Goal: Task Accomplishment & Management: Use online tool/utility

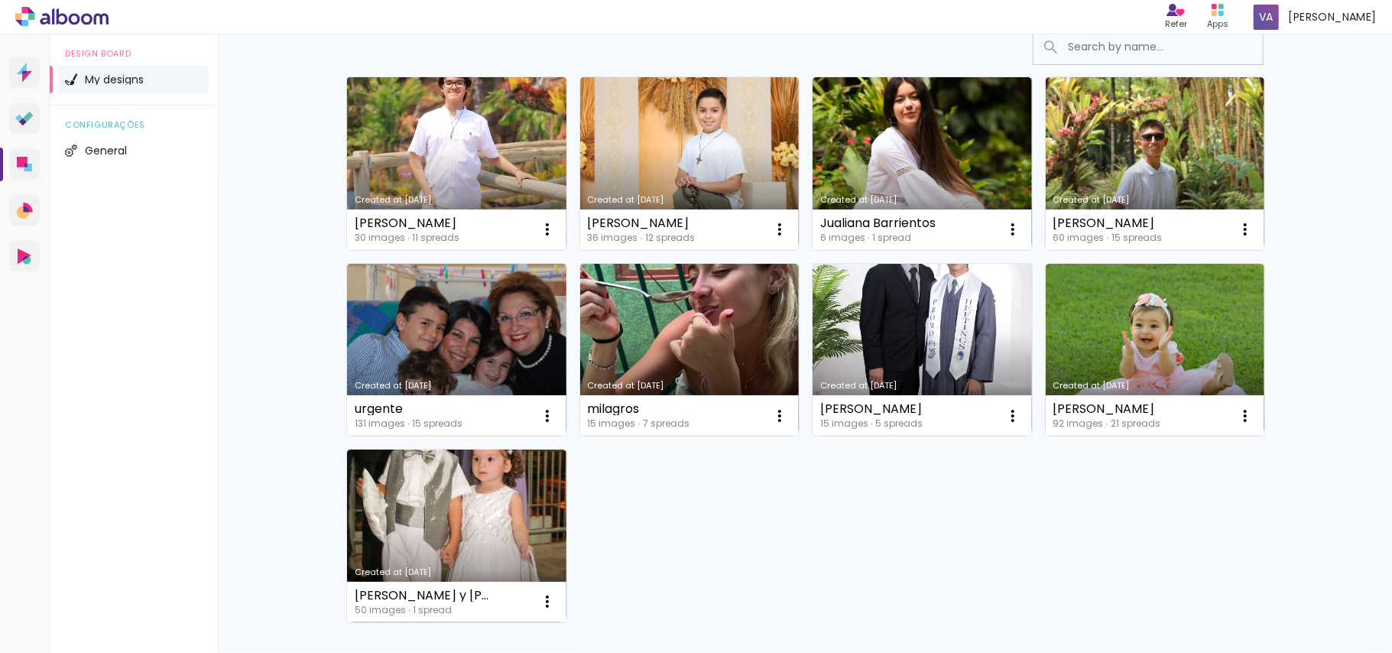
scroll to position [320, 0]
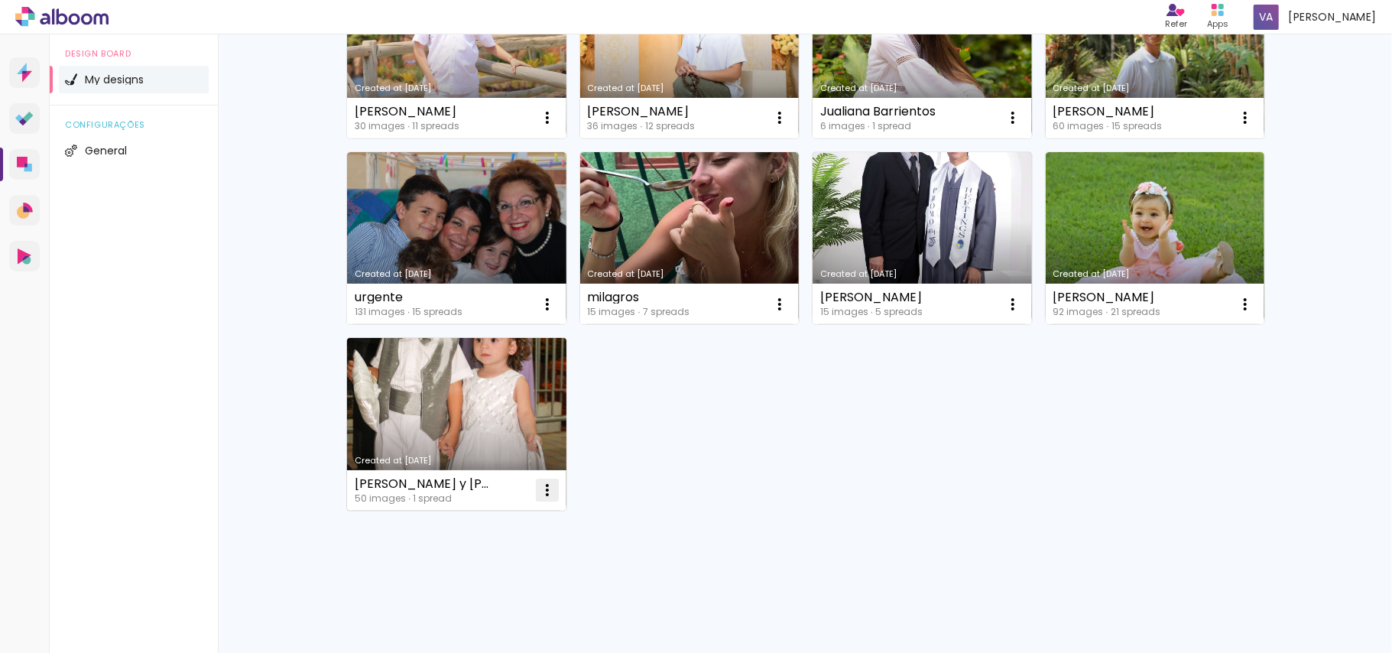
click at [542, 485] on iron-icon at bounding box center [547, 490] width 18 height 18
click at [489, 594] on paper-item "Delete" at bounding box center [479, 592] width 151 height 31
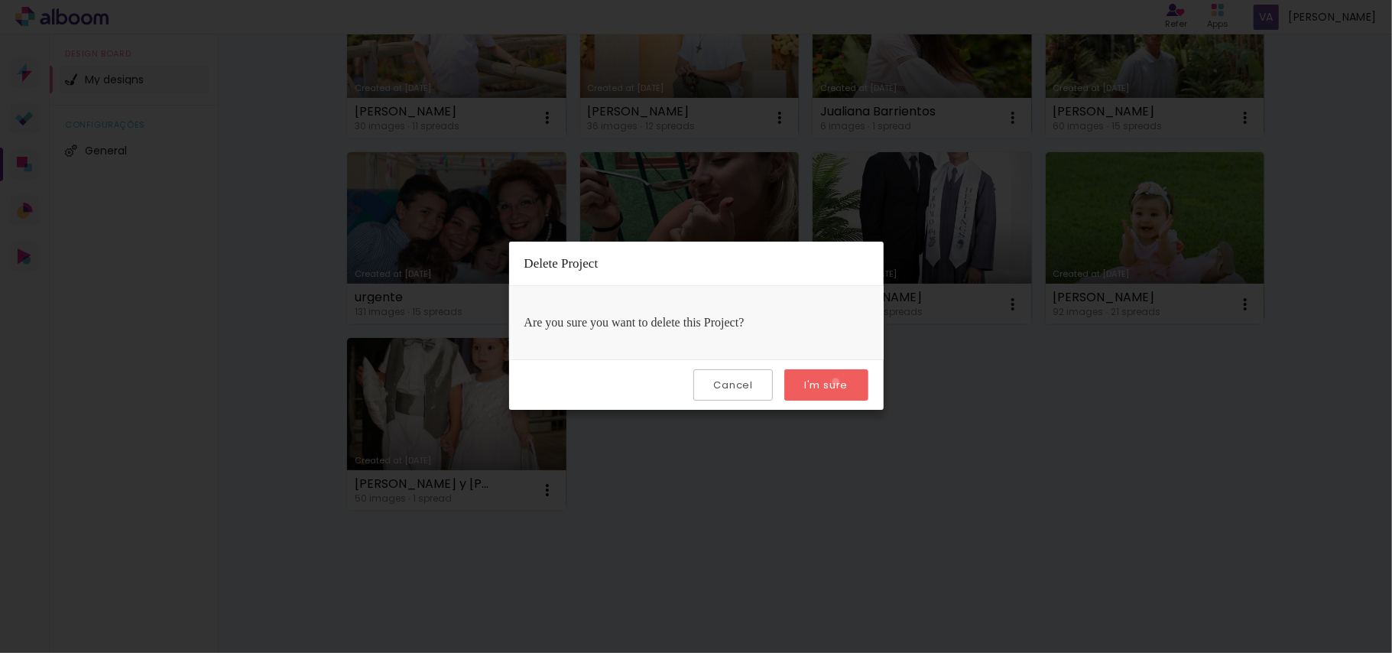
click at [0, 0] on slot "I'm sure" at bounding box center [0, 0] width 0 height 0
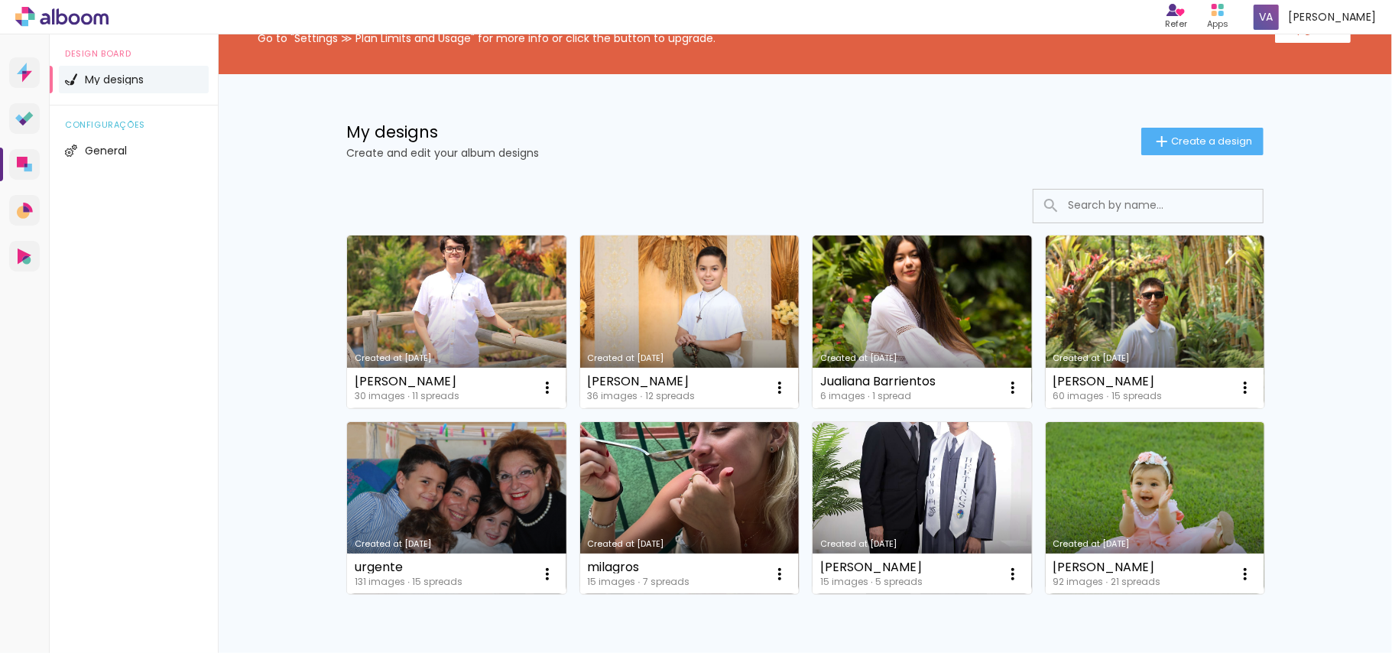
scroll to position [14, 0]
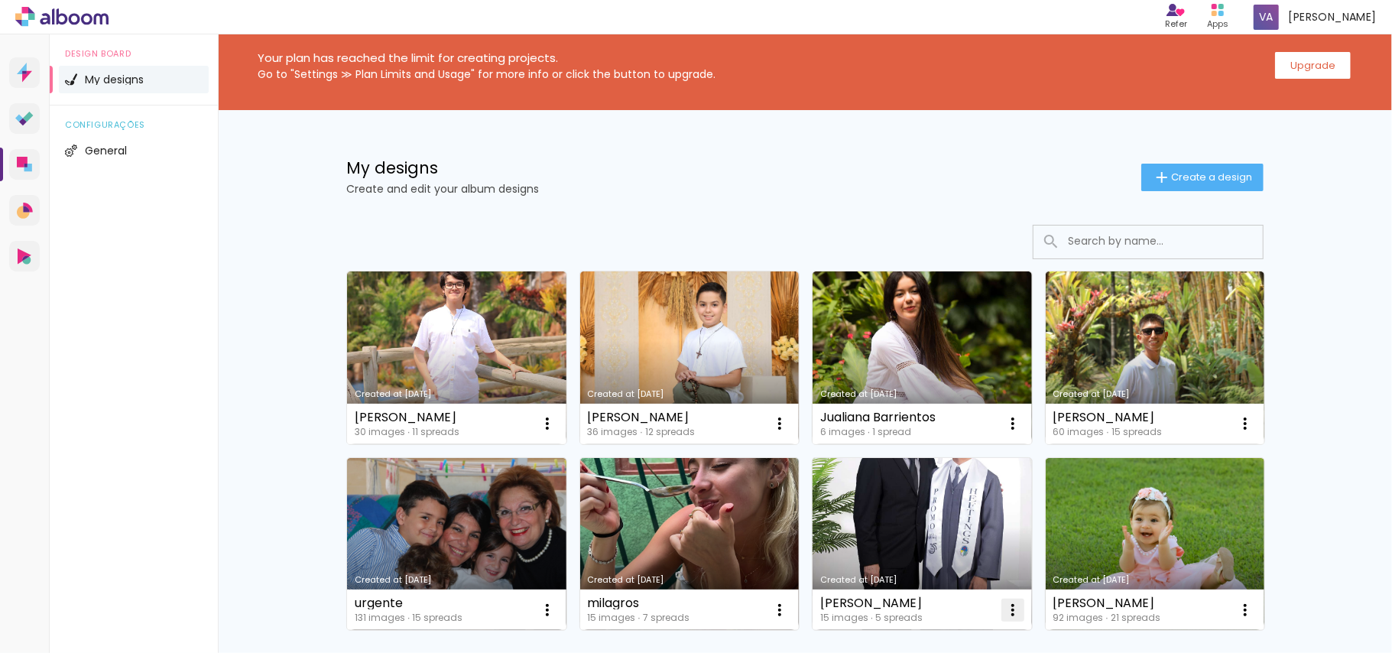
click at [1007, 612] on iron-icon at bounding box center [1013, 610] width 18 height 18
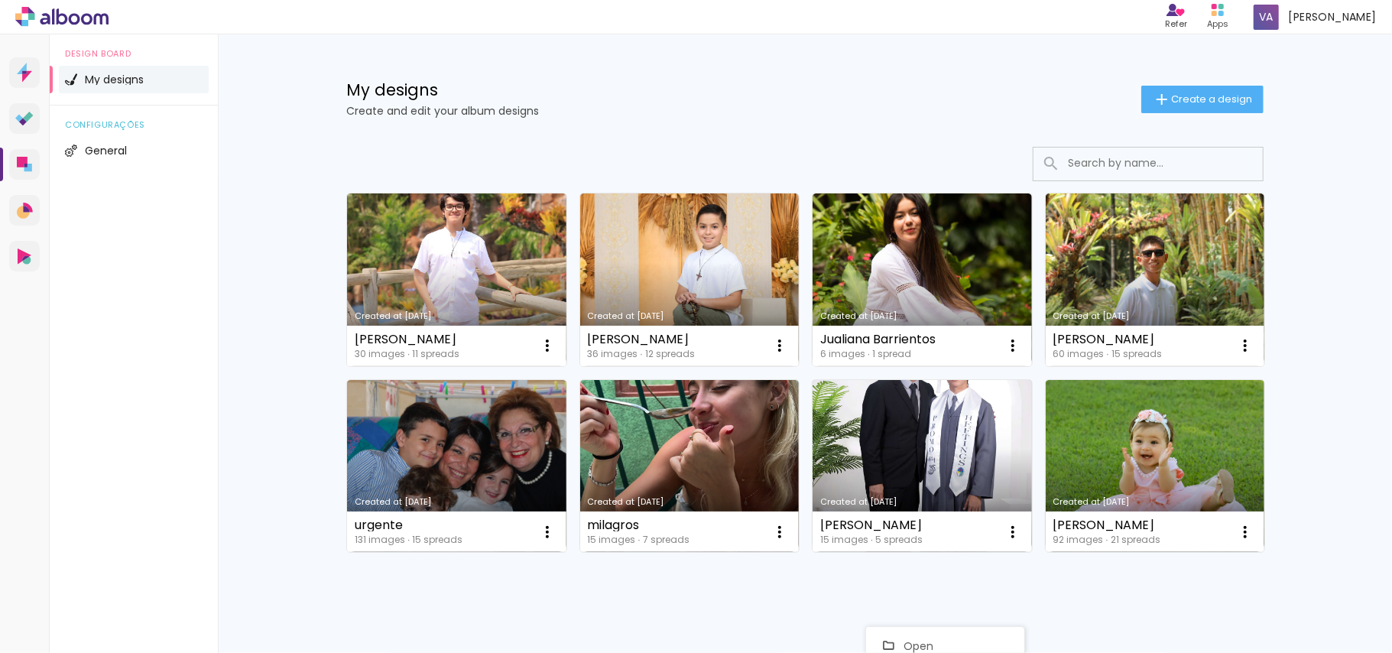
scroll to position [113, 0]
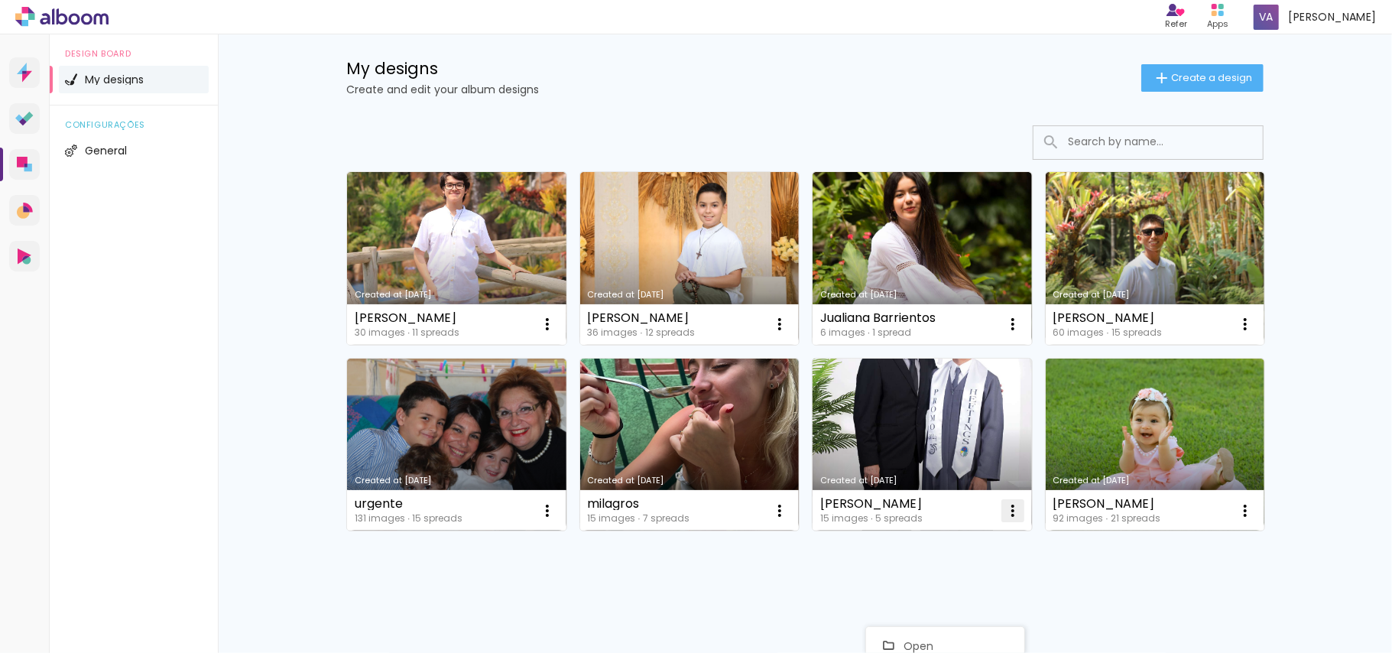
click at [1003, 524] on paper-icon-button at bounding box center [1013, 510] width 31 height 31
click at [1004, 520] on iron-icon at bounding box center [1013, 510] width 18 height 18
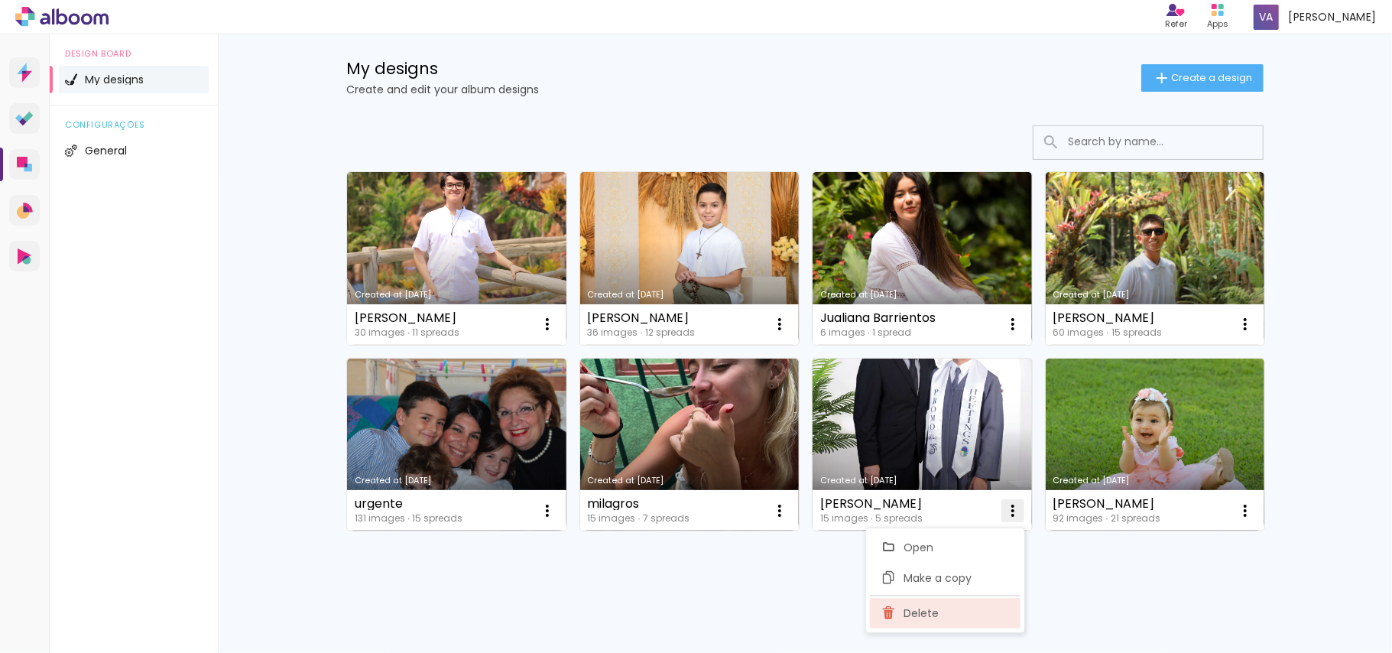
click at [916, 615] on span "Delete" at bounding box center [921, 613] width 35 height 11
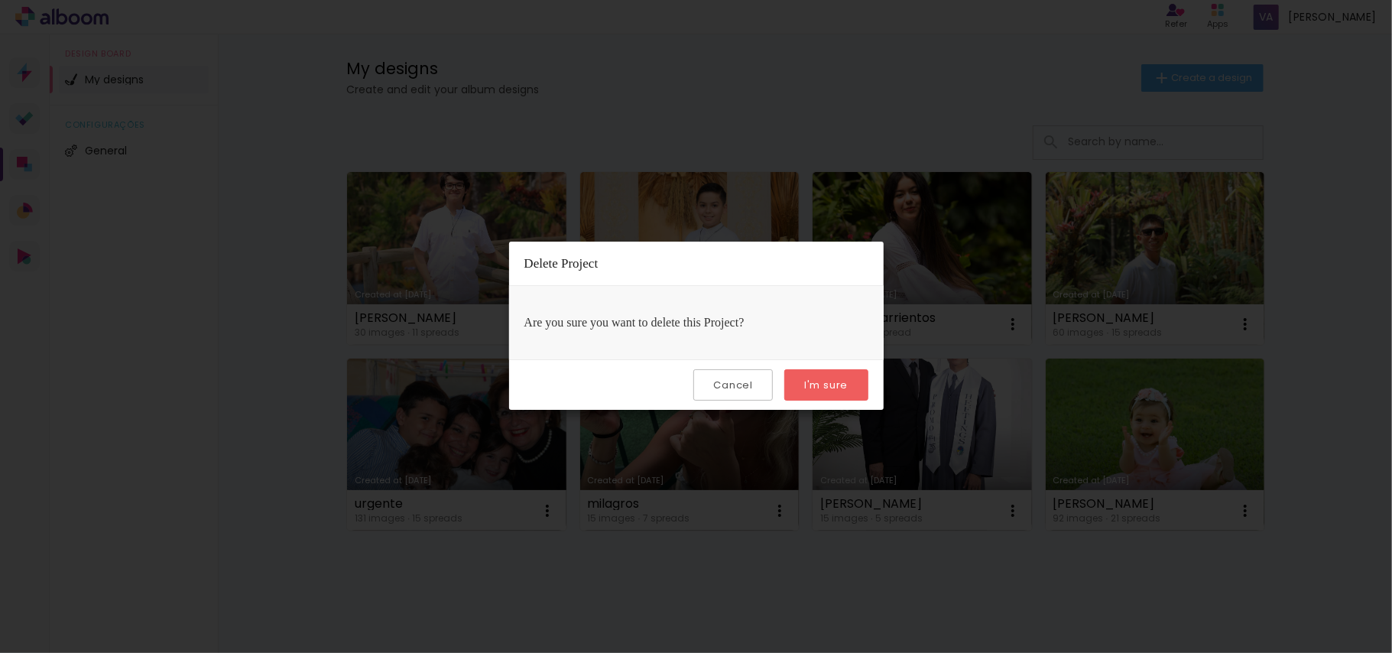
click at [0, 0] on slot "I'm sure" at bounding box center [0, 0] width 0 height 0
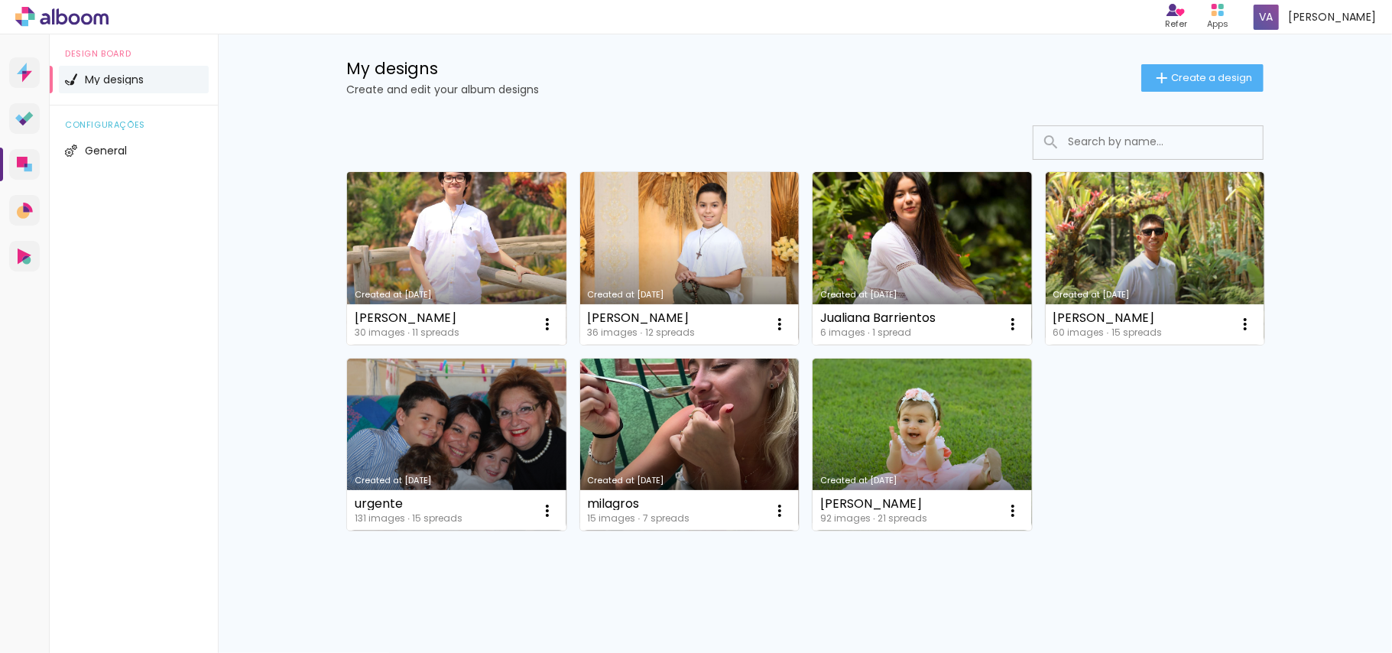
click at [454, 271] on link "Created at [DATE]" at bounding box center [456, 258] width 219 height 173
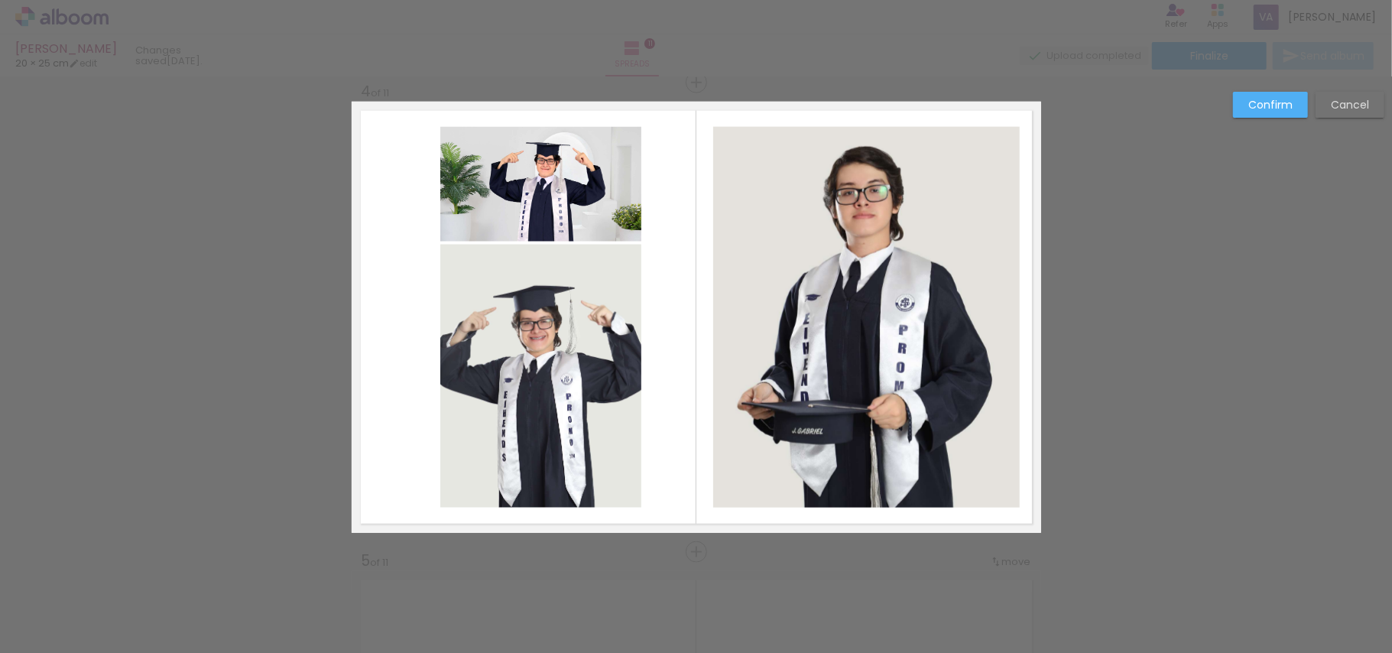
click at [0, 0] on slot "Cancel" at bounding box center [0, 0] width 0 height 0
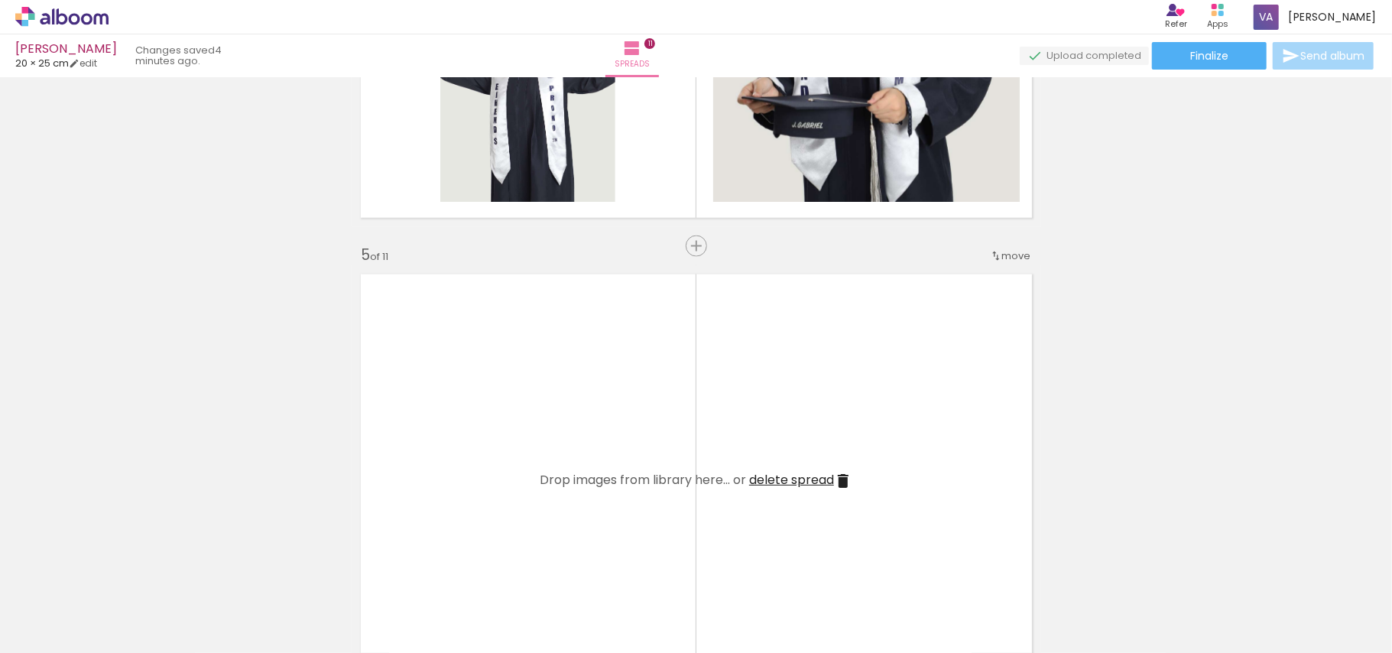
scroll to position [0, 644]
drag, startPoint x: 643, startPoint y: 599, endPoint x: 618, endPoint y: 429, distance: 172.3
click at [625, 480] on quentale-workspace at bounding box center [696, 326] width 1392 height 653
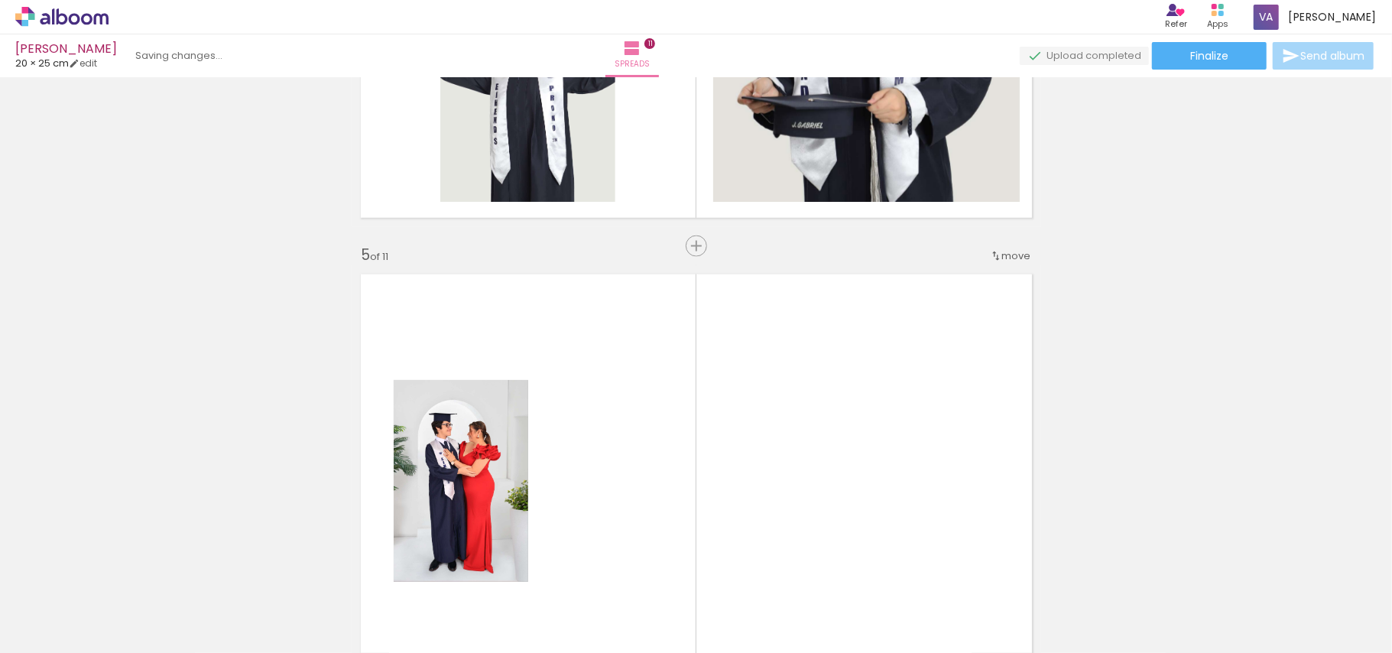
click at [618, 429] on quentale-layouter at bounding box center [697, 480] width 690 height 431
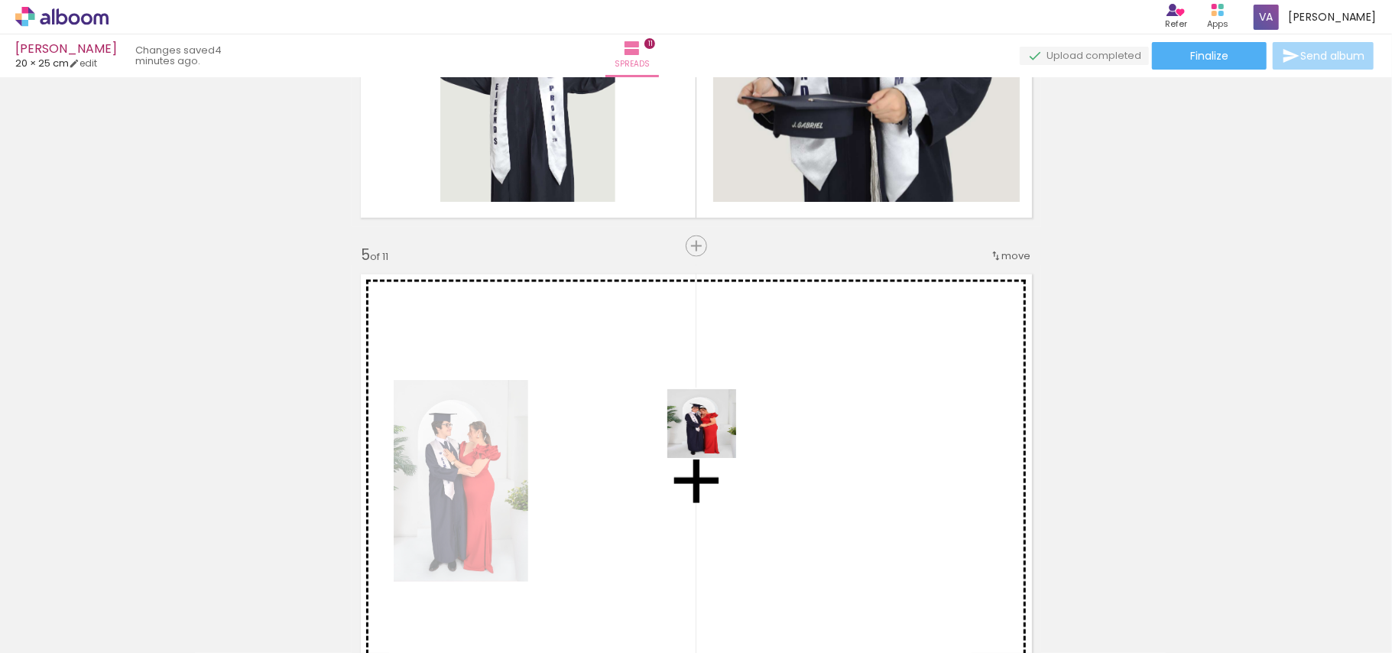
drag, startPoint x: 712, startPoint y: 445, endPoint x: 716, endPoint y: 430, distance: 15.6
click at [716, 430] on quentale-workspace at bounding box center [696, 326] width 1392 height 653
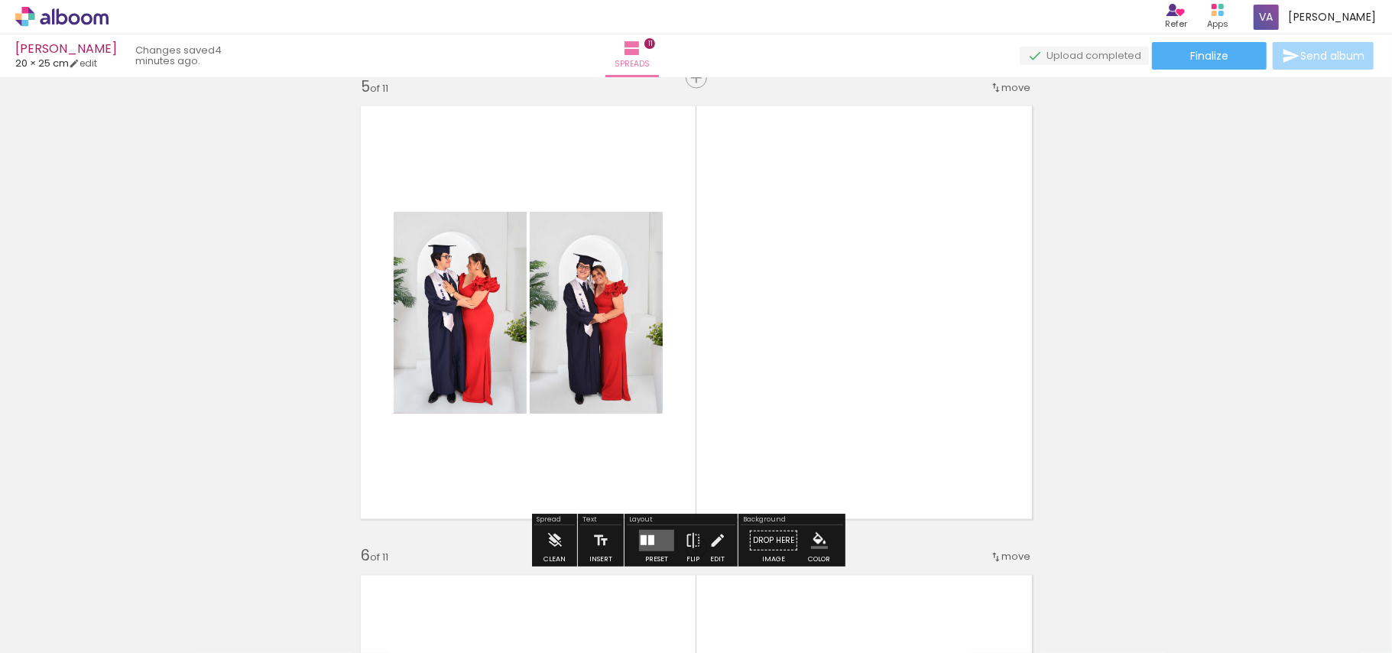
scroll to position [1937, 0]
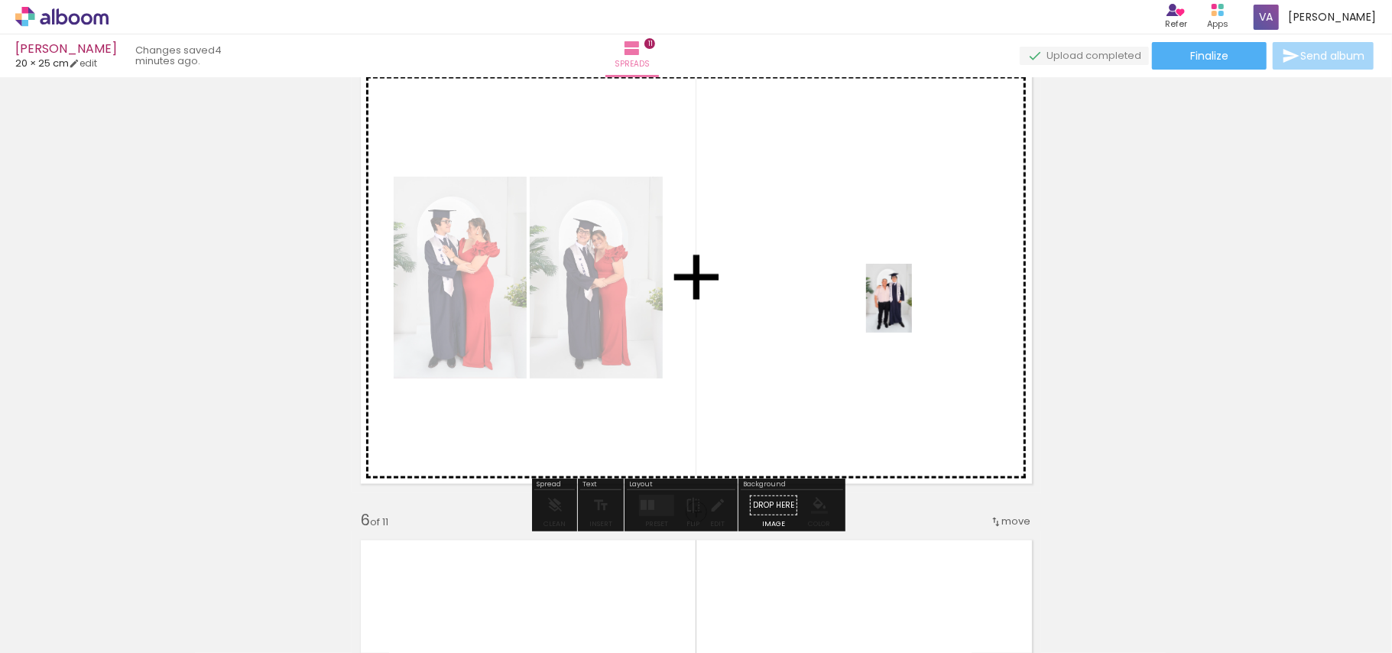
drag, startPoint x: 815, startPoint y: 612, endPoint x: 912, endPoint y: 310, distance: 317.2
click at [912, 310] on quentale-workspace at bounding box center [696, 326] width 1392 height 653
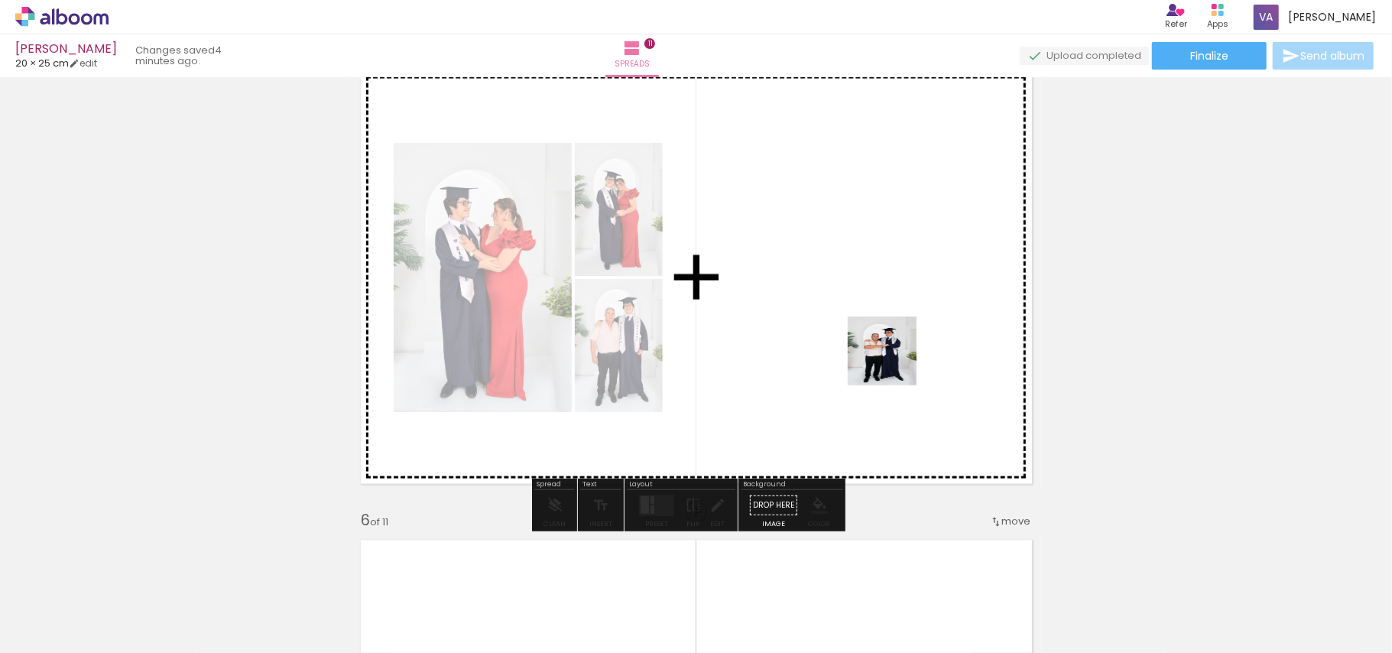
drag, startPoint x: 884, startPoint y: 588, endPoint x: 894, endPoint y: 362, distance: 225.7
click at [894, 362] on quentale-workspace at bounding box center [696, 326] width 1392 height 653
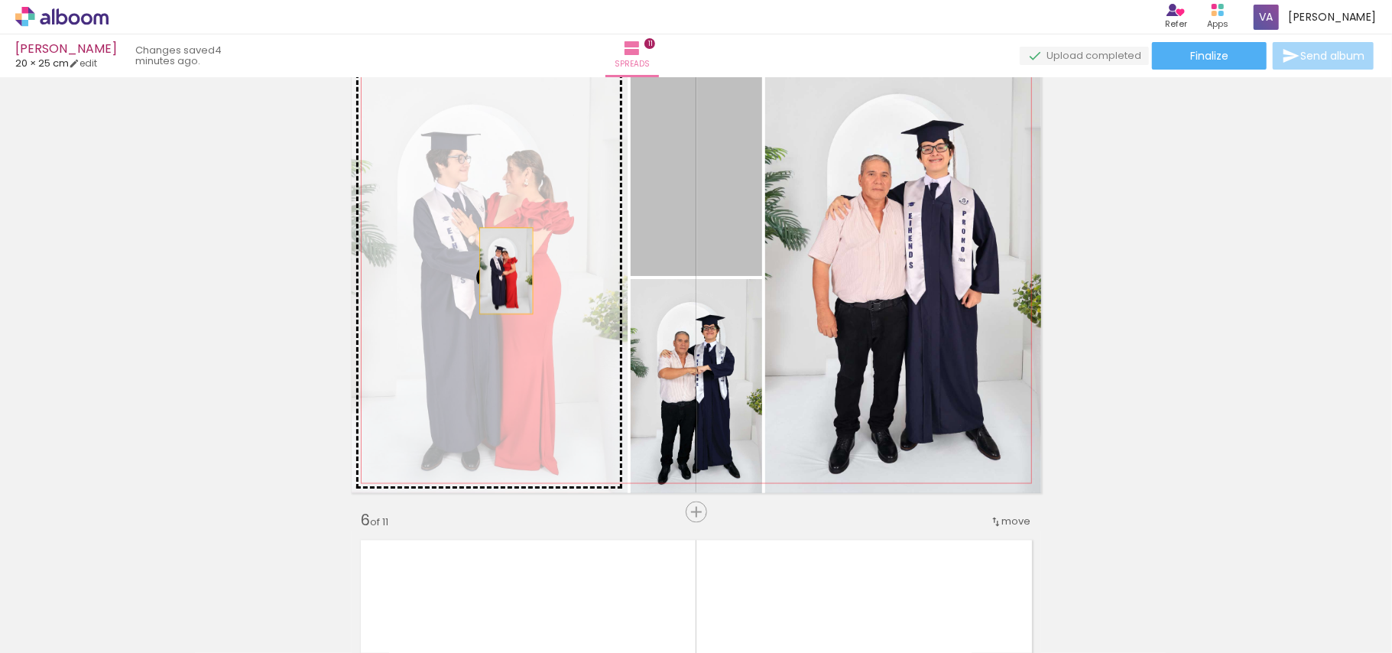
drag, startPoint x: 677, startPoint y: 220, endPoint x: 498, endPoint y: 271, distance: 185.9
click at [0, 0] on slot at bounding box center [0, 0] width 0 height 0
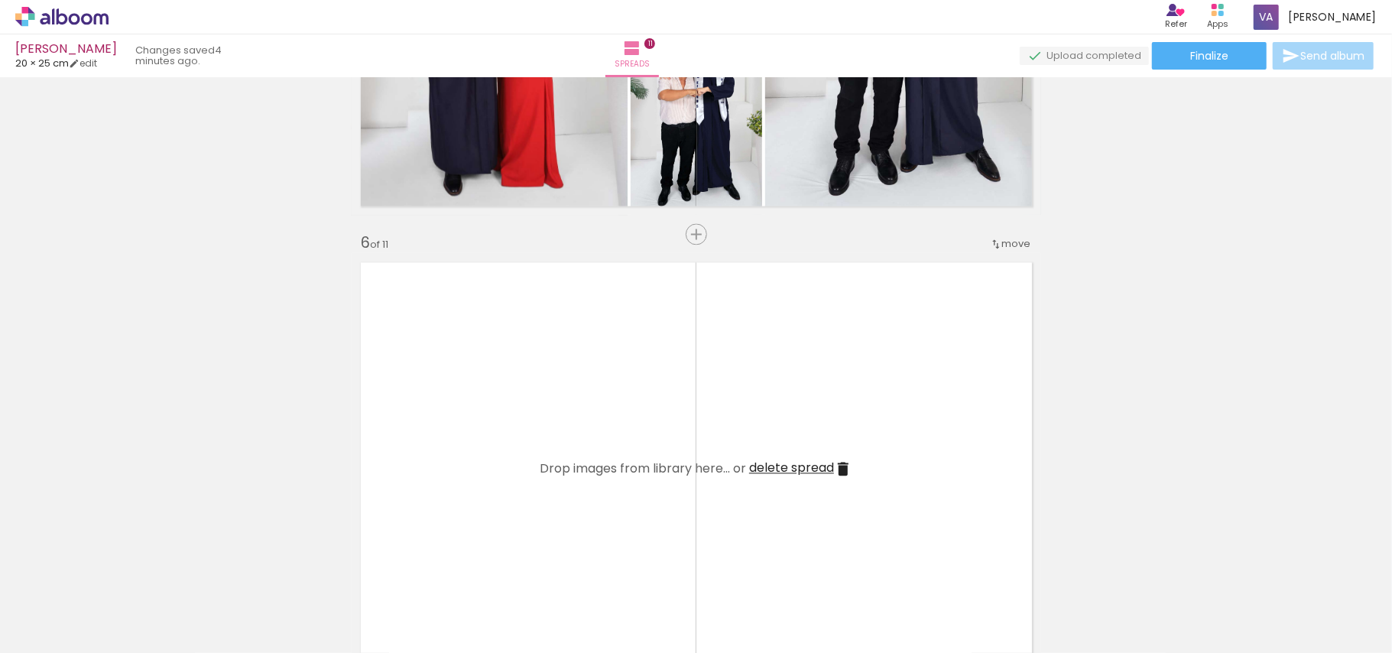
scroll to position [2345, 0]
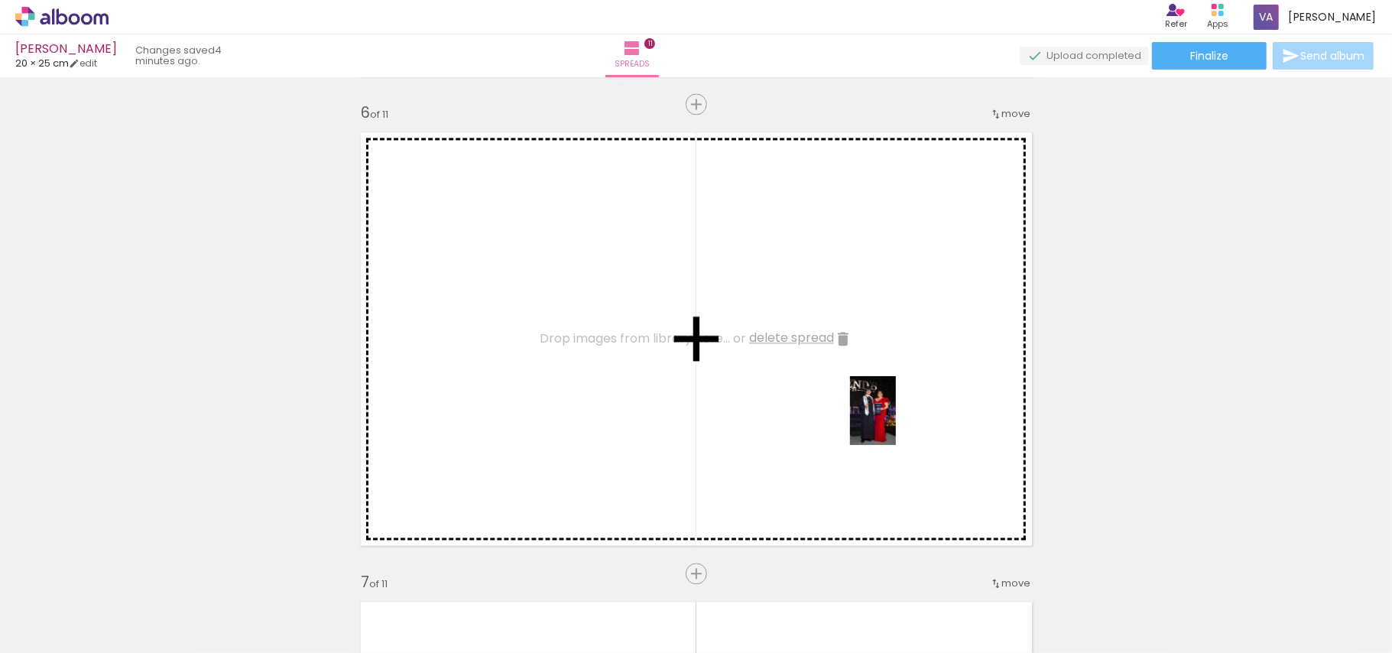
drag, startPoint x: 970, startPoint y: 609, endPoint x: 896, endPoint y: 422, distance: 201.4
click at [896, 422] on quentale-workspace at bounding box center [696, 326] width 1392 height 653
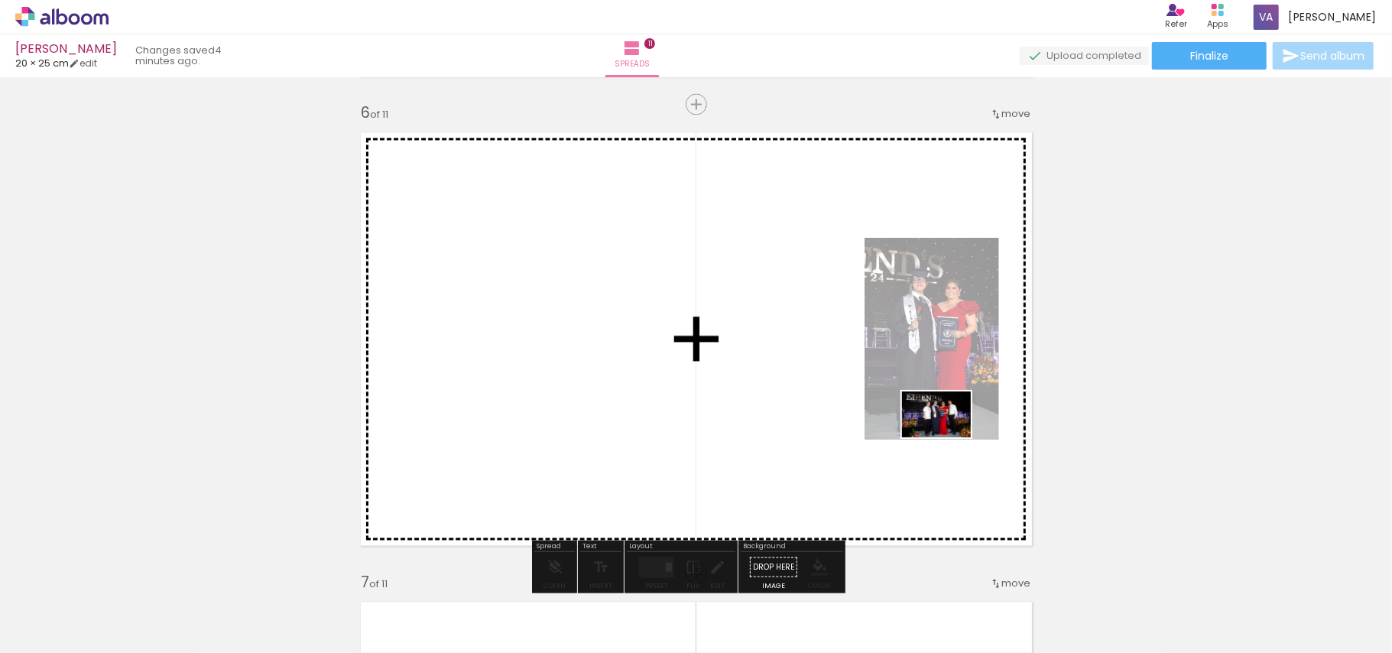
drag, startPoint x: 1066, startPoint y: 600, endPoint x: 948, endPoint y: 437, distance: 200.9
click at [948, 437] on quentale-workspace at bounding box center [696, 326] width 1392 height 653
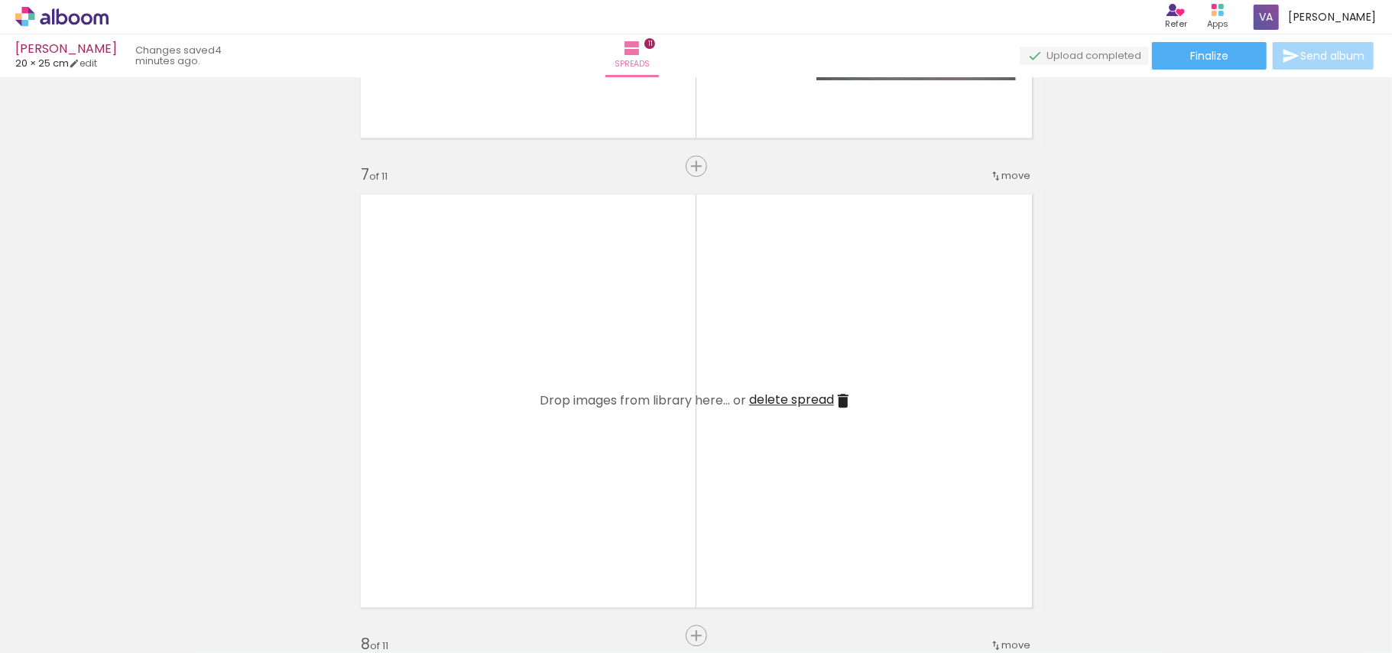
scroll to position [0, 1289]
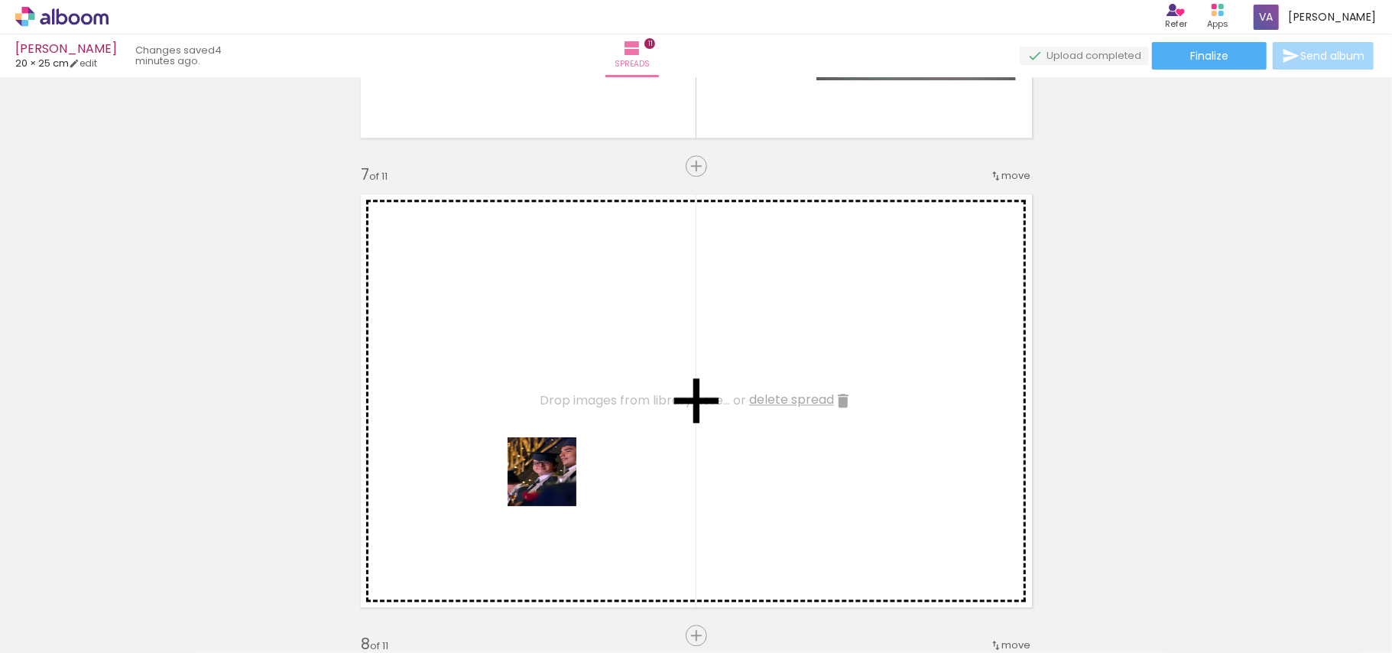
drag, startPoint x: 509, startPoint y: 597, endPoint x: 570, endPoint y: 427, distance: 180.9
click at [570, 427] on quentale-workspace at bounding box center [696, 326] width 1392 height 653
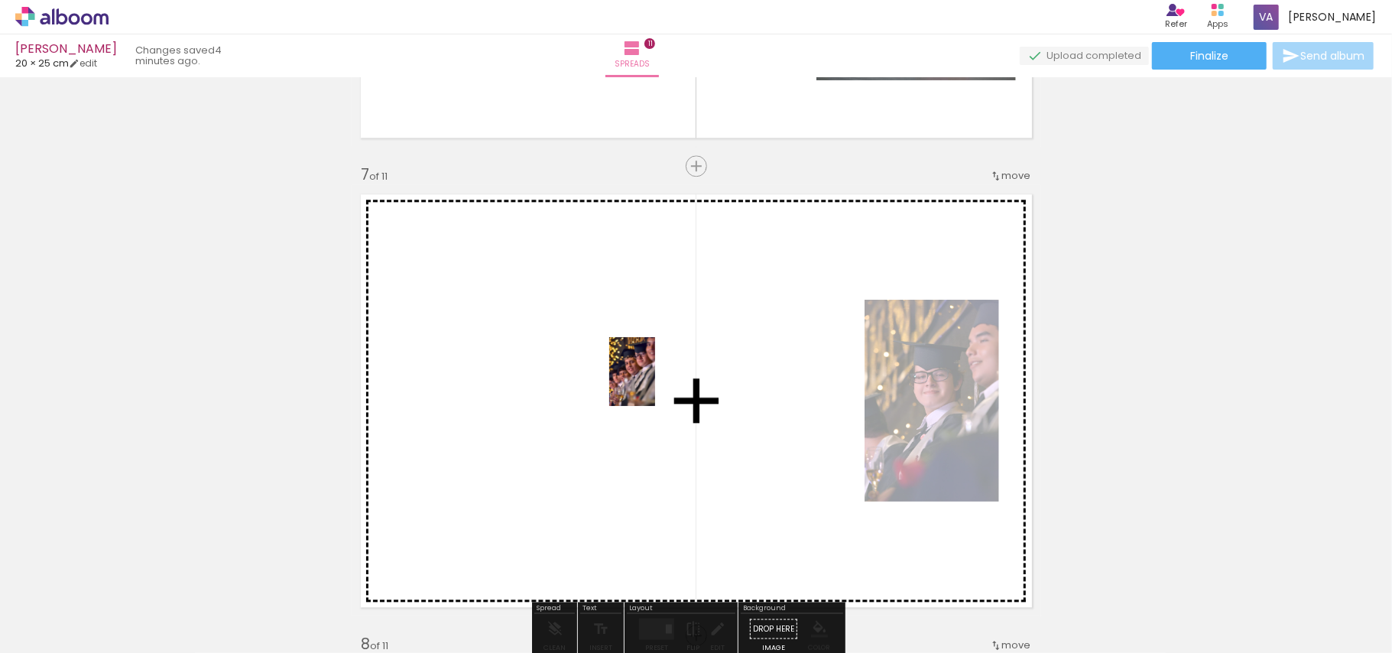
drag, startPoint x: 590, startPoint y: 606, endPoint x: 655, endPoint y: 383, distance: 232.5
click at [655, 383] on quentale-workspace at bounding box center [696, 326] width 1392 height 653
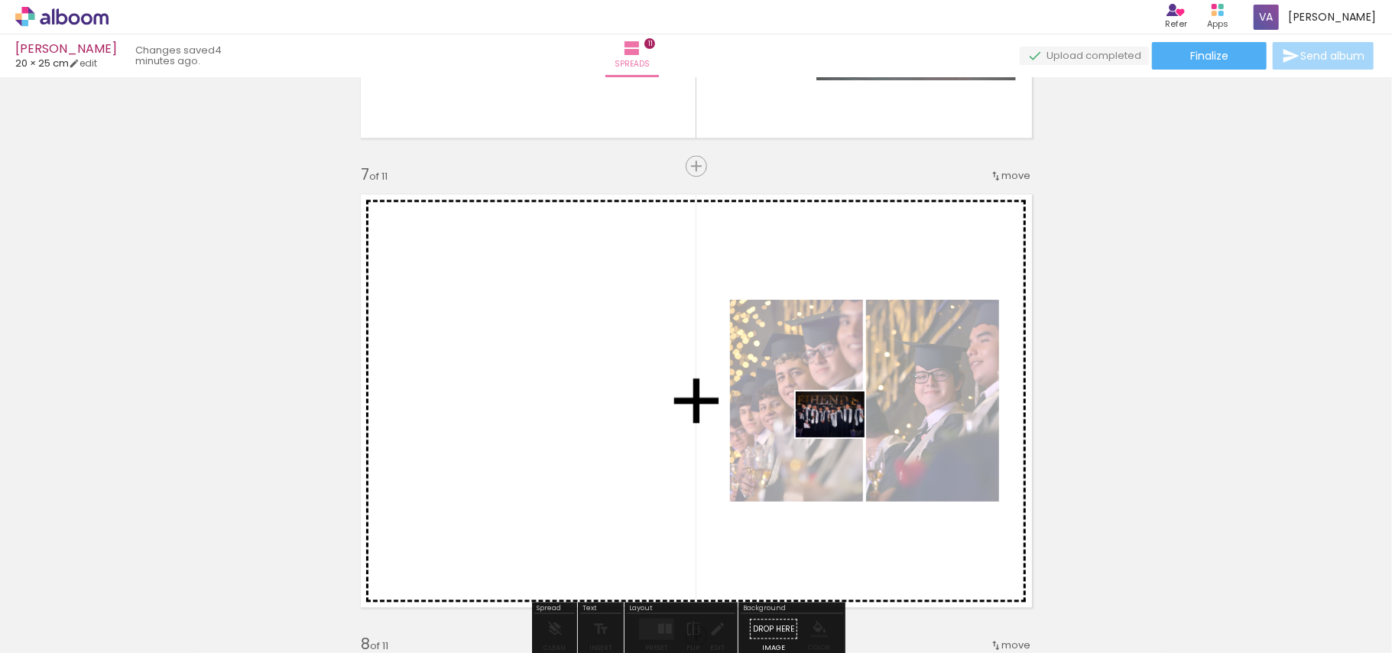
drag, startPoint x: 670, startPoint y: 595, endPoint x: 842, endPoint y: 437, distance: 233.2
click at [842, 437] on quentale-workspace at bounding box center [696, 326] width 1392 height 653
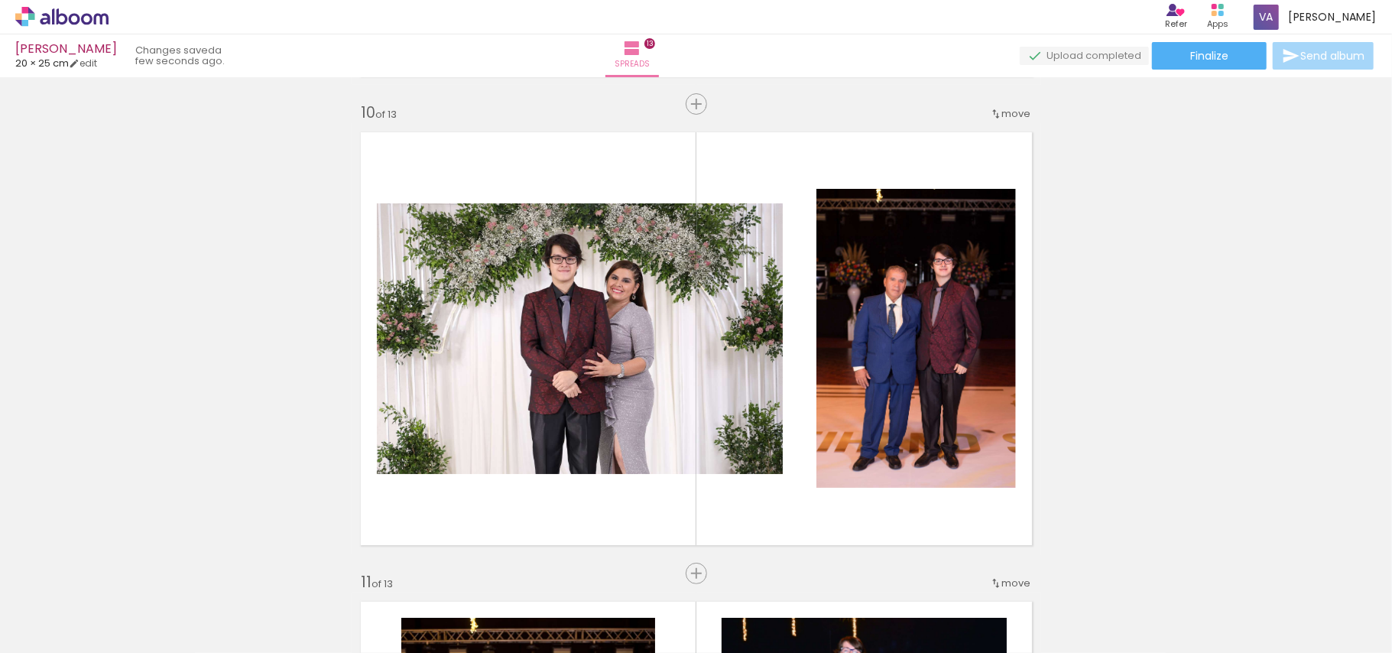
scroll to position [4163, 0]
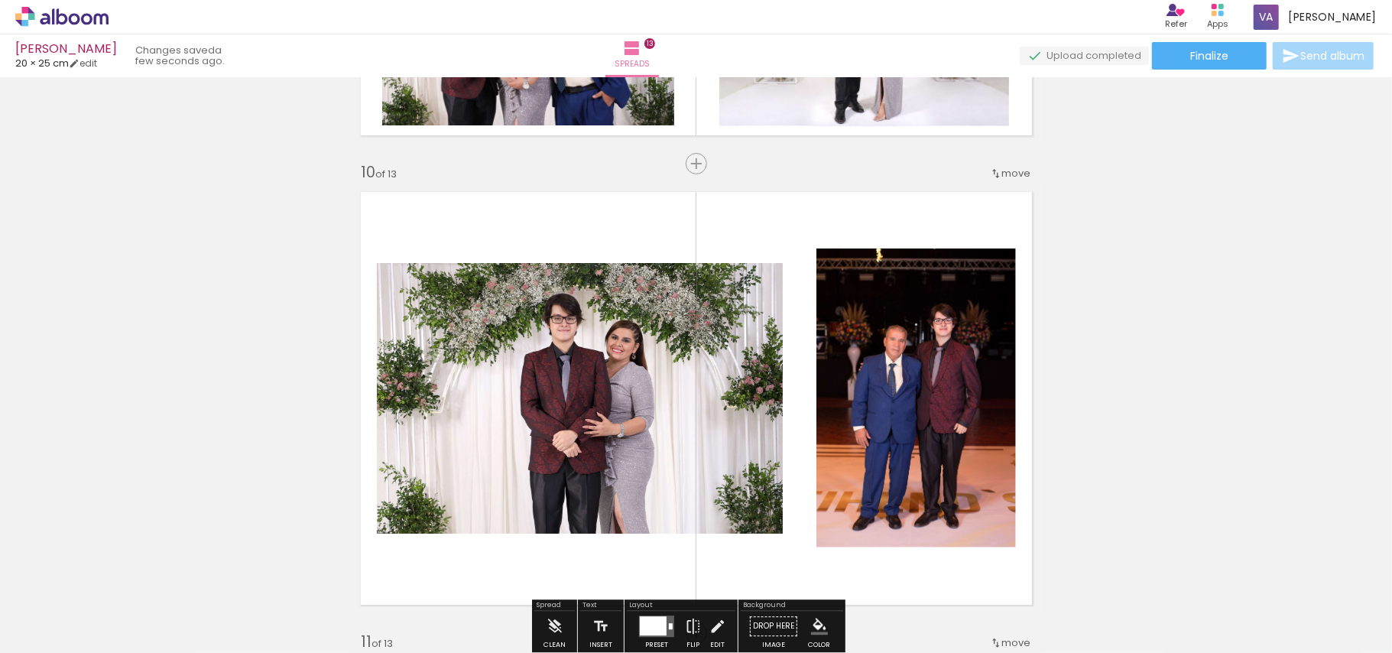
click at [595, 383] on quentale-photo at bounding box center [580, 398] width 406 height 271
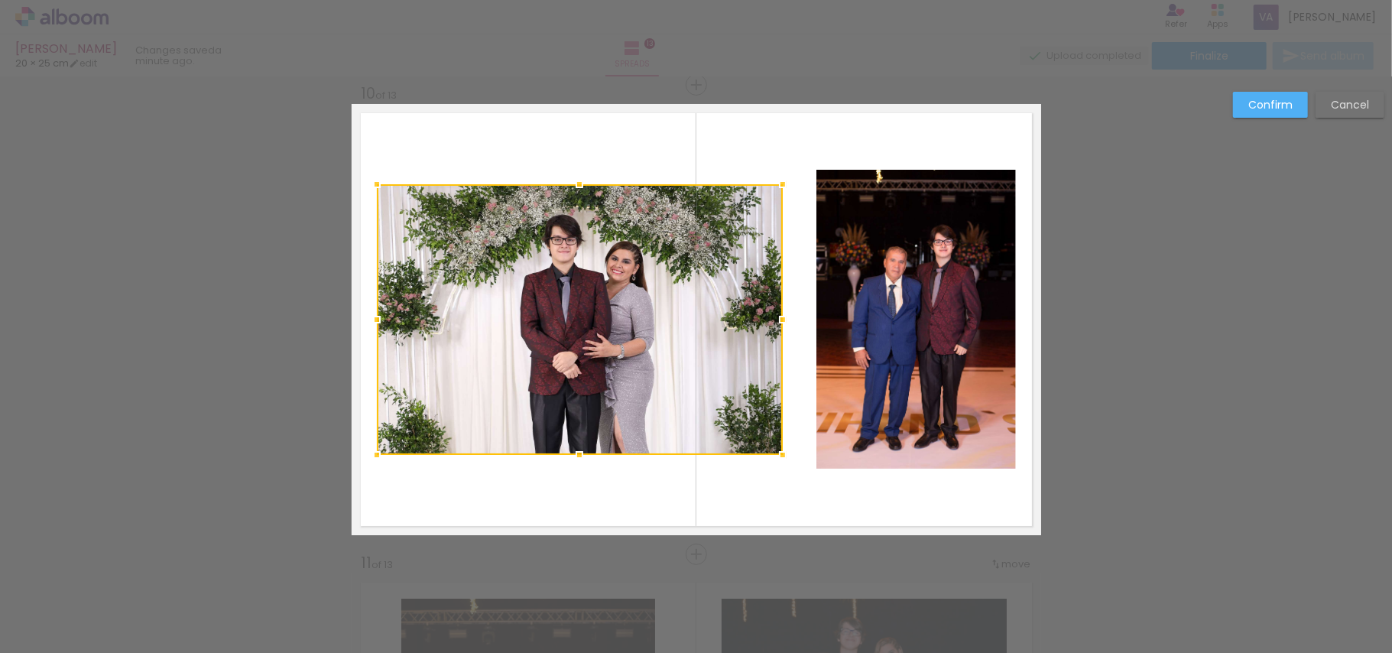
scroll to position [4244, 0]
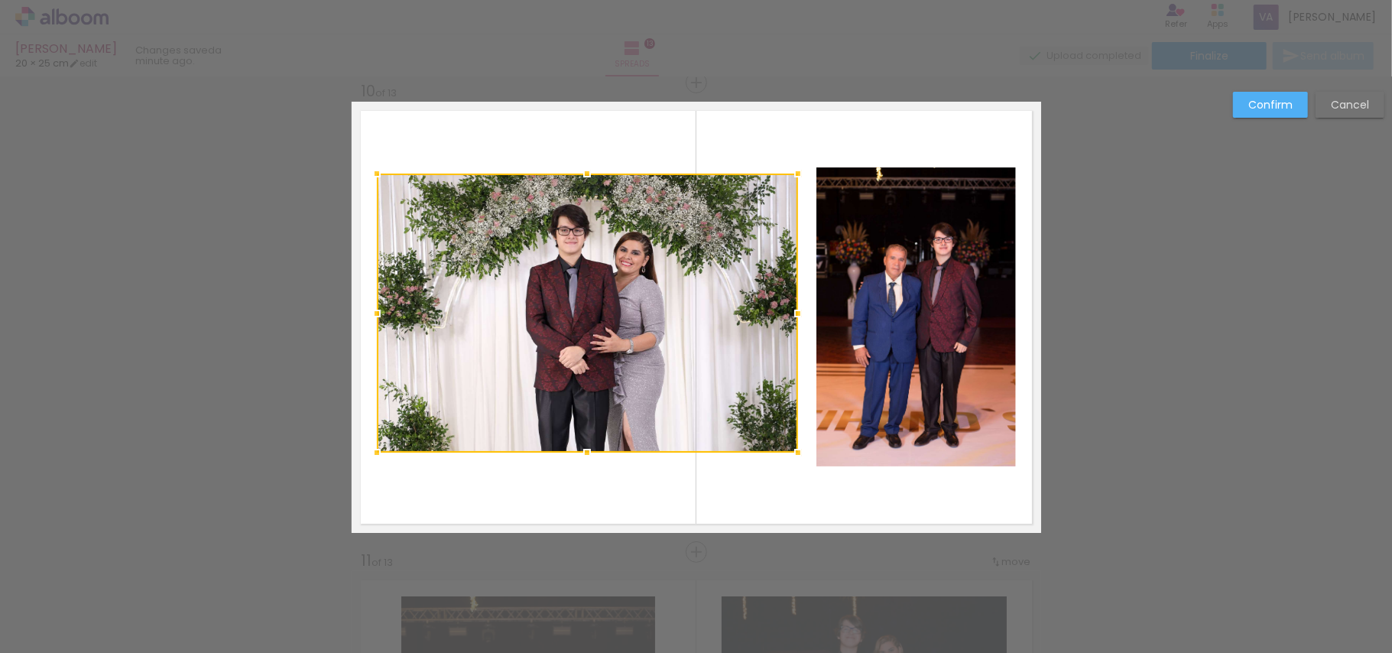
drag, startPoint x: 778, startPoint y: 185, endPoint x: 796, endPoint y: 181, distance: 18.0
click at [796, 181] on div at bounding box center [798, 173] width 31 height 31
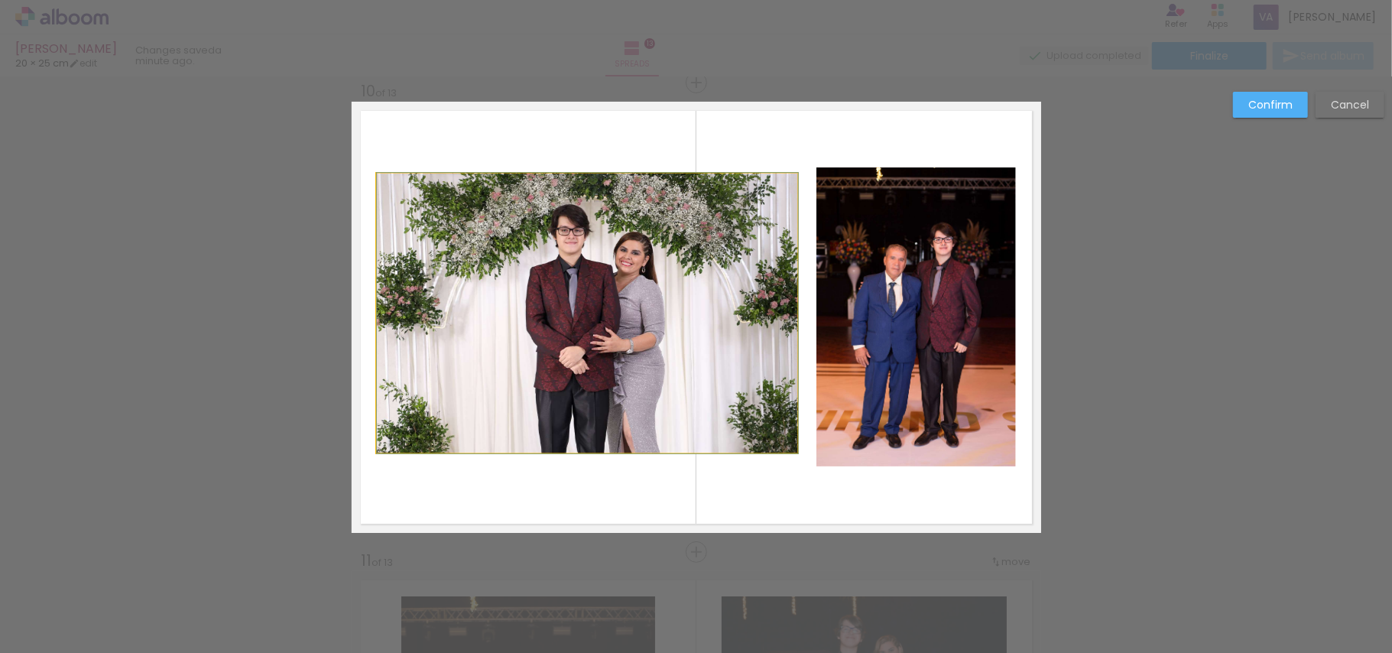
click at [783, 429] on quentale-photo at bounding box center [587, 313] width 421 height 279
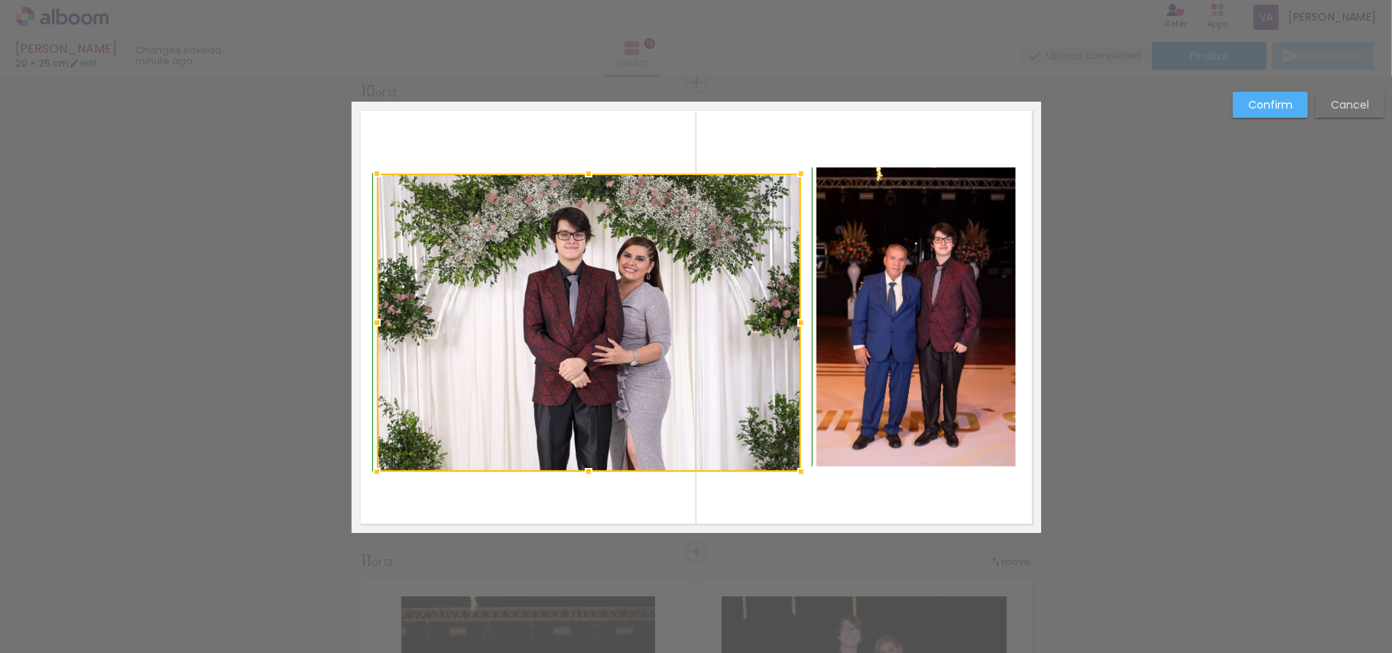
drag, startPoint x: 795, startPoint y: 456, endPoint x: 798, endPoint y: 477, distance: 20.9
click at [798, 477] on div at bounding box center [801, 471] width 31 height 31
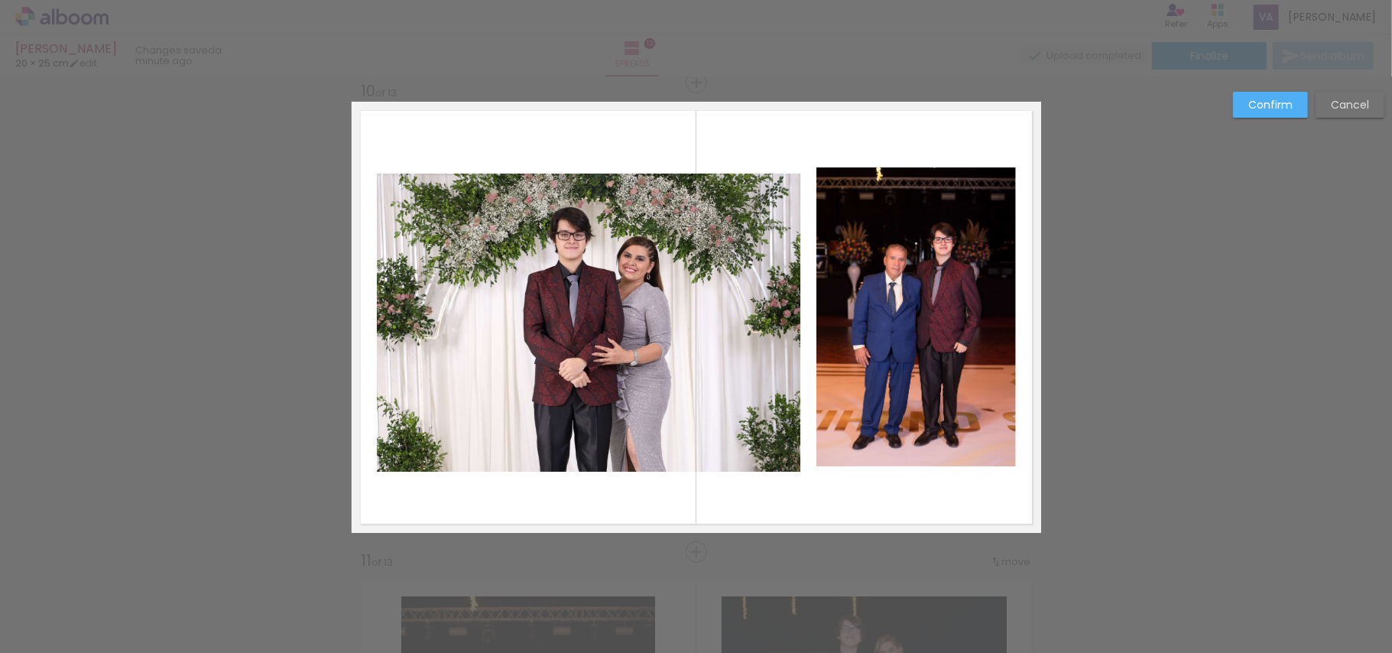
click at [854, 417] on quentale-photo at bounding box center [916, 316] width 200 height 299
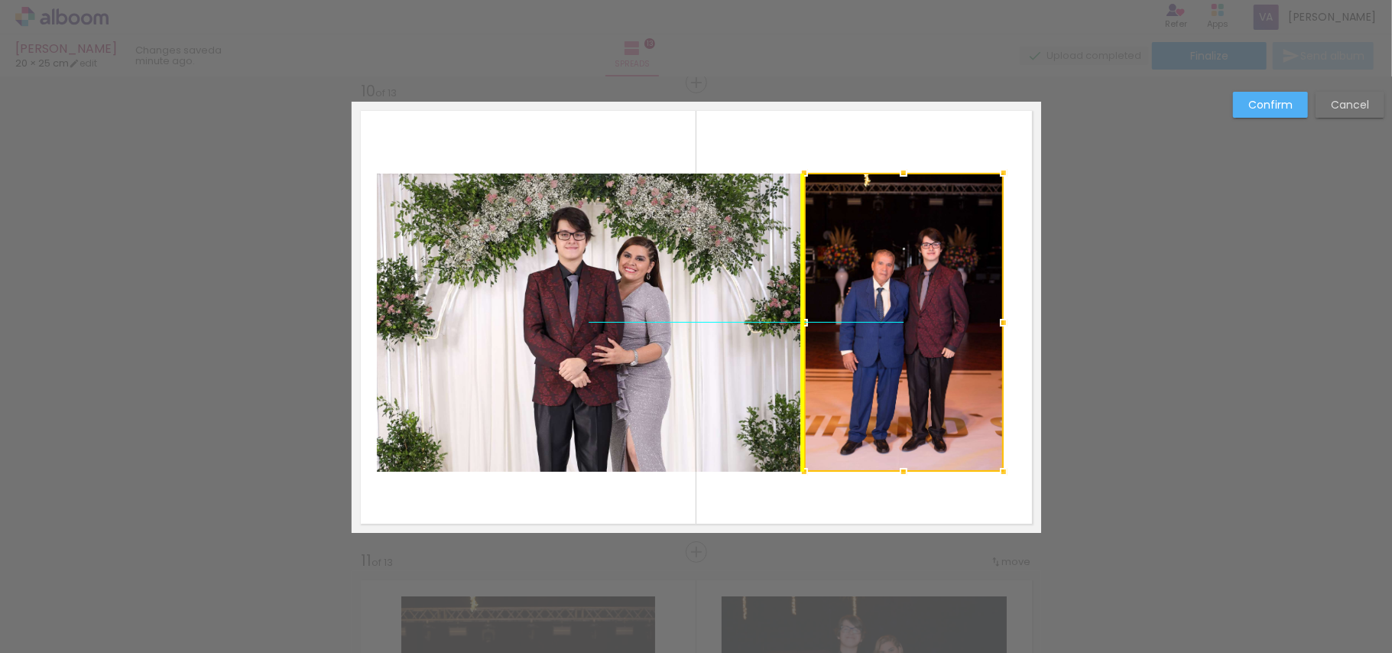
drag, startPoint x: 897, startPoint y: 321, endPoint x: 896, endPoint y: 332, distance: 10.8
click at [896, 332] on div at bounding box center [904, 322] width 200 height 299
click at [904, 301] on div at bounding box center [904, 322] width 200 height 299
click at [700, 321] on quentale-photo at bounding box center [589, 323] width 424 height 298
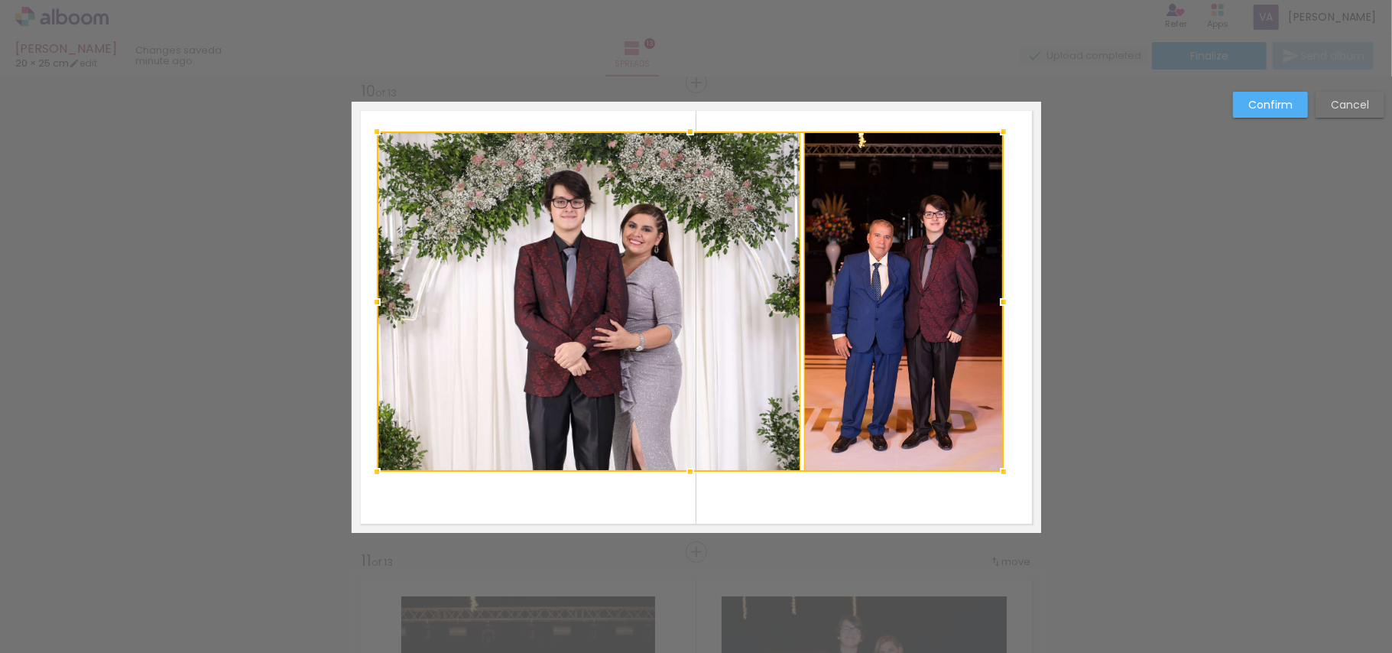
drag, startPoint x: 689, startPoint y: 176, endPoint x: 691, endPoint y: 129, distance: 46.7
click at [691, 129] on div at bounding box center [690, 131] width 31 height 31
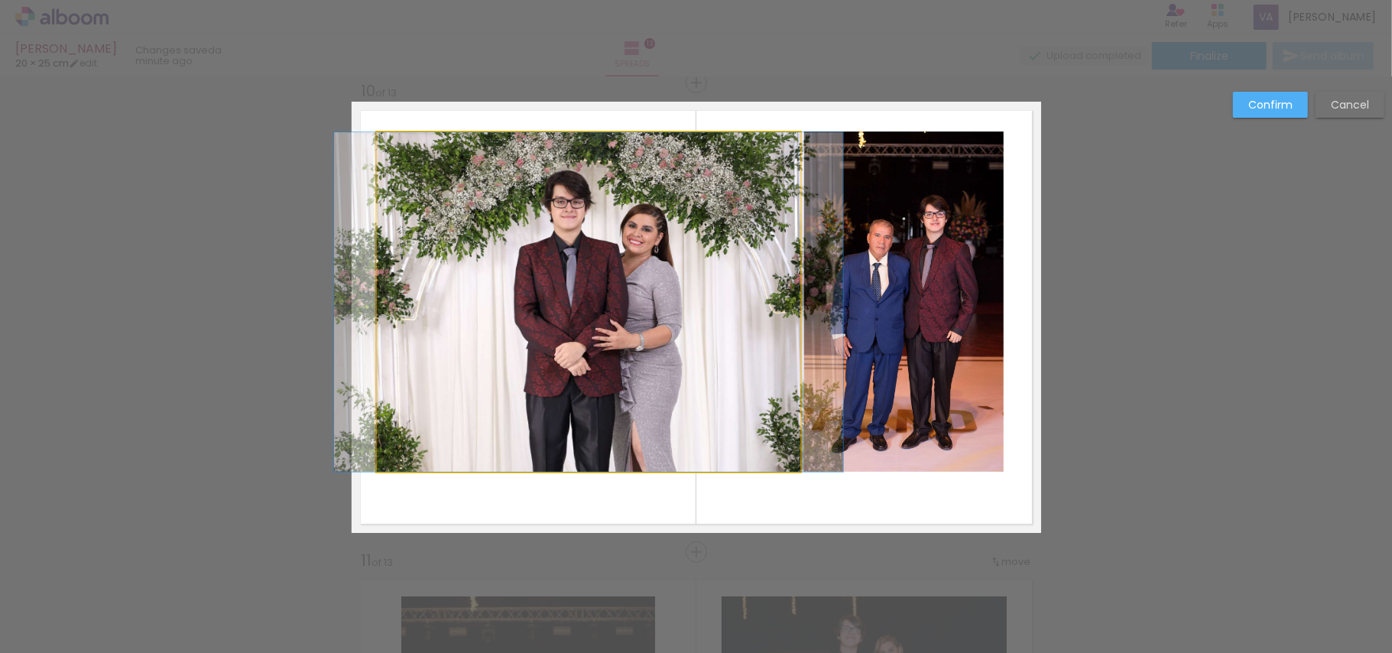
click at [616, 321] on quentale-photo at bounding box center [589, 301] width 424 height 339
click at [616, 321] on div at bounding box center [589, 301] width 424 height 339
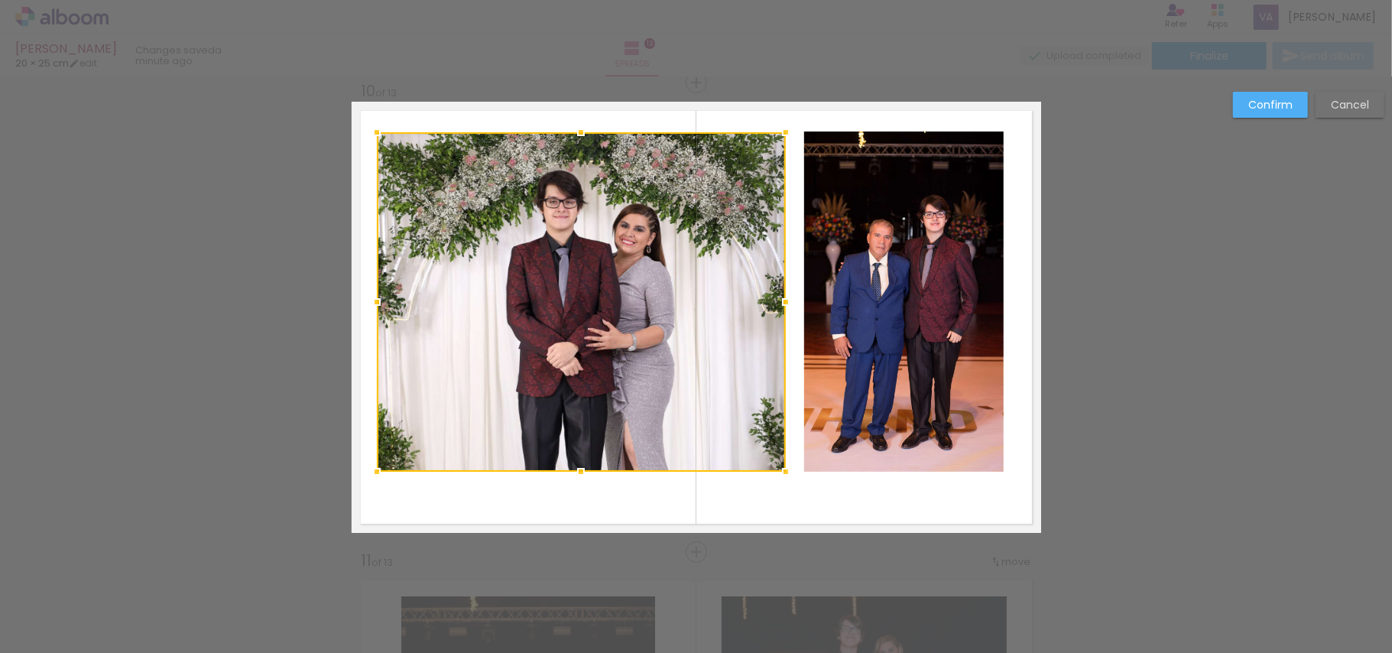
drag, startPoint x: 790, startPoint y: 304, endPoint x: 775, endPoint y: 300, distance: 15.8
click at [775, 300] on div at bounding box center [786, 302] width 31 height 31
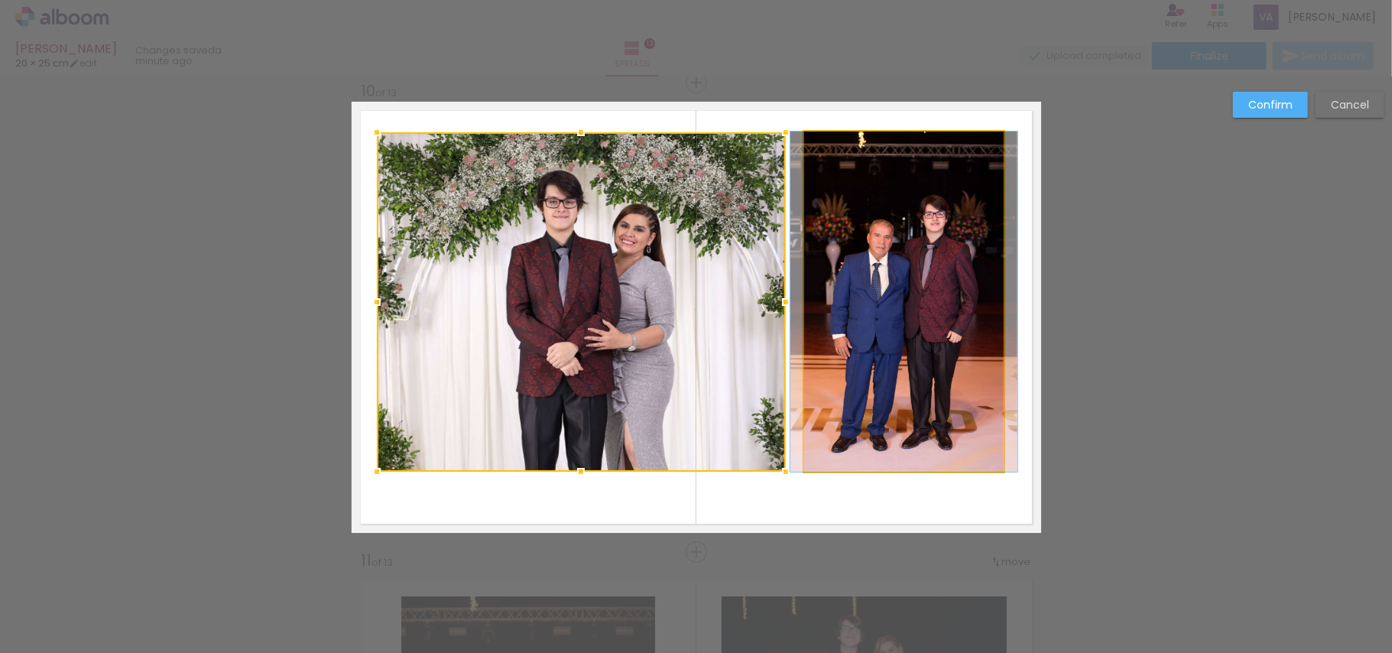
click at [832, 292] on quentale-photo at bounding box center [904, 301] width 200 height 340
click at [786, 292] on div at bounding box center [581, 301] width 409 height 339
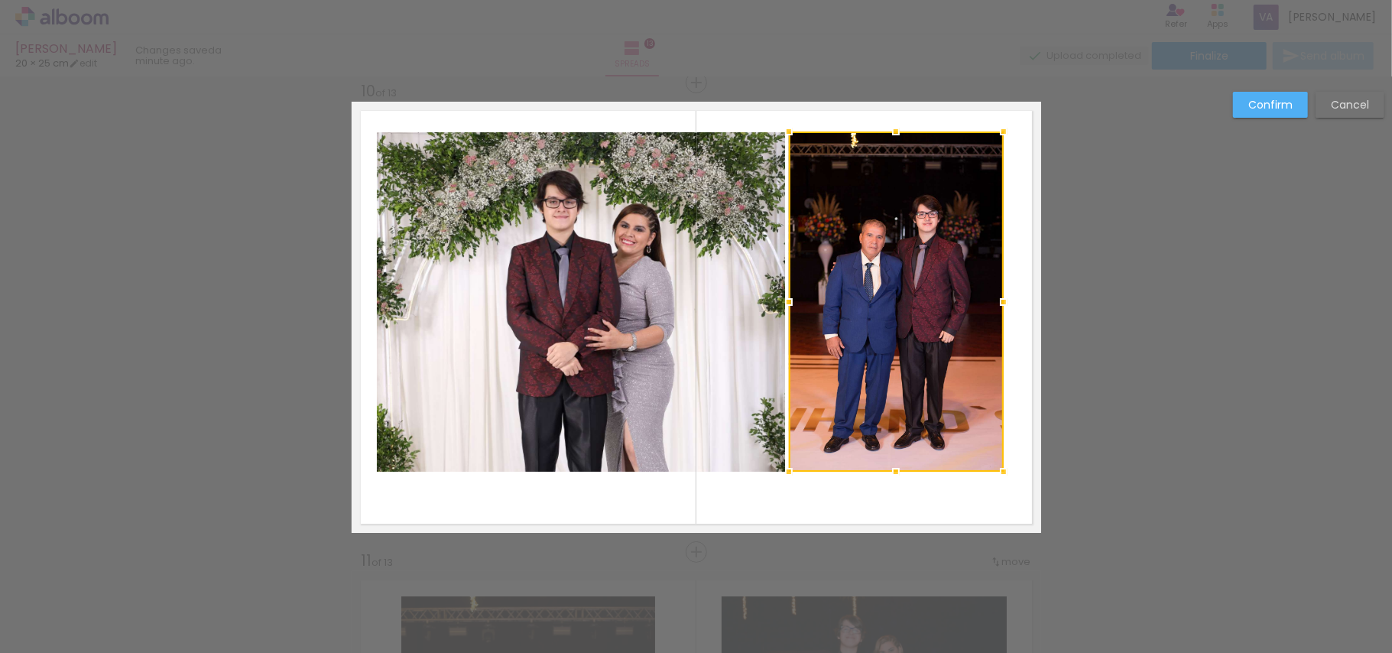
drag, startPoint x: 790, startPoint y: 300, endPoint x: 774, endPoint y: 297, distance: 15.6
click at [774, 297] on div at bounding box center [789, 302] width 31 height 31
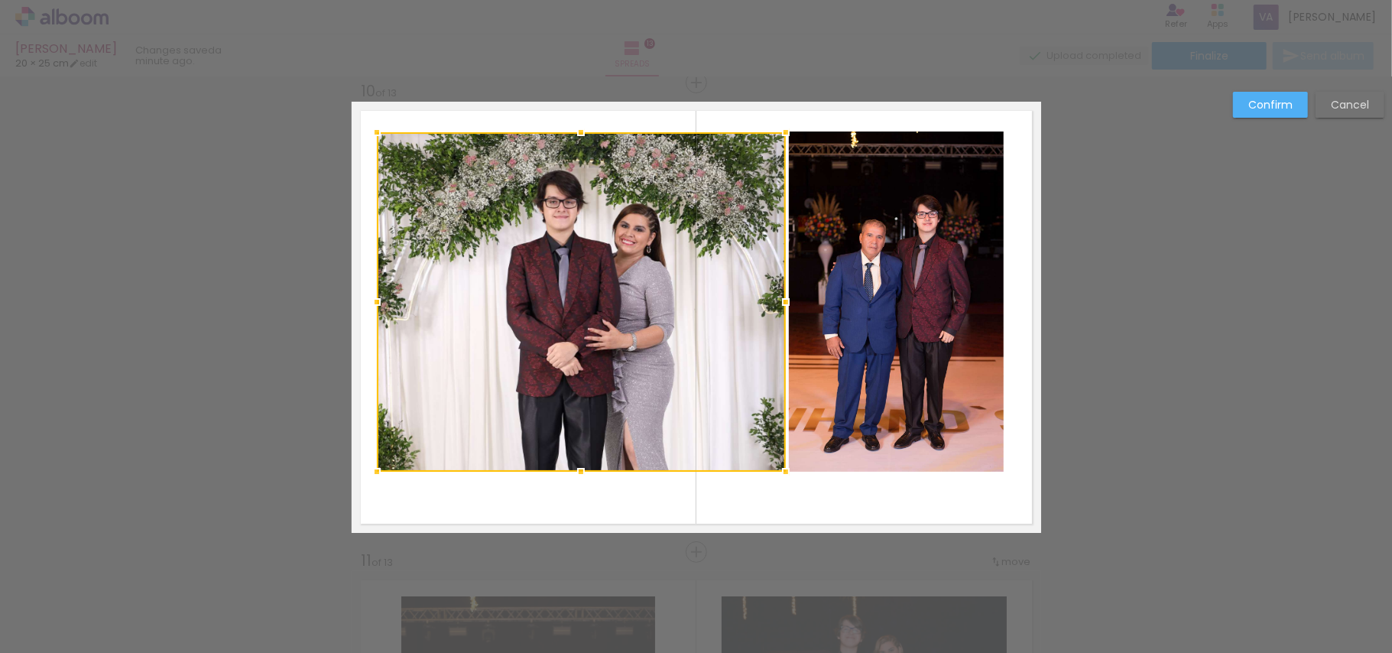
click at [876, 300] on quentale-photo at bounding box center [896, 301] width 215 height 340
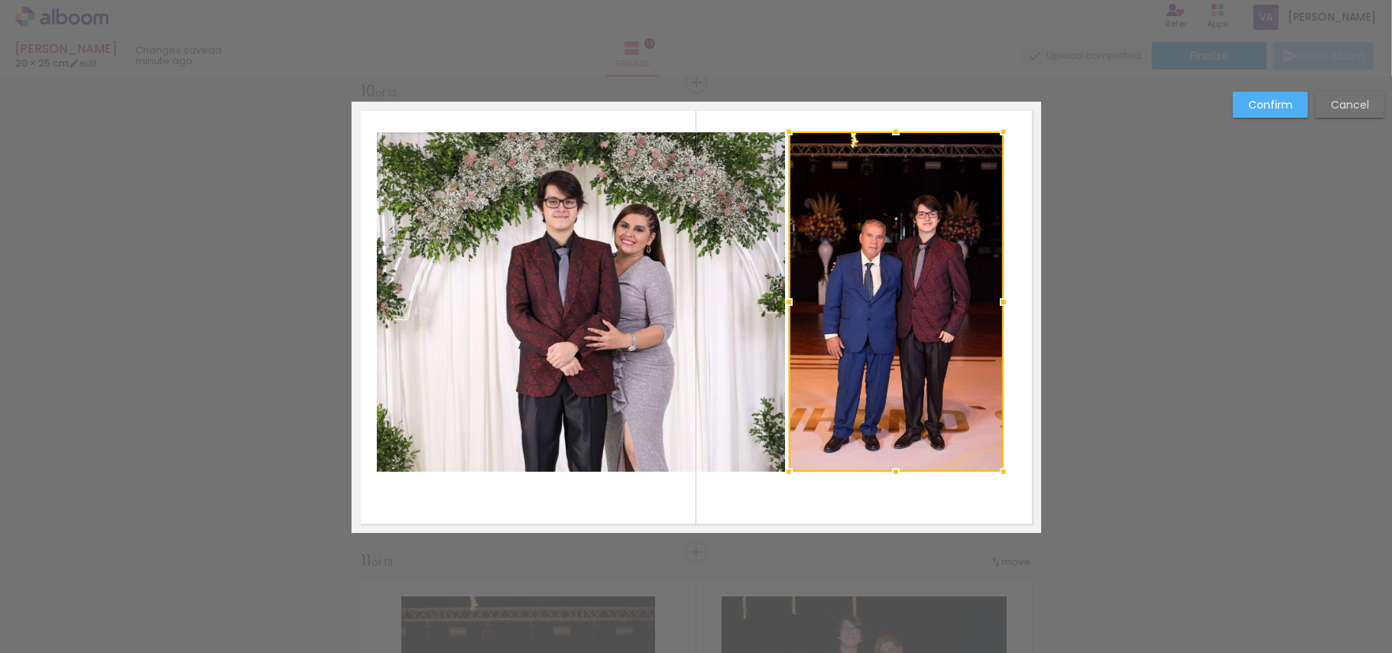
click at [876, 300] on div at bounding box center [896, 301] width 215 height 340
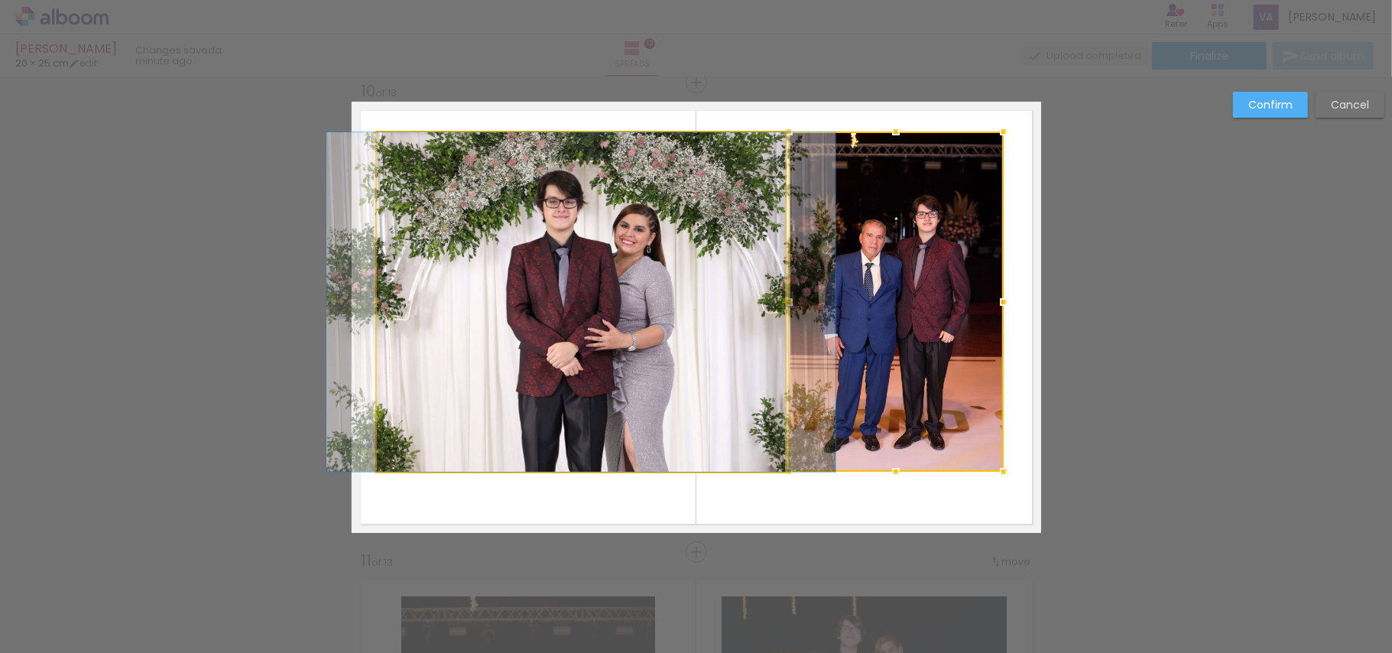
click at [584, 331] on quentale-photo at bounding box center [581, 301] width 409 height 339
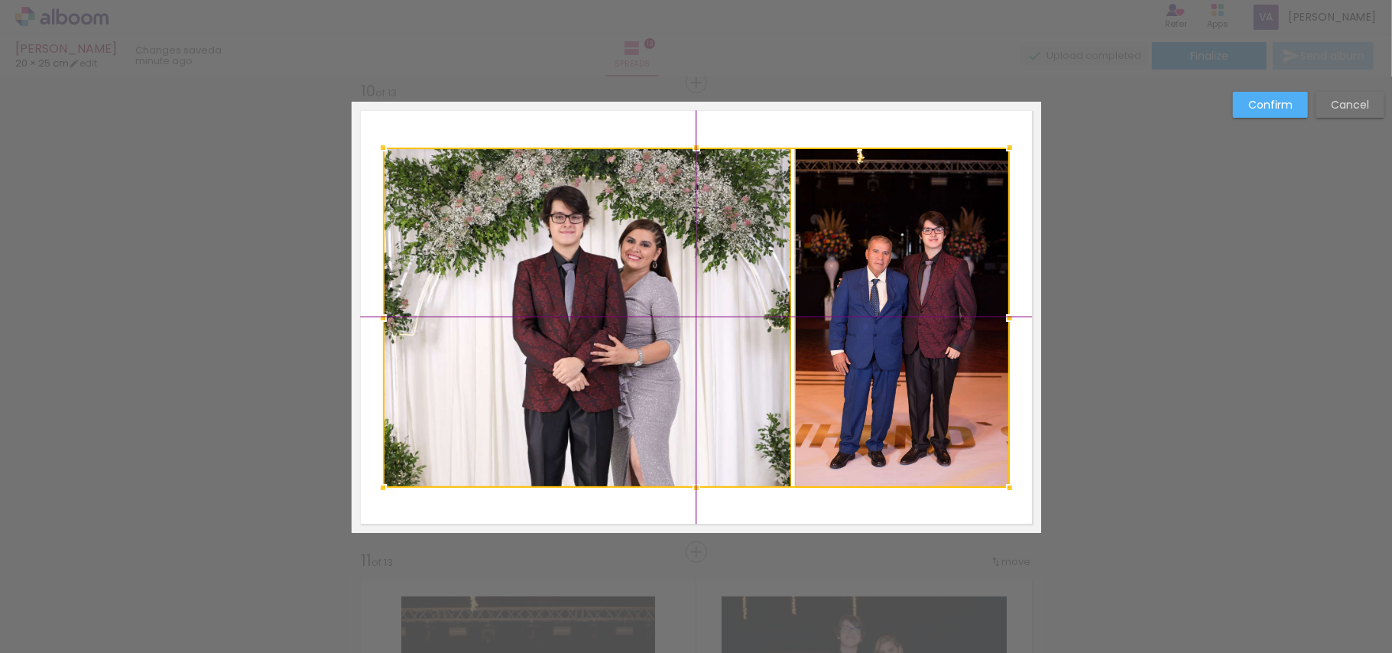
drag, startPoint x: 881, startPoint y: 374, endPoint x: 887, endPoint y: 388, distance: 15.5
click at [887, 388] on div at bounding box center [696, 318] width 627 height 340
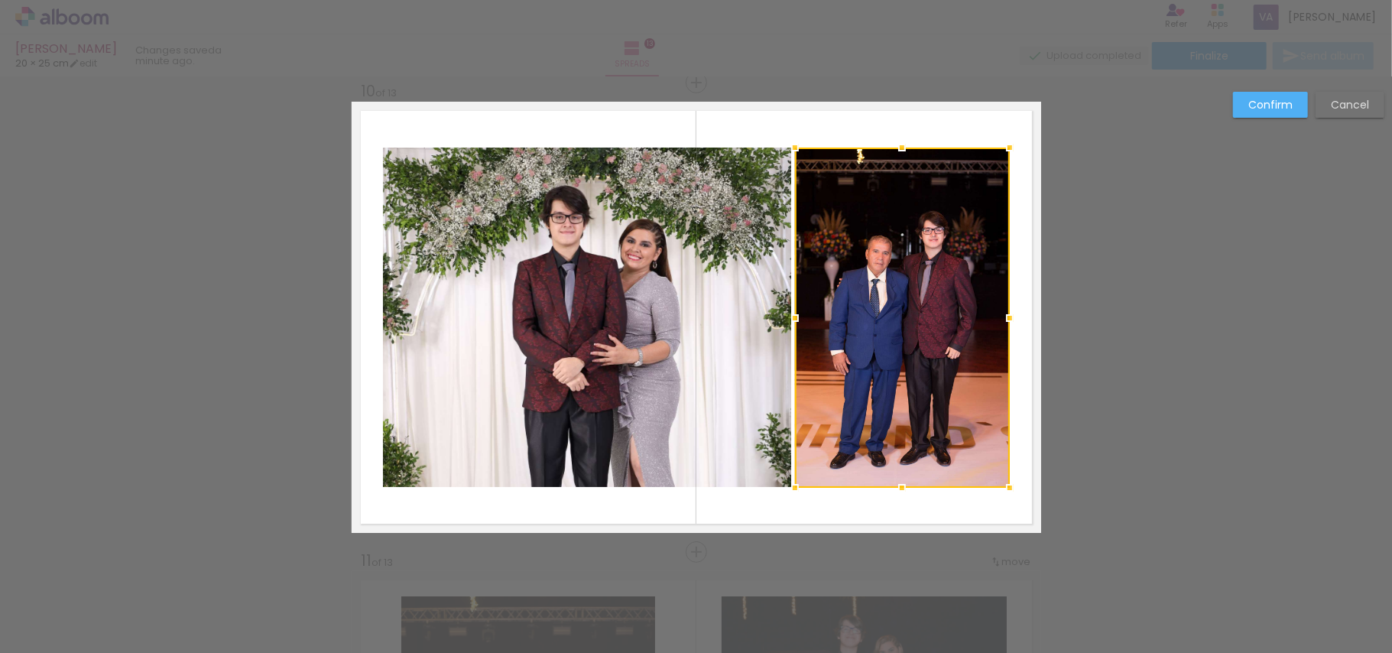
click at [492, 438] on quentale-photo at bounding box center [587, 317] width 409 height 339
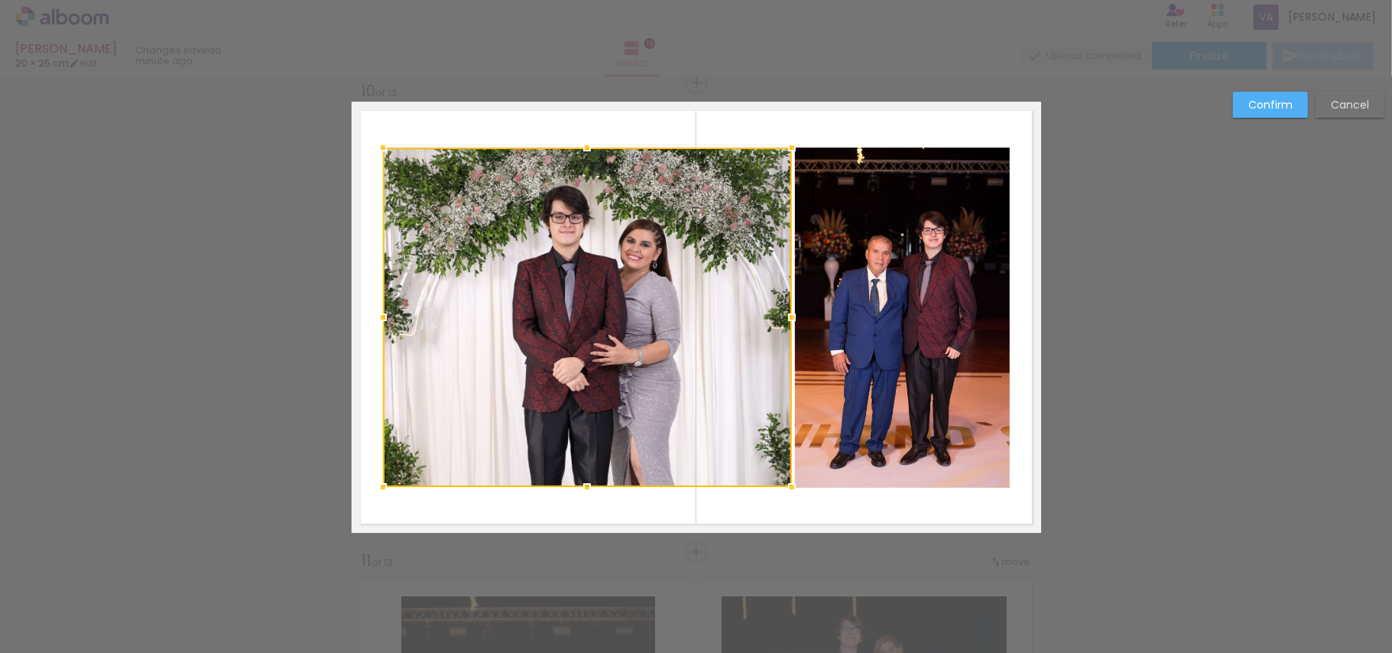
click at [492, 438] on div at bounding box center [587, 317] width 409 height 339
click at [862, 438] on quentale-photo at bounding box center [902, 318] width 215 height 340
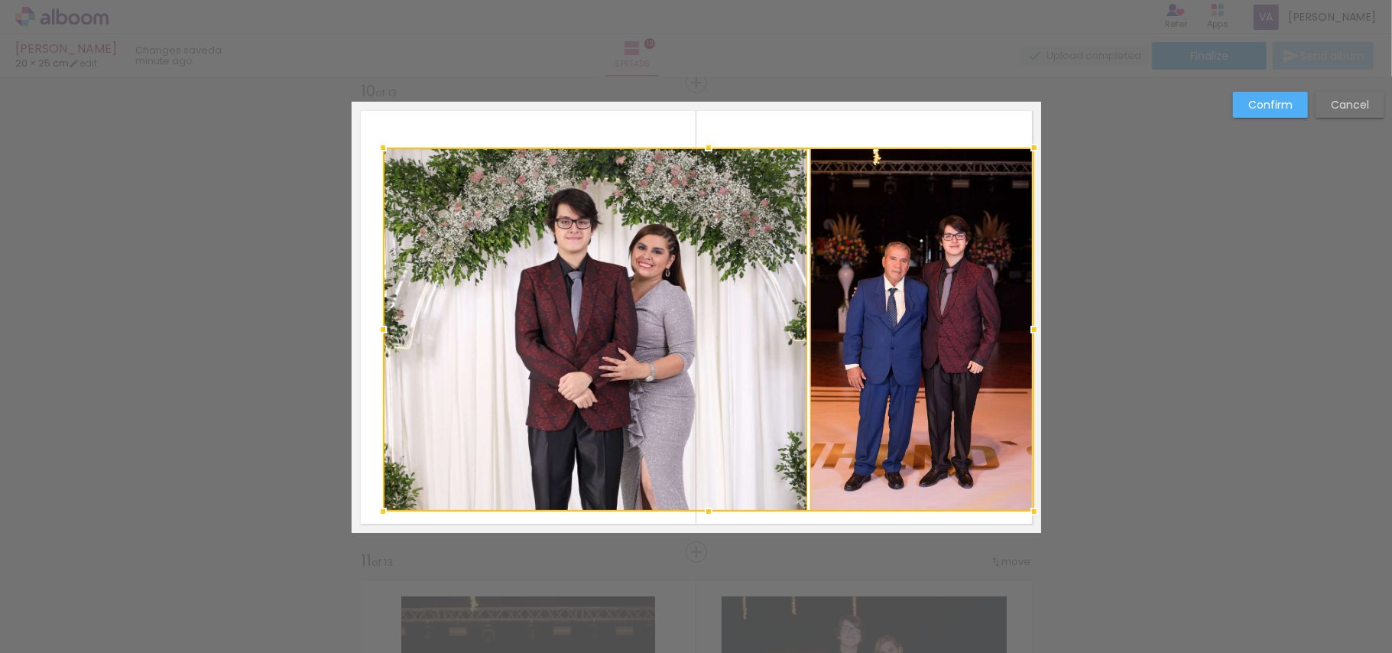
drag, startPoint x: 1008, startPoint y: 491, endPoint x: 1026, endPoint y: 514, distance: 30.0
click at [1026, 514] on div at bounding box center [1034, 511] width 31 height 31
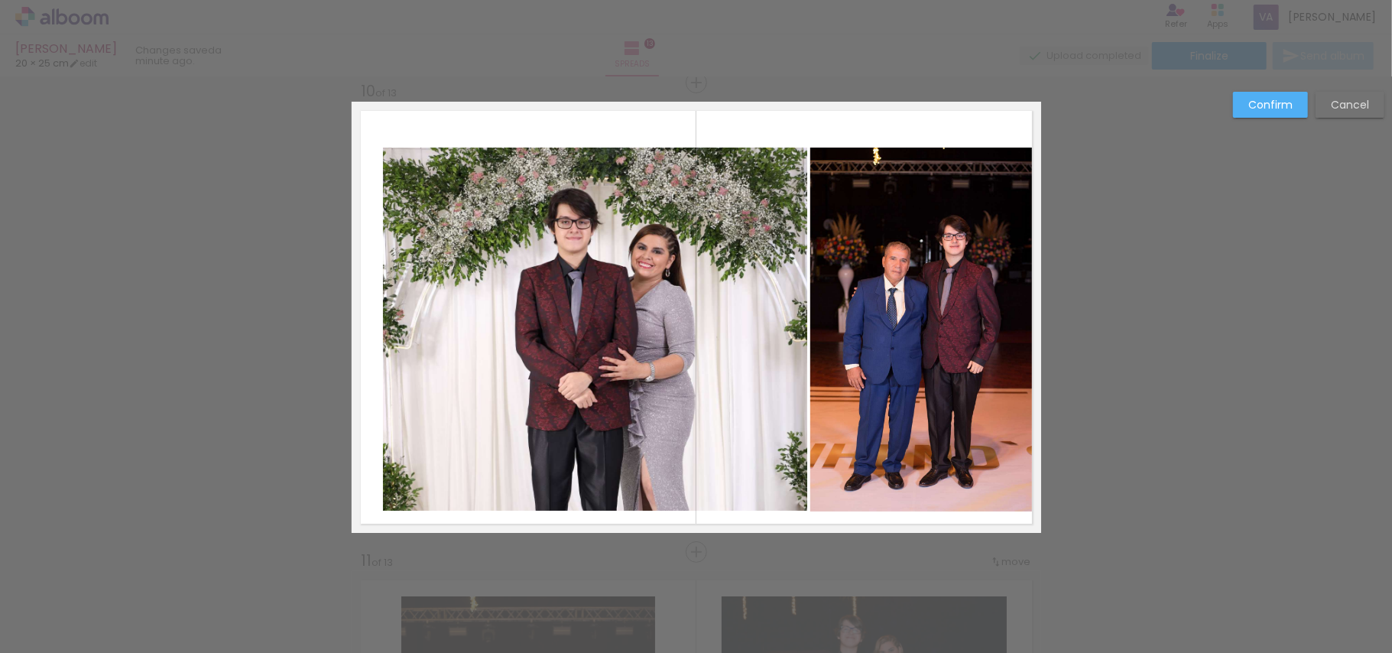
click at [927, 420] on quentale-photo at bounding box center [921, 330] width 223 height 364
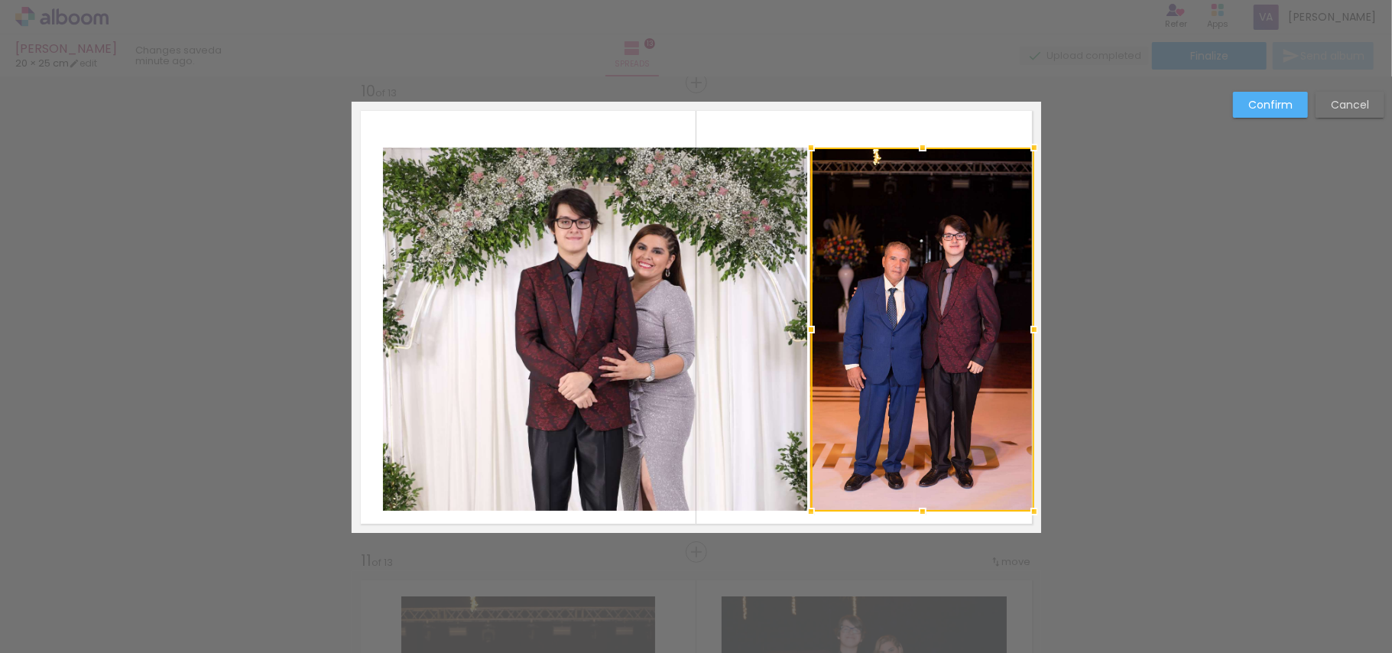
click at [927, 420] on div at bounding box center [922, 330] width 223 height 364
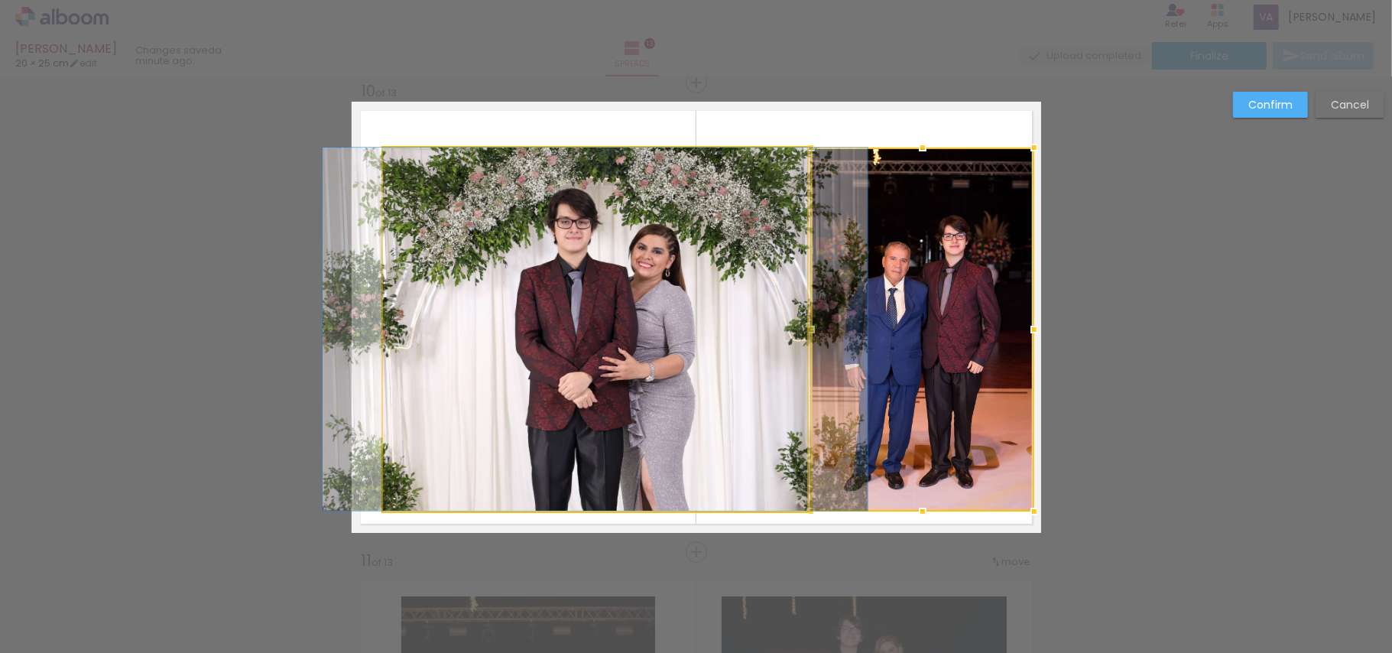
click at [720, 390] on quentale-photo at bounding box center [595, 329] width 424 height 363
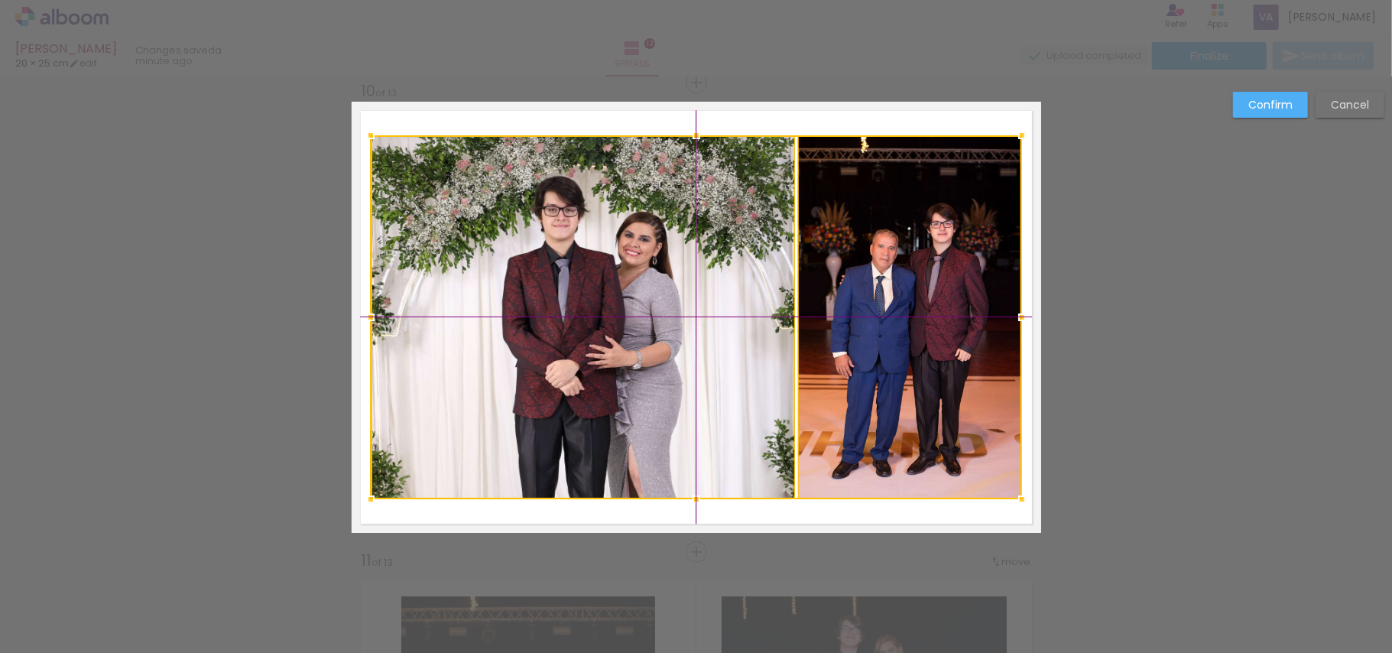
drag, startPoint x: 911, startPoint y: 361, endPoint x: 894, endPoint y: 352, distance: 19.2
click at [894, 352] on div at bounding box center [696, 317] width 651 height 364
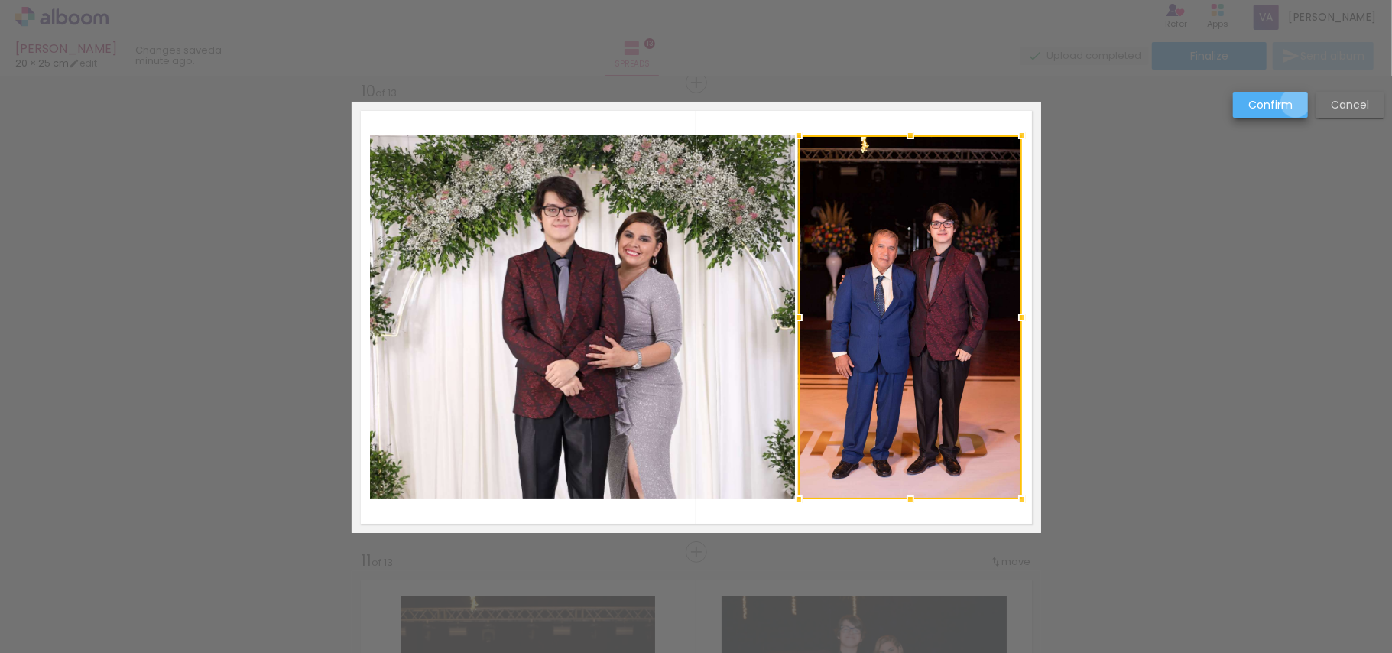
click at [1297, 102] on paper-button "Confirm" at bounding box center [1270, 105] width 75 height 26
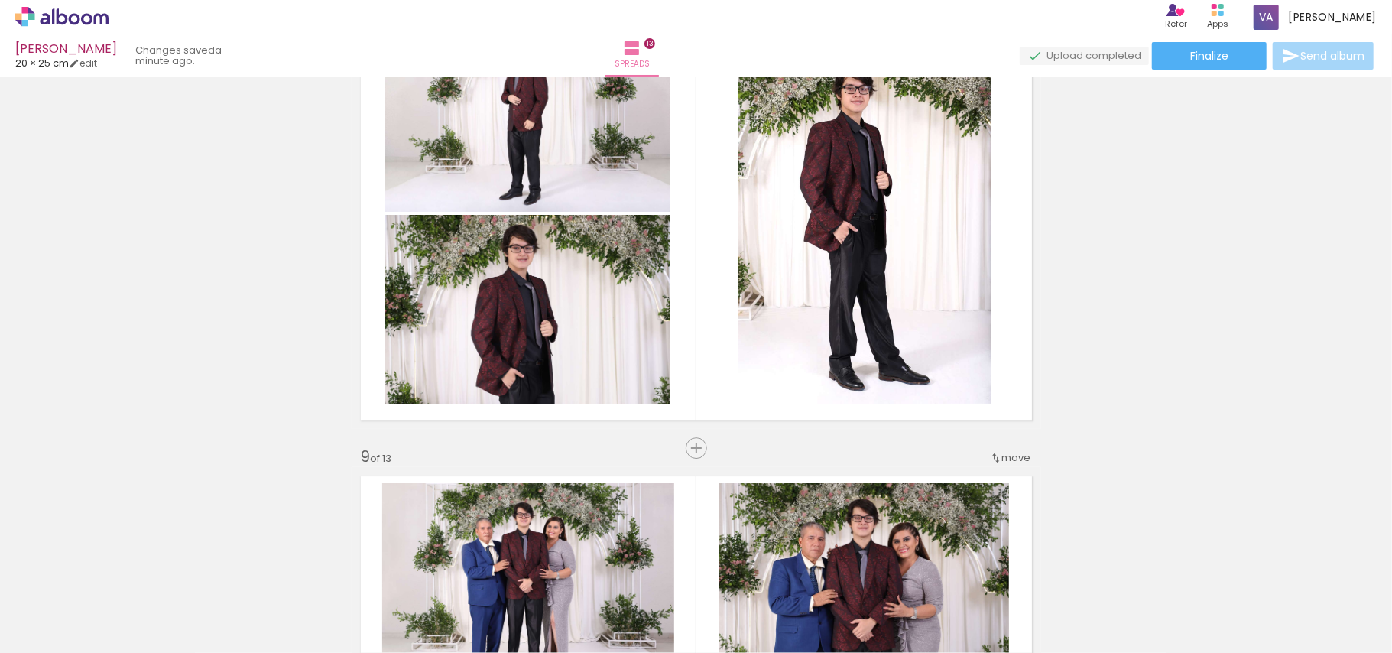
scroll to position [3327, 0]
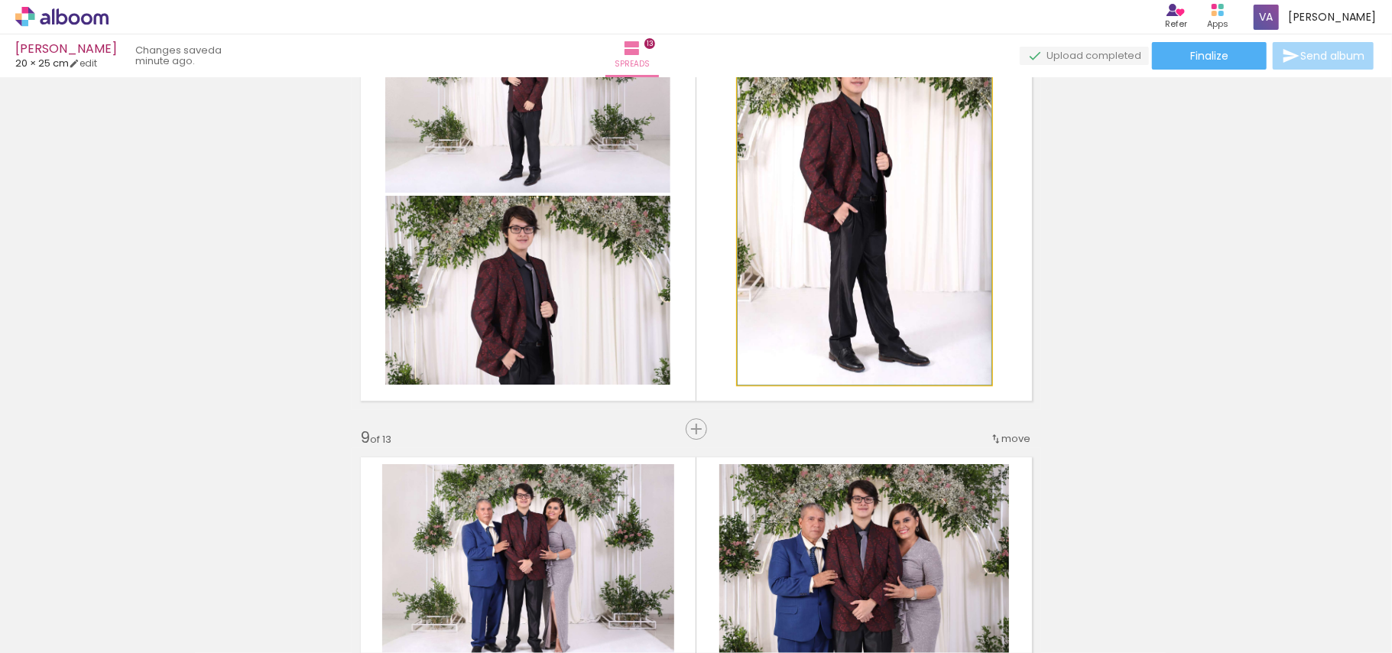
click at [783, 258] on quentale-photo at bounding box center [865, 194] width 254 height 381
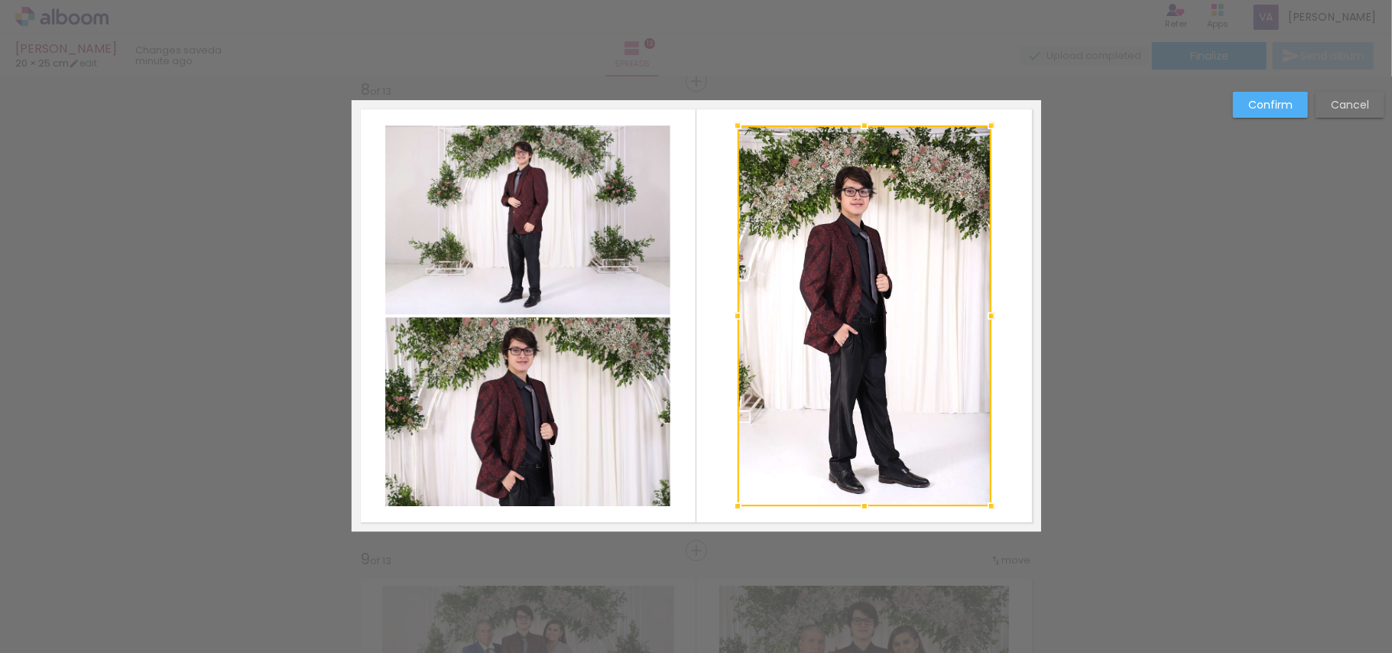
scroll to position [3306, 0]
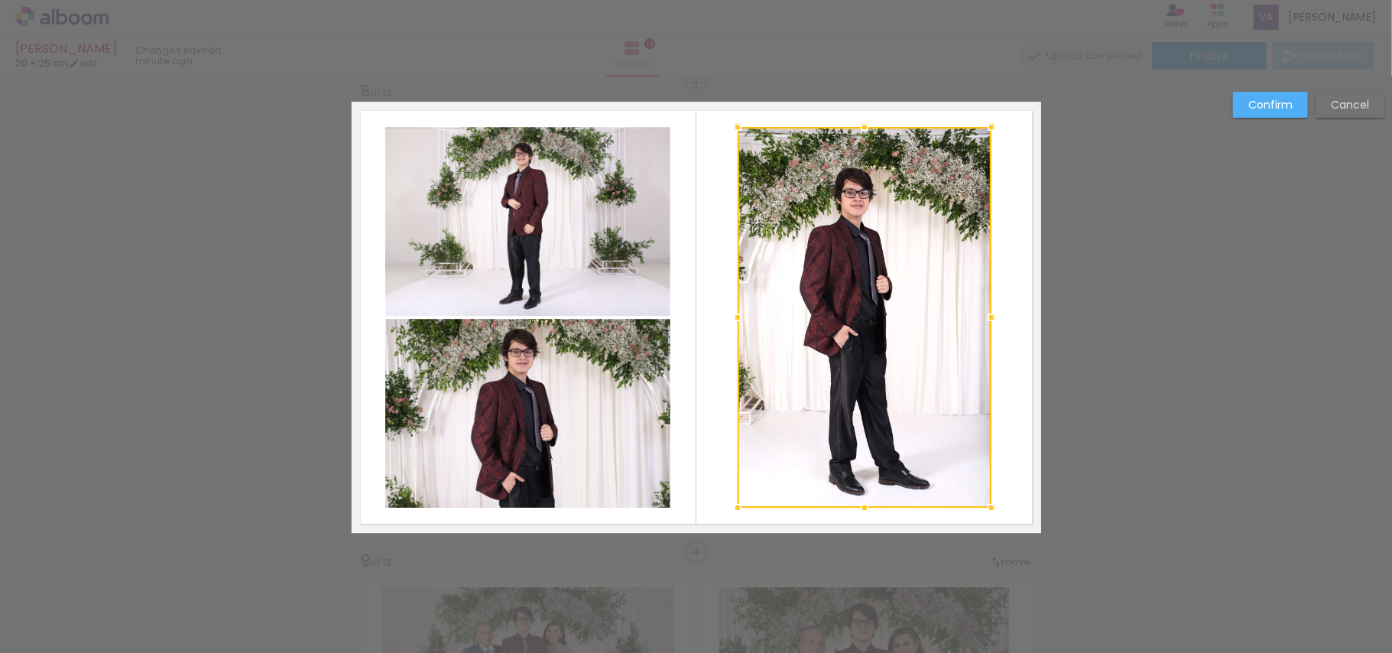
click at [1168, 304] on div "Confirm Cancel" at bounding box center [696, 76] width 1392 height 6608
click at [593, 213] on quentale-photo at bounding box center [527, 221] width 285 height 189
click at [738, 213] on div at bounding box center [865, 317] width 254 height 381
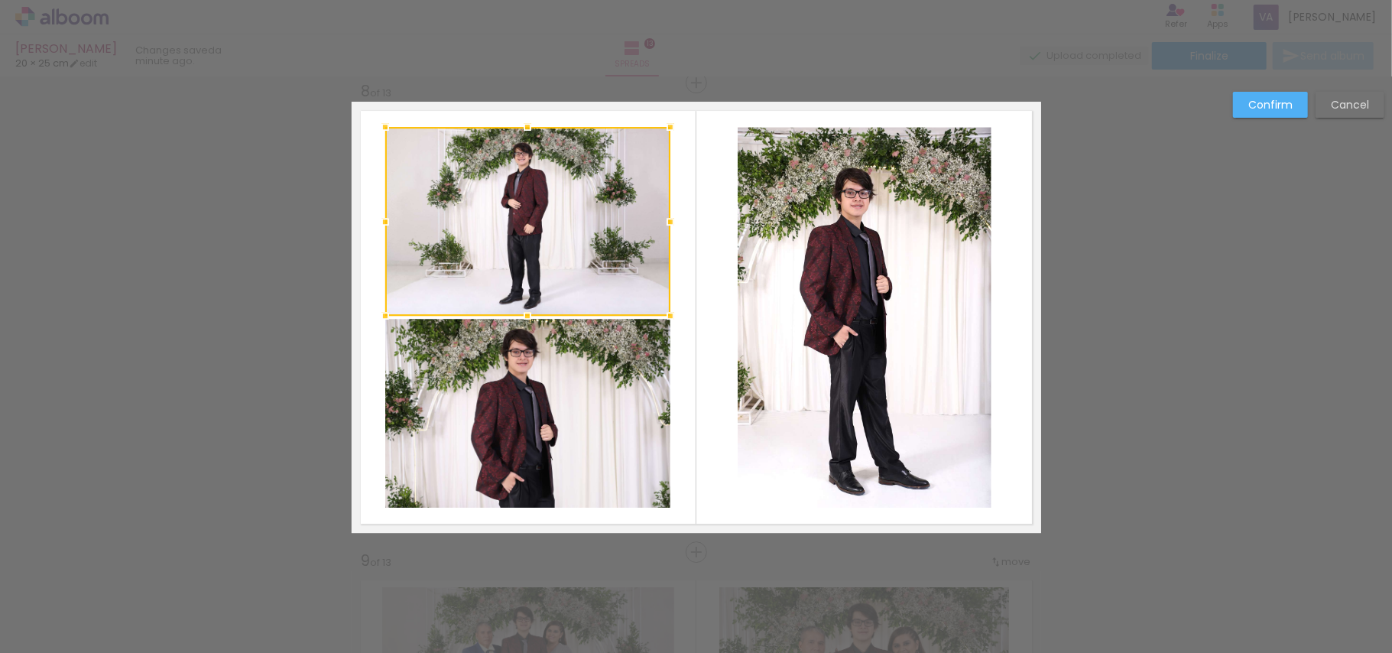
click at [606, 364] on quentale-photo at bounding box center [527, 413] width 285 height 189
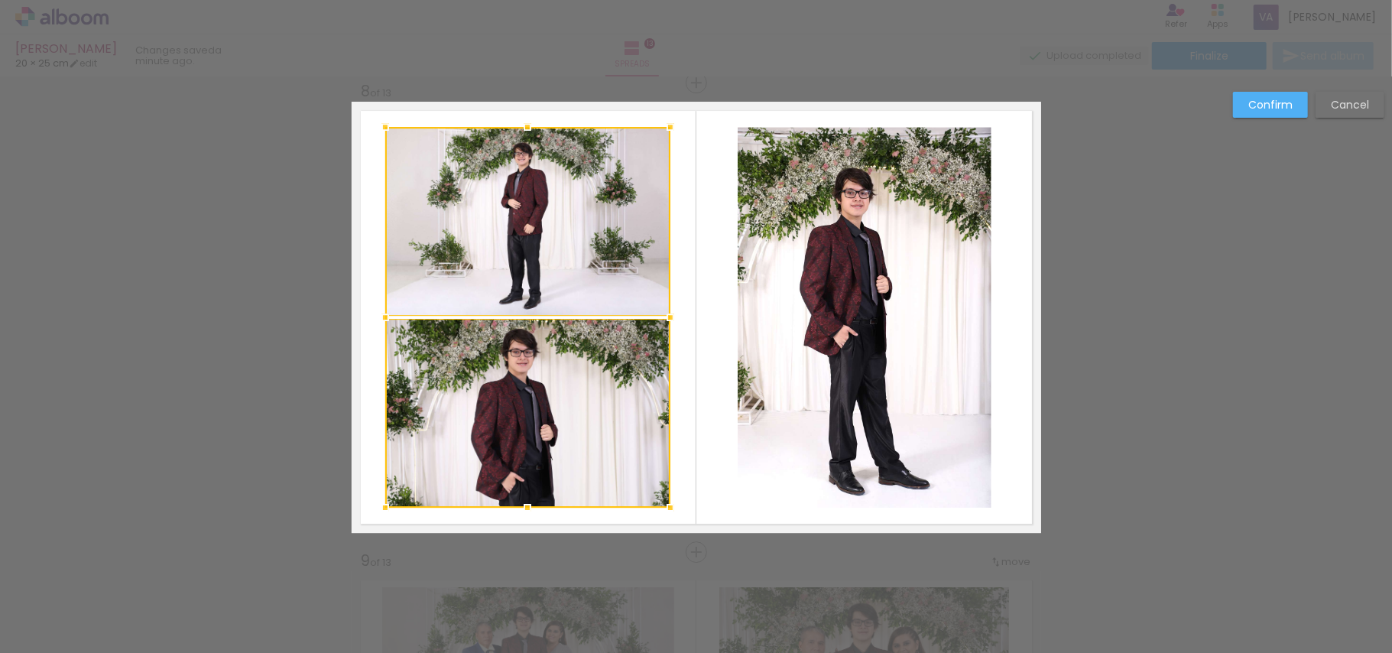
click at [808, 356] on quentale-photo at bounding box center [865, 317] width 254 height 381
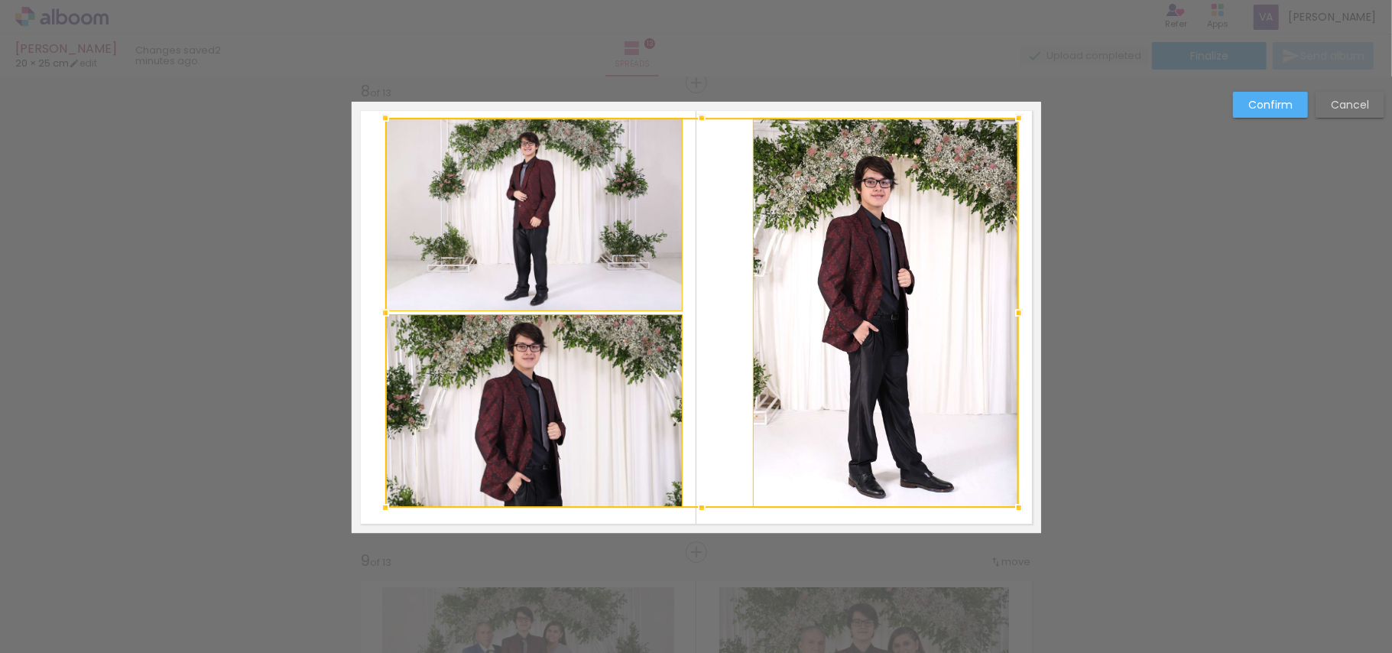
drag, startPoint x: 986, startPoint y: 131, endPoint x: 1018, endPoint y: 119, distance: 34.4
click at [1018, 119] on div at bounding box center [1019, 117] width 31 height 31
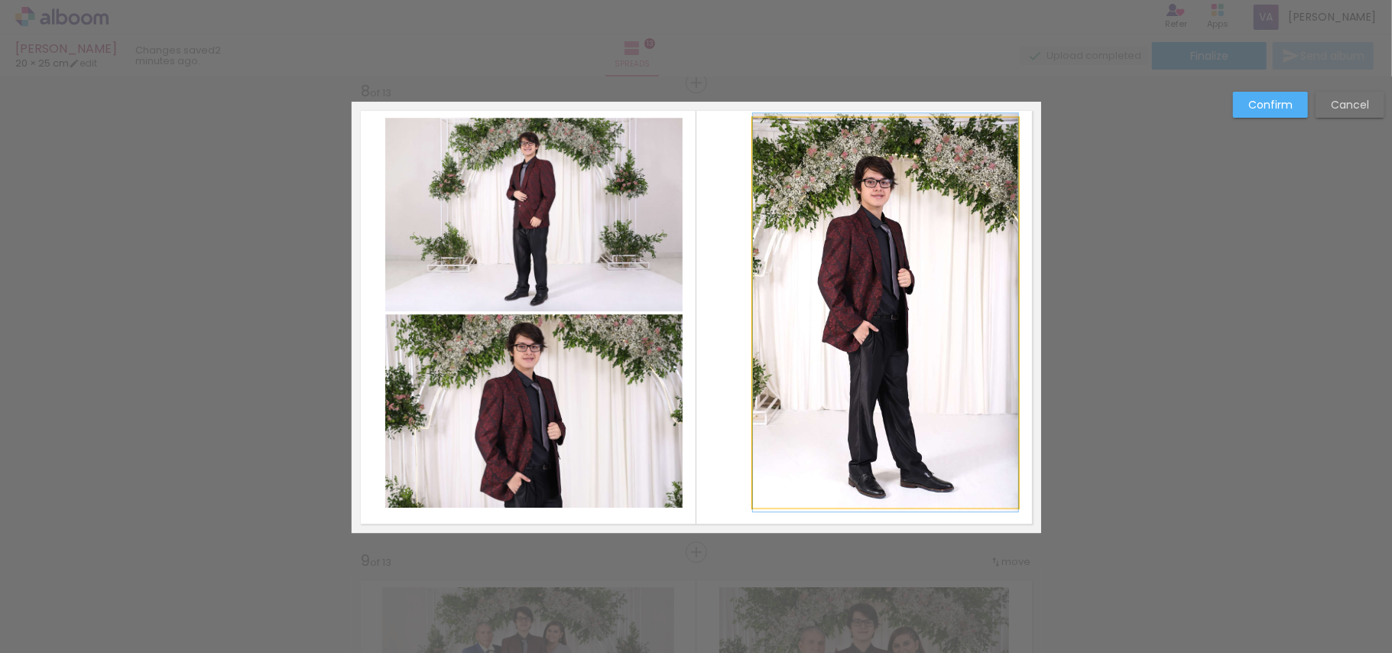
click at [920, 248] on quentale-photo at bounding box center [885, 313] width 265 height 390
click at [920, 248] on div at bounding box center [886, 313] width 265 height 390
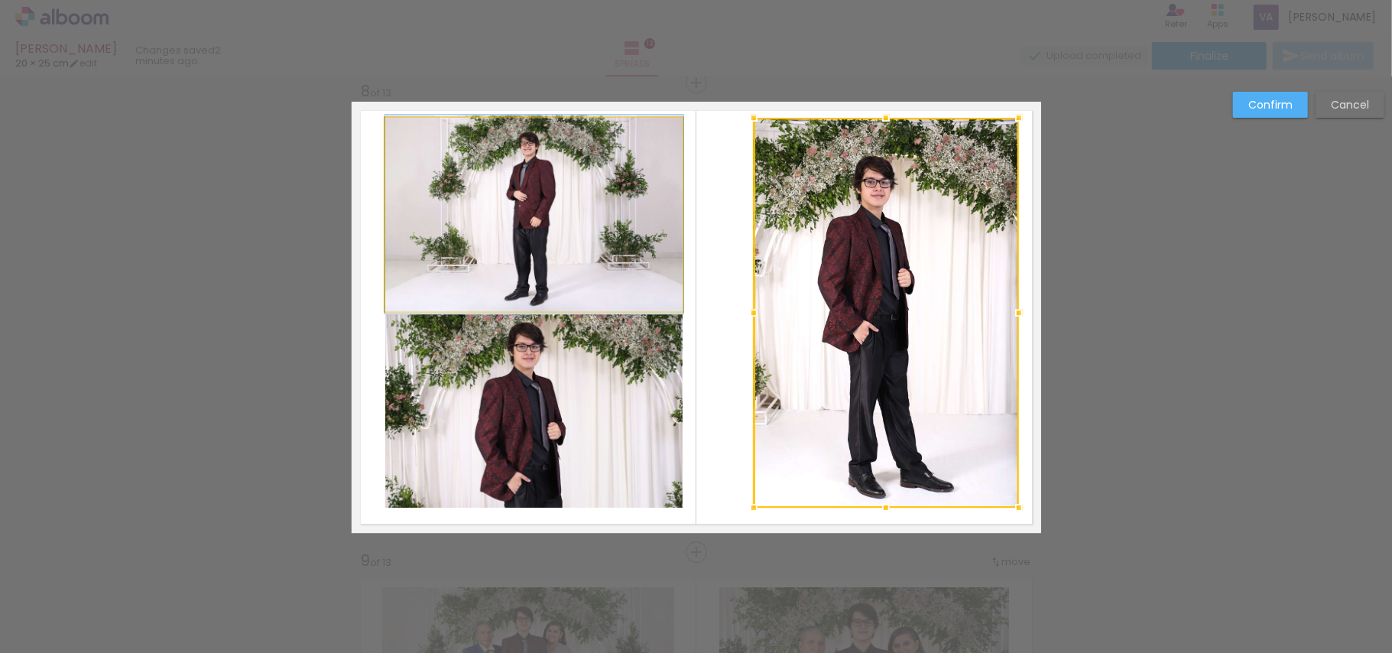
drag, startPoint x: 530, startPoint y: 242, endPoint x: 530, endPoint y: 379, distance: 136.8
click at [530, 242] on quentale-photo at bounding box center [534, 214] width 298 height 193
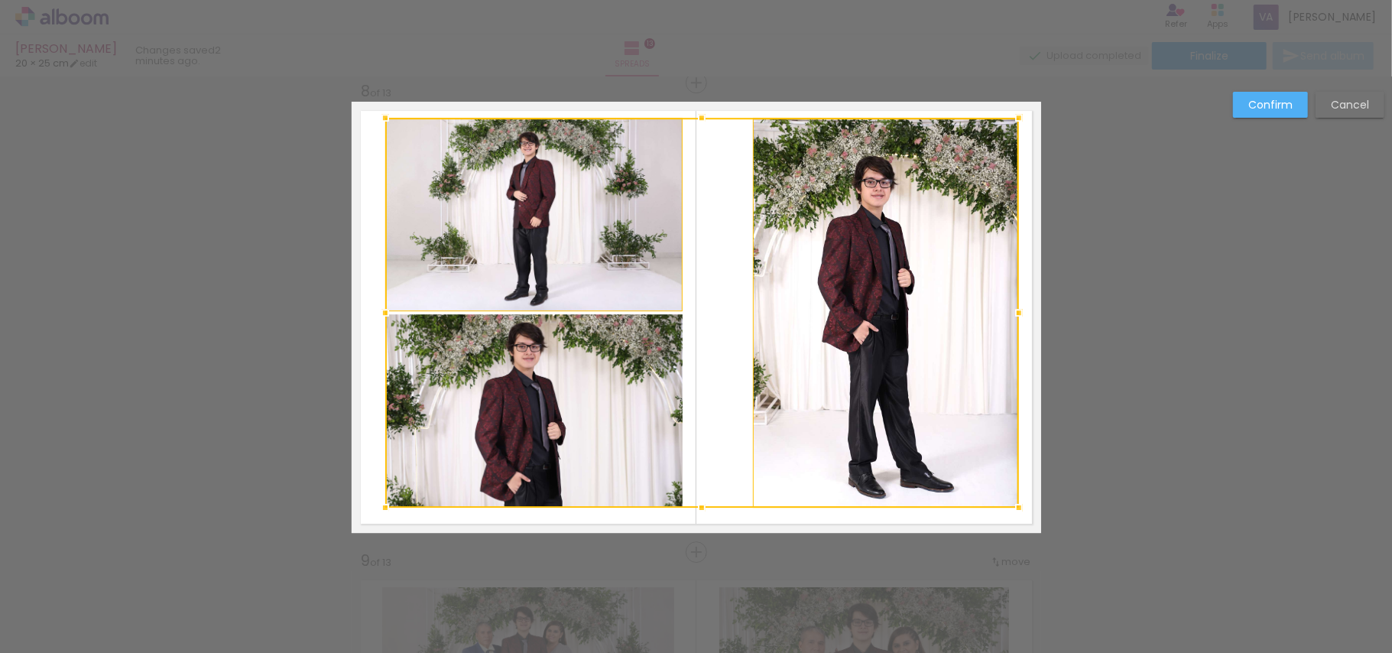
click at [530, 391] on div at bounding box center [702, 313] width 634 height 390
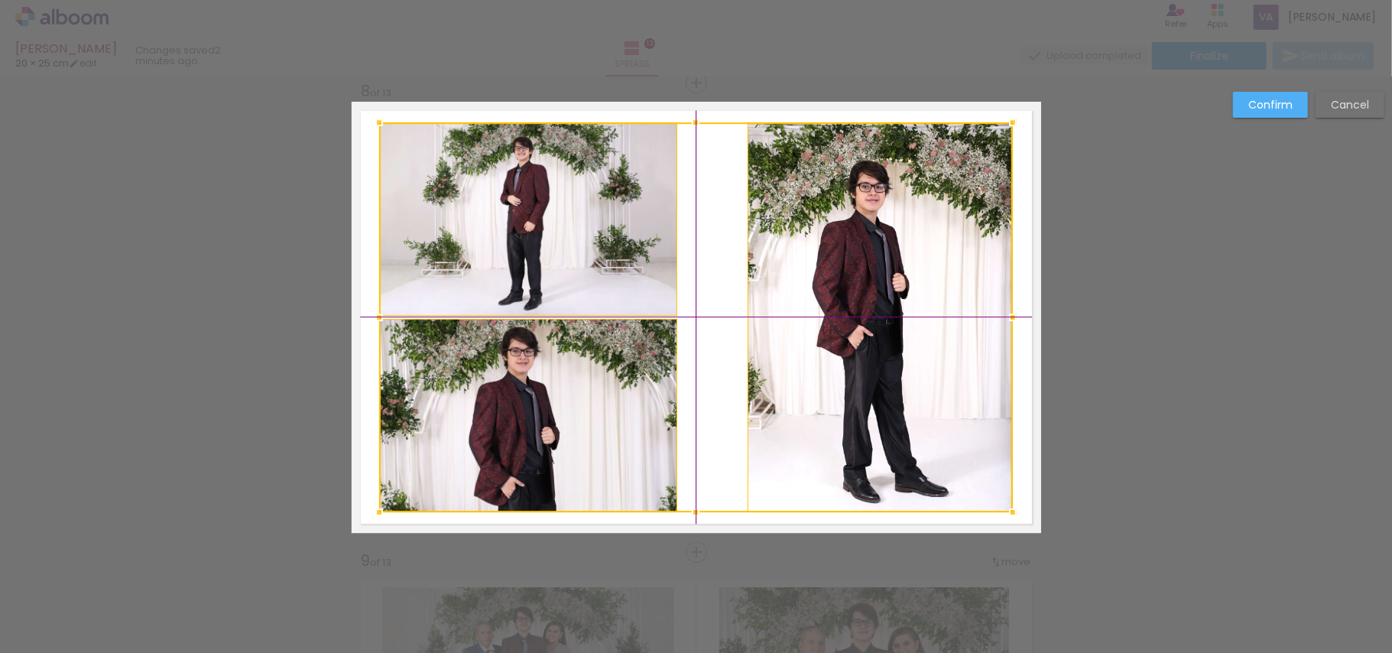
click at [861, 284] on div at bounding box center [696, 317] width 634 height 390
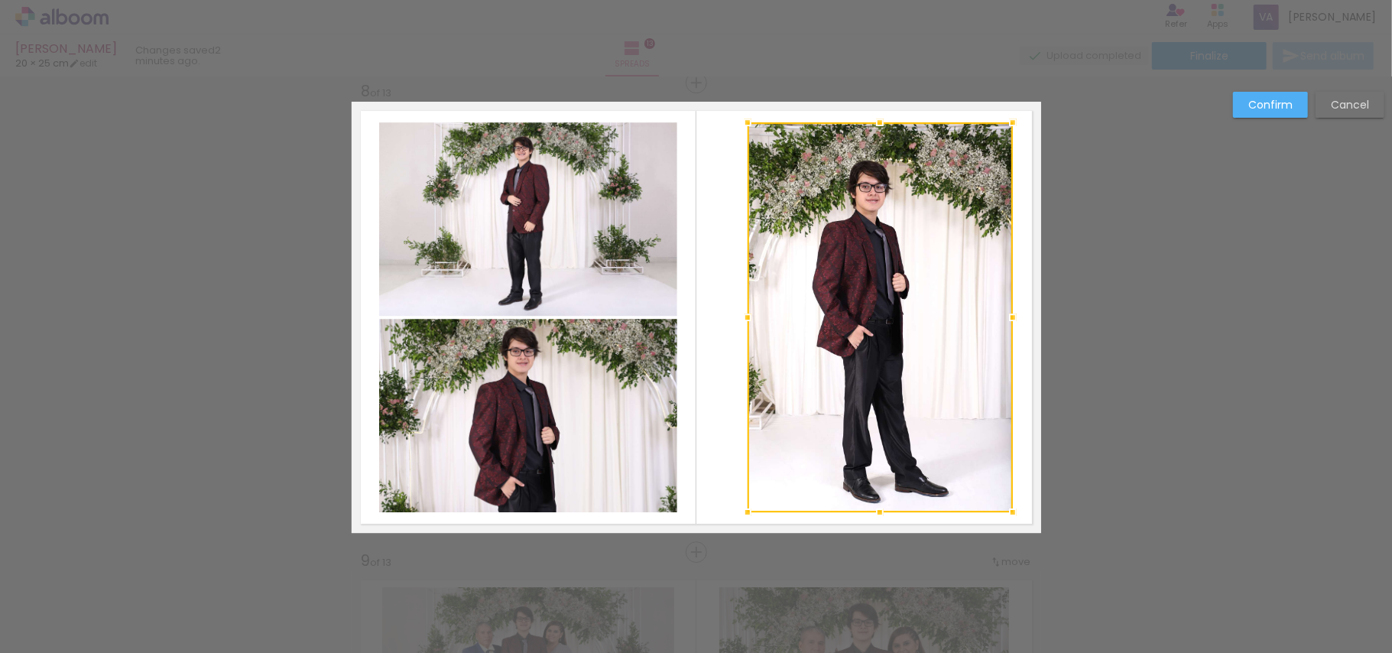
click at [0, 0] on slot "Confirm" at bounding box center [0, 0] width 0 height 0
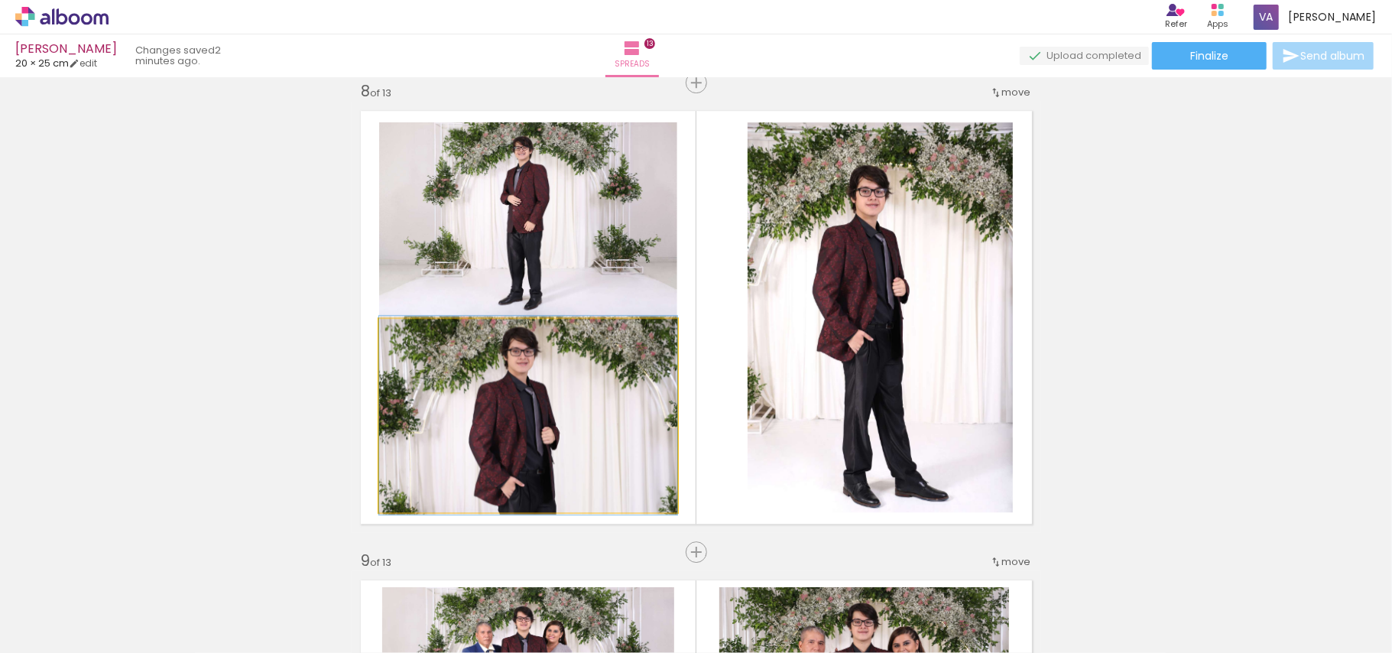
click at [538, 381] on quentale-photo at bounding box center [528, 415] width 298 height 193
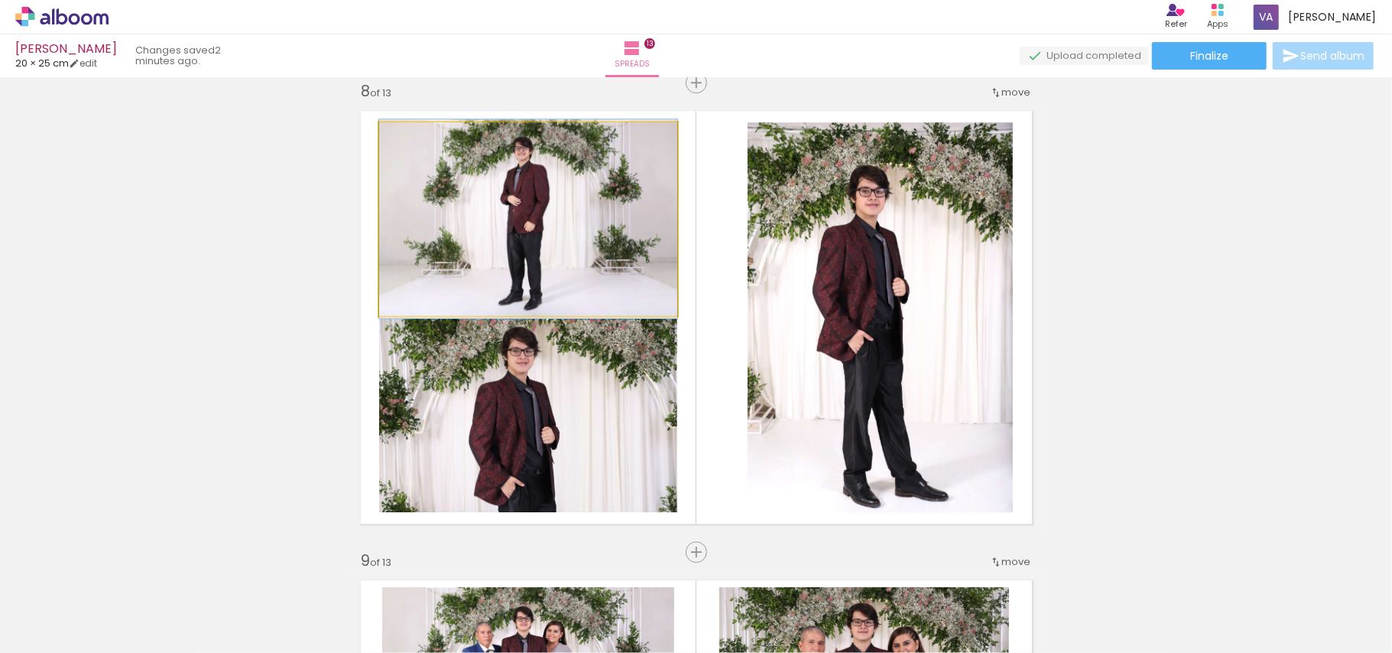
click at [567, 234] on quentale-photo at bounding box center [528, 218] width 298 height 193
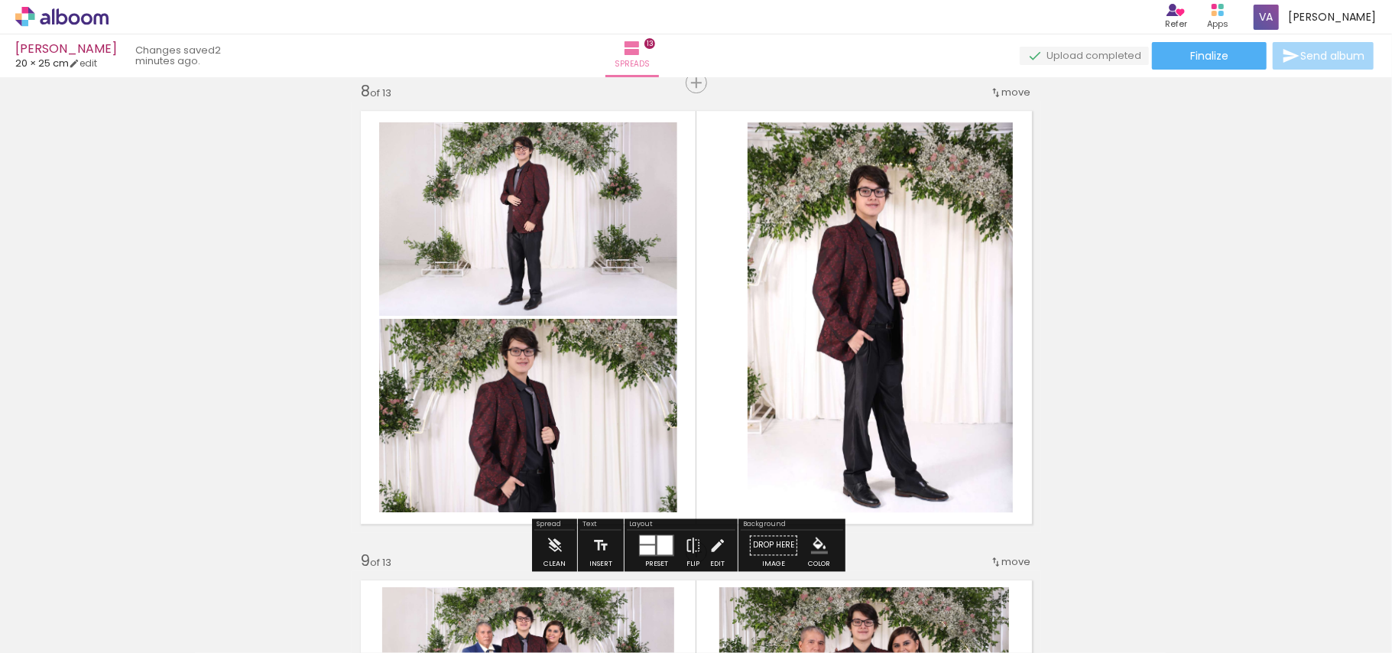
click at [1255, 269] on div "Add spread 1 of 13 Add spread 2 of 13 Add spread 3 of 13 Add spread 4 of 13 Add…" at bounding box center [696, 63] width 1392 height 6572
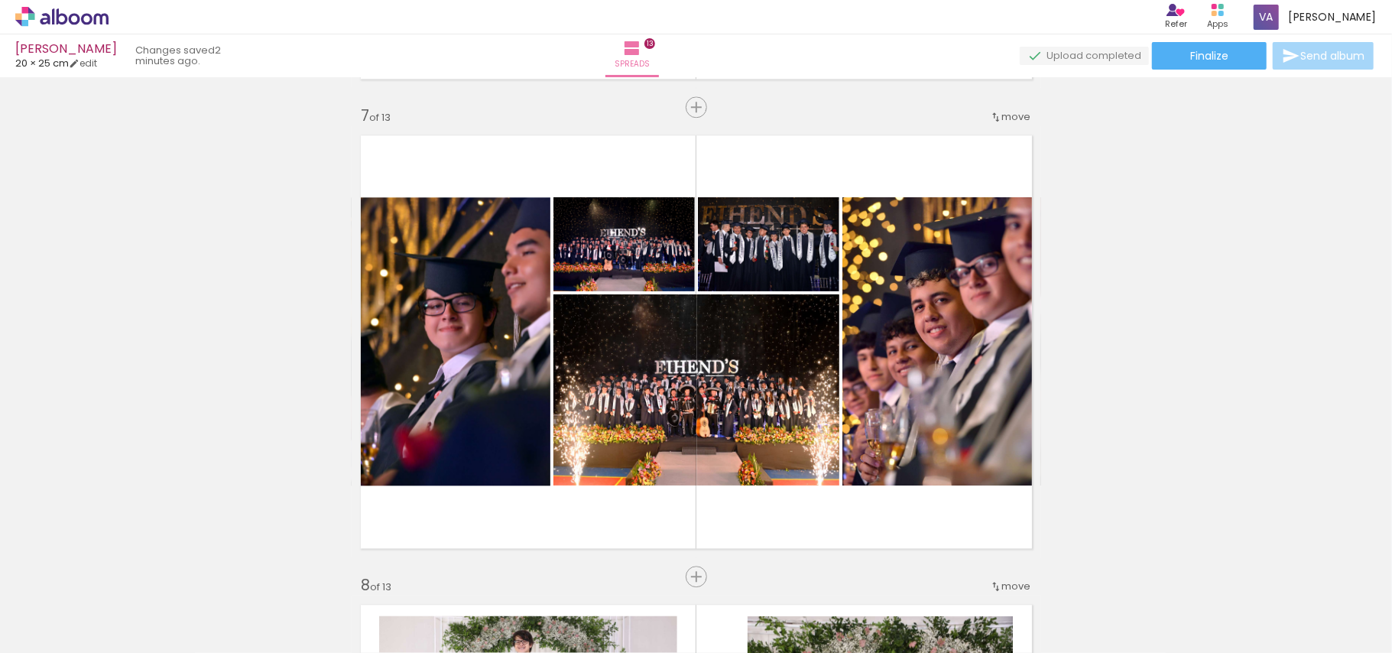
scroll to position [2796, 0]
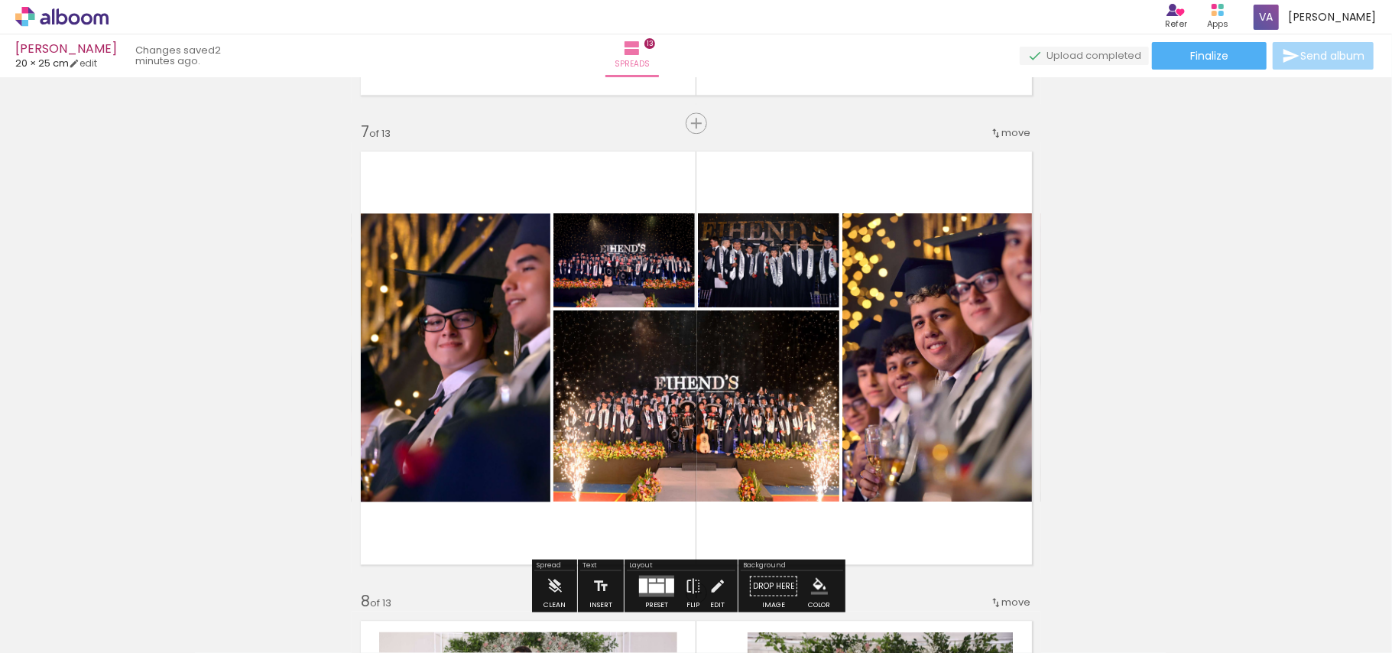
click at [953, 362] on quentale-photo at bounding box center [941, 357] width 199 height 288
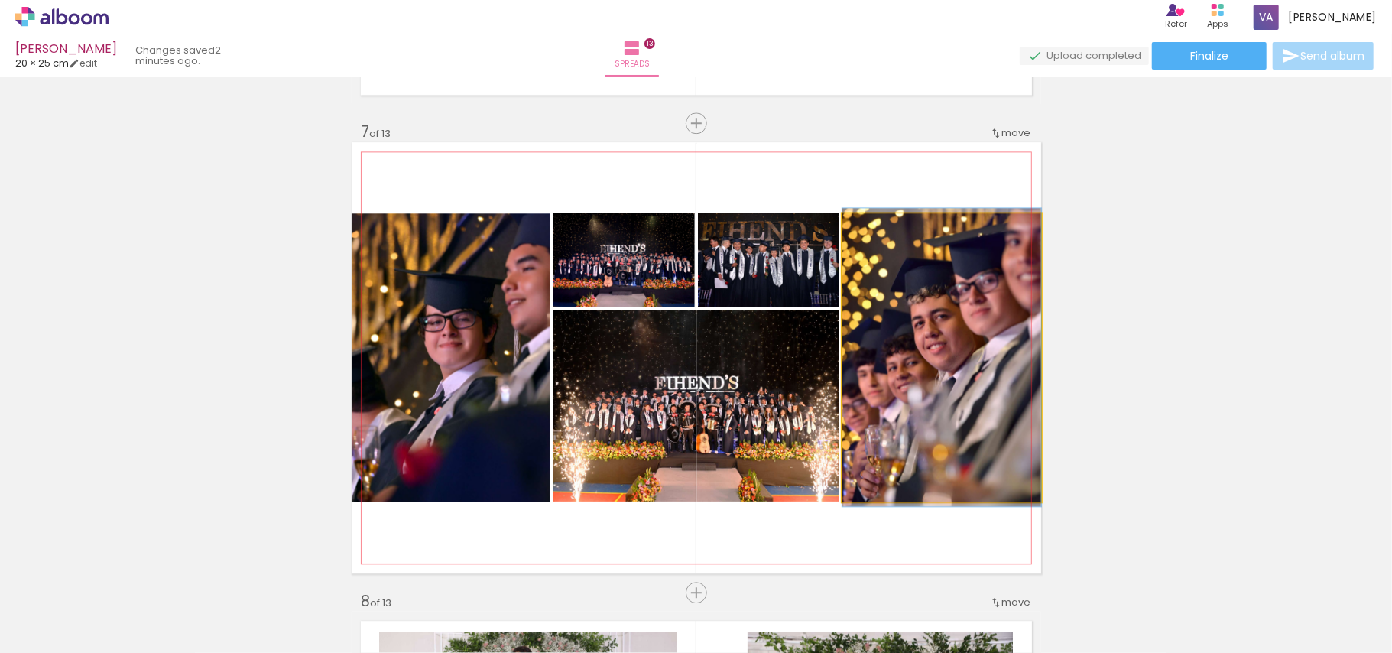
click at [953, 362] on quentale-photo at bounding box center [941, 357] width 199 height 288
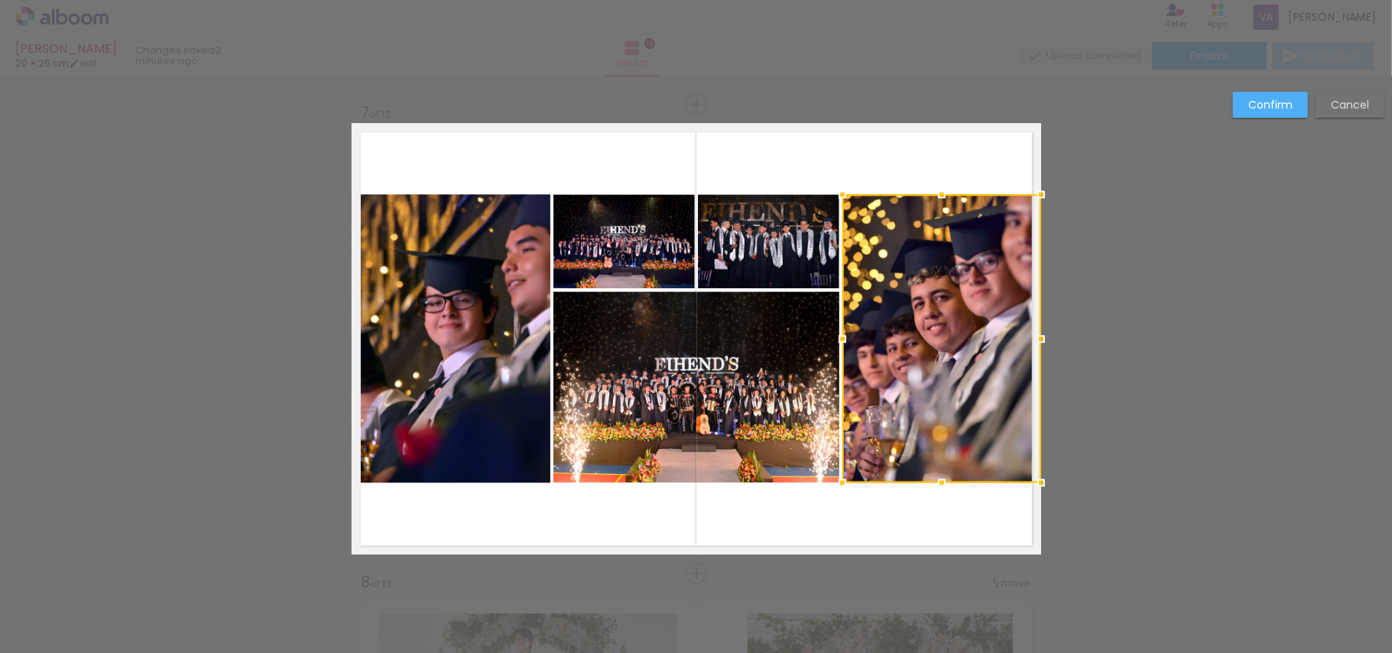
scroll to position [2835, 0]
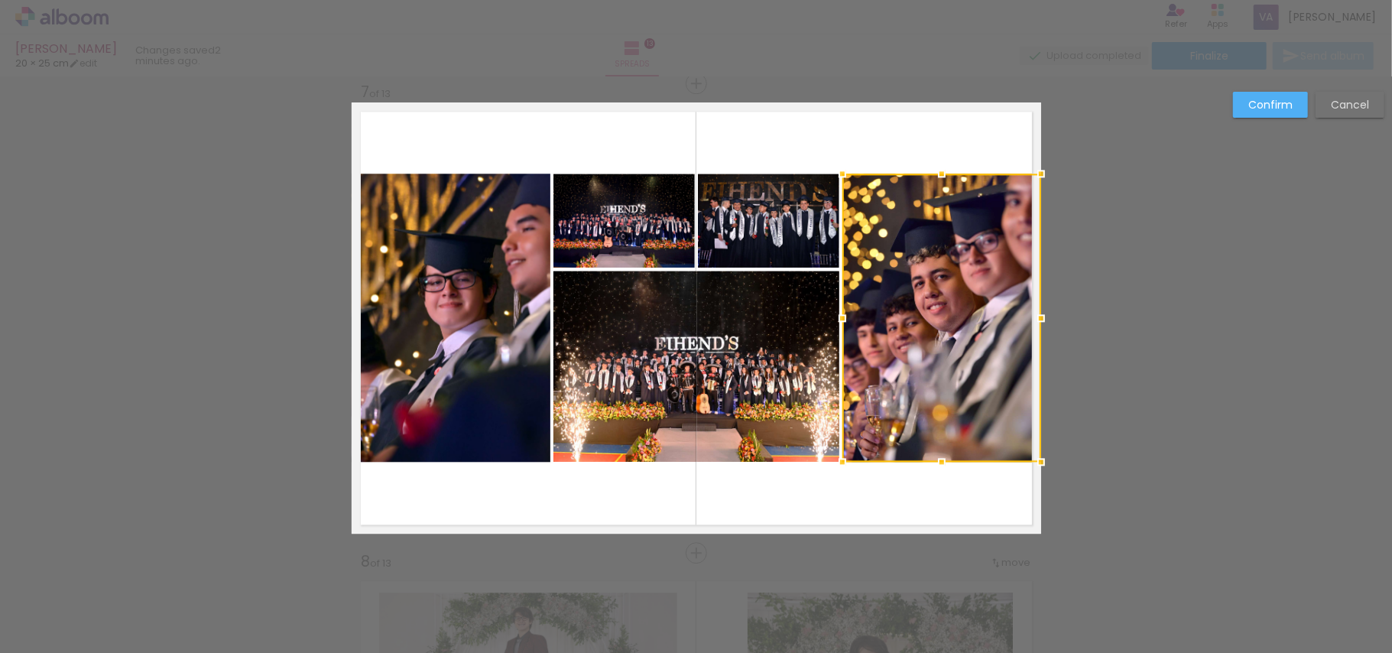
click at [1211, 361] on div "Confirm Cancel" at bounding box center [696, 546] width 1392 height 6608
click at [1257, 118] on div "Confirm Cancel" at bounding box center [1304, 110] width 159 height 37
click at [0, 0] on slot "Confirm" at bounding box center [0, 0] width 0 height 0
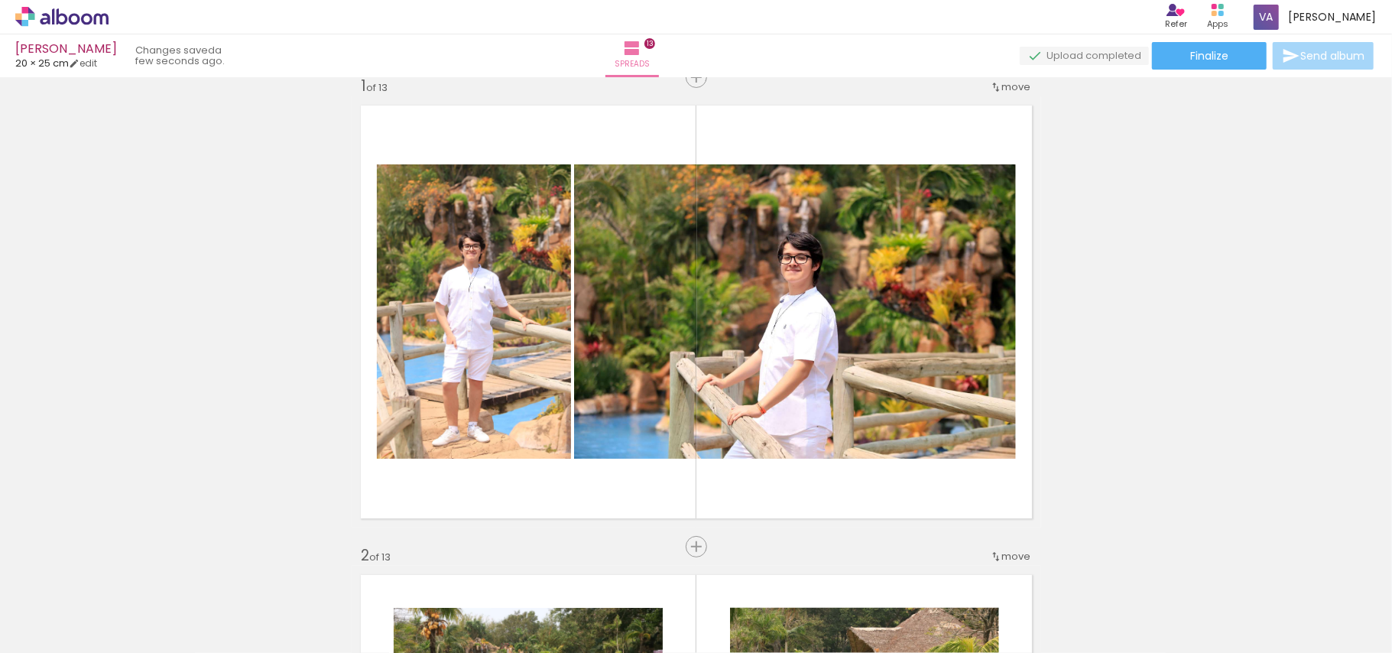
scroll to position [0, 0]
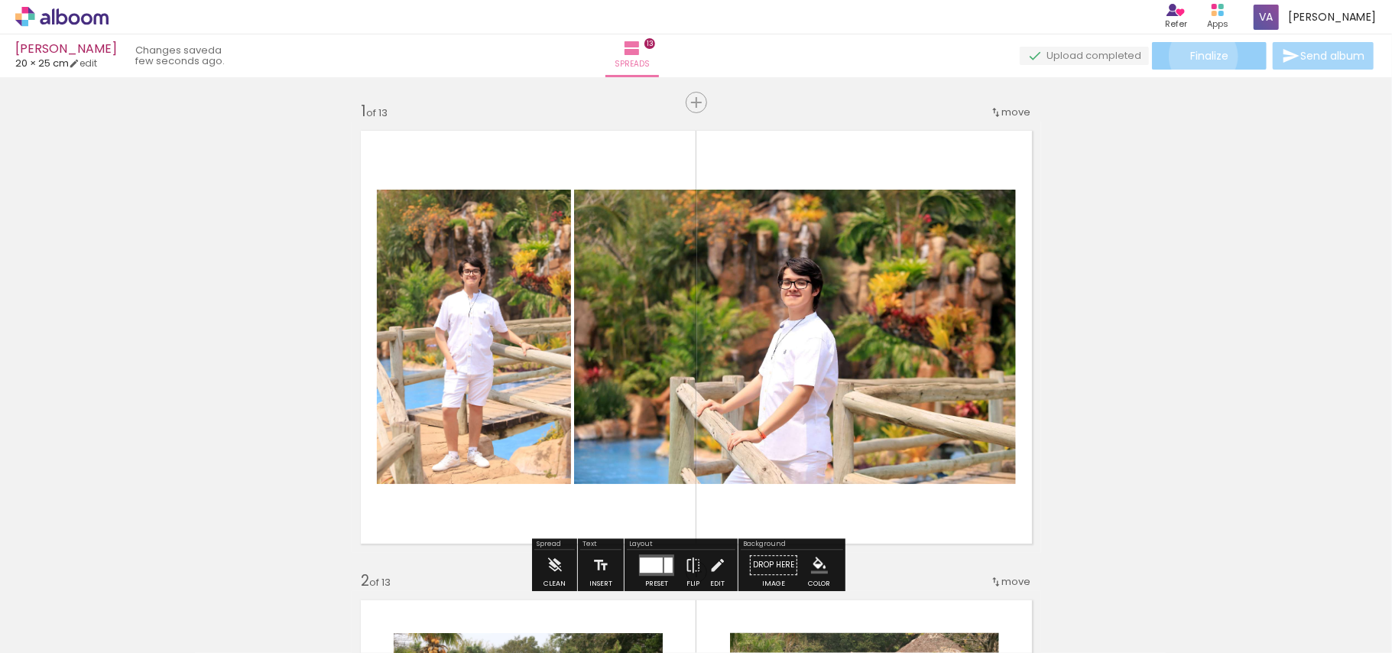
click at [1199, 56] on span "Finalize" at bounding box center [1209, 55] width 38 height 11
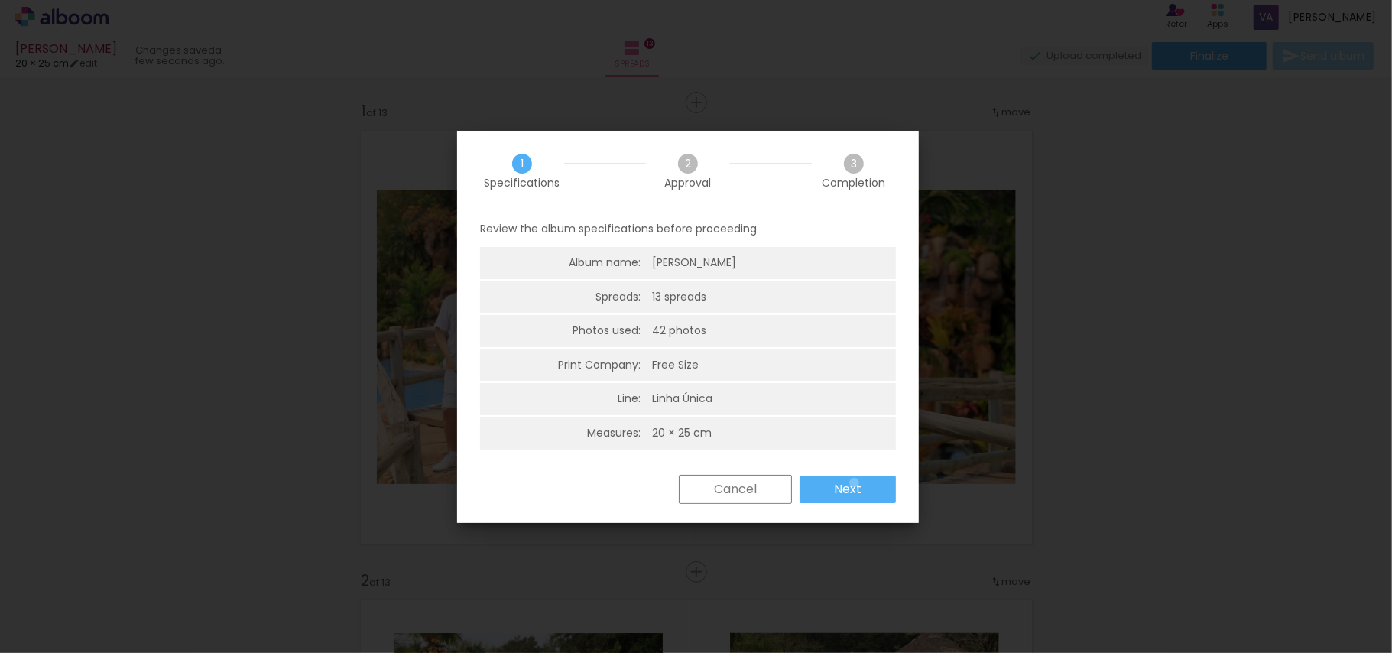
click at [0, 0] on slot "Next" at bounding box center [0, 0] width 0 height 0
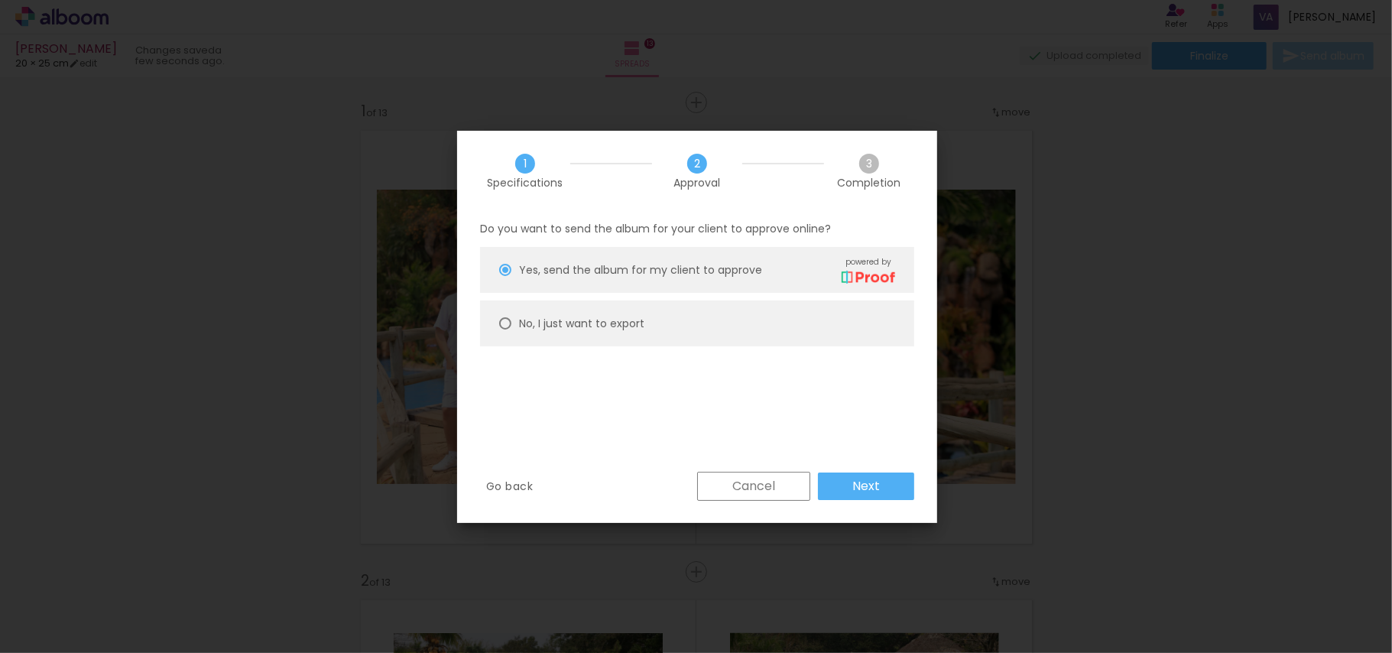
click at [723, 320] on paper-radio-button "No, I just want to export" at bounding box center [697, 323] width 434 height 46
type paper-radio-button "on"
click at [0, 0] on slot "Next" at bounding box center [0, 0] width 0 height 0
type input "High, 300 DPI"
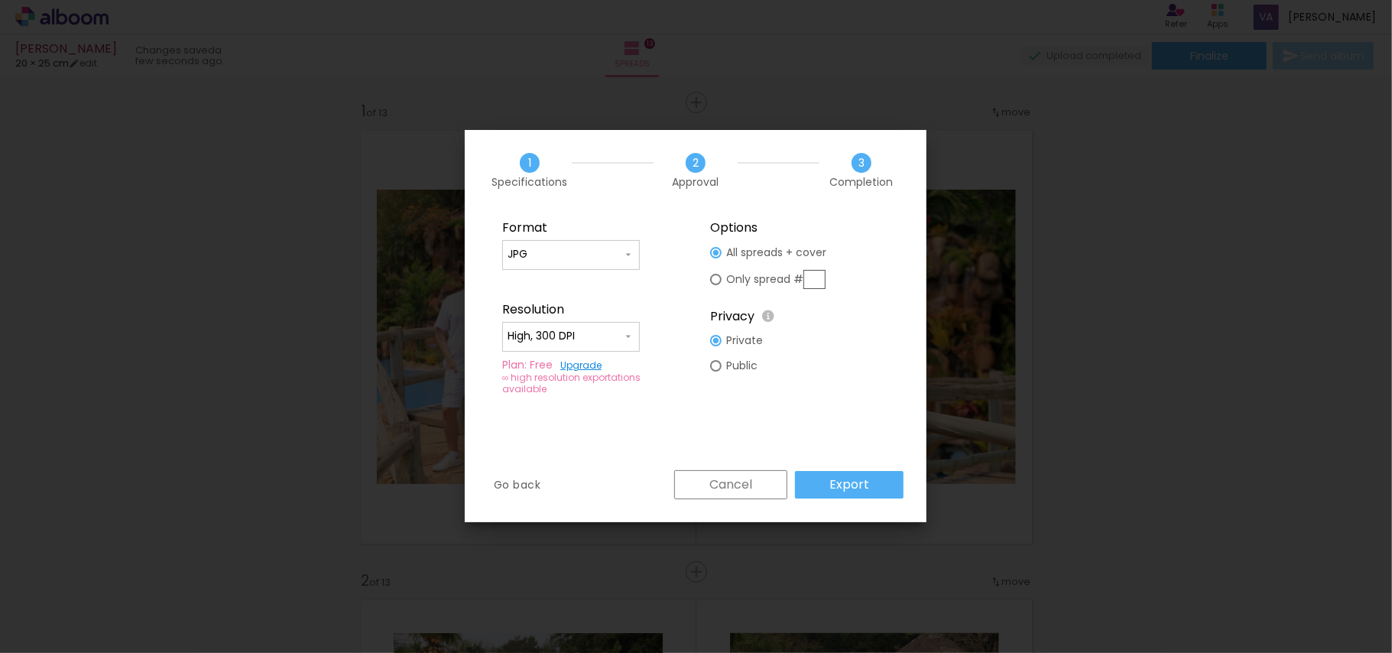
click at [0, 0] on slot "Export" at bounding box center [0, 0] width 0 height 0
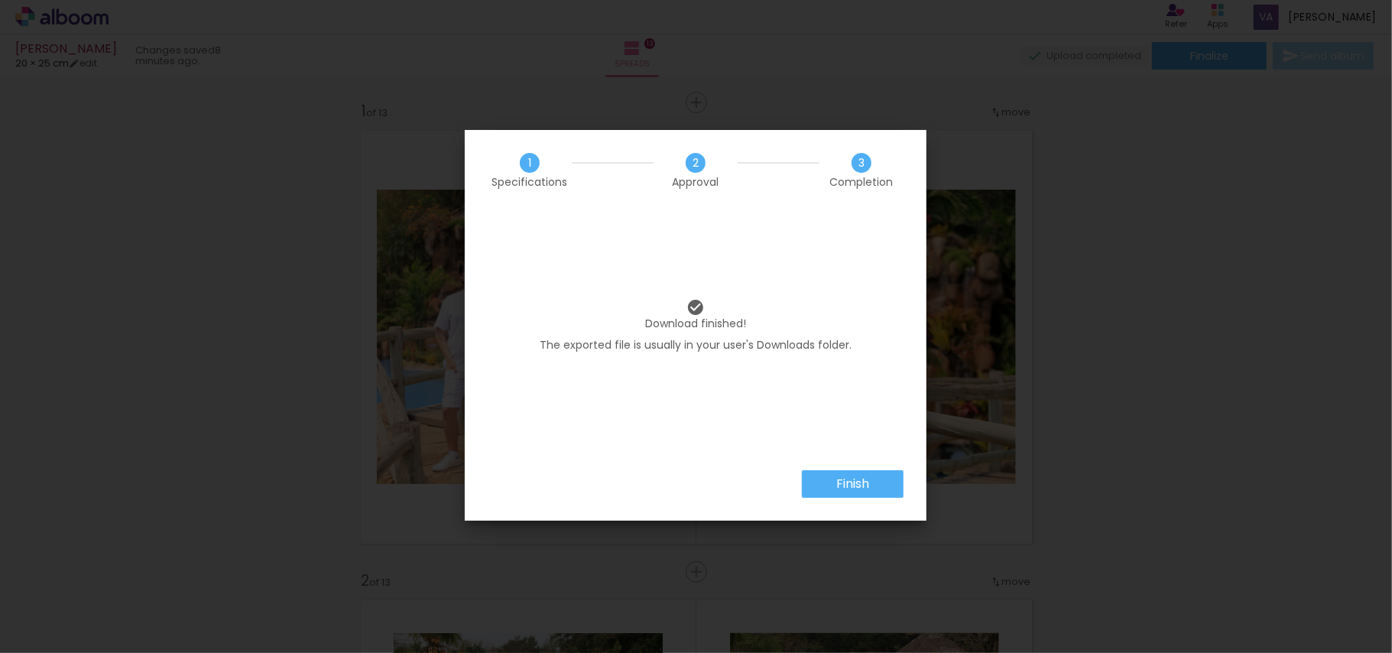
scroll to position [0, 2333]
click at [879, 485] on paper-button "Finish" at bounding box center [853, 484] width 102 height 28
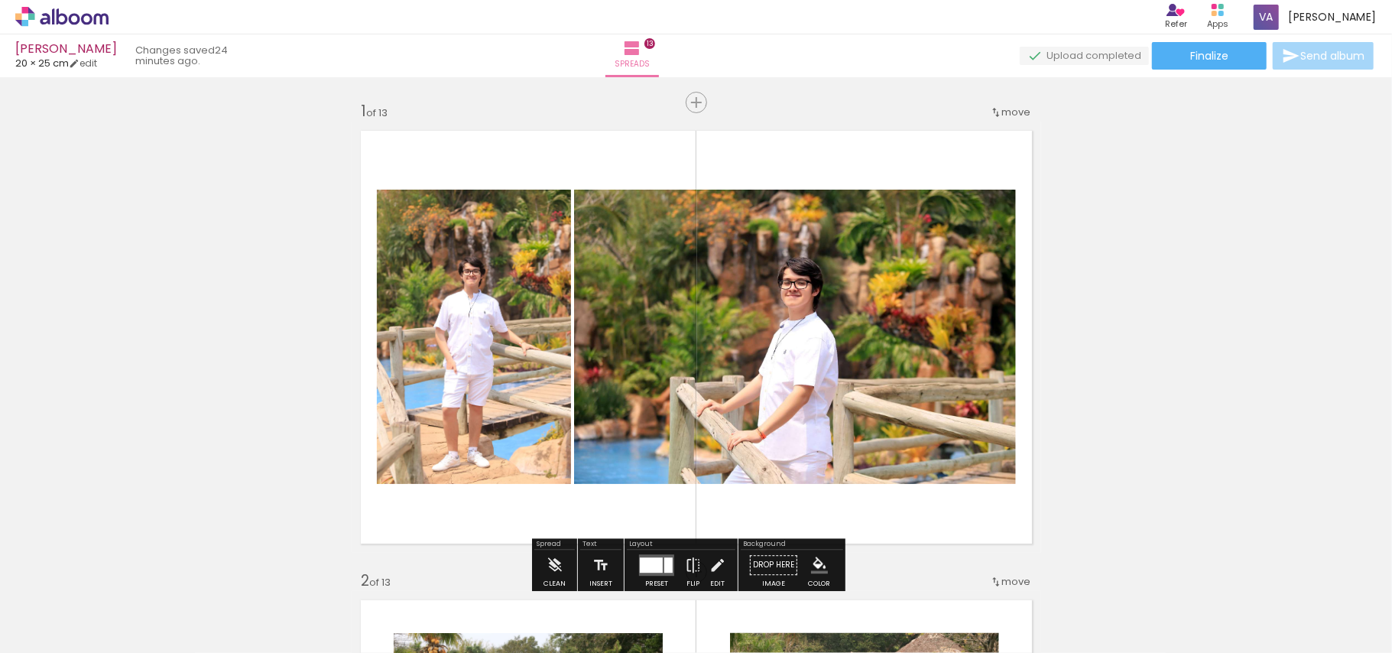
scroll to position [0, 2333]
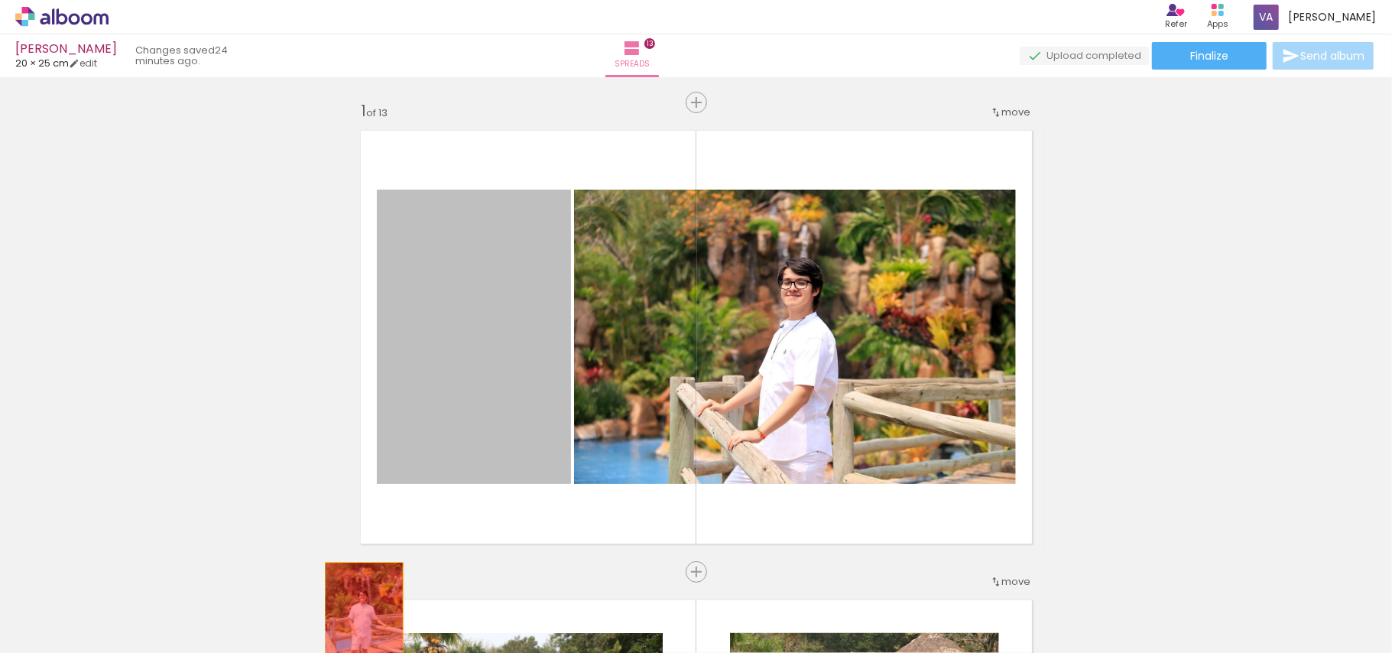
drag, startPoint x: 499, startPoint y: 371, endPoint x: 645, endPoint y: 439, distance: 161.1
click at [356, 621] on quentale-workspace at bounding box center [696, 326] width 1392 height 653
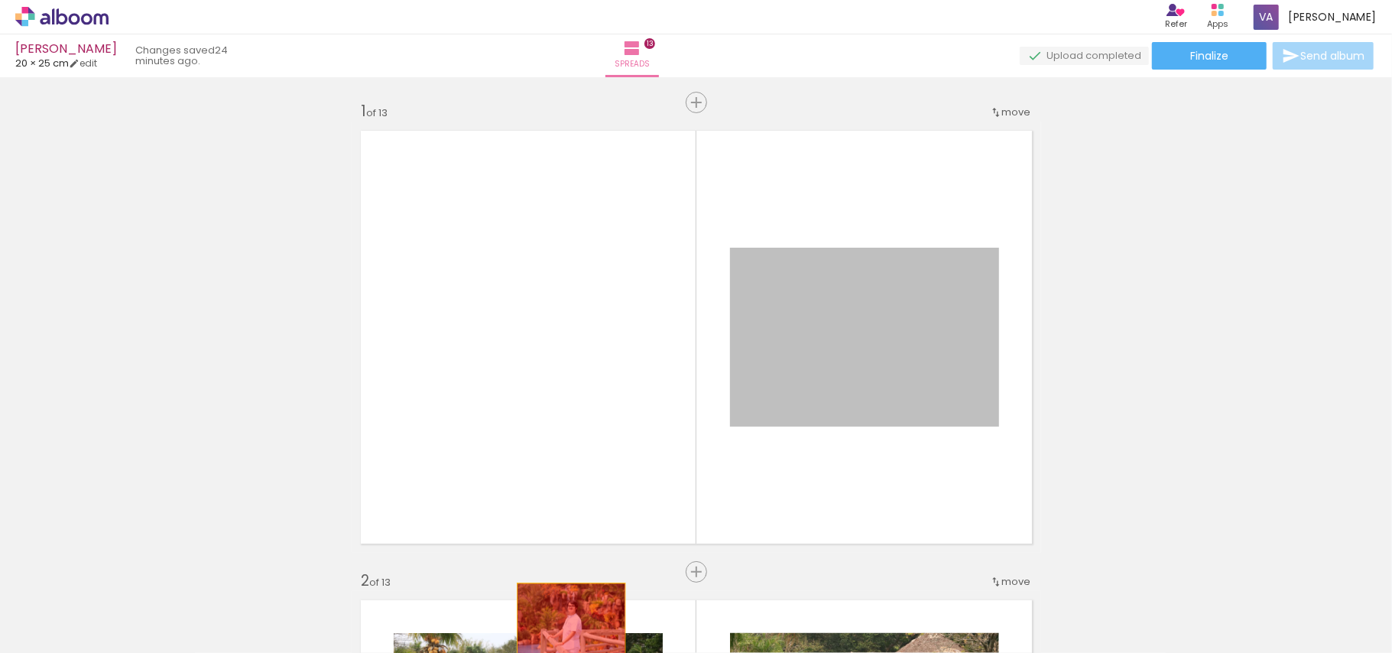
drag, startPoint x: 751, startPoint y: 346, endPoint x: 563, endPoint y: 619, distance: 331.0
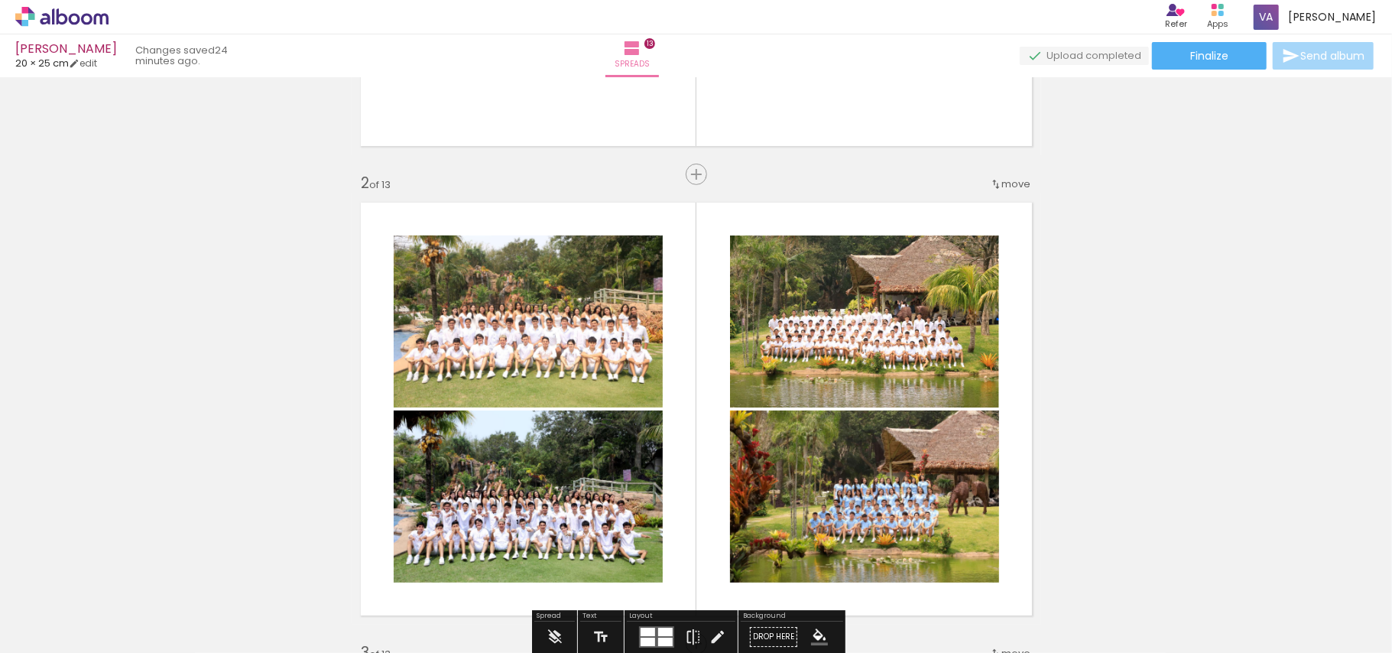
scroll to position [407, 0]
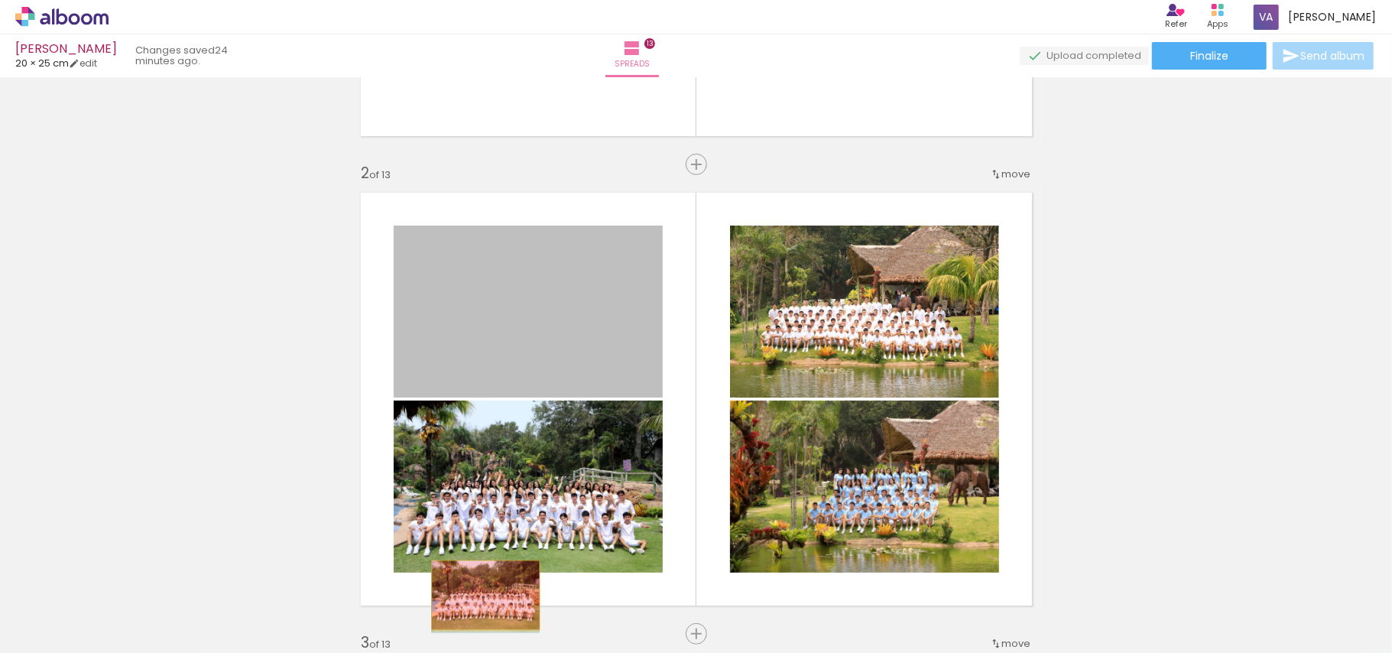
drag, startPoint x: 597, startPoint y: 358, endPoint x: 561, endPoint y: 453, distance: 102.1
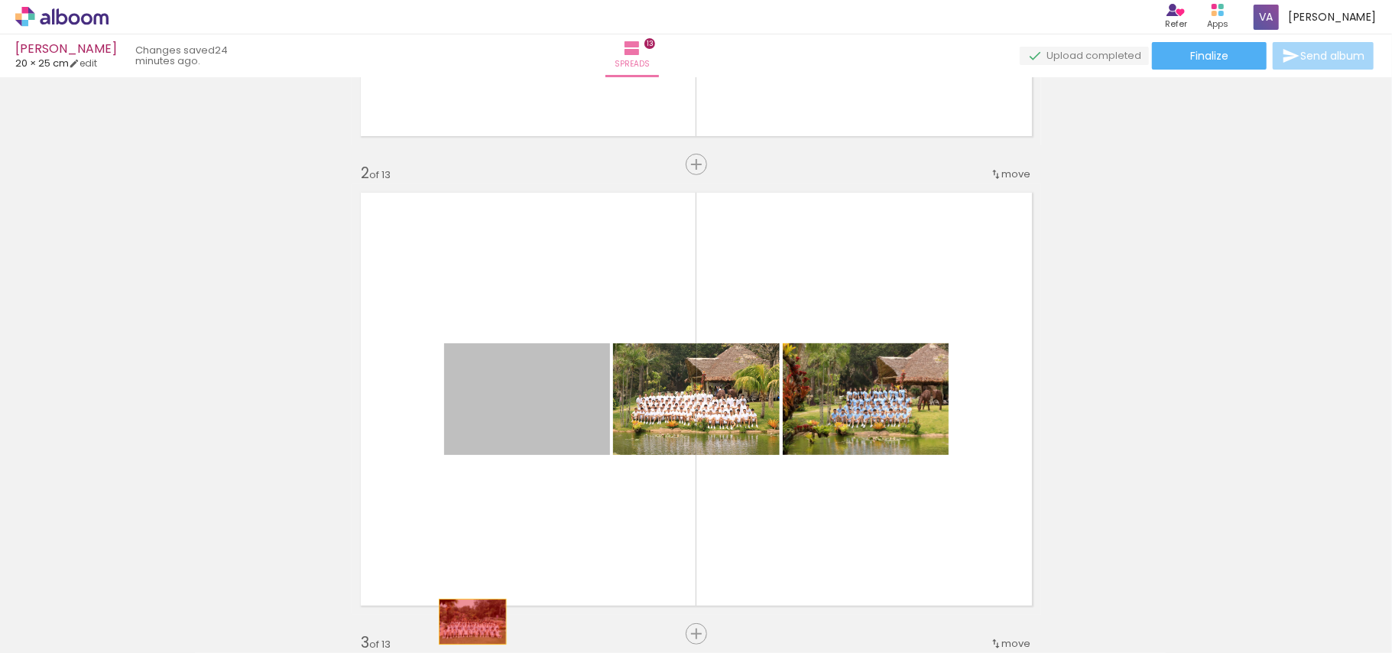
drag, startPoint x: 560, startPoint y: 442, endPoint x: 573, endPoint y: 481, distance: 40.9
click at [465, 618] on quentale-workspace at bounding box center [696, 326] width 1392 height 653
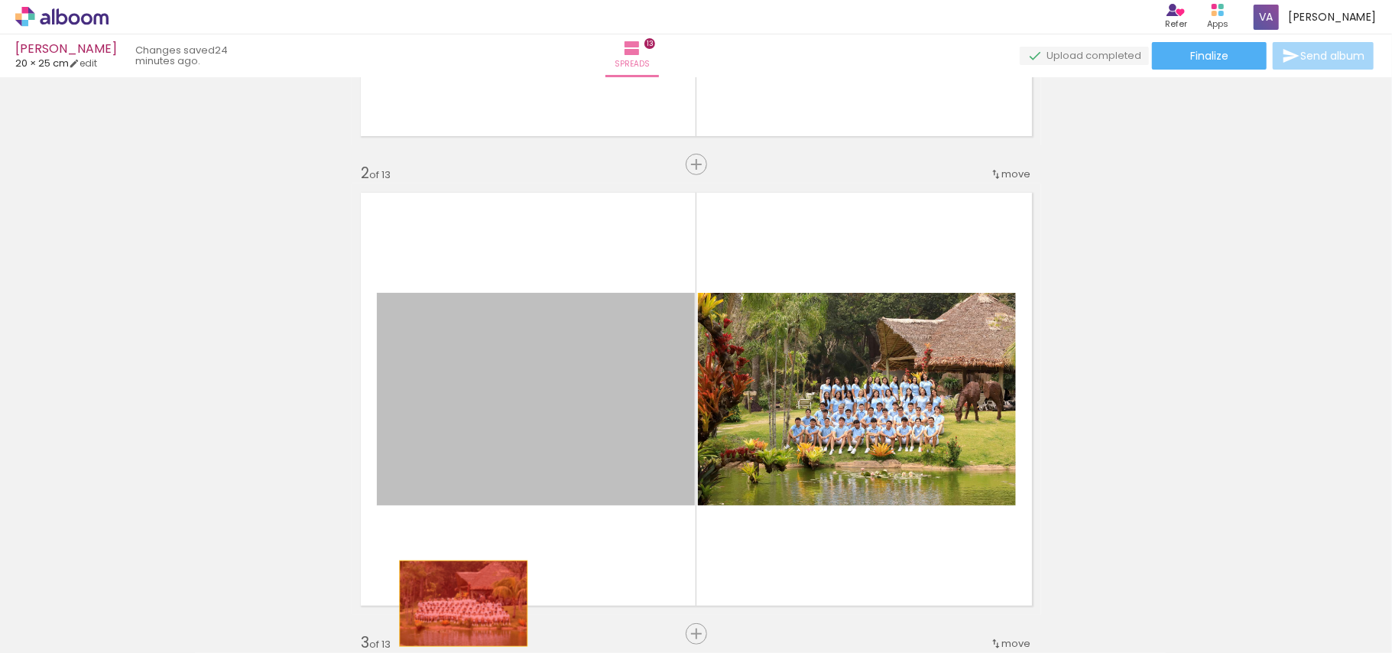
drag, startPoint x: 557, startPoint y: 432, endPoint x: 602, endPoint y: 423, distance: 46.0
click at [454, 604] on quentale-workspace at bounding box center [696, 326] width 1392 height 653
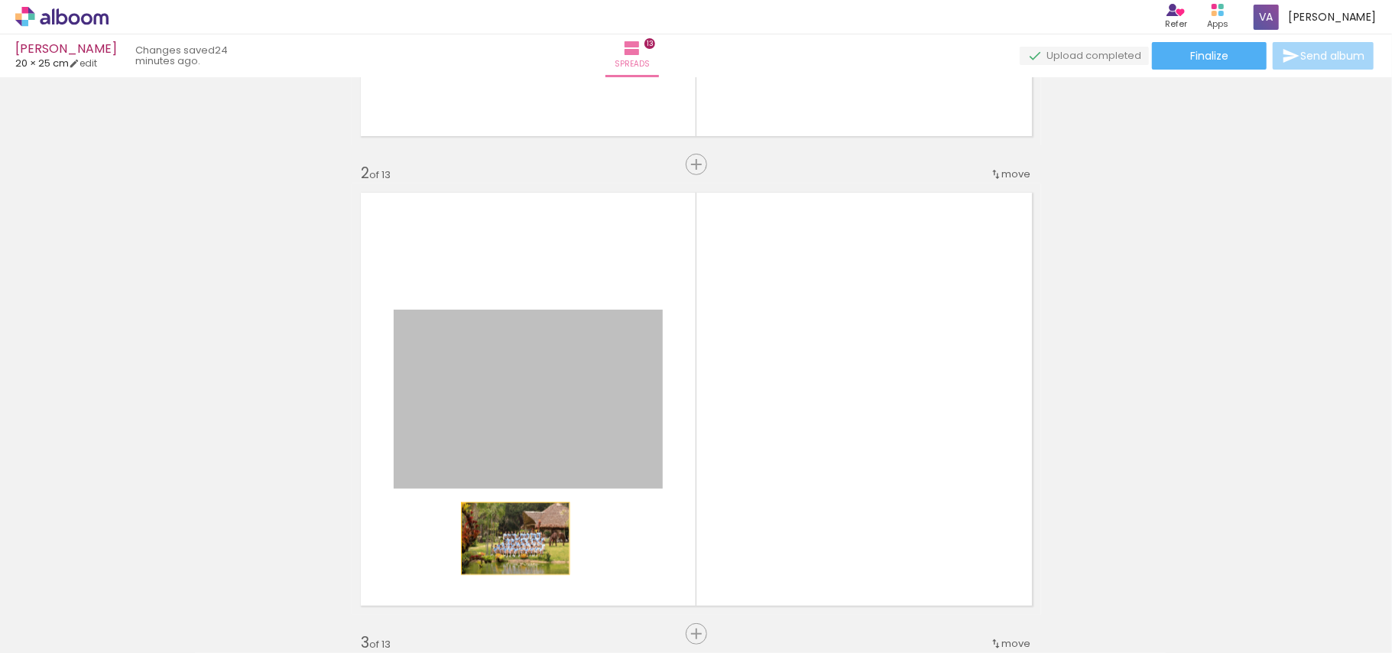
drag, startPoint x: 602, startPoint y: 423, endPoint x: 490, endPoint y: 566, distance: 182.4
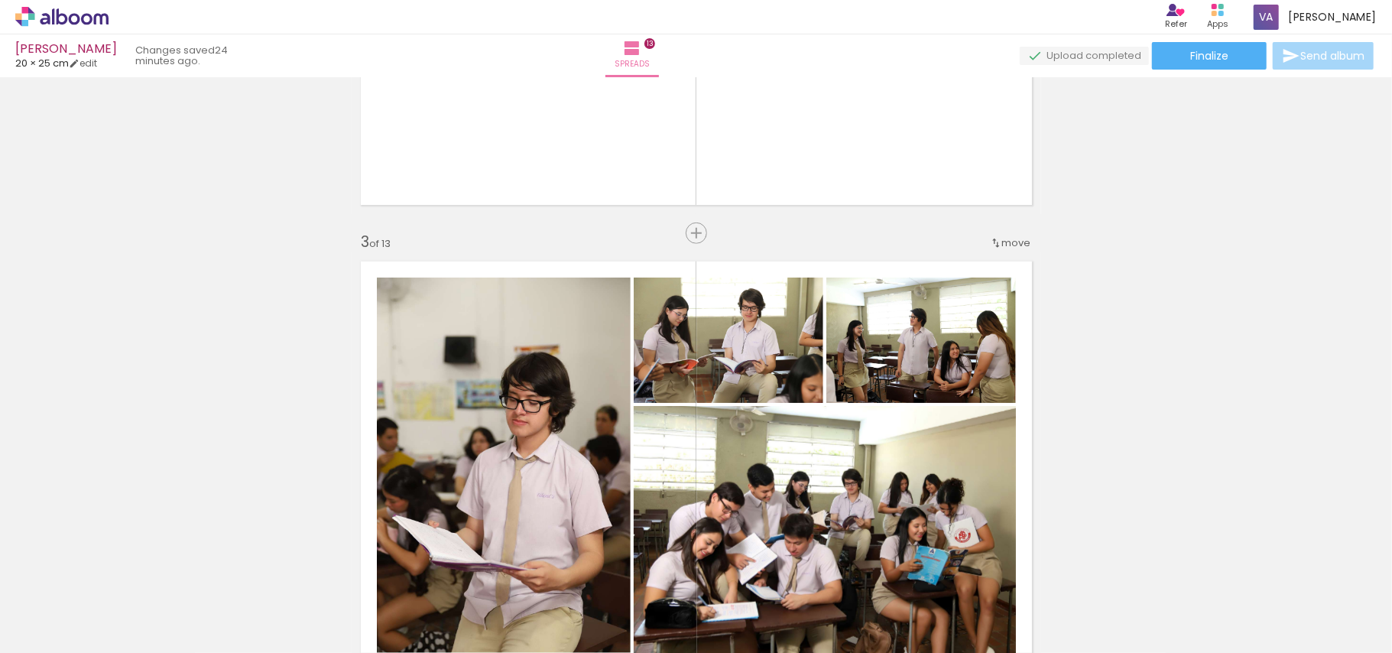
scroll to position [815, 0]
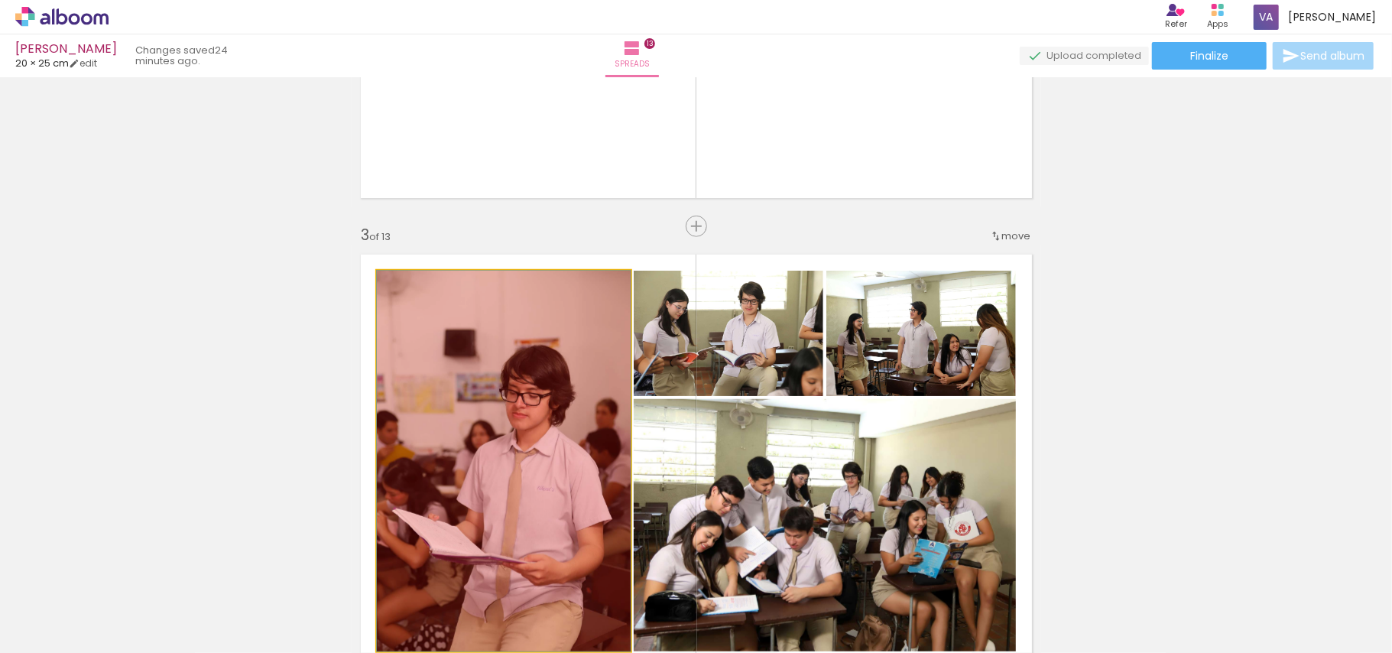
drag, startPoint x: 514, startPoint y: 410, endPoint x: 508, endPoint y: 469, distance: 59.9
click at [392, 612] on quentale-workspace at bounding box center [696, 326] width 1392 height 653
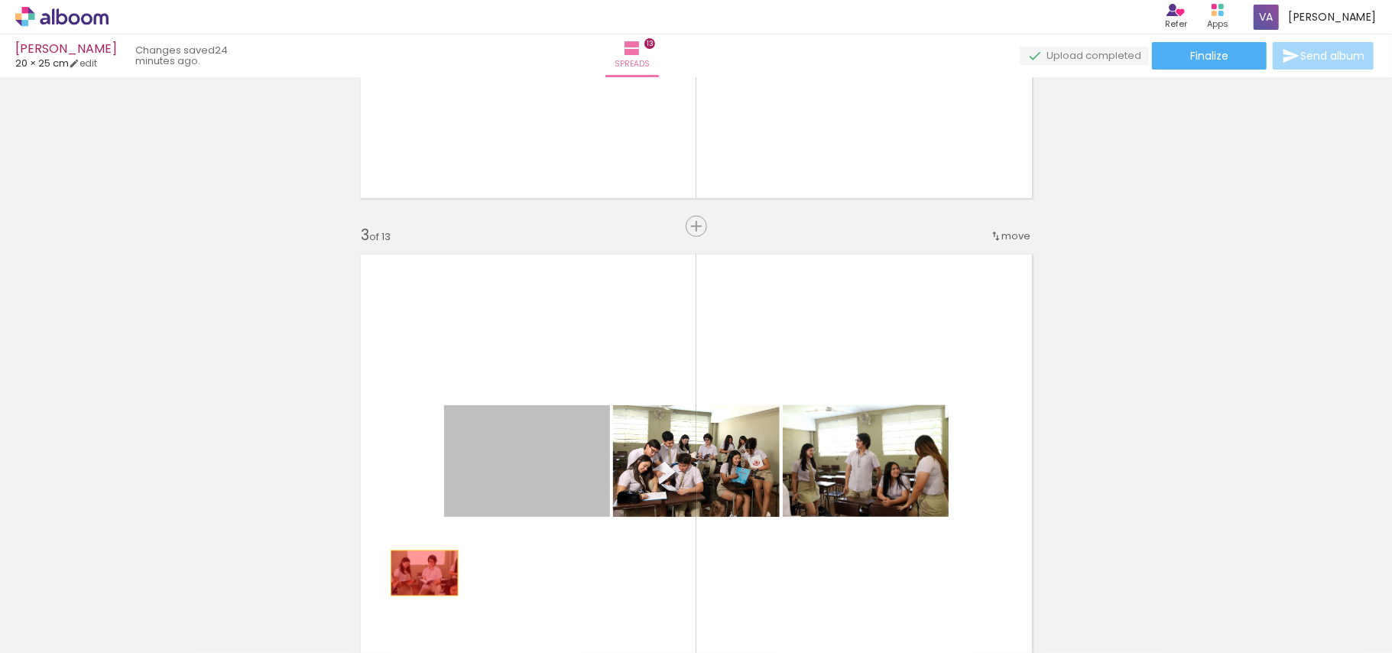
drag, startPoint x: 531, startPoint y: 454, endPoint x: 572, endPoint y: 477, distance: 47.2
click at [414, 581] on quentale-workspace at bounding box center [696, 326] width 1392 height 653
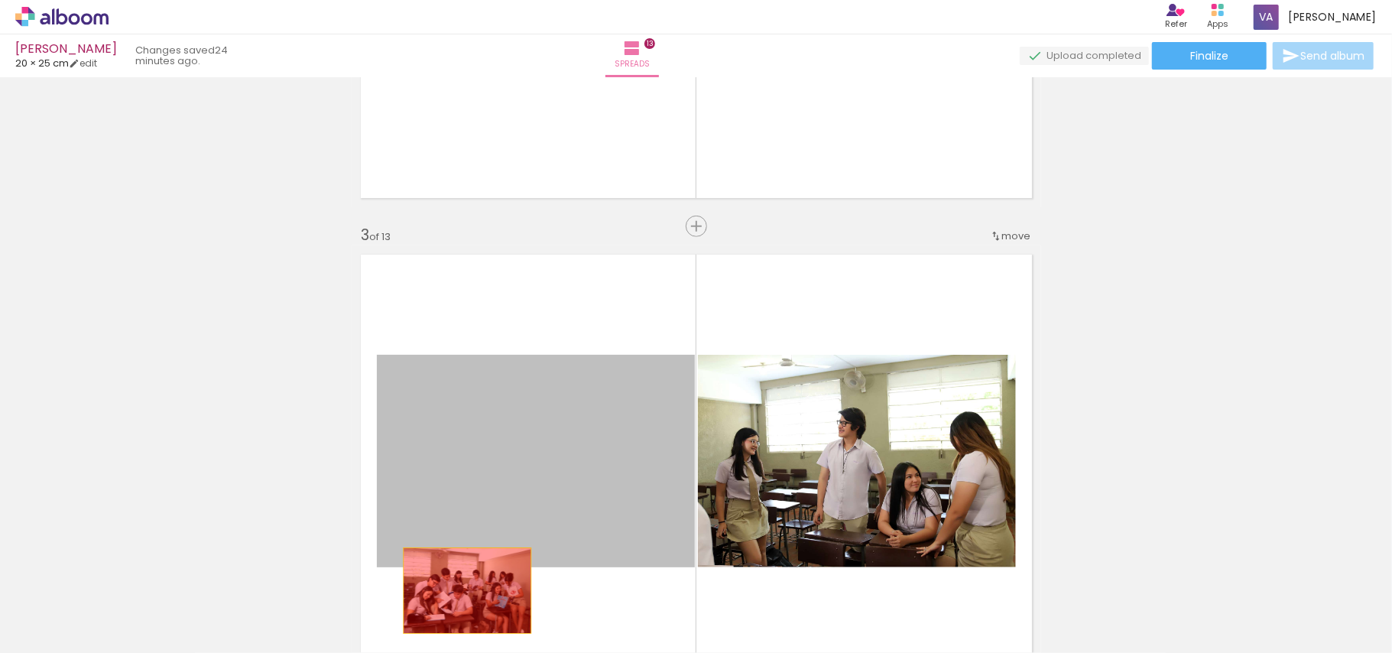
drag, startPoint x: 576, startPoint y: 471, endPoint x: 459, endPoint y: 590, distance: 167.0
click at [459, 590] on quentale-workspace at bounding box center [696, 326] width 1392 height 653
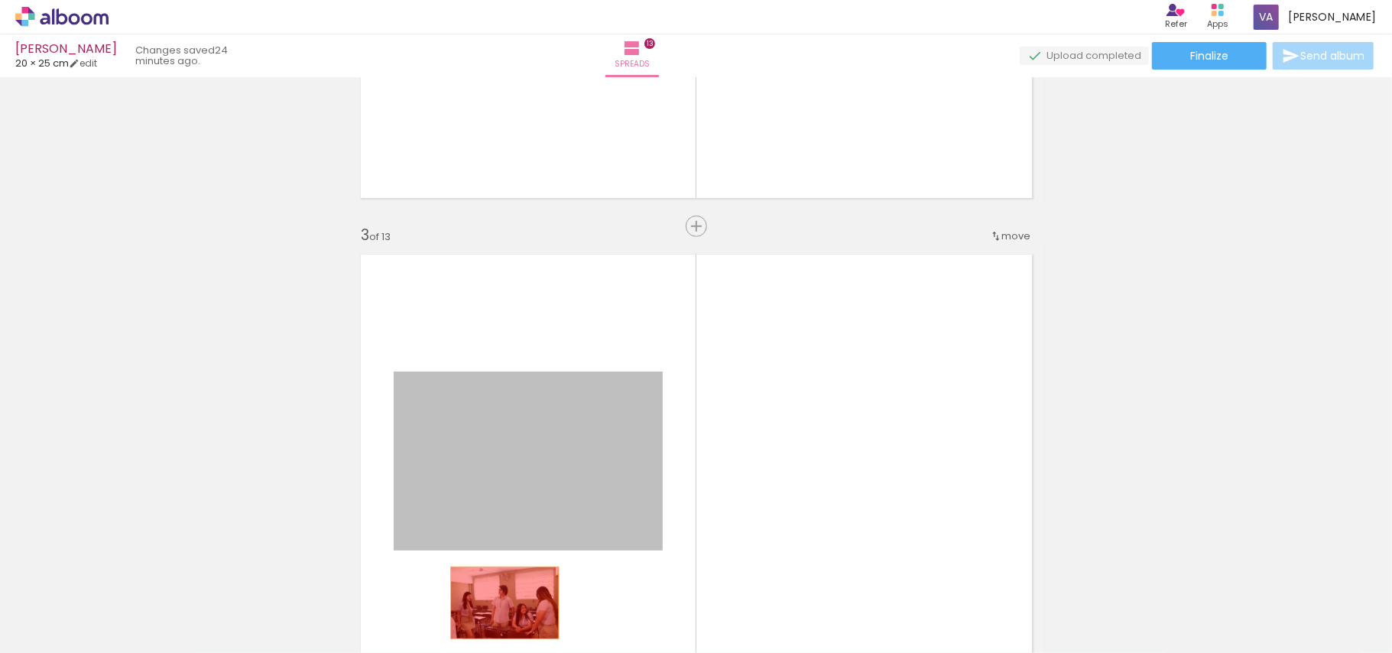
drag, startPoint x: 612, startPoint y: 474, endPoint x: 497, endPoint y: 602, distance: 172.7
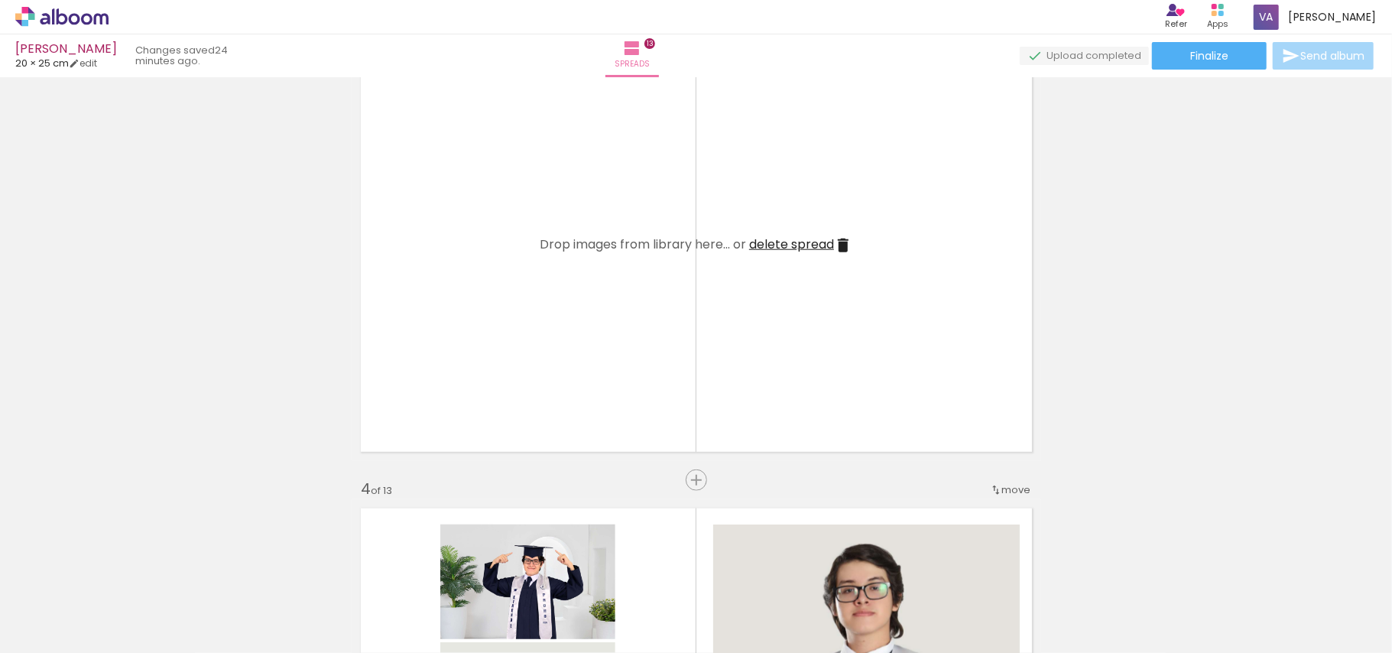
scroll to position [1325, 0]
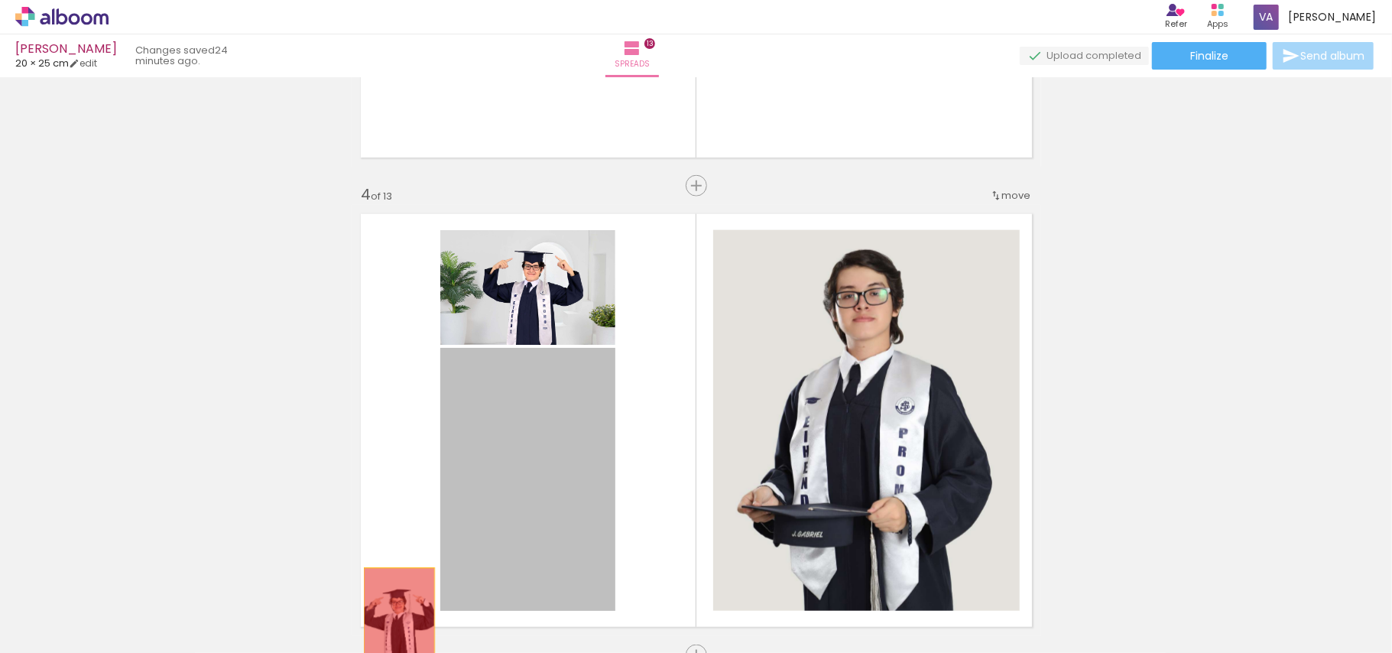
drag, startPoint x: 526, startPoint y: 425, endPoint x: 469, endPoint y: 475, distance: 75.3
click at [391, 615] on quentale-workspace at bounding box center [696, 326] width 1392 height 653
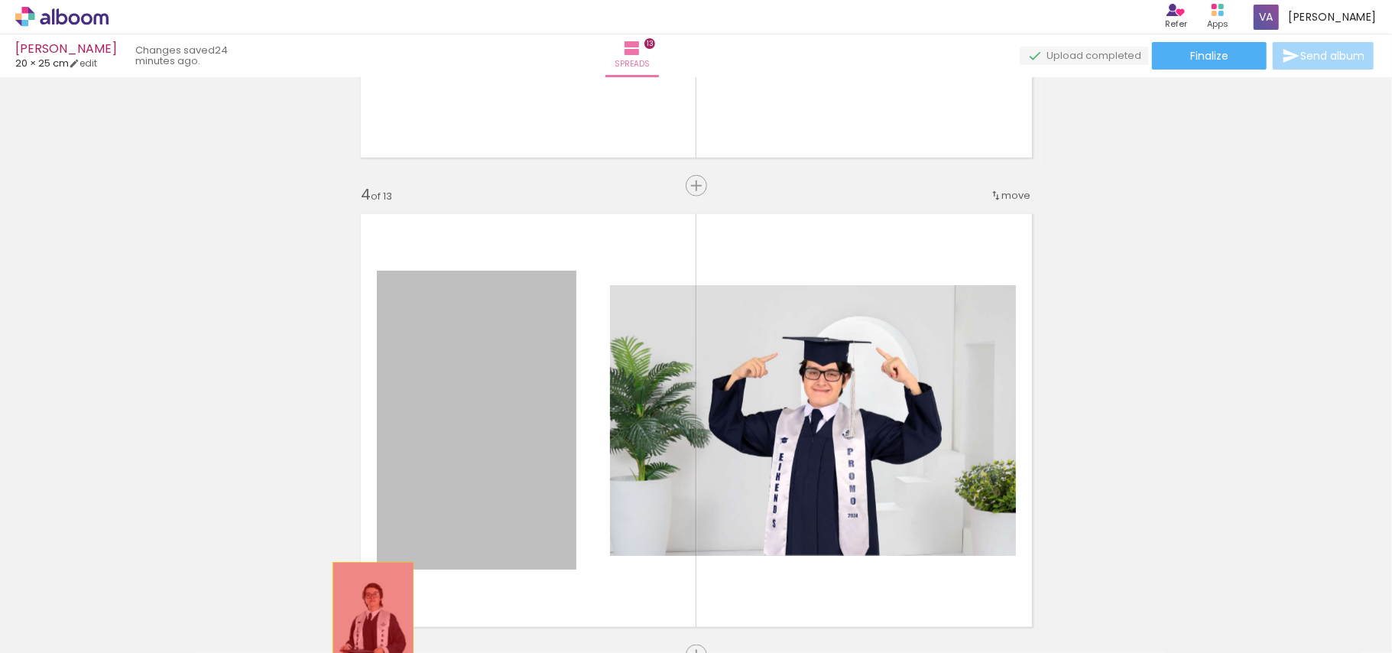
drag, startPoint x: 477, startPoint y: 459, endPoint x: 552, endPoint y: 493, distance: 82.4
click at [365, 625] on quentale-workspace at bounding box center [696, 326] width 1392 height 653
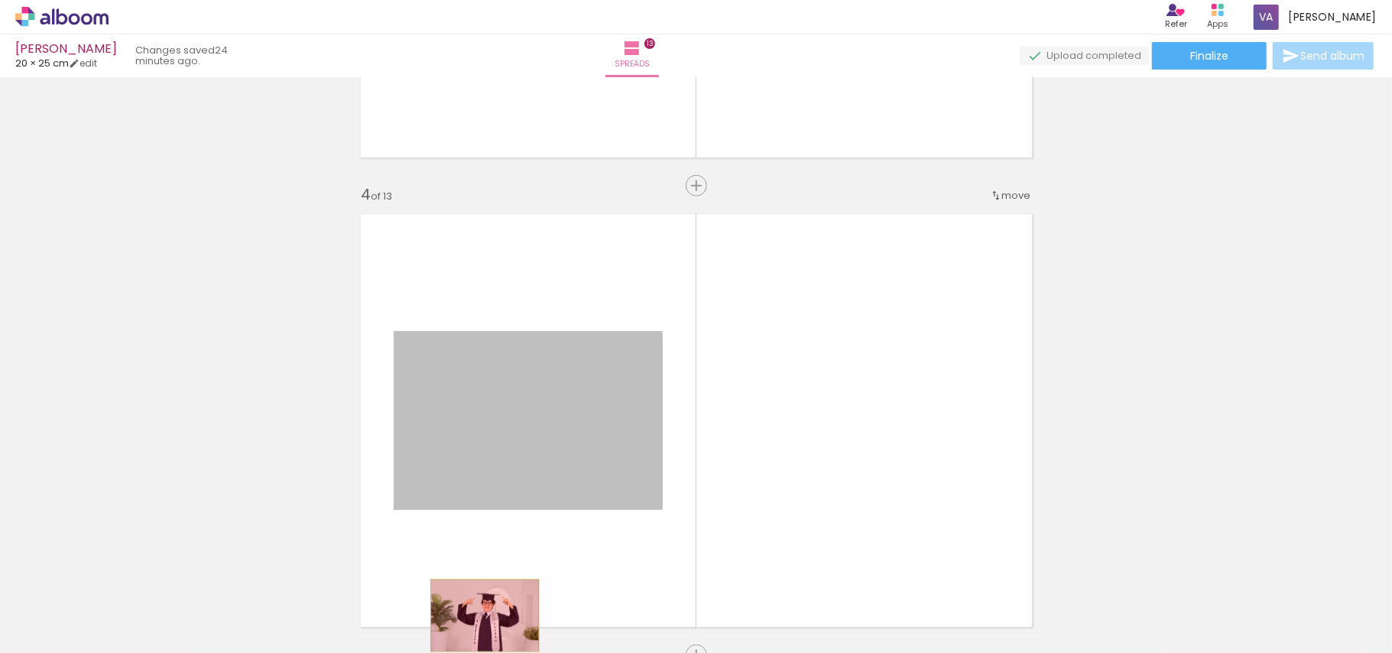
drag, startPoint x: 592, startPoint y: 462, endPoint x: 518, endPoint y: 533, distance: 102.7
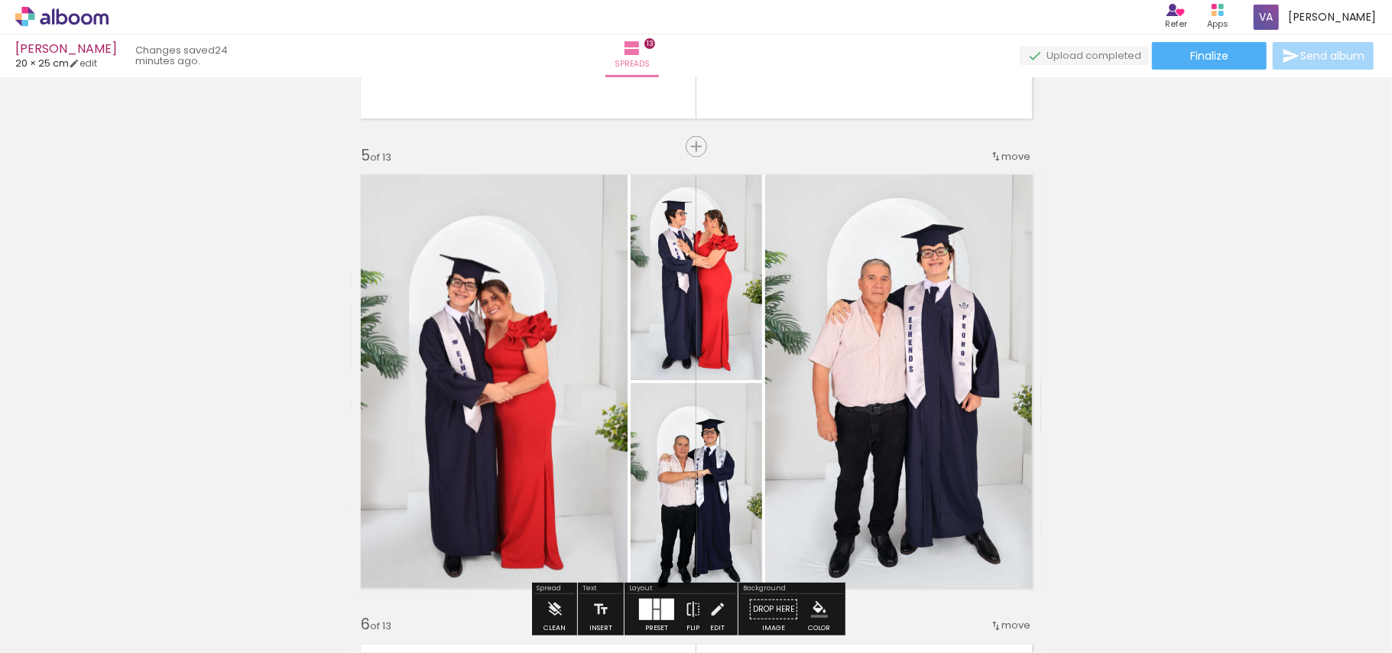
scroll to position [1835, 0]
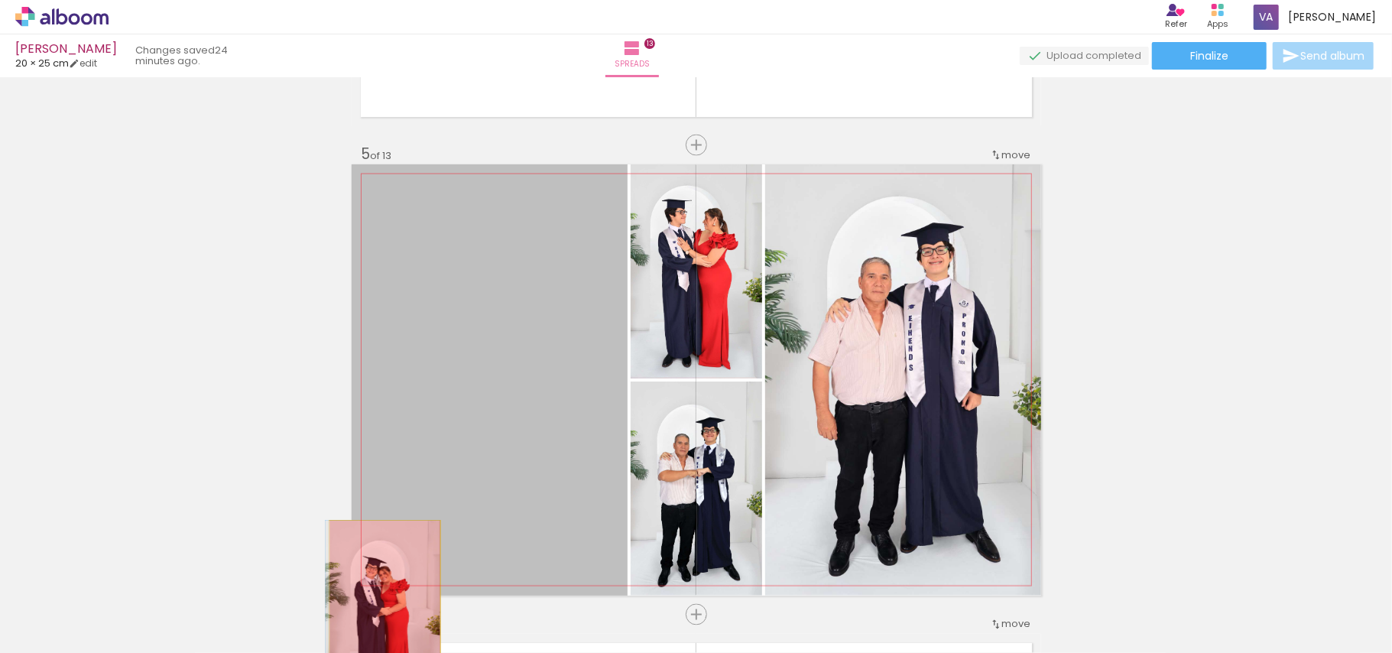
drag, startPoint x: 518, startPoint y: 439, endPoint x: 545, endPoint y: 477, distance: 47.1
click at [377, 606] on quentale-workspace at bounding box center [696, 326] width 1392 height 653
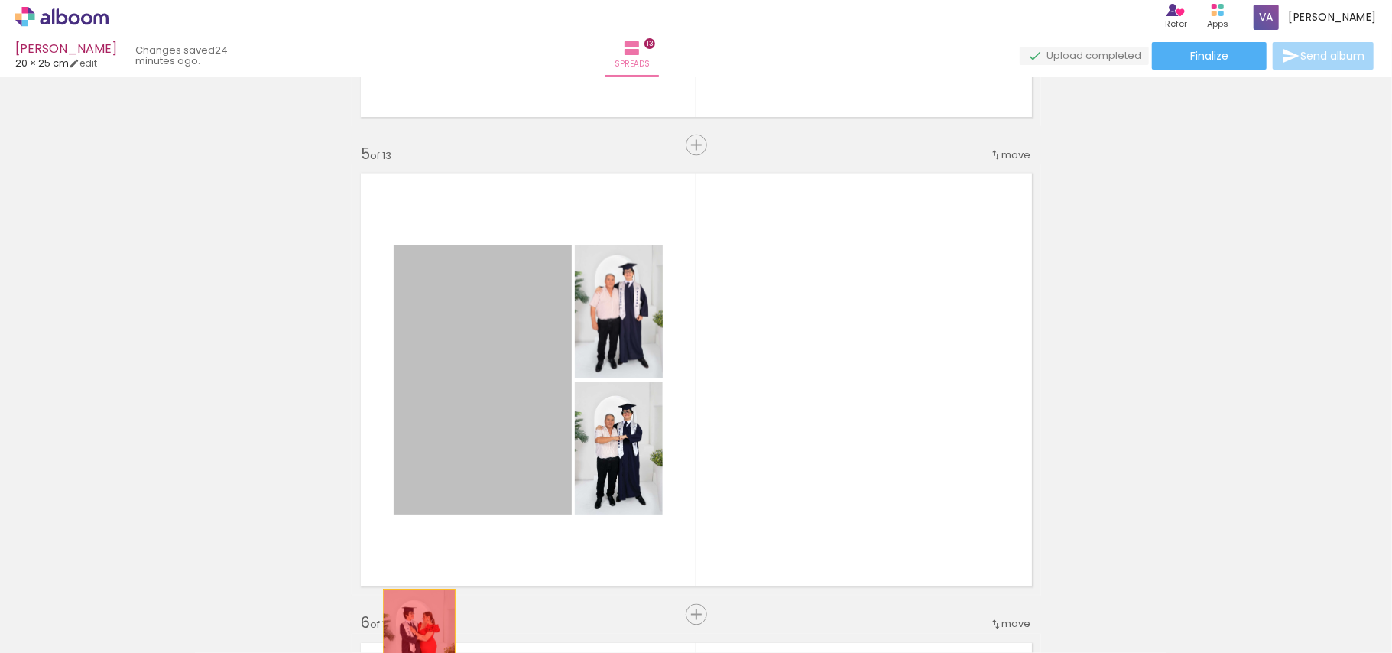
drag, startPoint x: 558, startPoint y: 427, endPoint x: 416, endPoint y: 628, distance: 246.9
click at [402, 652] on html "link( href="../../bower_components/polymer/polymer.html" rel="import" ) picture…" at bounding box center [696, 326] width 1392 height 653
drag, startPoint x: 487, startPoint y: 468, endPoint x: 474, endPoint y: 551, distance: 84.3
click at [389, 628] on quentale-workspace at bounding box center [696, 326] width 1392 height 653
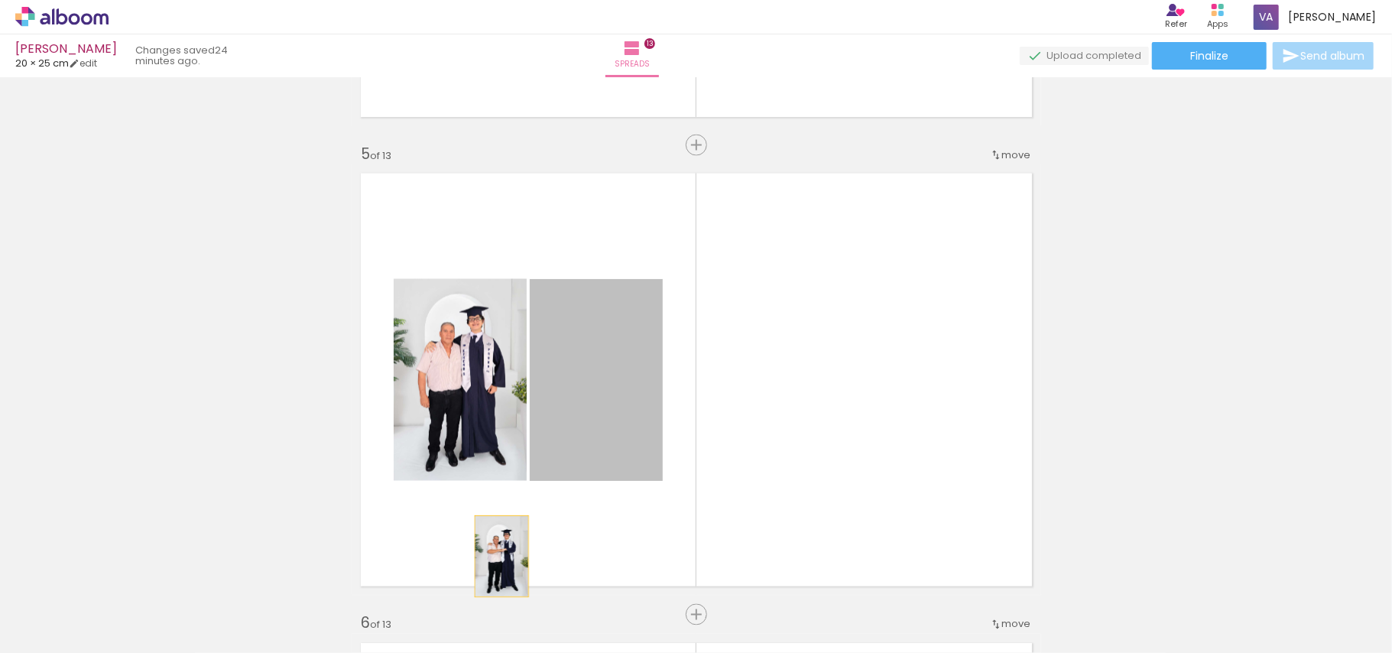
drag, startPoint x: 494, startPoint y: 557, endPoint x: 444, endPoint y: 637, distance: 94.4
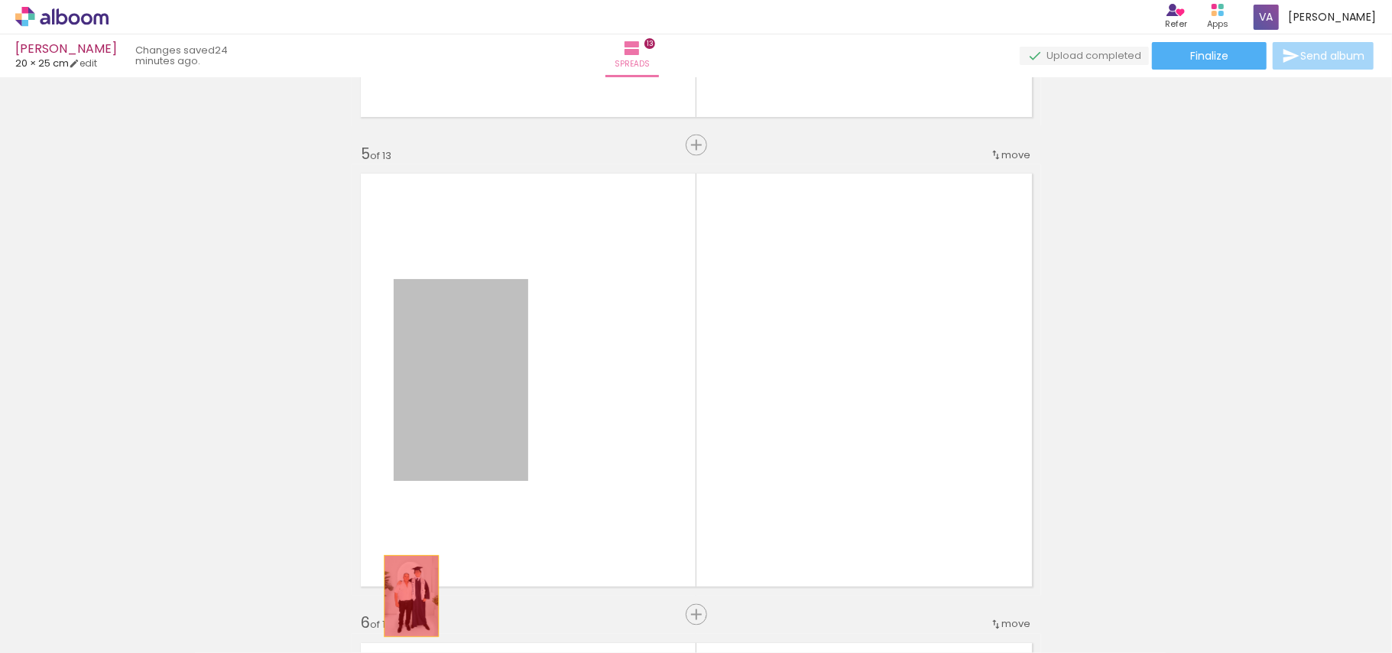
drag, startPoint x: 472, startPoint y: 426, endPoint x: 429, endPoint y: 514, distance: 98.1
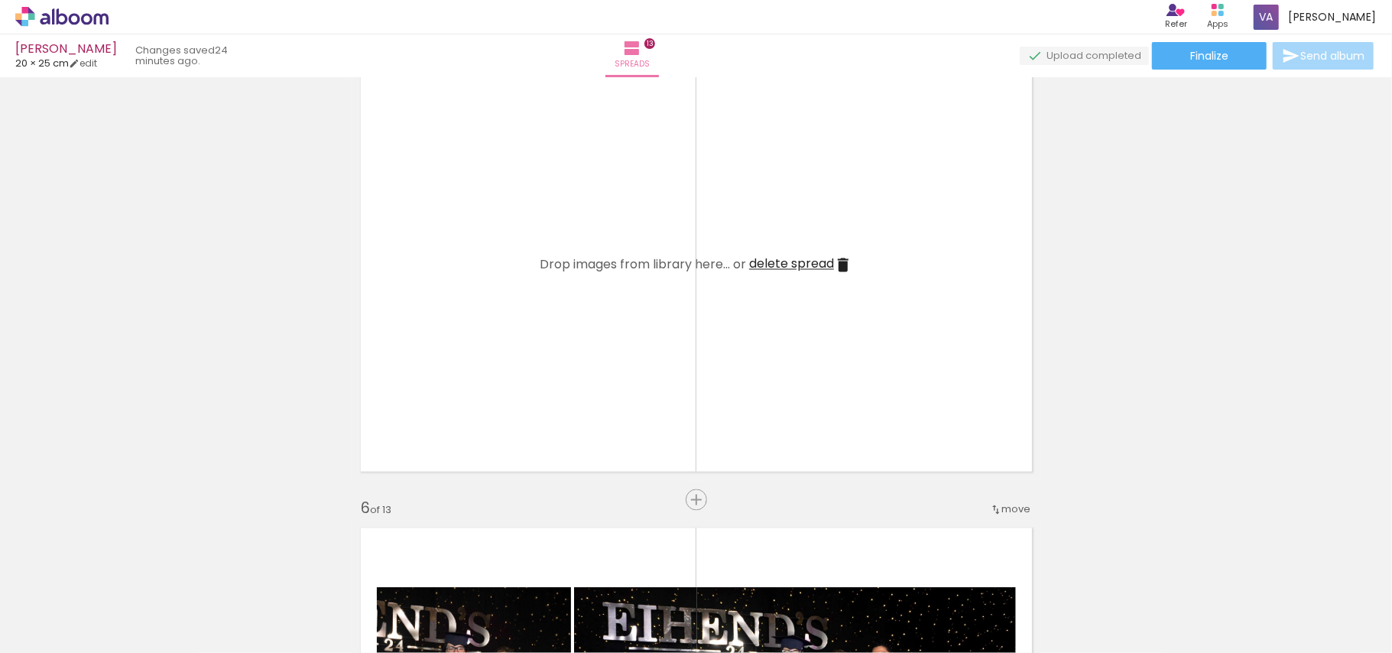
scroll to position [2242, 0]
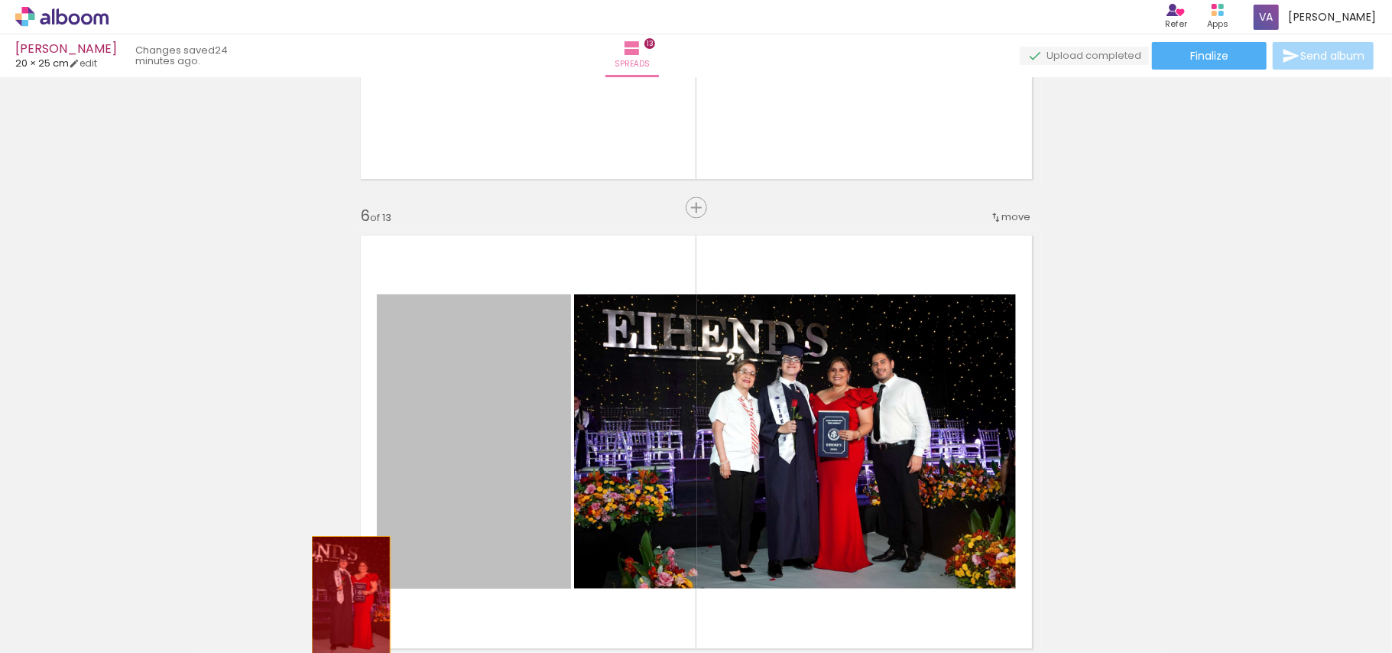
drag, startPoint x: 456, startPoint y: 459, endPoint x: 551, endPoint y: 484, distance: 98.1
click at [343, 594] on quentale-workspace at bounding box center [696, 326] width 1392 height 653
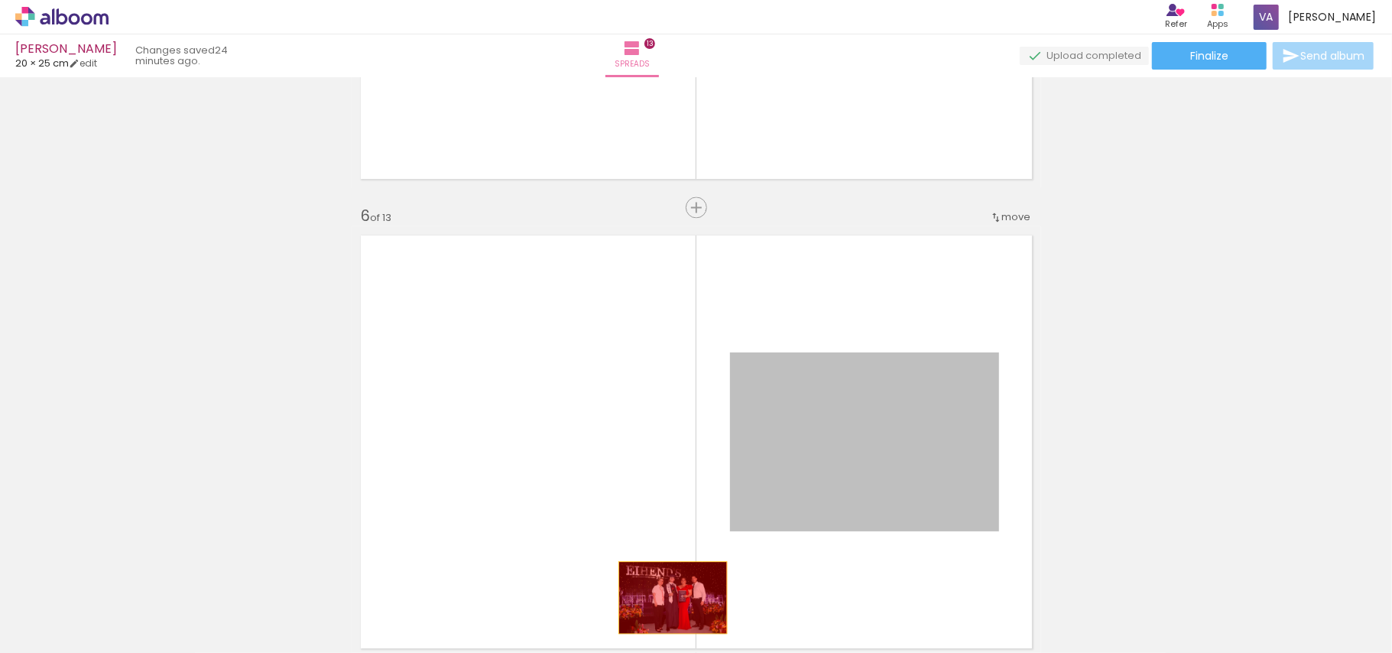
drag, startPoint x: 769, startPoint y: 460, endPoint x: 665, endPoint y: 597, distance: 171.9
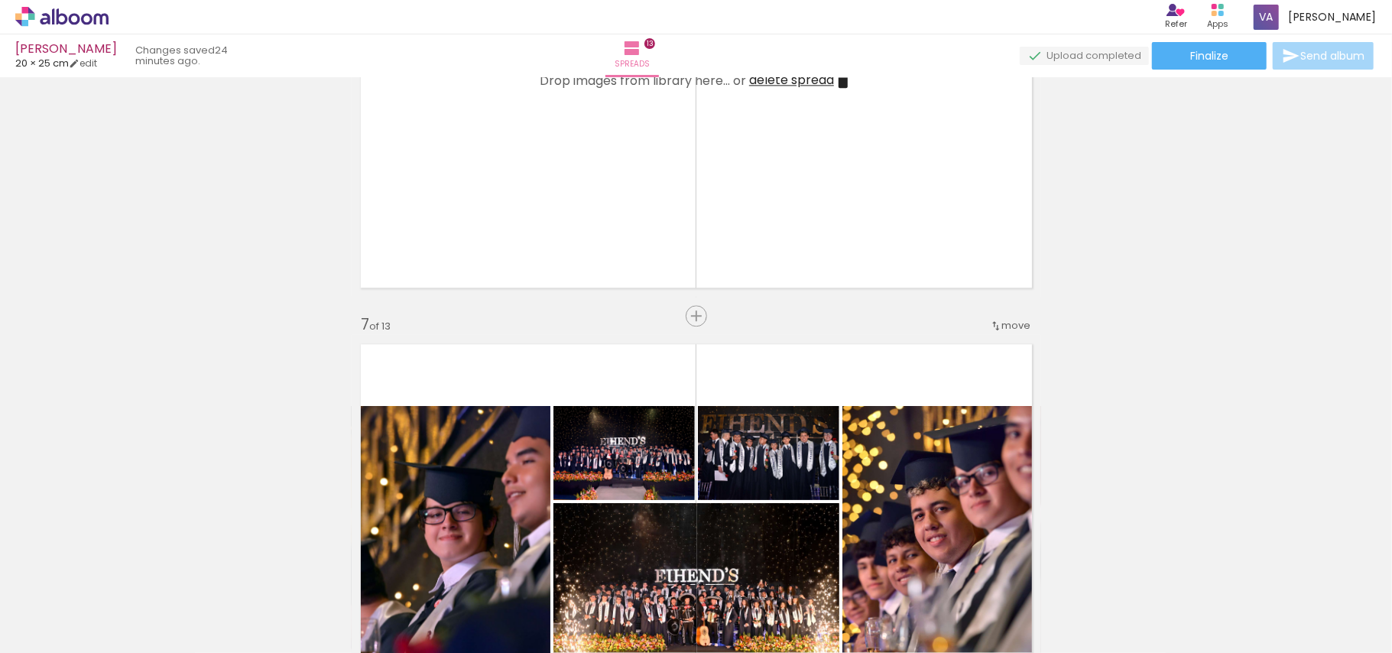
scroll to position [2650, 0]
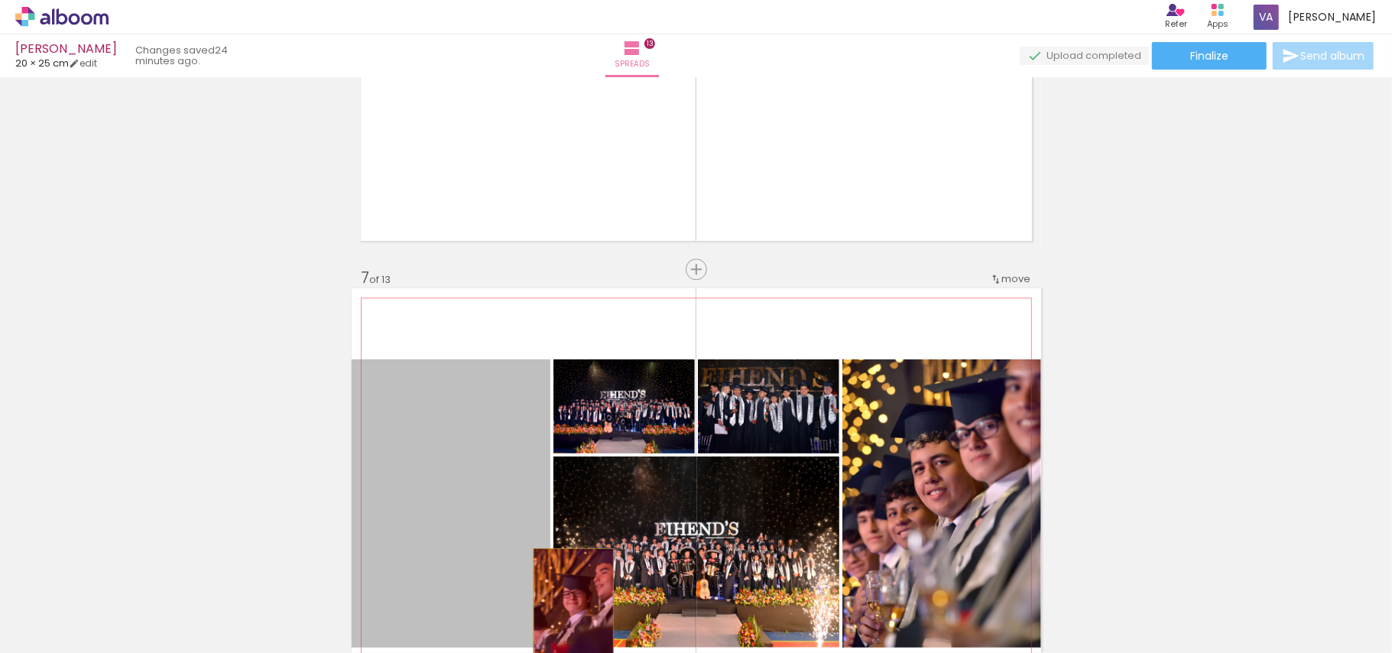
drag, startPoint x: 518, startPoint y: 479, endPoint x: 566, endPoint y: 605, distance: 135.5
click at [566, 605] on quentale-workspace at bounding box center [696, 326] width 1392 height 653
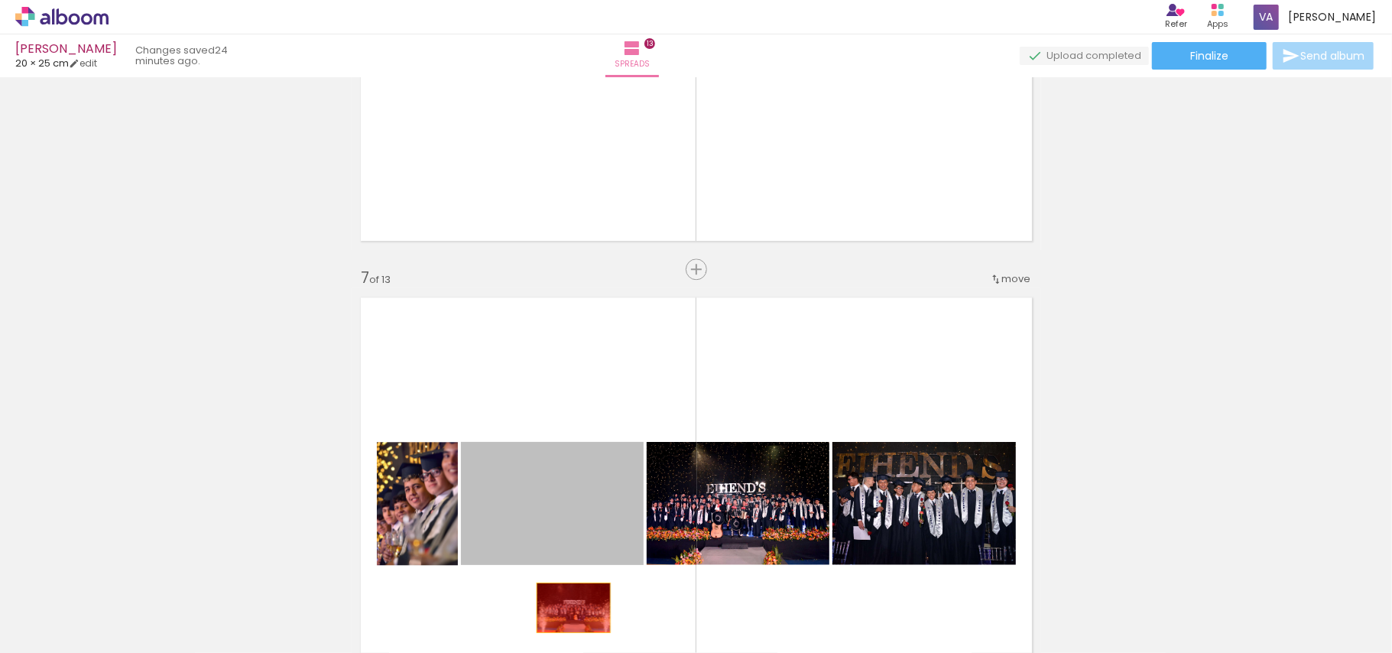
drag, startPoint x: 547, startPoint y: 503, endPoint x: 506, endPoint y: 515, distance: 43.1
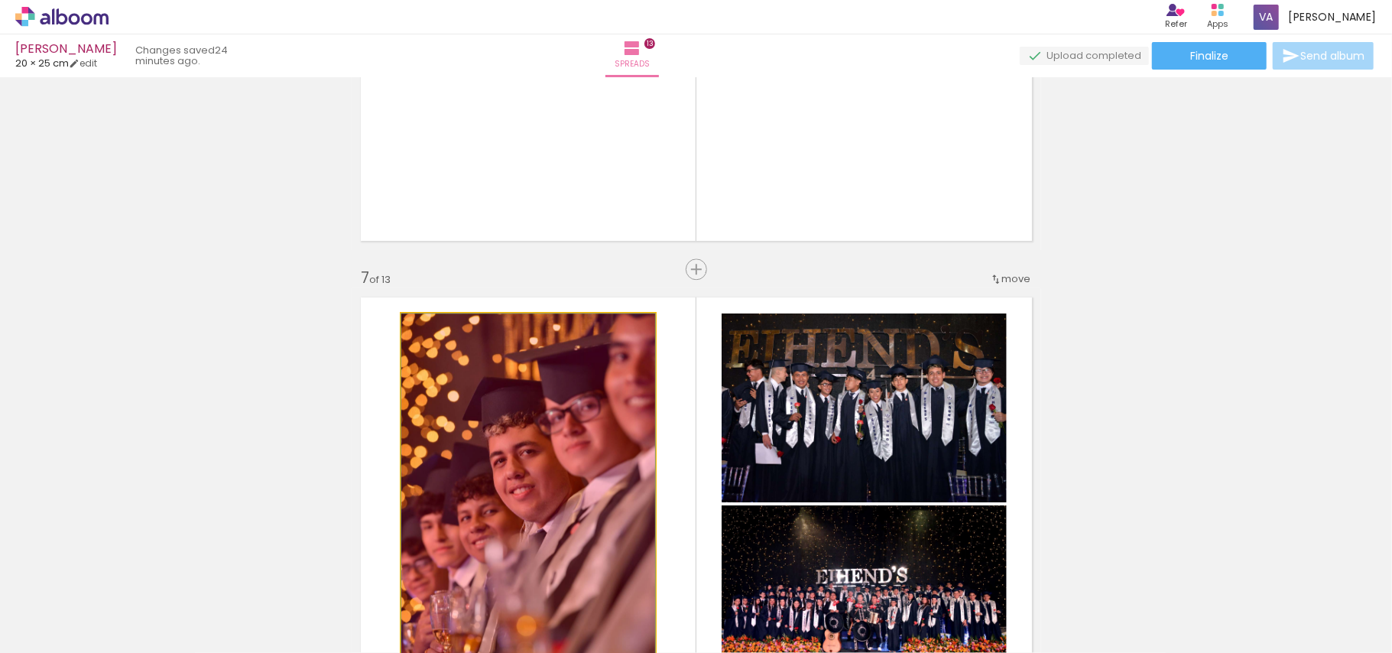
drag, startPoint x: 486, startPoint y: 500, endPoint x: 586, endPoint y: 573, distance: 123.1
click at [475, 595] on quentale-workspace at bounding box center [696, 326] width 1392 height 653
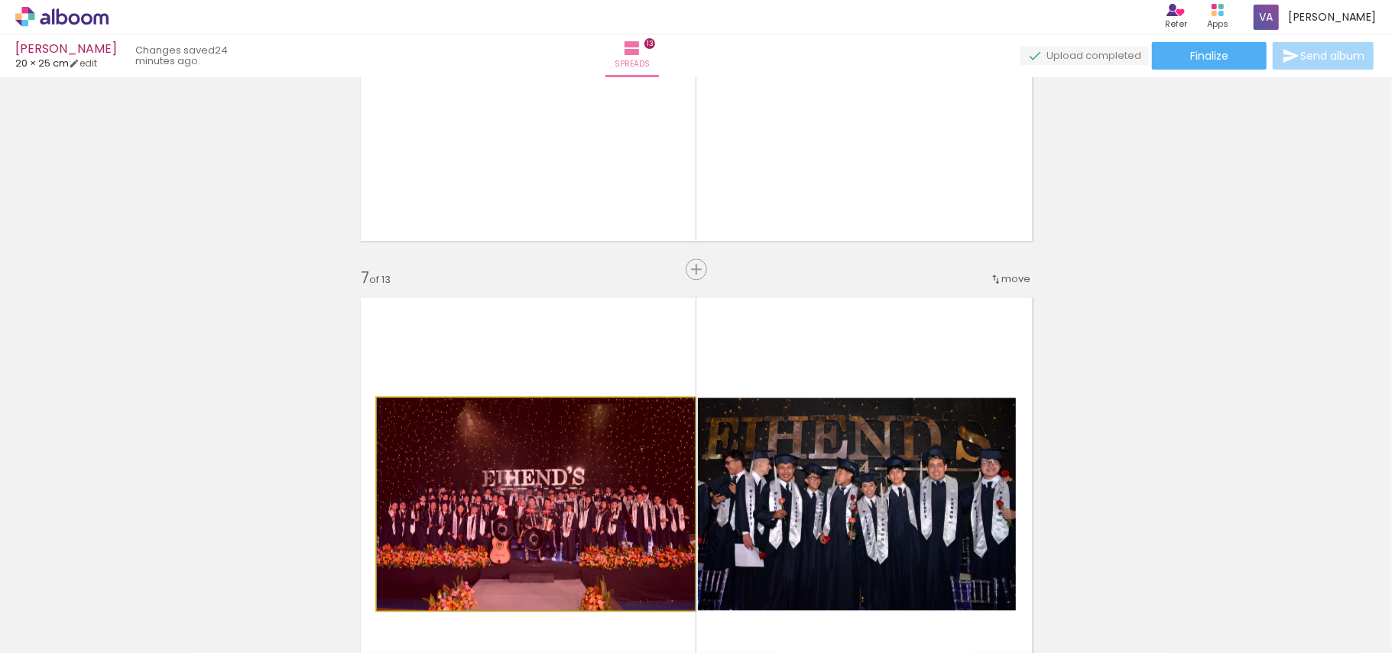
drag, startPoint x: 651, startPoint y: 471, endPoint x: 710, endPoint y: 545, distance: 94.7
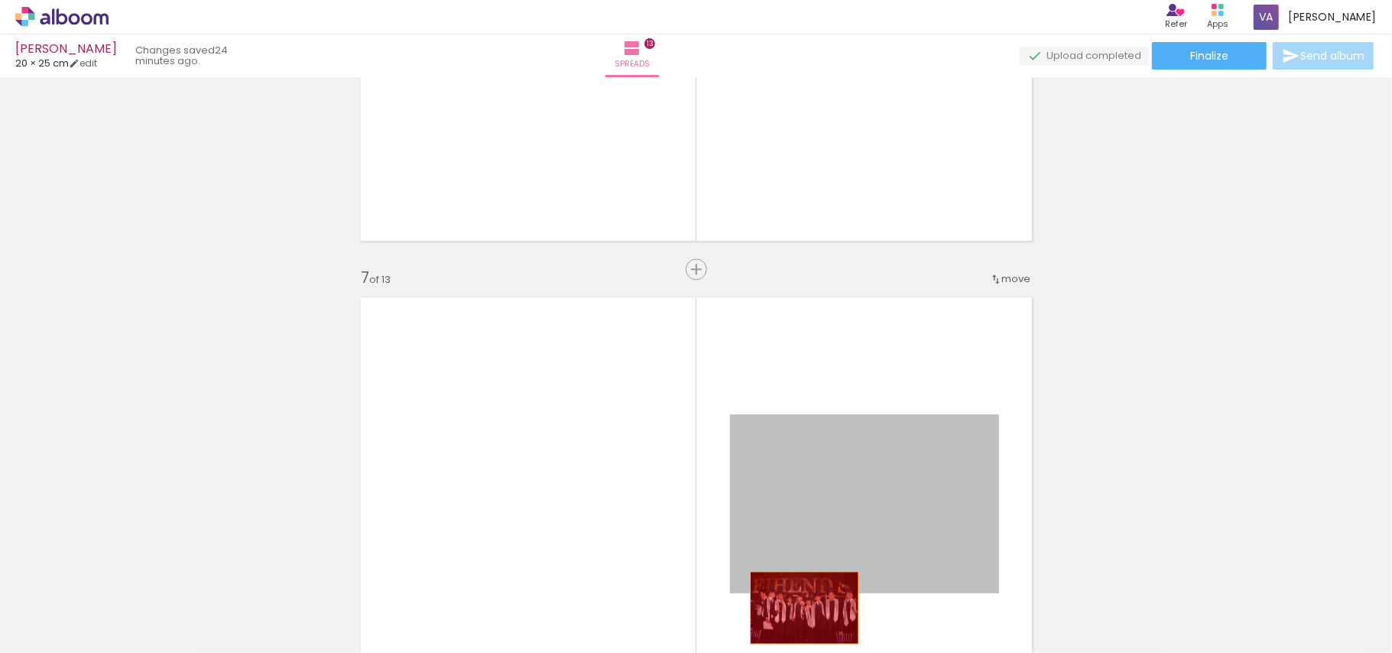
drag, startPoint x: 771, startPoint y: 499, endPoint x: 797, endPoint y: 607, distance: 110.7
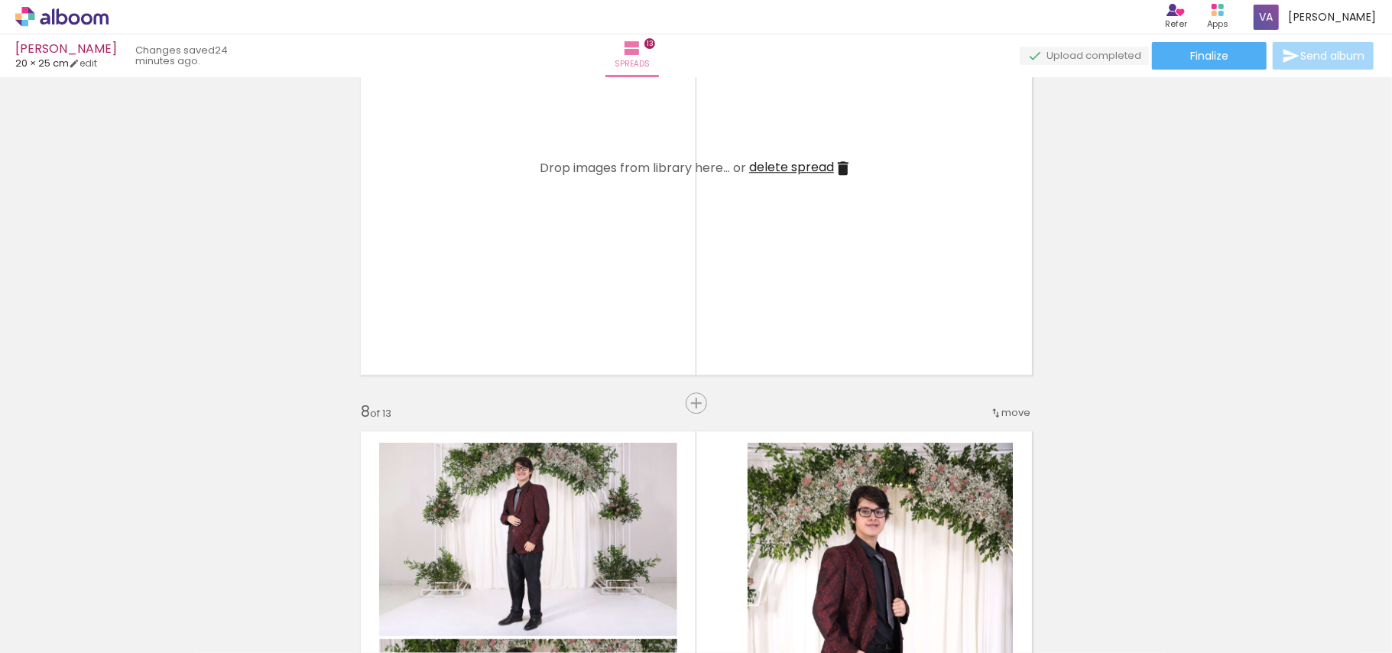
scroll to position [3261, 0]
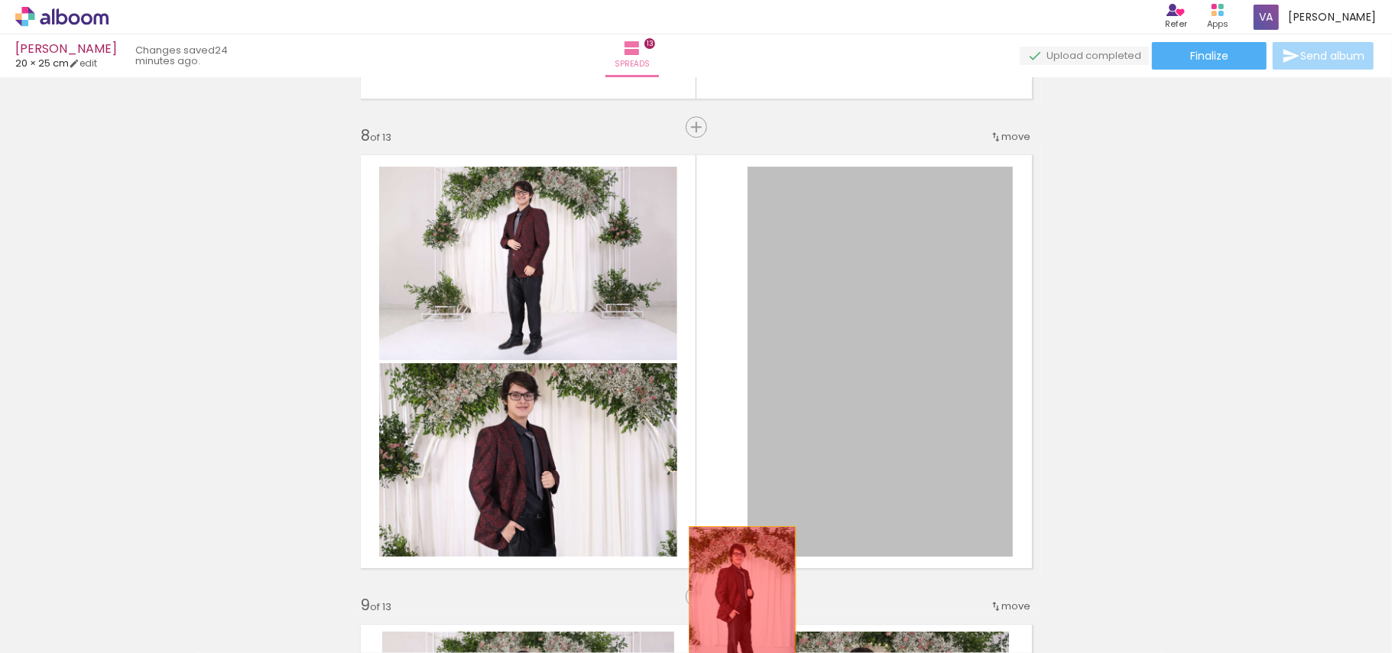
drag, startPoint x: 784, startPoint y: 404, endPoint x: 557, endPoint y: 483, distance: 240.3
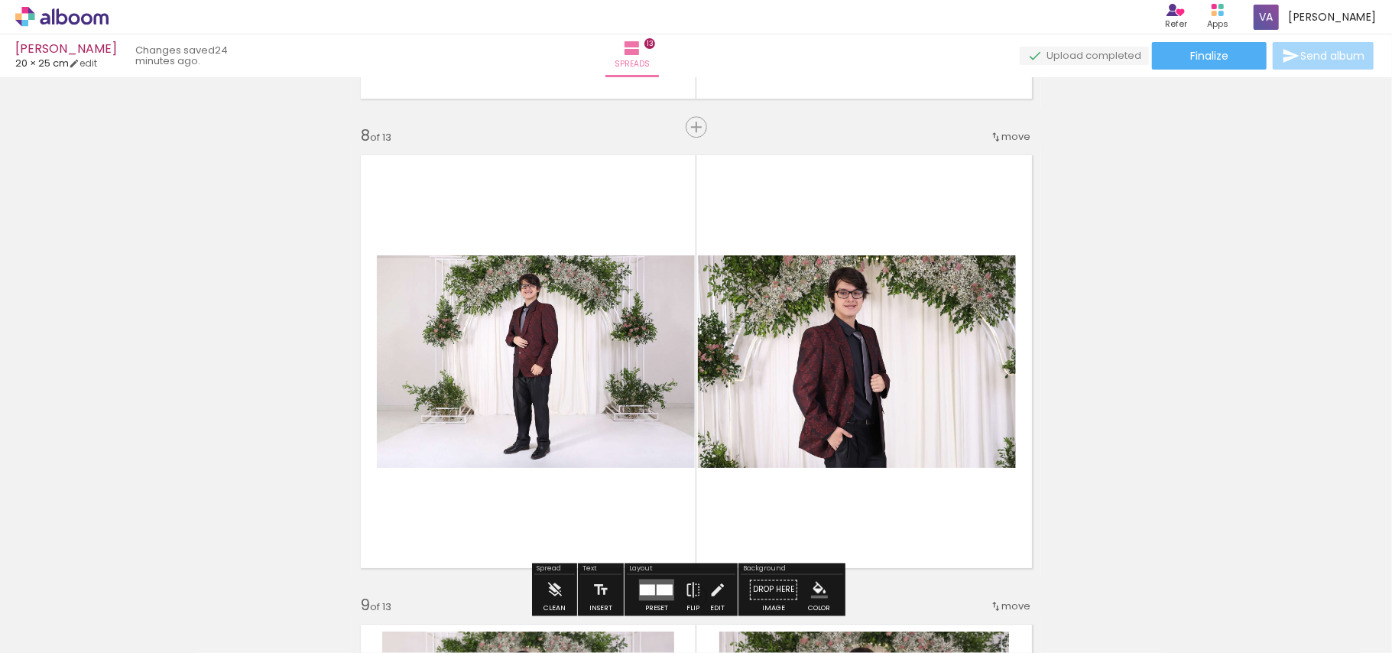
drag, startPoint x: 557, startPoint y: 481, endPoint x: 593, endPoint y: 443, distance: 51.9
click at [593, 566] on quentale-workspace at bounding box center [696, 326] width 1392 height 653
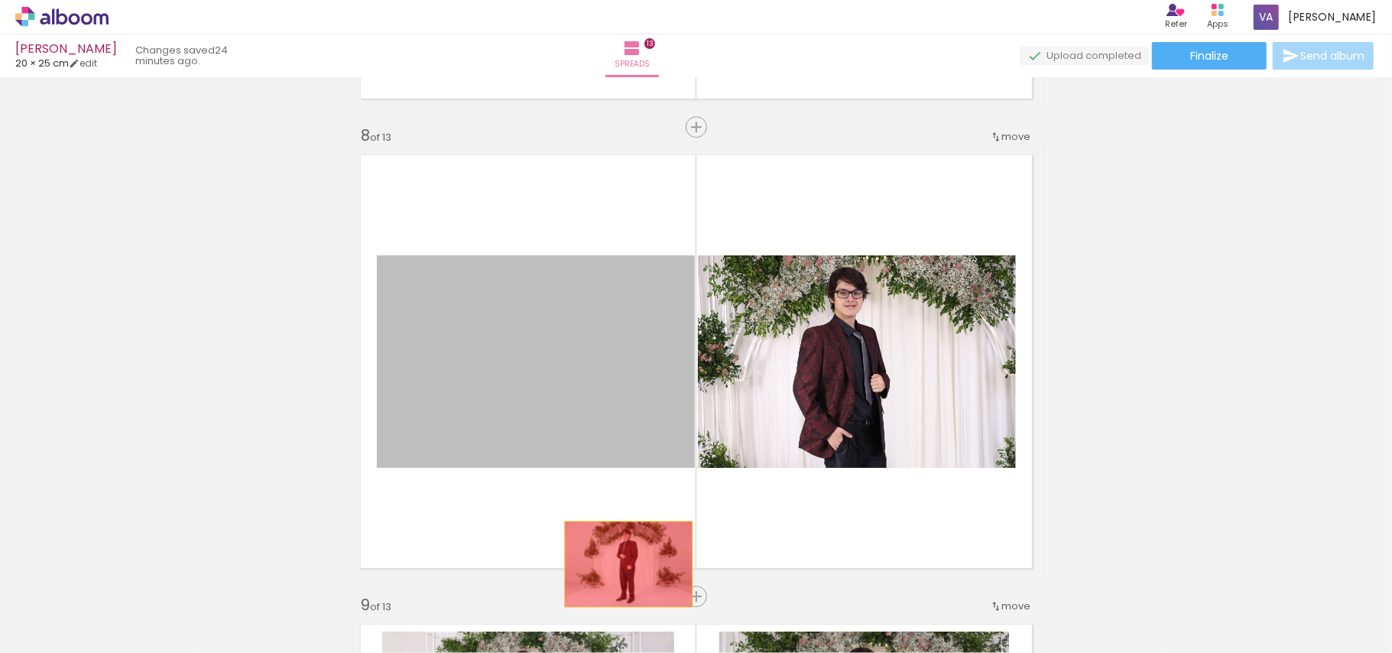
drag, startPoint x: 607, startPoint y: 414, endPoint x: 830, endPoint y: 407, distance: 223.4
click at [622, 563] on quentale-workspace at bounding box center [696, 326] width 1392 height 653
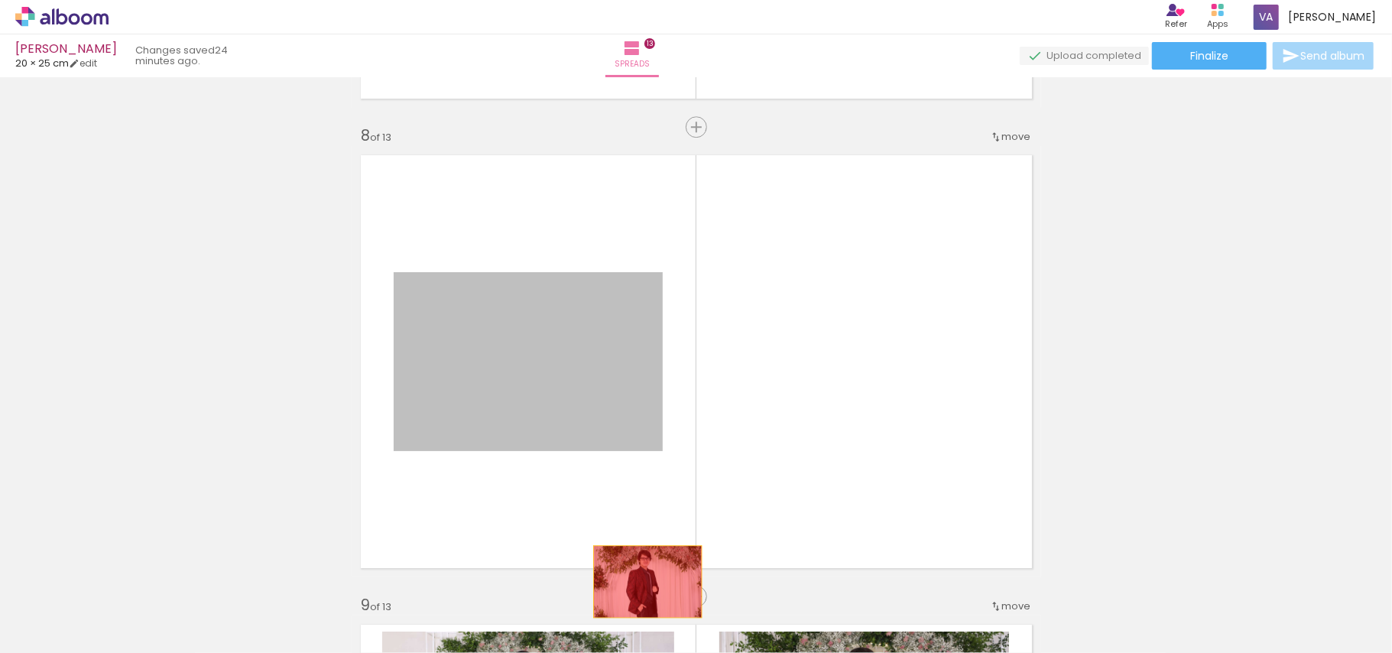
drag, startPoint x: 639, startPoint y: 555, endPoint x: 640, endPoint y: 581, distance: 26.0
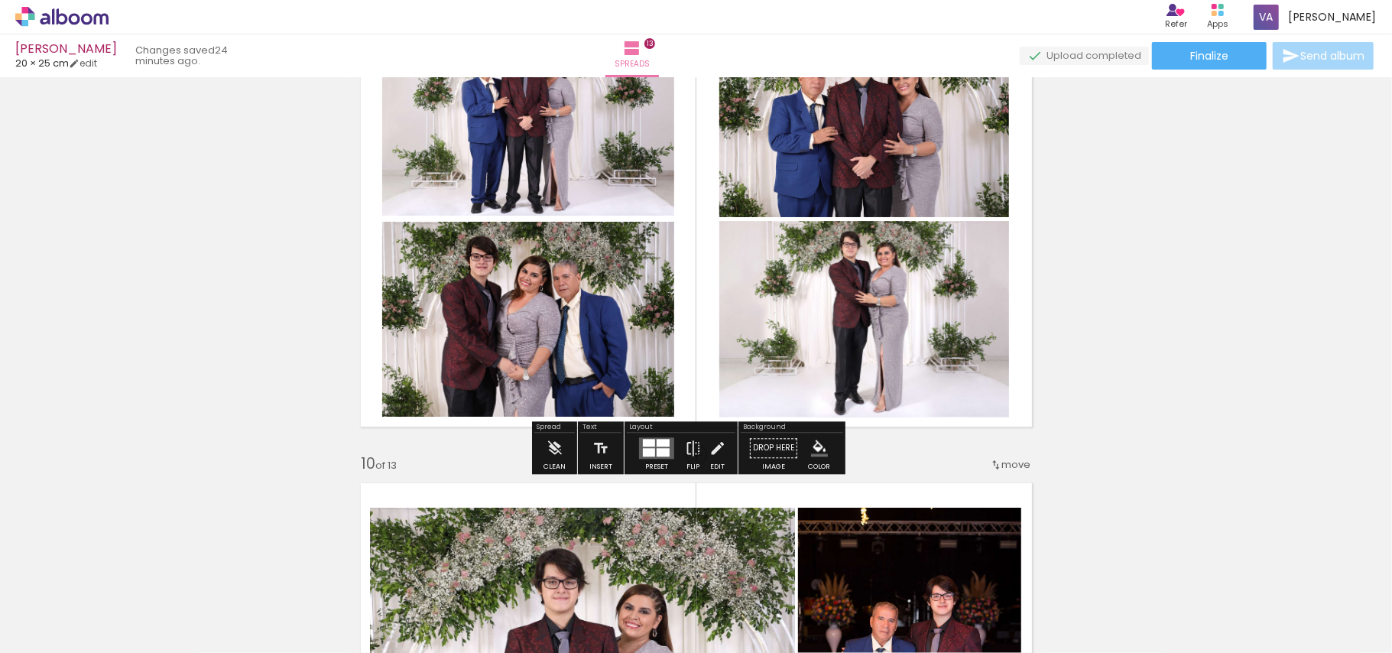
scroll to position [3873, 0]
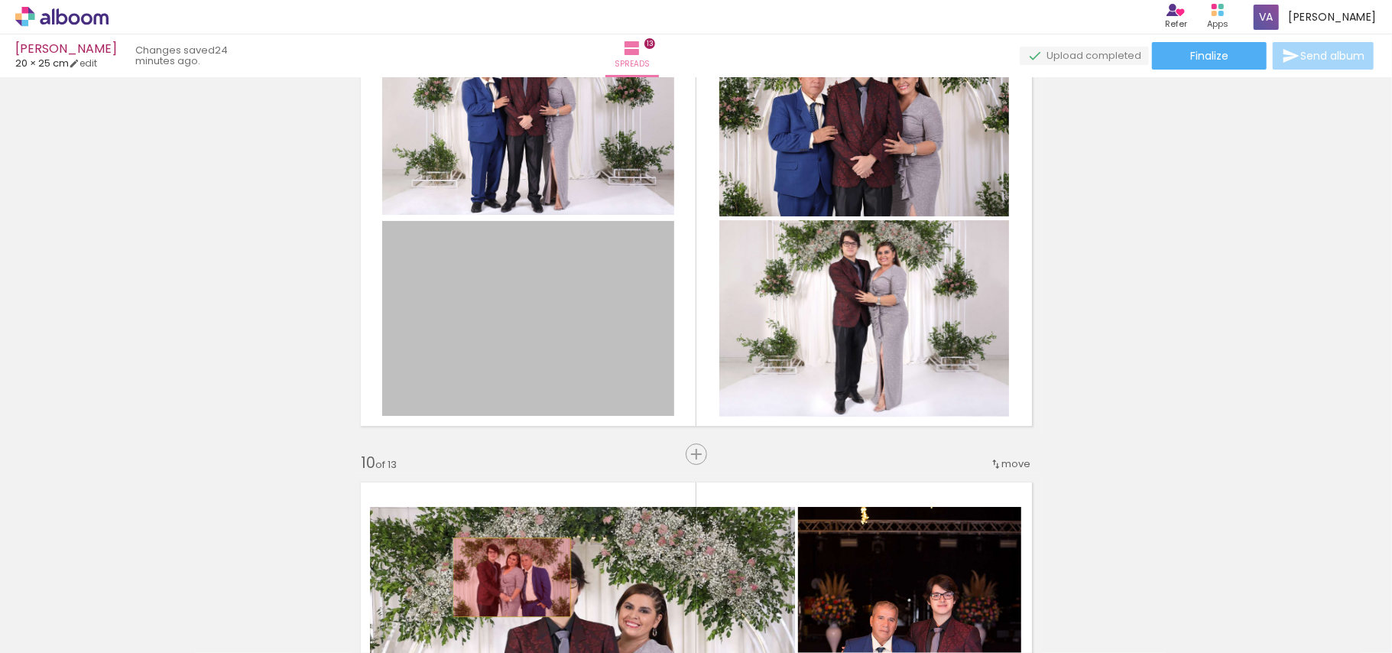
drag, startPoint x: 585, startPoint y: 359, endPoint x: 505, endPoint y: 576, distance: 231.5
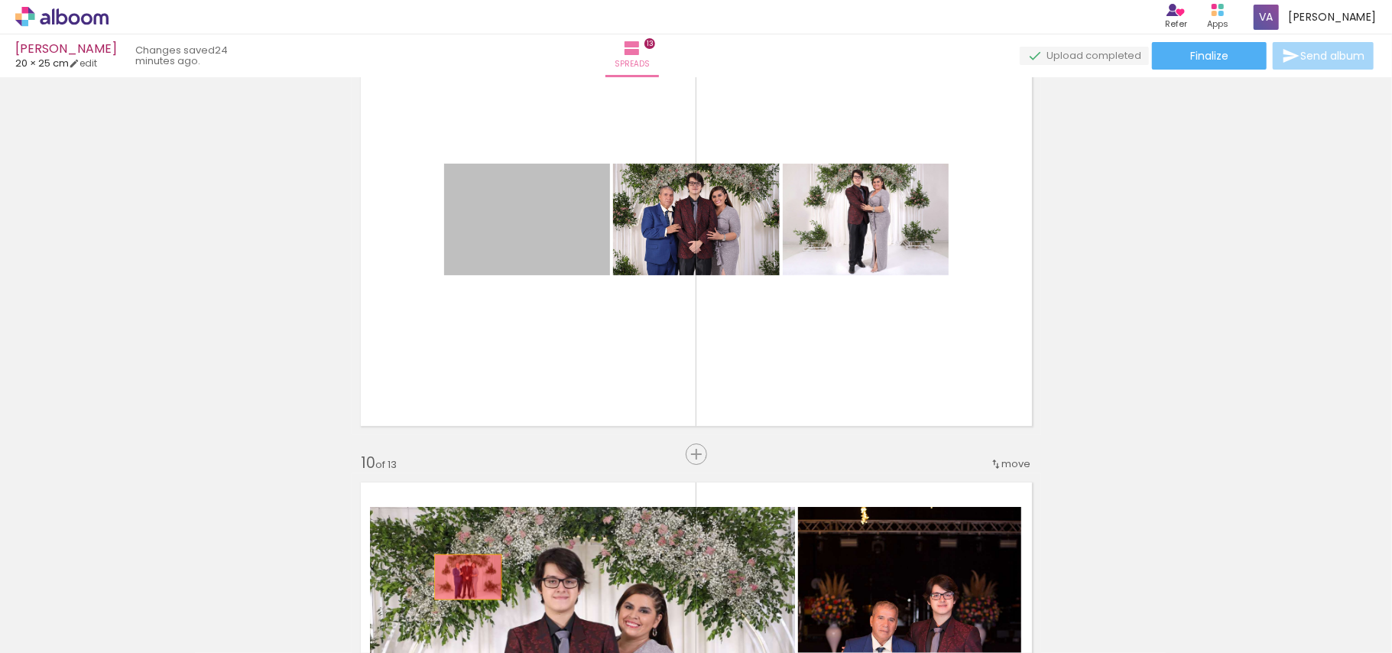
drag
click at [460, 583] on quentale-workspace at bounding box center [696, 326] width 1392 height 653
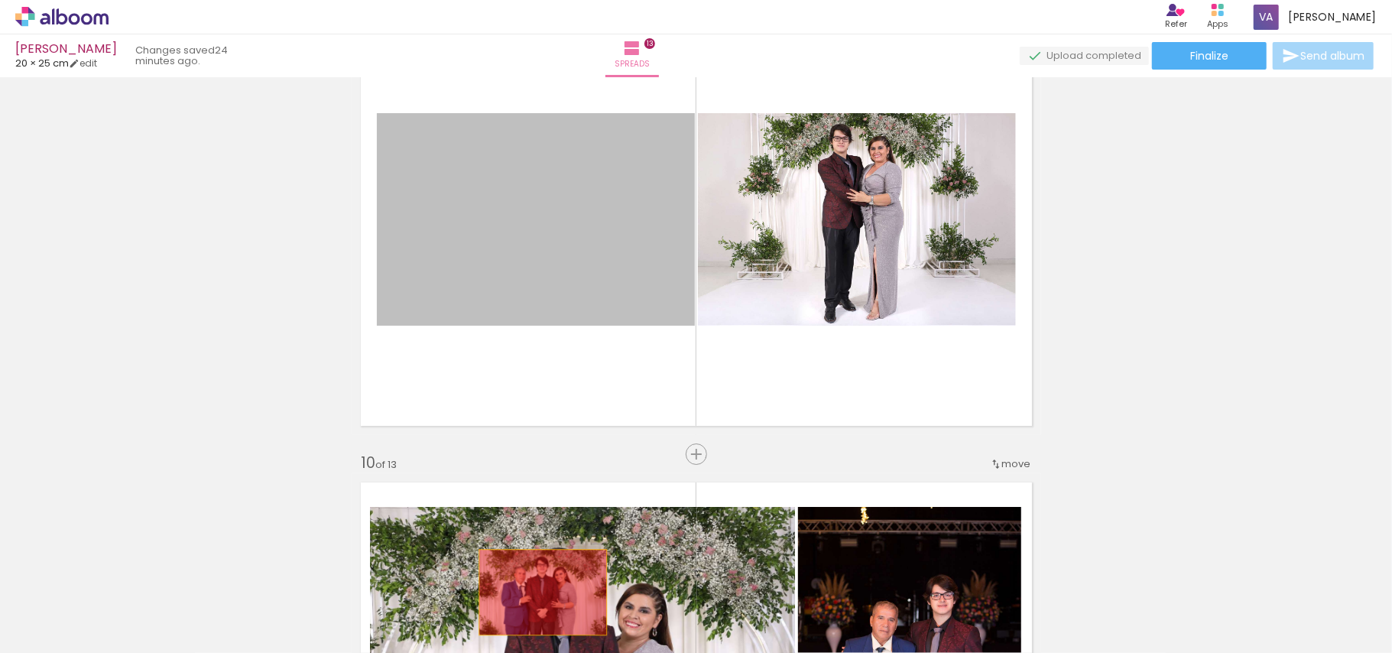
click at [536, 579] on quentale-workspace at bounding box center [696, 326] width 1392 height 653
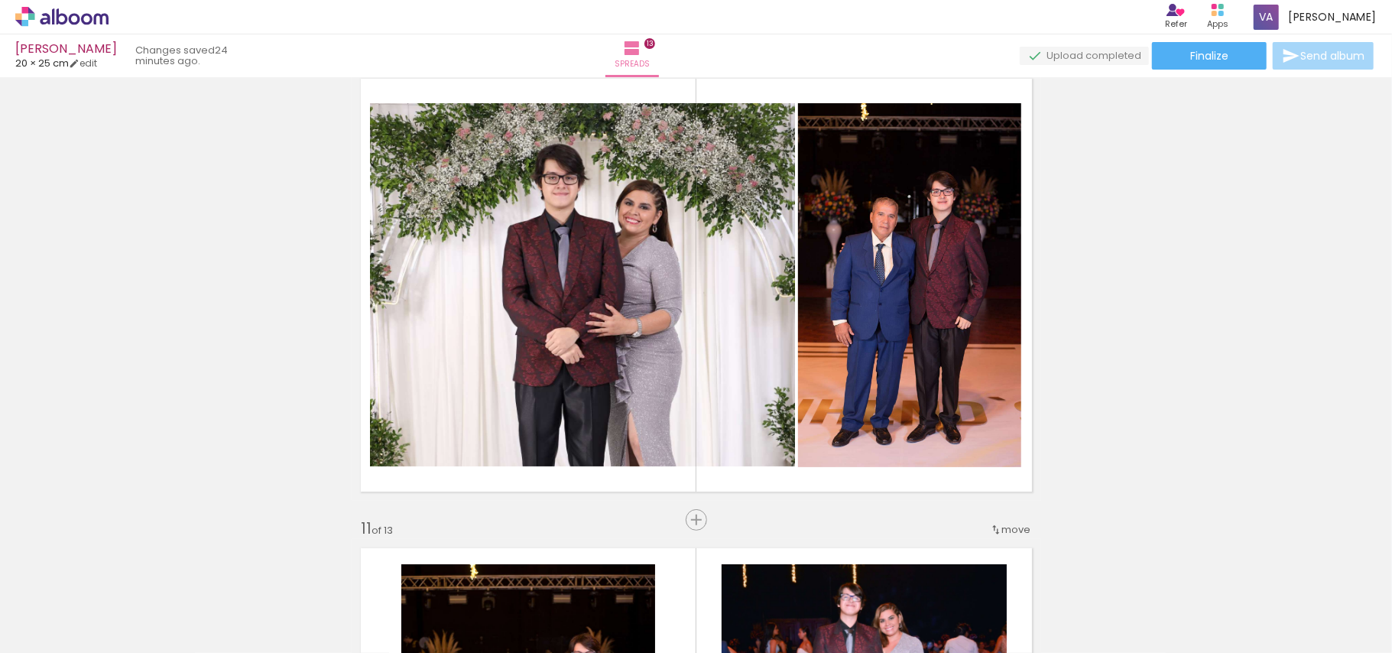
scroll to position [4383, 0]
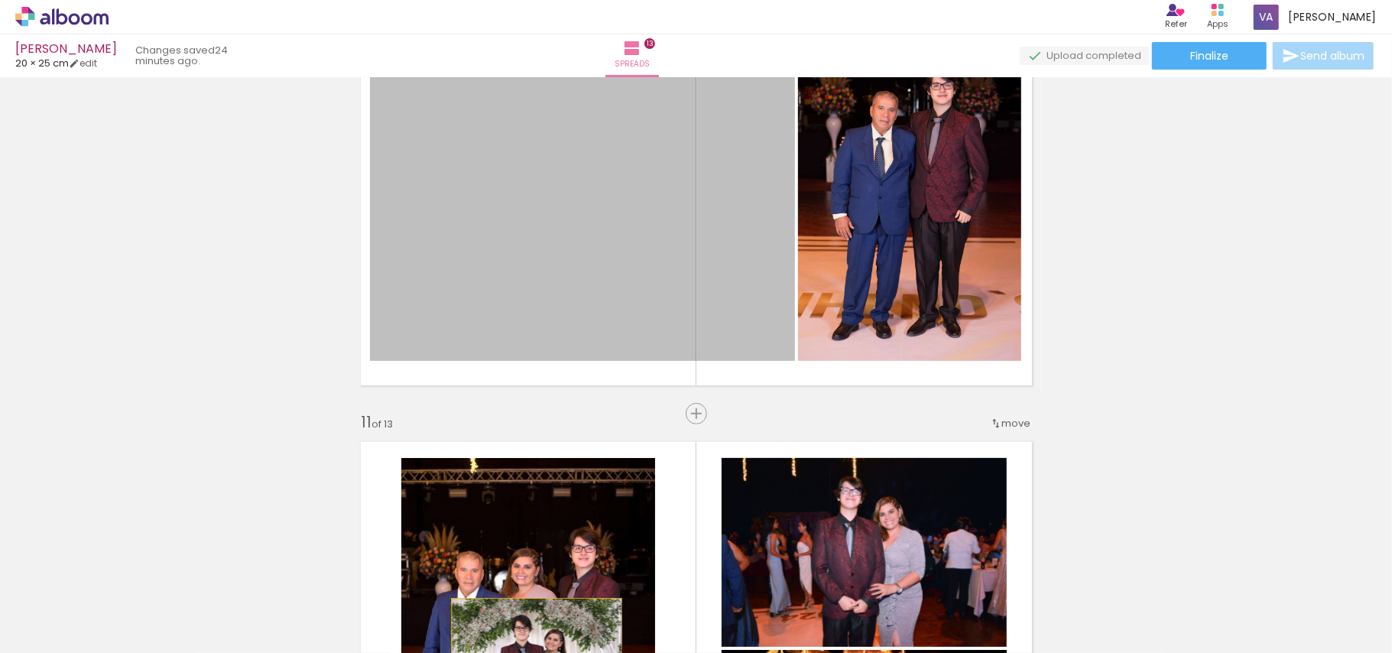
click at [530, 652] on html "link( href="../../bower_components/polymer/polymer.html" rel="import" ) picture…" at bounding box center [696, 326] width 1392 height 653
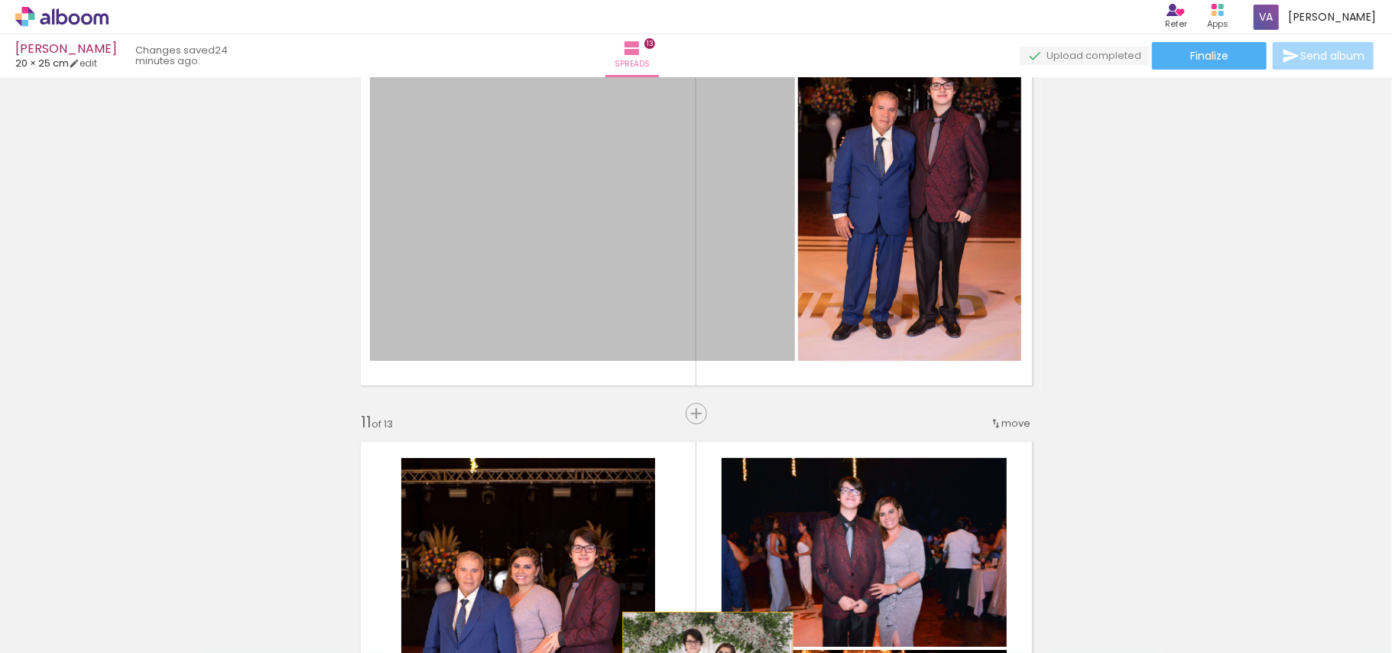
click at [701, 652] on html "link( href="../../bower_components/polymer/polymer.html" rel="import" ) picture…" at bounding box center [696, 326] width 1392 height 653
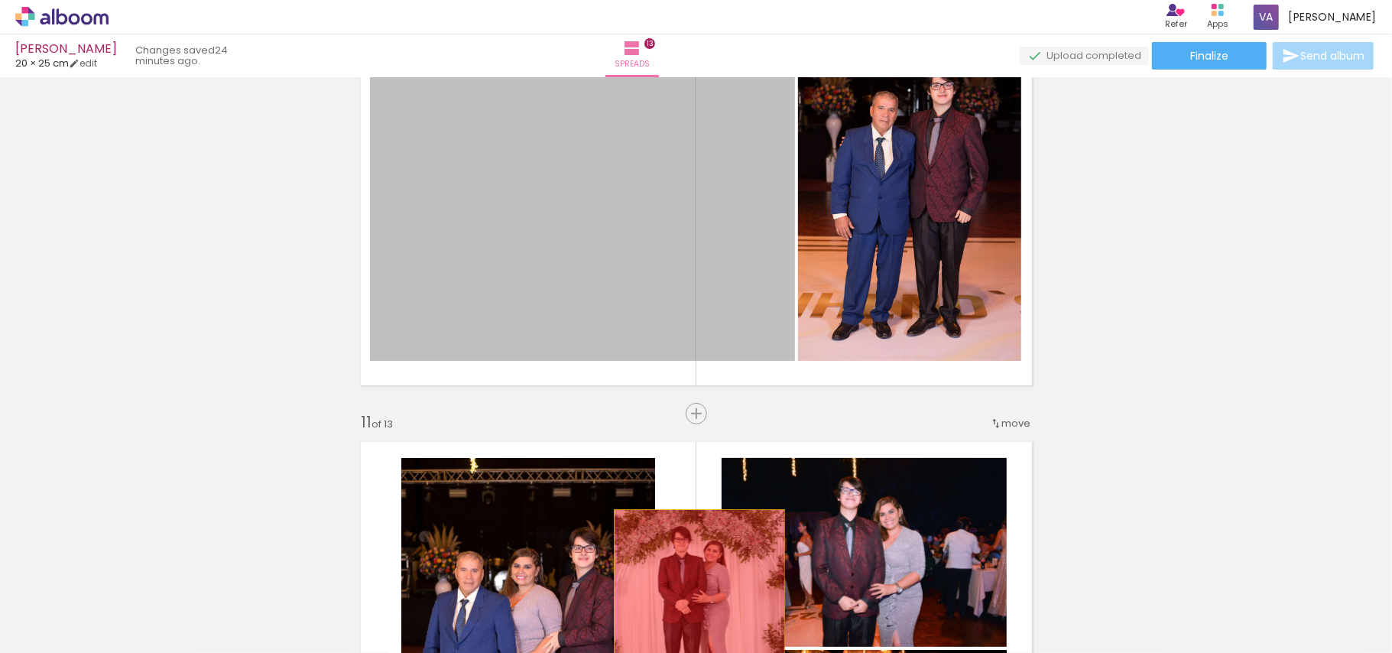
click at [693, 586] on quentale-workspace at bounding box center [696, 326] width 1392 height 653
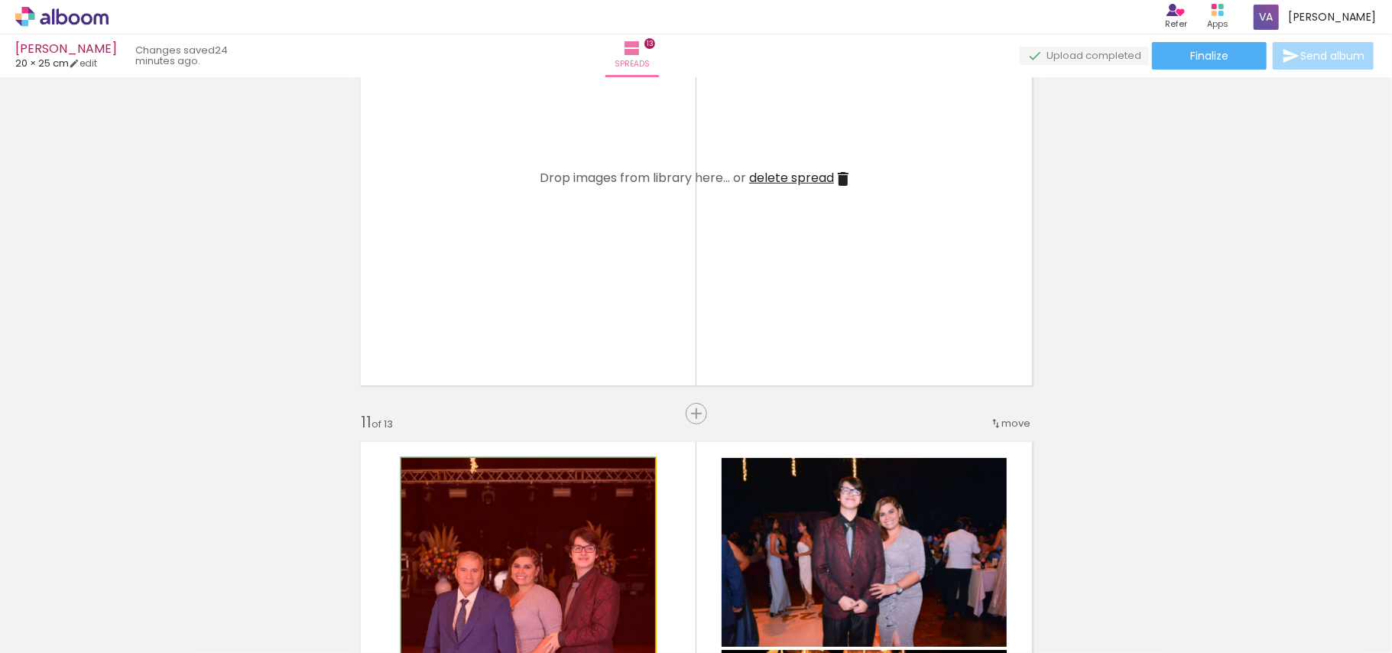
click at [526, 595] on quentale-workspace at bounding box center [696, 326] width 1392 height 653
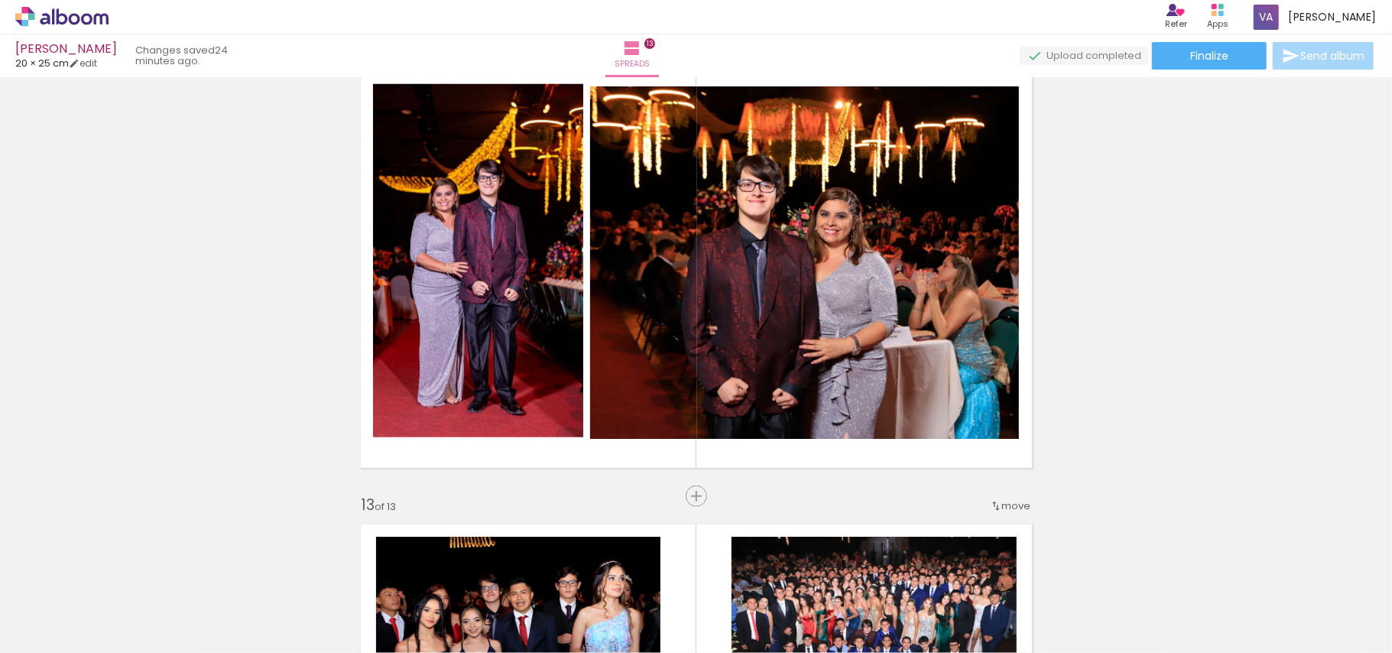
scroll to position [5300, 0]
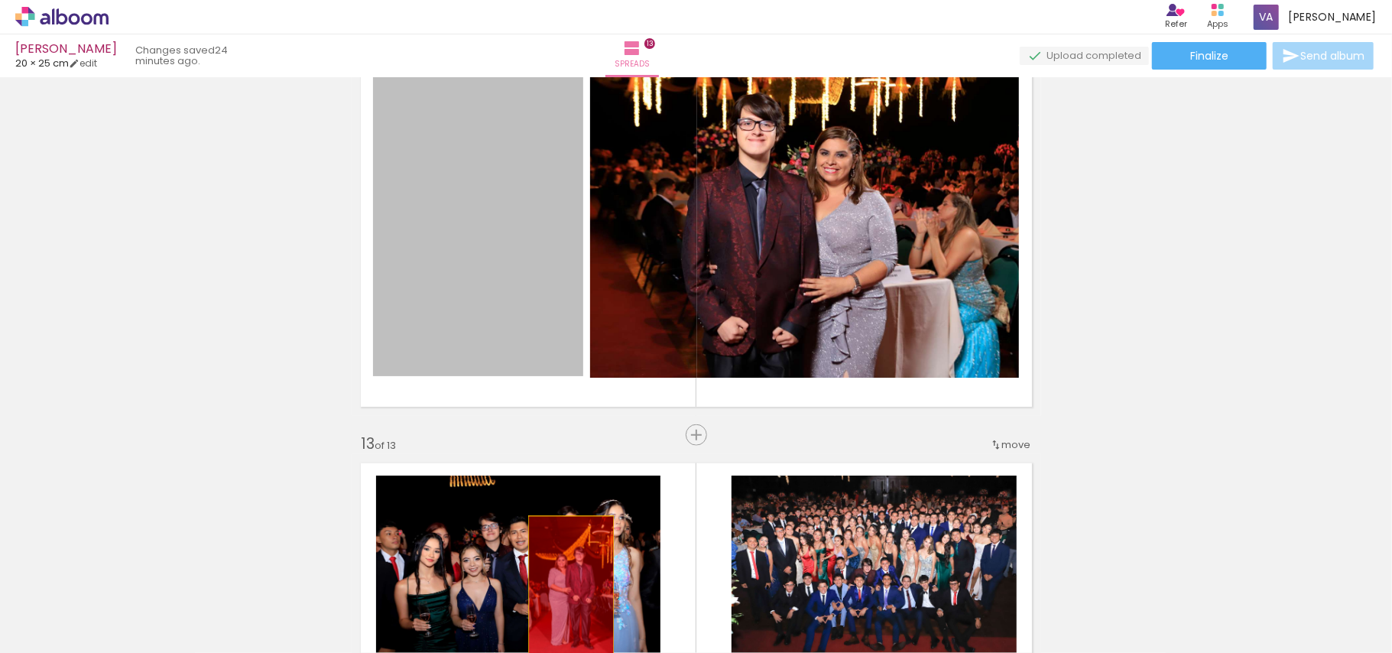
click at [563, 597] on quentale-workspace at bounding box center [696, 326] width 1392 height 653
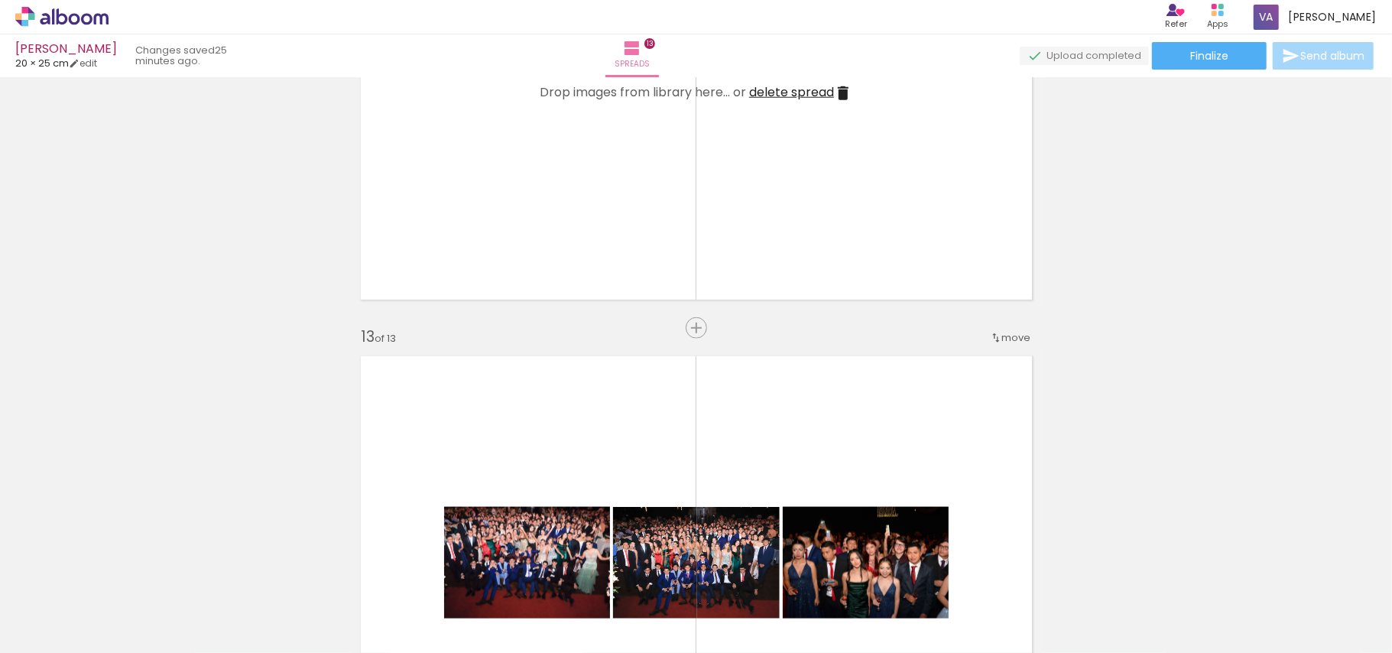
scroll to position [5707, 0]
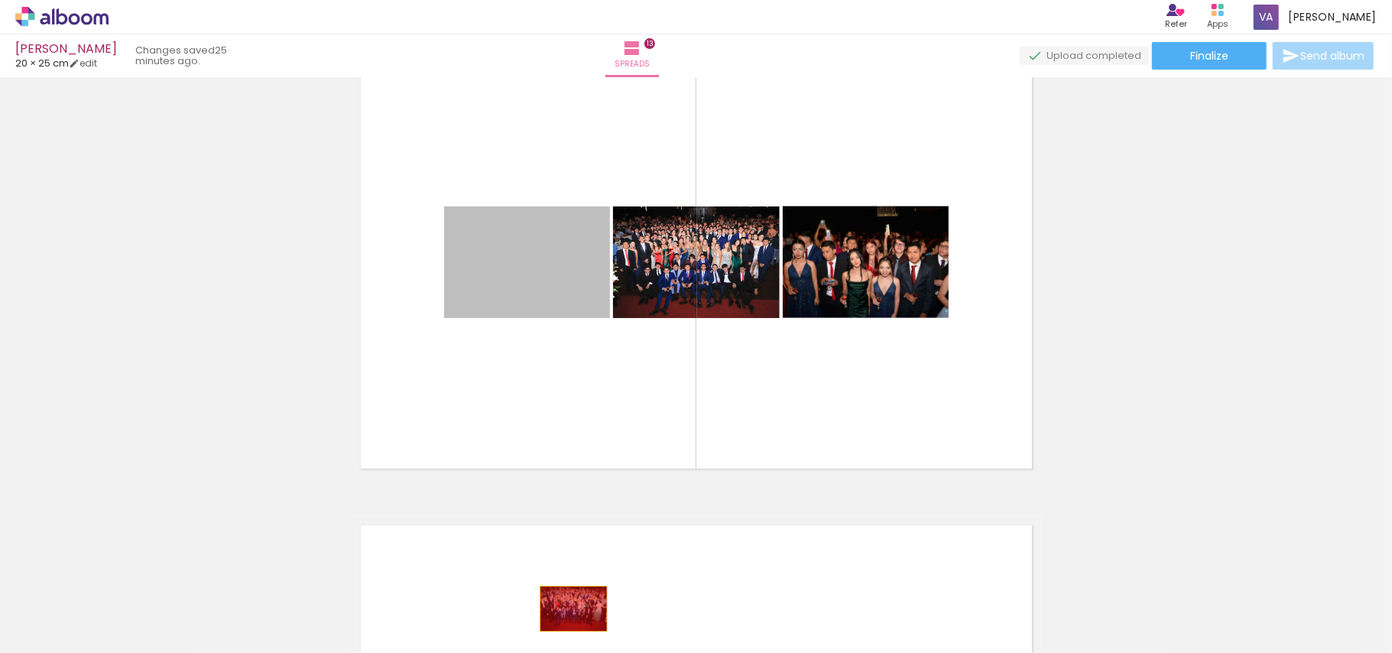
click at [566, 609] on quentale-workspace at bounding box center [696, 326] width 1392 height 653
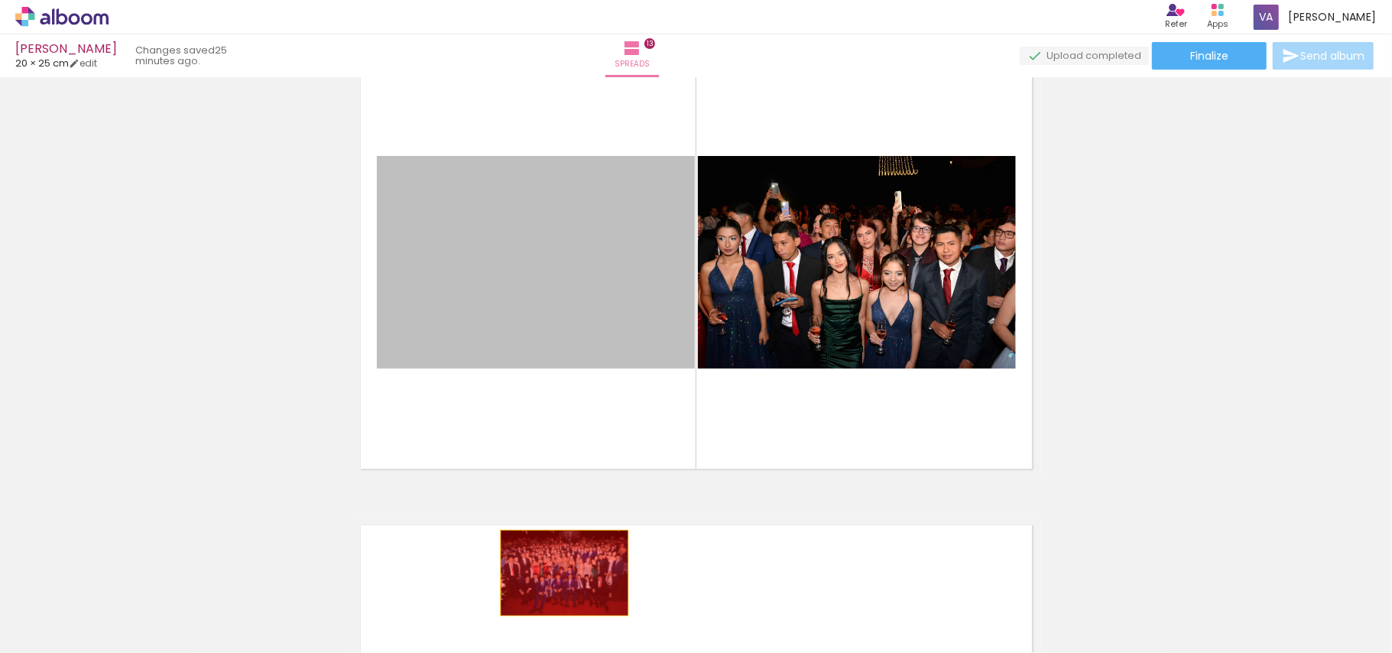
click at [557, 573] on quentale-workspace at bounding box center [696, 326] width 1392 height 653
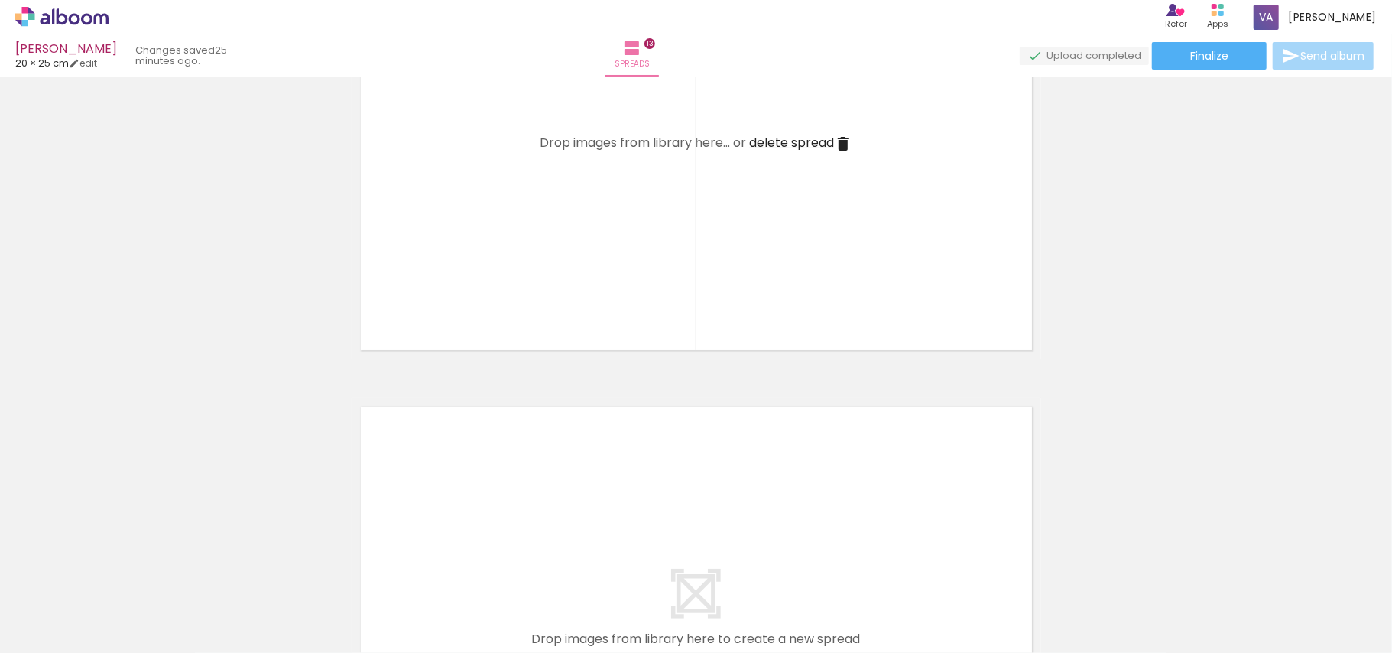
scroll to position [6013, 0]
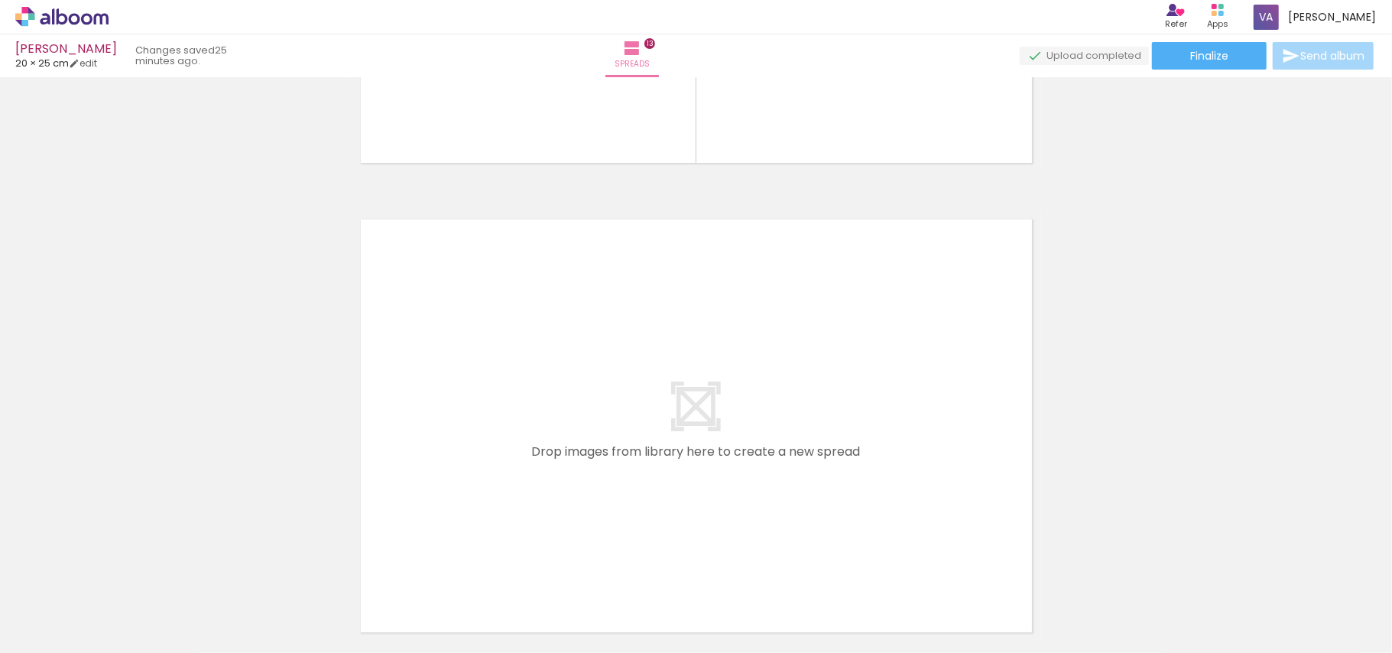
click at [92, 576] on iron-icon at bounding box center [84, 571] width 16 height 16
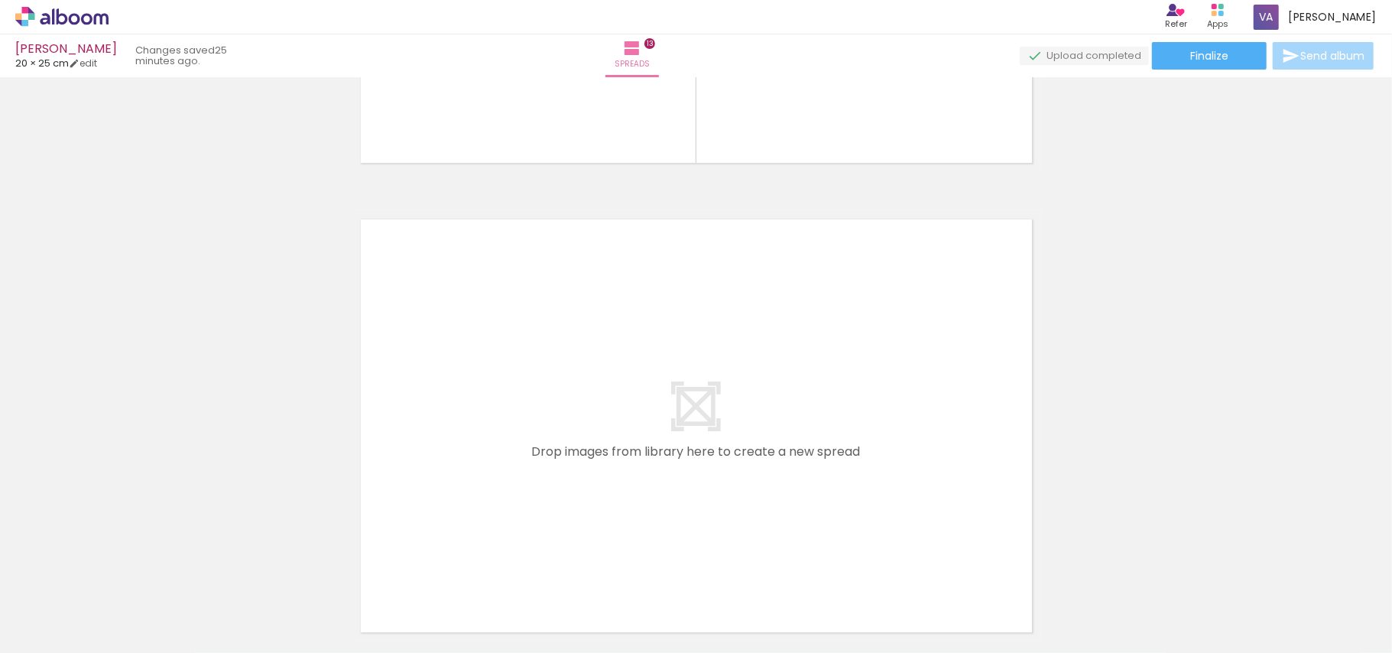
click at [92, 570] on iron-icon at bounding box center [84, 571] width 16 height 16
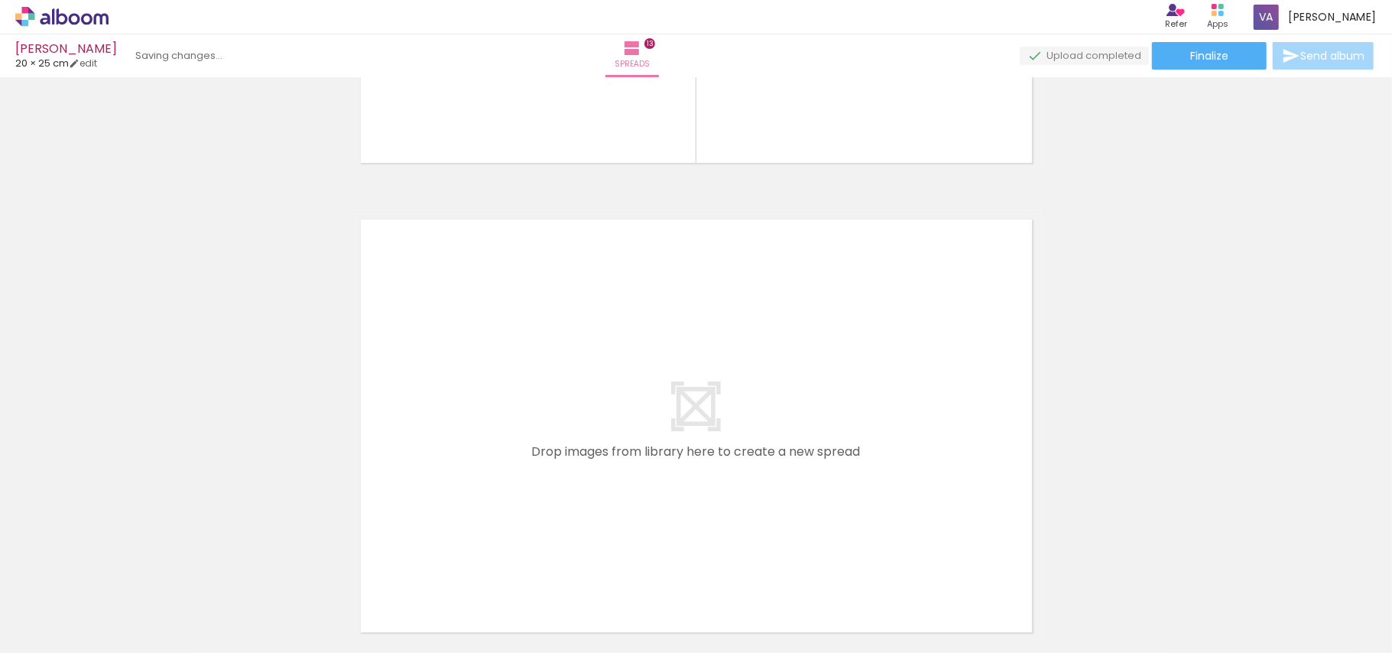
click at [0, 0] on slot at bounding box center [0, 0] width 0 height 0
click at [92, 570] on iron-icon at bounding box center [84, 571] width 16 height 16
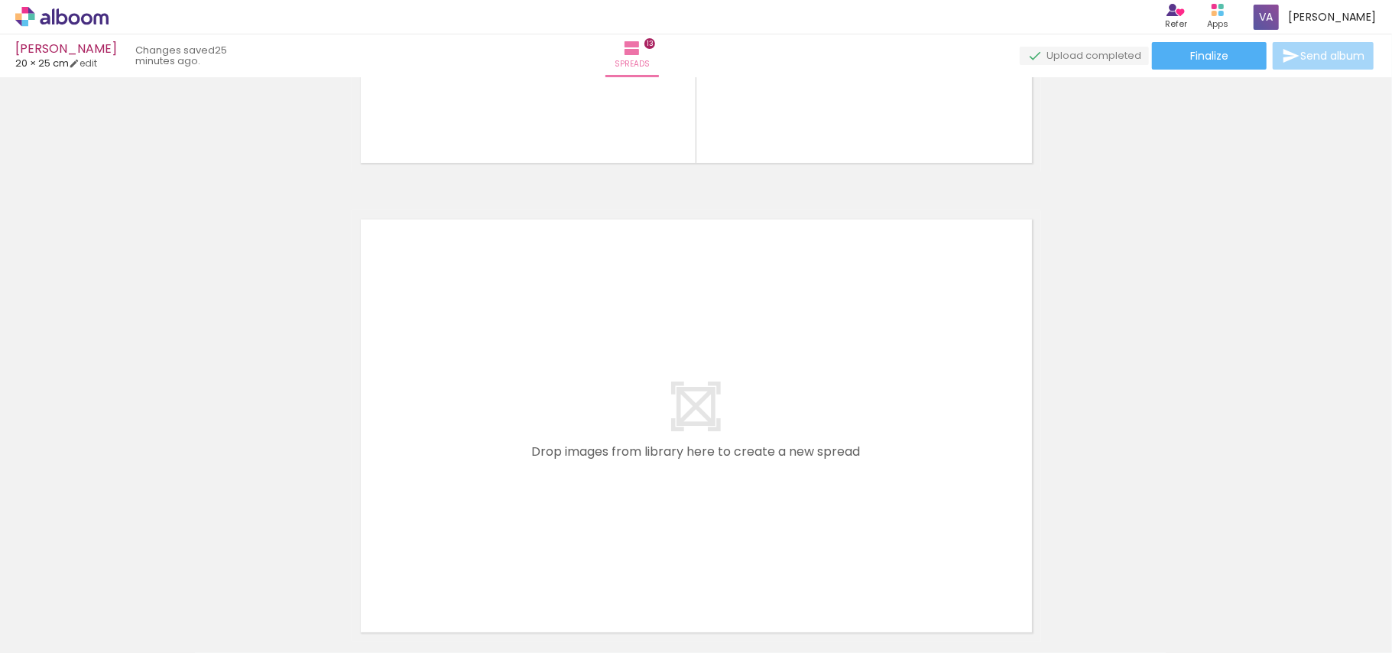
click at [92, 570] on iron-icon at bounding box center [84, 571] width 16 height 16
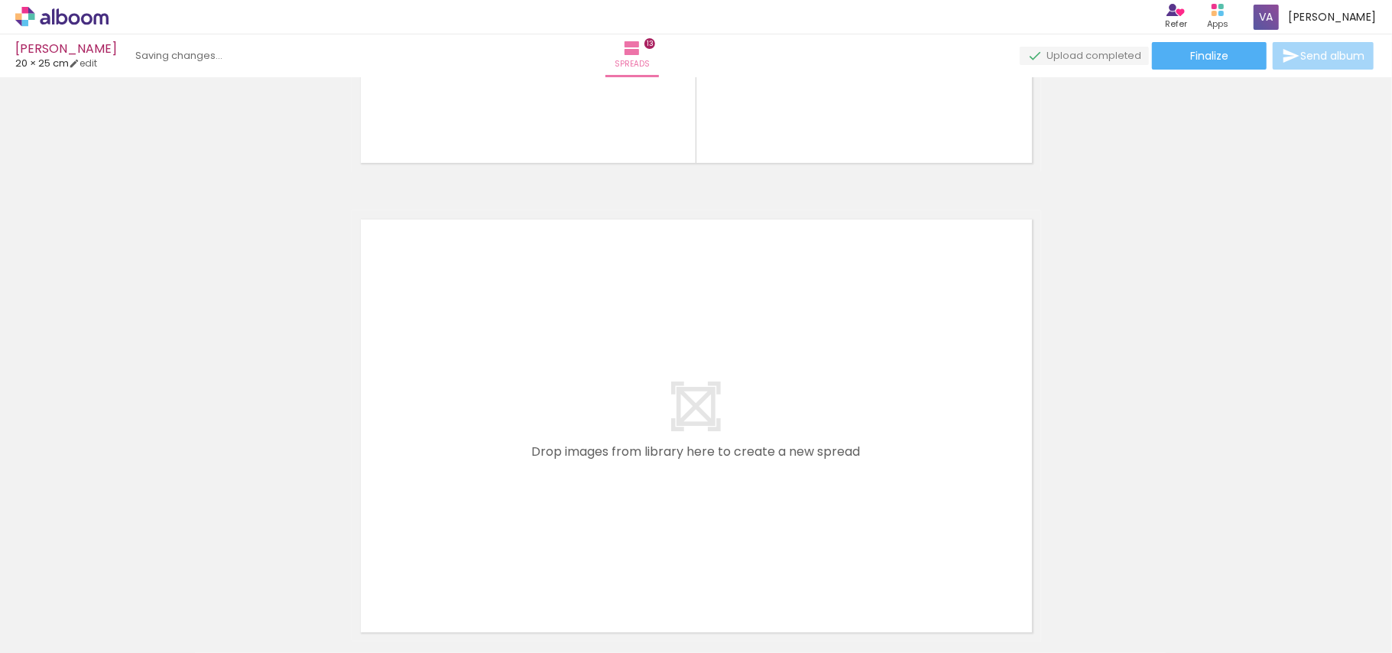
click at [92, 570] on iron-icon at bounding box center [84, 571] width 16 height 16
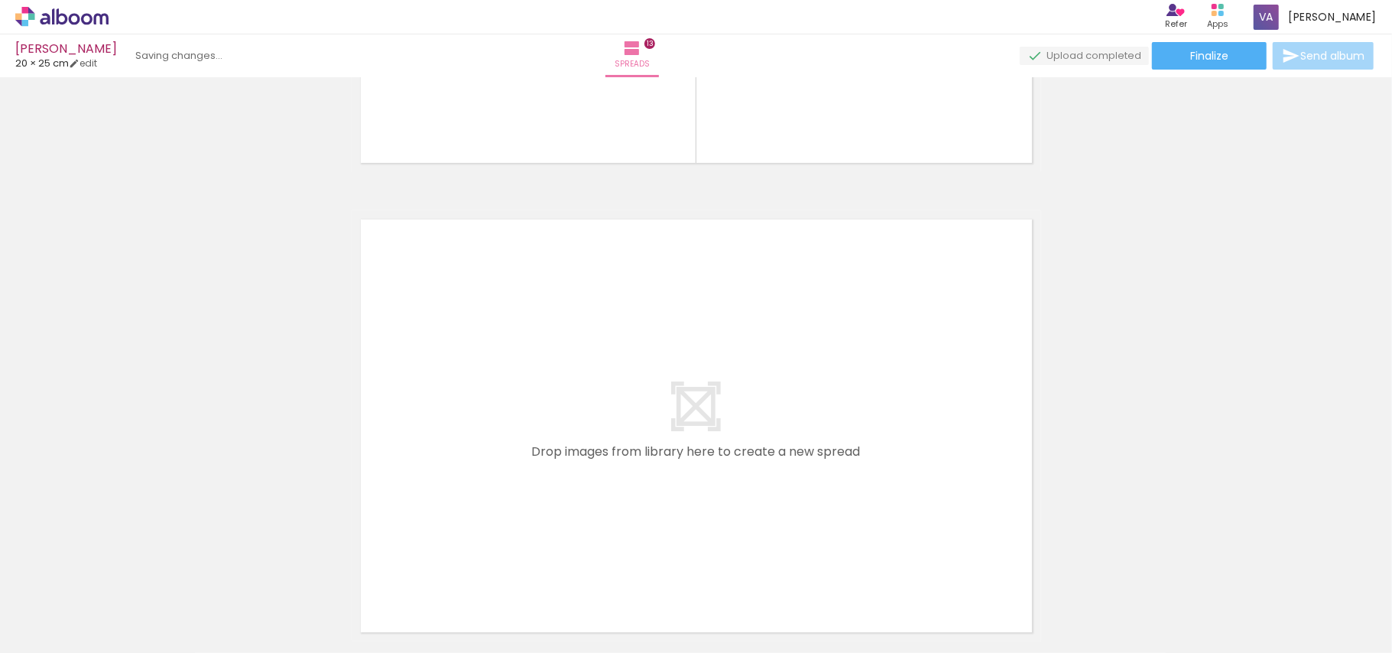
click at [92, 570] on iron-icon at bounding box center [84, 571] width 16 height 16
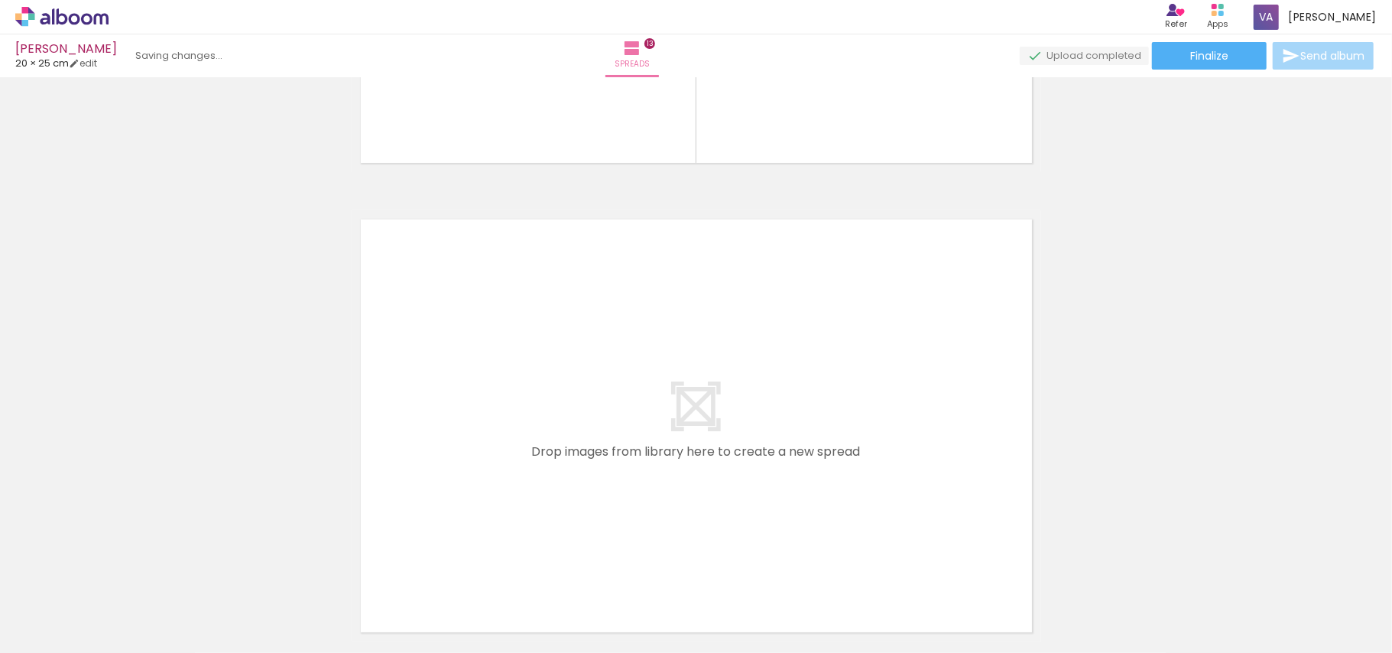
scroll to position [0, 0]
click at [108, 570] on iron-horizontal-list at bounding box center [96, 605] width 31 height 96
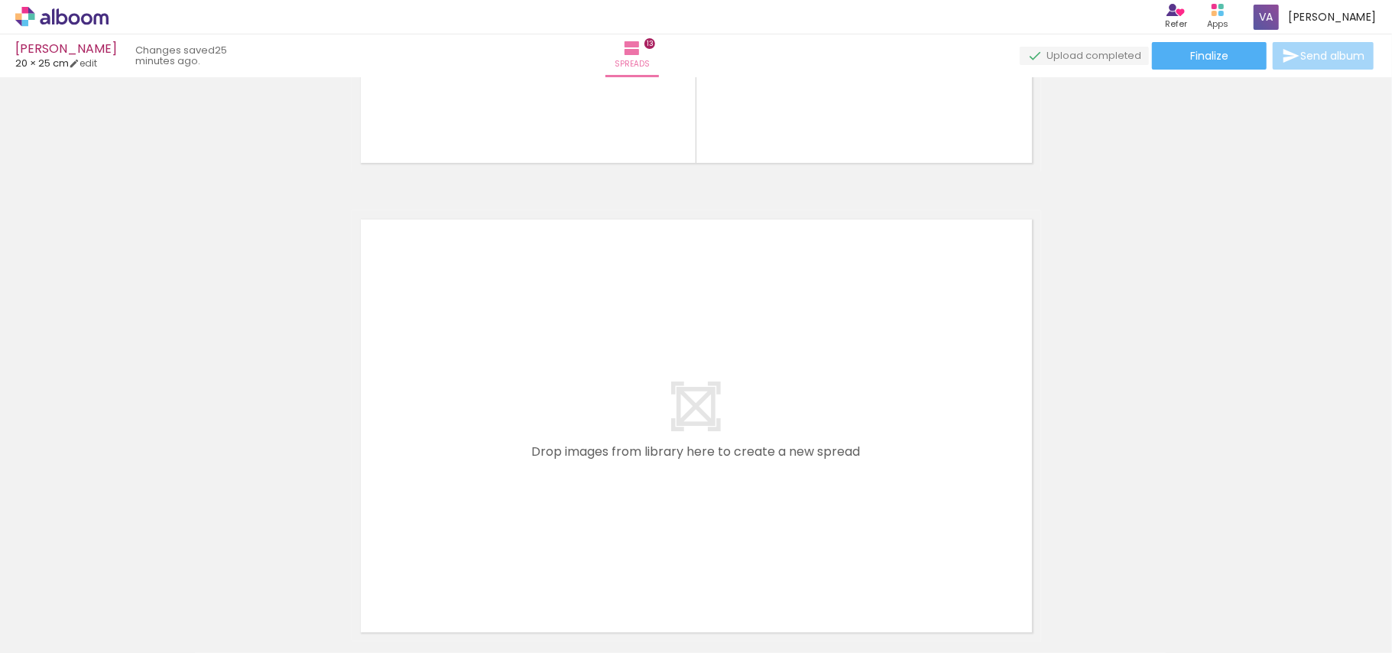
click at [115, 579] on paper-icon-button at bounding box center [105, 570] width 19 height 19
click at [115, 578] on paper-icon-button at bounding box center [105, 570] width 19 height 19
click at [114, 573] on iron-icon at bounding box center [106, 571] width 16 height 16
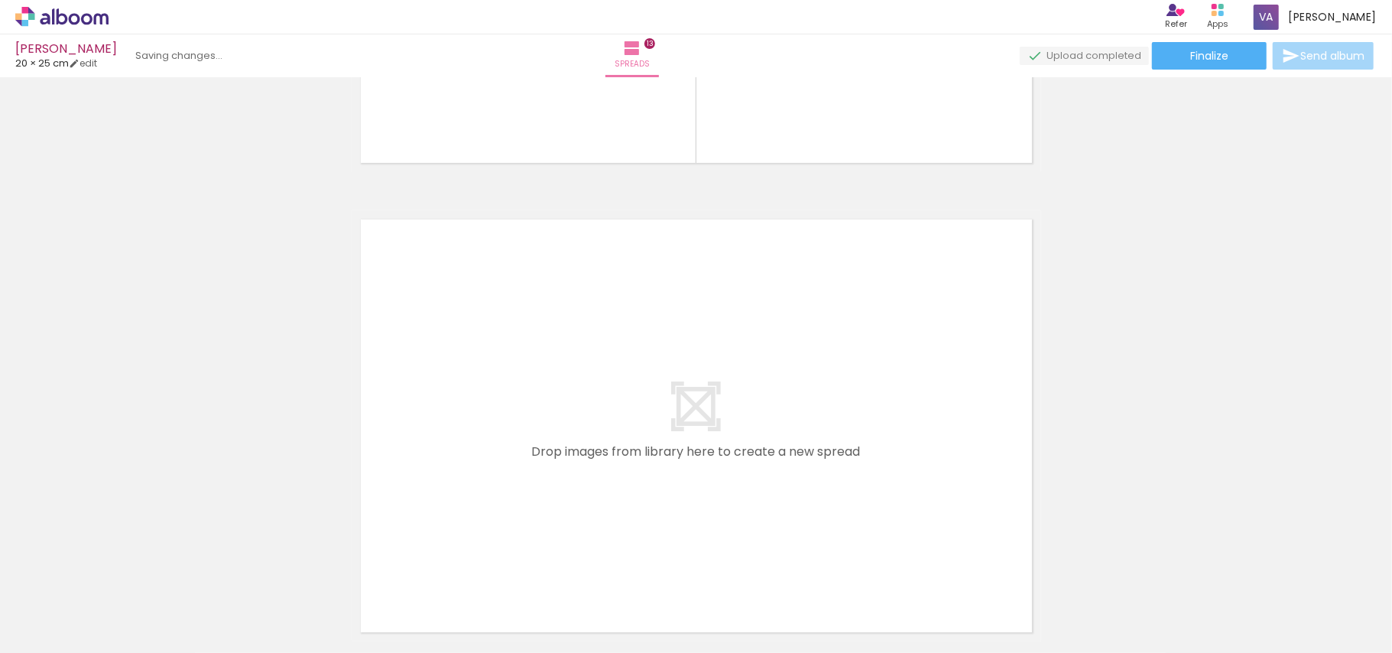
click at [114, 573] on iron-icon at bounding box center [106, 571] width 16 height 16
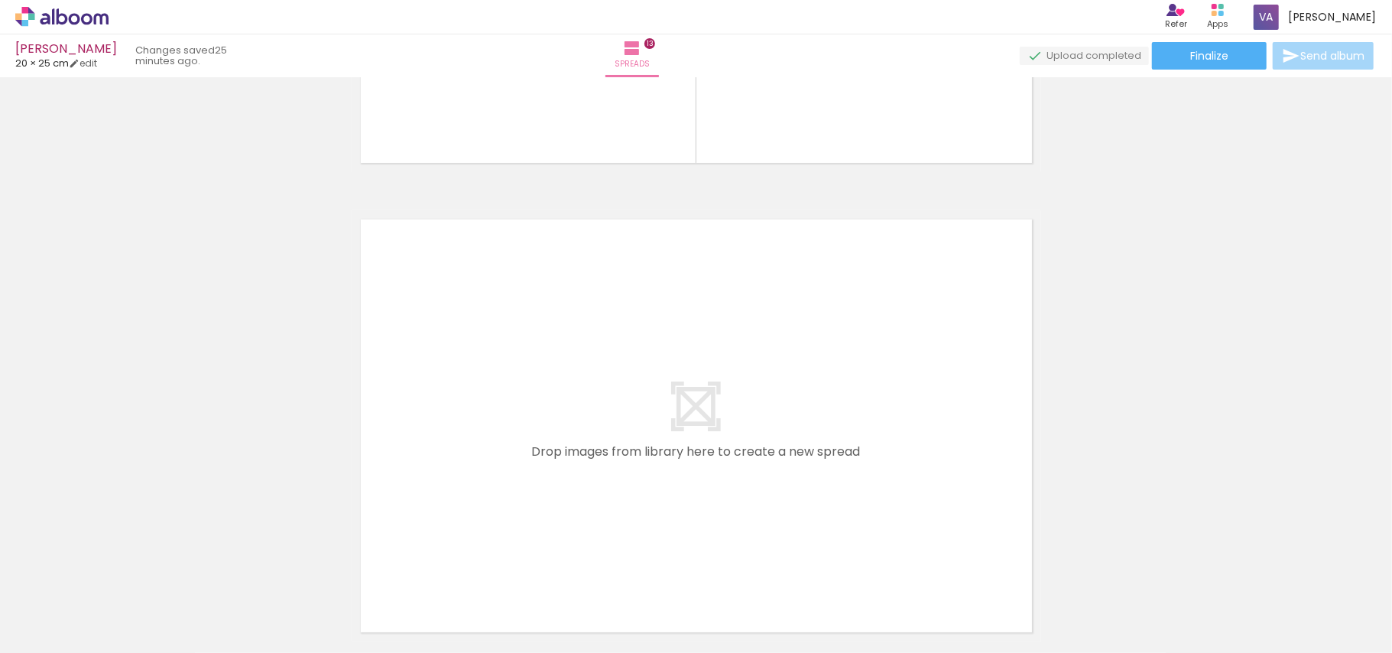
click at [114, 573] on iron-icon at bounding box center [106, 571] width 16 height 16
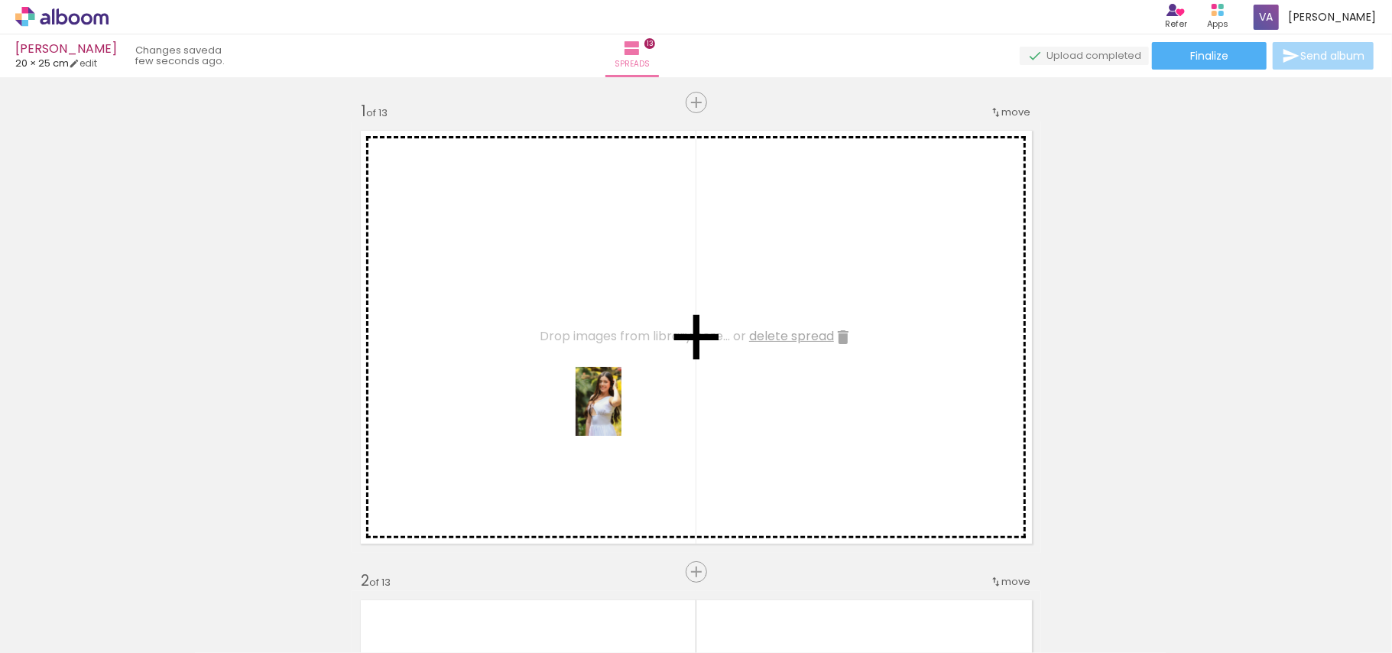
drag, startPoint x: 769, startPoint y: 610, endPoint x: 670, endPoint y: 442, distance: 195.0
click at [621, 410] on quentale-workspace at bounding box center [696, 326] width 1392 height 653
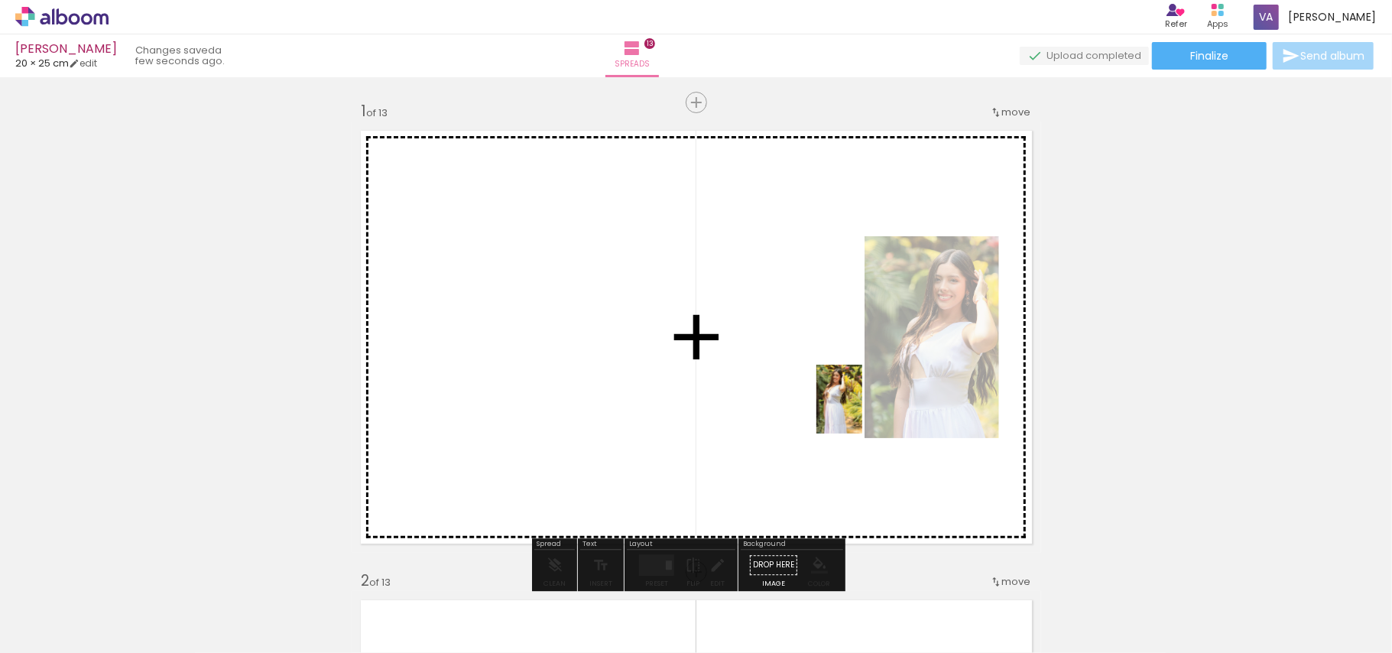
drag, startPoint x: 855, startPoint y: 596, endPoint x: 862, endPoint y: 411, distance: 185.9
click at [862, 411] on quentale-workspace at bounding box center [696, 326] width 1392 height 653
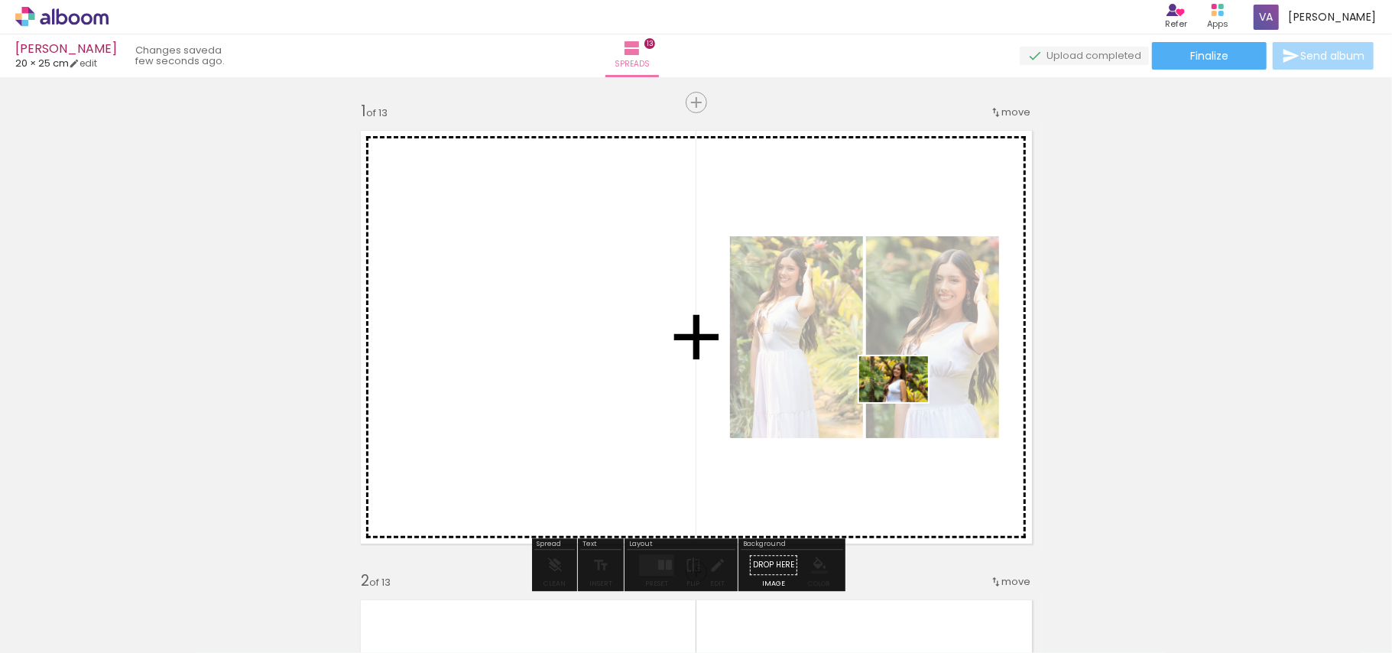
drag, startPoint x: 1202, startPoint y: 602, endPoint x: 904, endPoint y: 401, distance: 360.2
click at [904, 401] on quentale-workspace at bounding box center [696, 326] width 1392 height 653
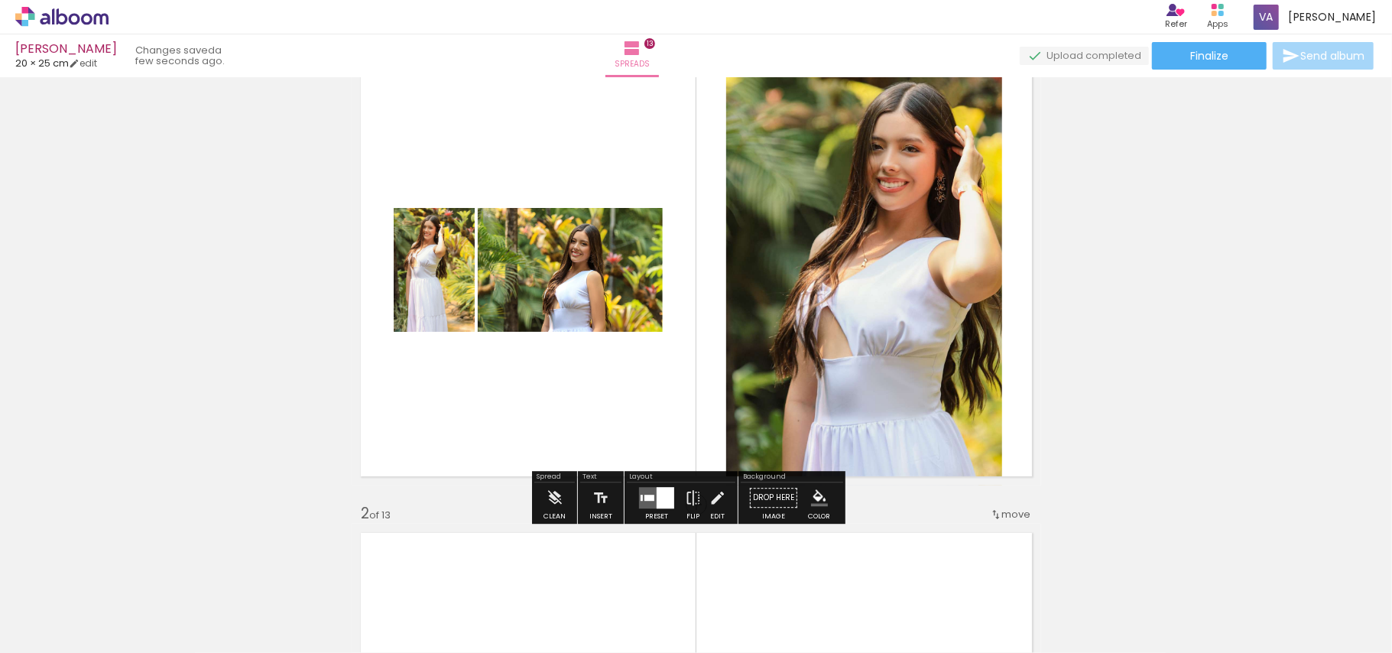
scroll to position [102, 0]
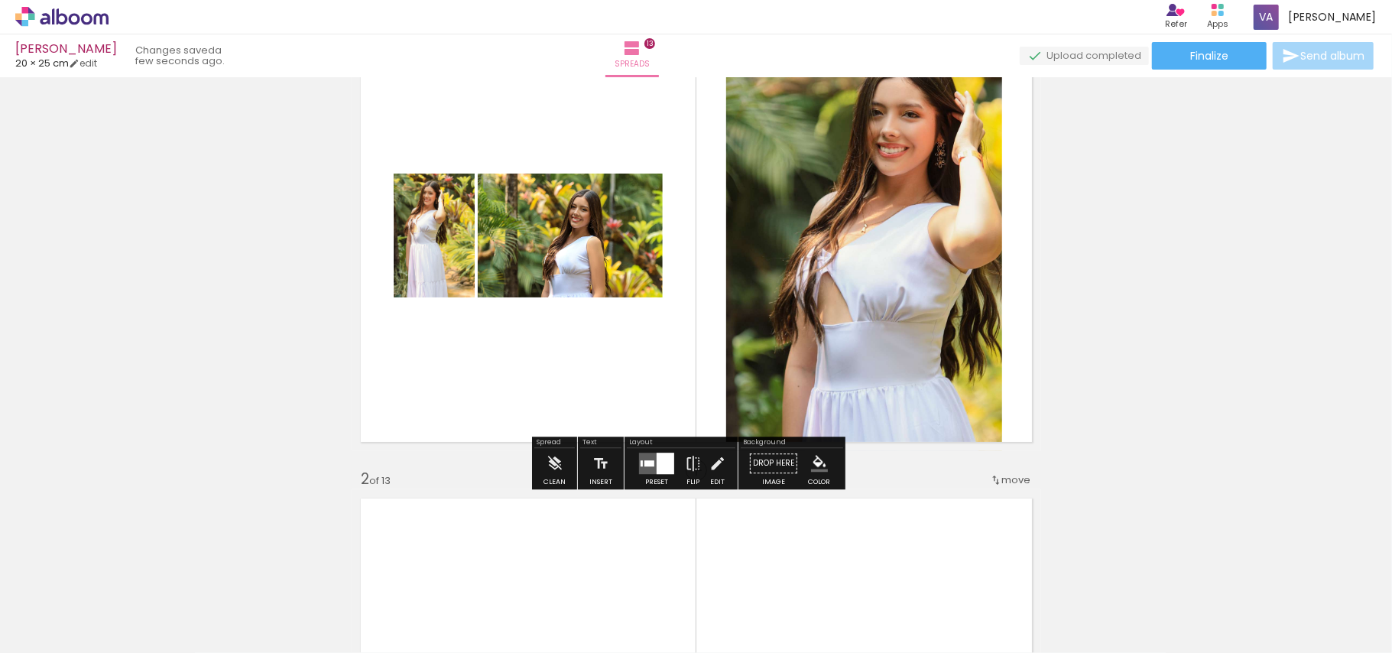
click at [644, 472] on quentale-layouter at bounding box center [656, 463] width 35 height 21
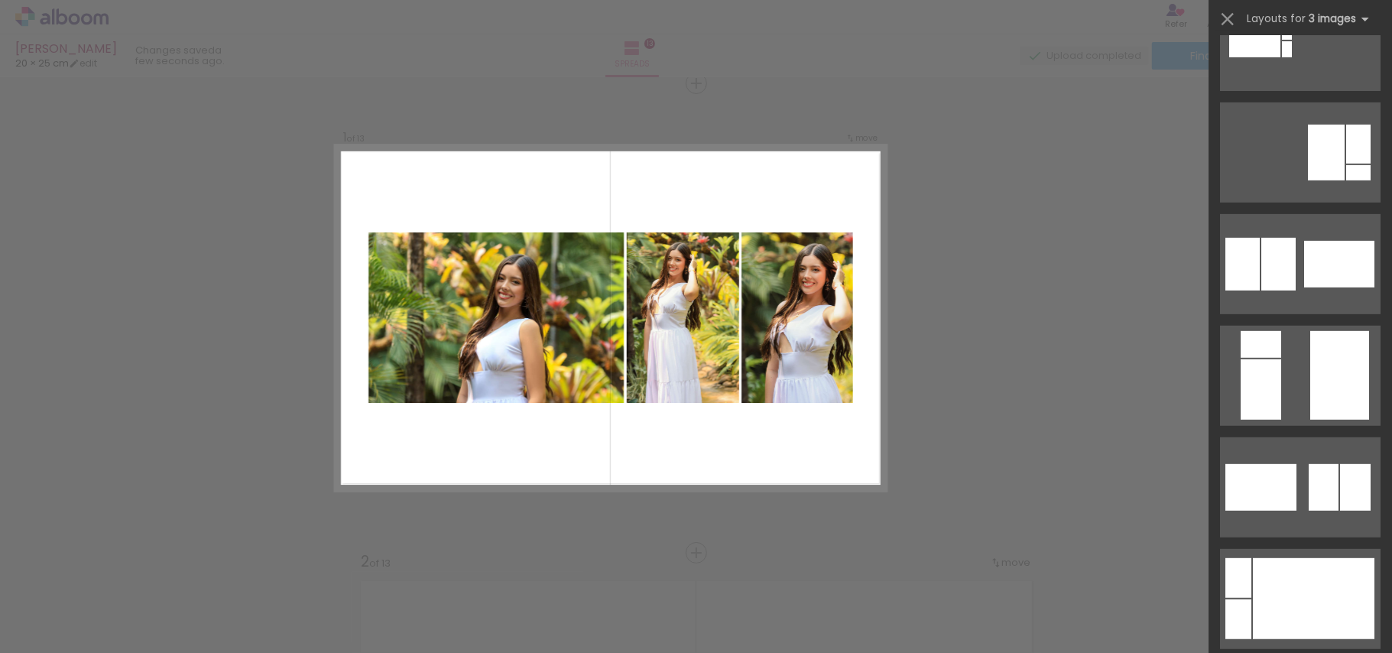
scroll to position [509, 0]
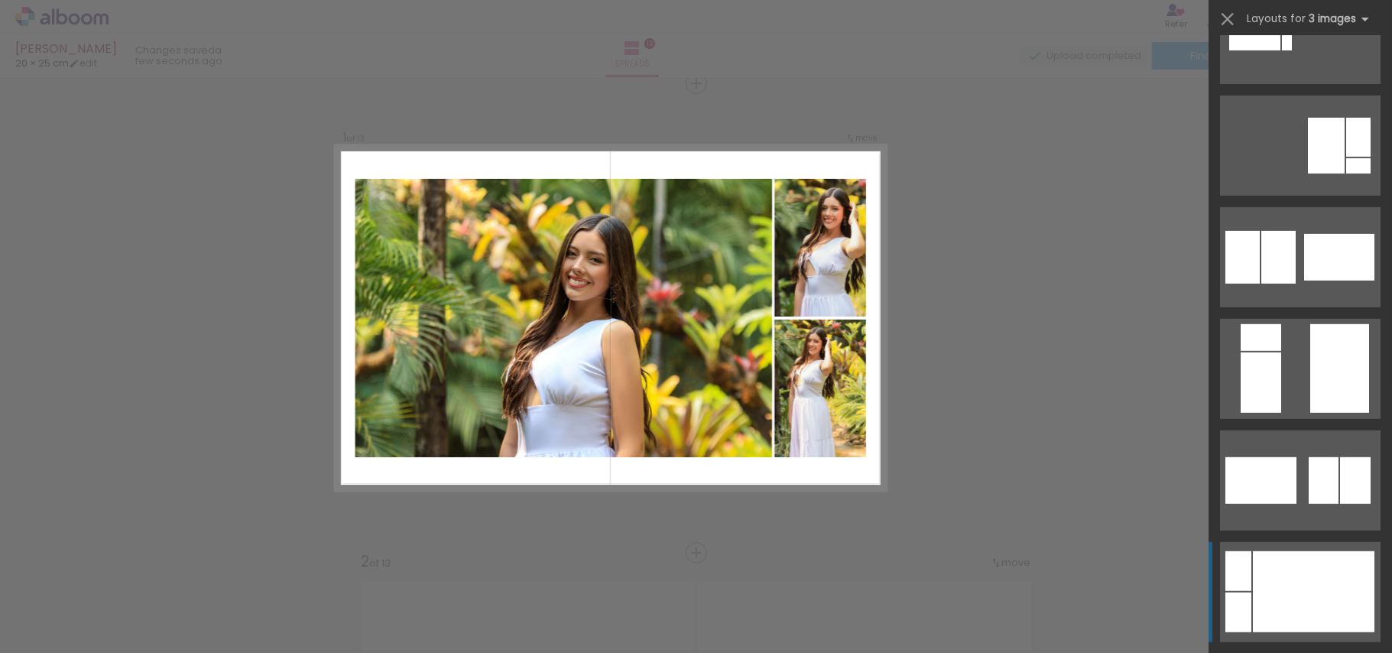
click at [1303, 589] on div at bounding box center [1314, 591] width 122 height 81
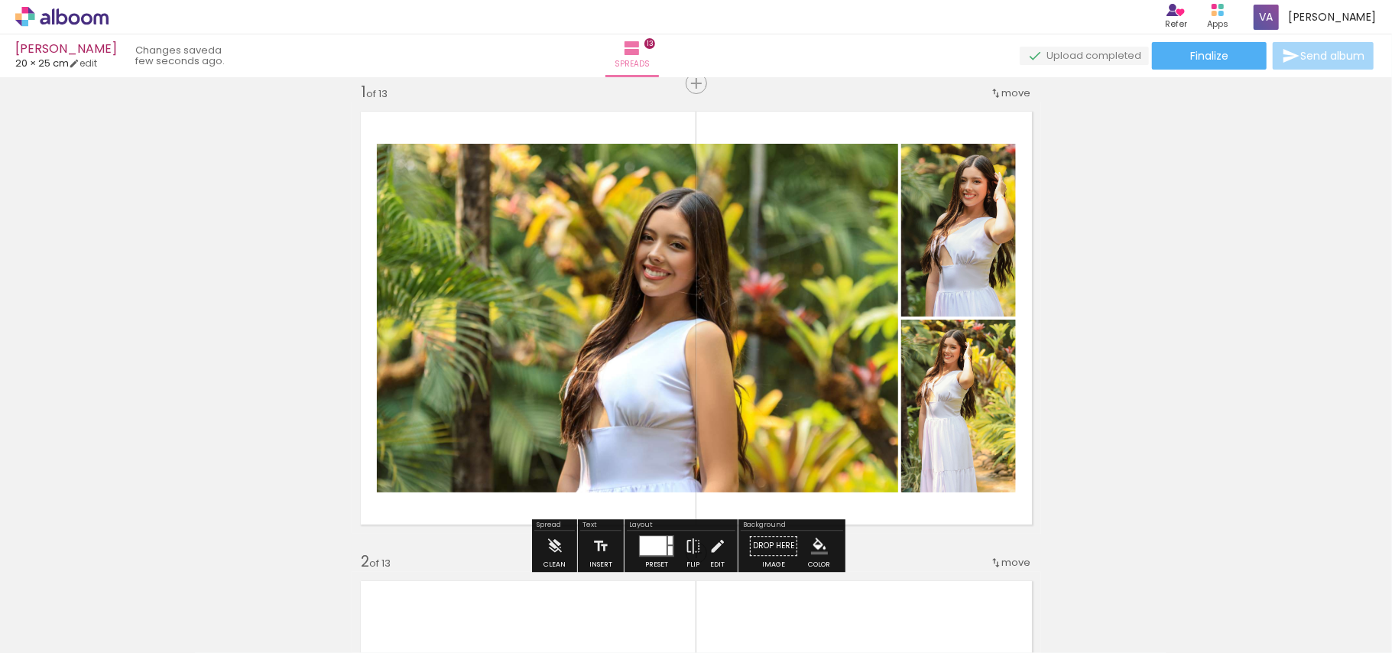
click at [796, 344] on quentale-photo at bounding box center [637, 318] width 521 height 349
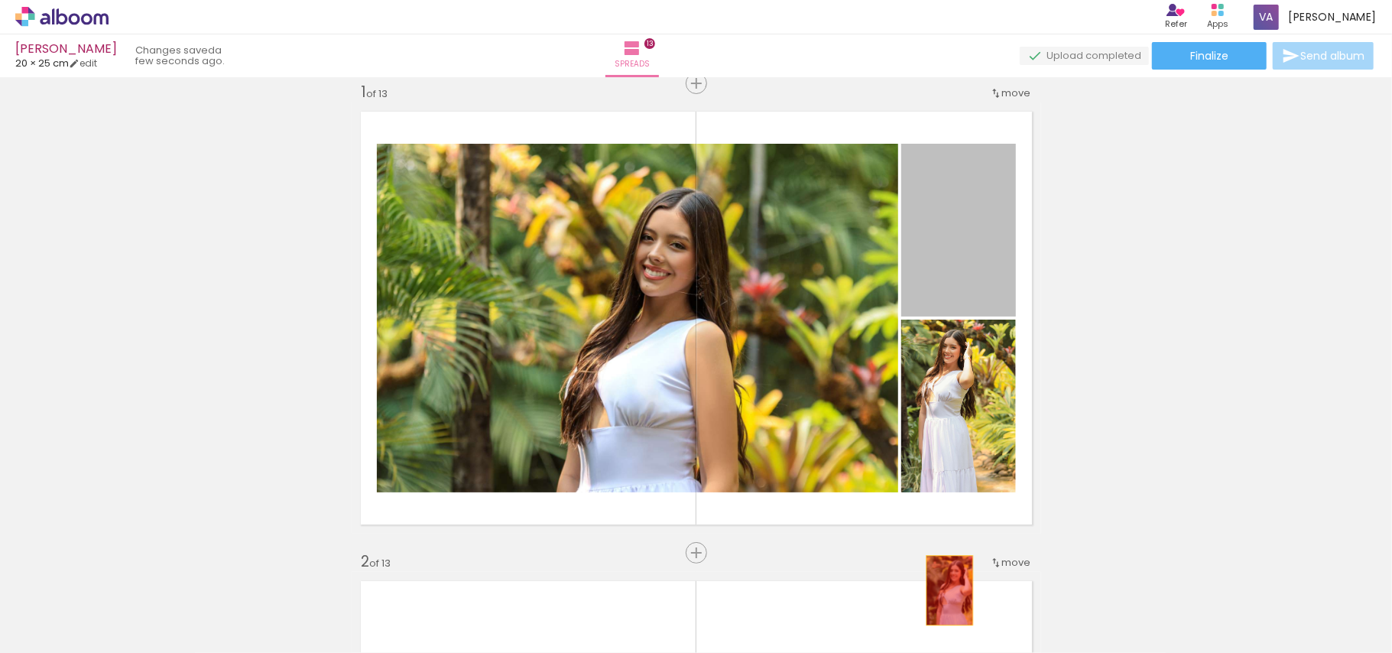
drag, startPoint x: 964, startPoint y: 254, endPoint x: 939, endPoint y: 607, distance: 354.1
click at [939, 607] on quentale-workspace at bounding box center [696, 326] width 1392 height 653
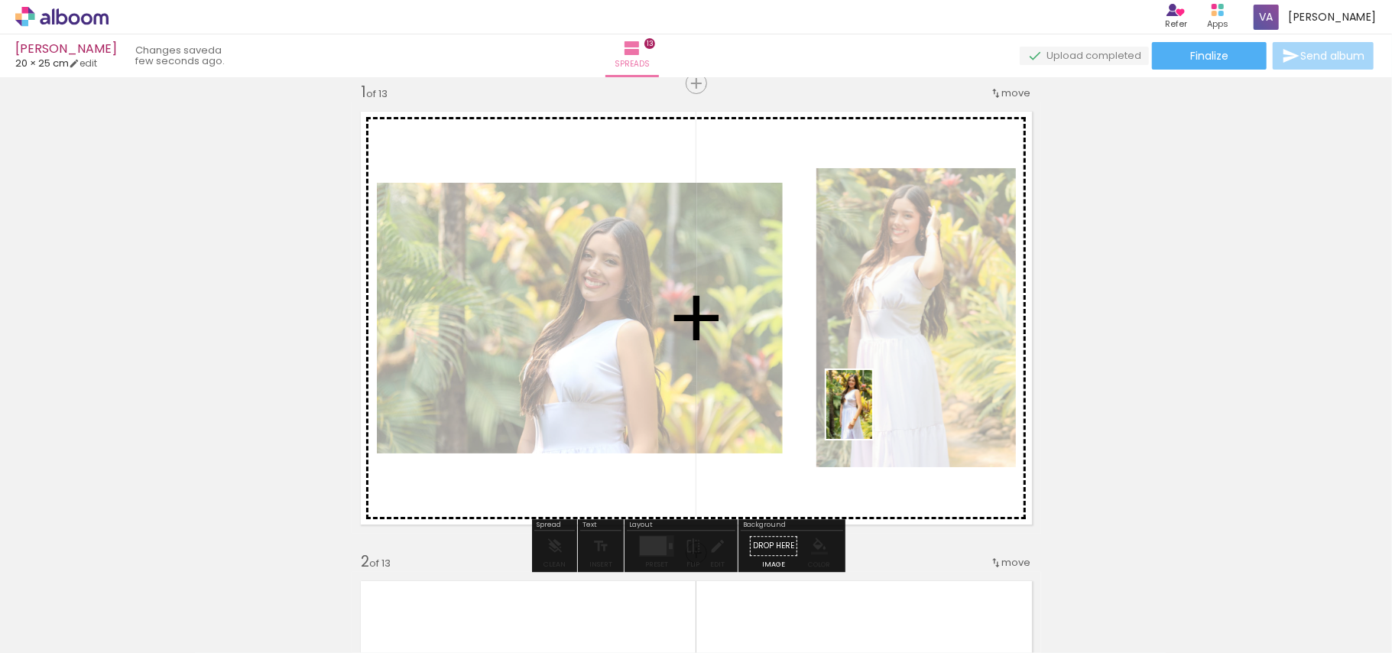
drag, startPoint x: 934, startPoint y: 607, endPoint x: 872, endPoint y: 414, distance: 202.4
click at [872, 414] on quentale-workspace at bounding box center [696, 326] width 1392 height 653
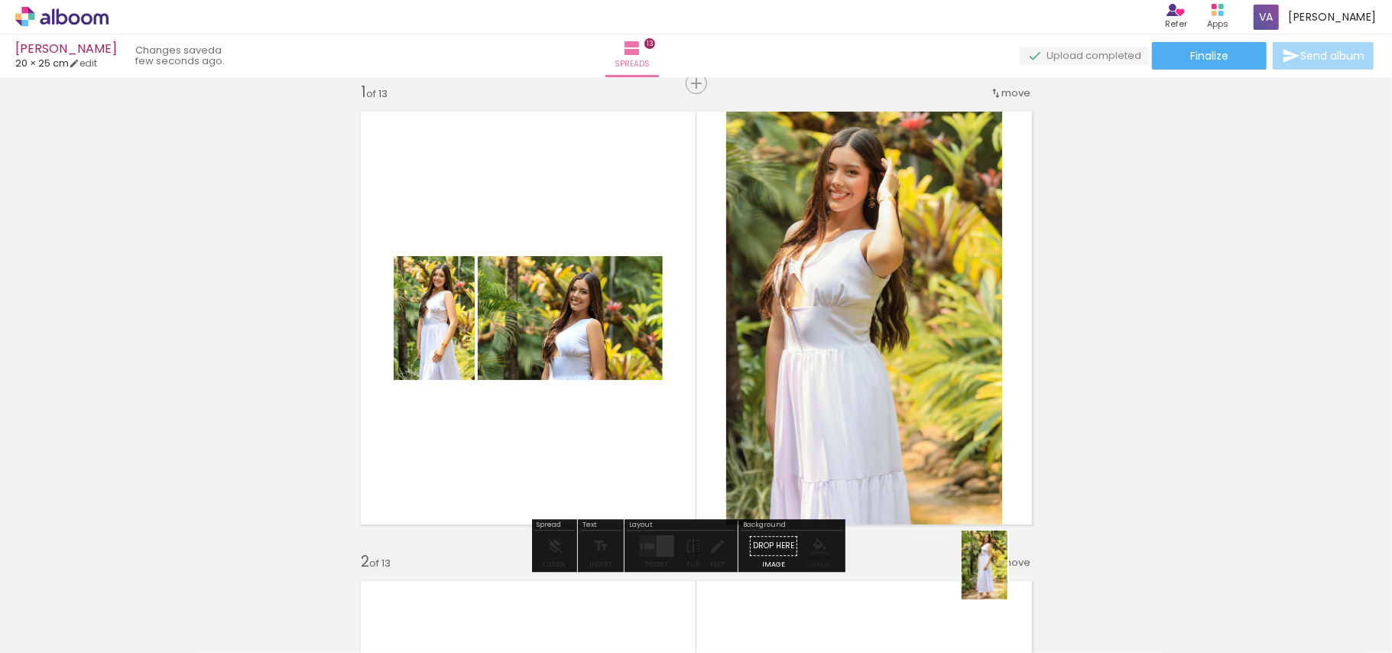
drag, startPoint x: 1019, startPoint y: 603, endPoint x: 1008, endPoint y: 576, distance: 29.1
click at [1008, 576] on div at bounding box center [992, 601] width 50 height 76
click at [653, 542] on quentale-layouter at bounding box center [656, 545] width 35 height 21
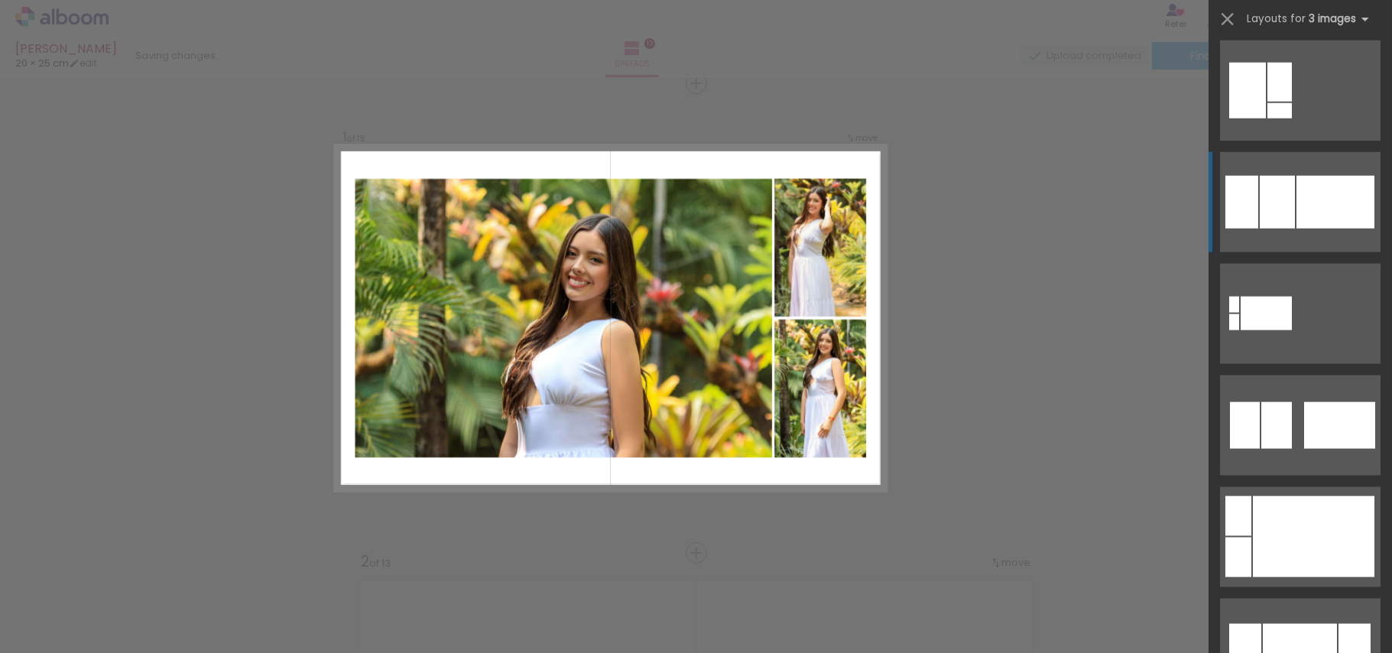
scroll to position [1529, 0]
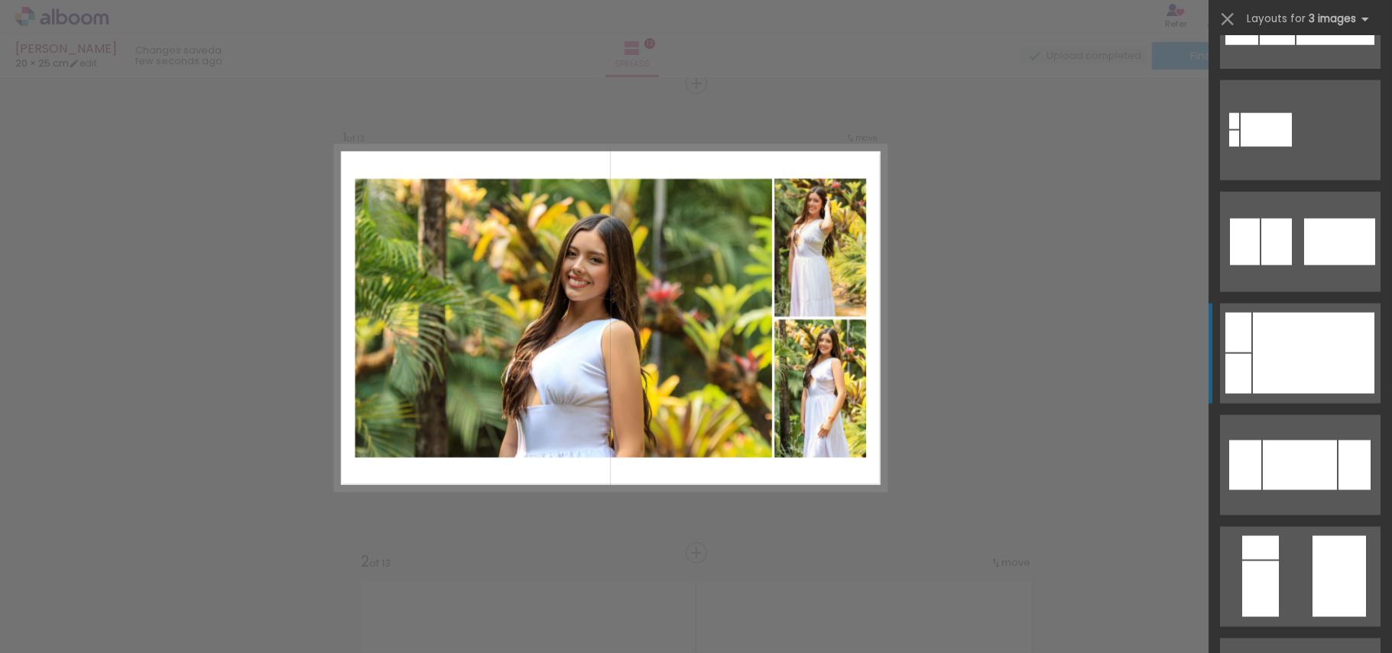
click at [1277, 333] on div at bounding box center [1314, 353] width 122 height 81
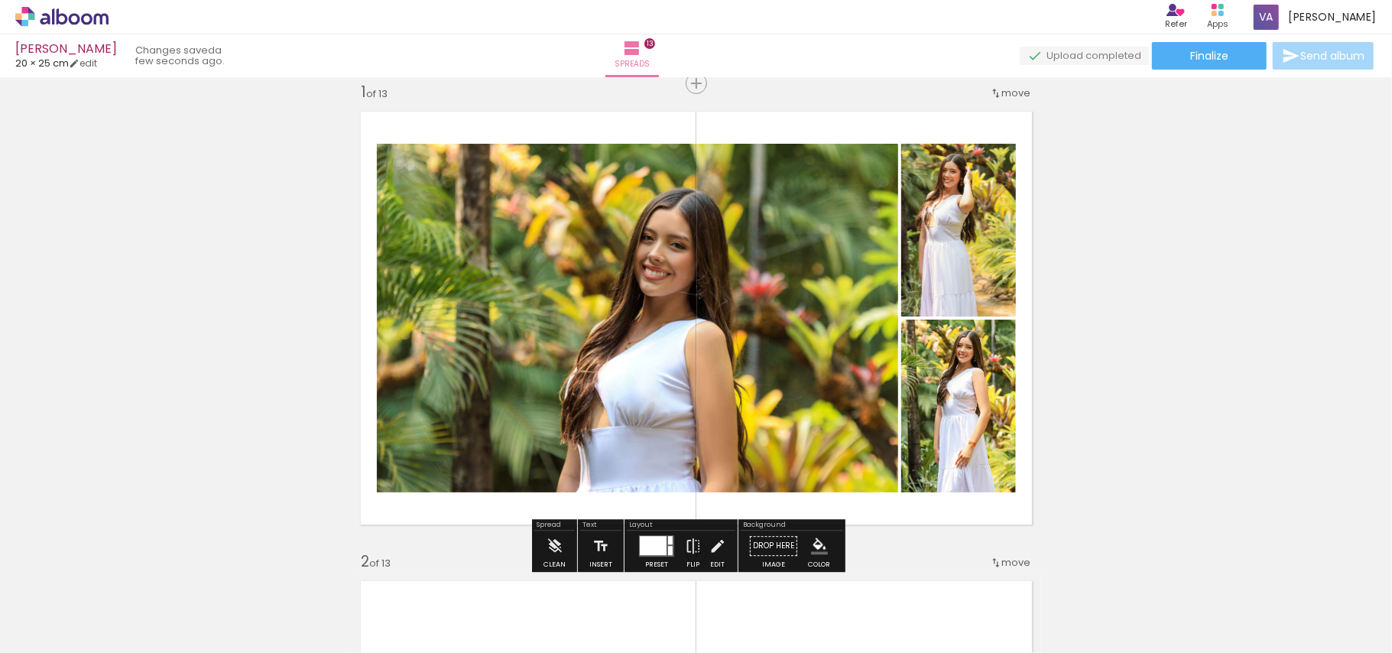
click at [797, 323] on quentale-photo at bounding box center [637, 318] width 521 height 349
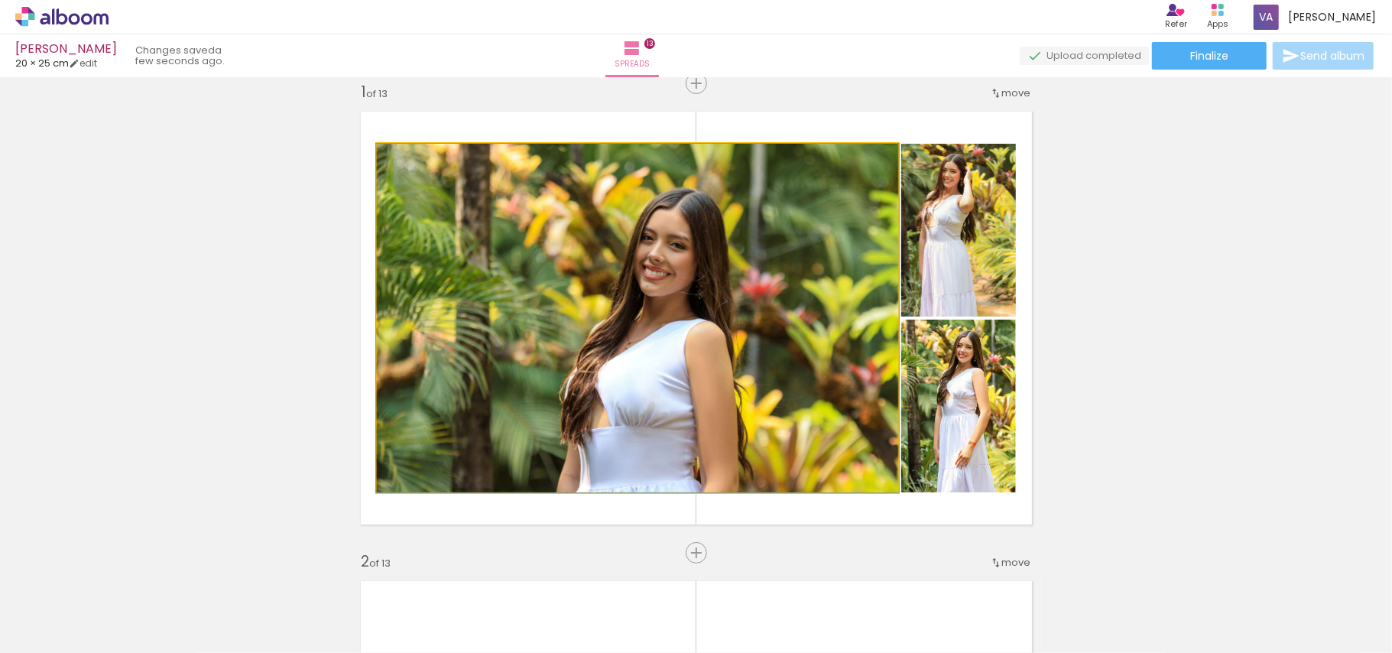
click at [797, 323] on quentale-photo at bounding box center [637, 318] width 521 height 349
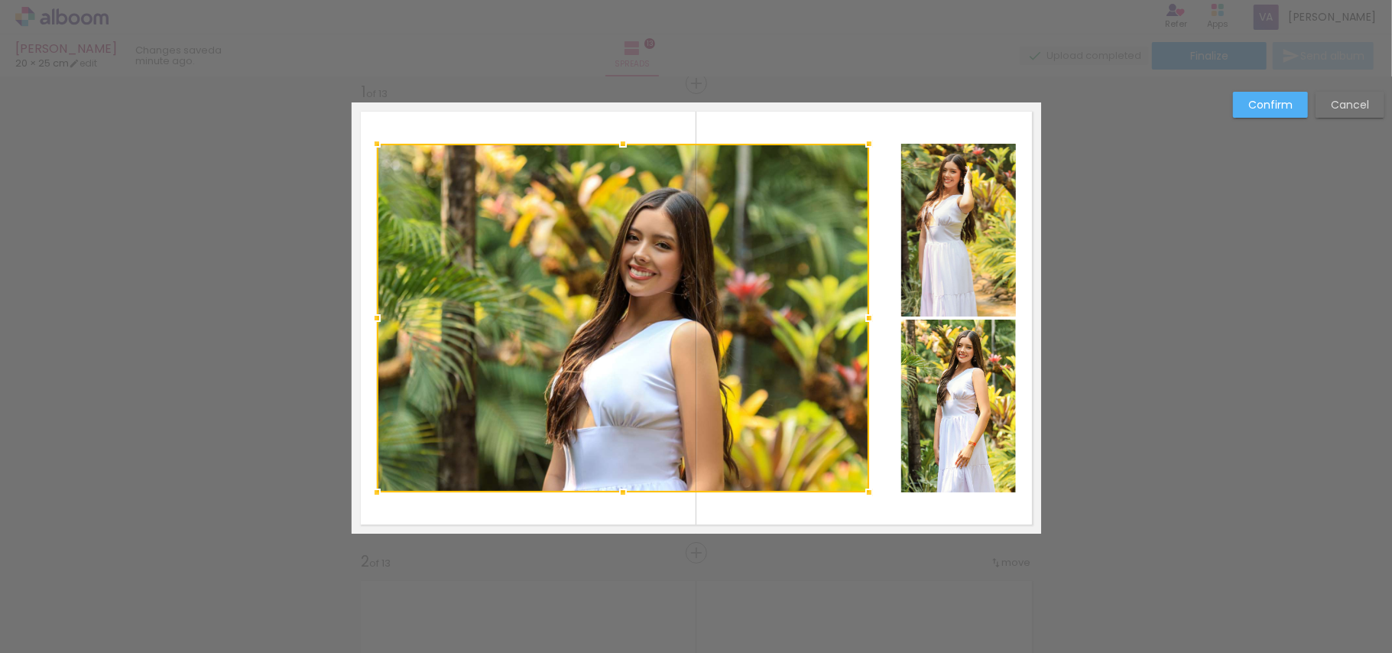
drag, startPoint x: 891, startPoint y: 320, endPoint x: 858, endPoint y: 319, distance: 32.9
click at [858, 319] on div at bounding box center [869, 318] width 31 height 31
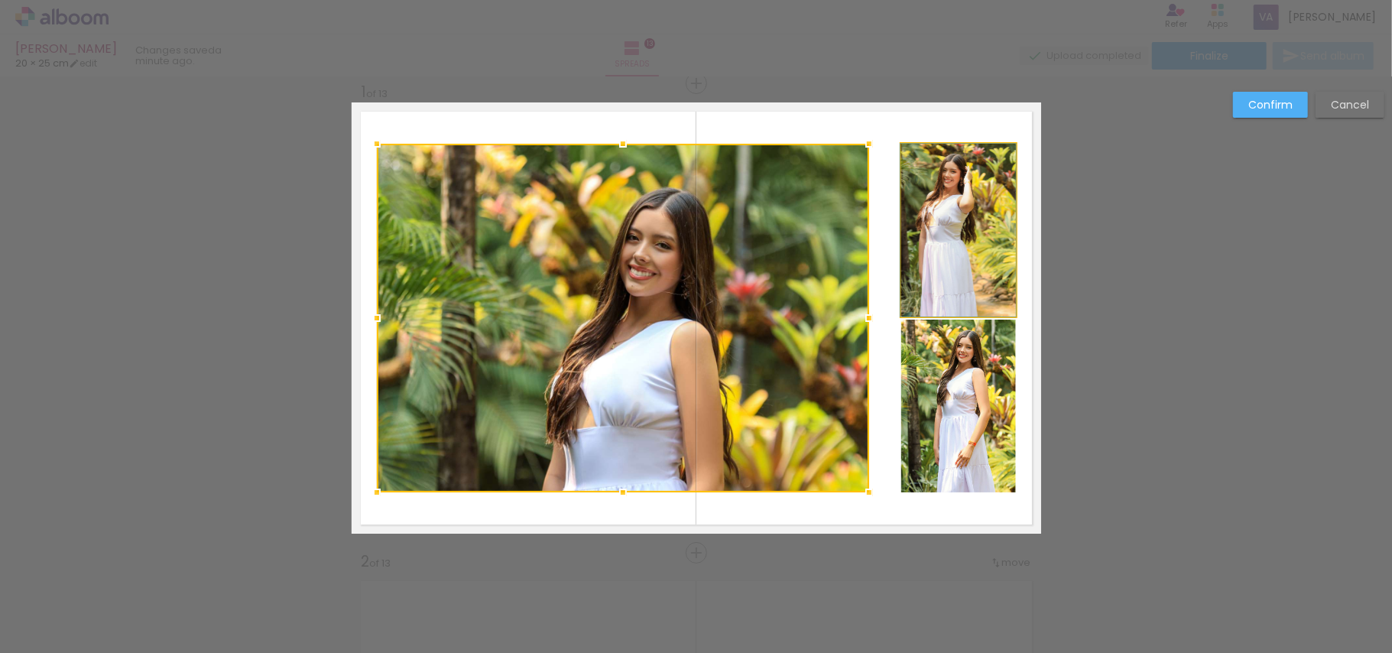
click at [925, 294] on quentale-photo at bounding box center [958, 230] width 115 height 173
click at [869, 294] on div at bounding box center [623, 318] width 492 height 349
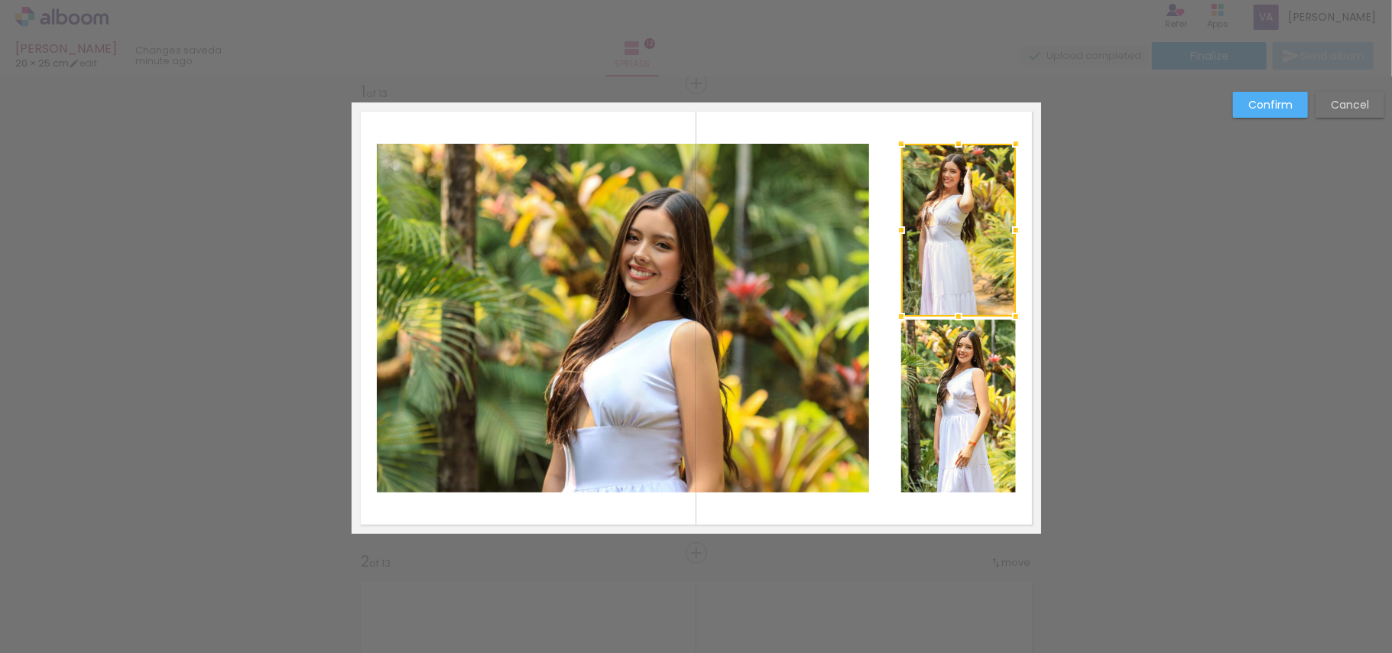
click at [943, 382] on quentale-photo at bounding box center [958, 406] width 115 height 173
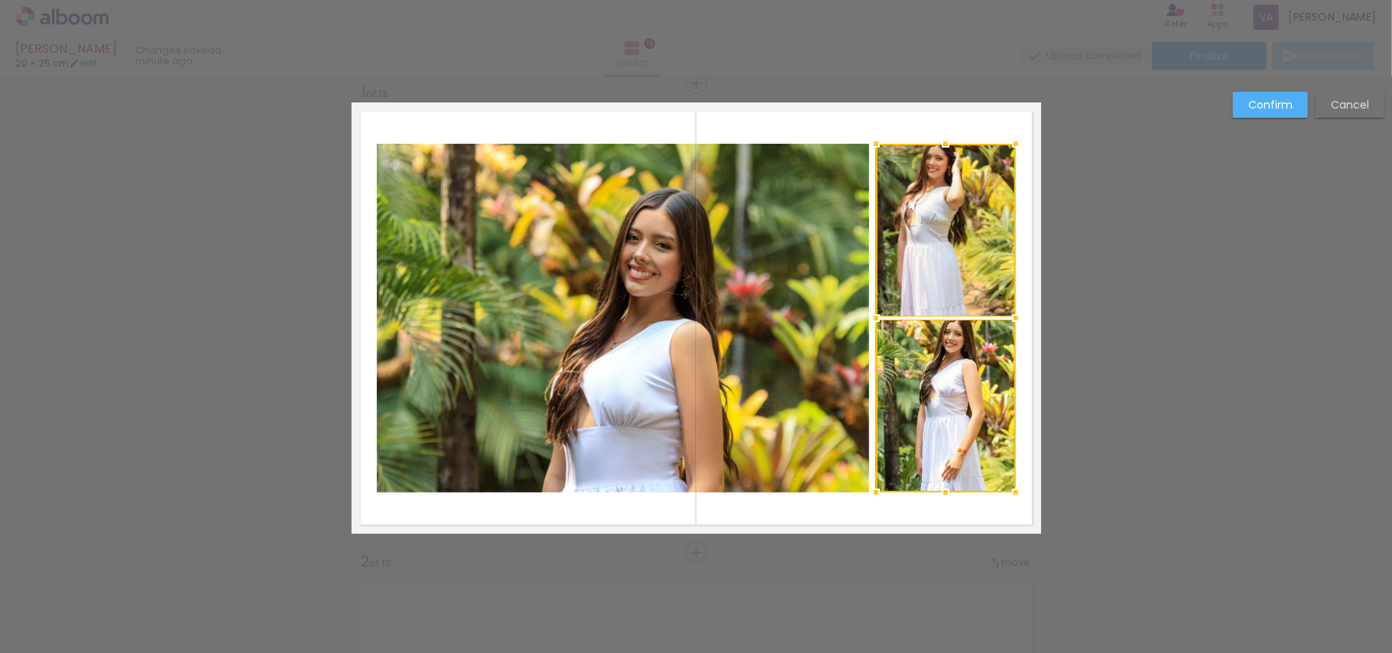
drag, startPoint x: 888, startPoint y: 316, endPoint x: 863, endPoint y: 318, distance: 25.3
click at [863, 318] on div at bounding box center [876, 318] width 31 height 31
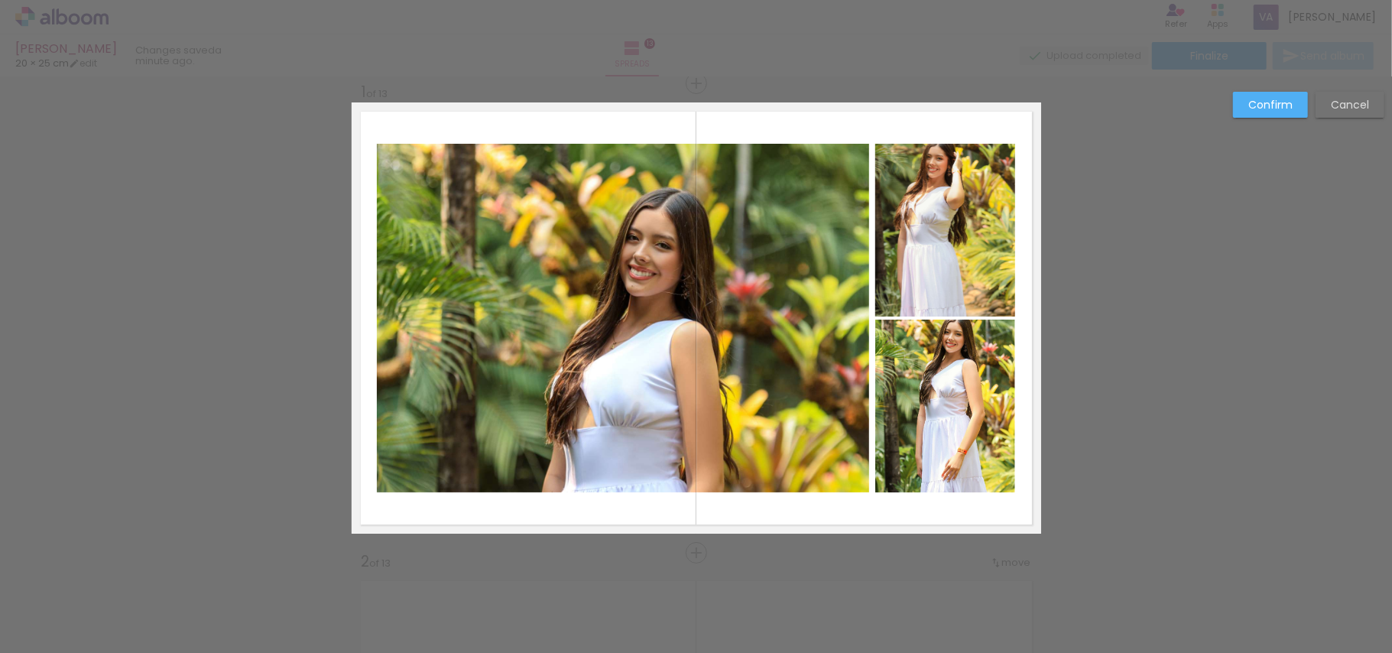
click at [793, 328] on quentale-photo at bounding box center [623, 318] width 492 height 349
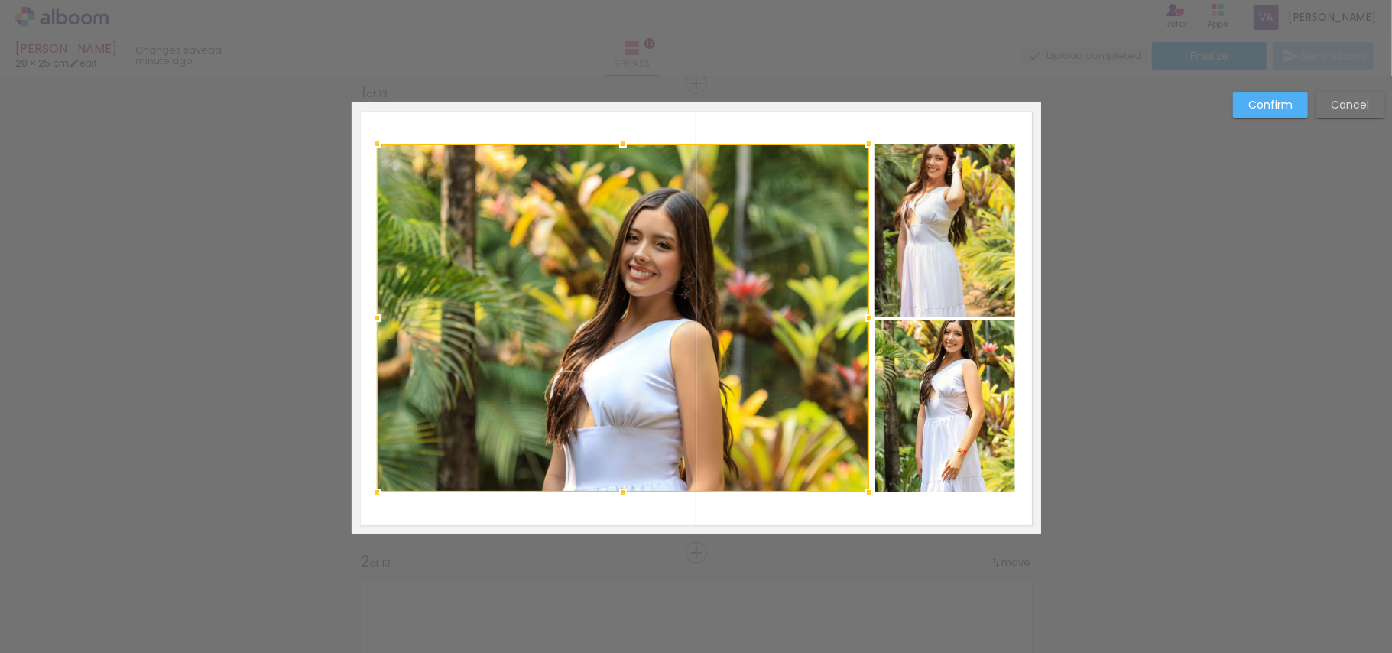
click at [933, 274] on quentale-photo at bounding box center [945, 230] width 140 height 173
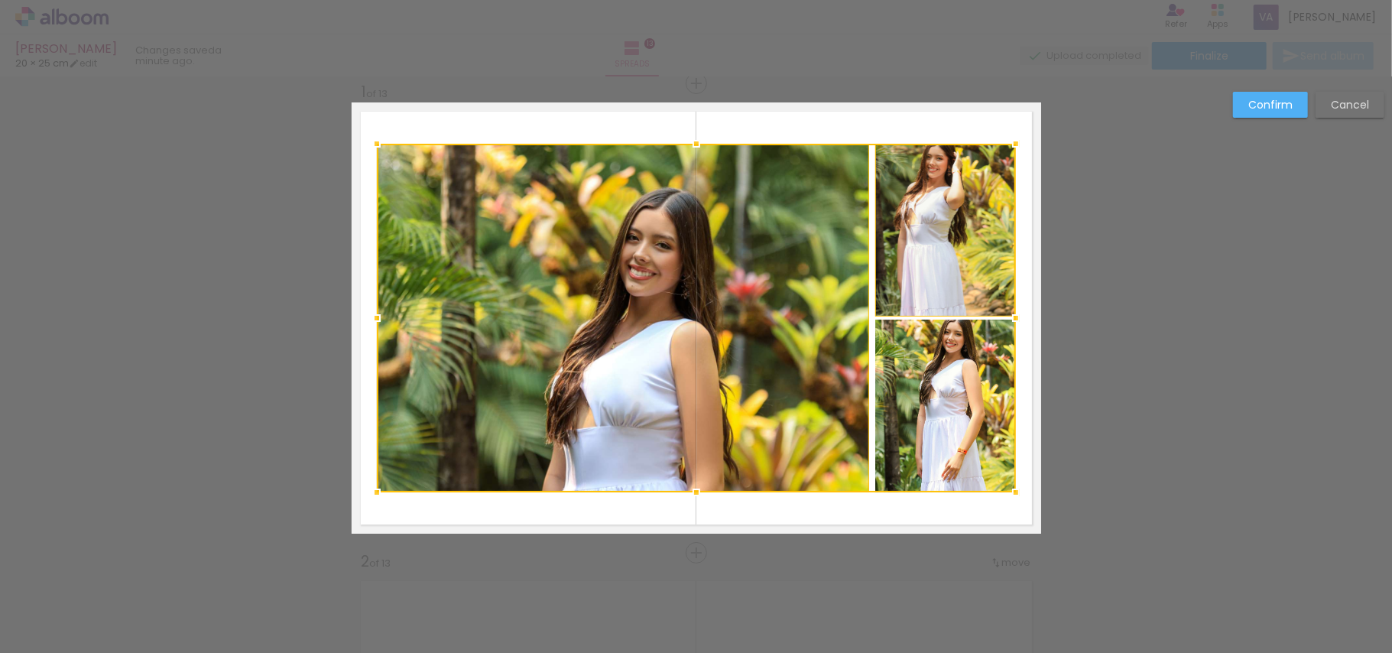
click at [963, 440] on div at bounding box center [696, 318] width 639 height 349
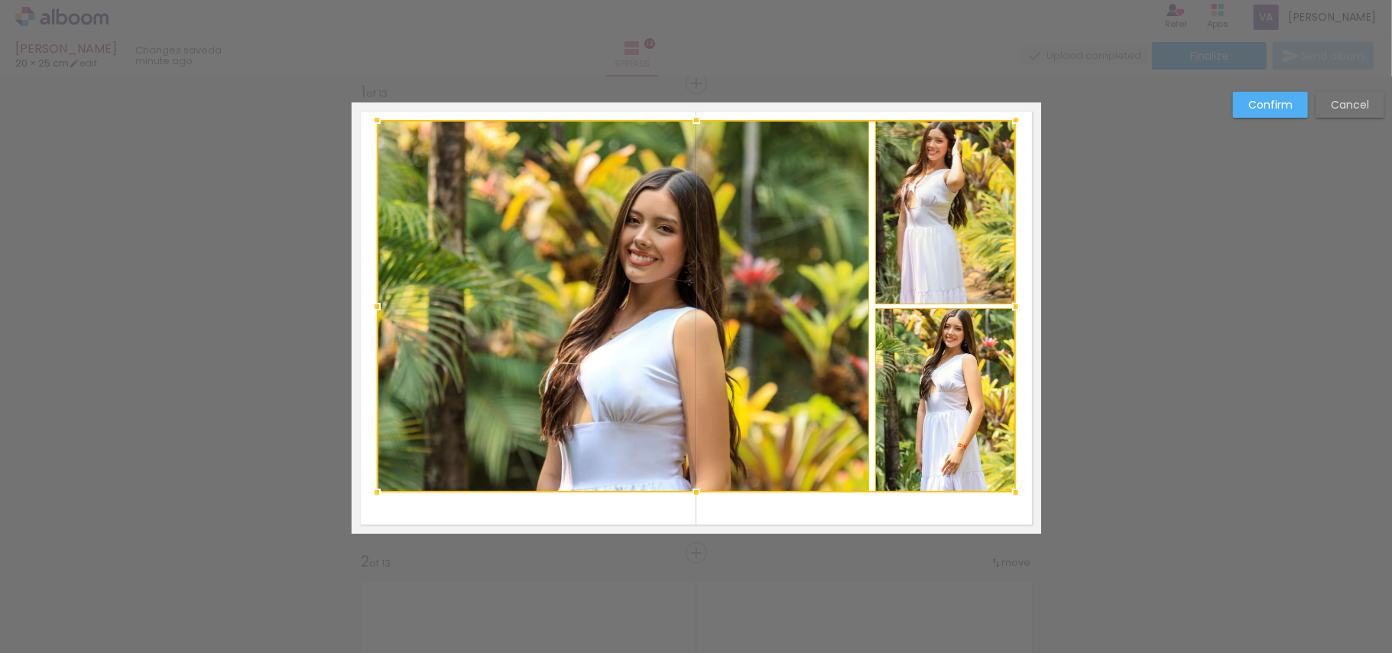
drag, startPoint x: 693, startPoint y: 144, endPoint x: 693, endPoint y: 121, distance: 23.7
click at [693, 121] on div at bounding box center [696, 120] width 31 height 31
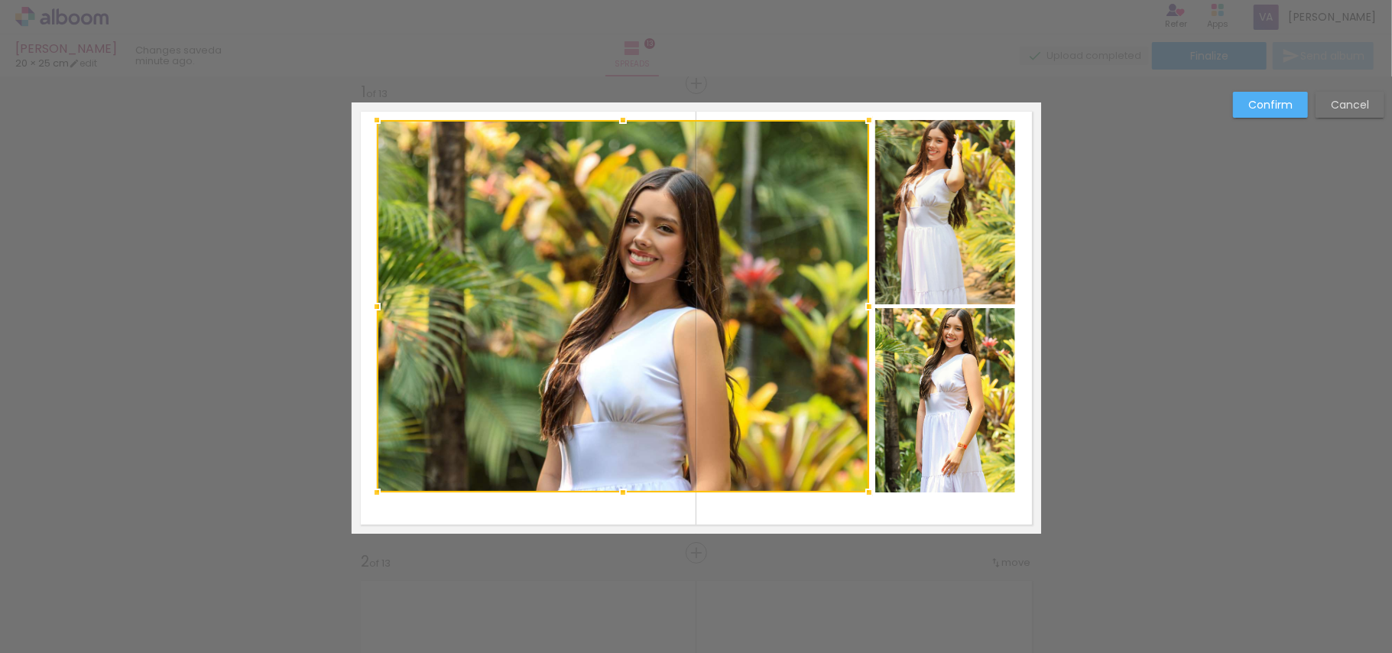
click at [674, 224] on div at bounding box center [623, 306] width 492 height 372
click at [901, 224] on quentale-photo at bounding box center [945, 212] width 140 height 184
click at [927, 365] on div at bounding box center [696, 306] width 639 height 372
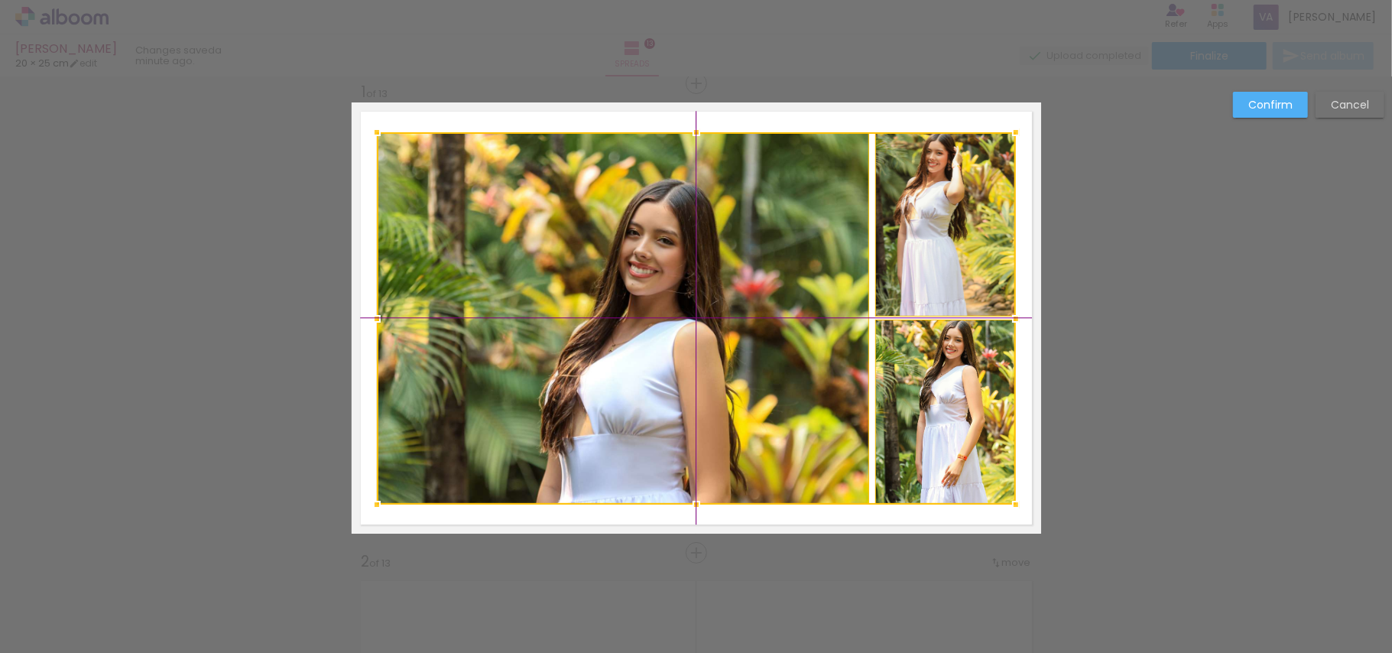
drag, startPoint x: 928, startPoint y: 252, endPoint x: 922, endPoint y: 258, distance: 8.1
click at [922, 258] on div at bounding box center [696, 318] width 639 height 372
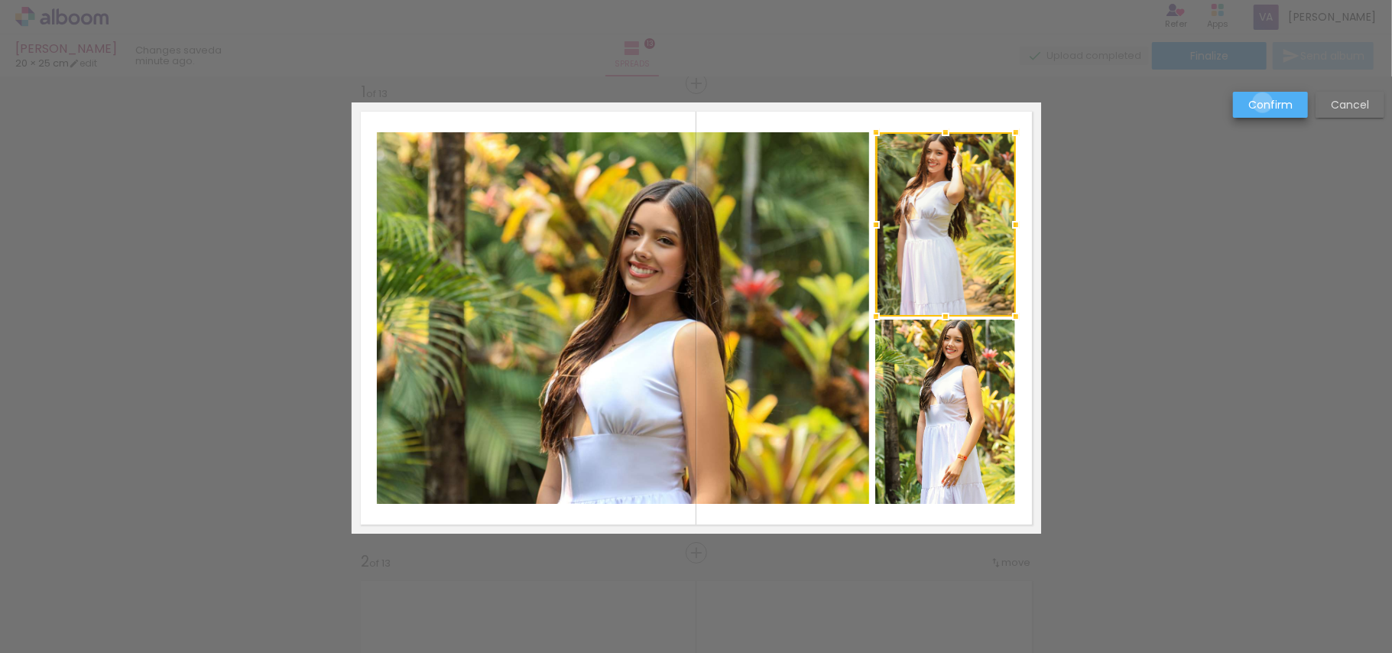
click at [0, 0] on slot "Confirm" at bounding box center [0, 0] width 0 height 0
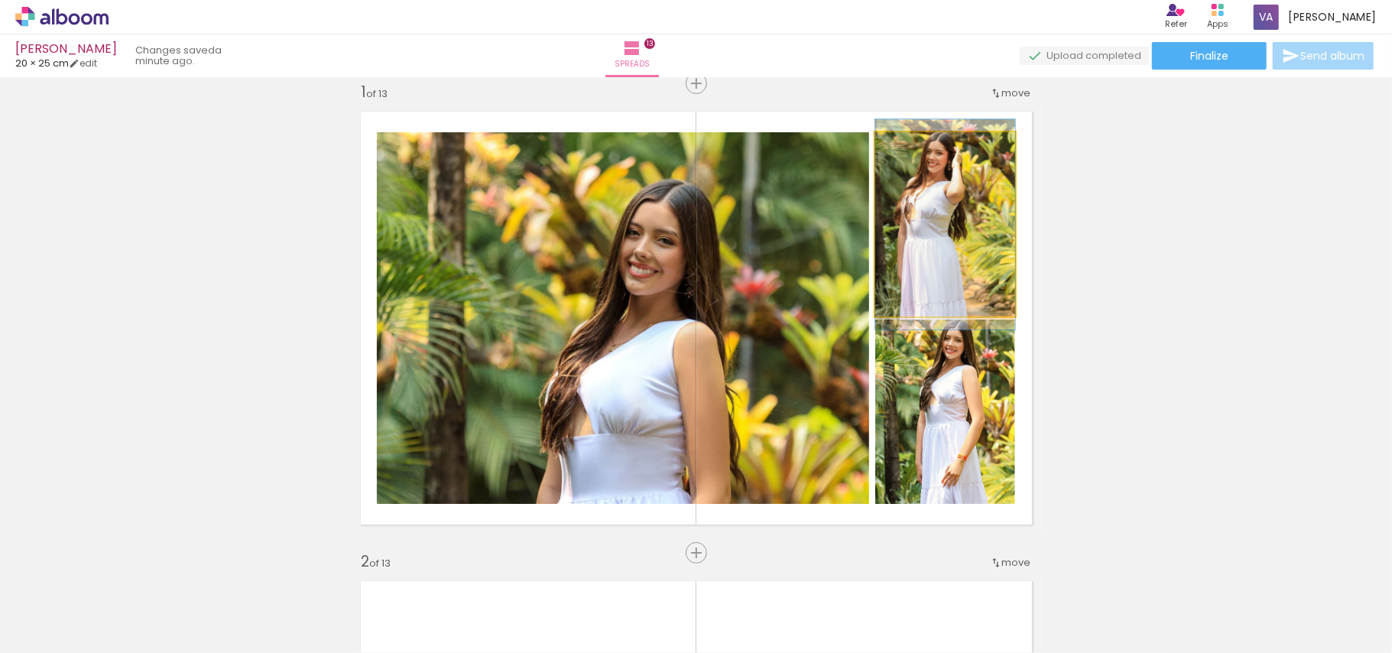
click at [923, 300] on quentale-photo at bounding box center [945, 224] width 140 height 184
click at [933, 263] on quentale-photo at bounding box center [945, 224] width 140 height 184
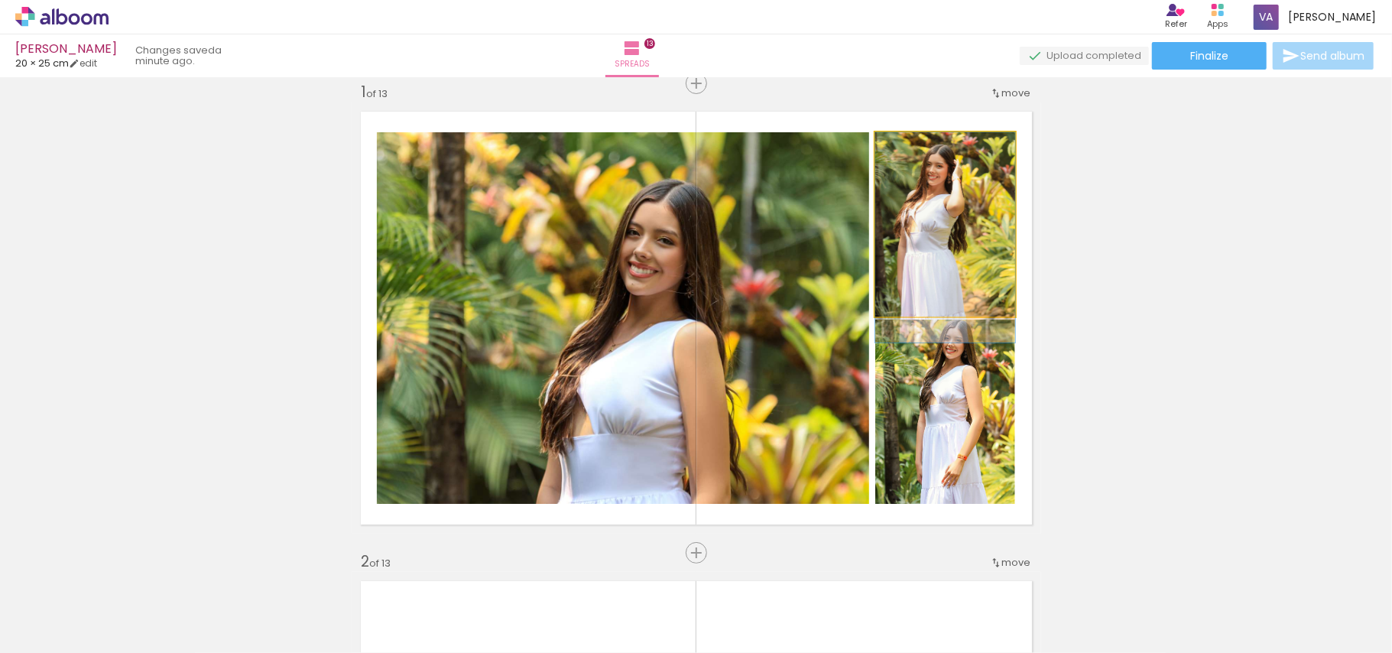
drag, startPoint x: 936, startPoint y: 242, endPoint x: 933, endPoint y: 260, distance: 18.5
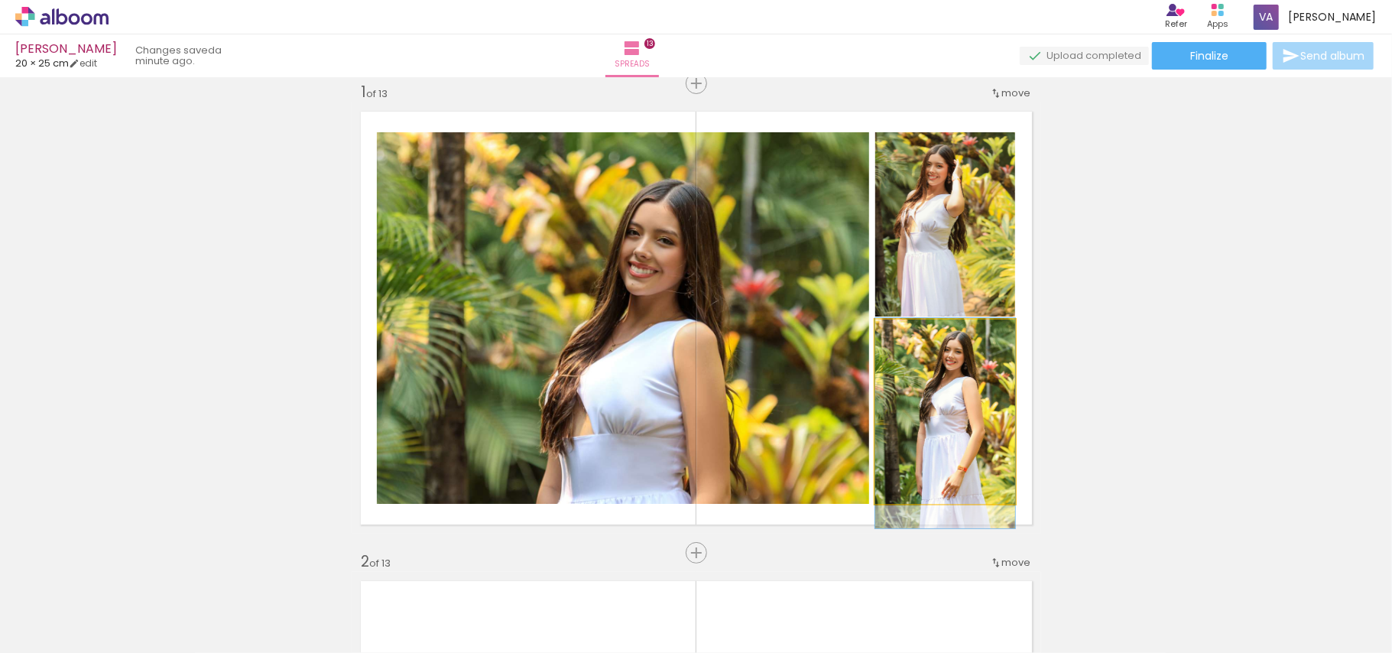
drag, startPoint x: 933, startPoint y: 407, endPoint x: 933, endPoint y: 419, distance: 11.5
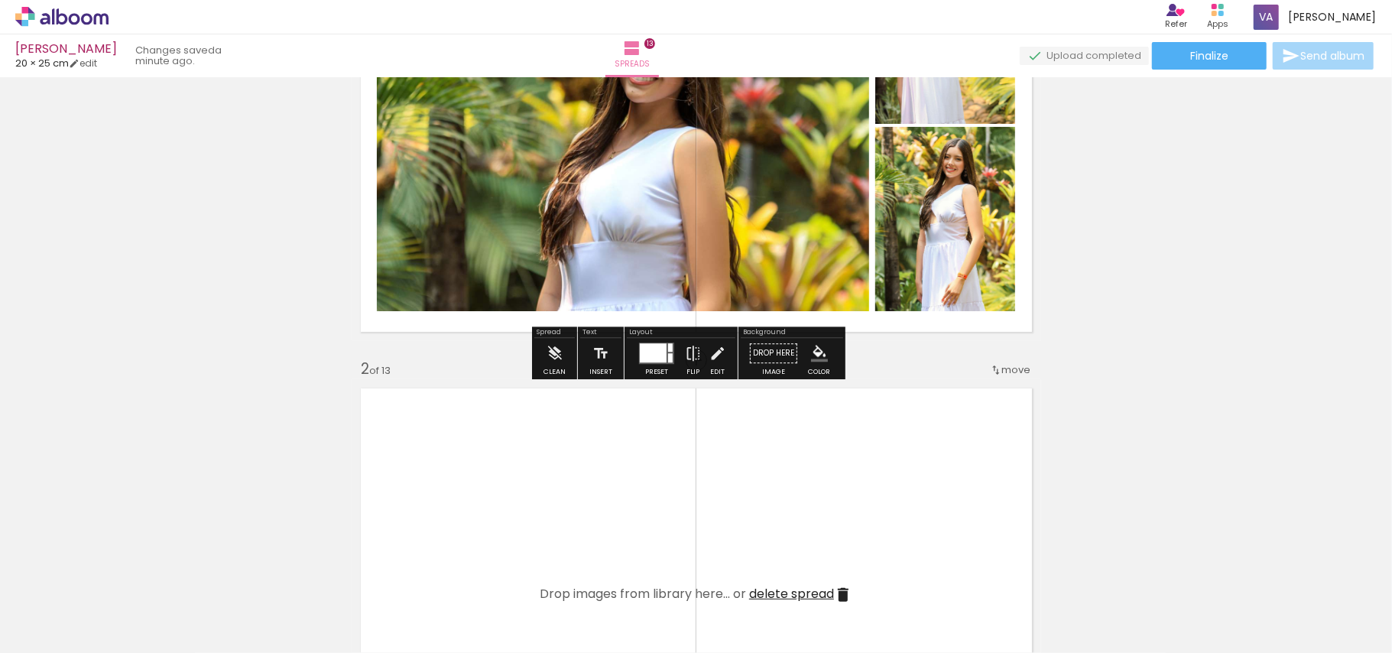
scroll to position [427, 0]
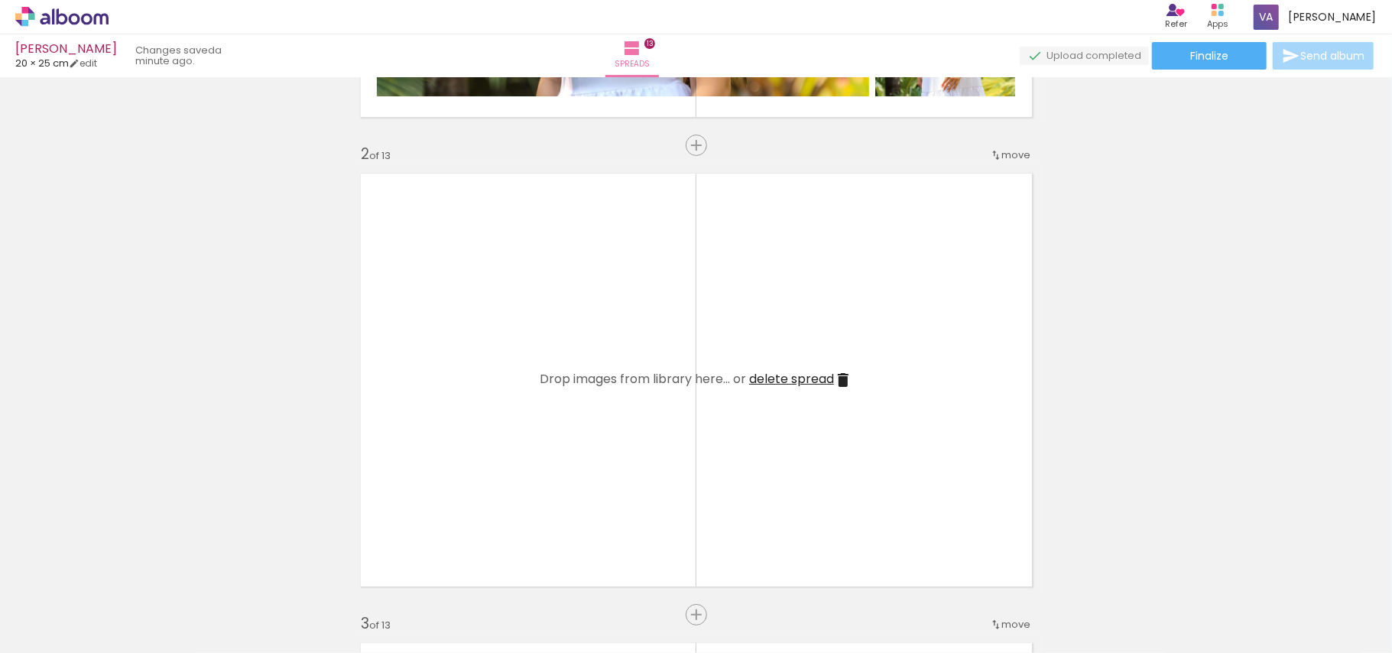
drag, startPoint x: 769, startPoint y: 557, endPoint x: 749, endPoint y: 414, distance: 144.3
click at [749, 414] on quentale-layouter at bounding box center [697, 379] width 690 height 431
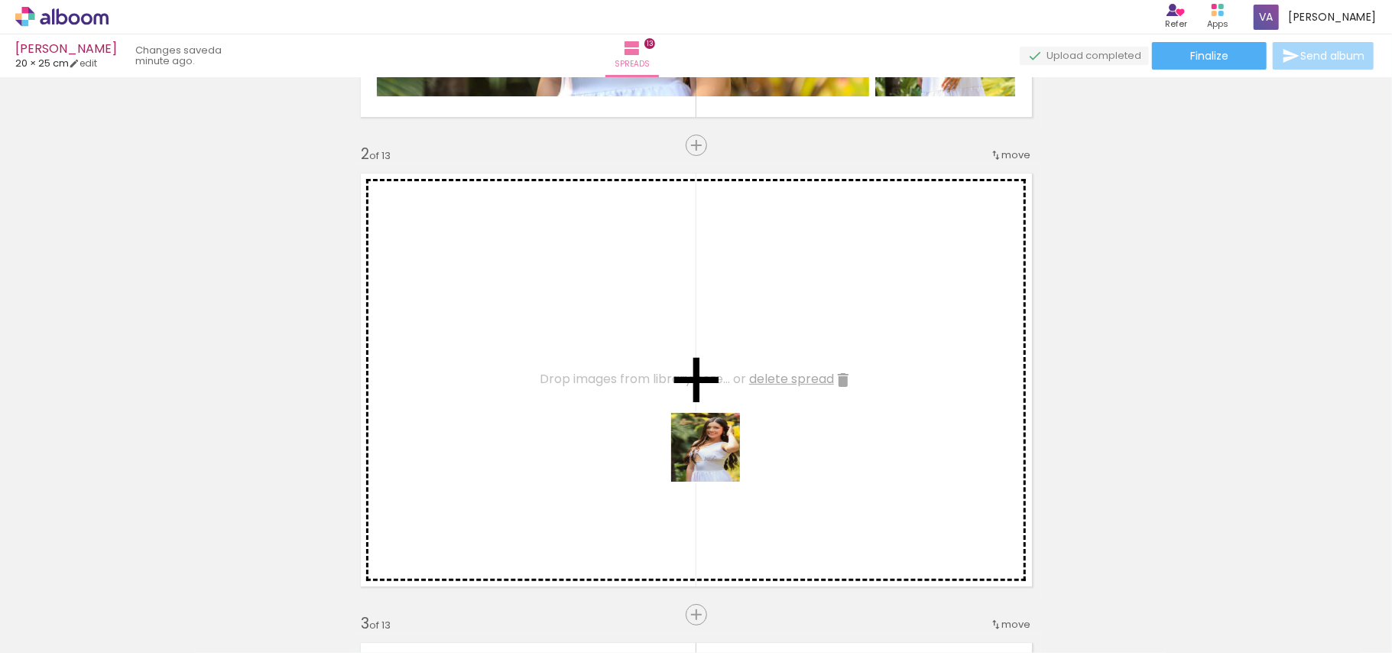
drag, startPoint x: 744, startPoint y: 590, endPoint x: 1098, endPoint y: 631, distance: 356.3
click at [712, 442] on quentale-workspace at bounding box center [696, 326] width 1392 height 653
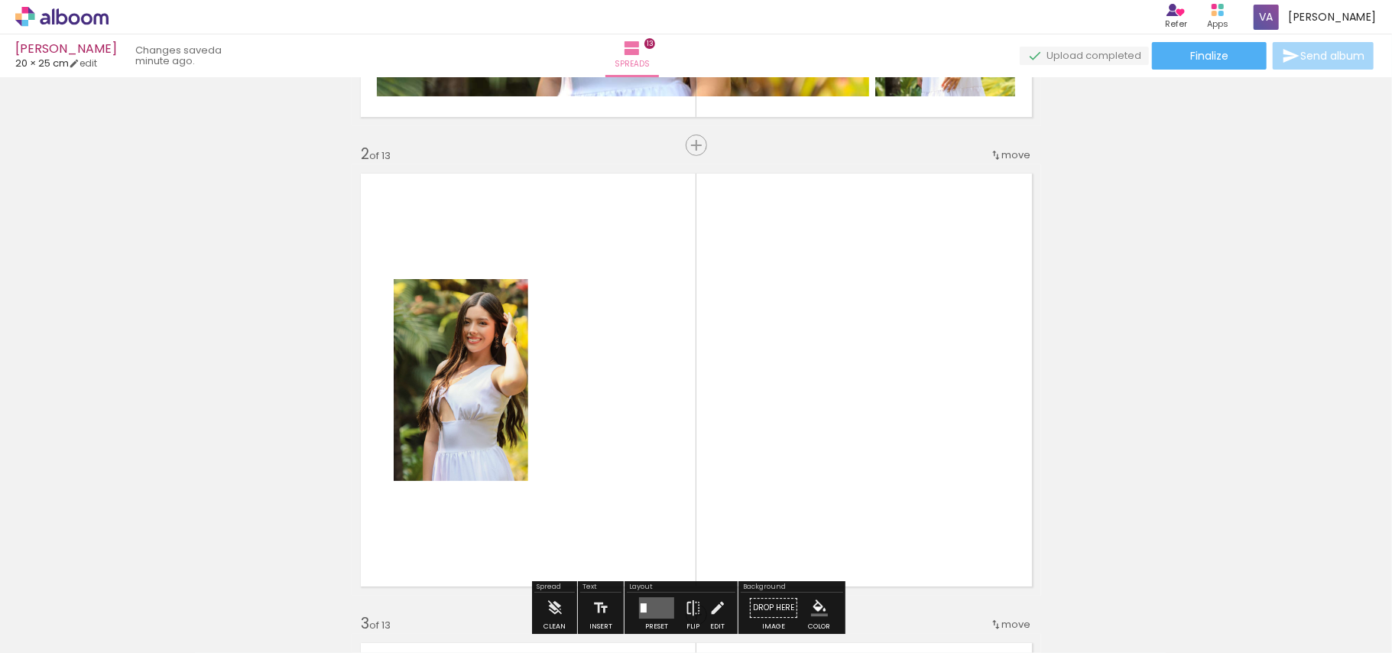
click at [1035, 616] on quentale-thumb at bounding box center [992, 601] width 86 height 88
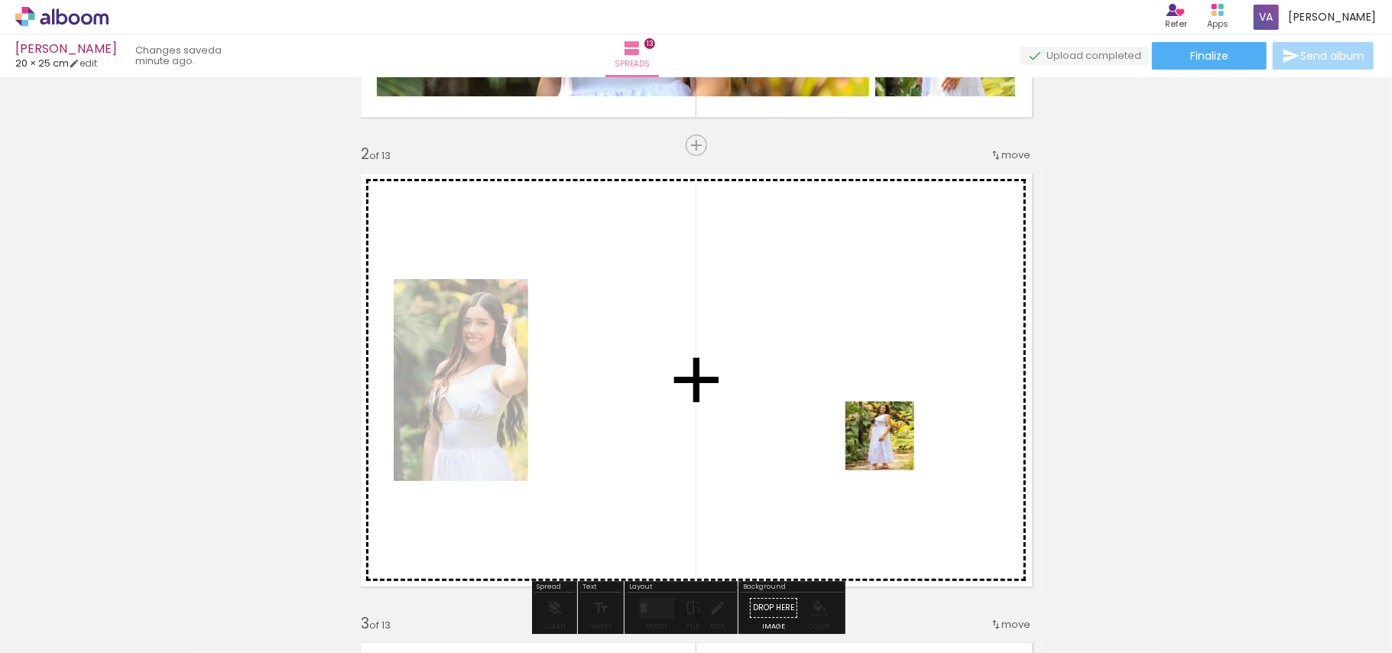
drag, startPoint x: 1028, startPoint y: 612, endPoint x: 975, endPoint y: 563, distance: 71.9
click at [891, 447] on quentale-workspace at bounding box center [696, 326] width 1392 height 653
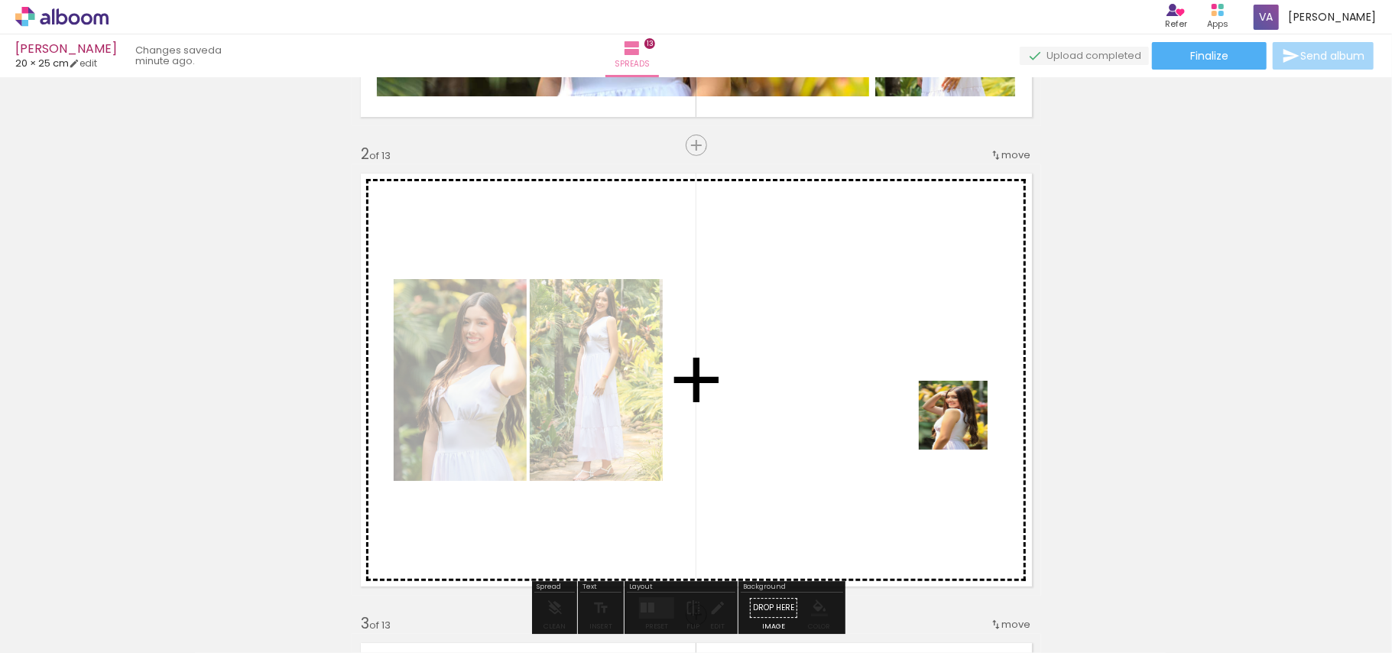
drag, startPoint x: 1081, startPoint y: 609, endPoint x: 963, endPoint y: 420, distance: 221.9
click at [963, 420] on quentale-workspace at bounding box center [696, 326] width 1392 height 653
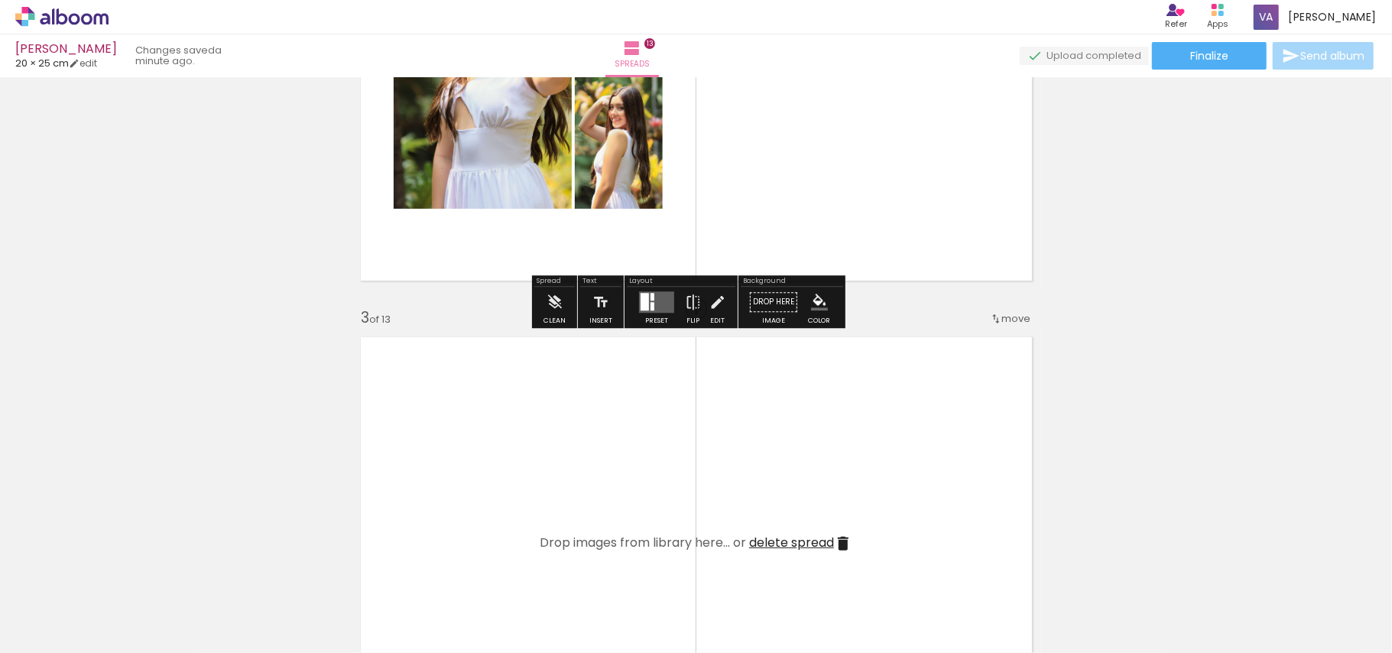
scroll to position [631, 0]
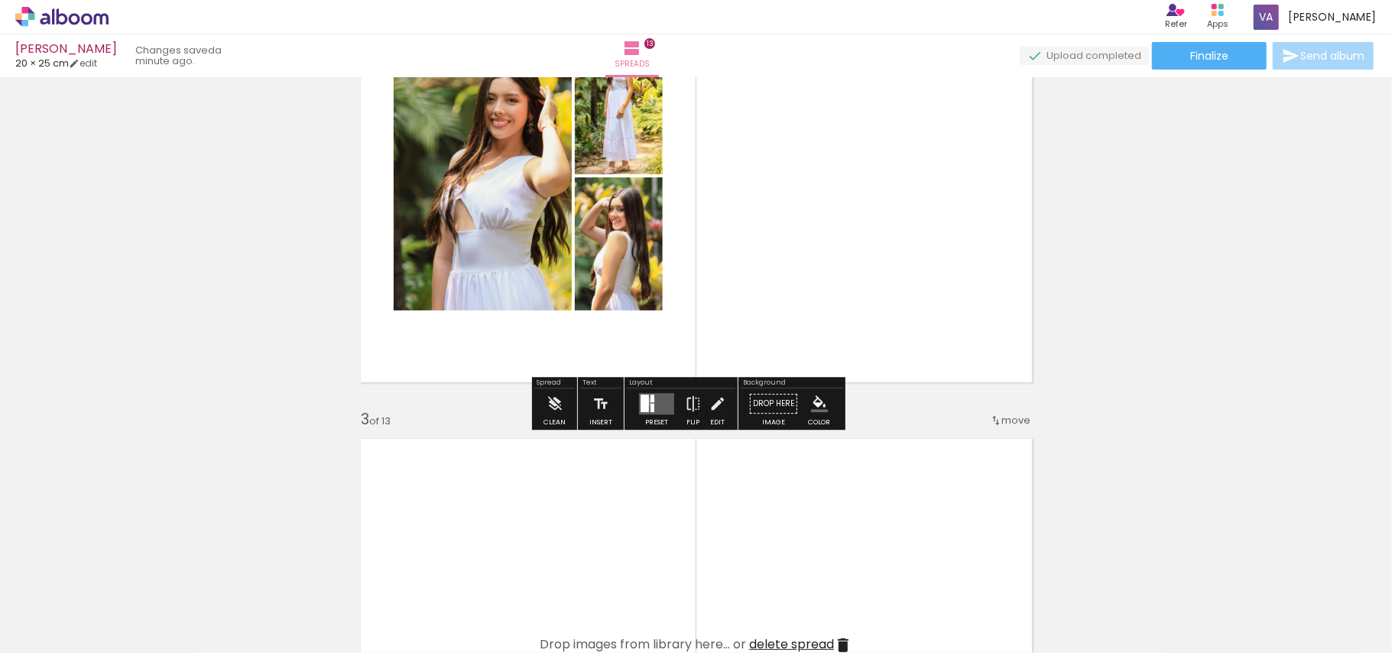
click at [651, 401] on div at bounding box center [653, 398] width 4 height 8
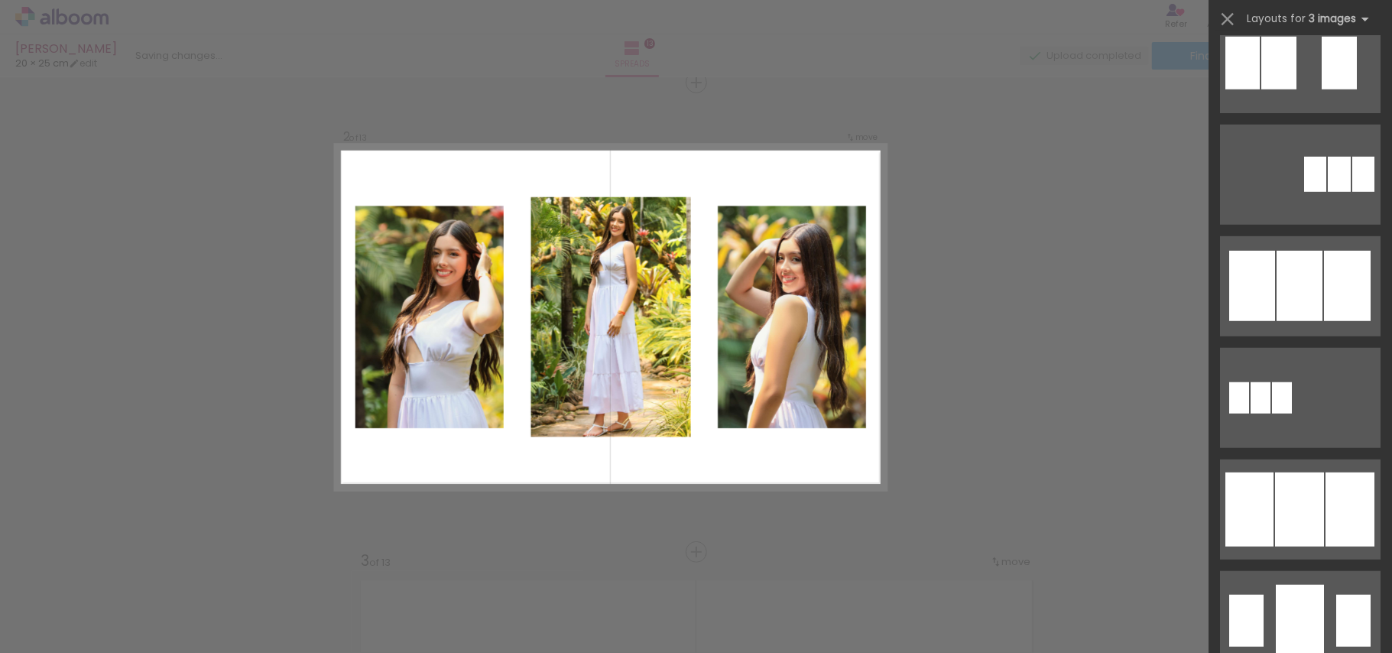
scroll to position [1426, 0]
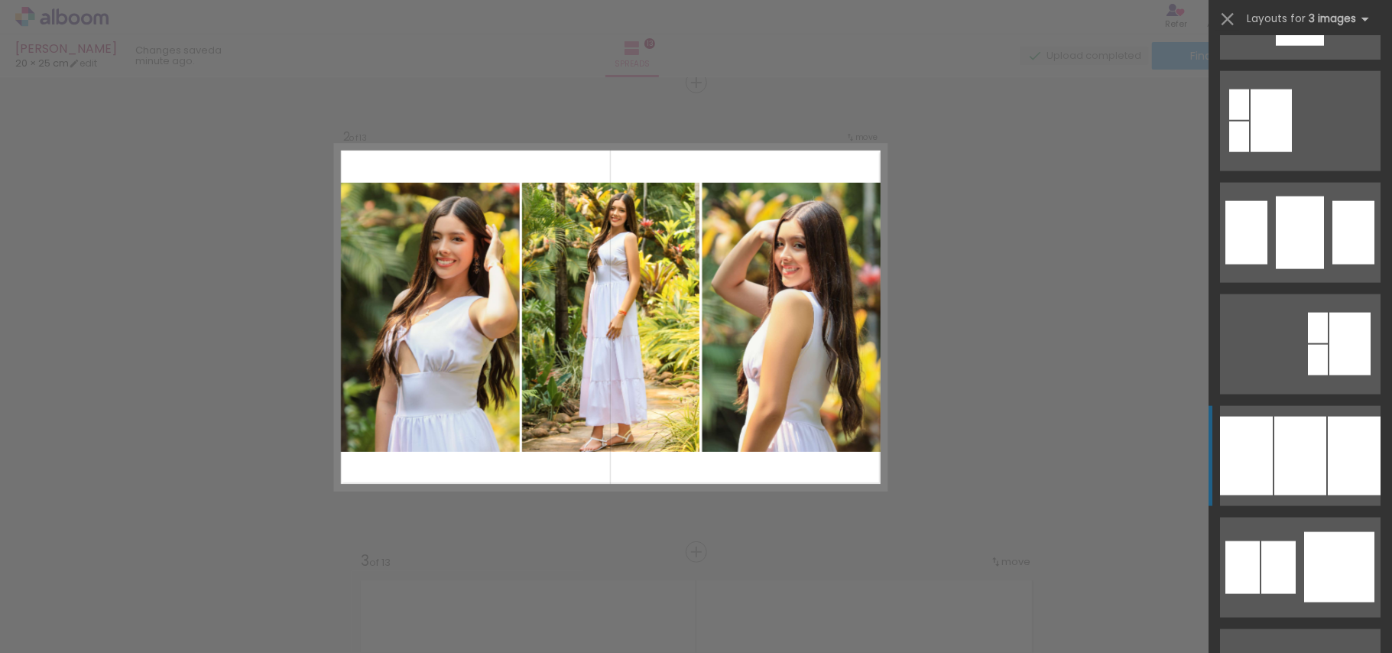
click at [1297, 469] on div at bounding box center [1300, 456] width 52 height 79
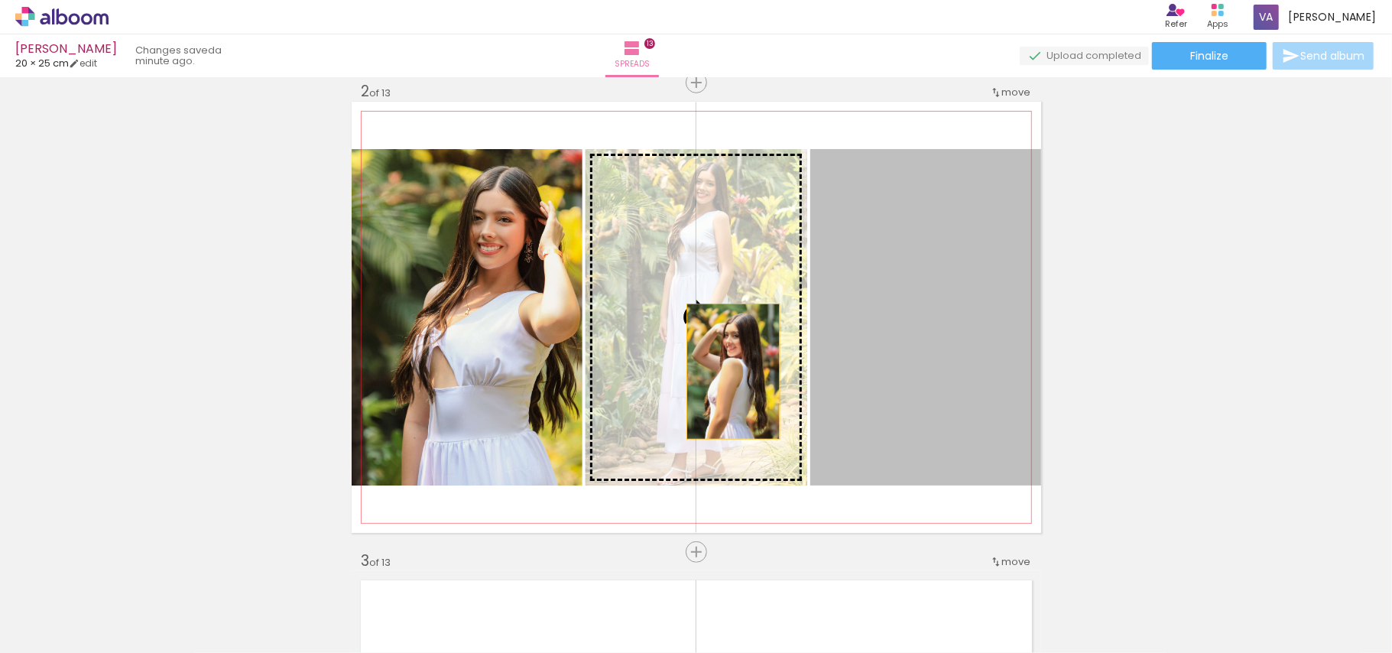
drag, startPoint x: 867, startPoint y: 371, endPoint x: 725, endPoint y: 372, distance: 141.4
click at [0, 0] on slot at bounding box center [0, 0] width 0 height 0
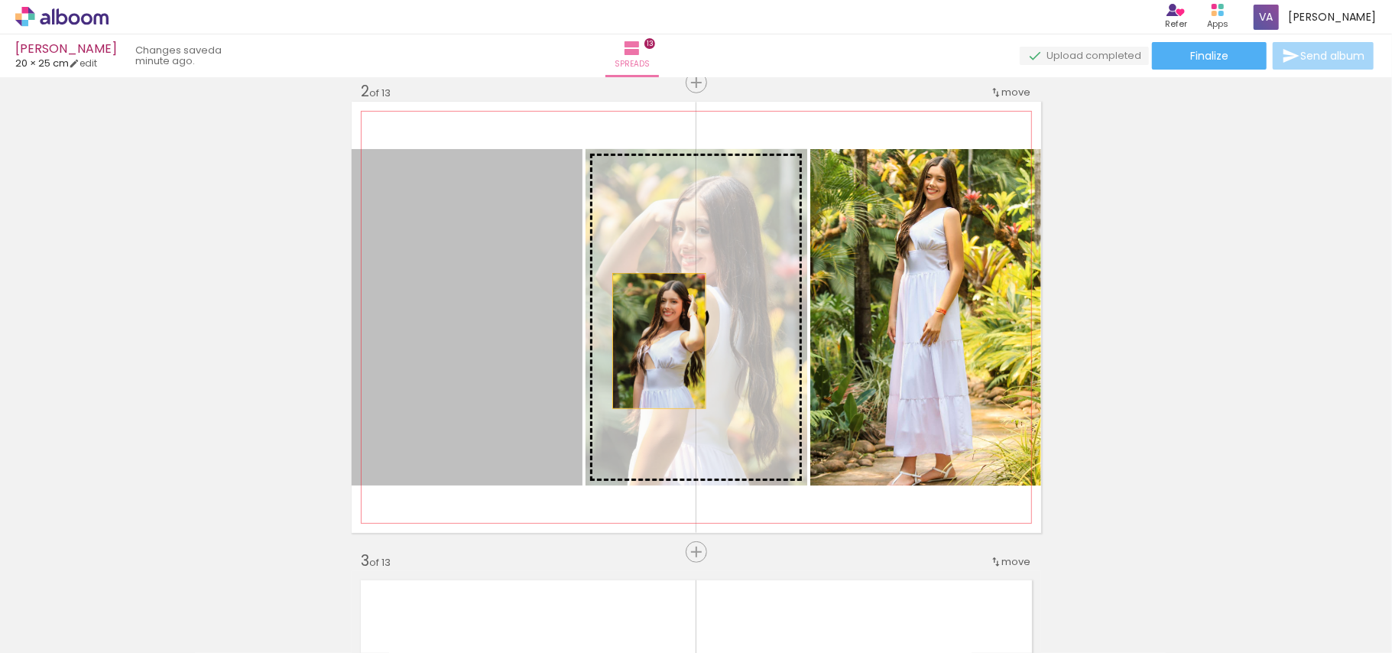
drag, startPoint x: 444, startPoint y: 341, endPoint x: 667, endPoint y: 344, distance: 223.2
click at [0, 0] on slot at bounding box center [0, 0] width 0 height 0
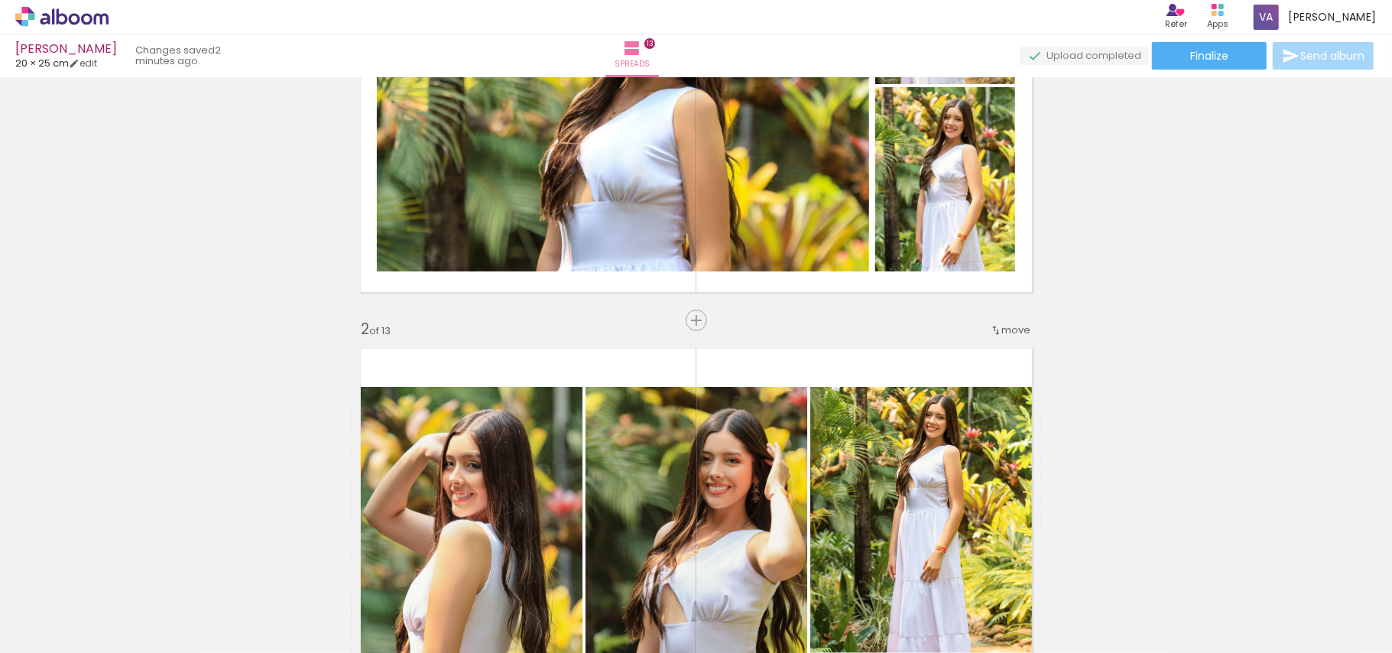
scroll to position [285, 0]
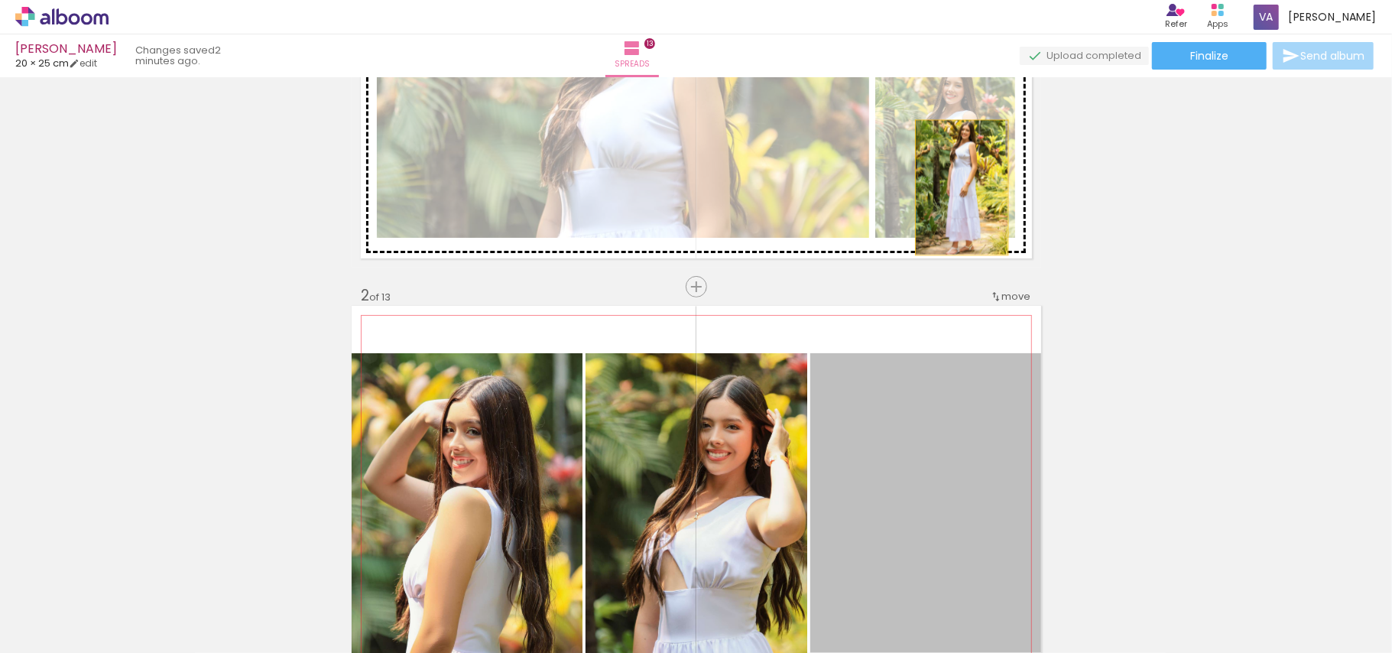
drag, startPoint x: 954, startPoint y: 454, endPoint x: 954, endPoint y: 223, distance: 230.9
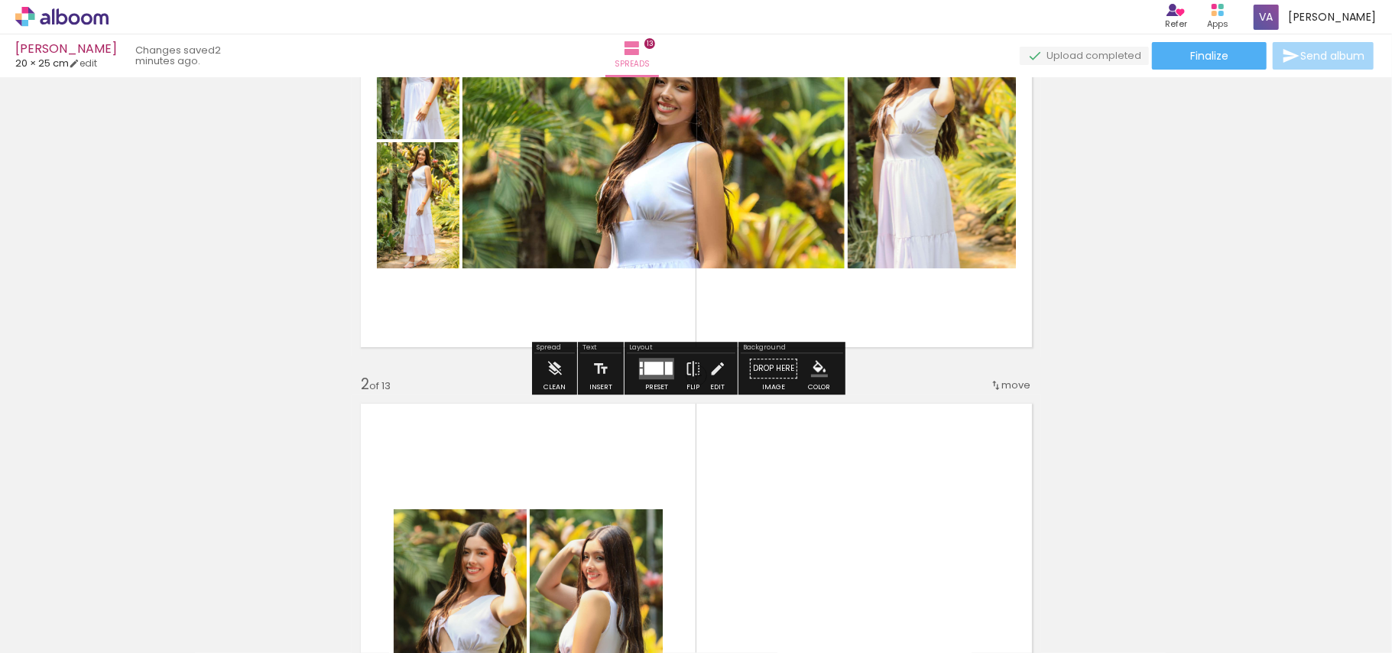
scroll to position [203, 0]
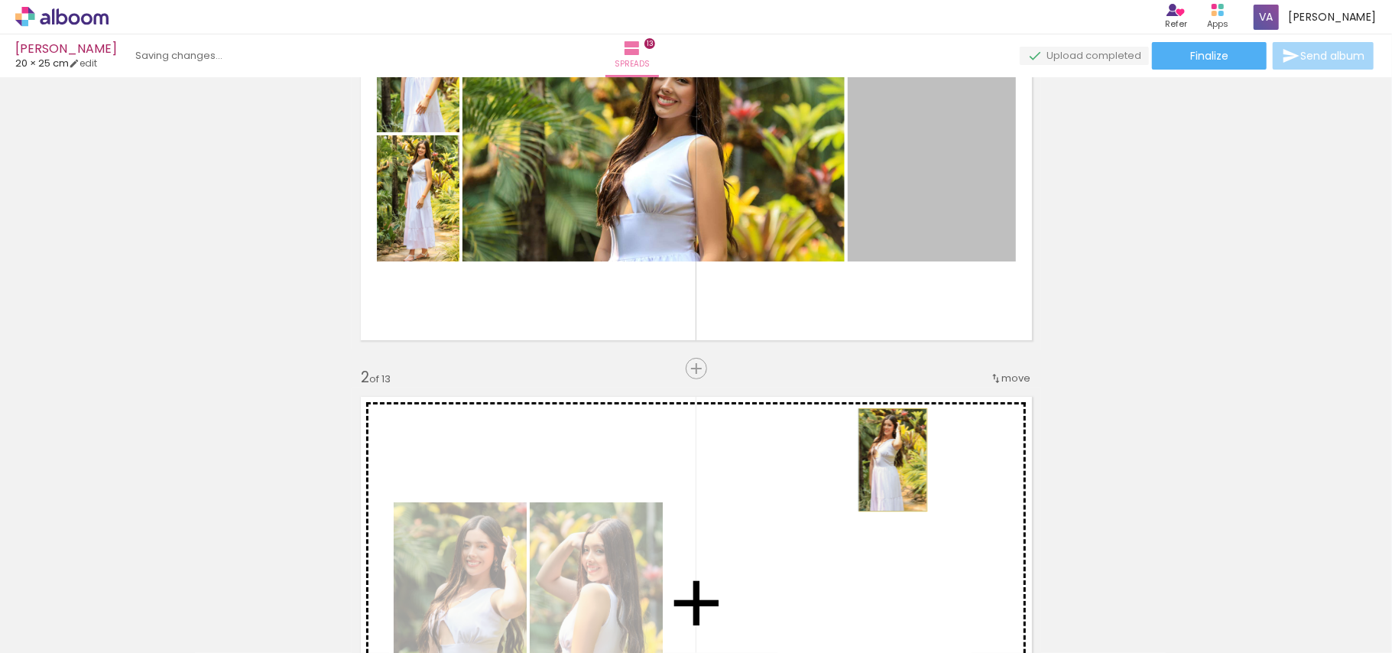
drag, startPoint x: 946, startPoint y: 208, endPoint x: 885, endPoint y: 459, distance: 258.8
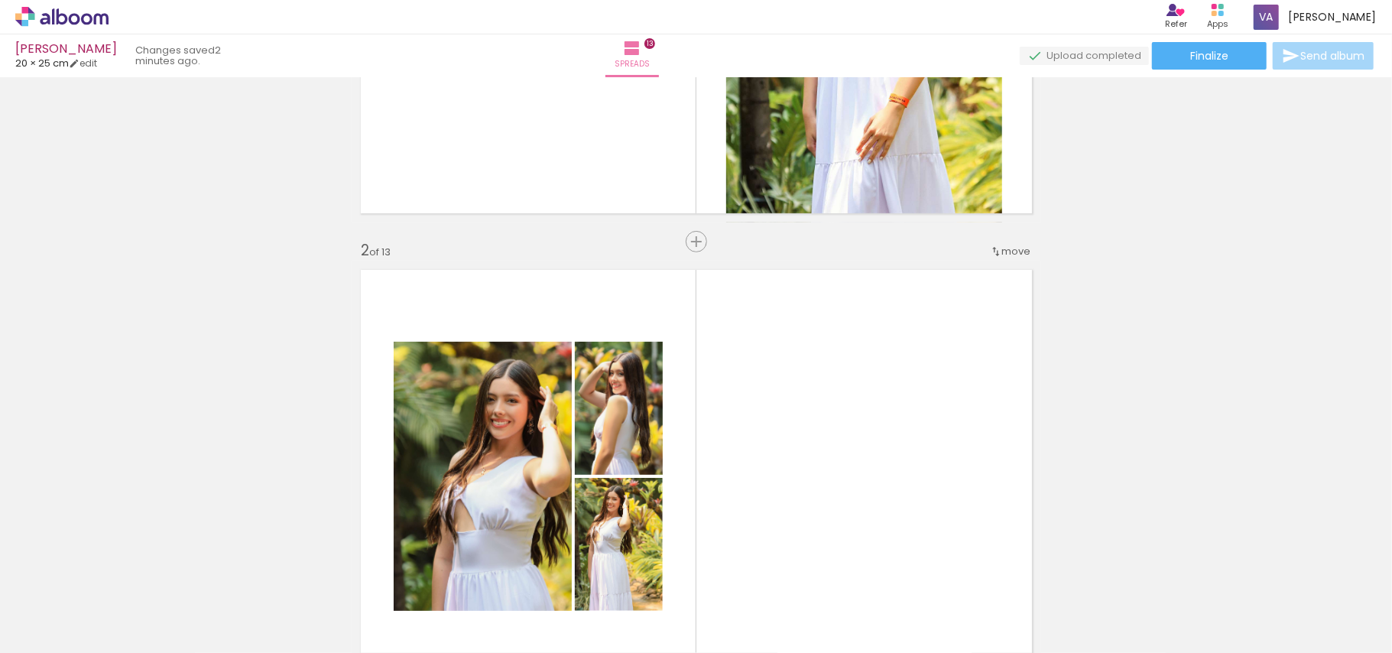
scroll to position [509, 0]
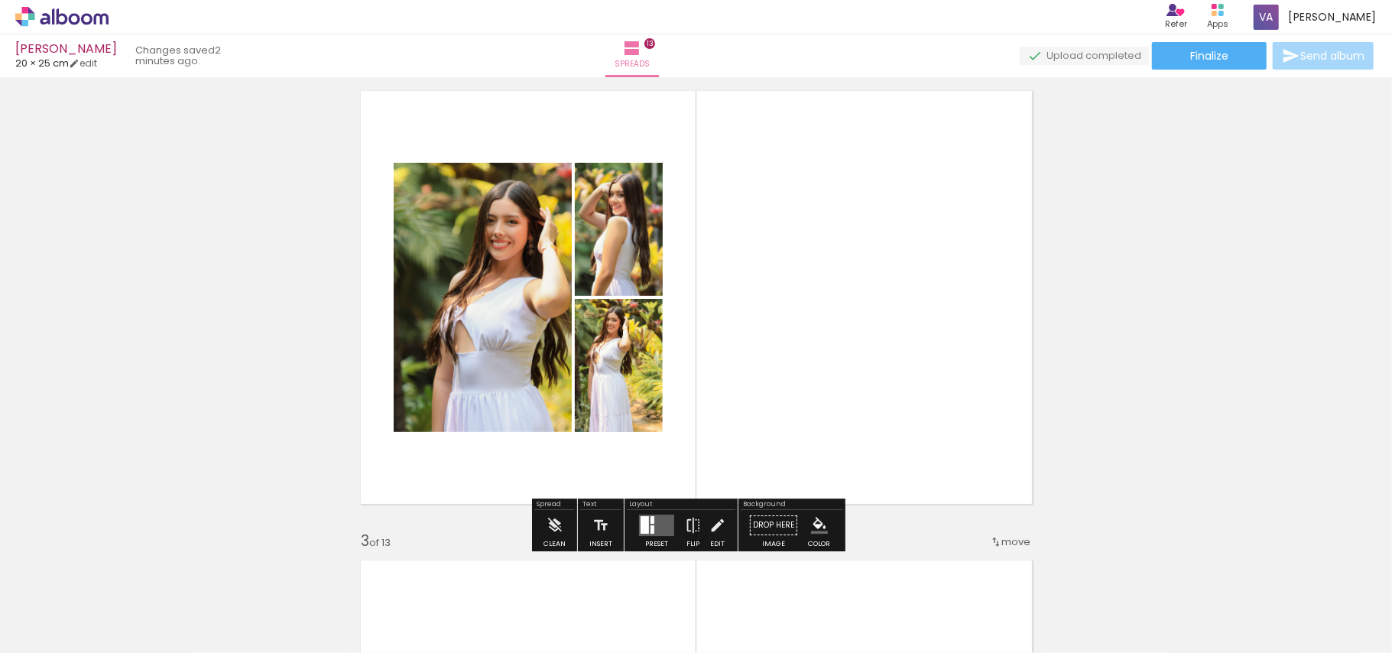
drag, startPoint x: 660, startPoint y: 518, endPoint x: 725, endPoint y: 511, distance: 64.6
click at [659, 518] on quentale-layouter at bounding box center [656, 524] width 35 height 21
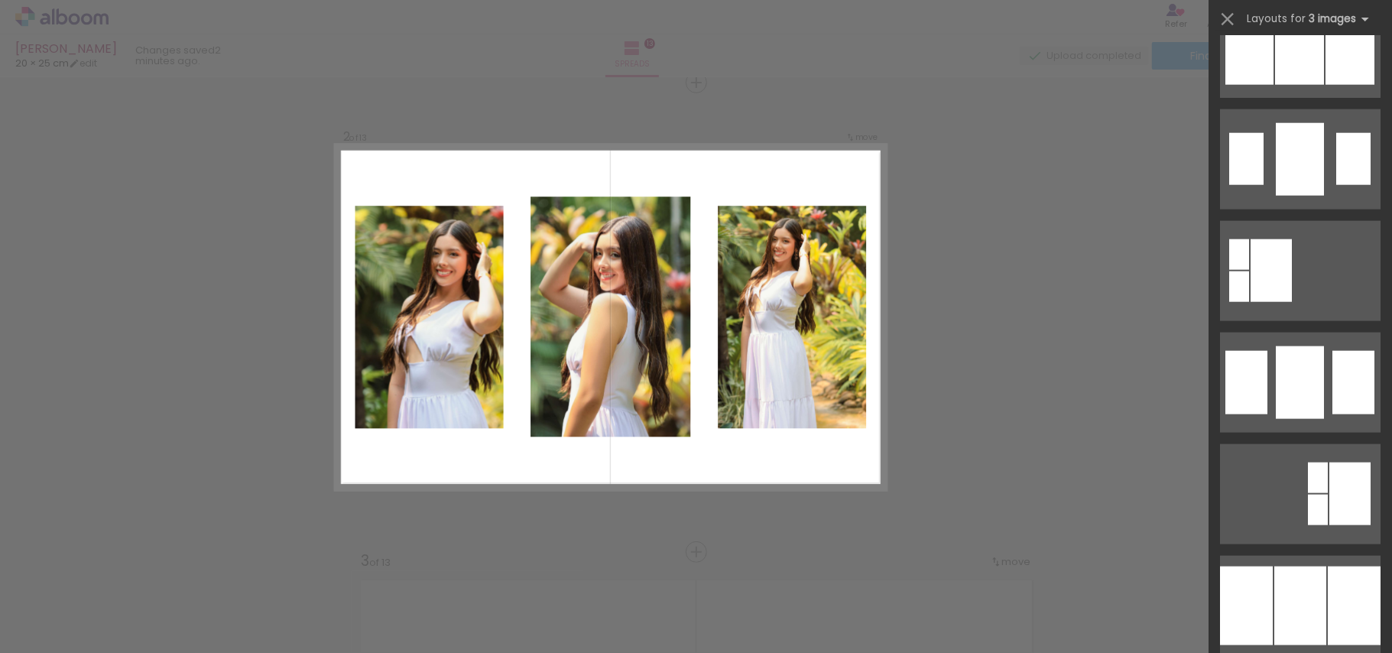
scroll to position [1529, 0]
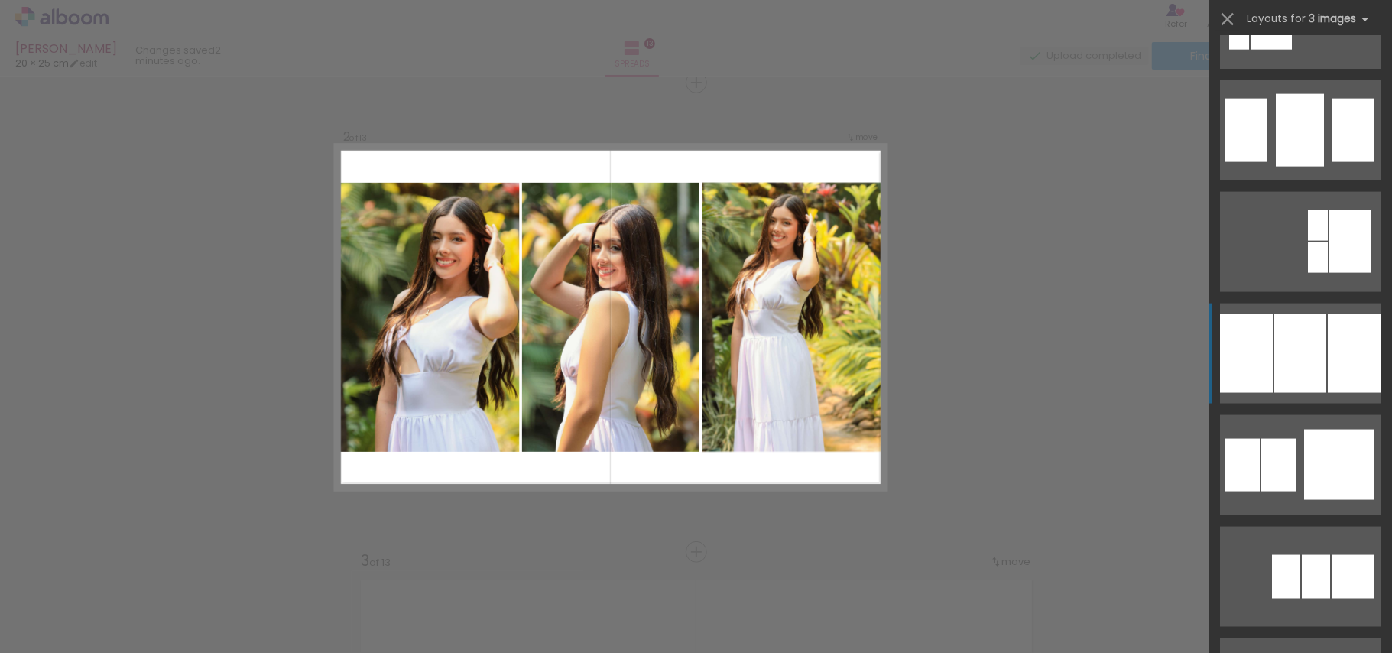
click at [1284, 365] on div at bounding box center [1300, 353] width 52 height 79
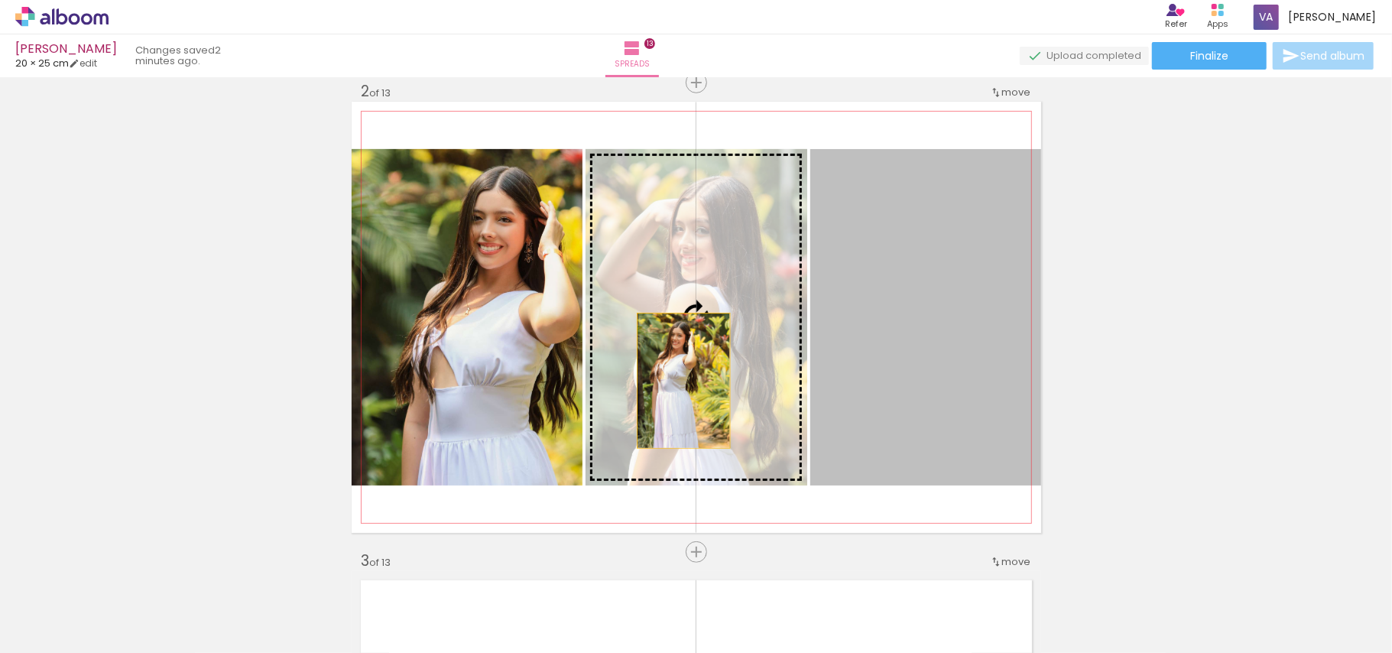
drag, startPoint x: 923, startPoint y: 364, endPoint x: 676, endPoint y: 381, distance: 248.3
click at [0, 0] on slot at bounding box center [0, 0] width 0 height 0
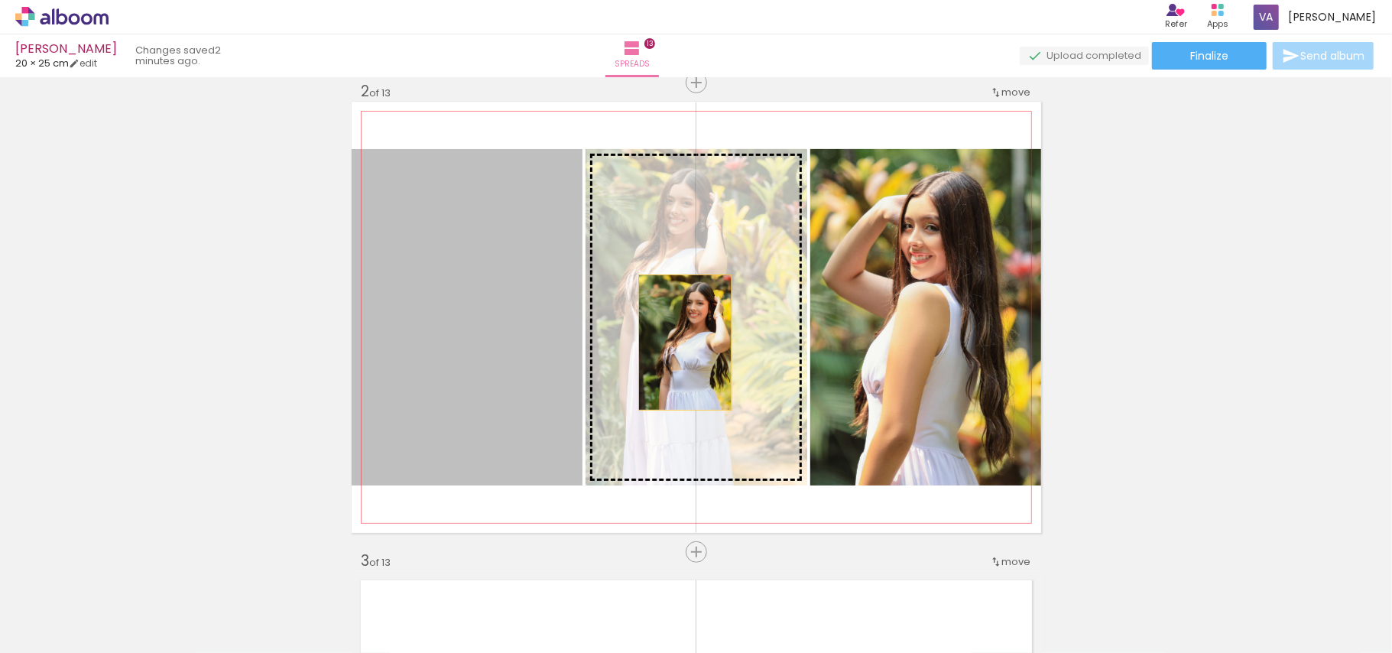
drag, startPoint x: 520, startPoint y: 341, endPoint x: 677, endPoint y: 342, distance: 157.5
click at [0, 0] on slot at bounding box center [0, 0] width 0 height 0
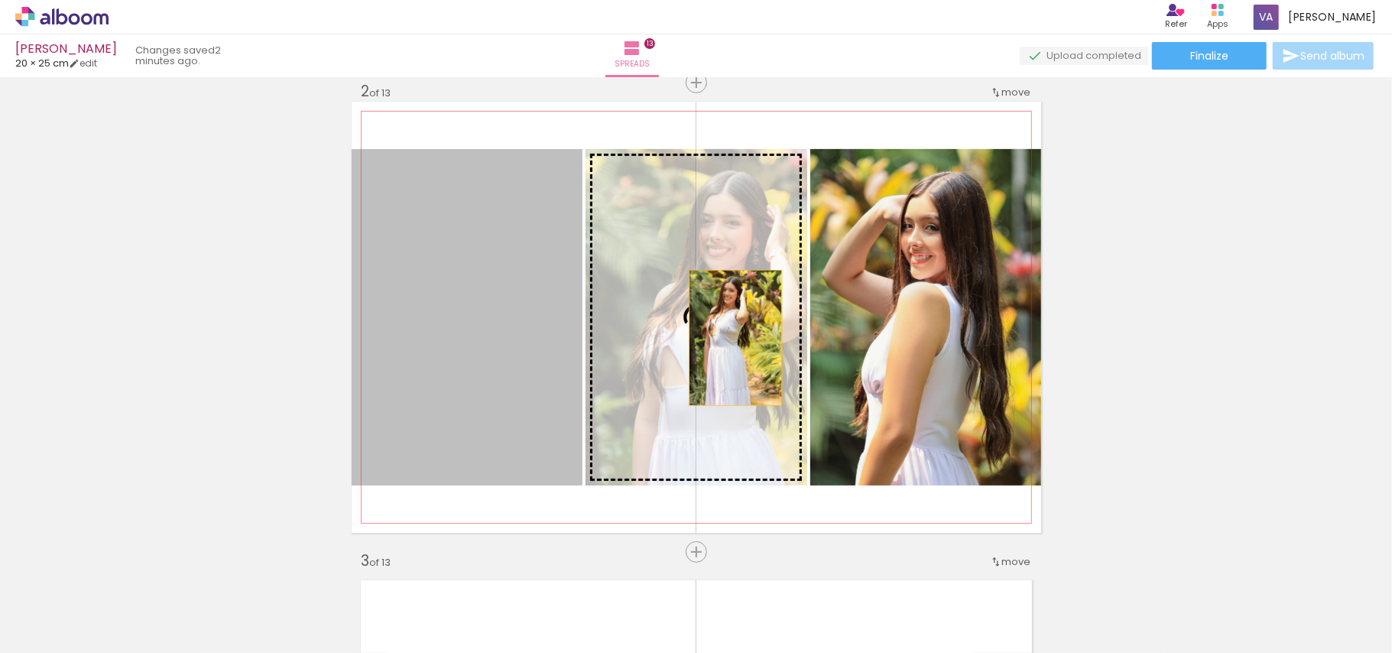
drag, startPoint x: 514, startPoint y: 355, endPoint x: 728, endPoint y: 338, distance: 214.8
click at [0, 0] on slot at bounding box center [0, 0] width 0 height 0
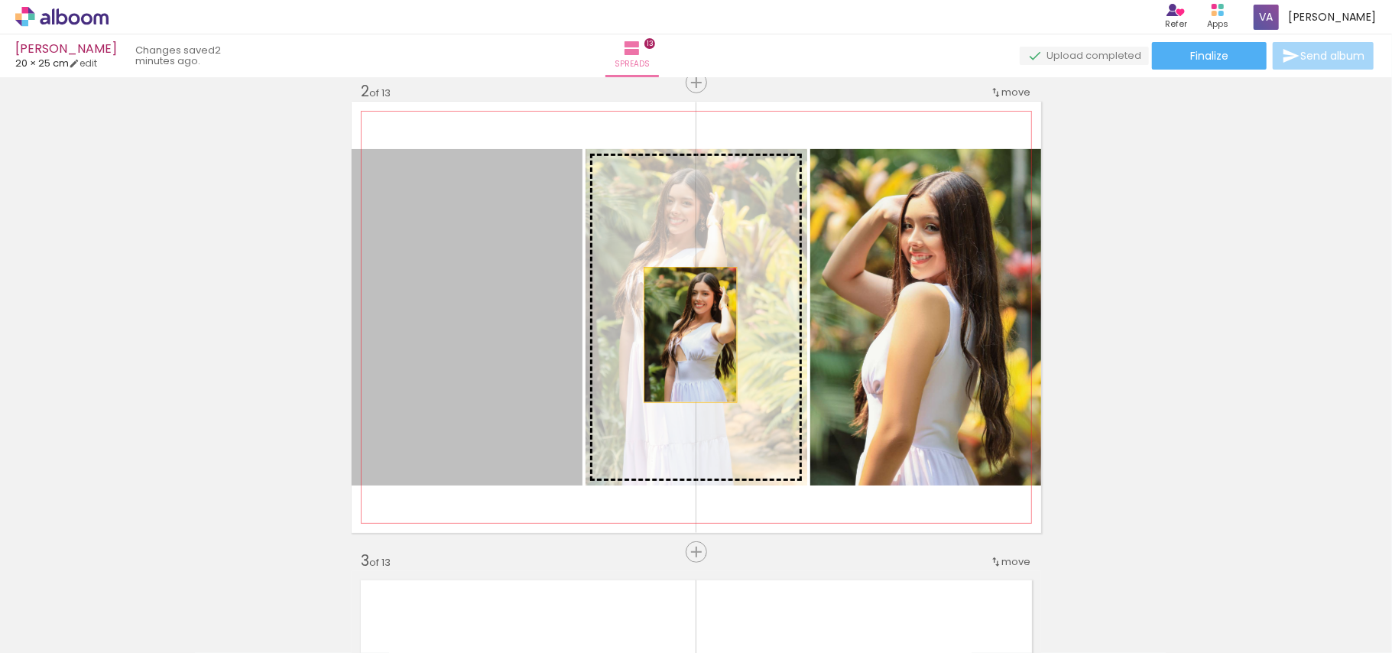
drag, startPoint x: 483, startPoint y: 342, endPoint x: 683, endPoint y: 335, distance: 199.7
click at [0, 0] on slot at bounding box center [0, 0] width 0 height 0
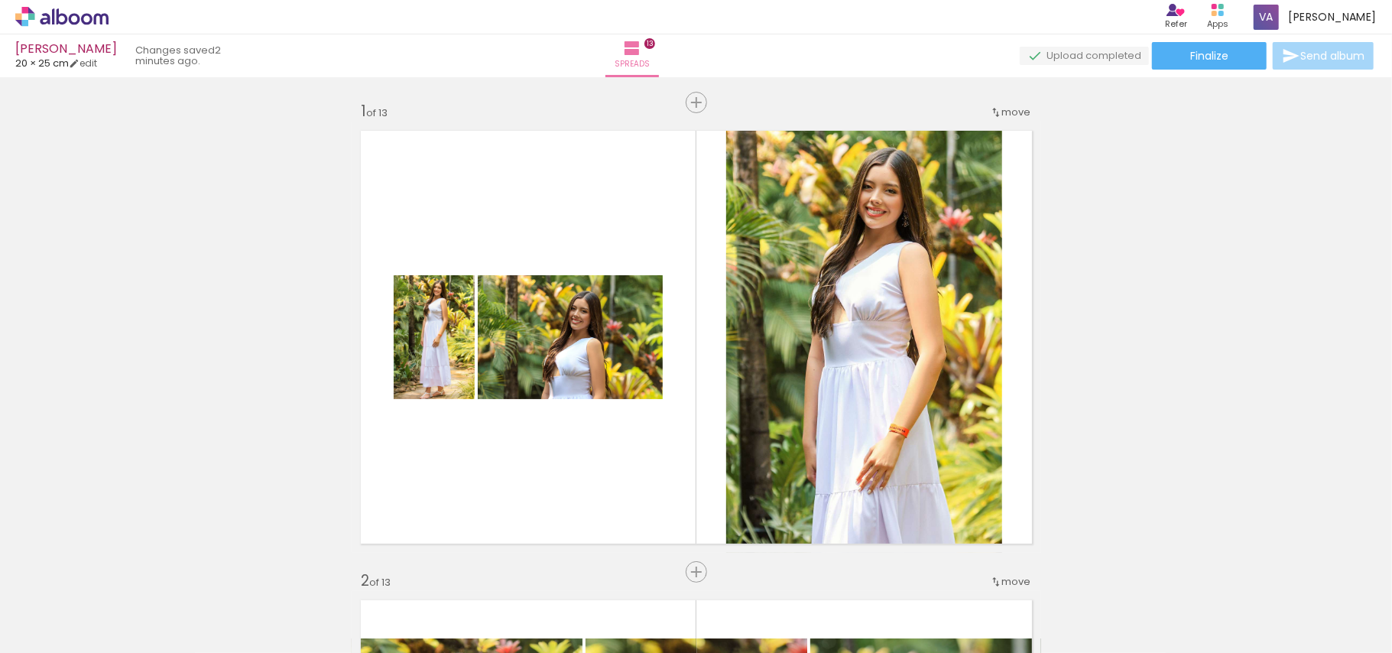
scroll to position [102, 0]
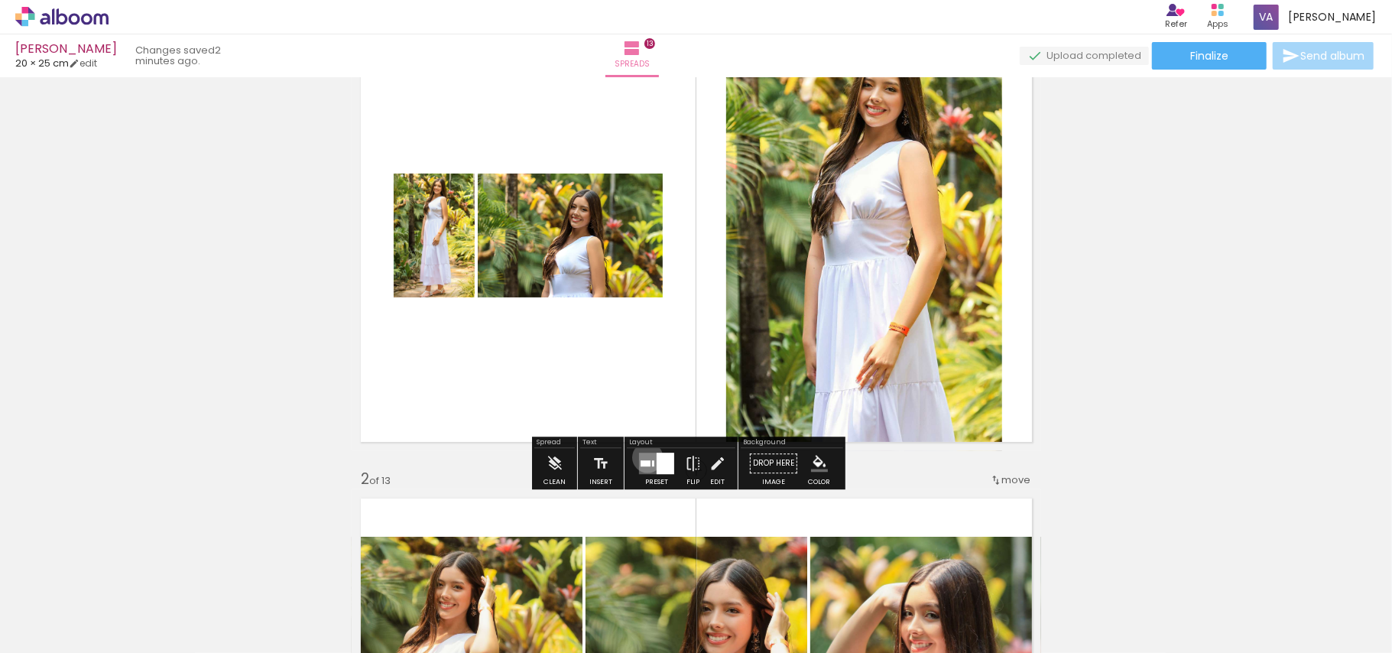
click at [646, 457] on quentale-layouter at bounding box center [656, 463] width 35 height 21
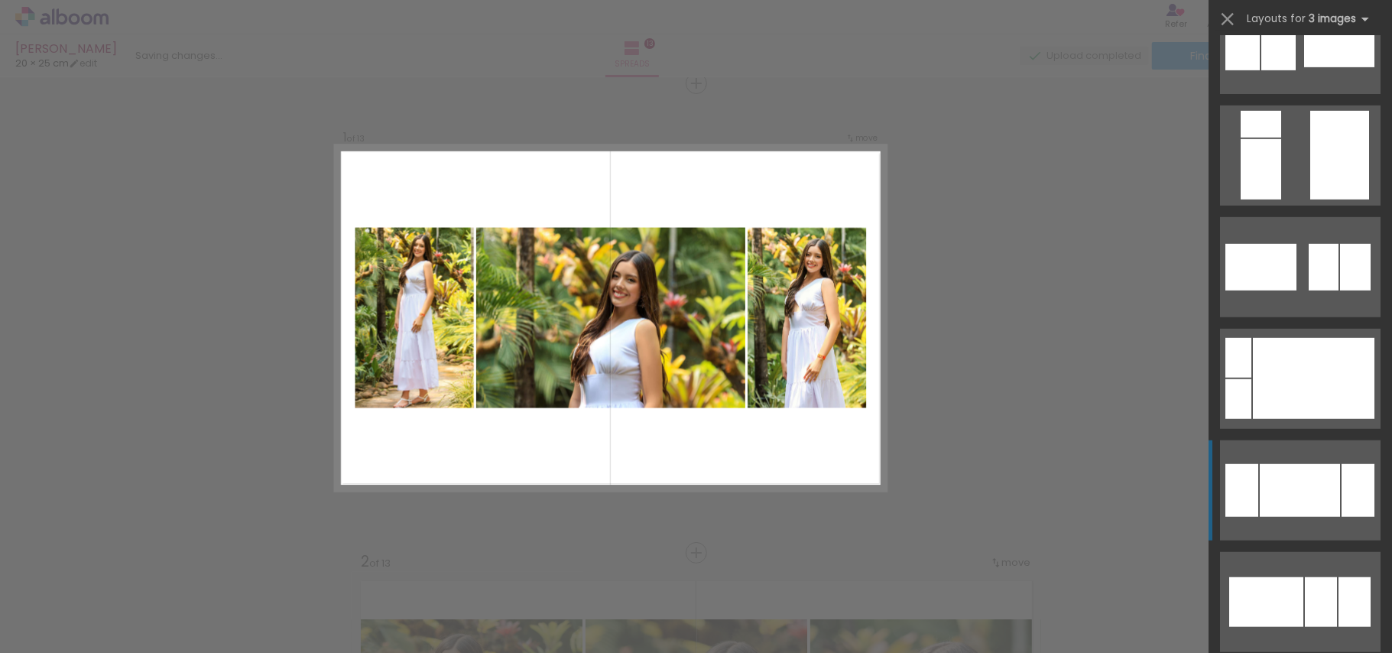
scroll to position [1019, 0]
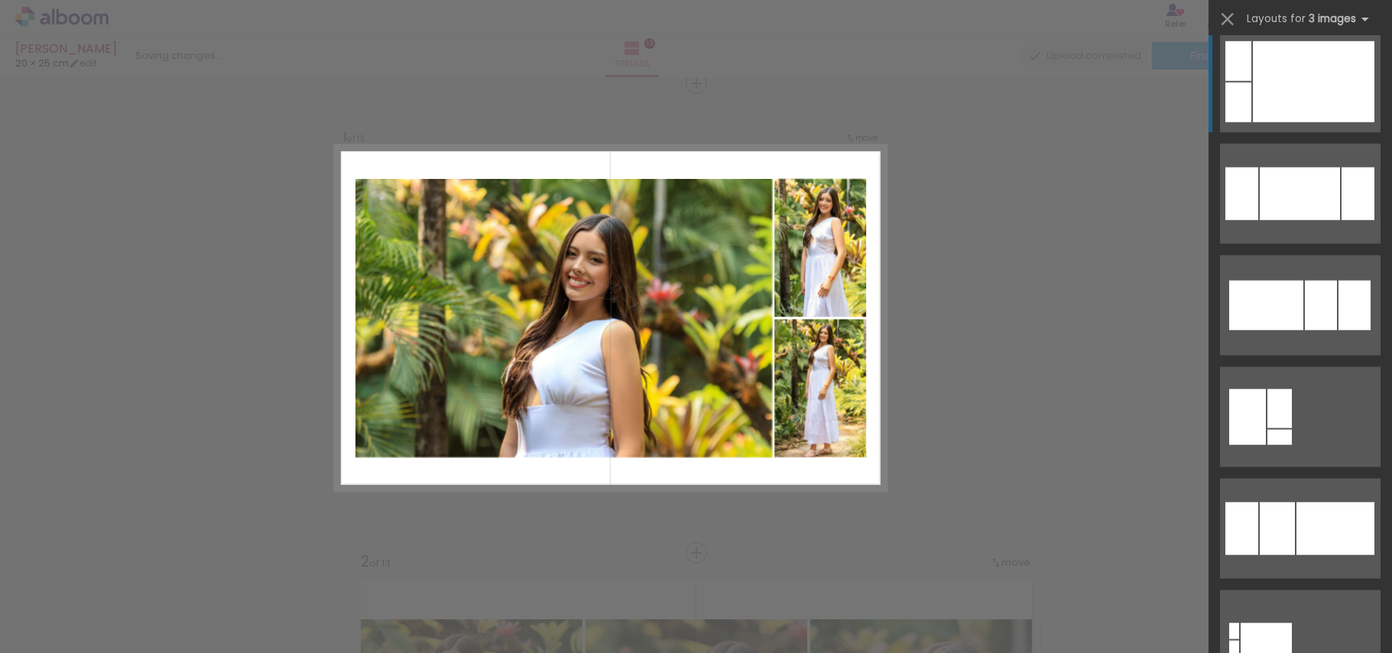
click at [1330, 99] on div at bounding box center [1314, 81] width 122 height 81
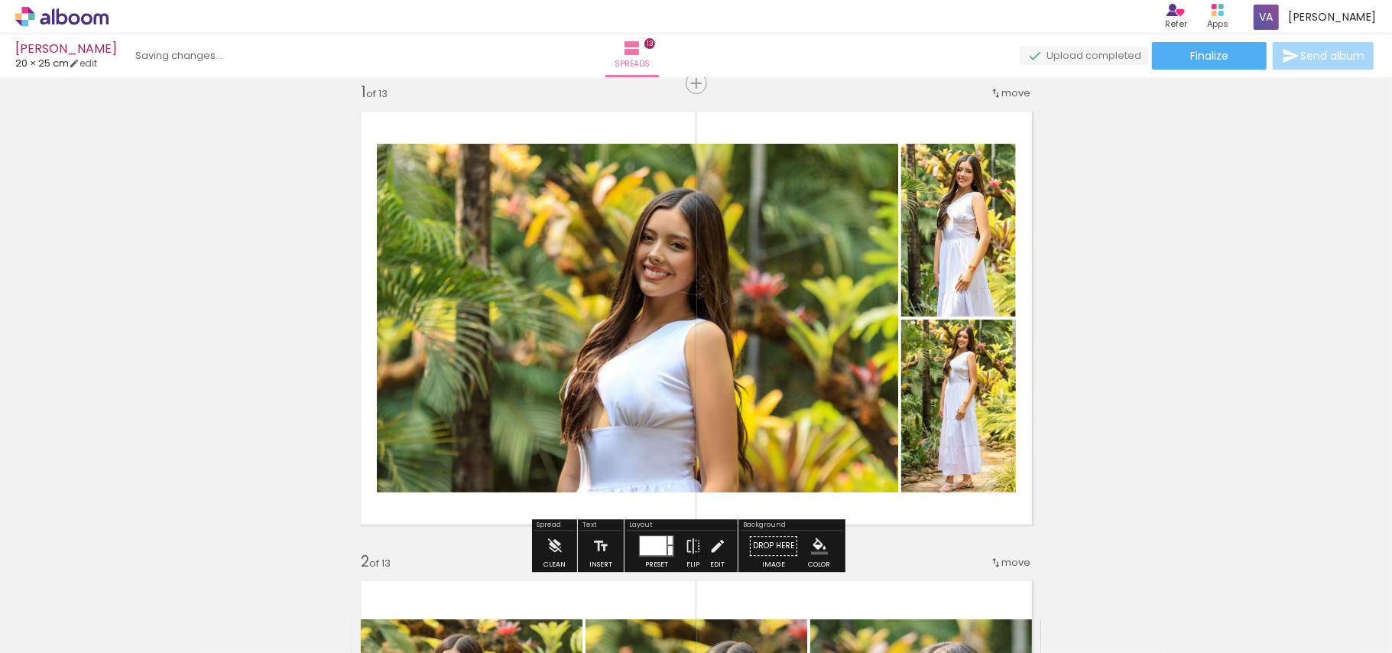
click at [774, 372] on quentale-photo at bounding box center [637, 318] width 521 height 349
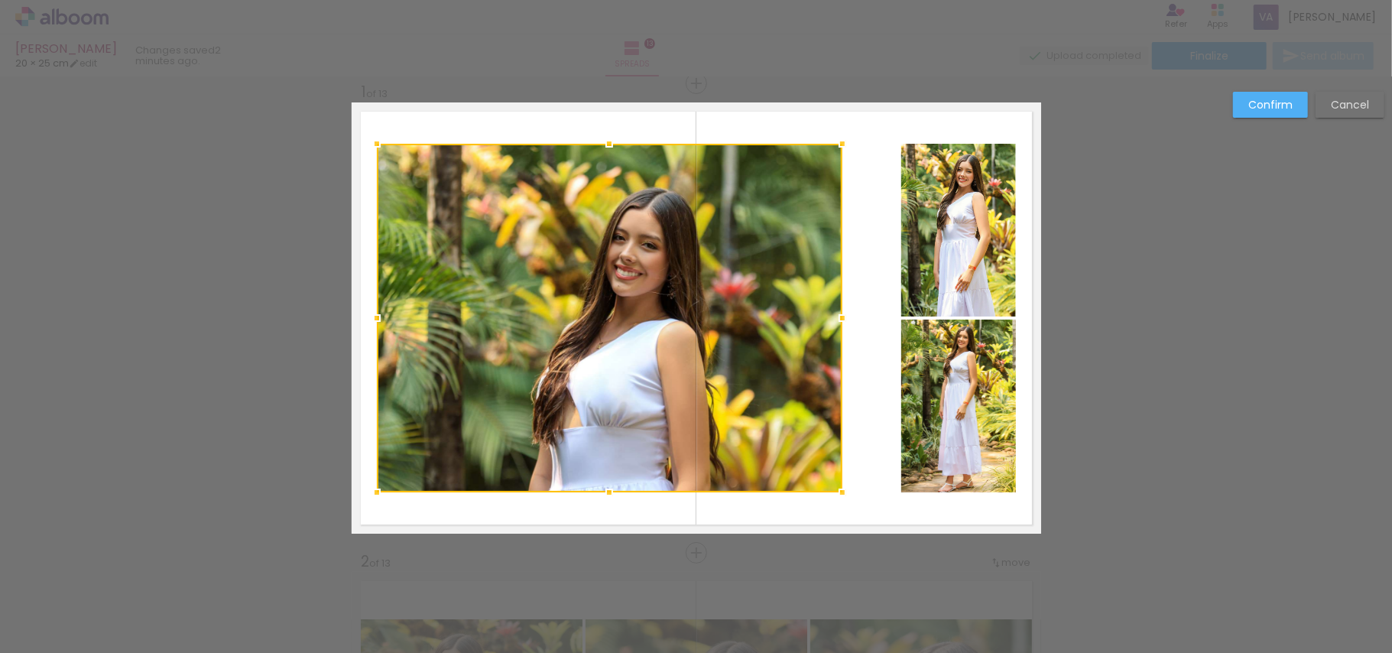
drag, startPoint x: 888, startPoint y: 316, endPoint x: 839, endPoint y: 320, distance: 49.8
click at [839, 320] on div at bounding box center [842, 318] width 31 height 31
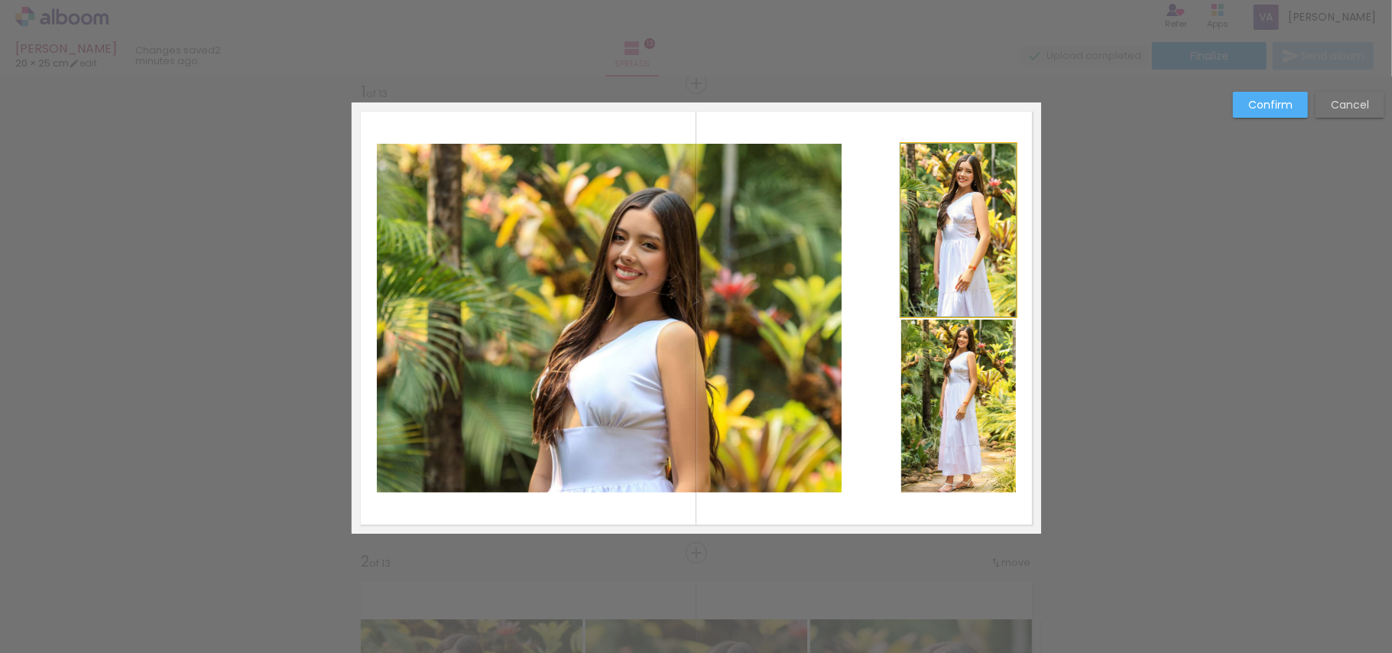
click at [937, 261] on quentale-photo at bounding box center [958, 230] width 115 height 173
click at [842, 261] on div at bounding box center [610, 318] width 466 height 349
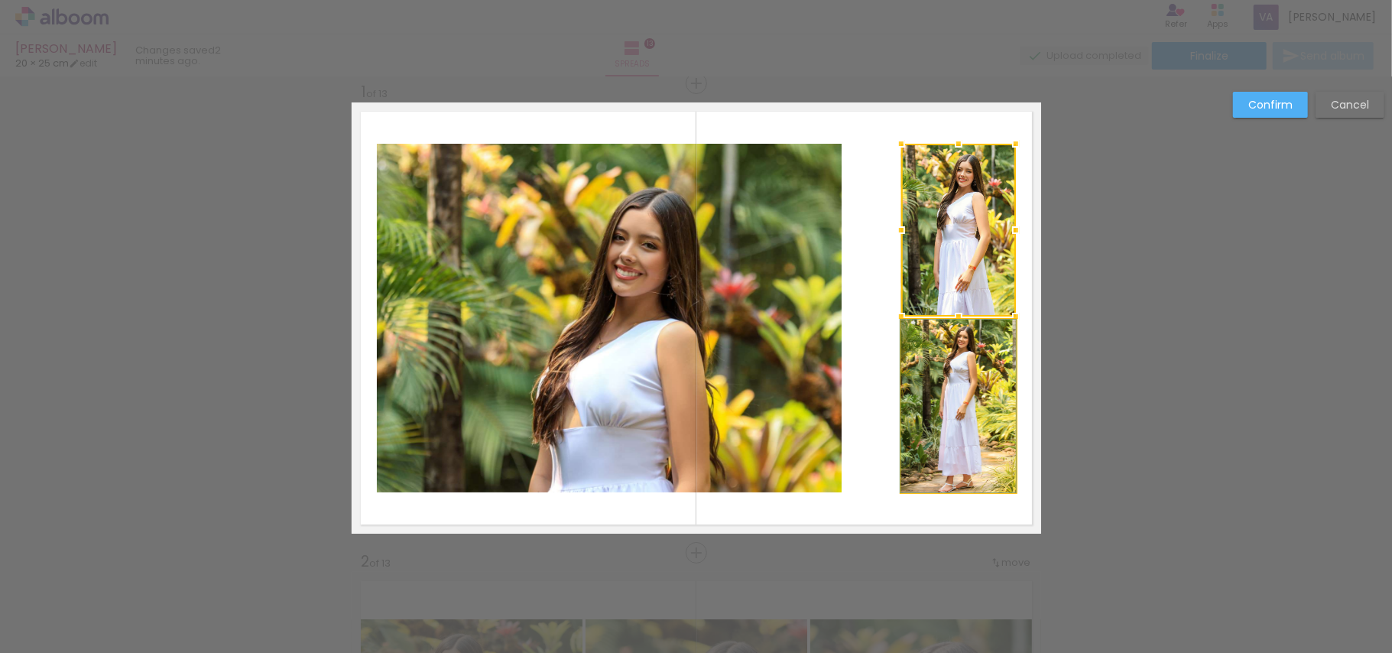
click at [951, 392] on quentale-photo at bounding box center [958, 406] width 115 height 173
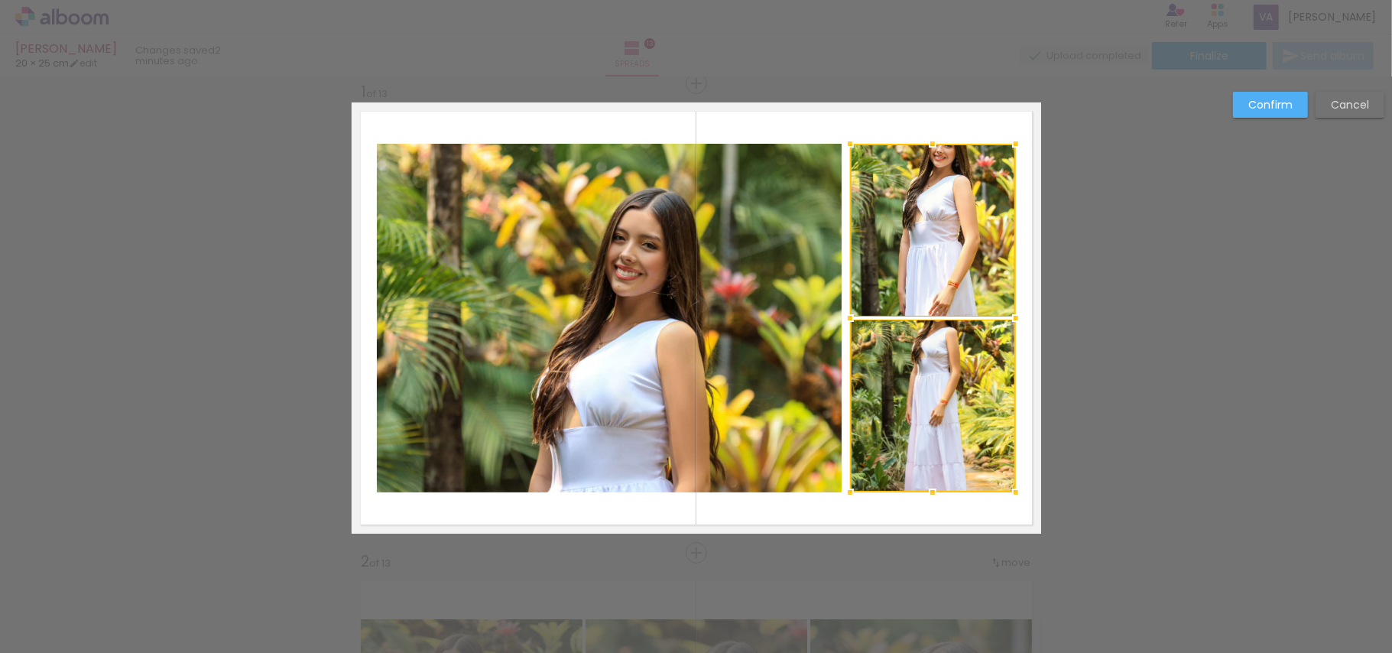
drag, startPoint x: 899, startPoint y: 318, endPoint x: 888, endPoint y: 279, distance: 40.4
click at [848, 331] on div at bounding box center [850, 318] width 31 height 31
click at [908, 245] on quentale-photo at bounding box center [933, 230] width 166 height 173
click at [908, 245] on div at bounding box center [933, 230] width 166 height 173
click at [930, 411] on quentale-photo at bounding box center [933, 406] width 166 height 173
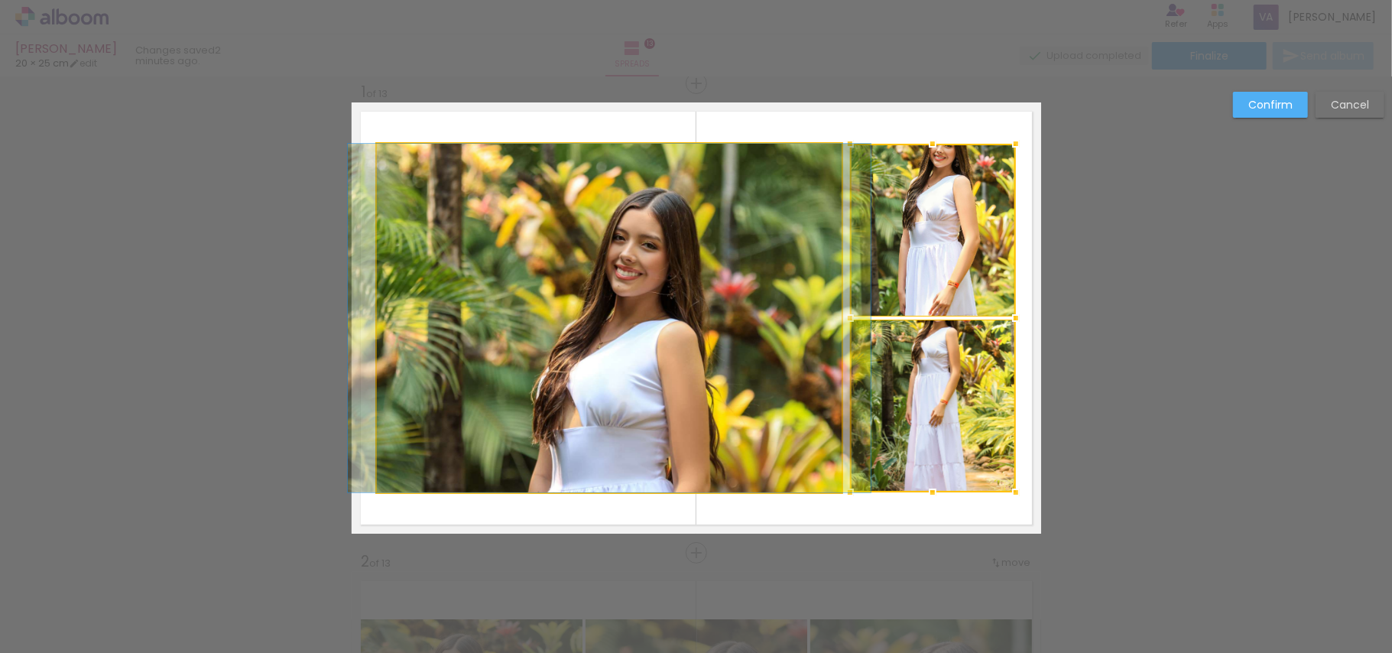
click at [722, 346] on quentale-photo at bounding box center [610, 318] width 466 height 349
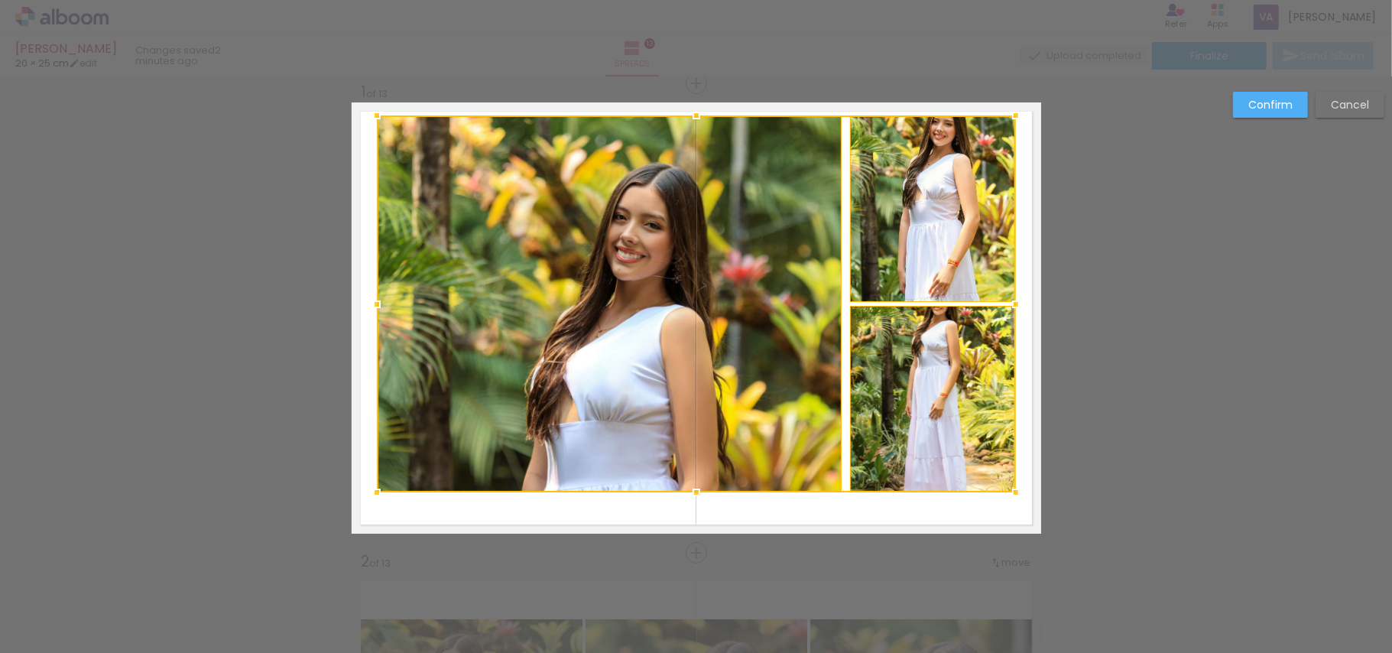
drag, startPoint x: 688, startPoint y: 148, endPoint x: 686, endPoint y: 119, distance: 28.3
click at [686, 119] on div at bounding box center [696, 115] width 31 height 31
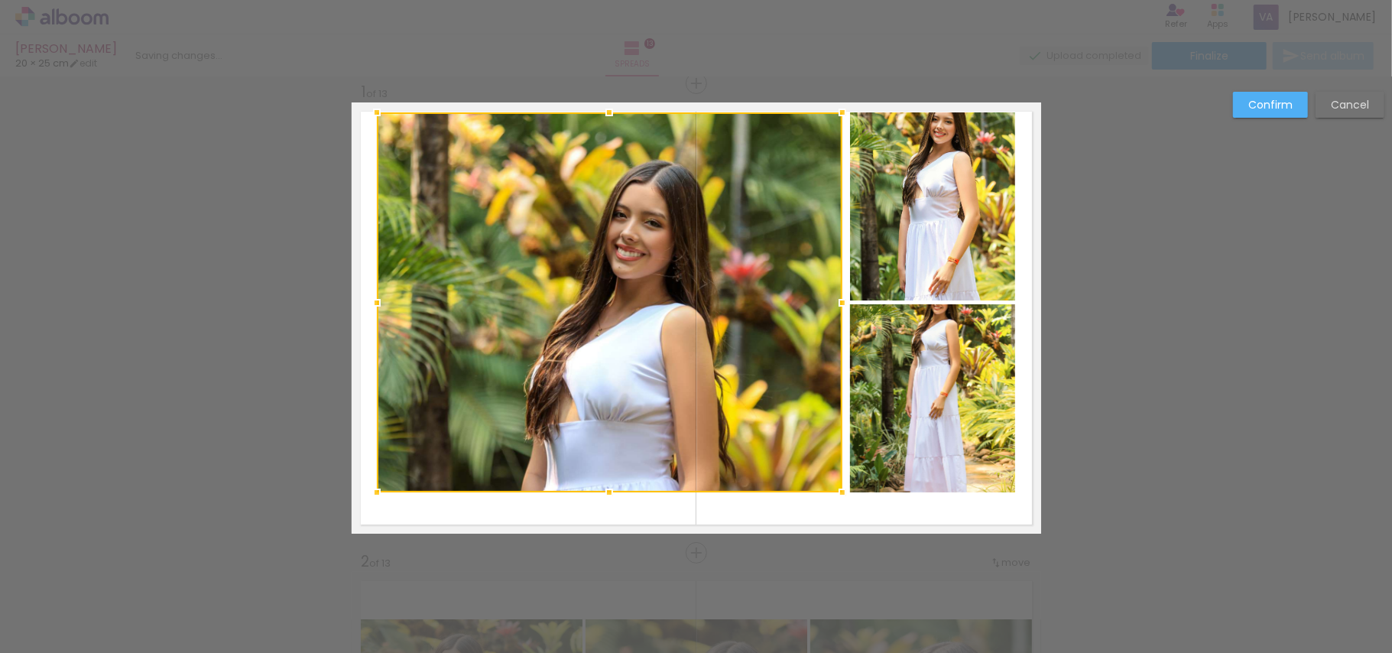
click at [686, 119] on div at bounding box center [610, 302] width 466 height 380
click at [873, 205] on quentale-photo at bounding box center [933, 206] width 166 height 188
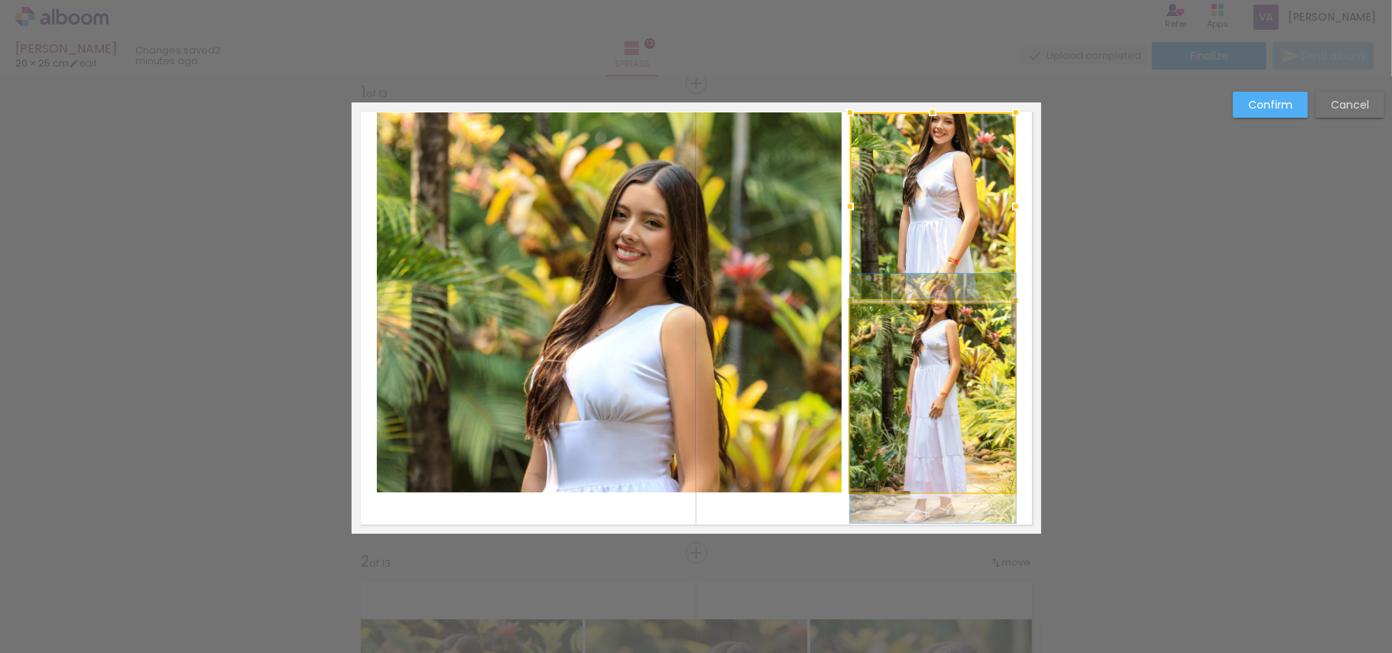
click at [936, 368] on quentale-photo at bounding box center [933, 398] width 166 height 188
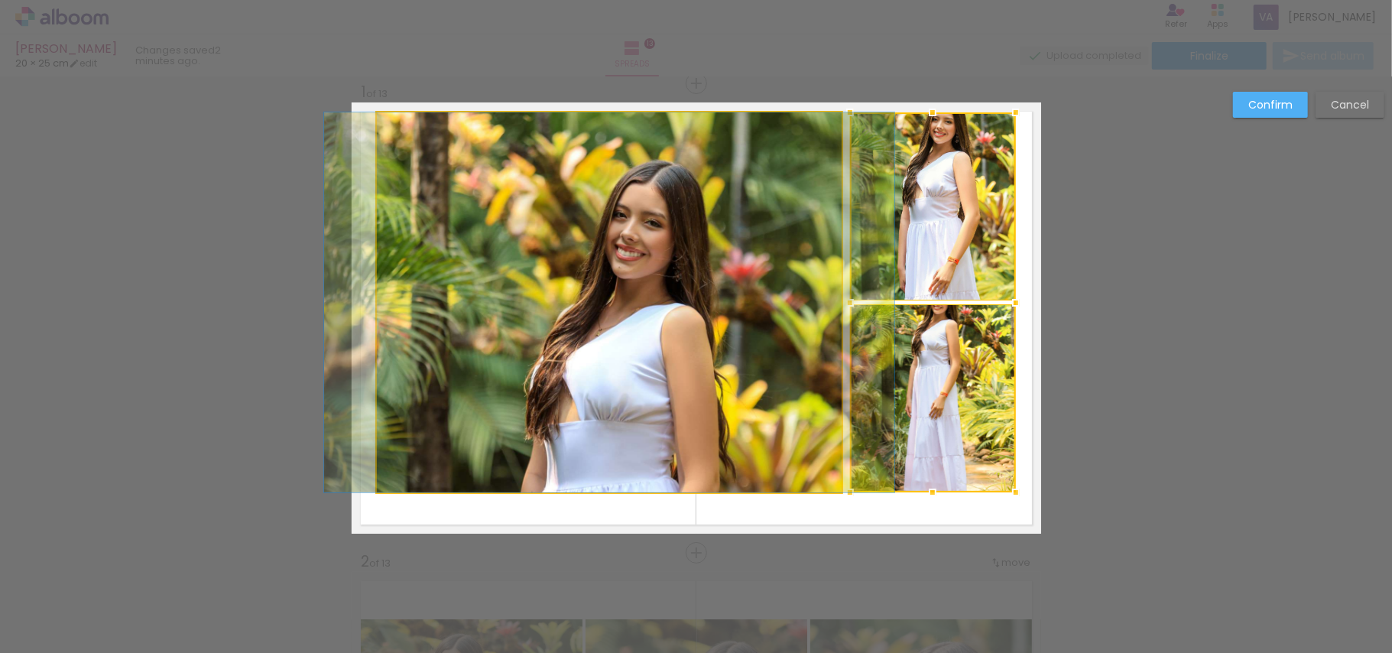
click at [741, 336] on quentale-photo at bounding box center [610, 302] width 466 height 380
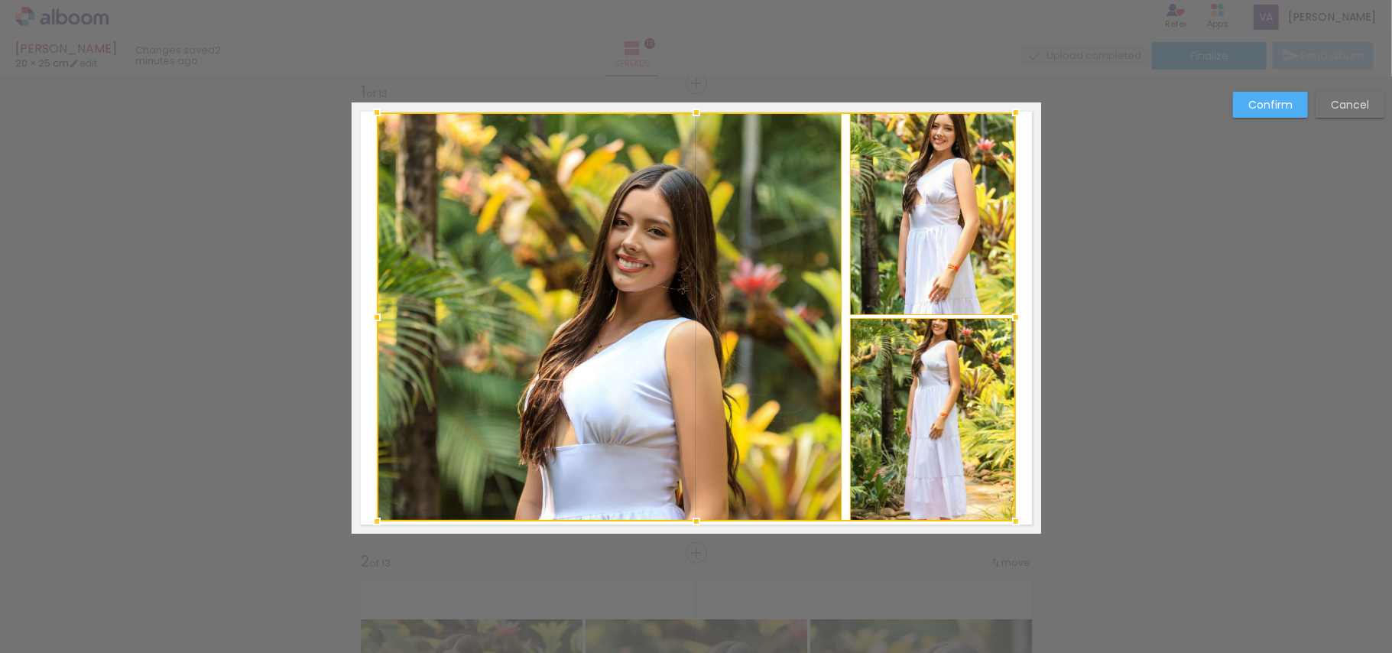
drag, startPoint x: 683, startPoint y: 491, endPoint x: 677, endPoint y: 520, distance: 29.5
click at [681, 520] on div at bounding box center [696, 521] width 31 height 31
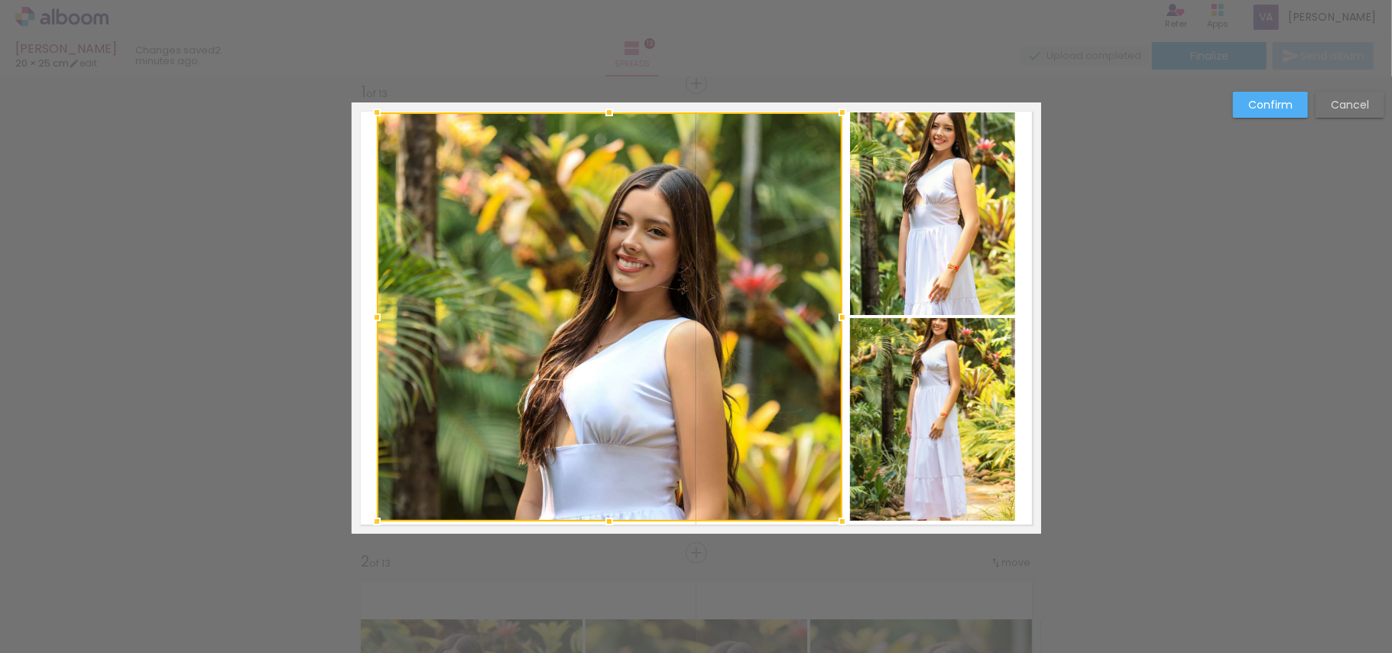
click at [777, 297] on div at bounding box center [610, 316] width 466 height 409
click at [920, 273] on quentale-photo at bounding box center [933, 213] width 166 height 203
click at [921, 391] on div at bounding box center [696, 316] width 639 height 409
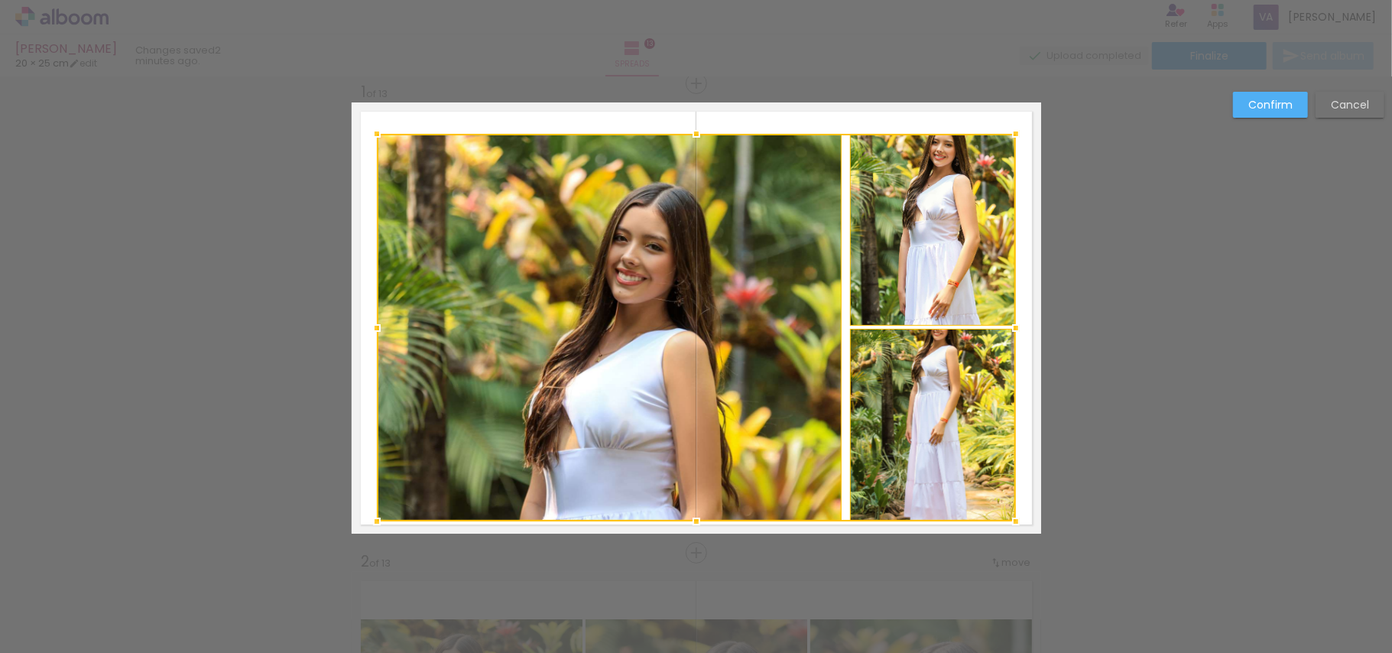
drag, startPoint x: 686, startPoint y: 113, endPoint x: 686, endPoint y: 135, distance: 21.4
click at [686, 135] on div at bounding box center [696, 133] width 31 height 31
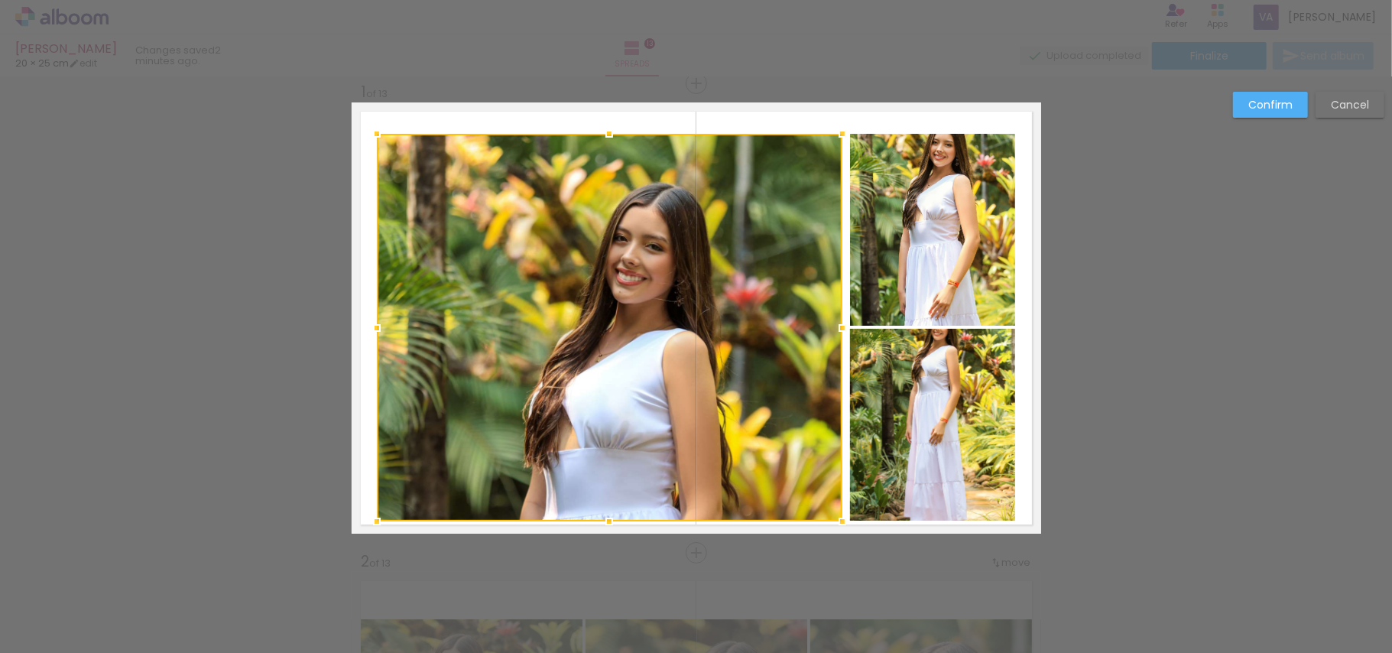
click at [864, 225] on quentale-photo at bounding box center [933, 230] width 166 height 192
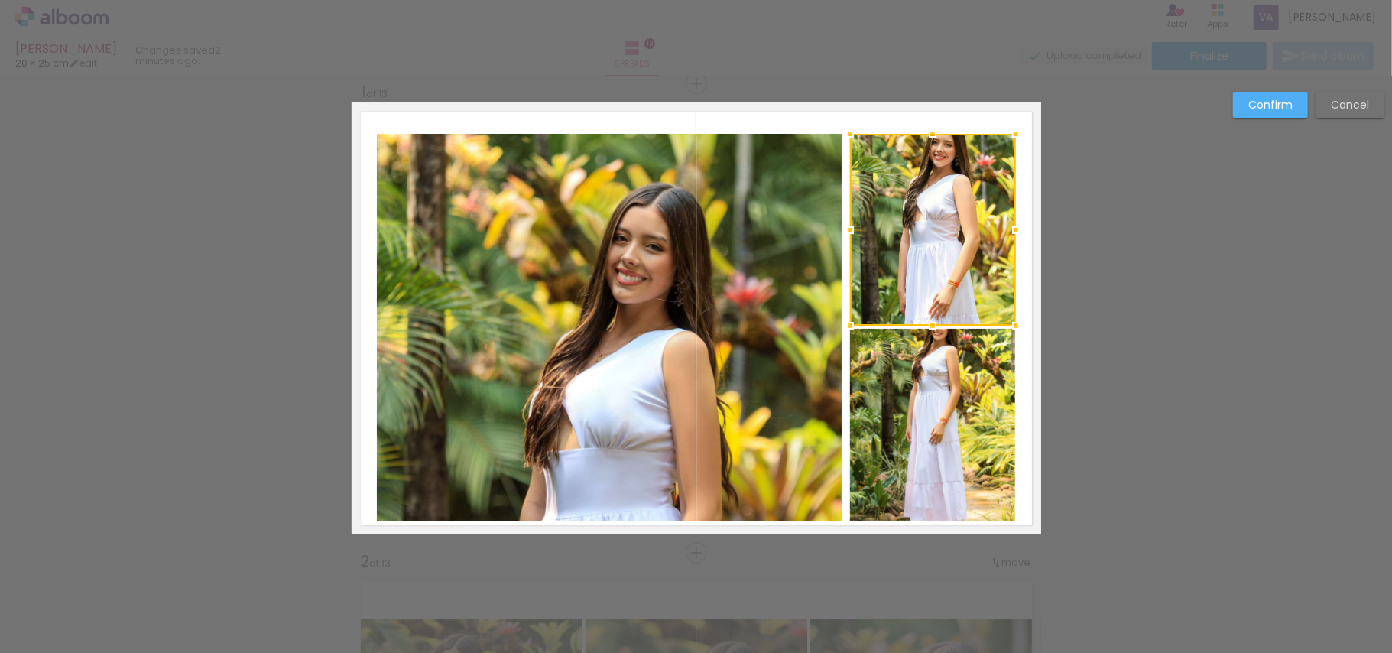
click at [864, 225] on div at bounding box center [933, 230] width 166 height 192
click at [762, 267] on quentale-photo at bounding box center [610, 328] width 466 height 388
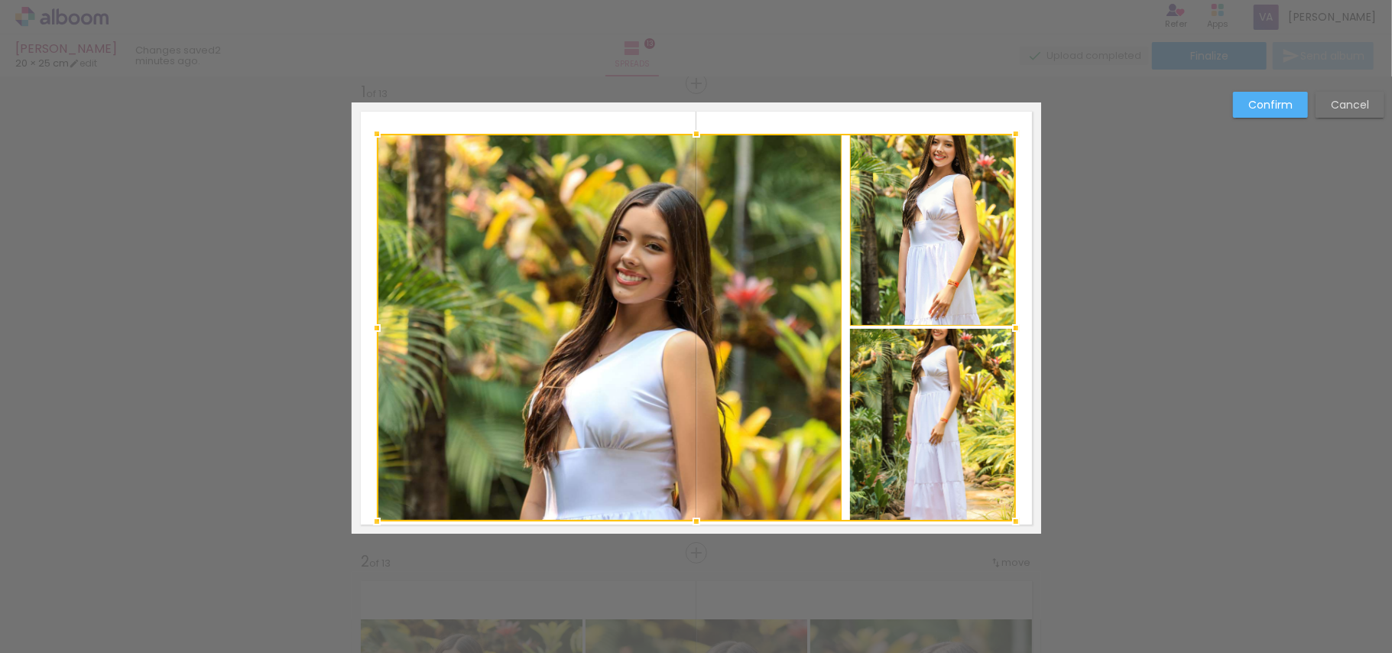
click at [995, 484] on div at bounding box center [696, 328] width 639 height 388
drag, startPoint x: 995, startPoint y: 396, endPoint x: 969, endPoint y: 395, distance: 25.2
click at [969, 395] on div at bounding box center [696, 328] width 639 height 388
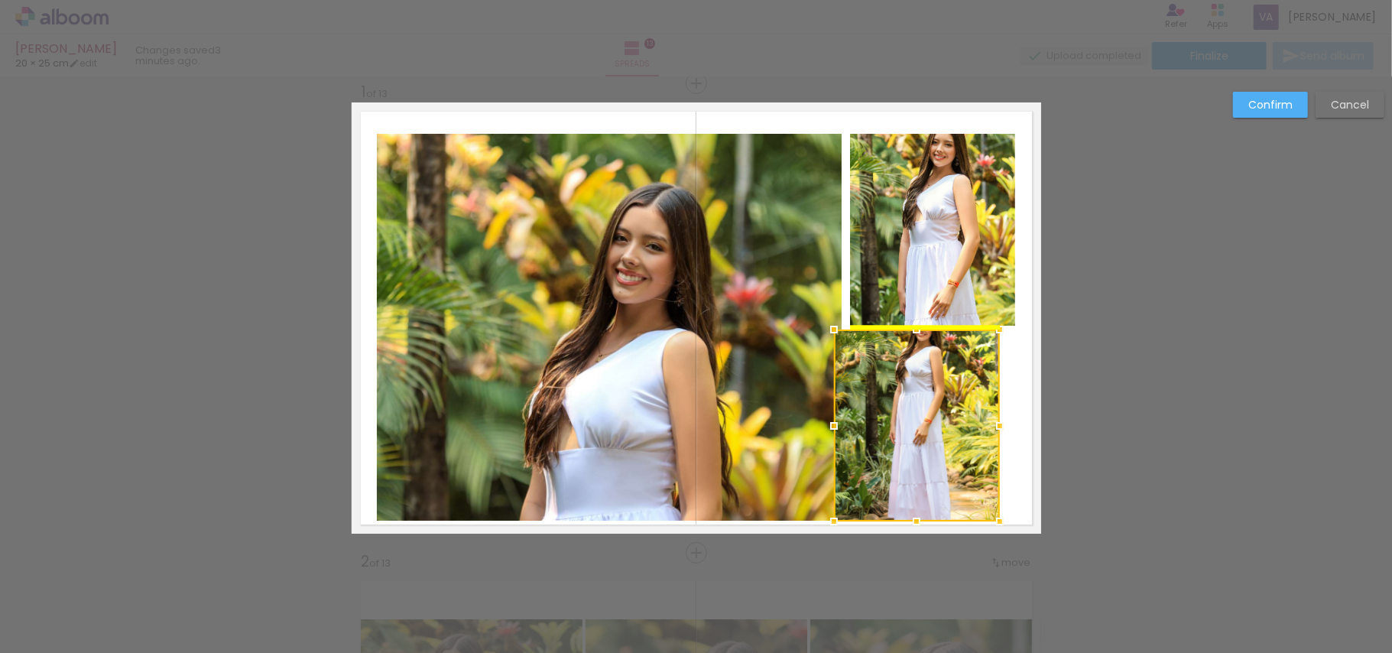
drag, startPoint x: 951, startPoint y: 394, endPoint x: 934, endPoint y: 398, distance: 17.1
click at [934, 398] on div at bounding box center [917, 425] width 166 height 192
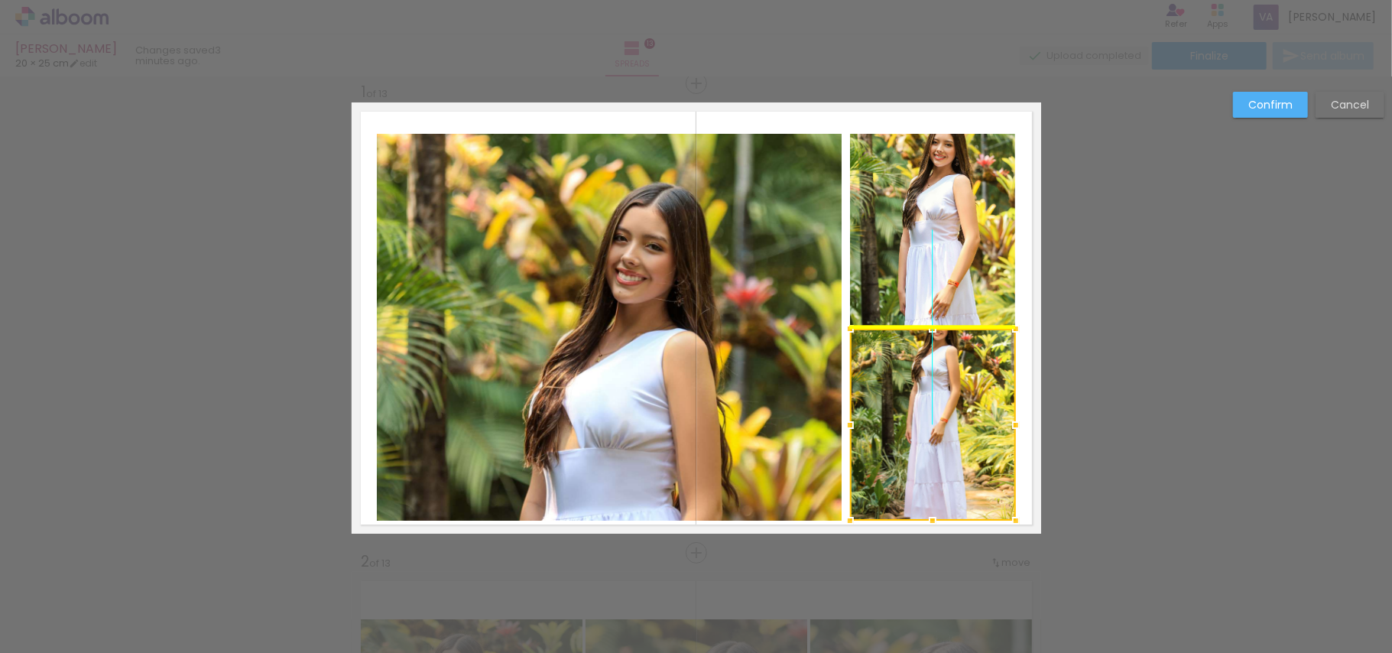
drag, startPoint x: 934, startPoint y: 398, endPoint x: 949, endPoint y: 401, distance: 14.8
click at [949, 401] on div at bounding box center [933, 425] width 166 height 192
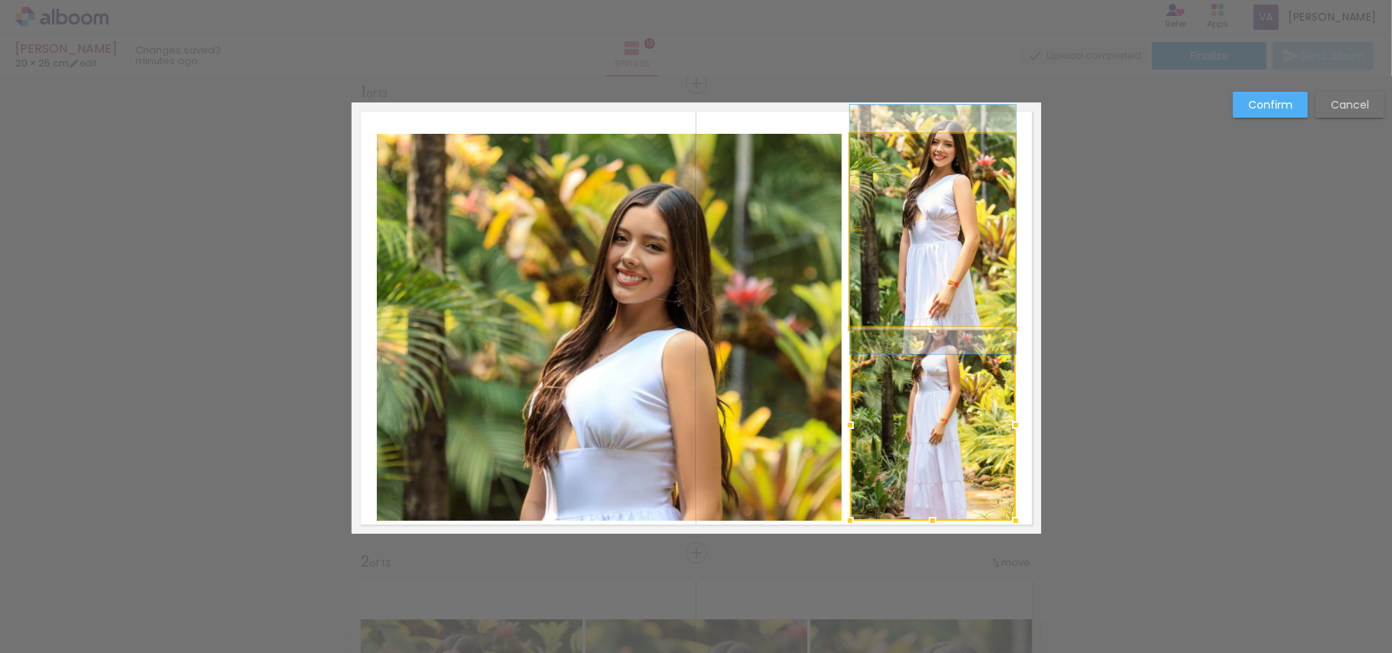
click at [925, 258] on quentale-photo at bounding box center [933, 230] width 166 height 192
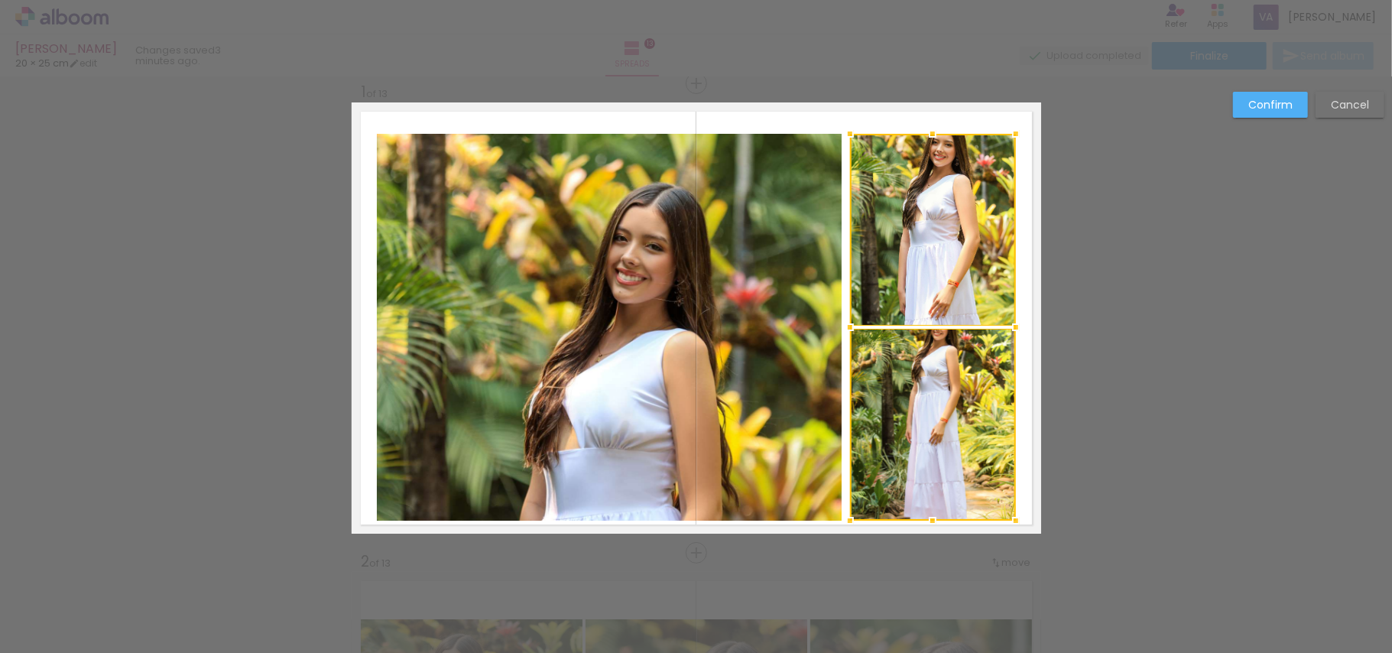
click at [714, 326] on quentale-photo at bounding box center [610, 328] width 466 height 388
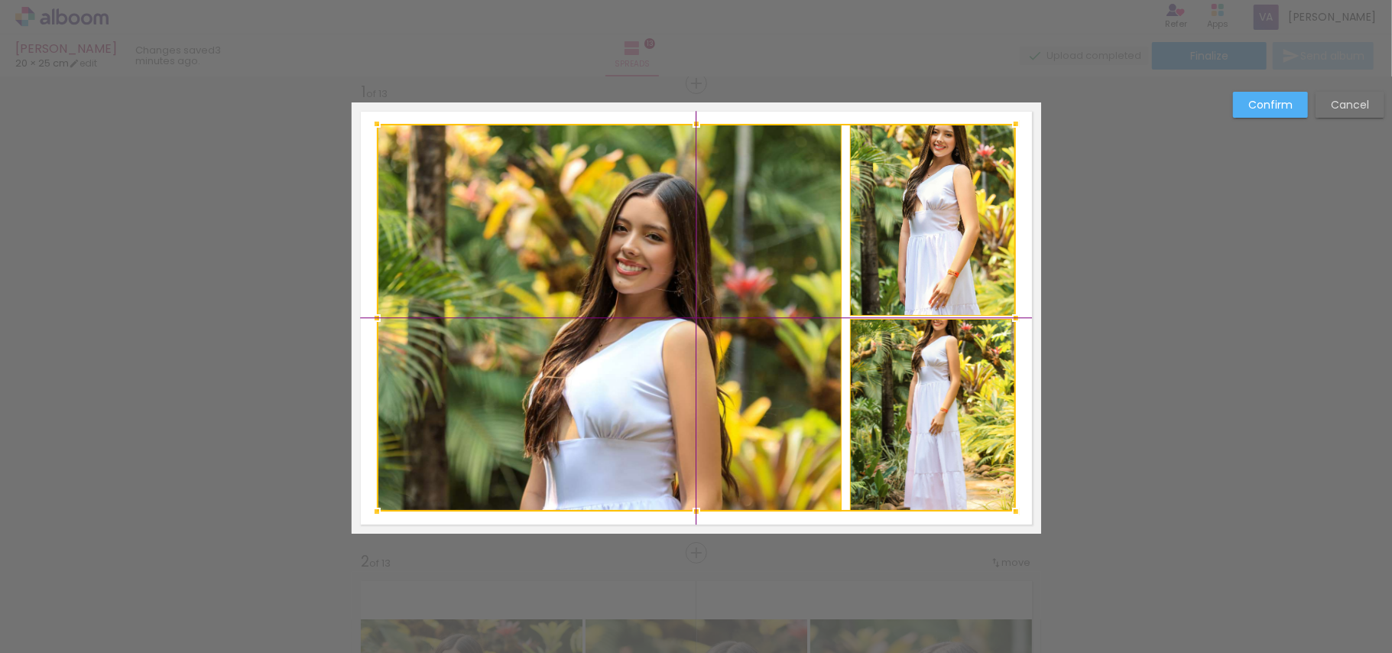
drag, startPoint x: 940, startPoint y: 286, endPoint x: 940, endPoint y: 276, distance: 10.0
click at [940, 276] on div at bounding box center [696, 318] width 639 height 388
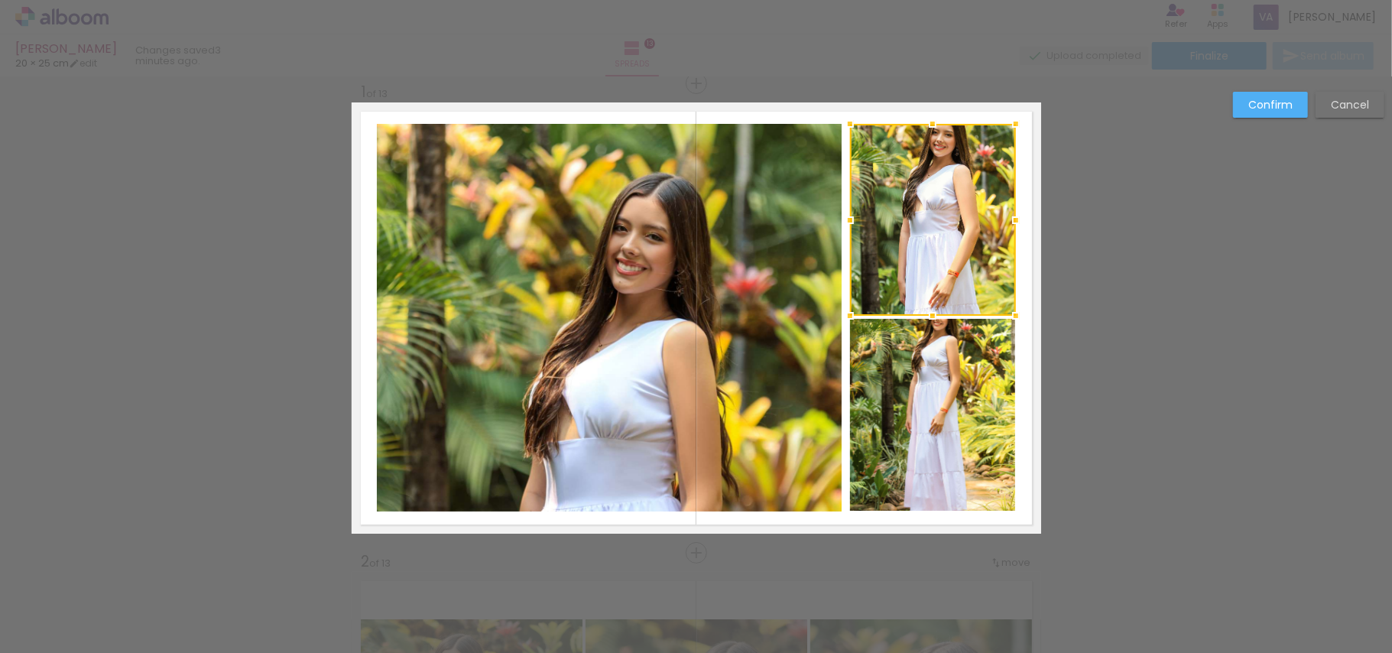
click at [0, 0] on slot "Confirm" at bounding box center [0, 0] width 0 height 0
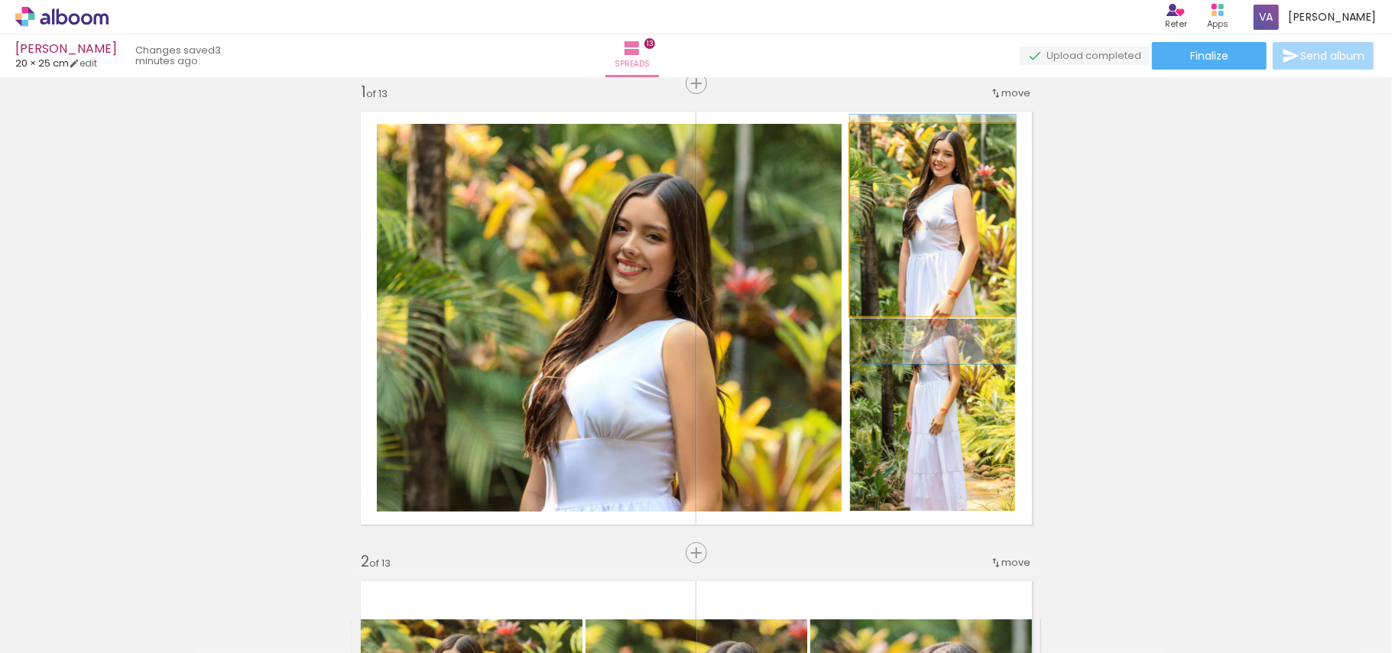
drag, startPoint x: 972, startPoint y: 223, endPoint x: 972, endPoint y: 243, distance: 19.9
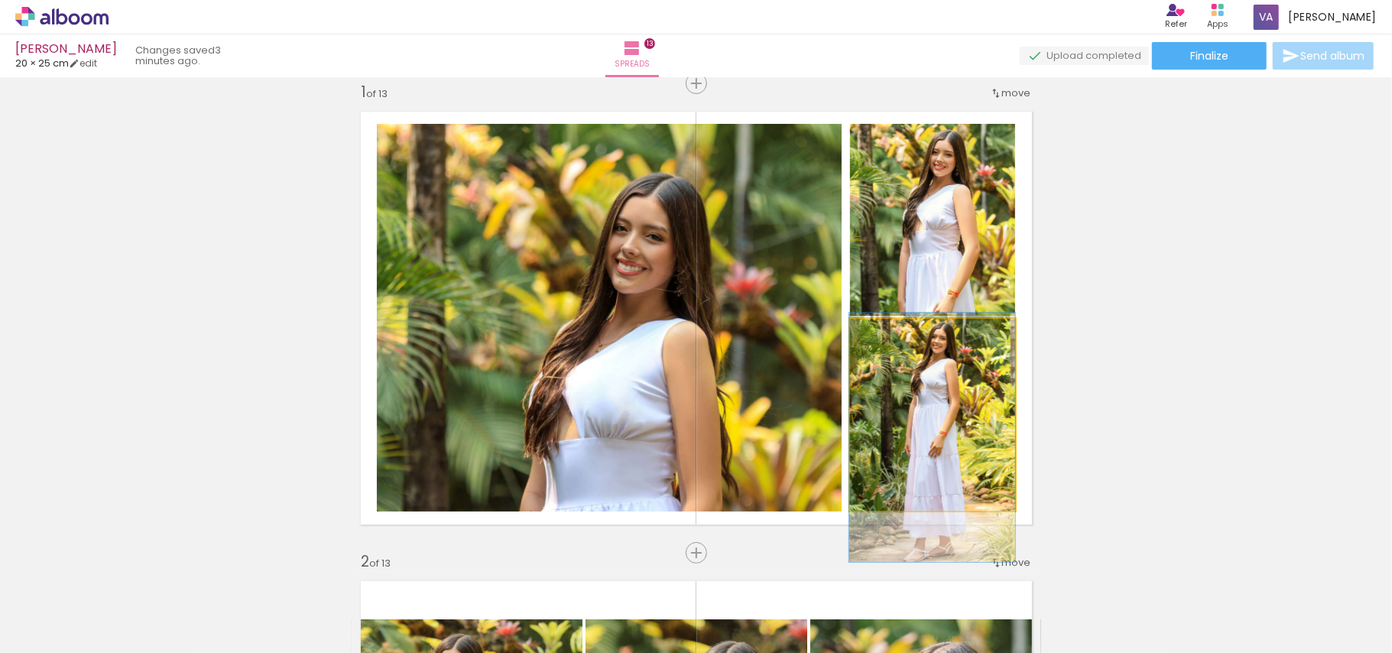
drag, startPoint x: 931, startPoint y: 442, endPoint x: 928, endPoint y: 465, distance: 23.1
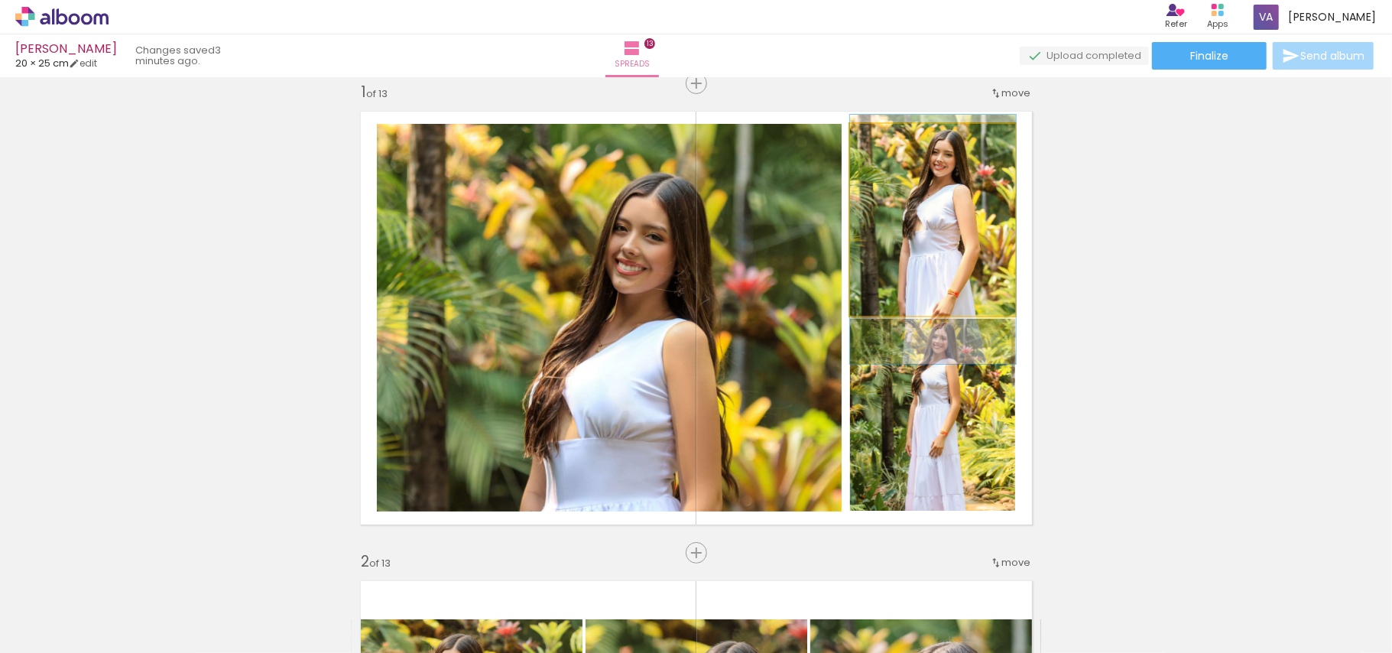
click at [979, 280] on quentale-photo at bounding box center [933, 220] width 166 height 192
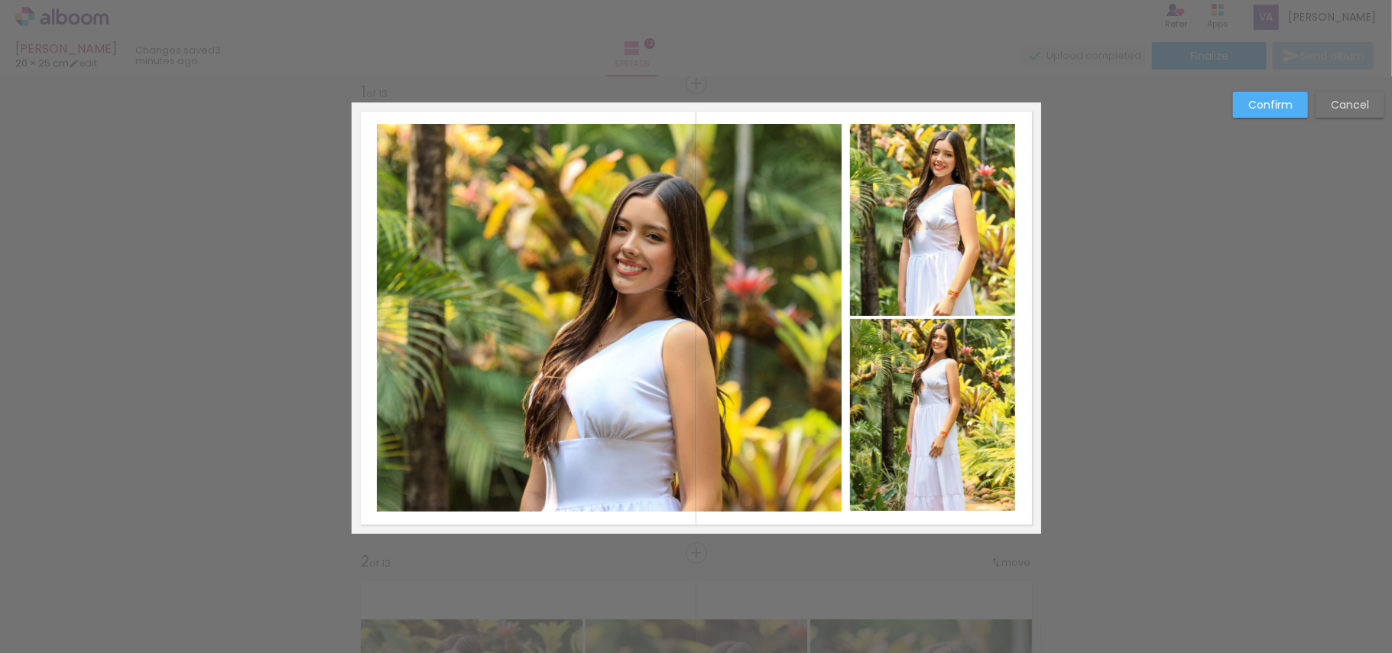
click at [983, 378] on quentale-photo at bounding box center [933, 415] width 166 height 192
click at [1004, 261] on quentale-photo at bounding box center [933, 220] width 166 height 192
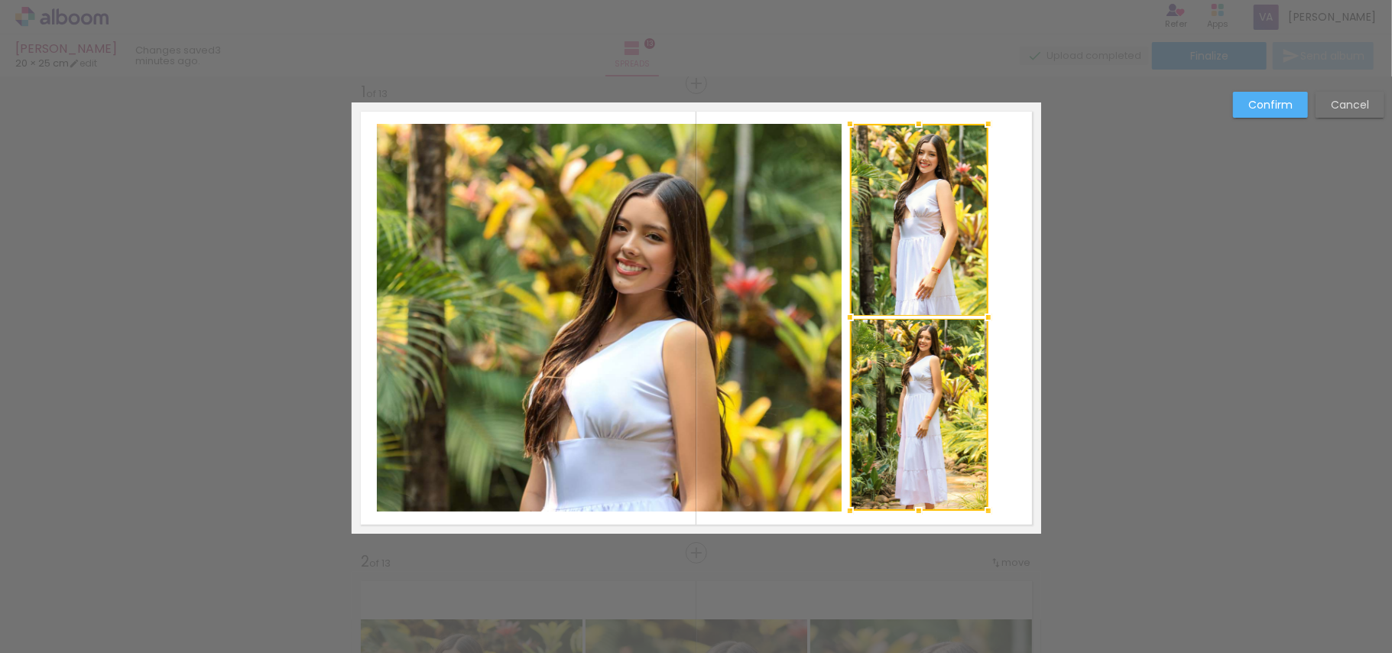
drag, startPoint x: 1010, startPoint y: 312, endPoint x: 982, endPoint y: 313, distance: 28.3
click at [982, 313] on div at bounding box center [988, 317] width 31 height 31
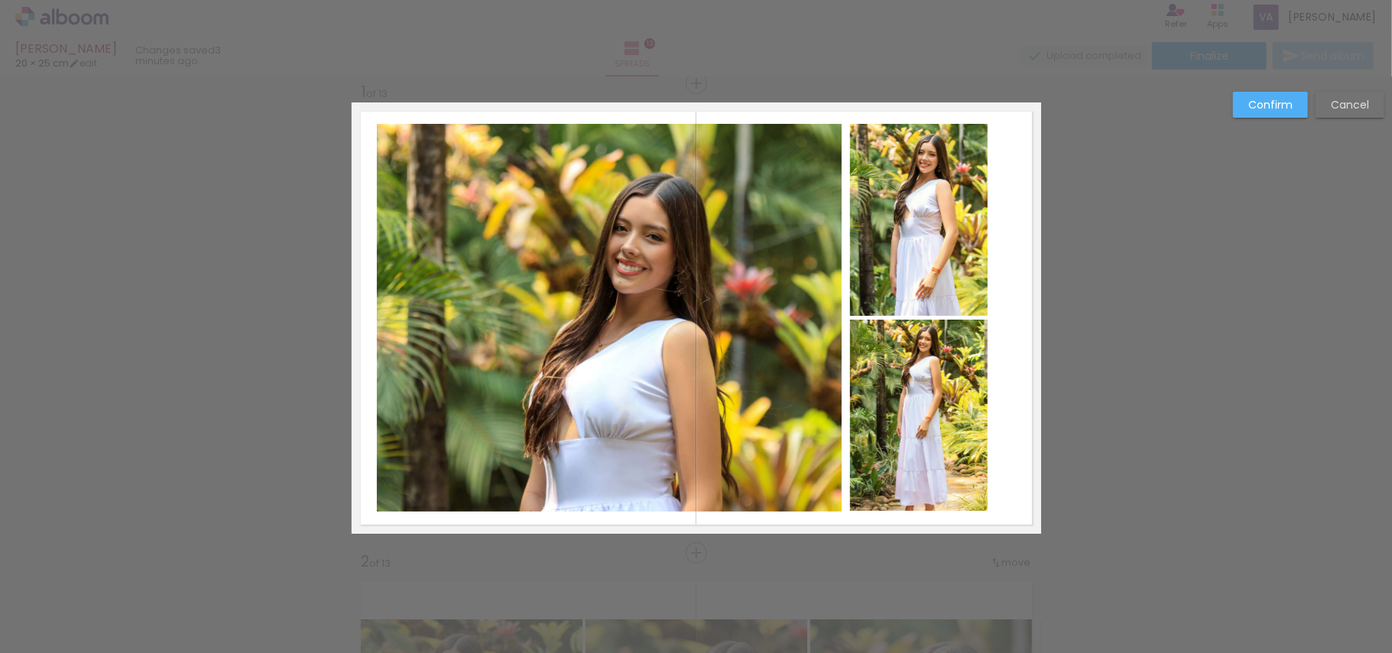
click at [958, 264] on quentale-photo at bounding box center [919, 220] width 138 height 192
click at [958, 264] on div at bounding box center [919, 220] width 138 height 192
click at [933, 389] on quentale-photo at bounding box center [919, 416] width 138 height 192
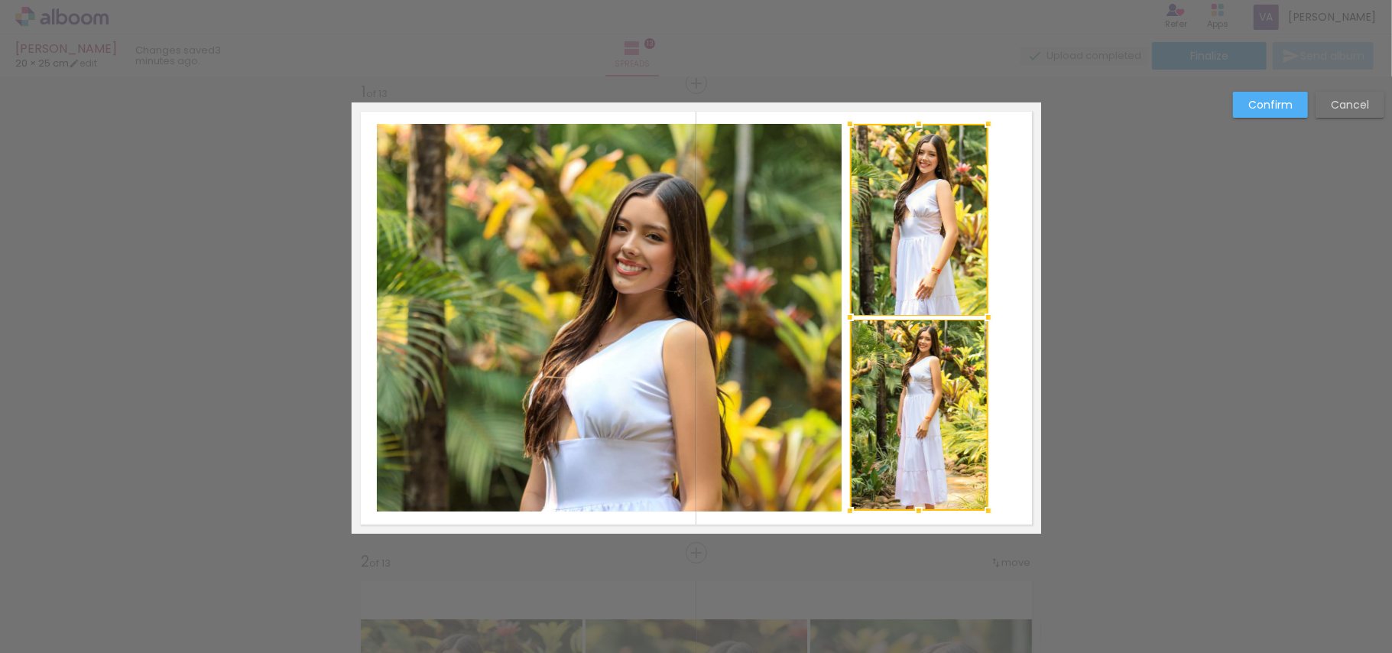
click at [0, 0] on slot "Confirm" at bounding box center [0, 0] width 0 height 0
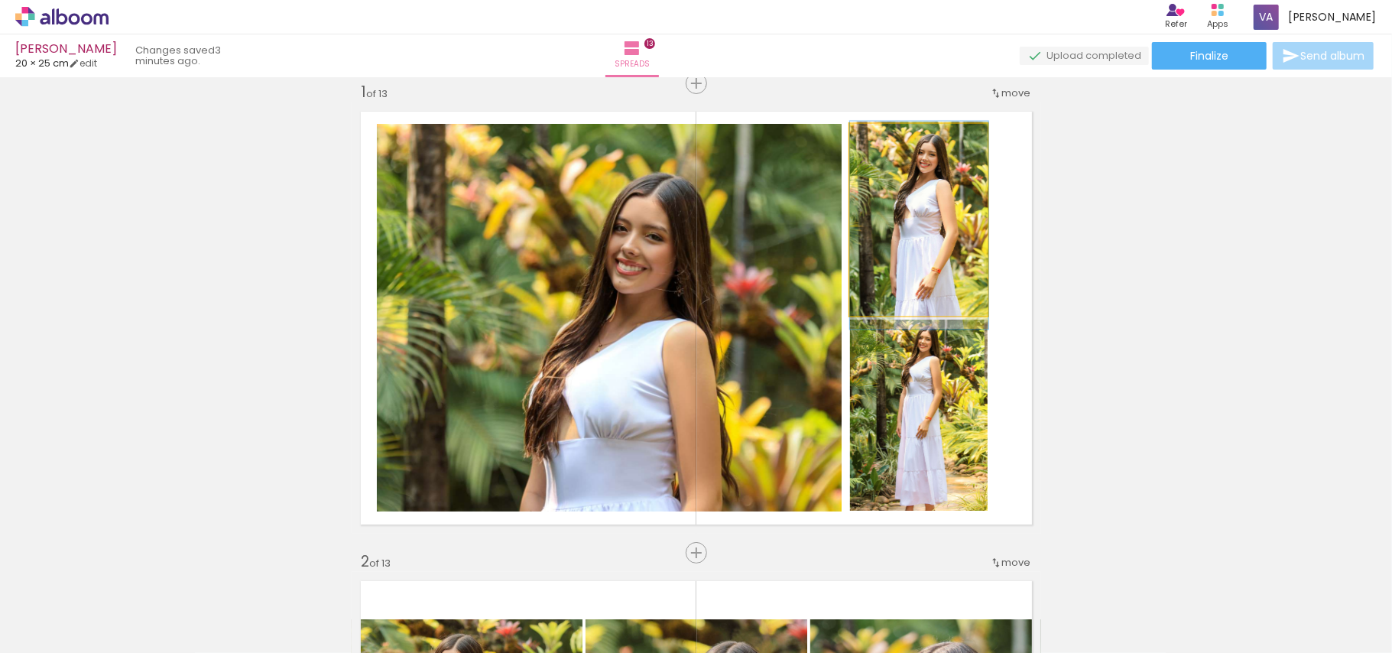
click at [927, 230] on quentale-photo at bounding box center [919, 220] width 138 height 192
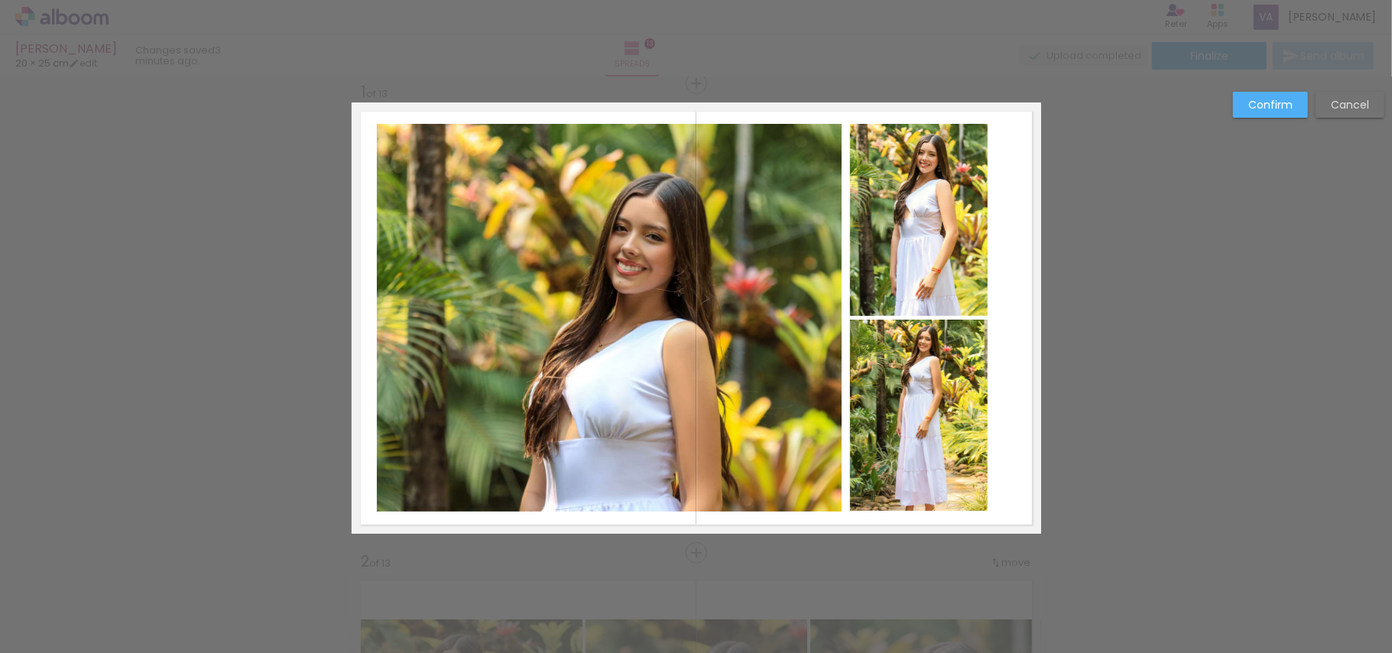
click at [914, 411] on quentale-photo at bounding box center [919, 416] width 138 height 192
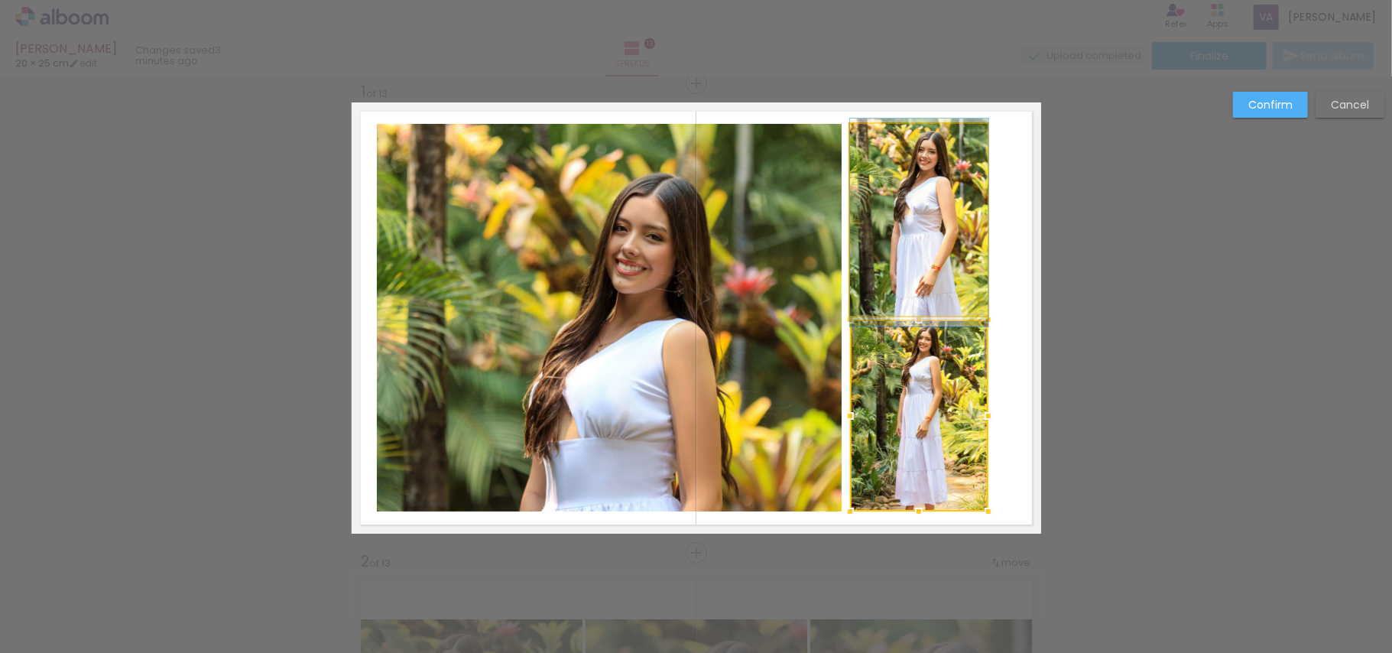
drag, startPoint x: 928, startPoint y: 298, endPoint x: 1212, endPoint y: 173, distance: 310.1
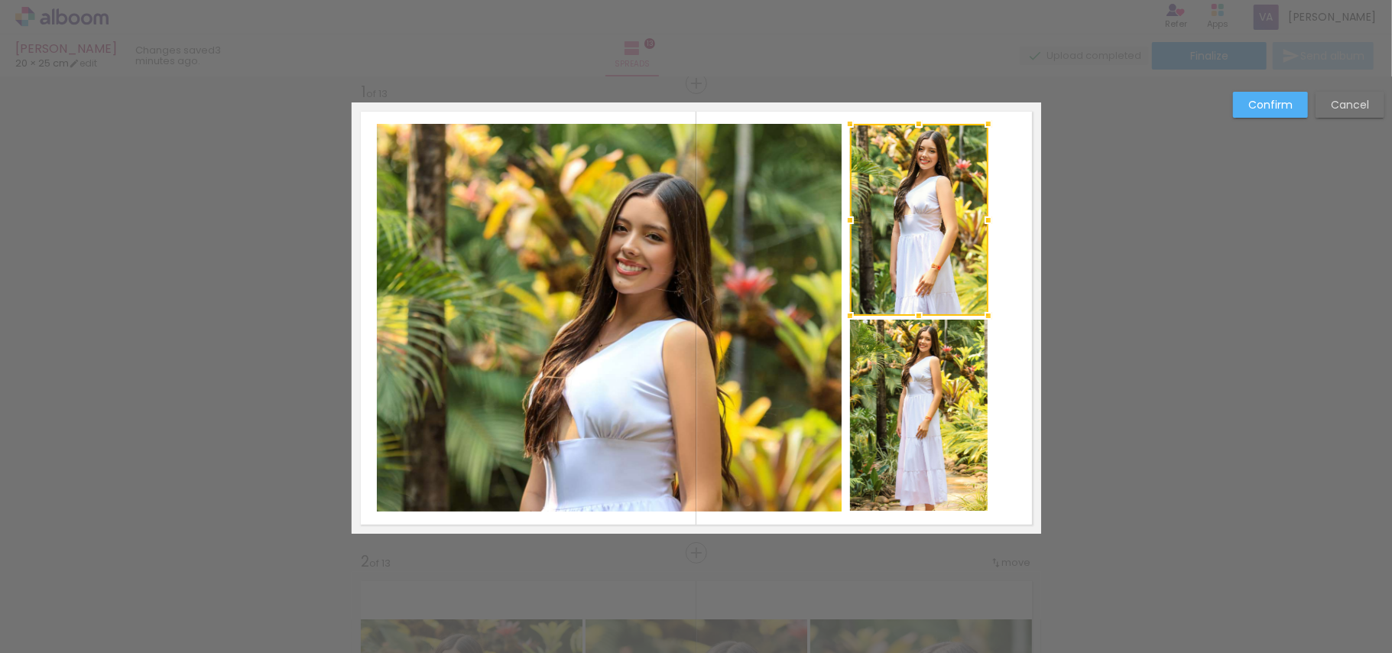
click at [0, 0] on slot "Confirm" at bounding box center [0, 0] width 0 height 0
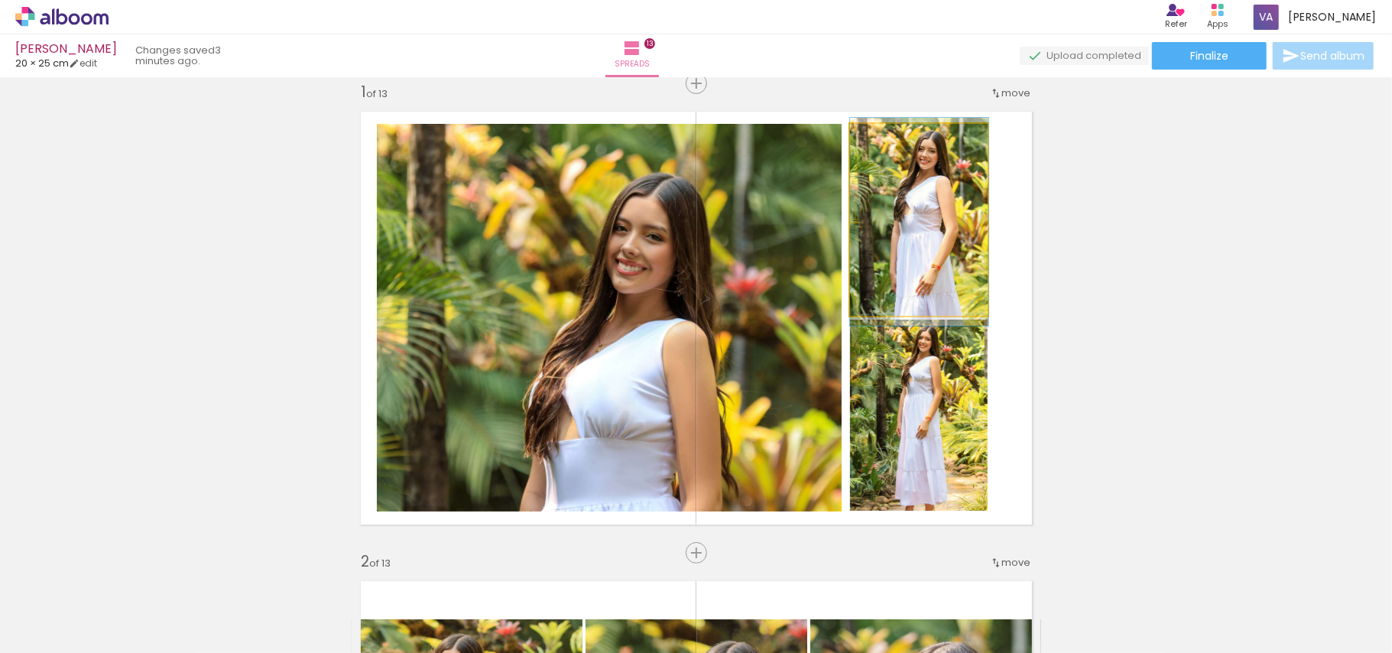
click at [894, 279] on quentale-photo at bounding box center [919, 220] width 138 height 192
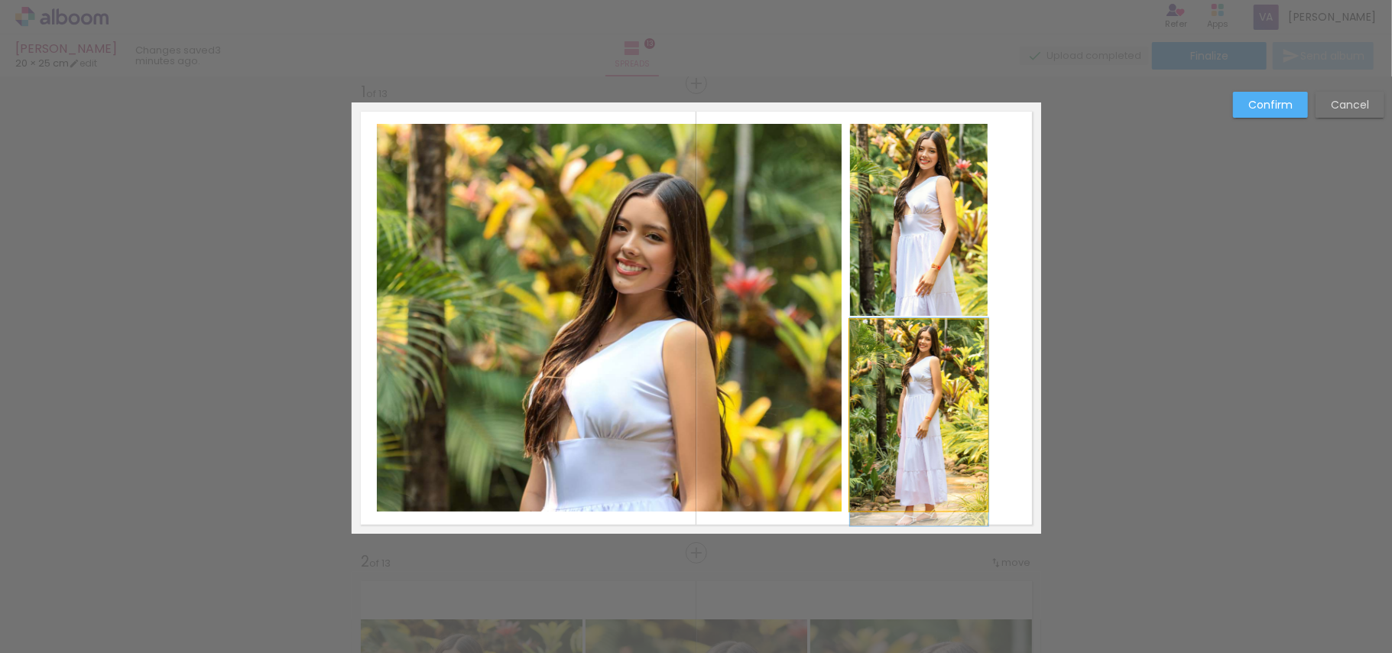
click at [904, 398] on quentale-photo at bounding box center [919, 416] width 138 height 192
click at [927, 269] on quentale-photo at bounding box center [919, 220] width 138 height 192
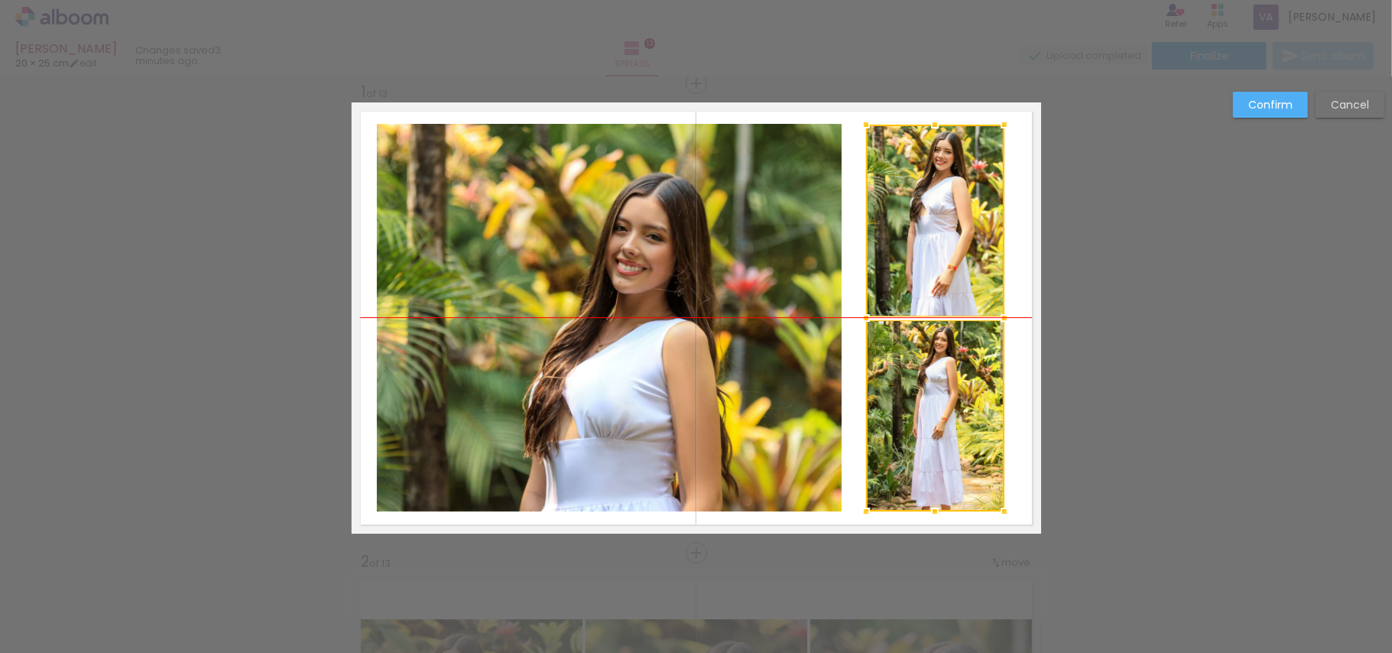
drag, startPoint x: 939, startPoint y: 303, endPoint x: 951, endPoint y: 303, distance: 12.3
click at [951, 303] on div at bounding box center [935, 318] width 138 height 387
click at [974, 268] on div at bounding box center [936, 221] width 138 height 192
click at [0, 0] on slot "Confirm" at bounding box center [0, 0] width 0 height 0
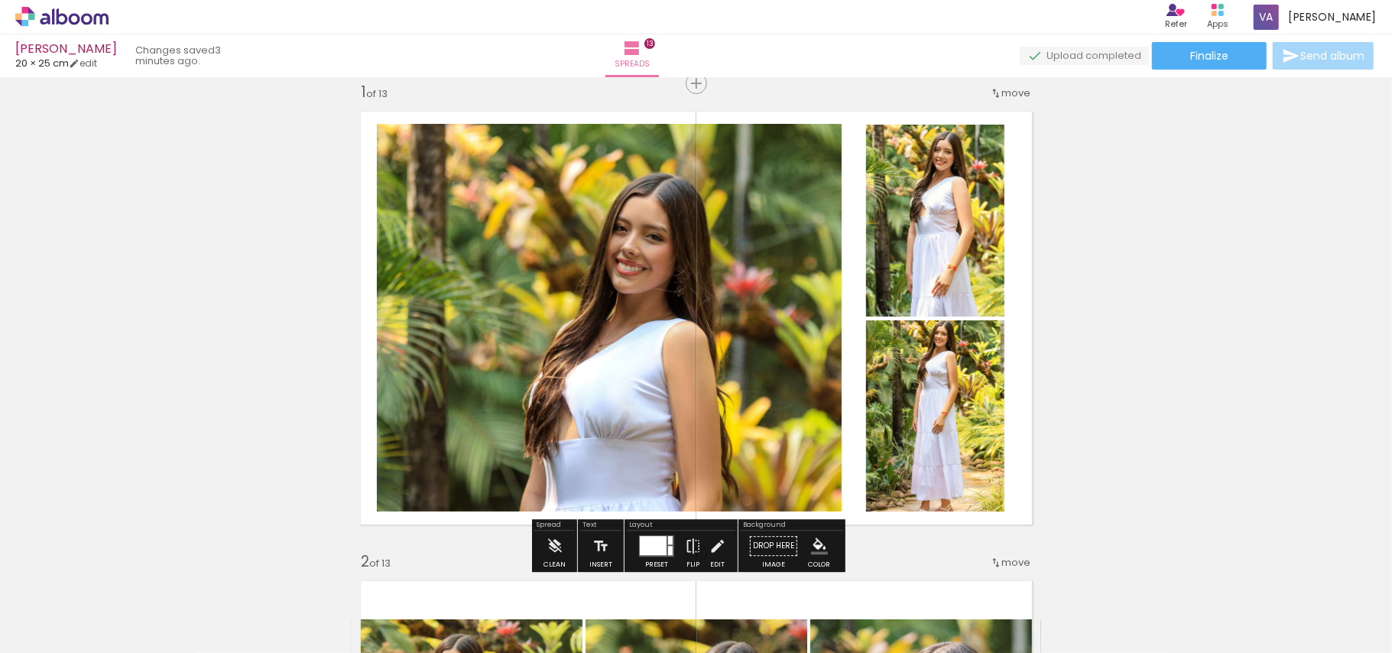
click at [945, 404] on quentale-photo at bounding box center [935, 416] width 138 height 192
click at [621, 362] on quentale-photo at bounding box center [610, 318] width 466 height 388
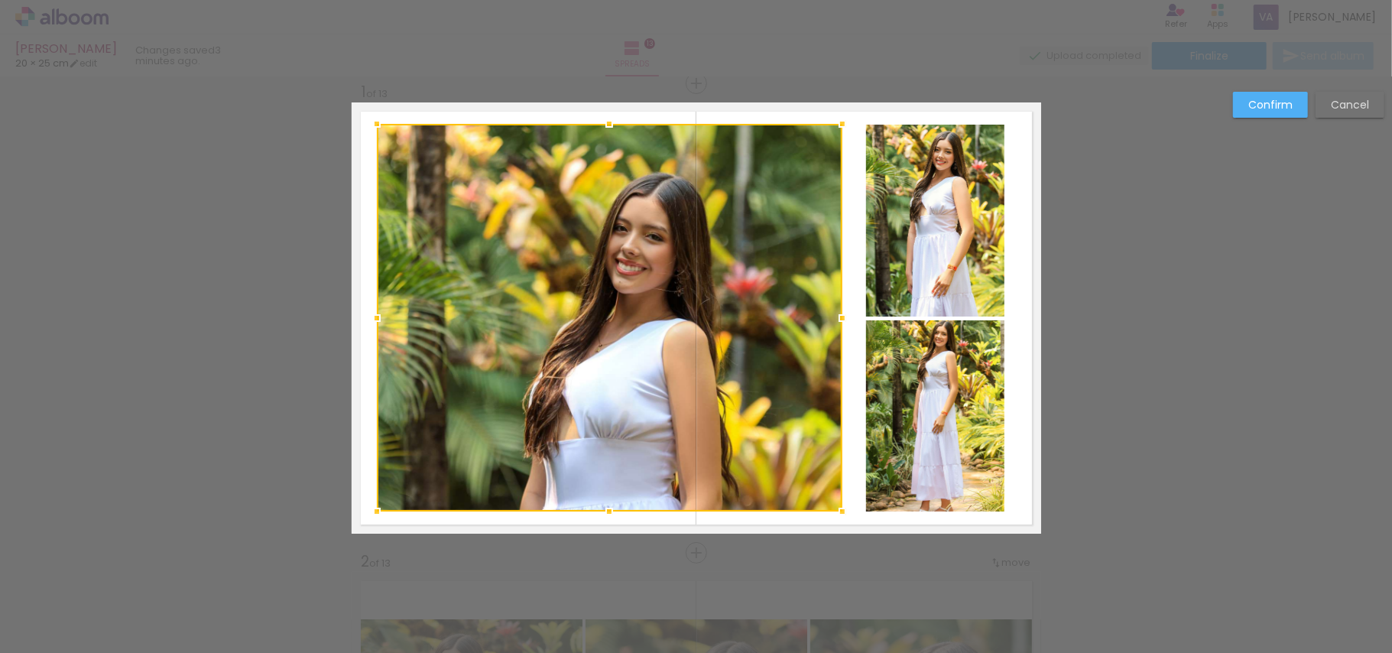
click at [920, 265] on quentale-photo at bounding box center [935, 221] width 138 height 192
click at [909, 411] on div at bounding box center [691, 318] width 628 height 388
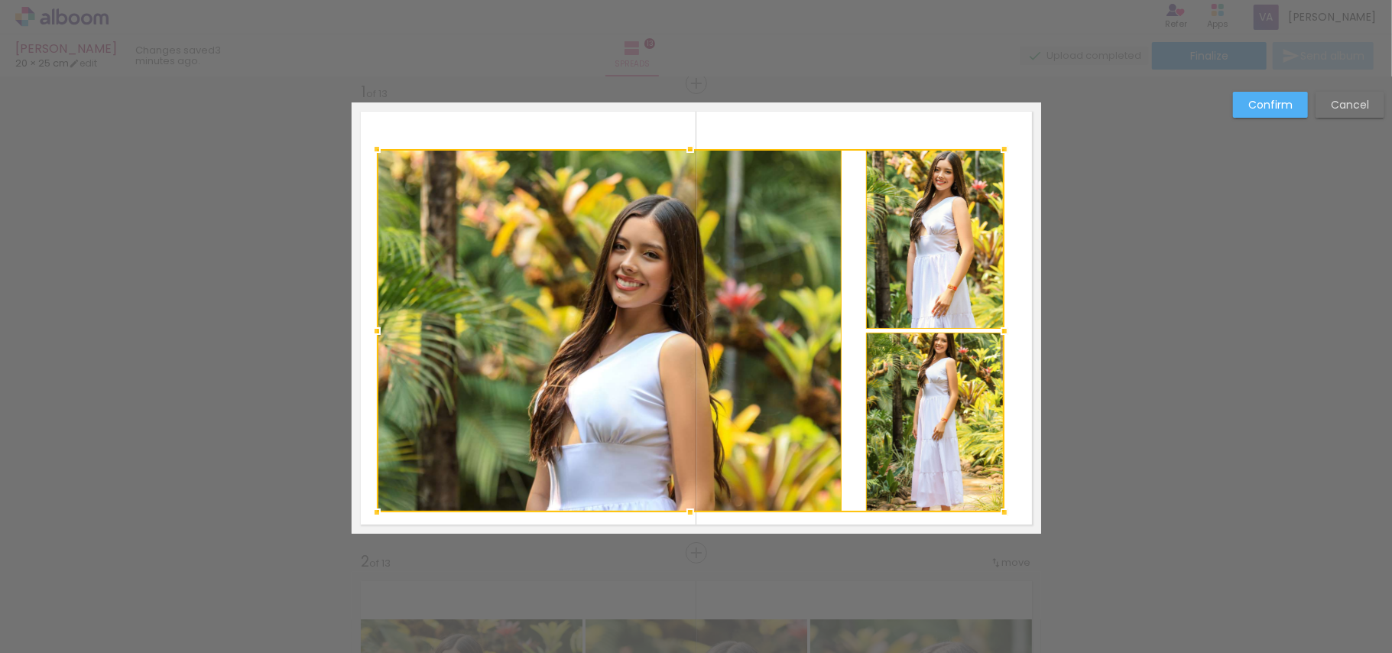
drag, startPoint x: 677, startPoint y: 125, endPoint x: 677, endPoint y: 150, distance: 24.5
click at [677, 150] on div at bounding box center [690, 149] width 31 height 31
click at [734, 214] on div at bounding box center [610, 329] width 466 height 362
click at [927, 213] on quentale-photo at bounding box center [935, 239] width 138 height 180
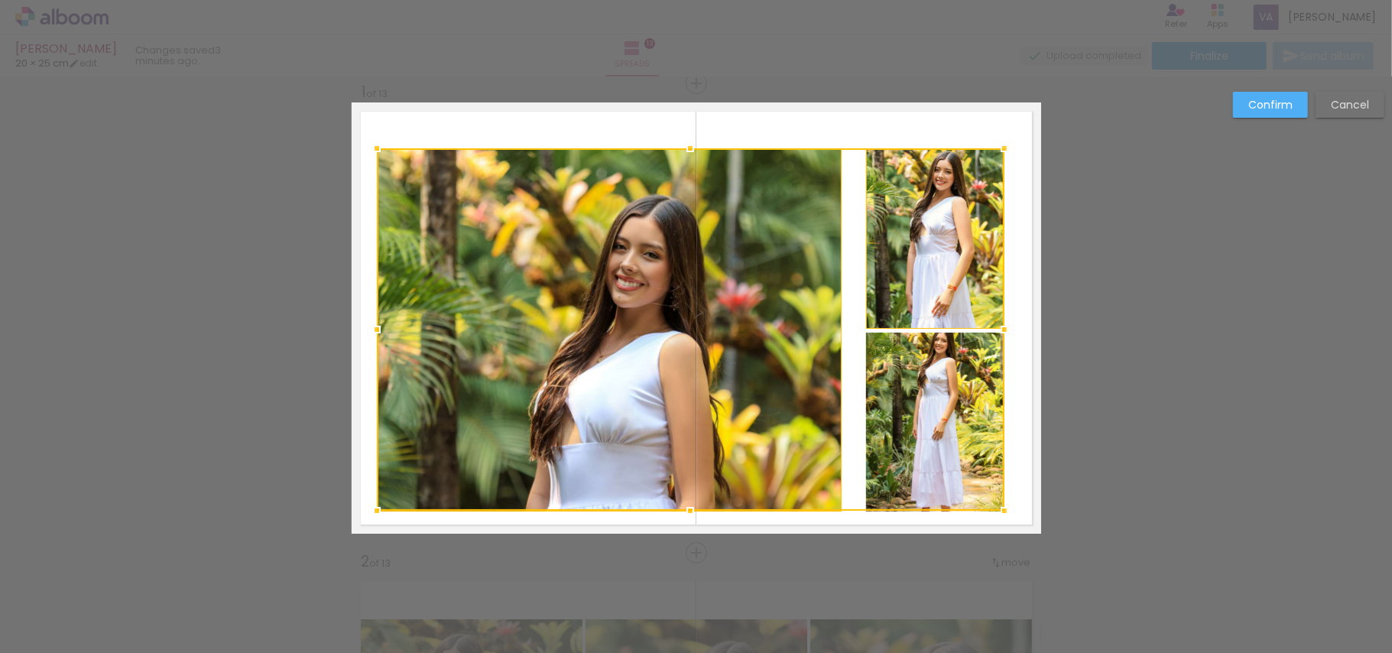
click at [927, 384] on div at bounding box center [691, 329] width 628 height 362
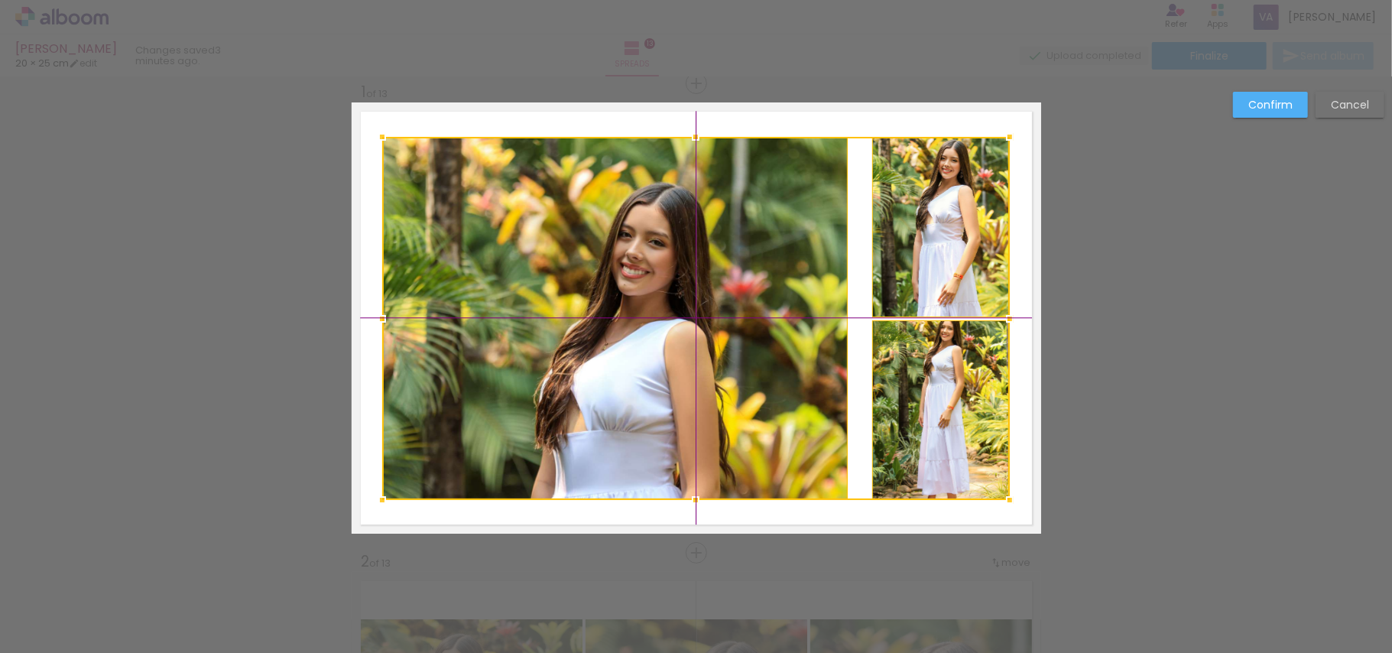
drag, startPoint x: 956, startPoint y: 272, endPoint x: 954, endPoint y: 255, distance: 16.9
click at [954, 255] on div at bounding box center [696, 318] width 628 height 363
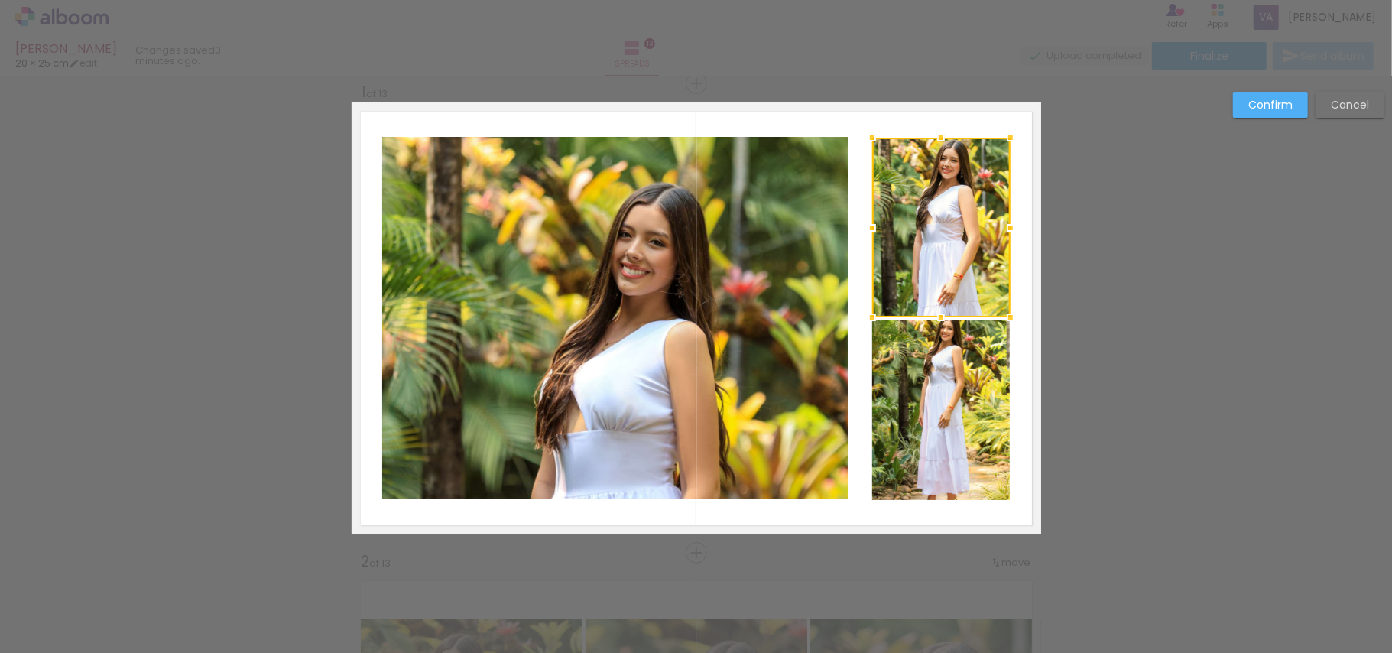
click at [0, 0] on slot "Confirm" at bounding box center [0, 0] width 0 height 0
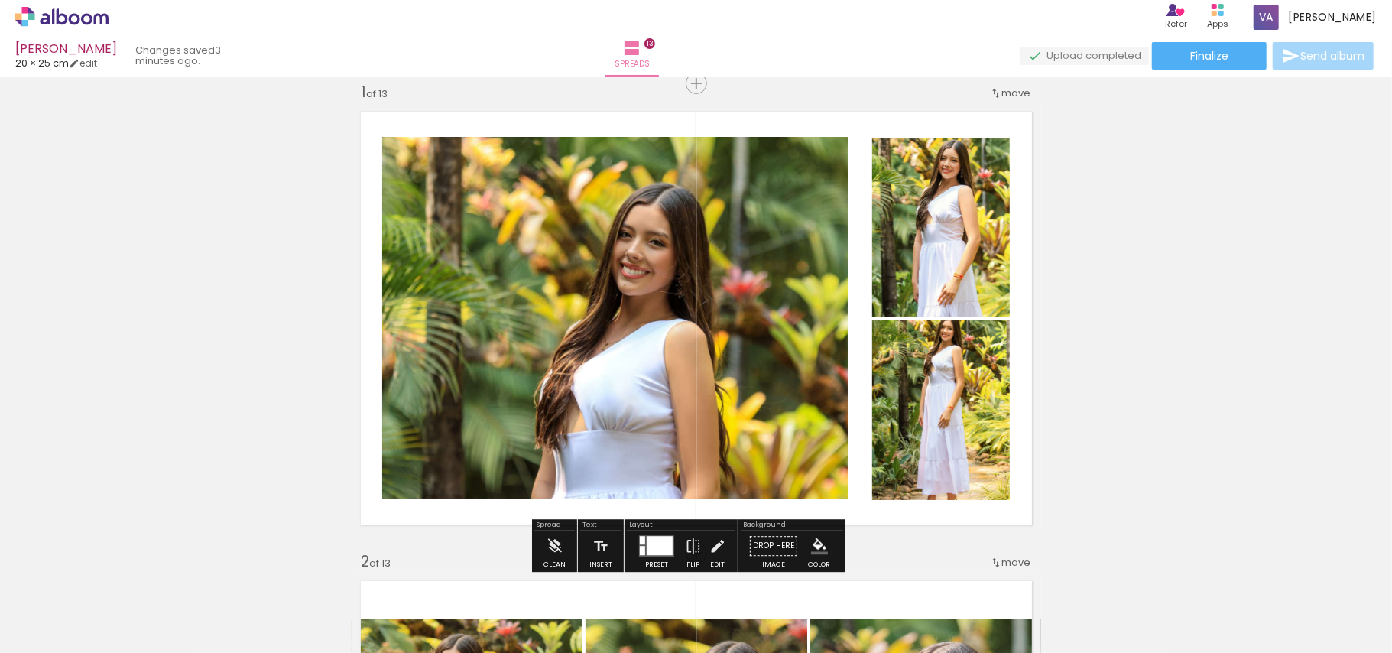
click at [878, 255] on quentale-photo at bounding box center [941, 228] width 138 height 180
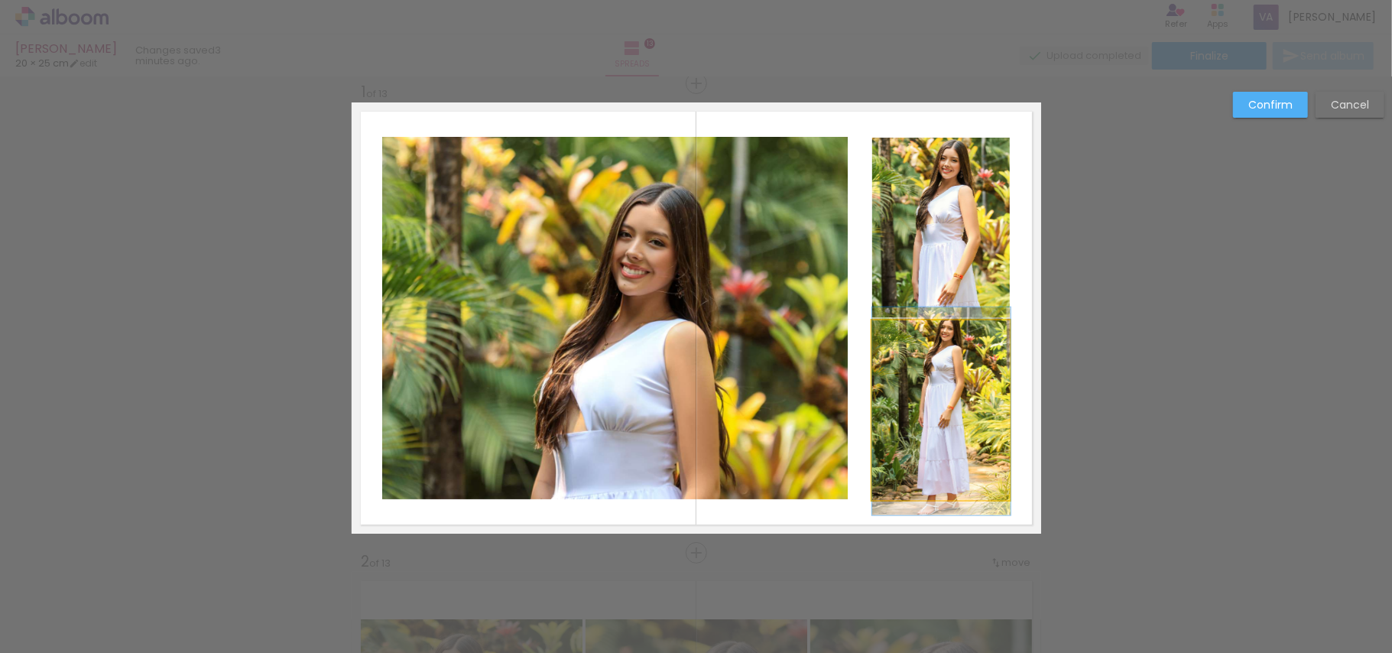
click at [902, 401] on quentale-photo at bounding box center [941, 410] width 138 height 180
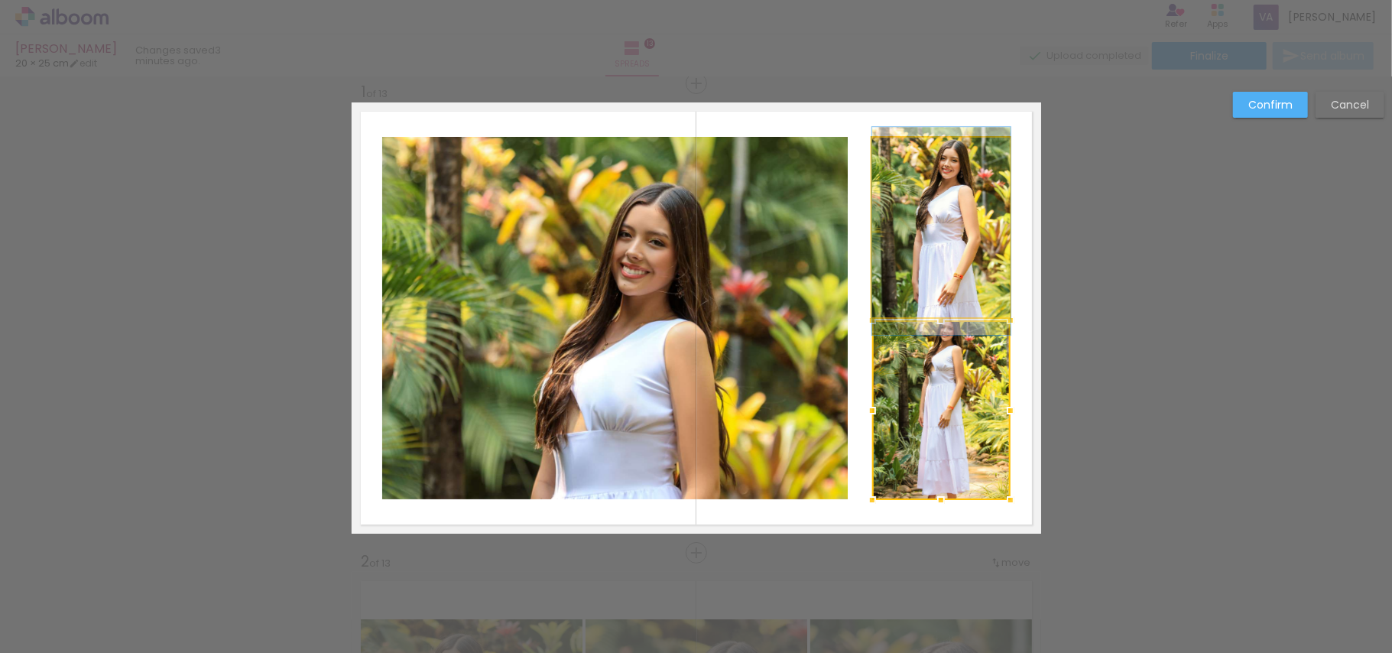
click at [936, 283] on quentale-photo at bounding box center [941, 228] width 138 height 180
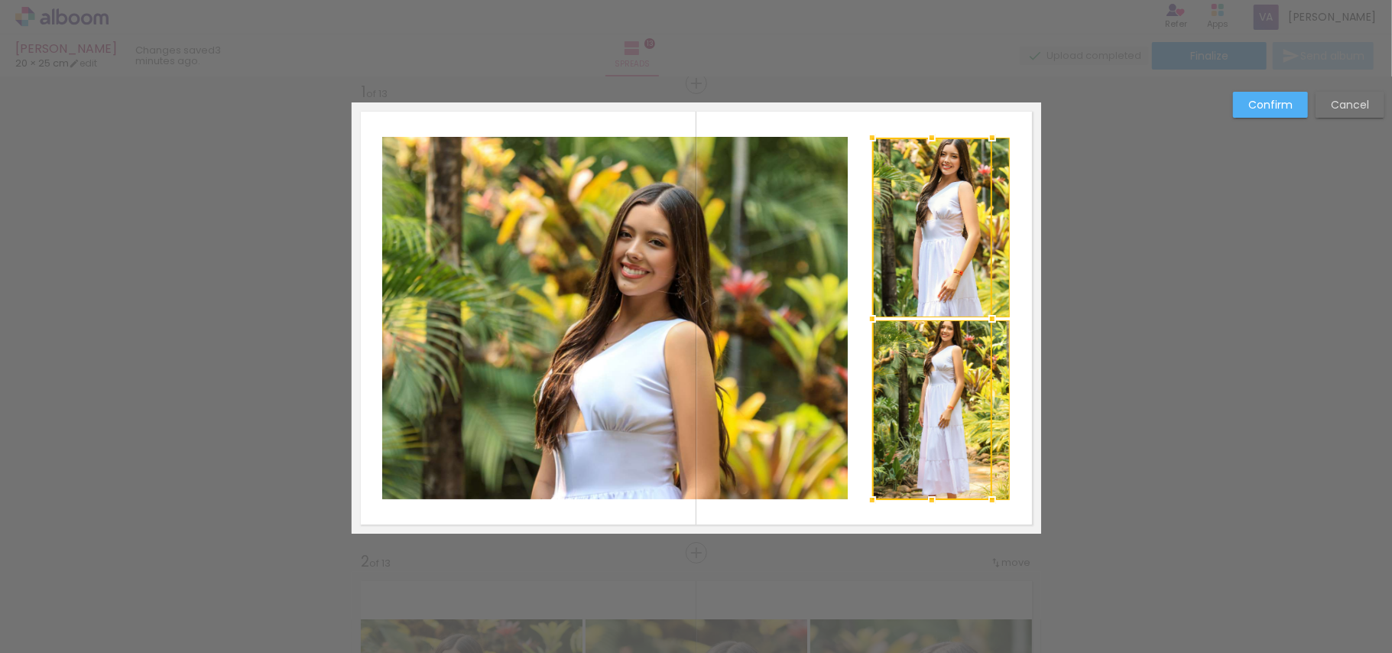
drag, startPoint x: 1018, startPoint y: 320, endPoint x: 979, endPoint y: 320, distance: 39.8
click at [979, 320] on div at bounding box center [992, 318] width 31 height 31
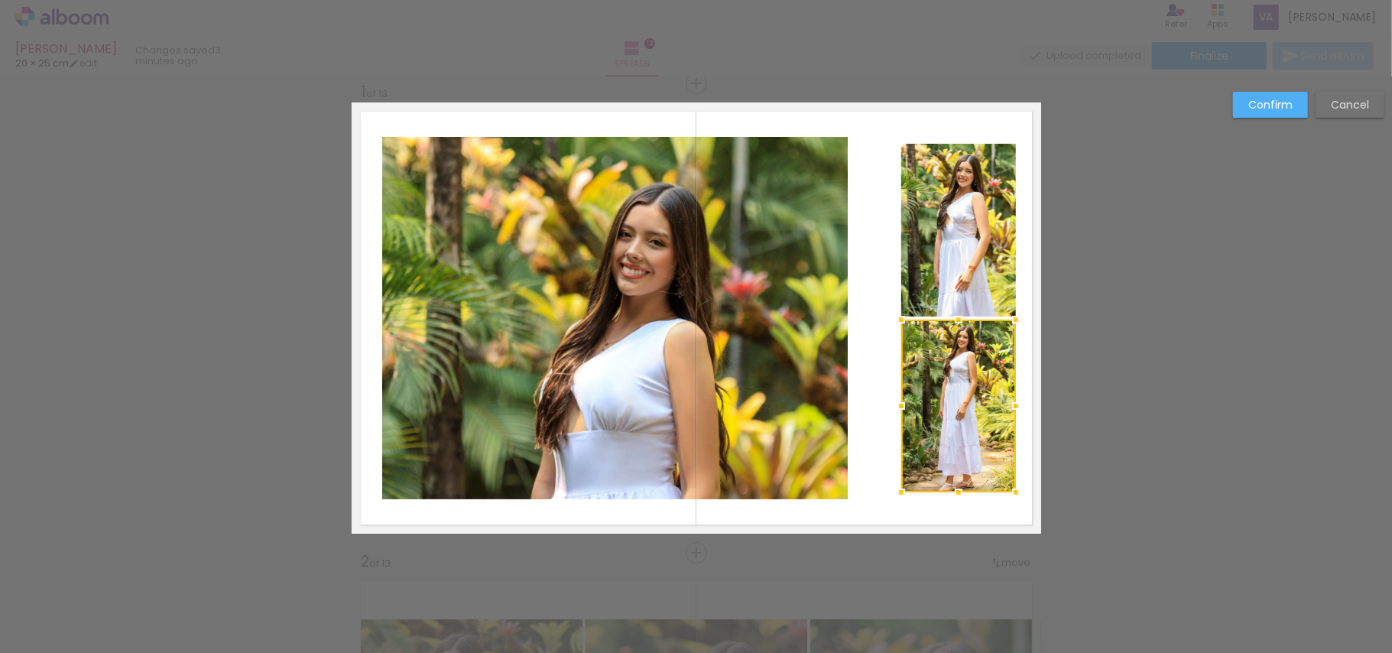
click at [0, 0] on slot "Cancel" at bounding box center [0, 0] width 0 height 0
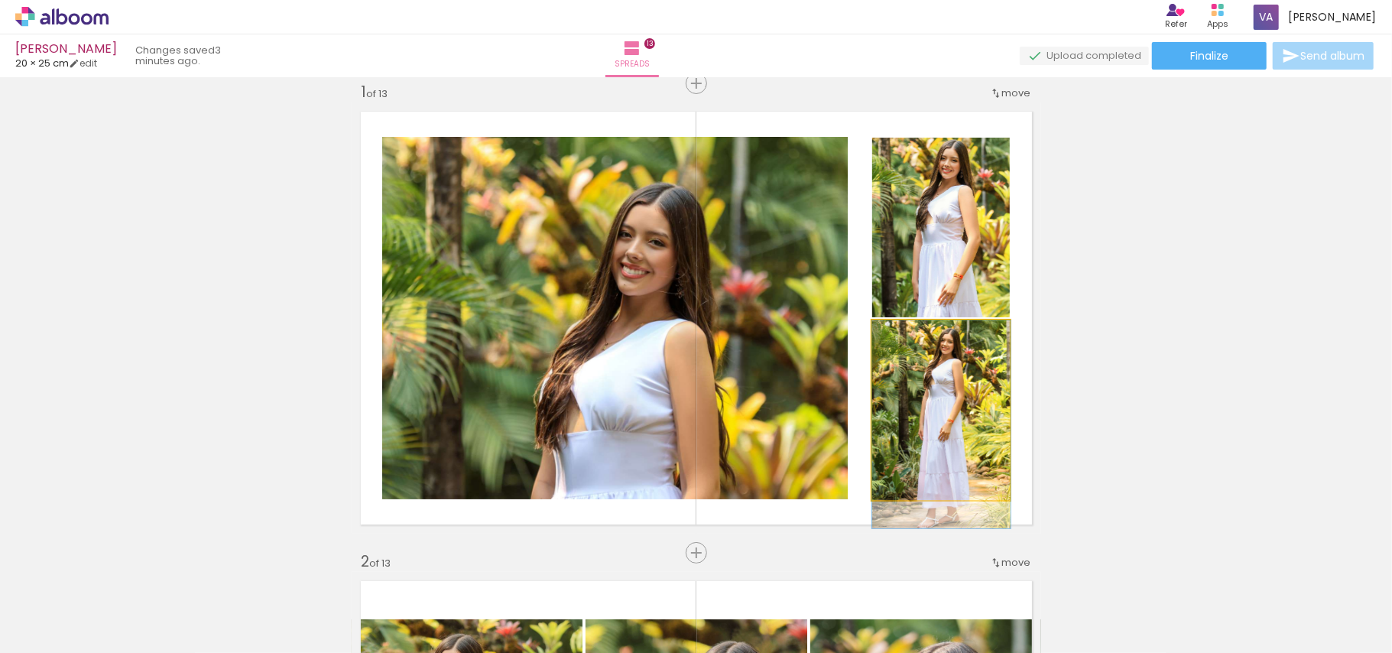
drag, startPoint x: 960, startPoint y: 431, endPoint x: 960, endPoint y: 450, distance: 18.3
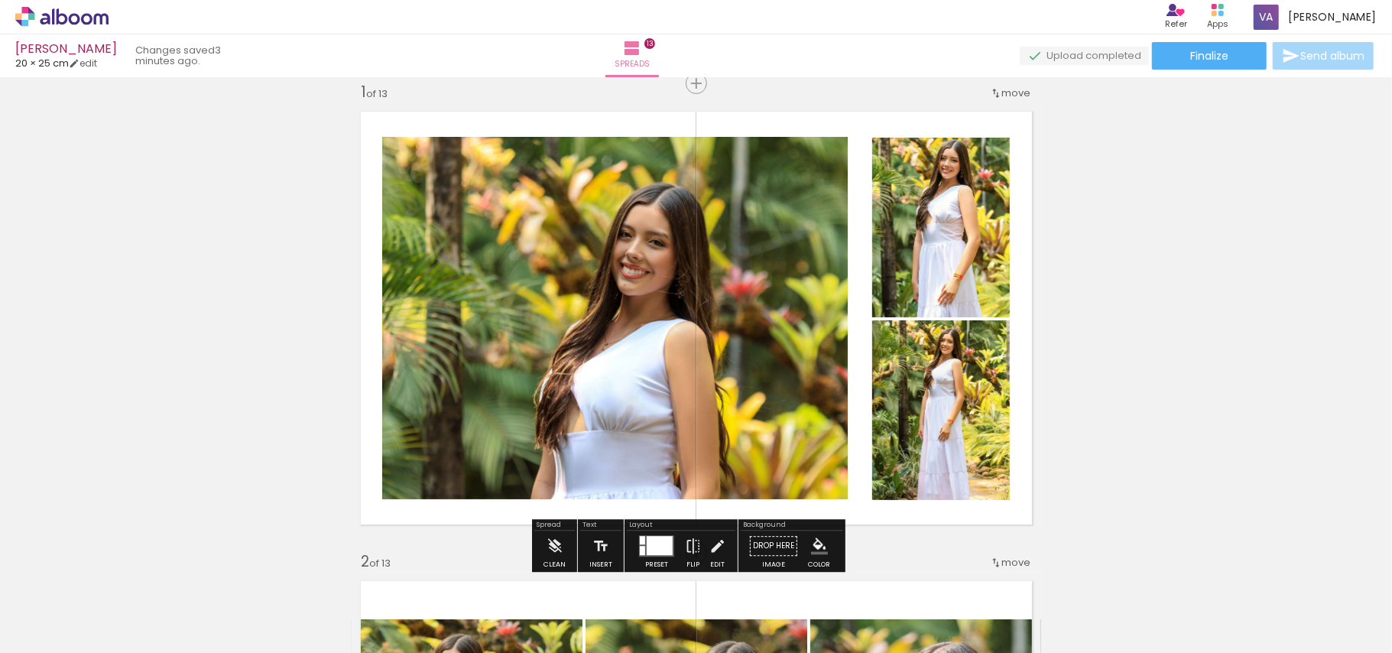
click at [668, 537] on div at bounding box center [670, 540] width 5 height 8
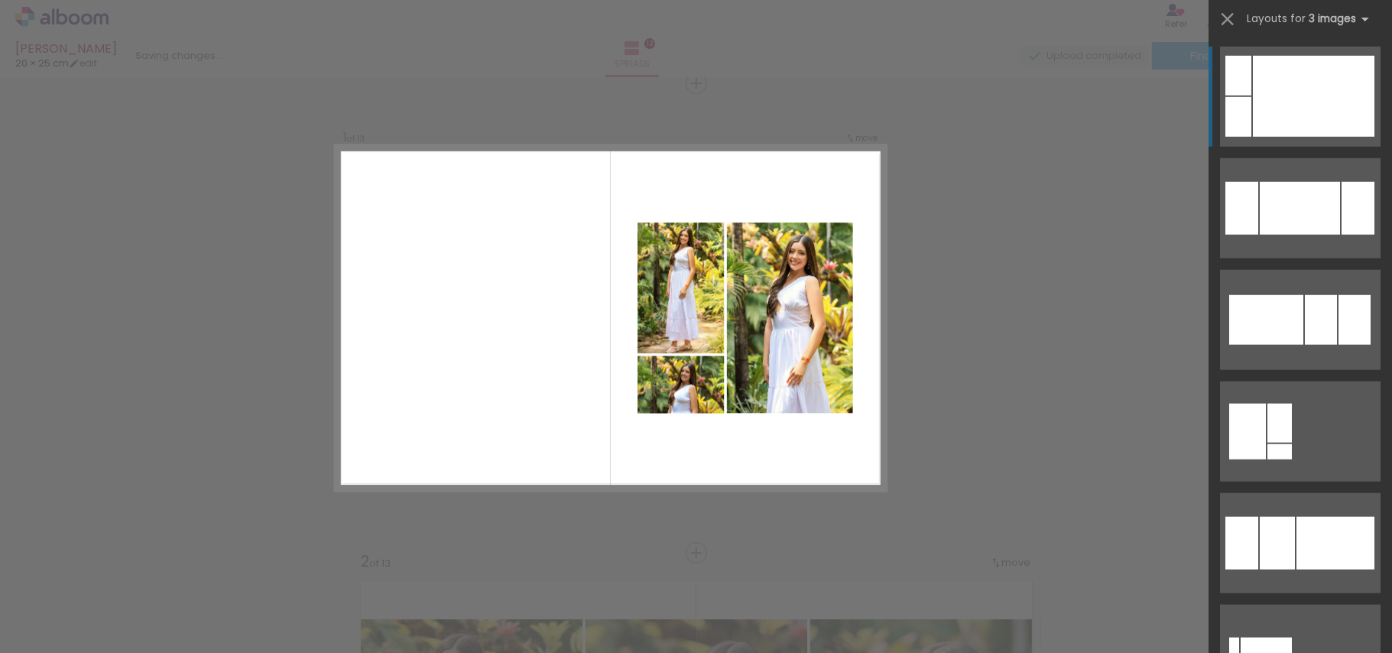
scroll to position [1209, 0]
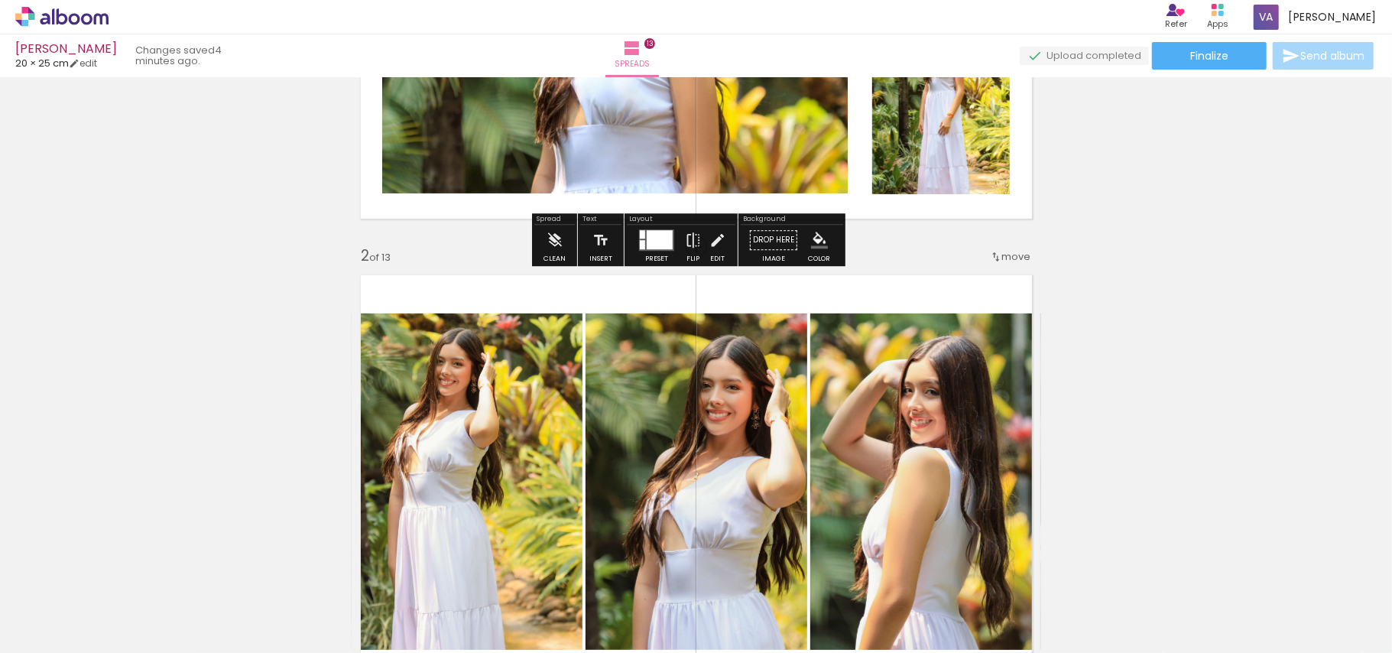
scroll to position [223, 0]
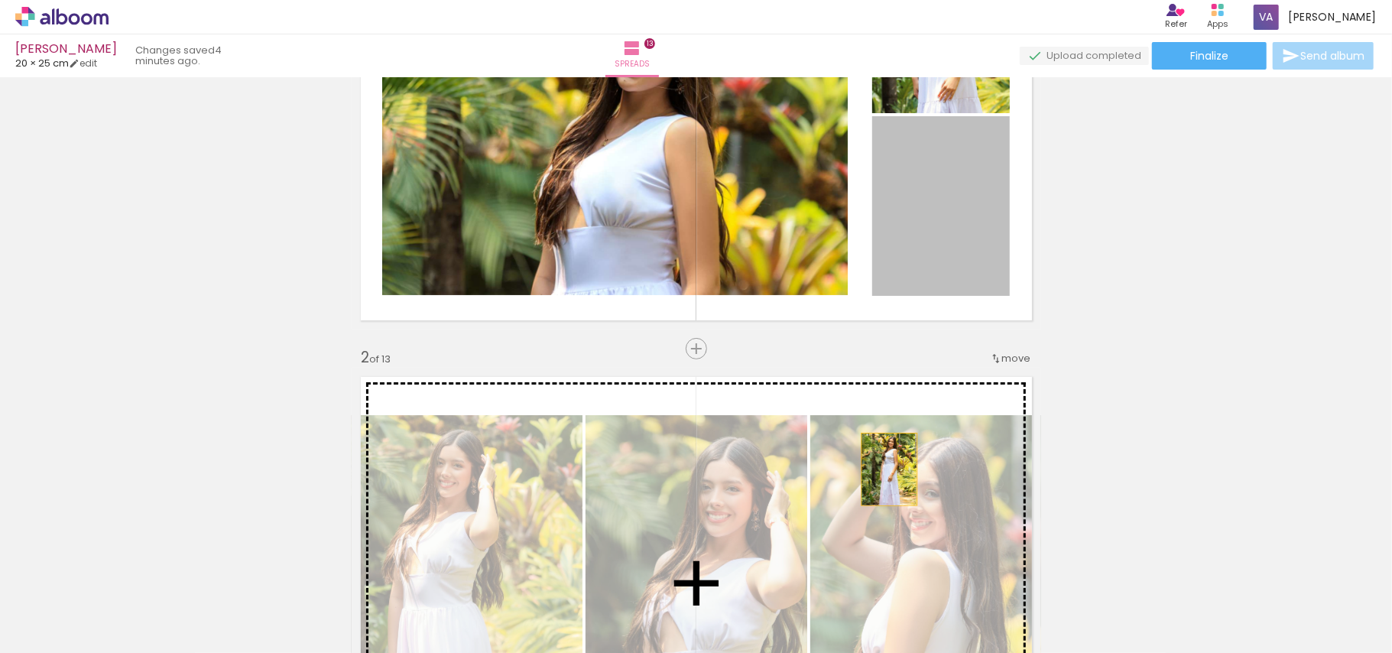
drag, startPoint x: 920, startPoint y: 298, endPoint x: 881, endPoint y: 490, distance: 195.8
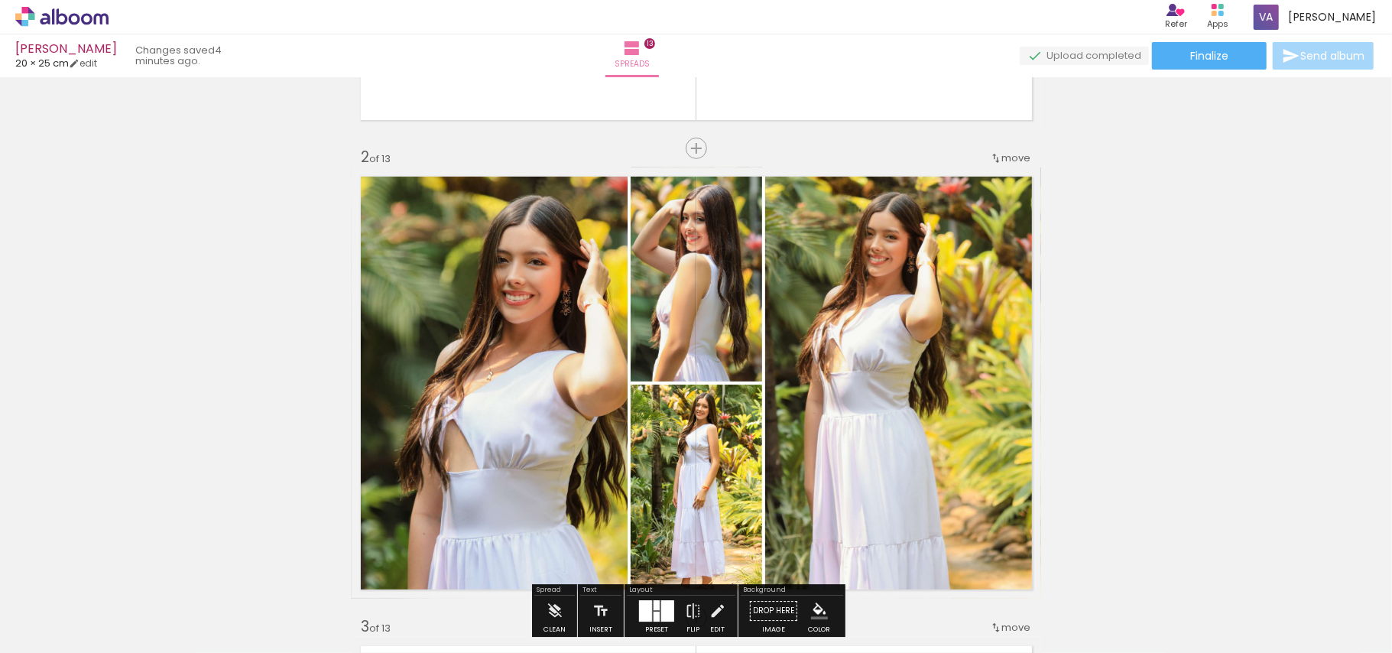
scroll to position [529, 0]
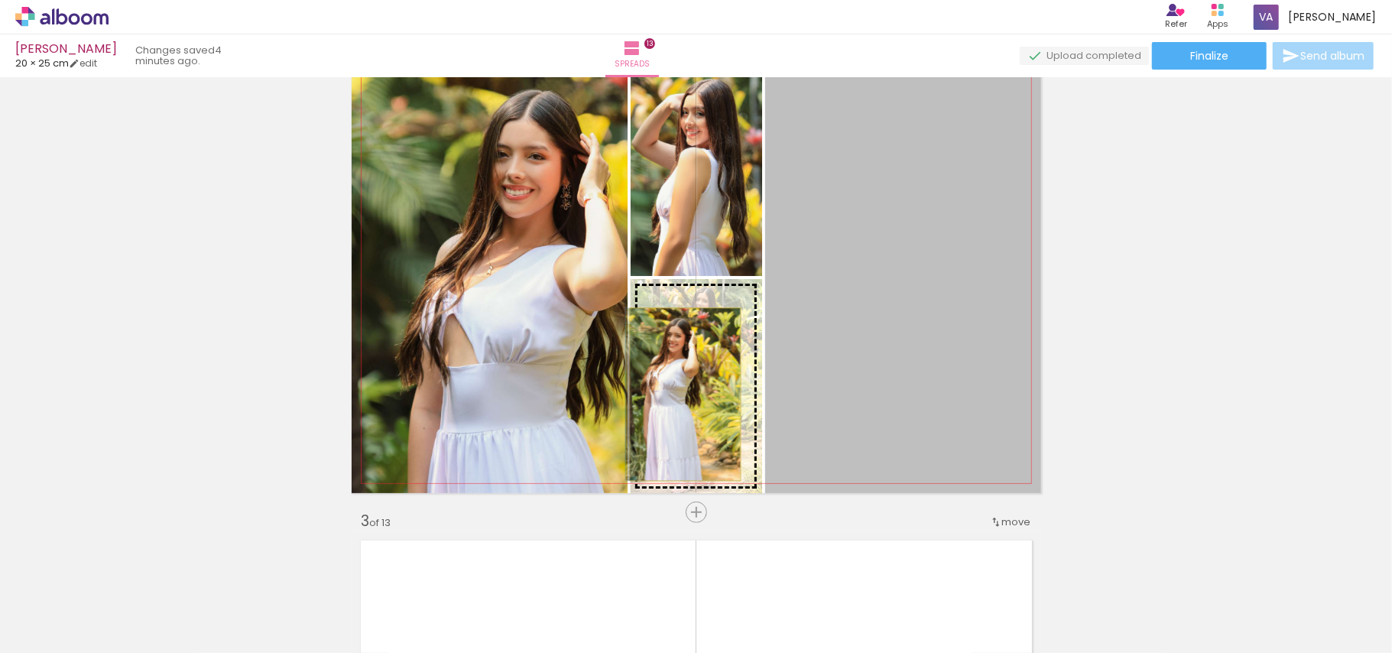
drag, startPoint x: 872, startPoint y: 379, endPoint x: 677, endPoint y: 394, distance: 195.5
click at [0, 0] on slot at bounding box center [0, 0] width 0 height 0
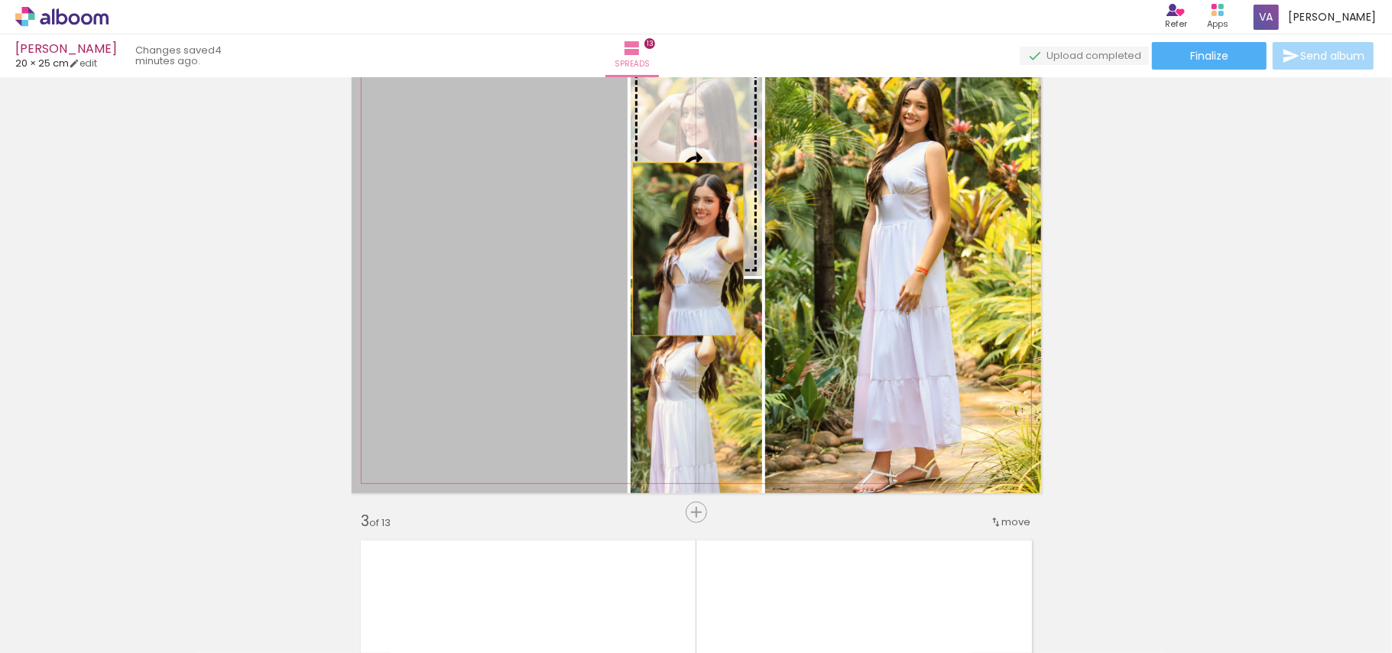
drag, startPoint x: 537, startPoint y: 368, endPoint x: 688, endPoint y: 245, distance: 194.6
click at [0, 0] on slot at bounding box center [0, 0] width 0 height 0
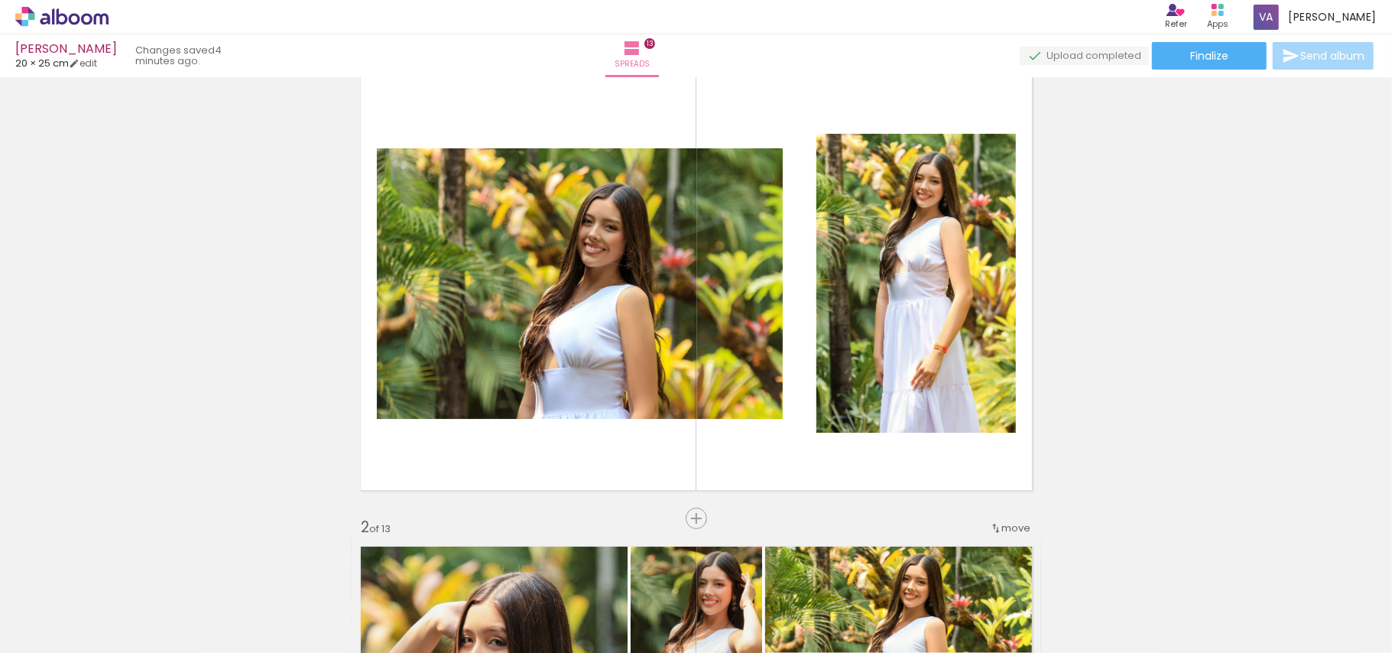
scroll to position [19, 0]
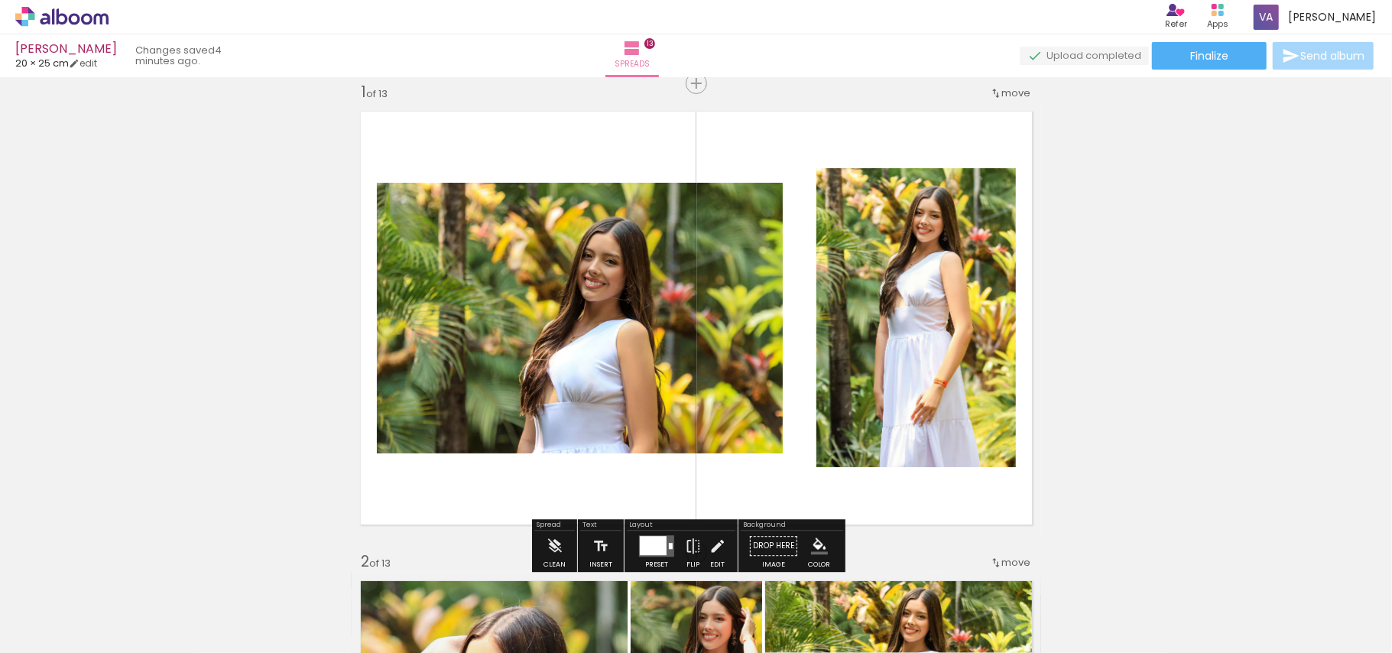
click at [742, 325] on quentale-photo at bounding box center [580, 318] width 406 height 271
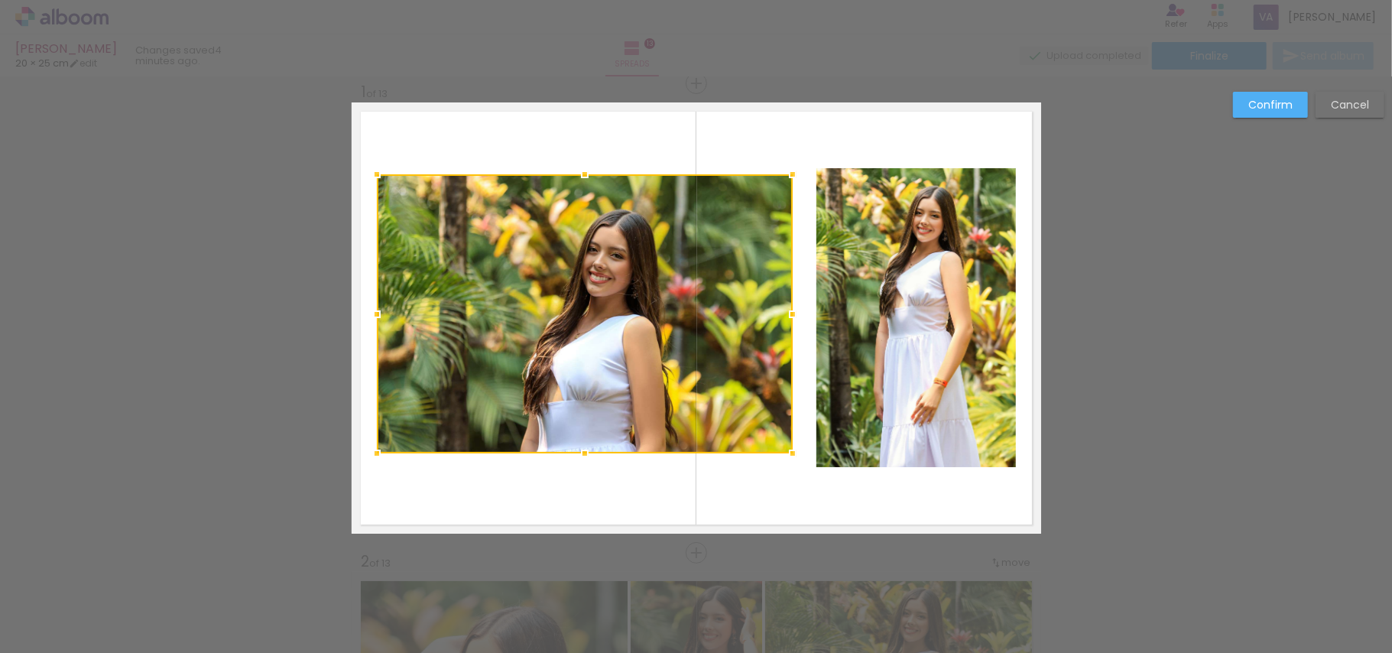
drag, startPoint x: 775, startPoint y: 184, endPoint x: 786, endPoint y: 176, distance: 13.6
click at [786, 176] on div at bounding box center [792, 174] width 31 height 31
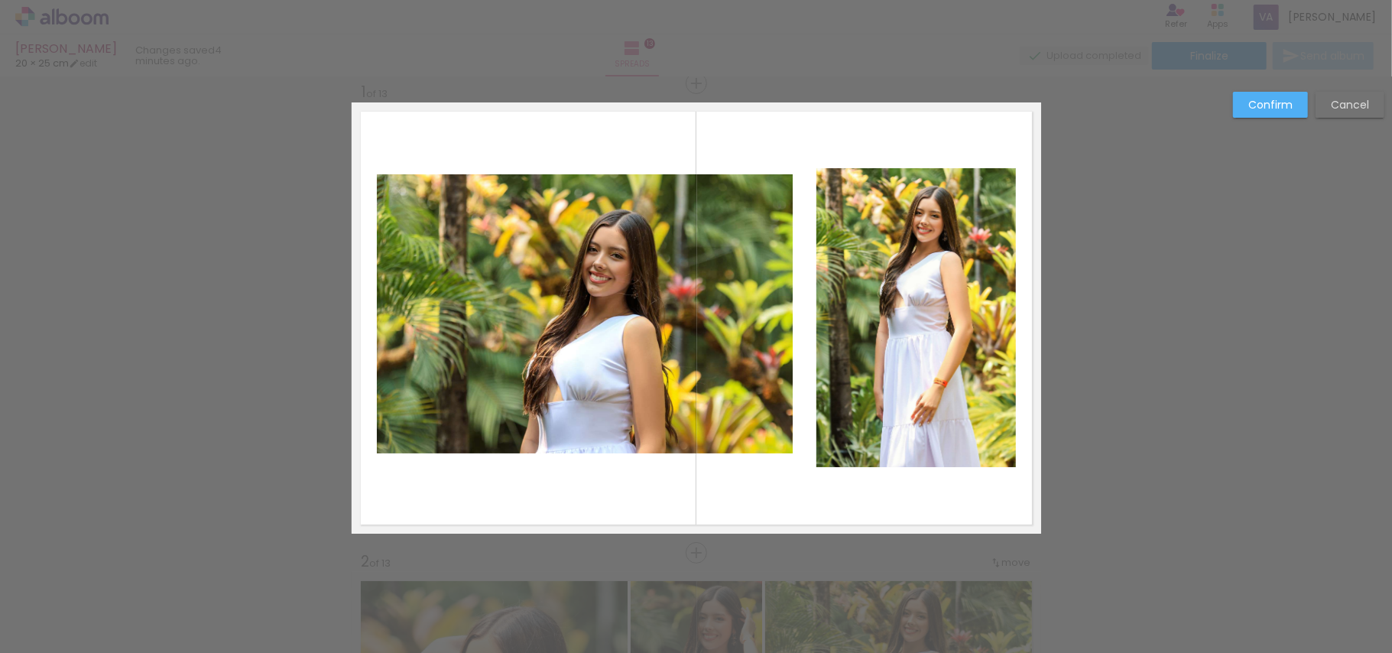
click at [588, 429] on quentale-photo at bounding box center [585, 313] width 416 height 279
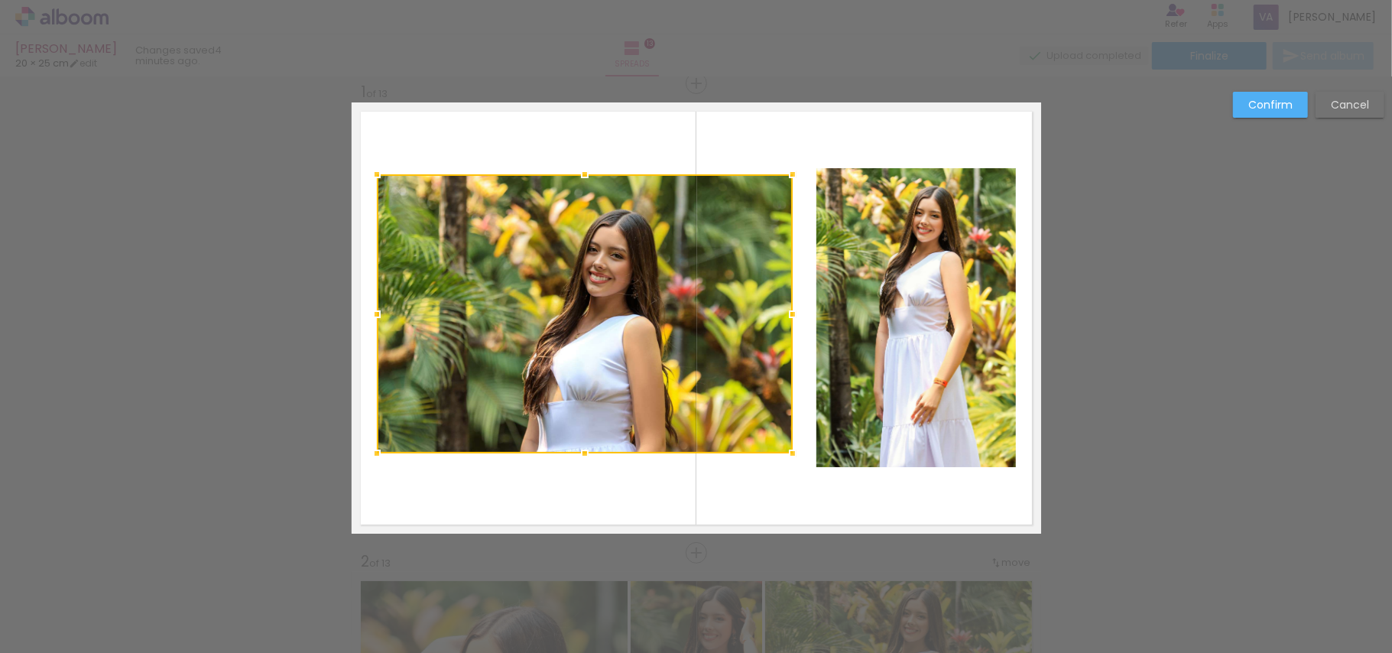
click at [588, 435] on div at bounding box center [585, 313] width 416 height 279
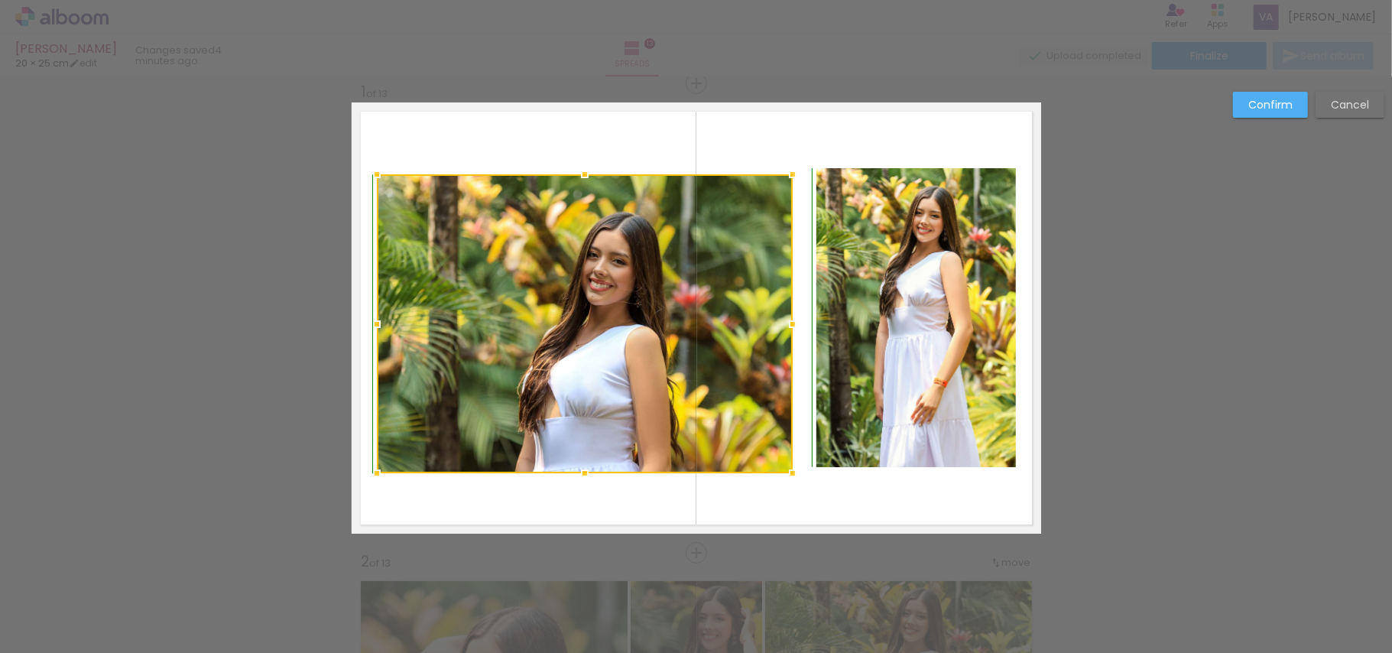
drag, startPoint x: 576, startPoint y: 450, endPoint x: 573, endPoint y: 468, distance: 18.6
click at [573, 468] on div at bounding box center [585, 473] width 31 height 31
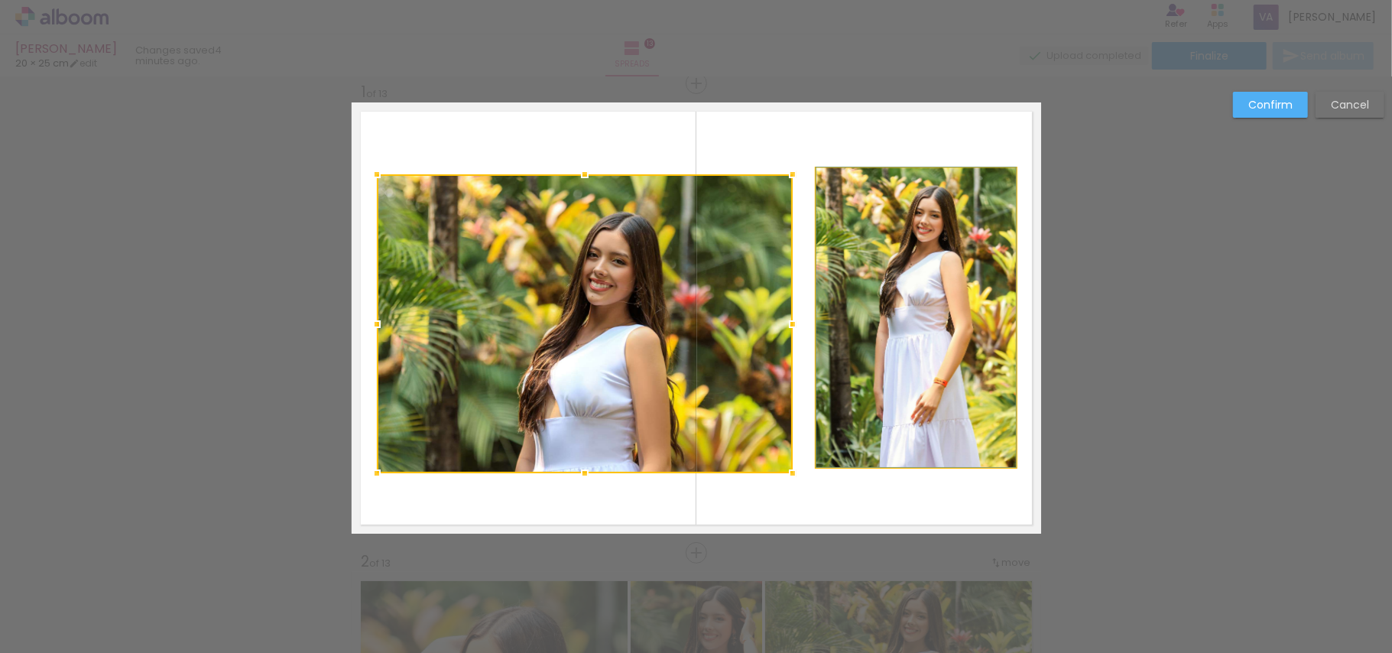
drag, startPoint x: 912, startPoint y: 284, endPoint x: 906, endPoint y: 300, distance: 17.2
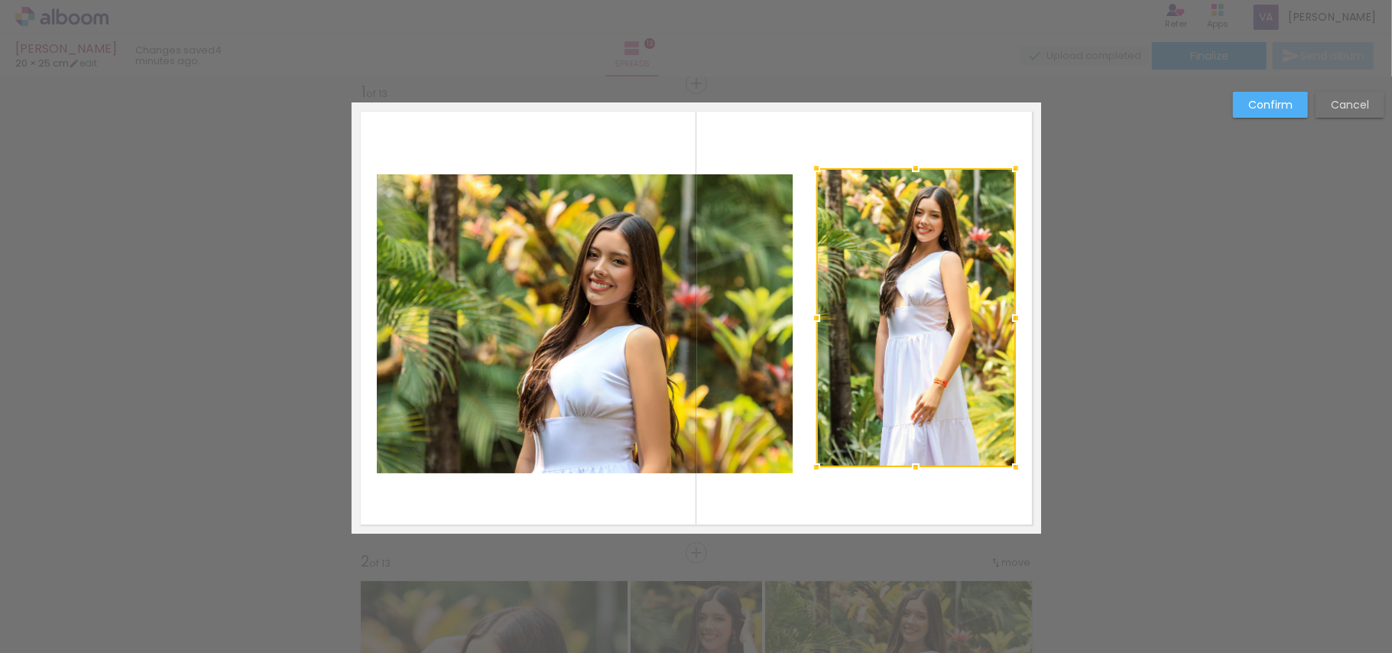
click at [910, 290] on div at bounding box center [916, 317] width 200 height 299
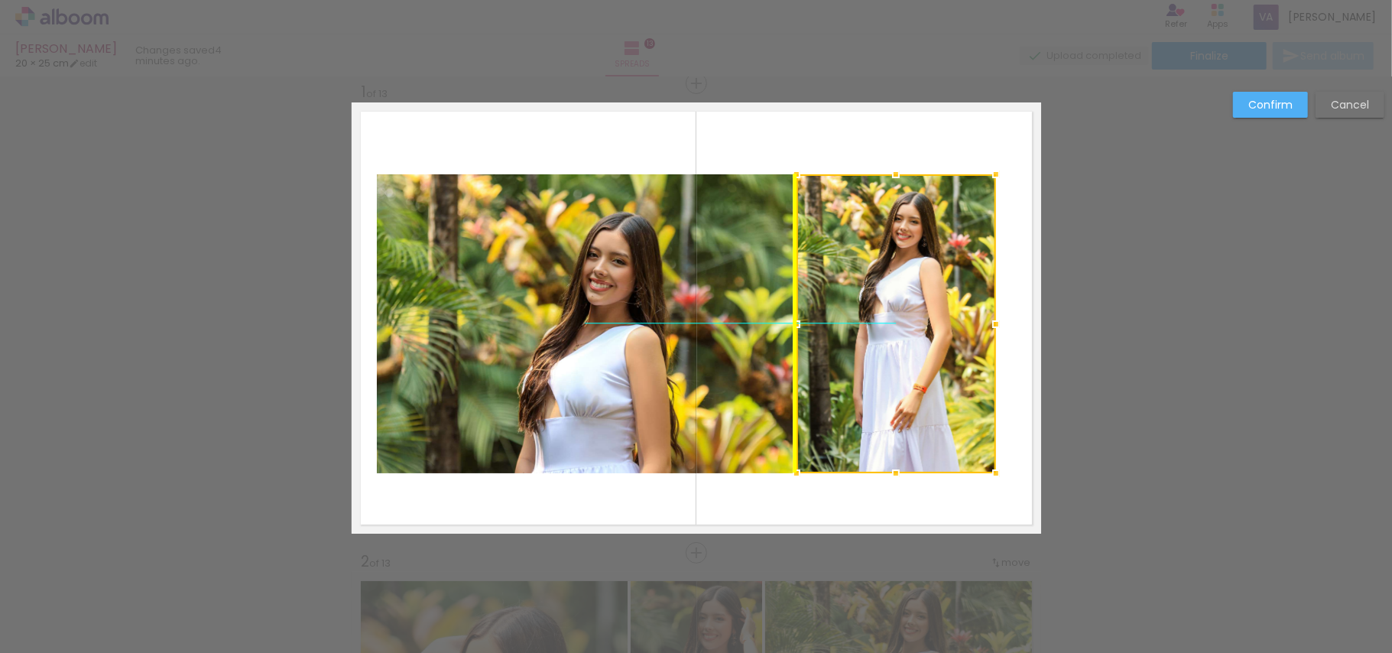
drag, startPoint x: 908, startPoint y: 263, endPoint x: 899, endPoint y: 275, distance: 15.3
click at [899, 275] on div at bounding box center [897, 323] width 200 height 299
click at [900, 258] on div at bounding box center [897, 323] width 200 height 299
click at [735, 278] on quentale-photo at bounding box center [585, 323] width 416 height 299
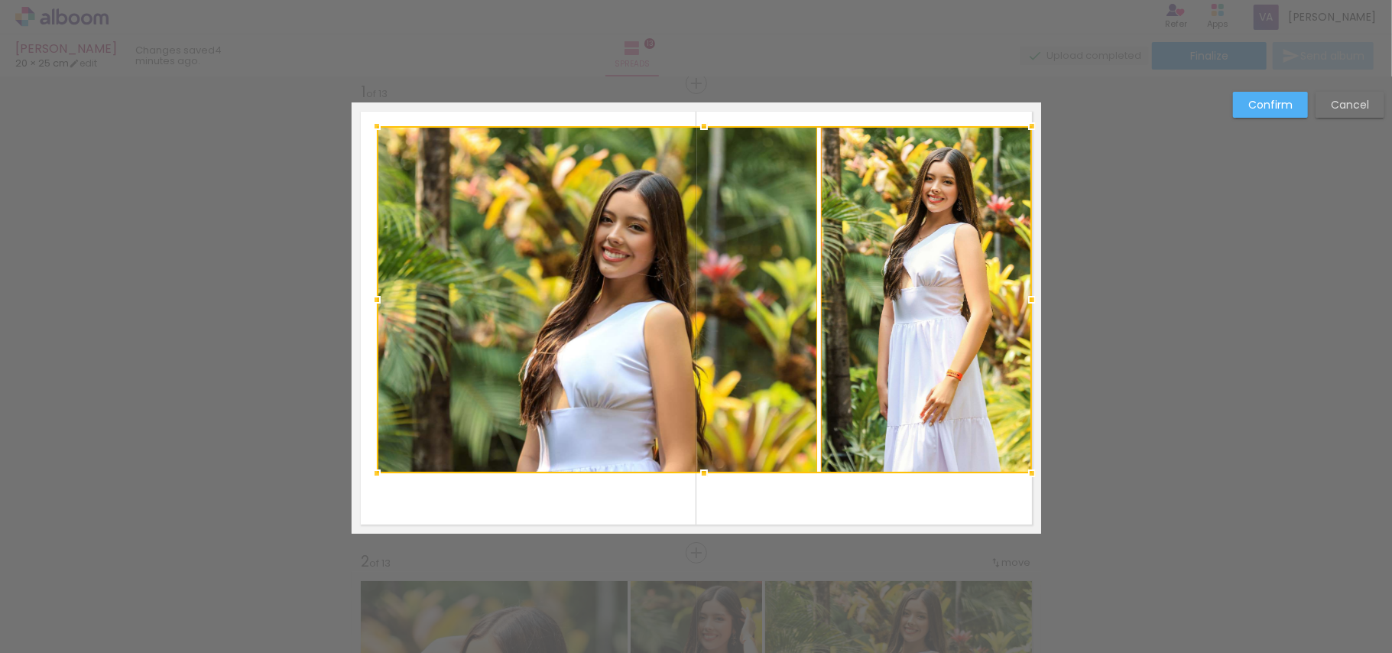
drag, startPoint x: 995, startPoint y: 176, endPoint x: 940, endPoint y: 172, distance: 55.2
click at [1022, 122] on div at bounding box center [1032, 126] width 31 height 31
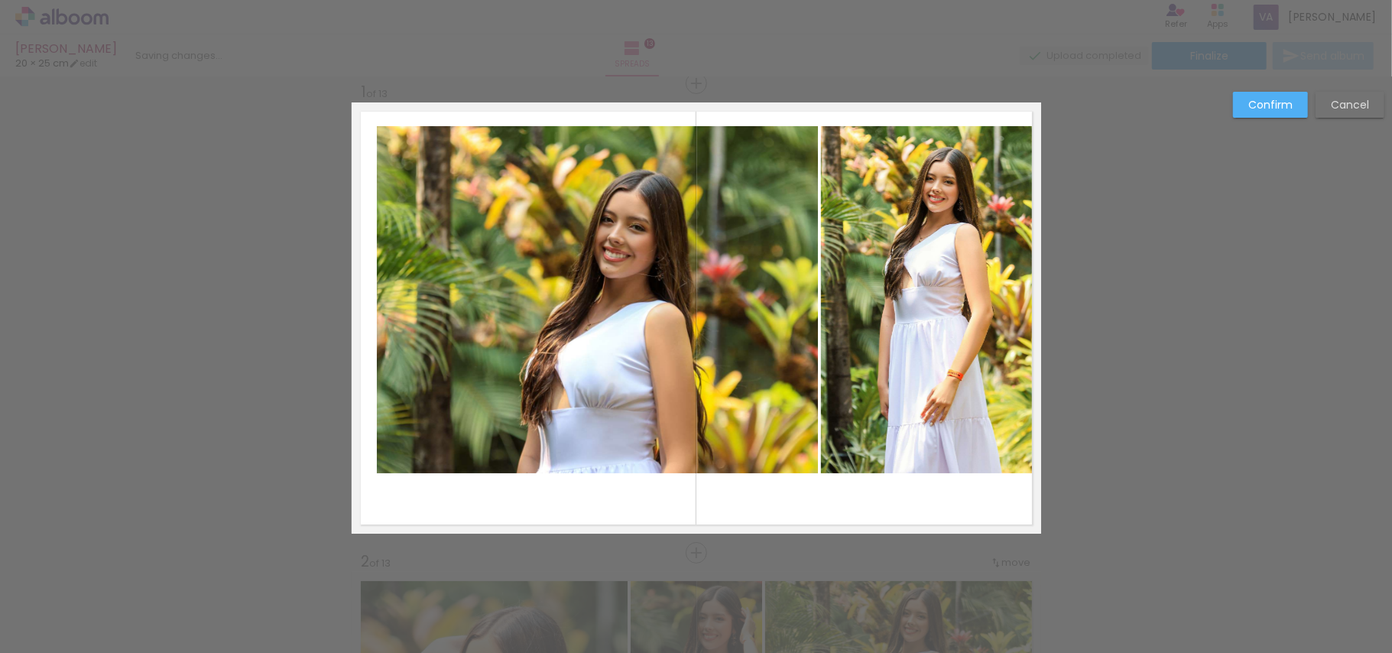
click at [709, 269] on quentale-photo at bounding box center [597, 299] width 441 height 347
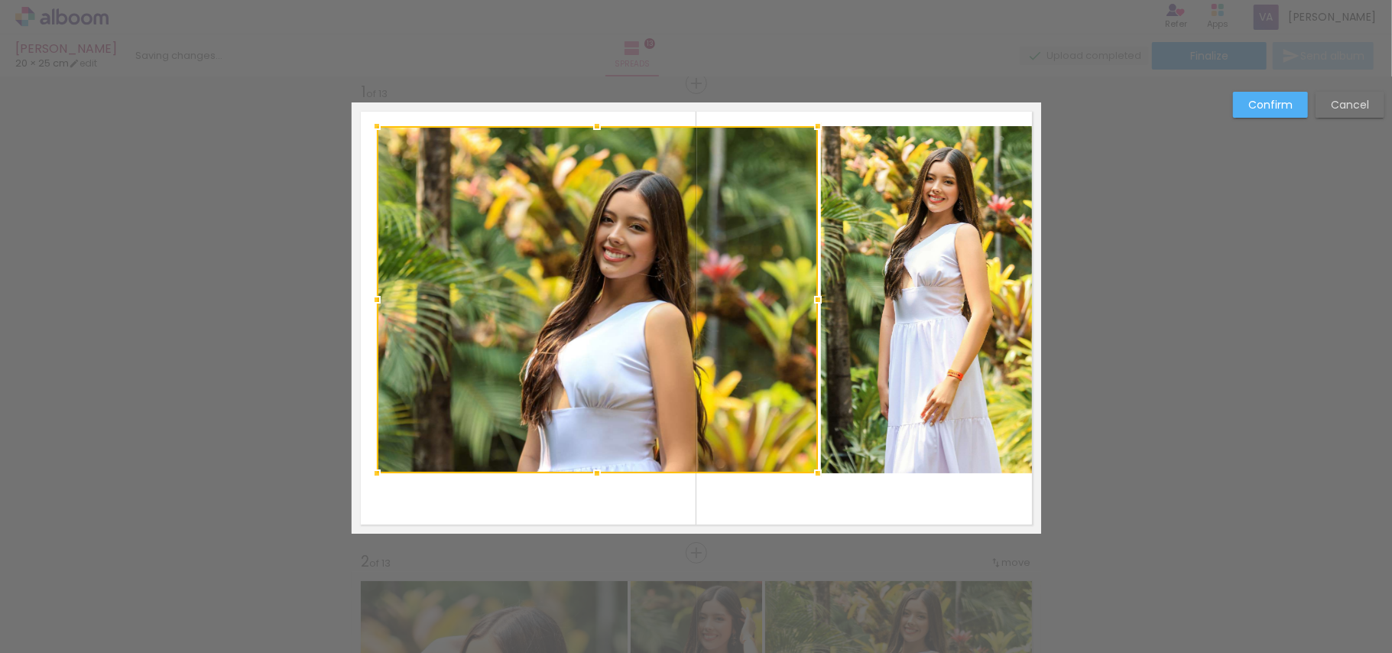
click at [709, 269] on div at bounding box center [597, 299] width 441 height 347
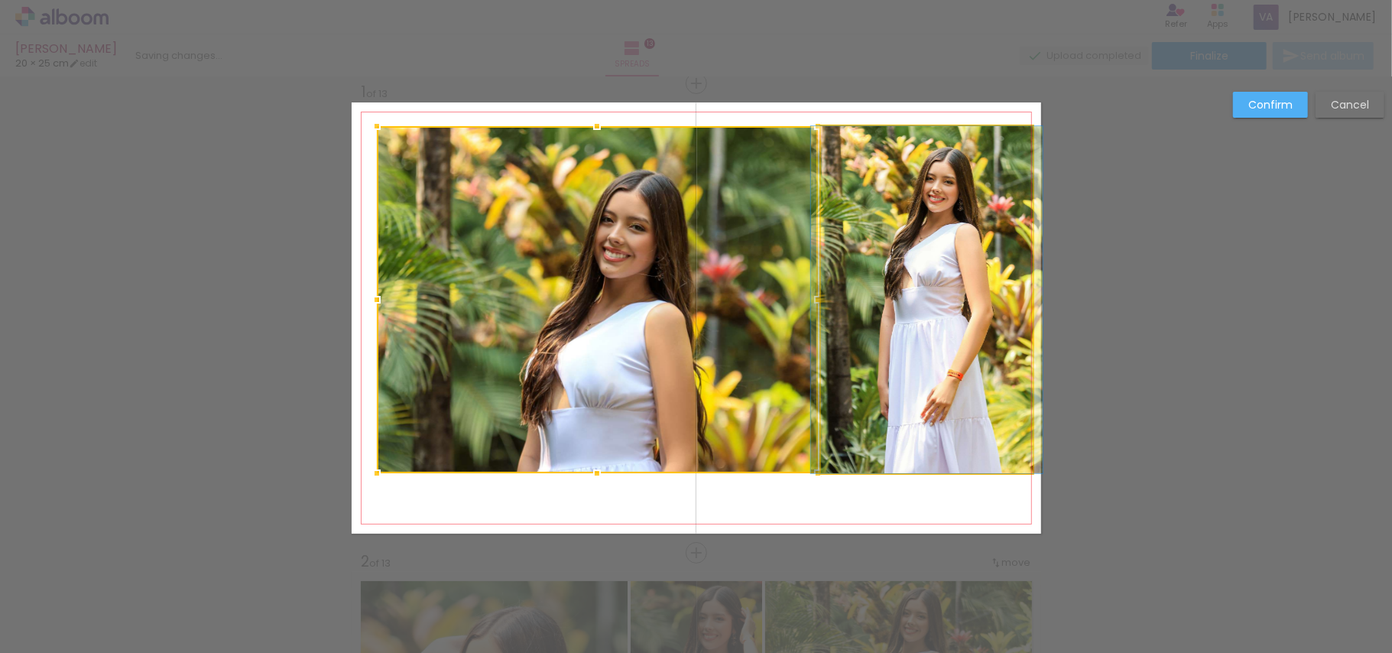
click at [884, 278] on quentale-photo at bounding box center [927, 299] width 212 height 347
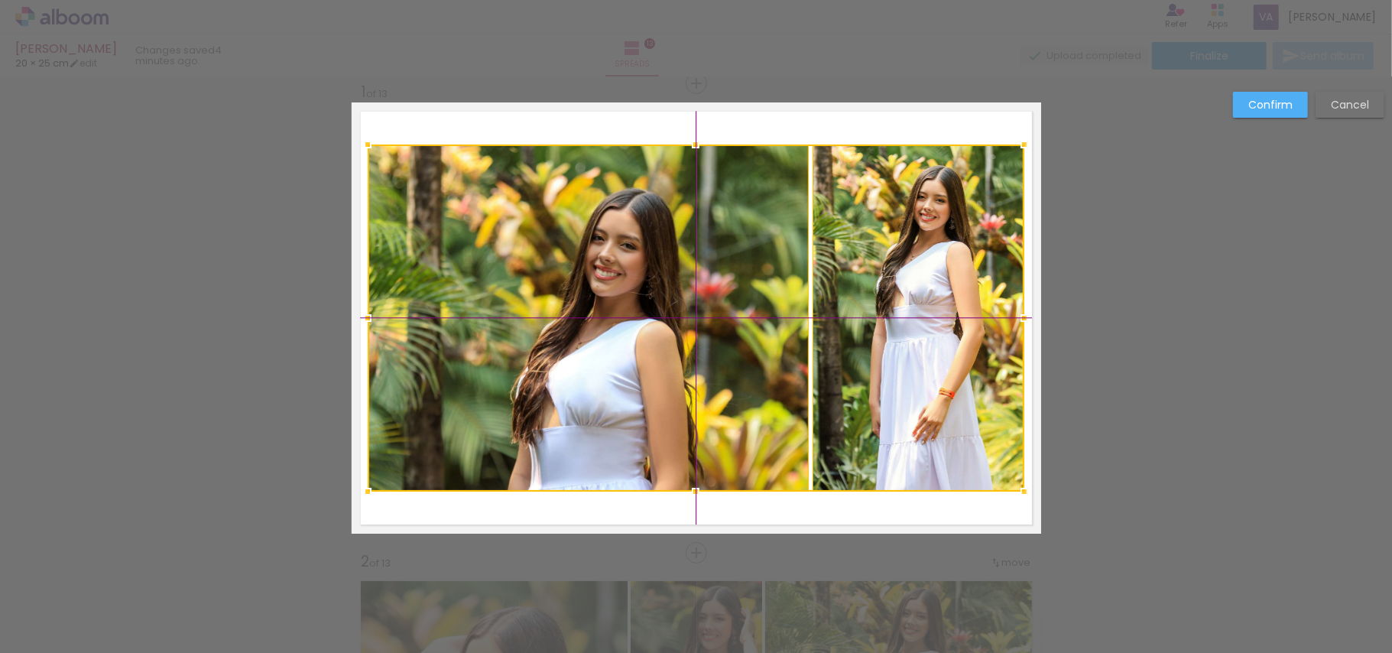
drag, startPoint x: 927, startPoint y: 268, endPoint x: 913, endPoint y: 281, distance: 20.0
click at [913, 281] on div at bounding box center [696, 317] width 657 height 347
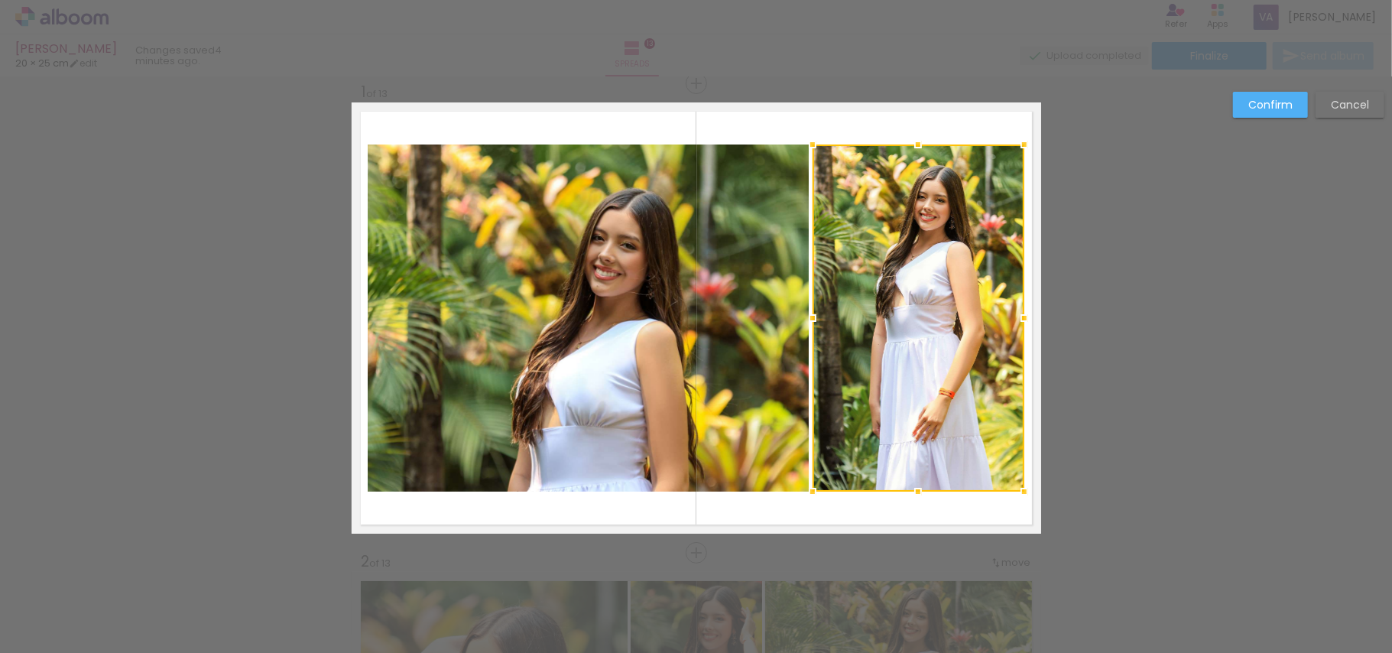
click at [0, 0] on slot "Confirm" at bounding box center [0, 0] width 0 height 0
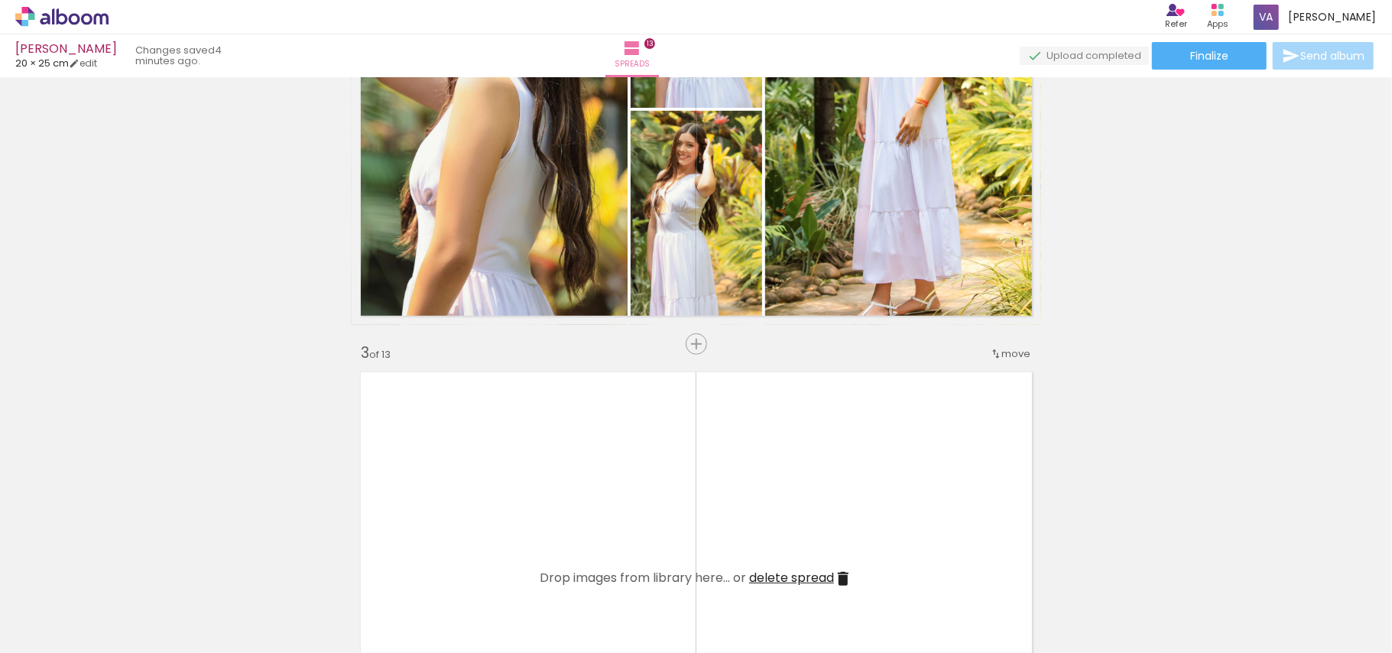
scroll to position [732, 0]
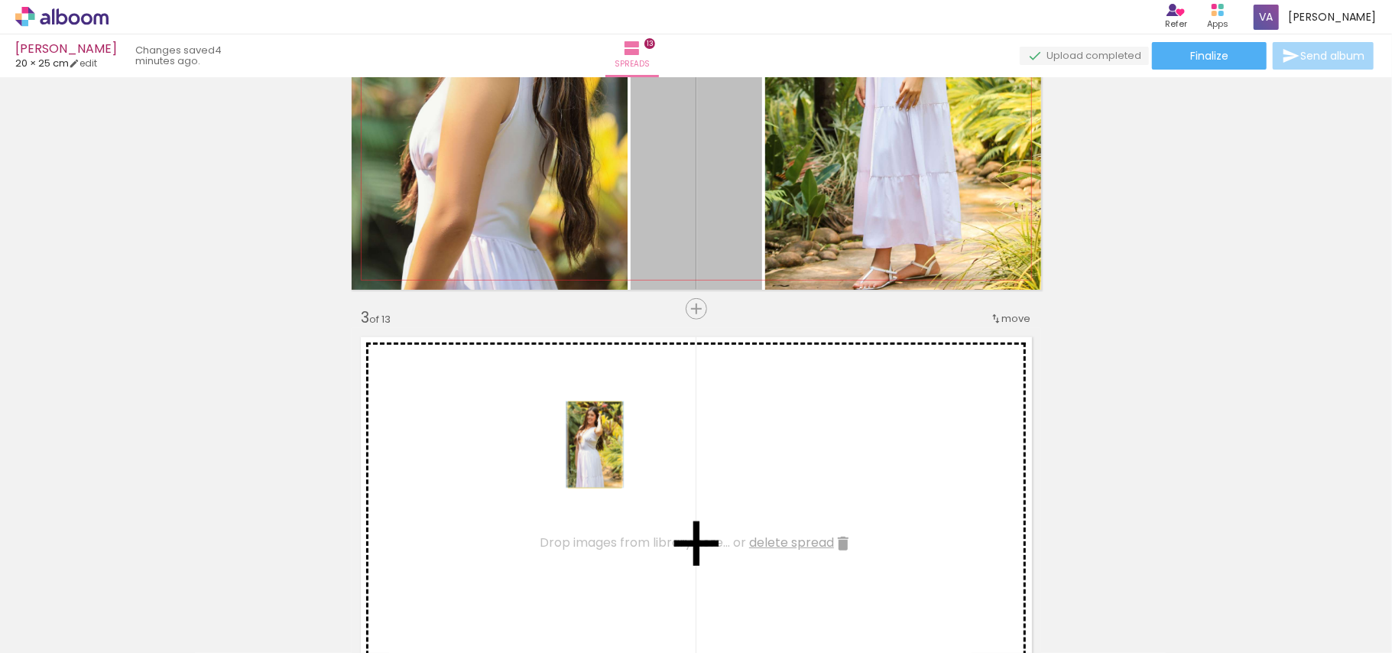
drag, startPoint x: 725, startPoint y: 255, endPoint x: 586, endPoint y: 445, distance: 236.2
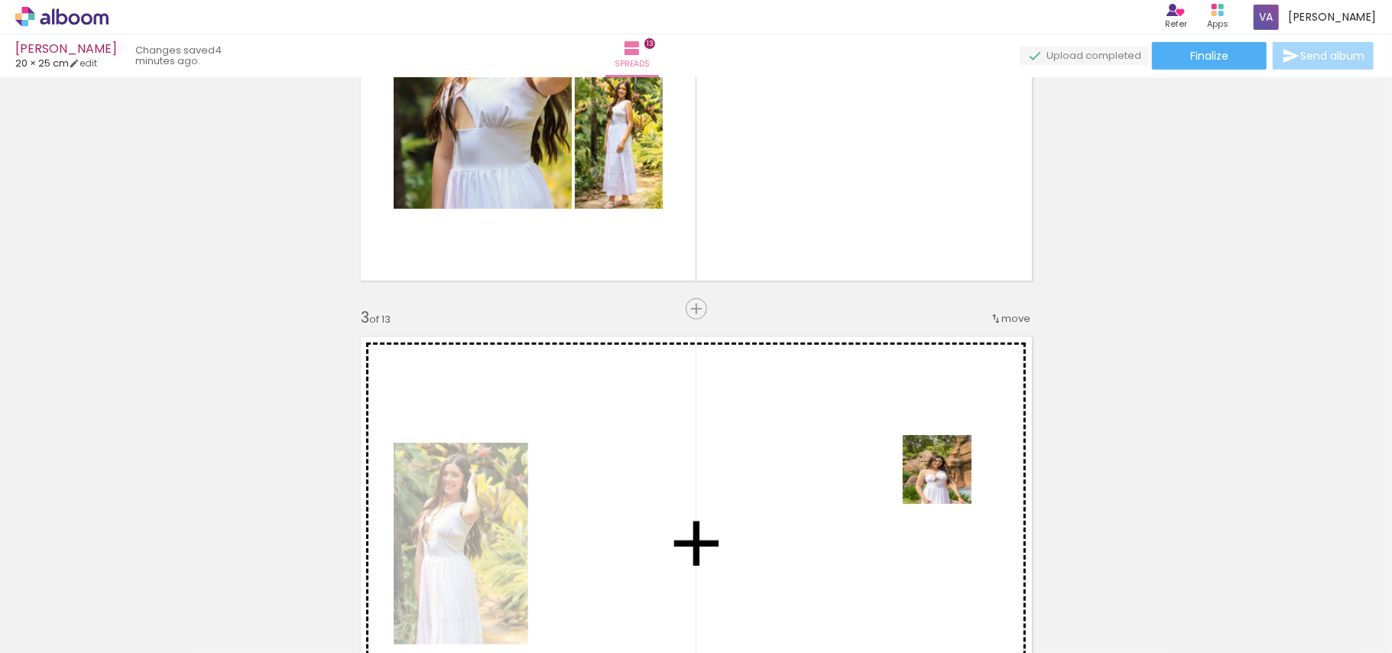
drag, startPoint x: 1266, startPoint y: 610, endPoint x: 949, endPoint y: 481, distance: 342.5
click at [949, 481] on quentale-workspace at bounding box center [696, 326] width 1392 height 653
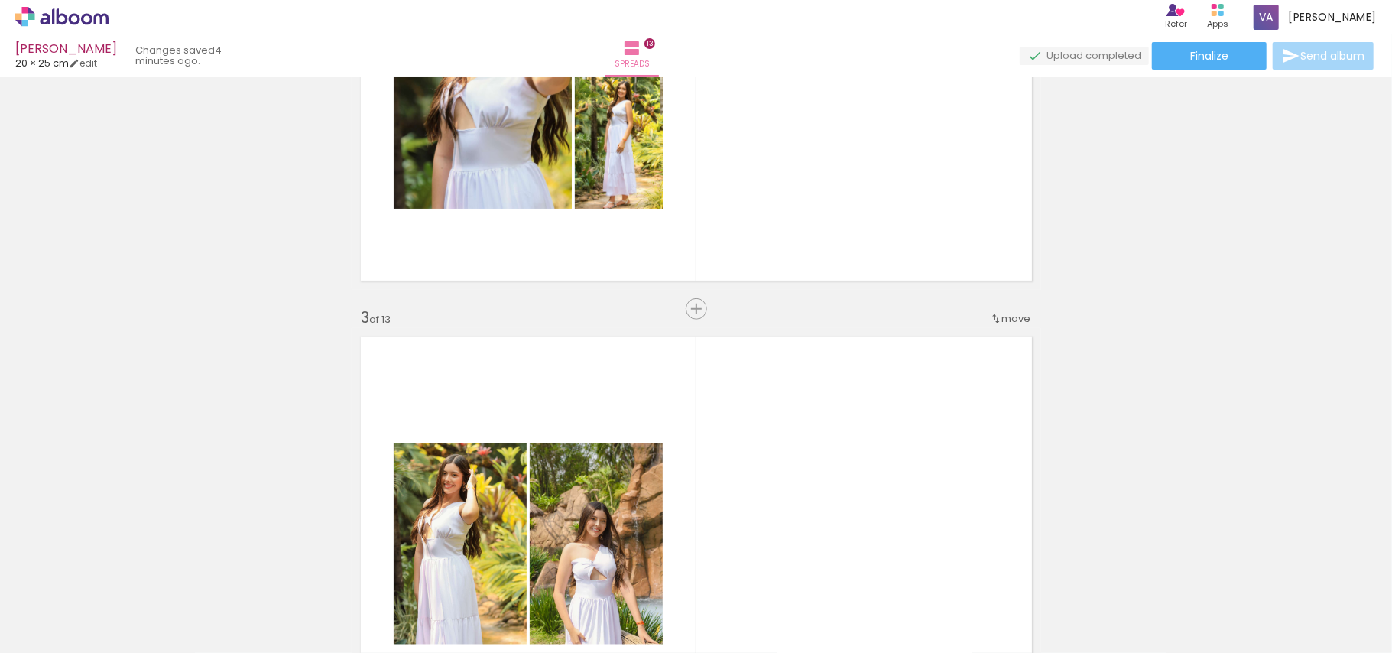
scroll to position [0, 1183]
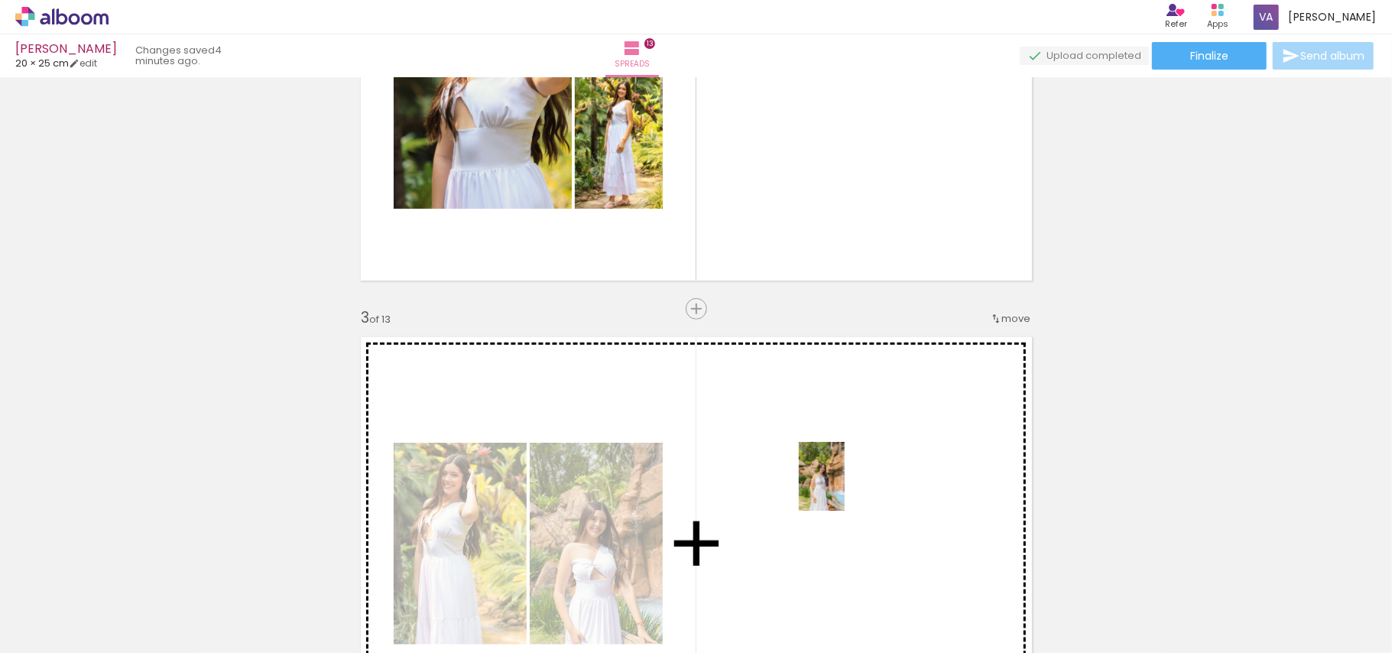
drag, startPoint x: 872, startPoint y: 613, endPoint x: 845, endPoint y: 488, distance: 128.4
click at [845, 488] on quentale-workspace at bounding box center [696, 326] width 1392 height 653
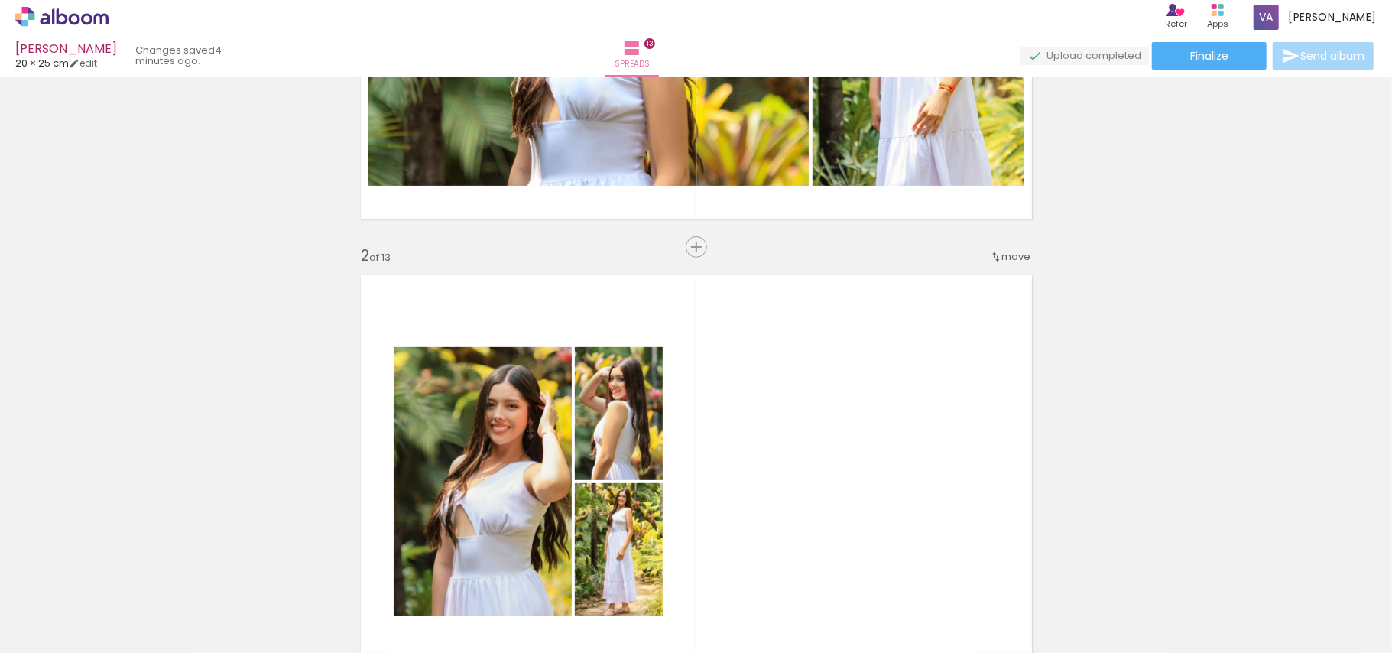
click at [765, 390] on quentale-layouter at bounding box center [697, 481] width 690 height 431
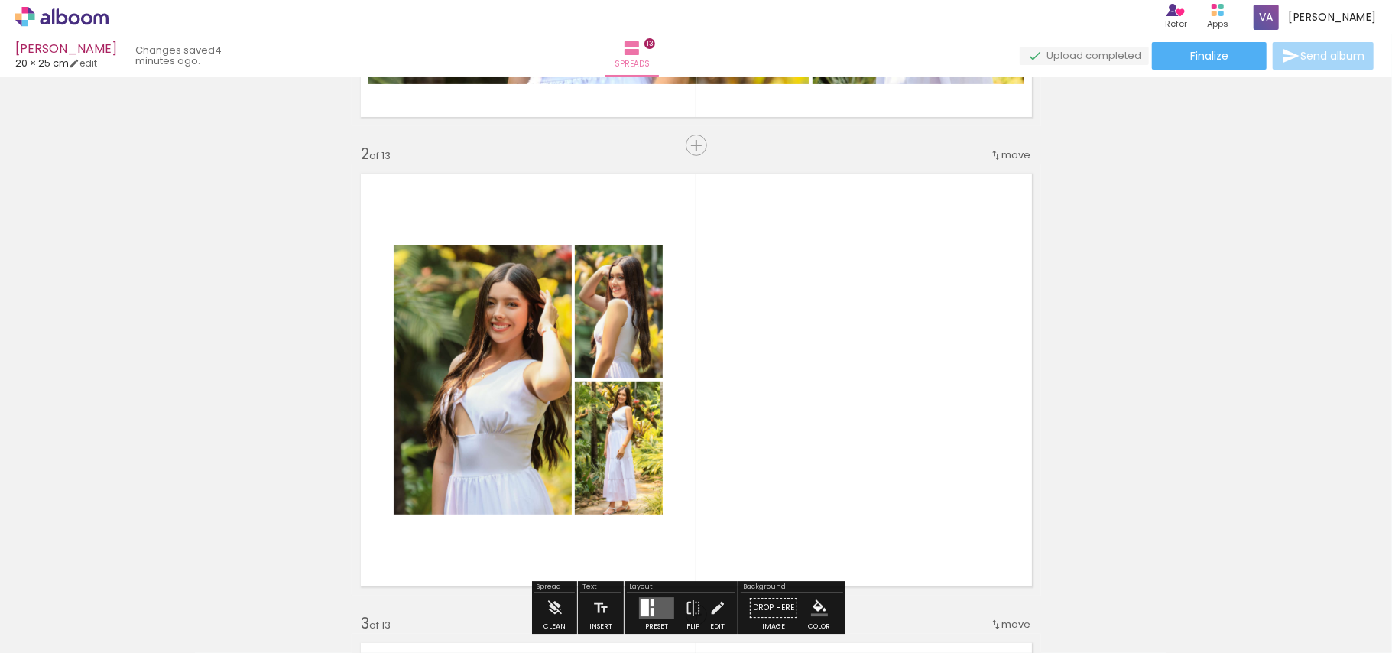
scroll to position [631, 0]
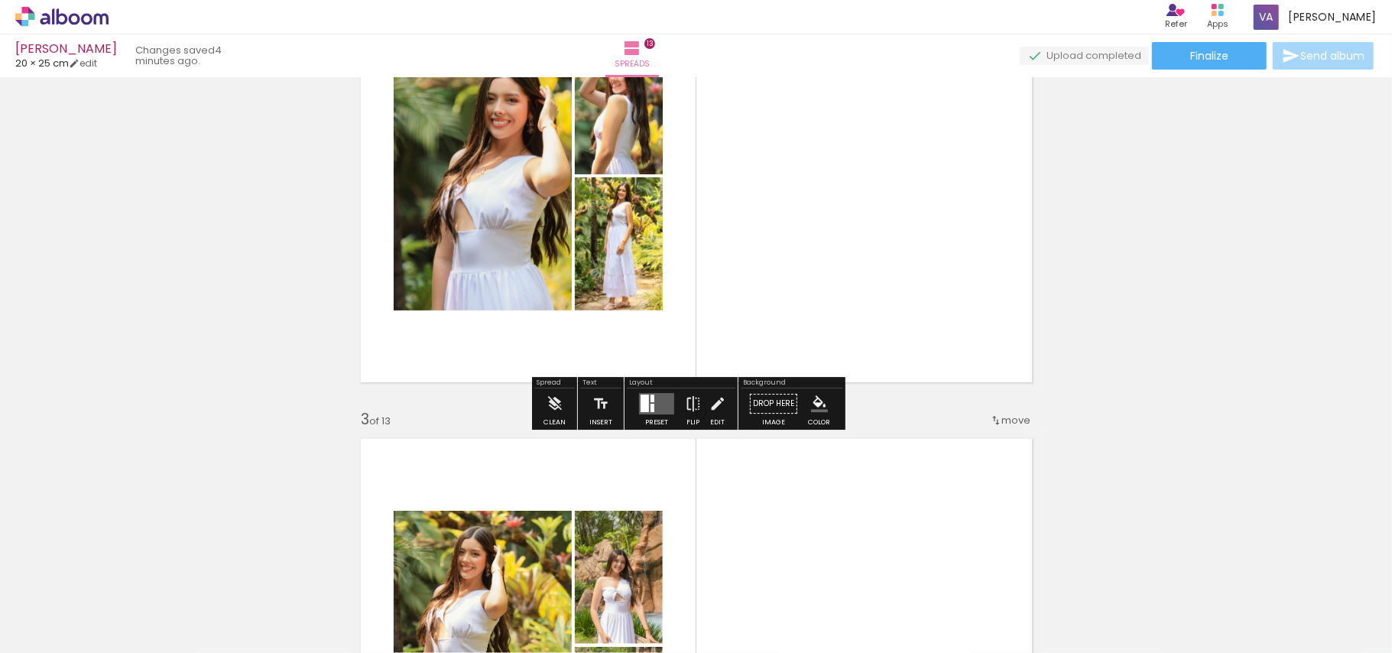
drag, startPoint x: 676, startPoint y: 396, endPoint x: 673, endPoint y: 404, distance: 8.2
click at [673, 396] on paper-button "Preset" at bounding box center [656, 407] width 49 height 39
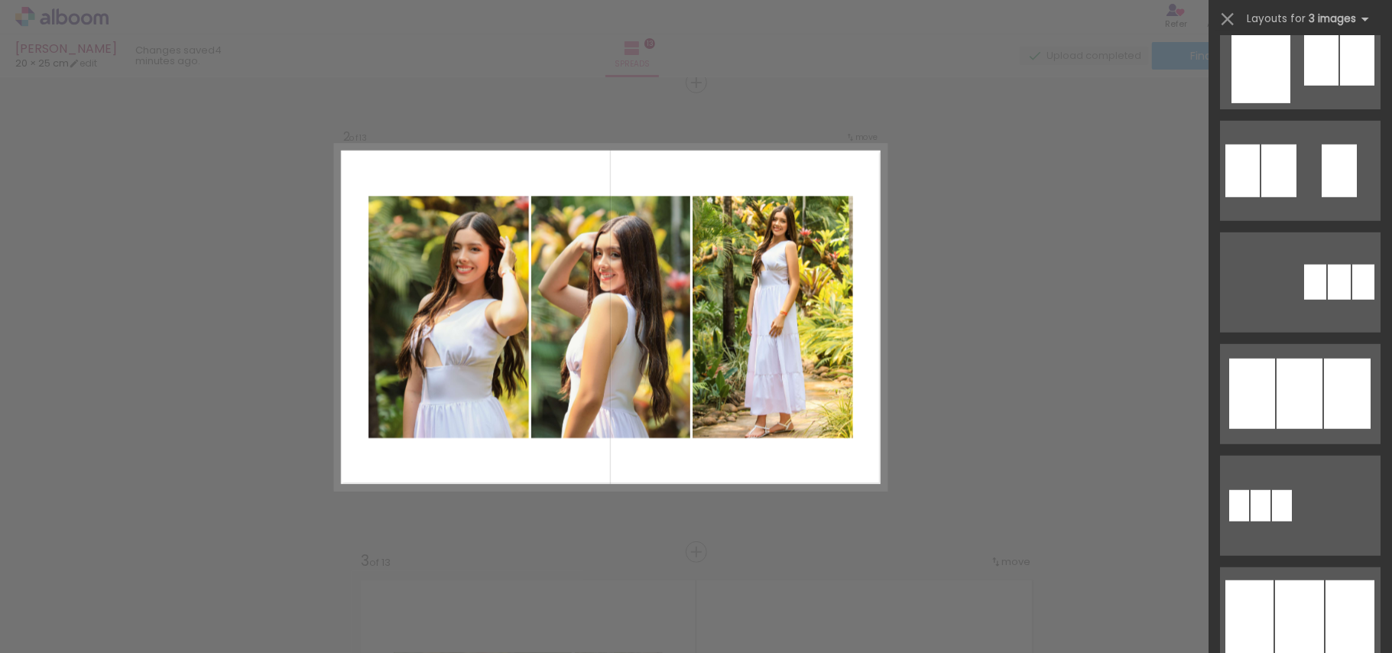
scroll to position [1019, 0]
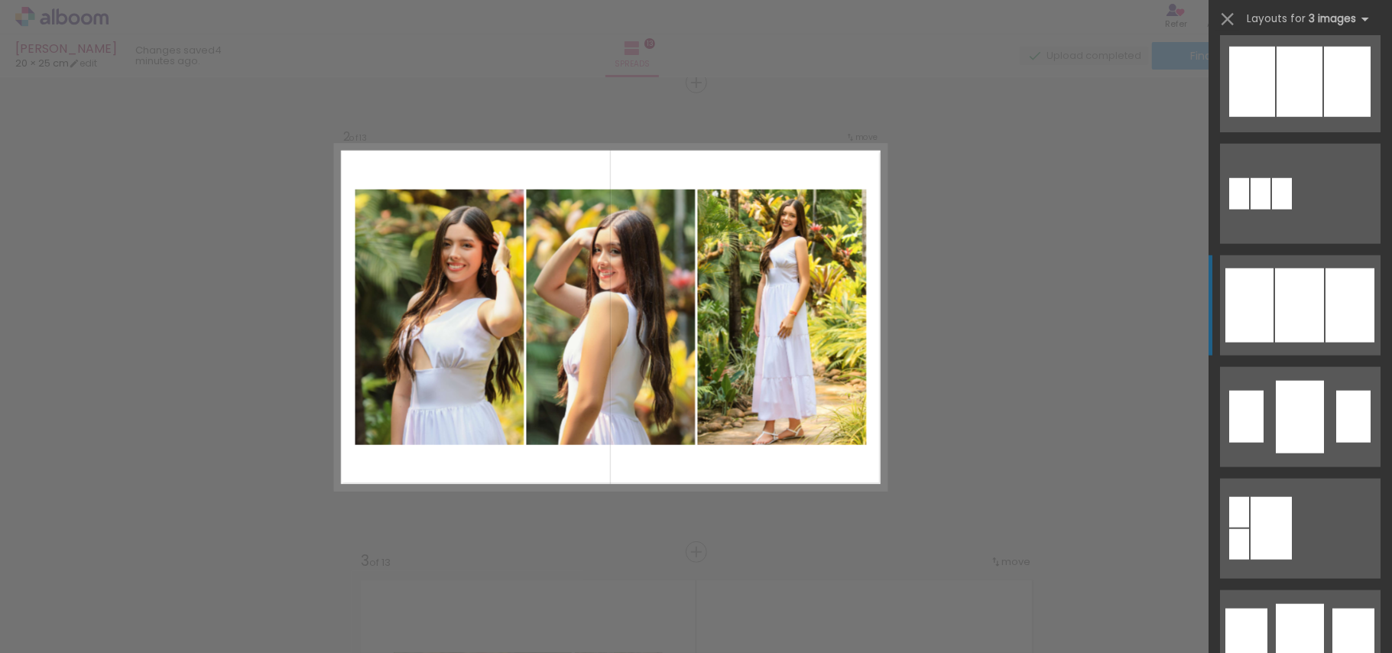
click at [1286, 323] on div at bounding box center [1299, 305] width 49 height 74
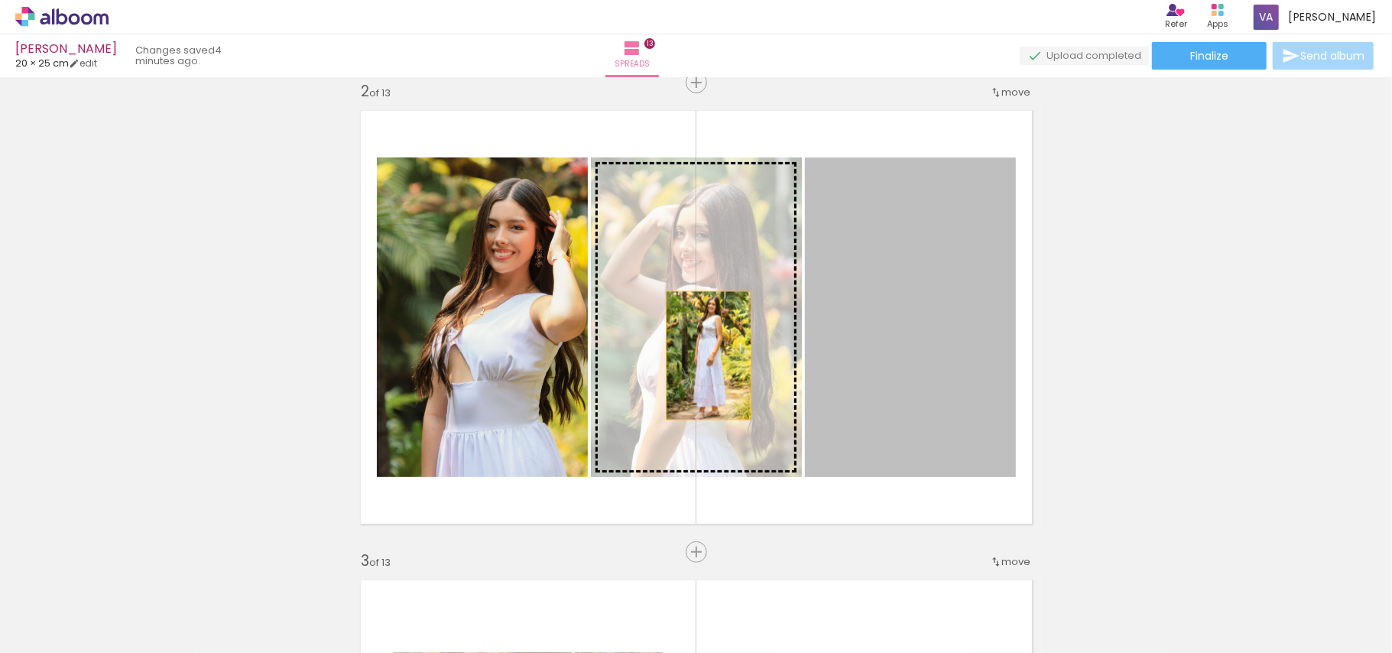
drag, startPoint x: 954, startPoint y: 344, endPoint x: 701, endPoint y: 355, distance: 253.3
click at [0, 0] on slot at bounding box center [0, 0] width 0 height 0
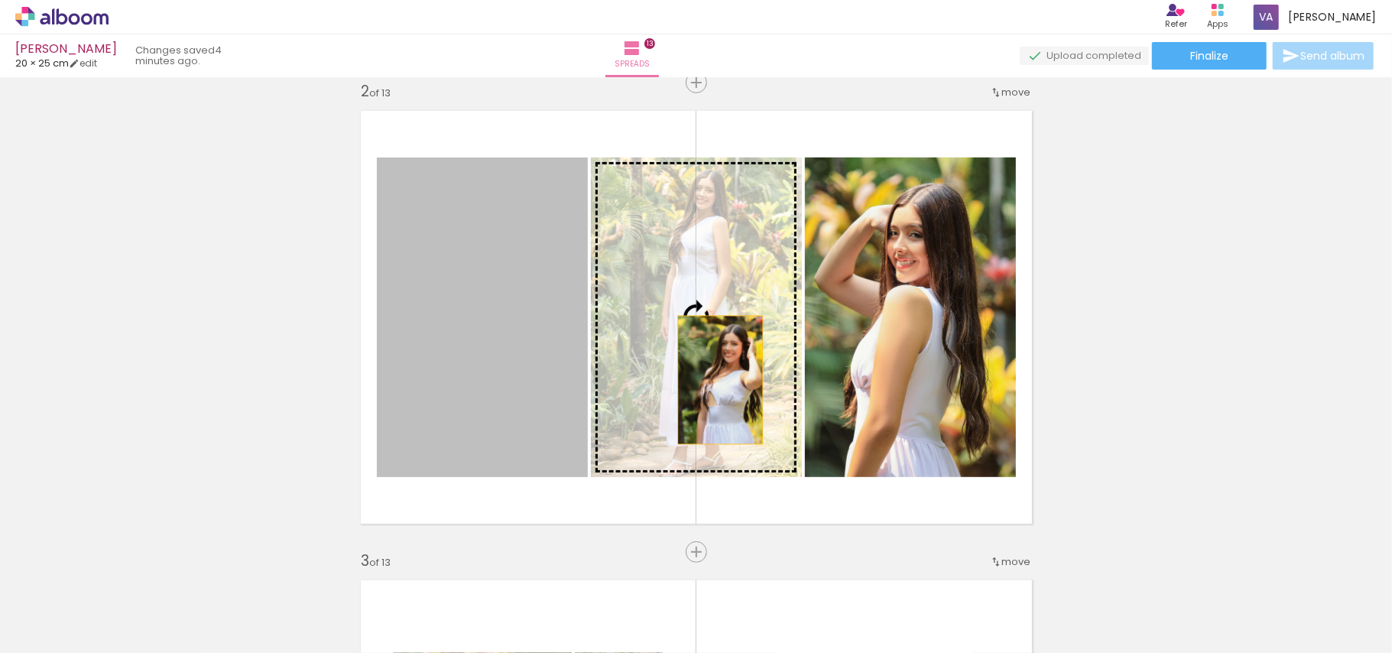
drag, startPoint x: 443, startPoint y: 379, endPoint x: 712, endPoint y: 380, distance: 269.1
click at [0, 0] on slot at bounding box center [0, 0] width 0 height 0
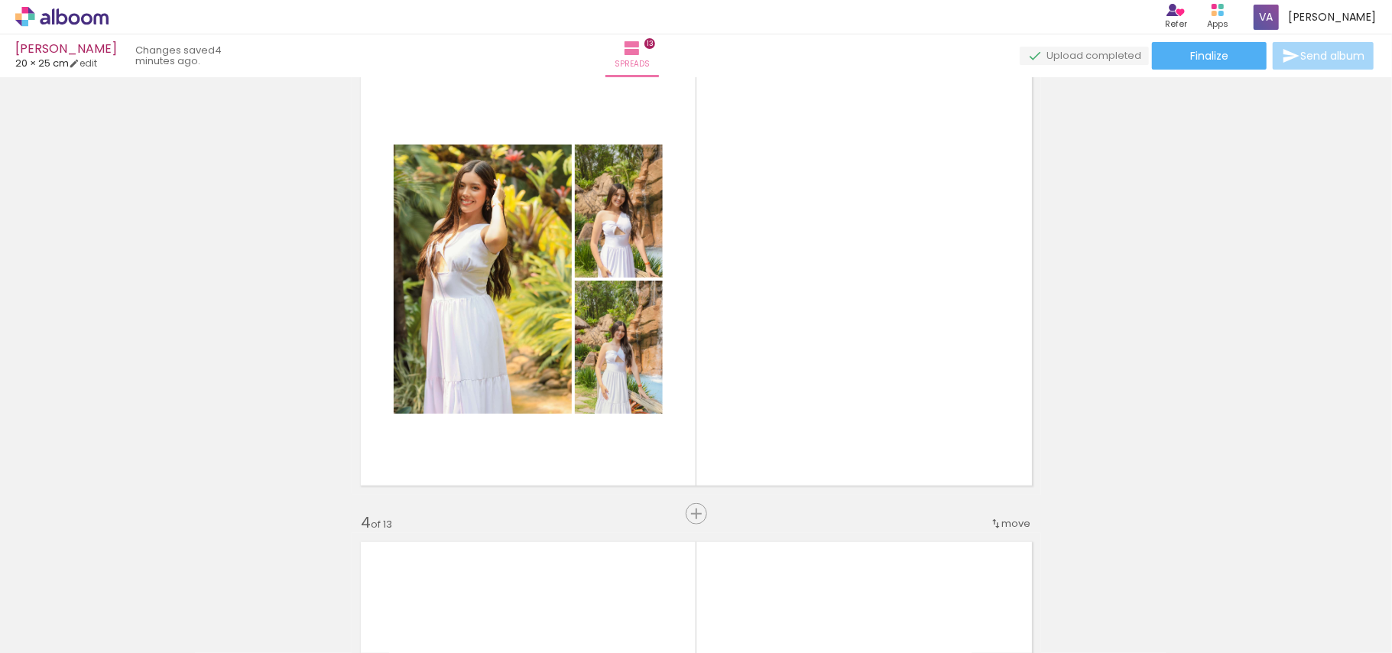
scroll to position [998, 0]
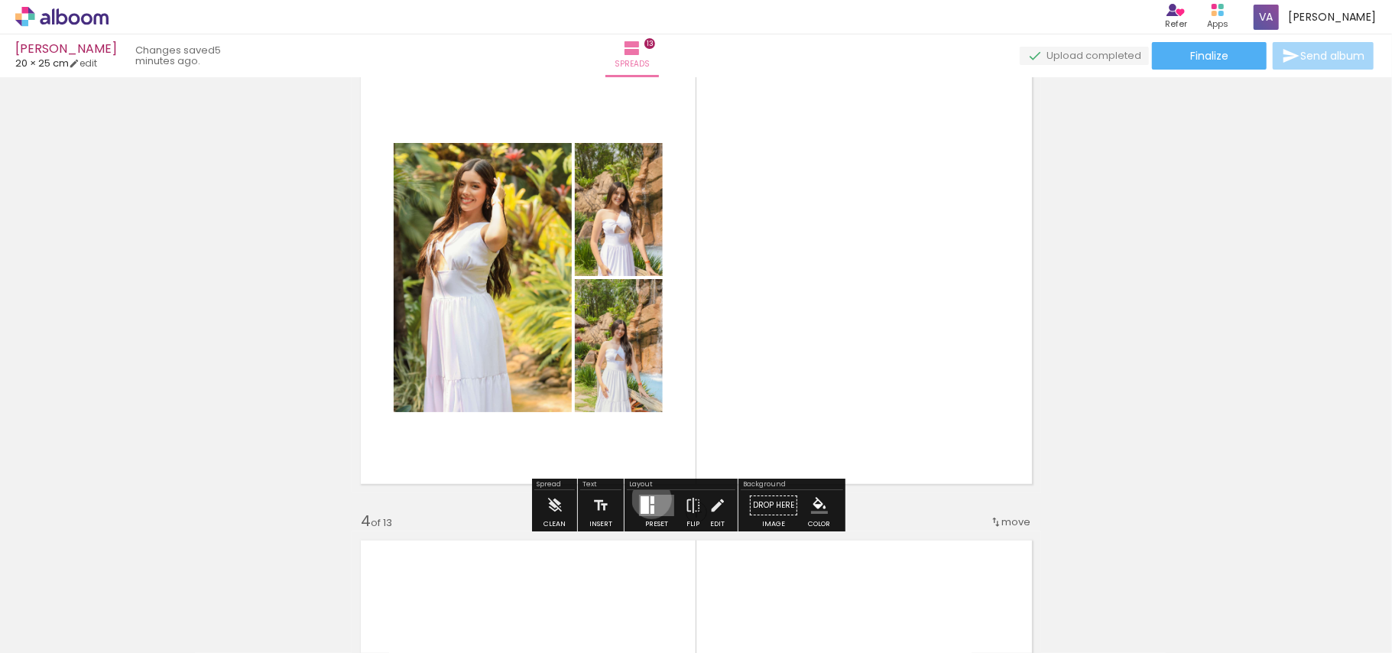
click at [651, 498] on div at bounding box center [653, 500] width 4 height 8
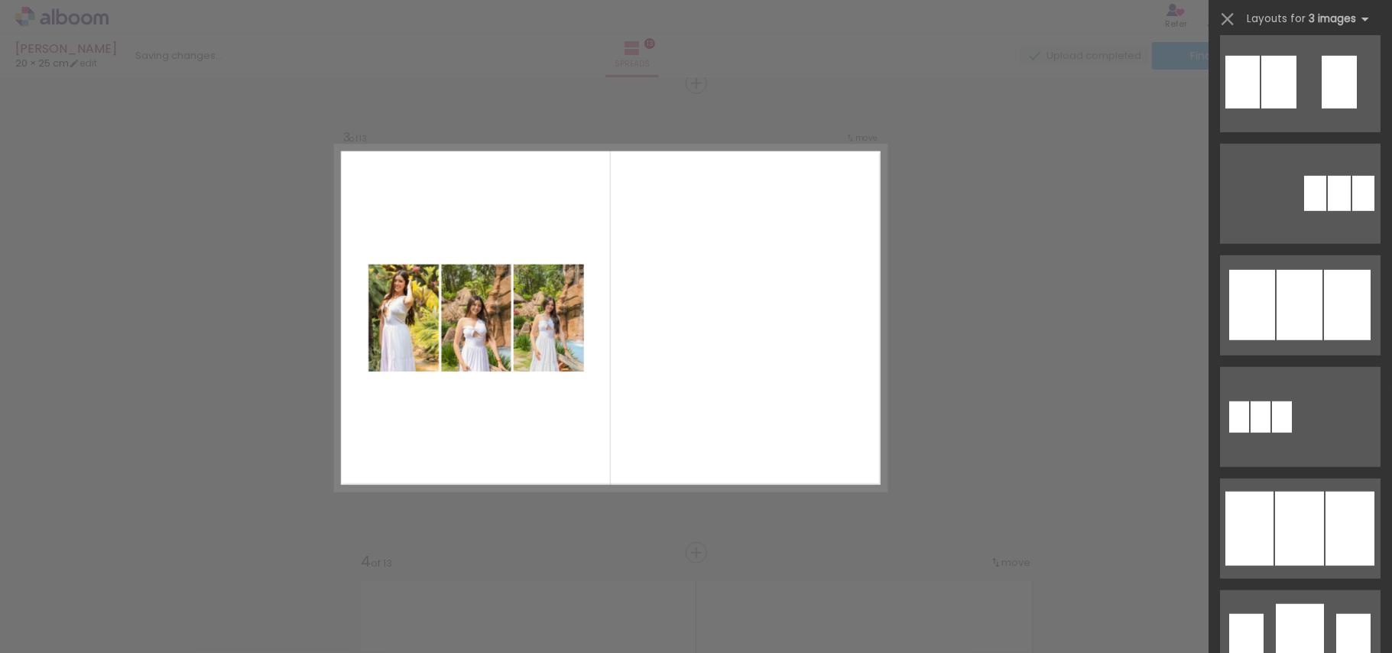
scroll to position [815, 0]
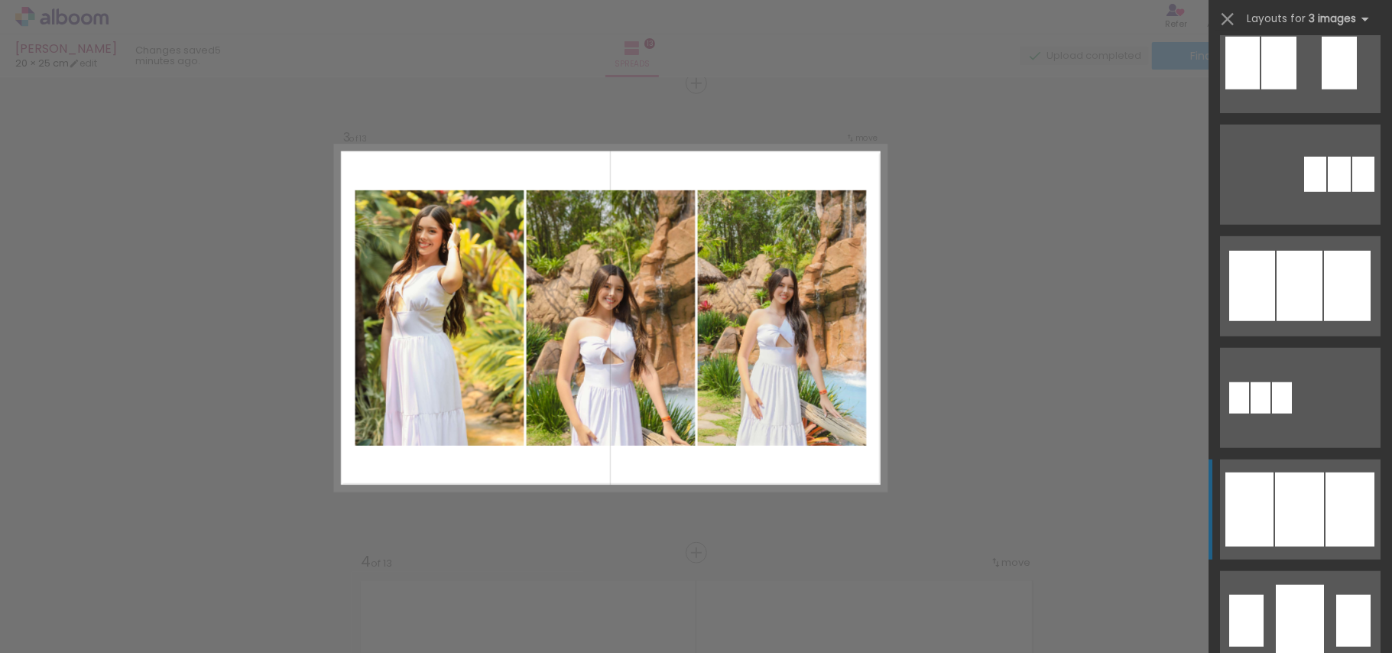
click at [1281, 495] on div at bounding box center [1299, 509] width 49 height 74
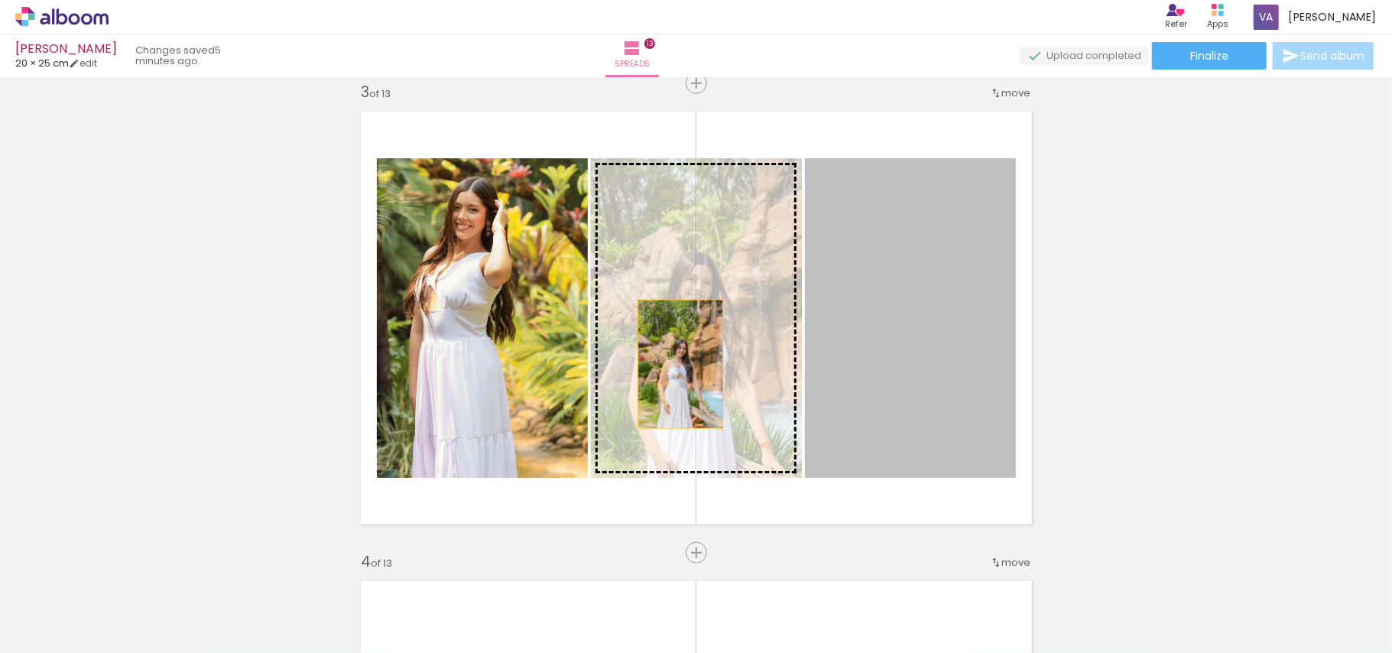
drag, startPoint x: 881, startPoint y: 367, endPoint x: 673, endPoint y: 364, distance: 208.0
click at [0, 0] on slot at bounding box center [0, 0] width 0 height 0
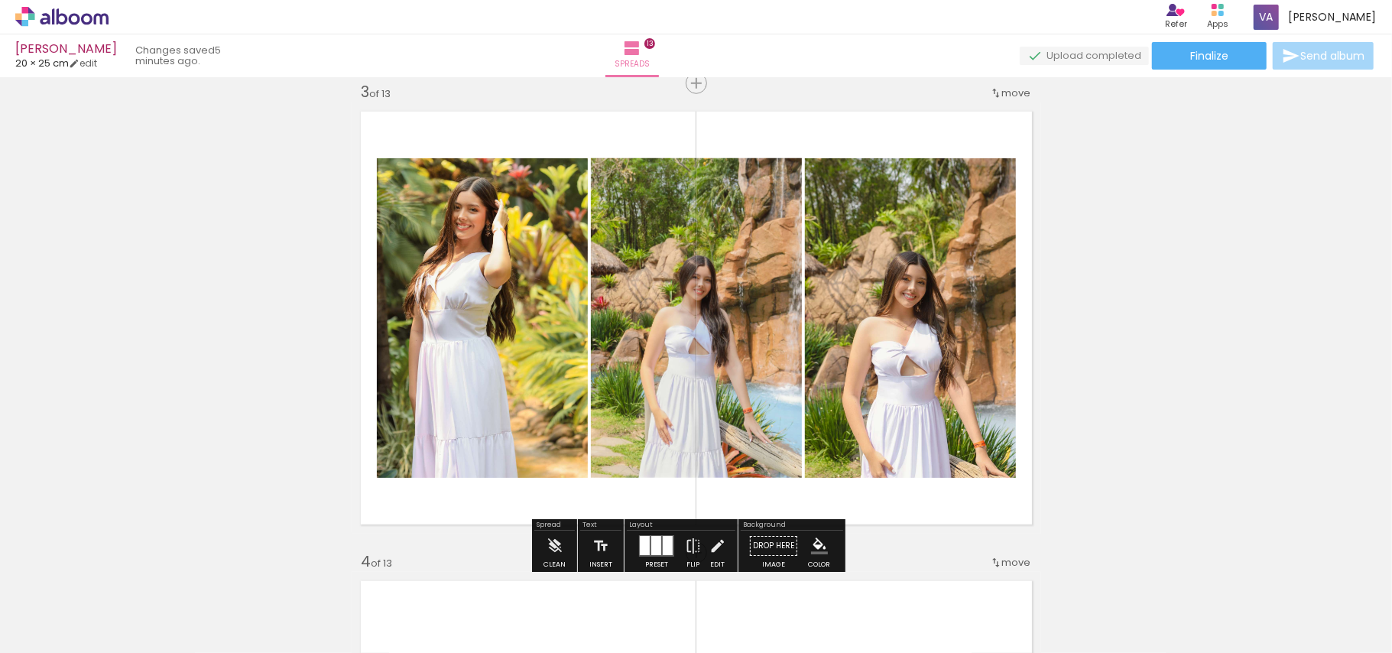
scroll to position [1060, 0]
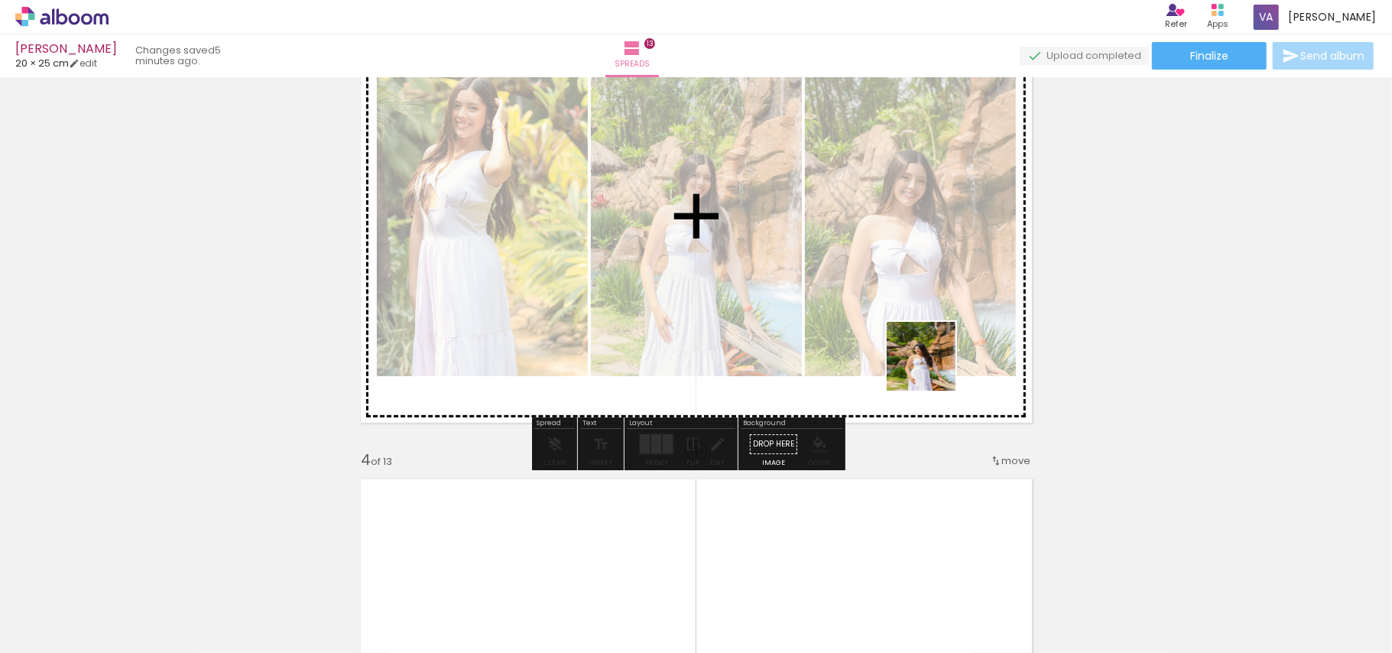
drag, startPoint x: 951, startPoint y: 615, endPoint x: 933, endPoint y: 368, distance: 248.4
click at [933, 368] on quentale-workspace at bounding box center [696, 326] width 1392 height 653
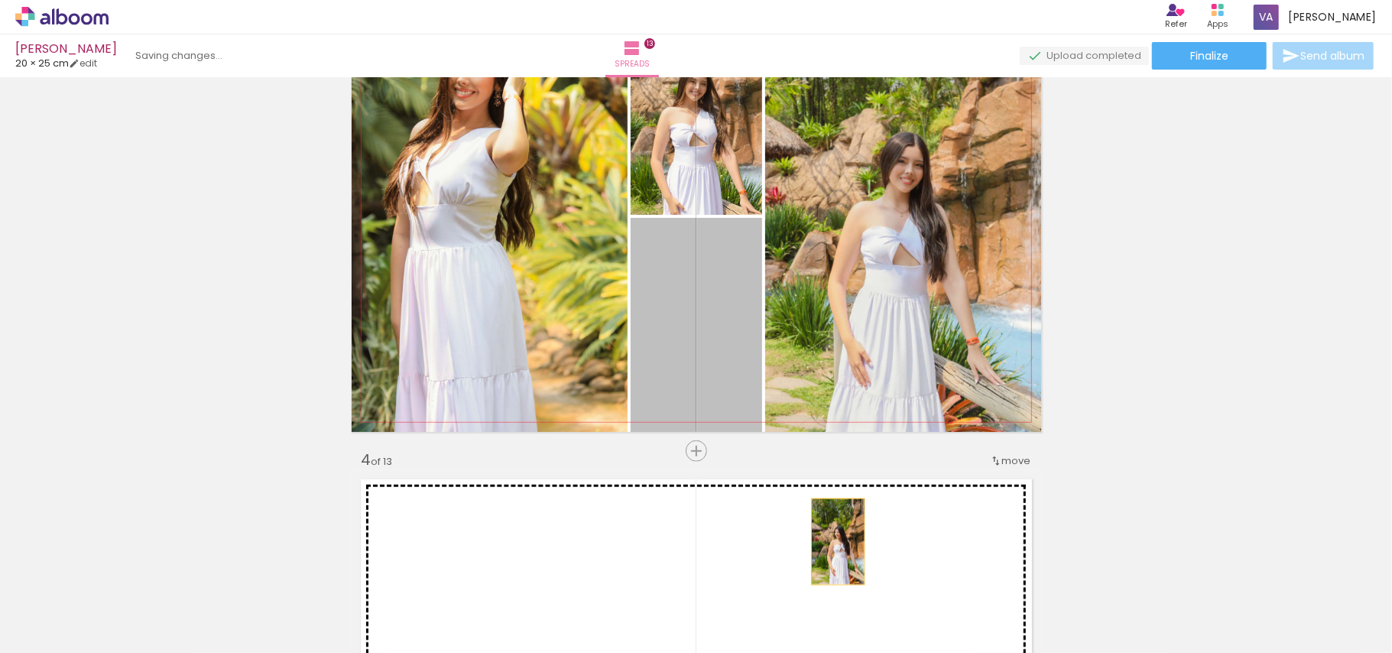
drag, startPoint x: 704, startPoint y: 346, endPoint x: 830, endPoint y: 541, distance: 232.2
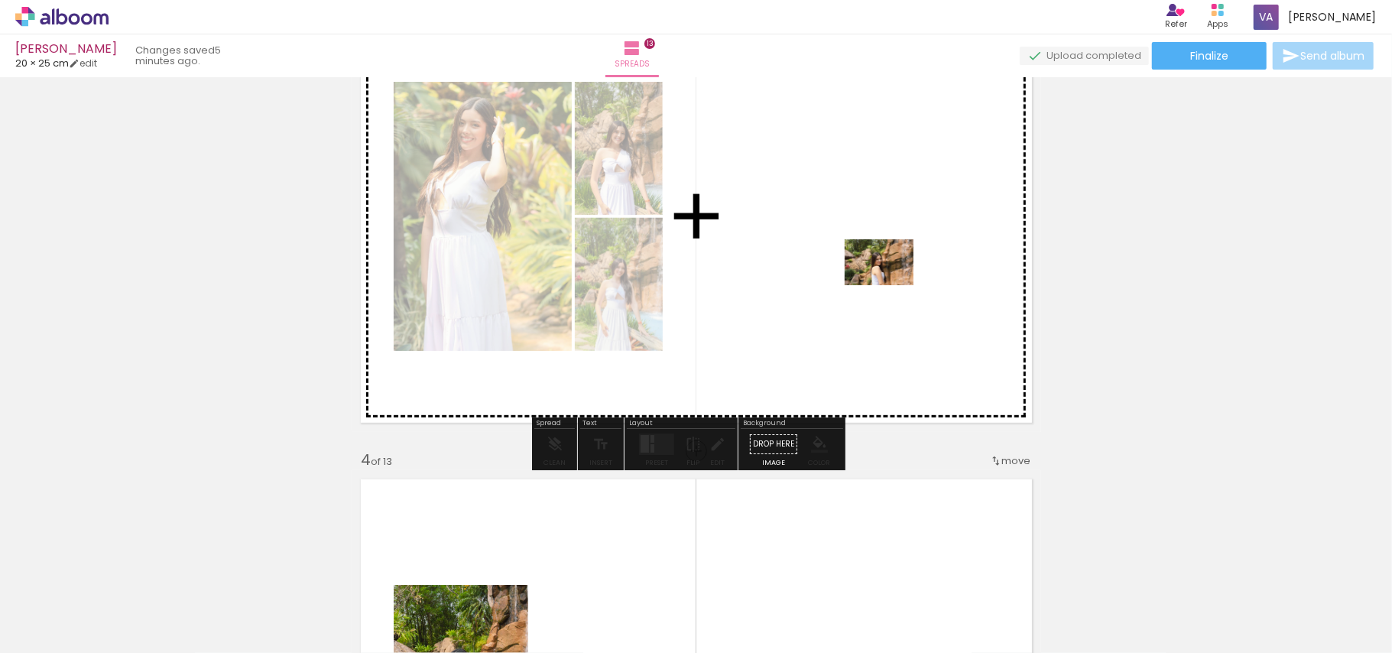
drag, startPoint x: 1139, startPoint y: 603, endPoint x: 891, endPoint y: 285, distance: 403.6
click at [891, 285] on quentale-workspace at bounding box center [696, 326] width 1392 height 653
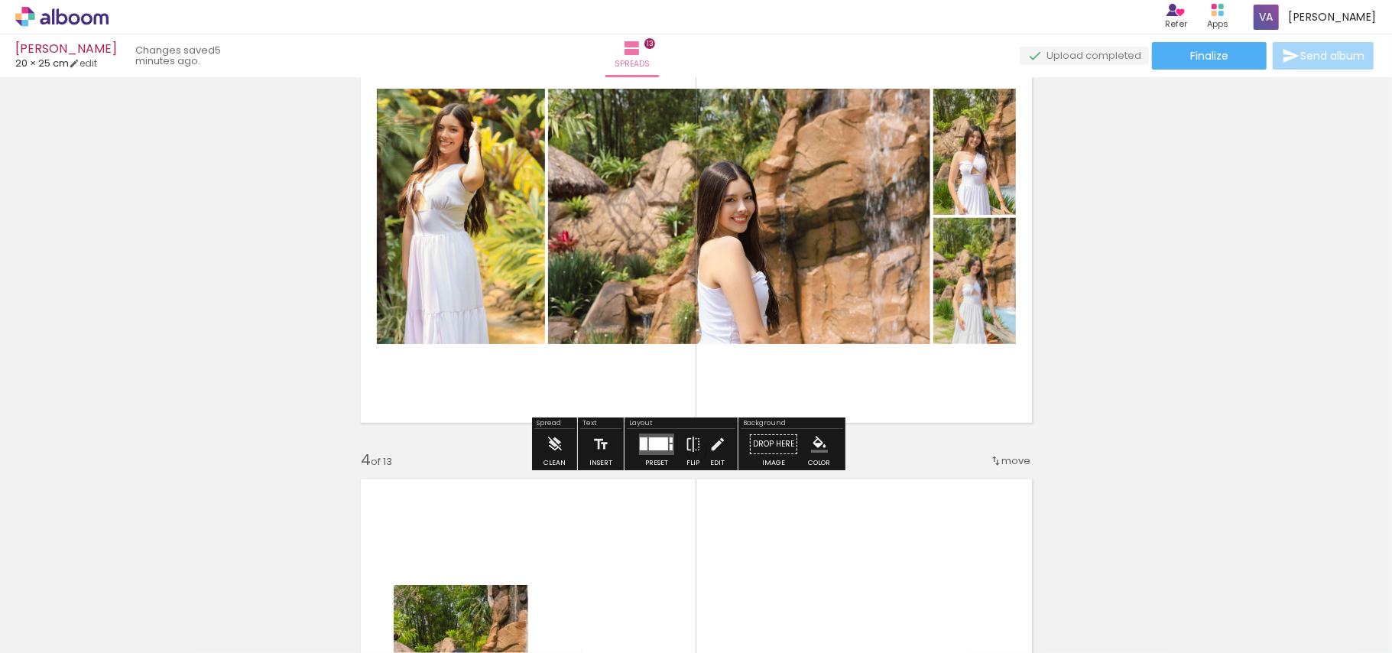
click at [664, 447] on div at bounding box center [658, 443] width 19 height 13
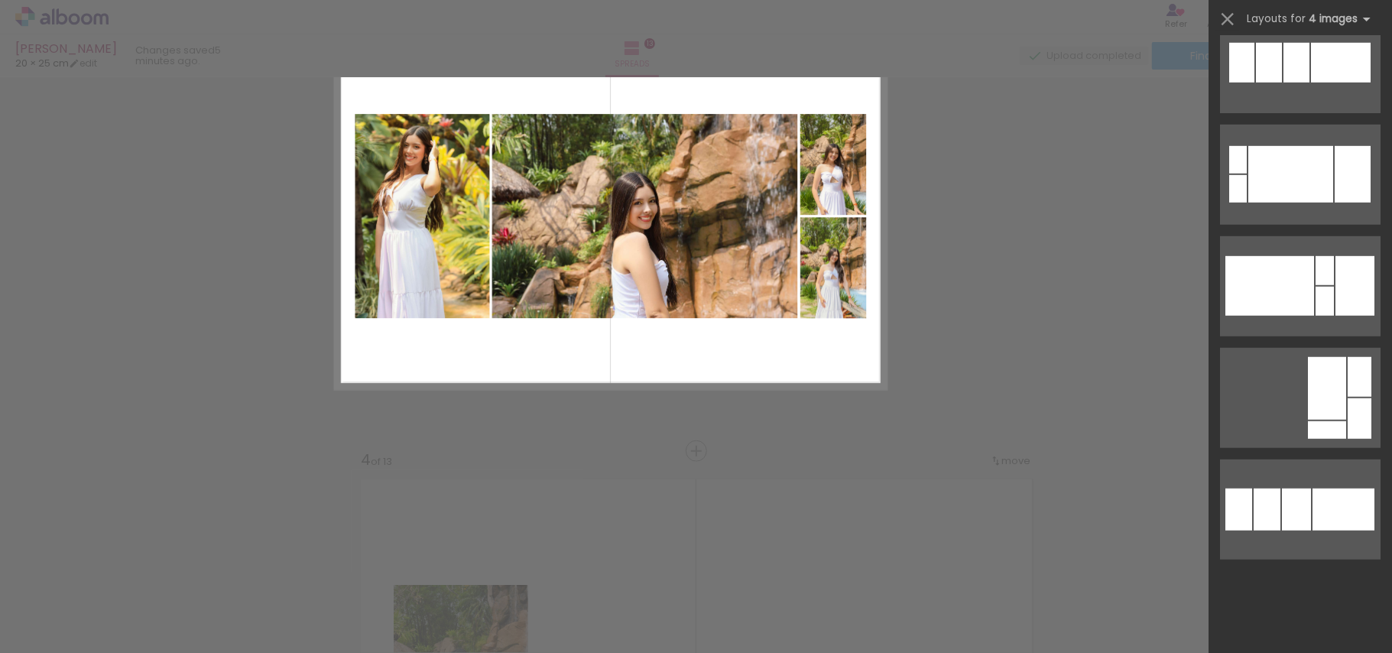
scroll to position [0, 0]
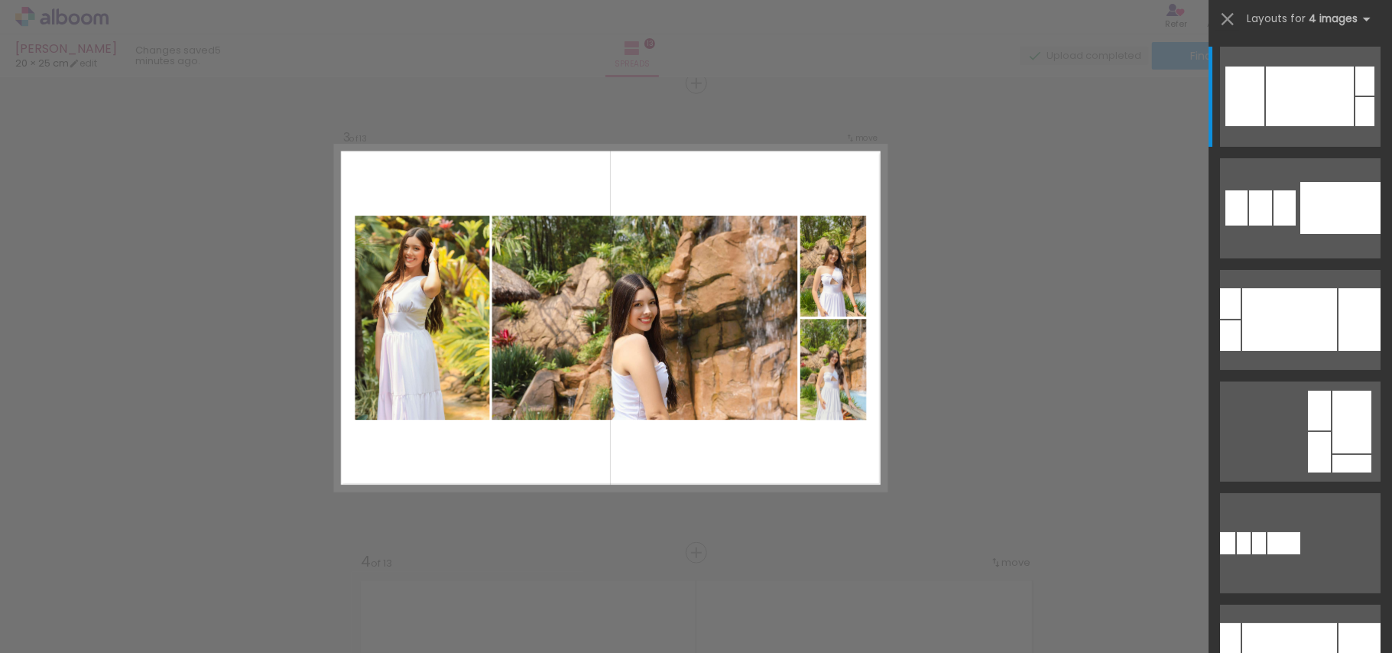
click at [847, 323] on quentale-photo at bounding box center [833, 370] width 66 height 101
click at [774, 335] on quentale-photo at bounding box center [645, 318] width 306 height 204
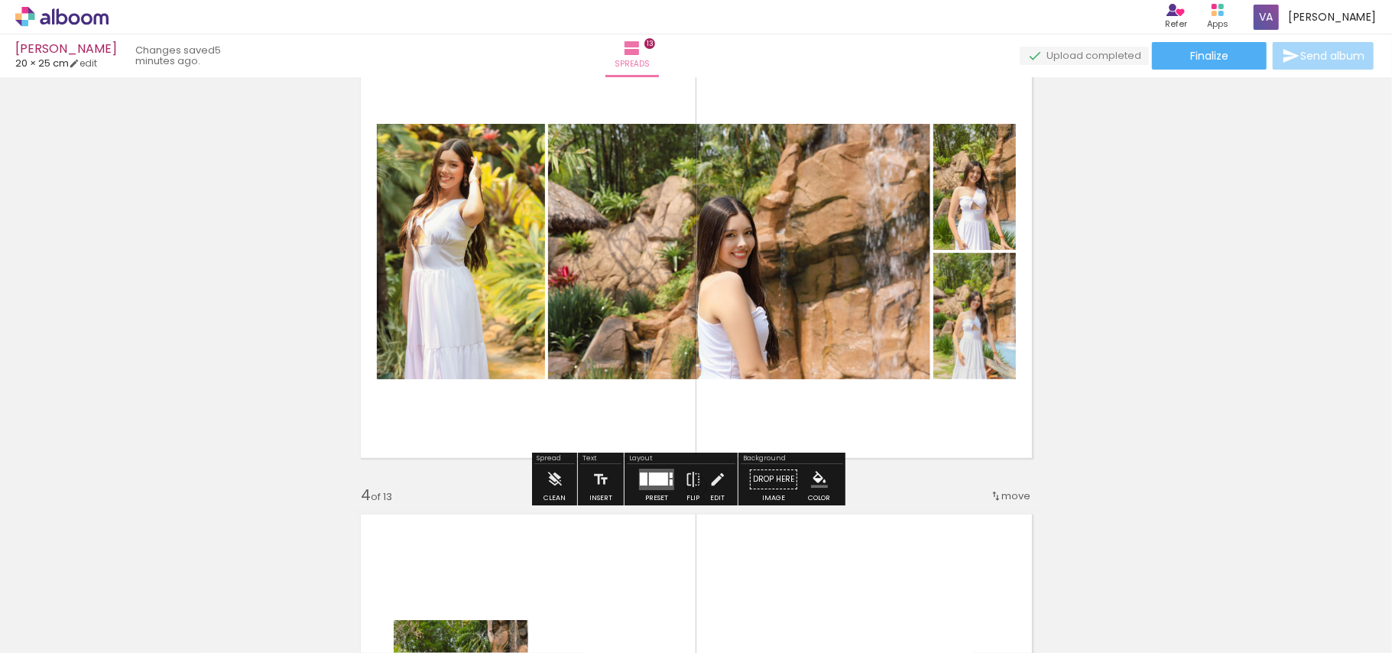
scroll to position [1060, 0]
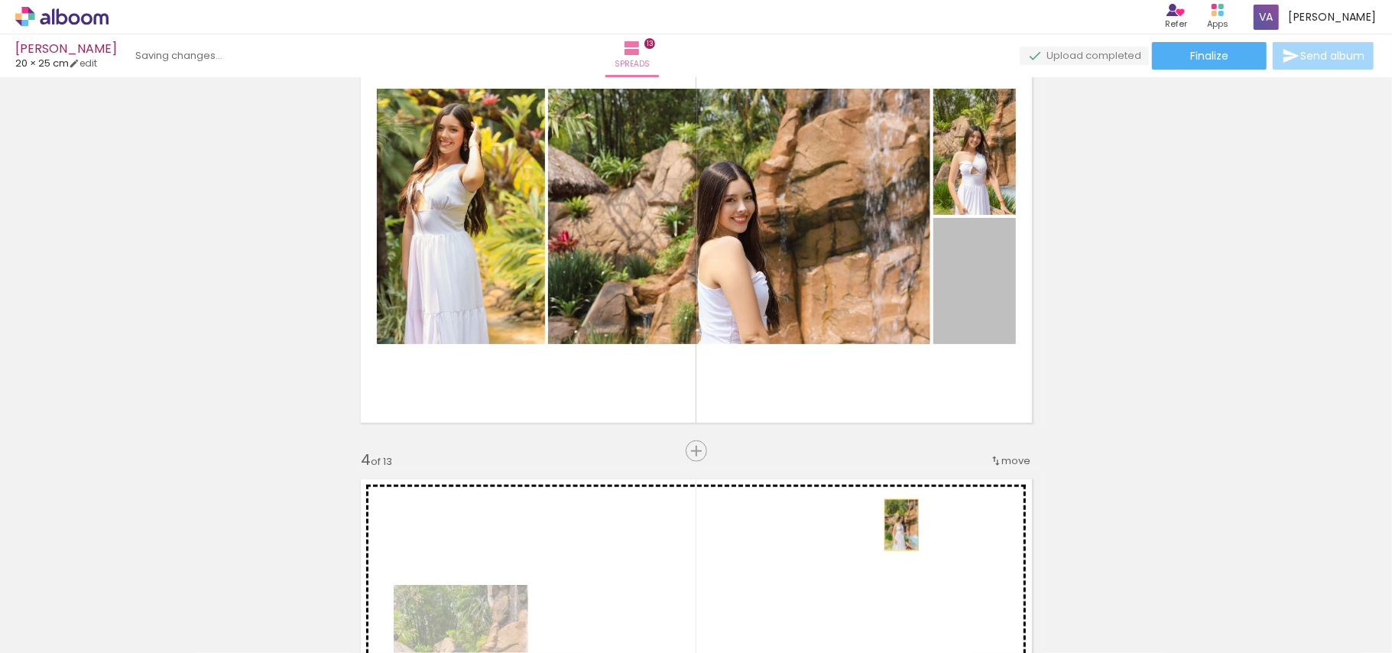
drag, startPoint x: 985, startPoint y: 288, endPoint x: 901, endPoint y: 462, distance: 193.9
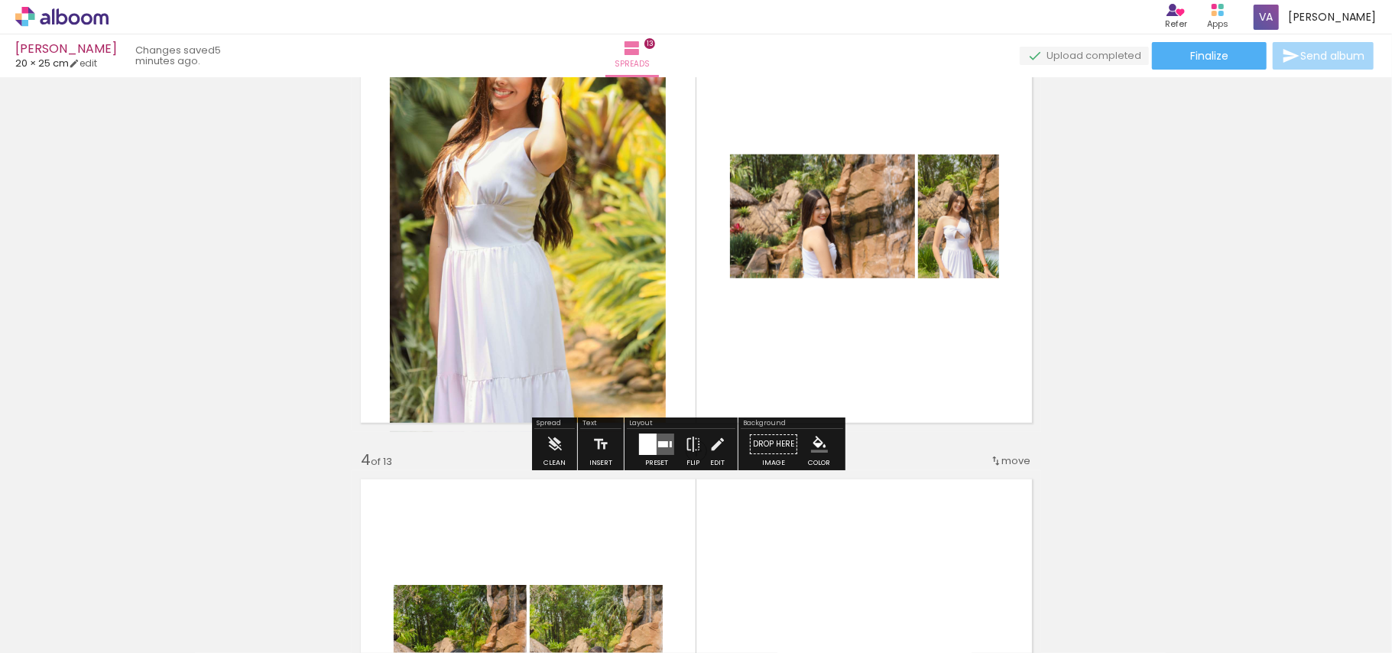
click at [641, 450] on div at bounding box center [648, 443] width 18 height 21
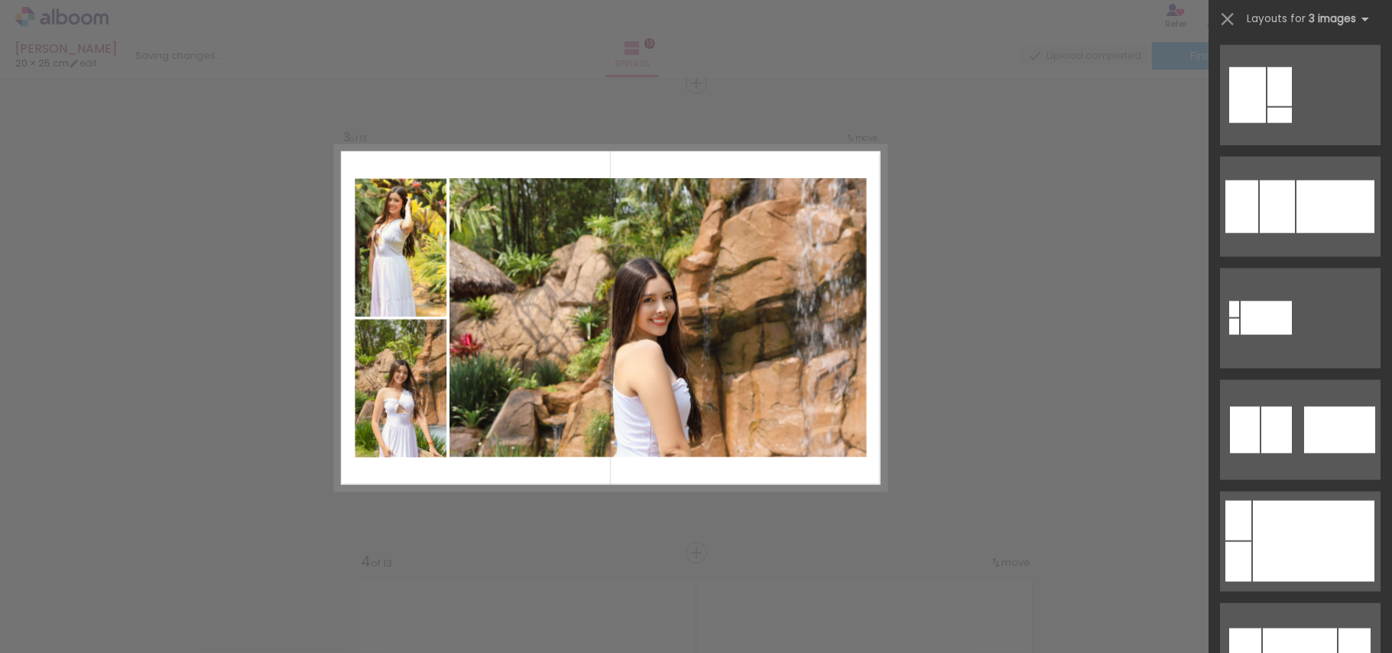
scroll to position [1426, 0]
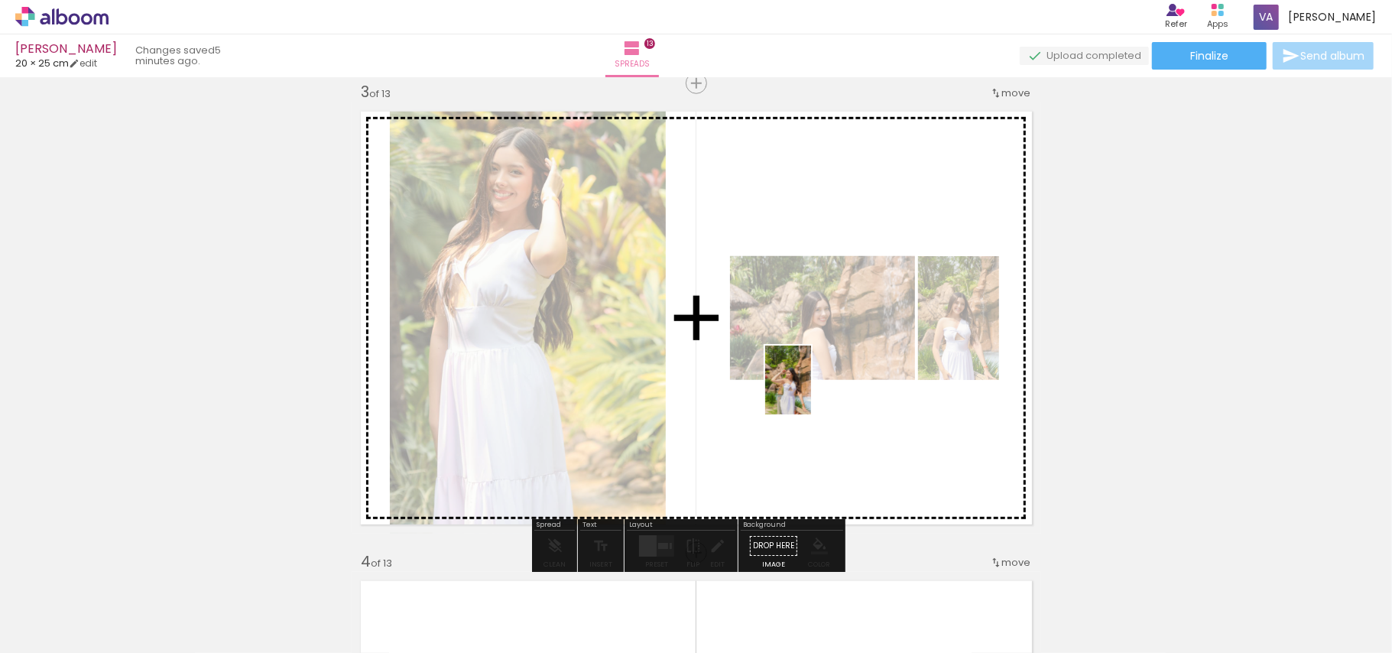
drag, startPoint x: 1037, startPoint y: 598, endPoint x: 813, endPoint y: 390, distance: 305.6
click at [810, 391] on quentale-workspace at bounding box center [696, 326] width 1392 height 653
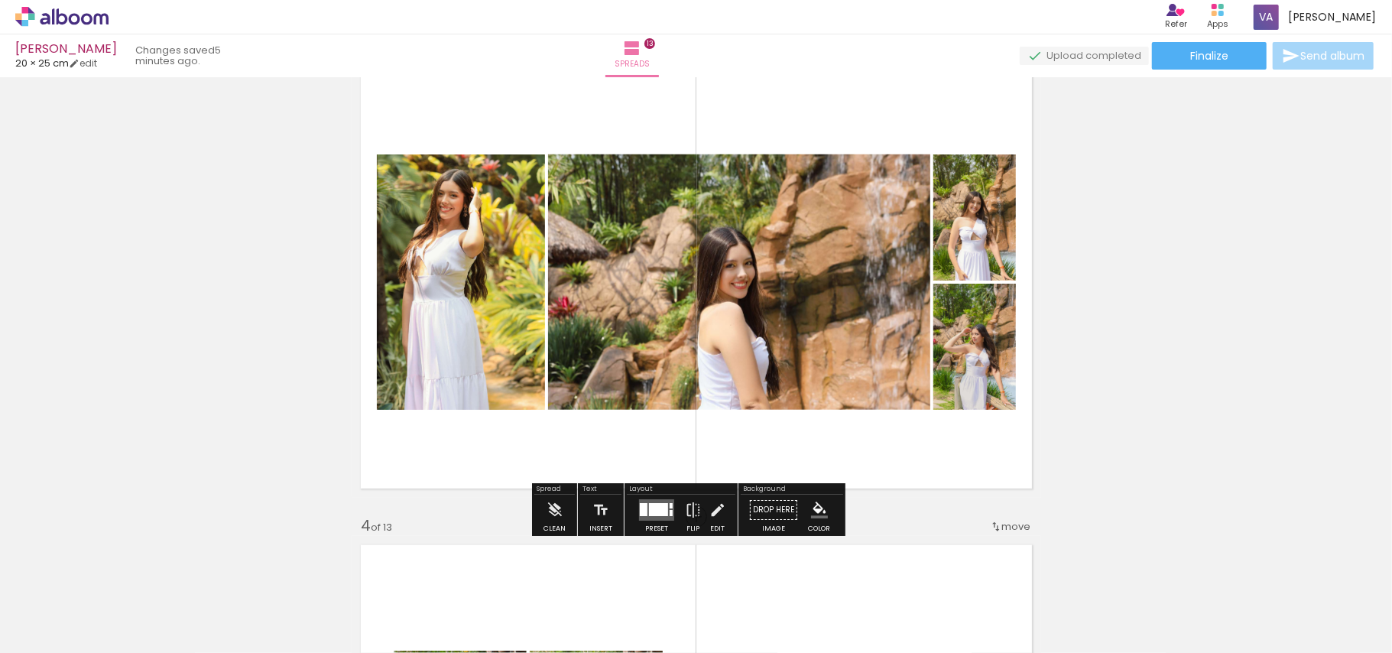
scroll to position [958, 0]
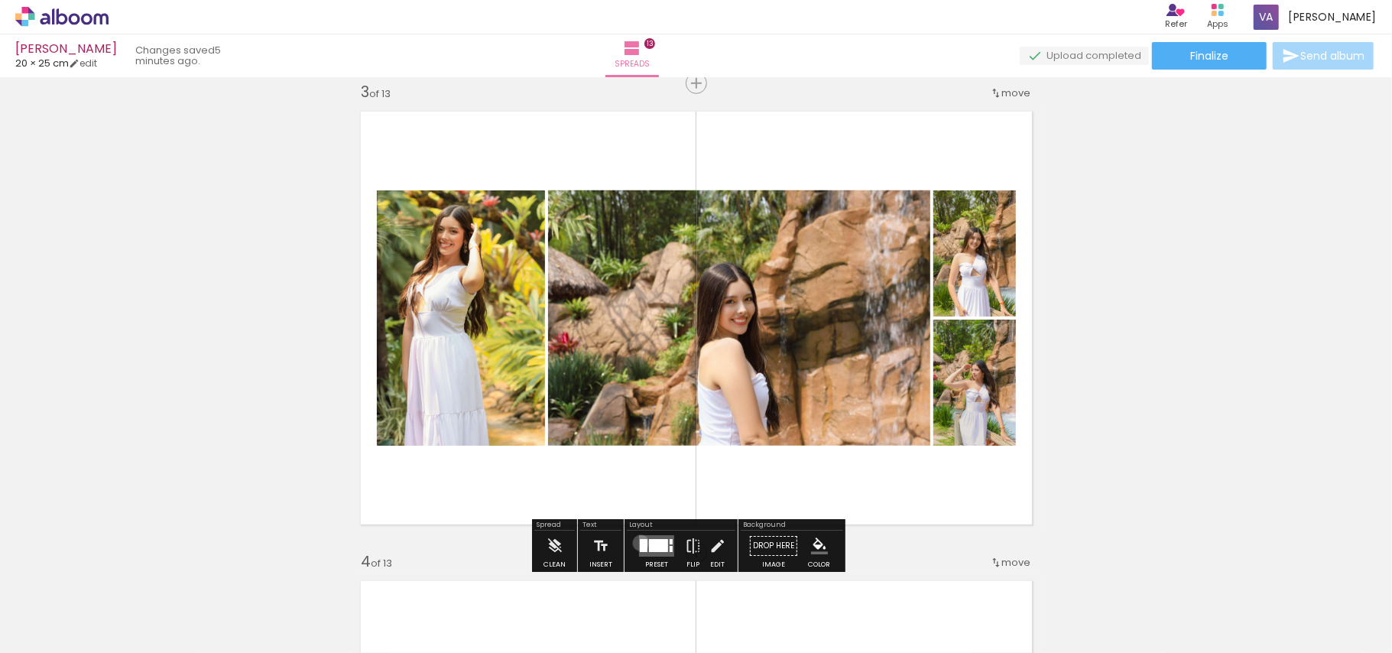
click at [640, 543] on div at bounding box center [644, 545] width 8 height 13
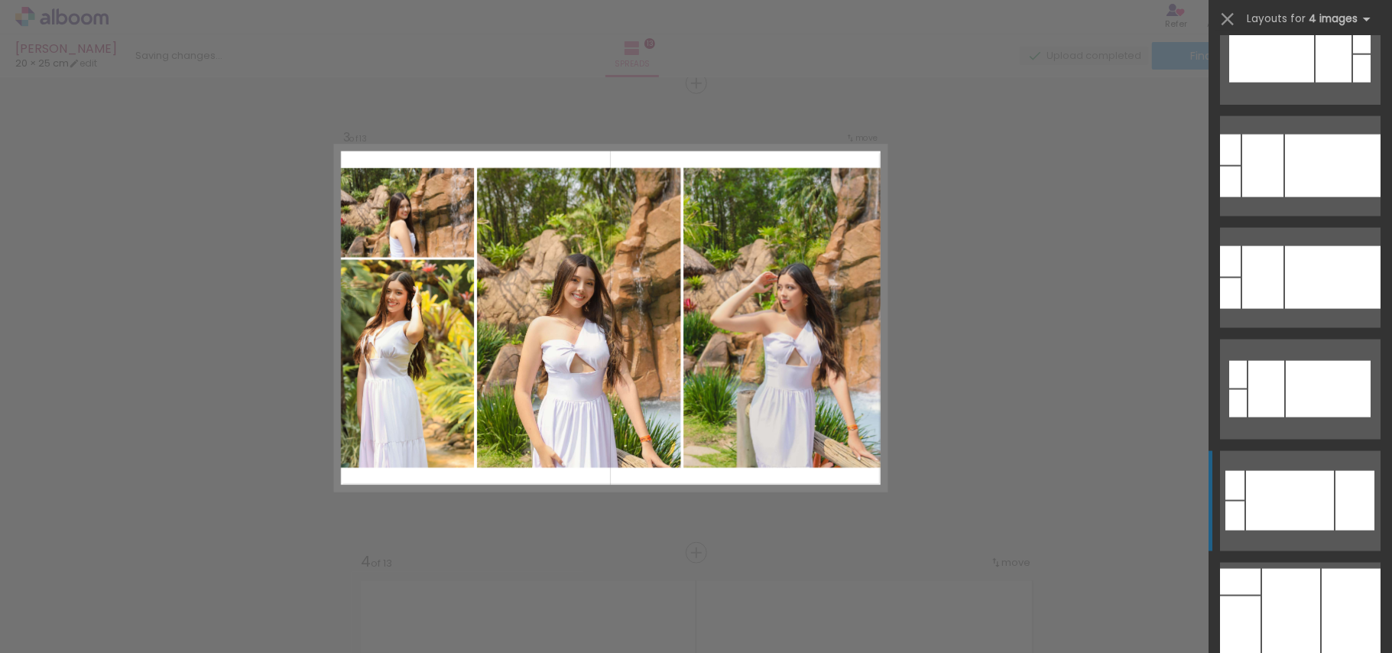
scroll to position [1529, 0]
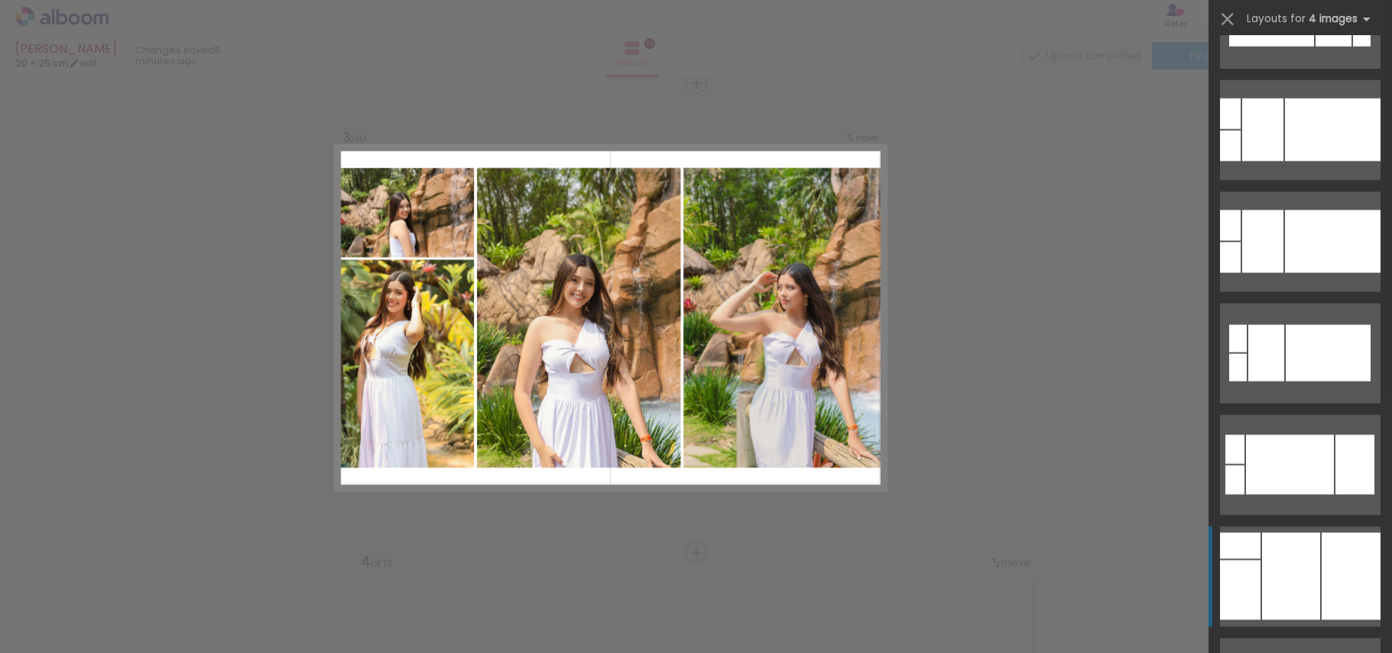
click at [1312, 537] on div at bounding box center [1291, 576] width 58 height 87
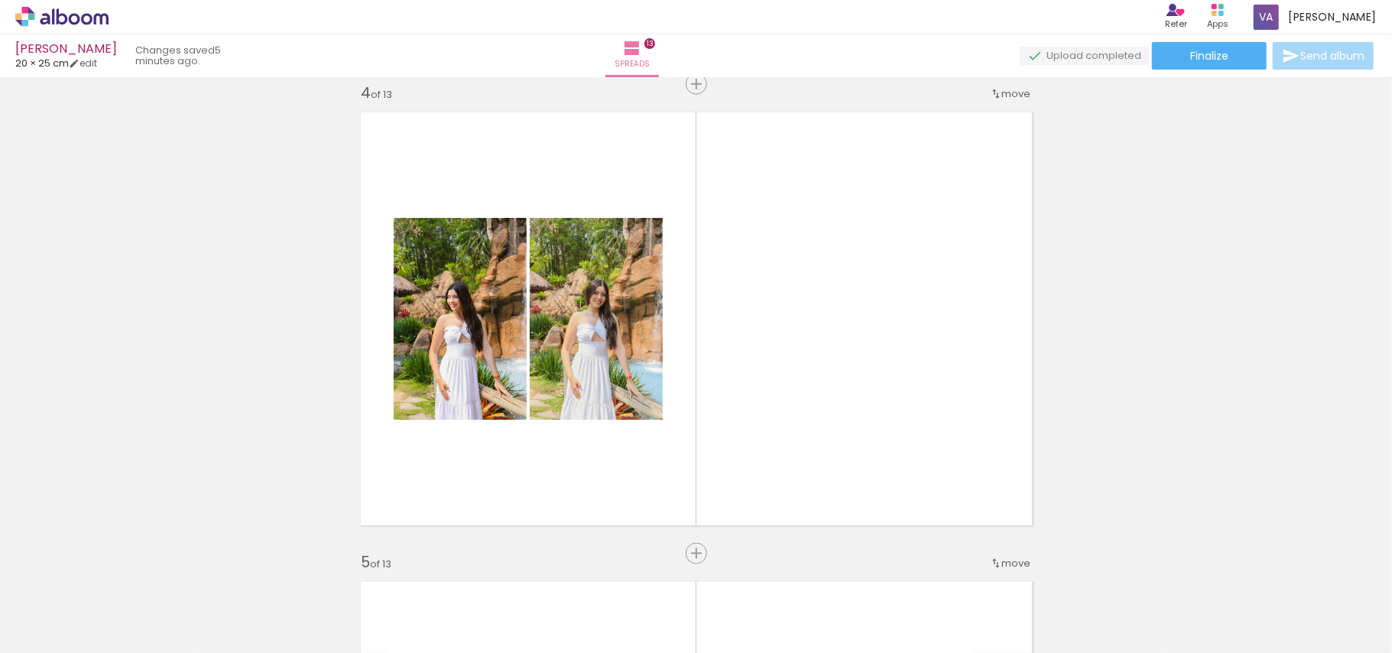
scroll to position [1468, 0]
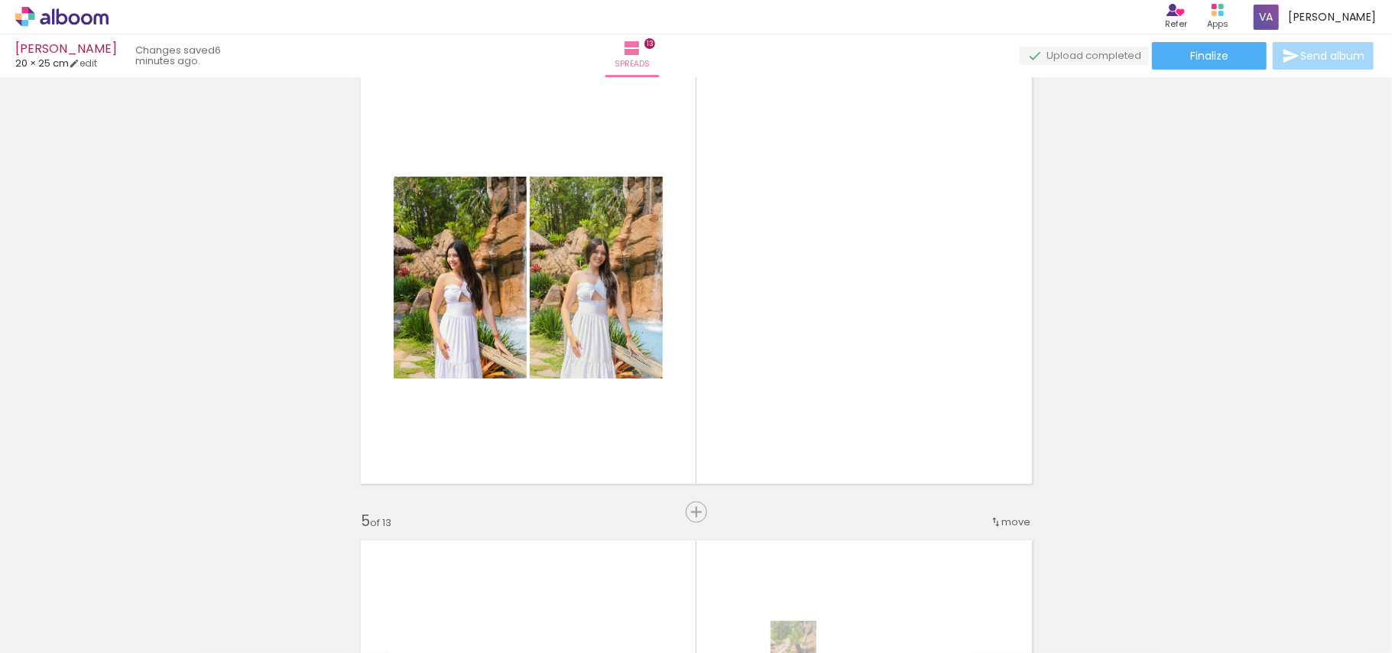
drag, startPoint x: 1037, startPoint y: 637, endPoint x: 845, endPoint y: 648, distance: 191.5
click at [821, 652] on html "link( href="../../bower_components/polymer/polymer.html" rel="import" ) picture…" at bounding box center [696, 326] width 1392 height 653
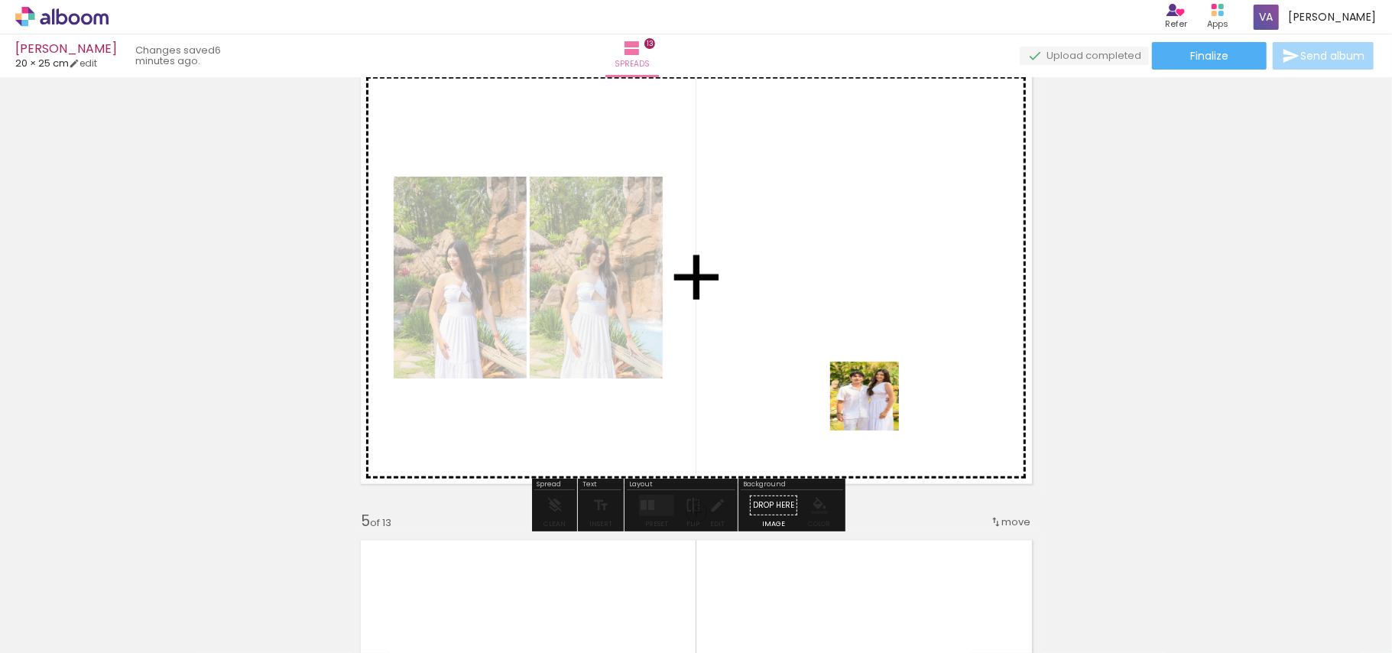
drag, startPoint x: 871, startPoint y: 450, endPoint x: 878, endPoint y: 404, distance: 47.0
click at [876, 405] on quentale-workspace at bounding box center [696, 326] width 1392 height 653
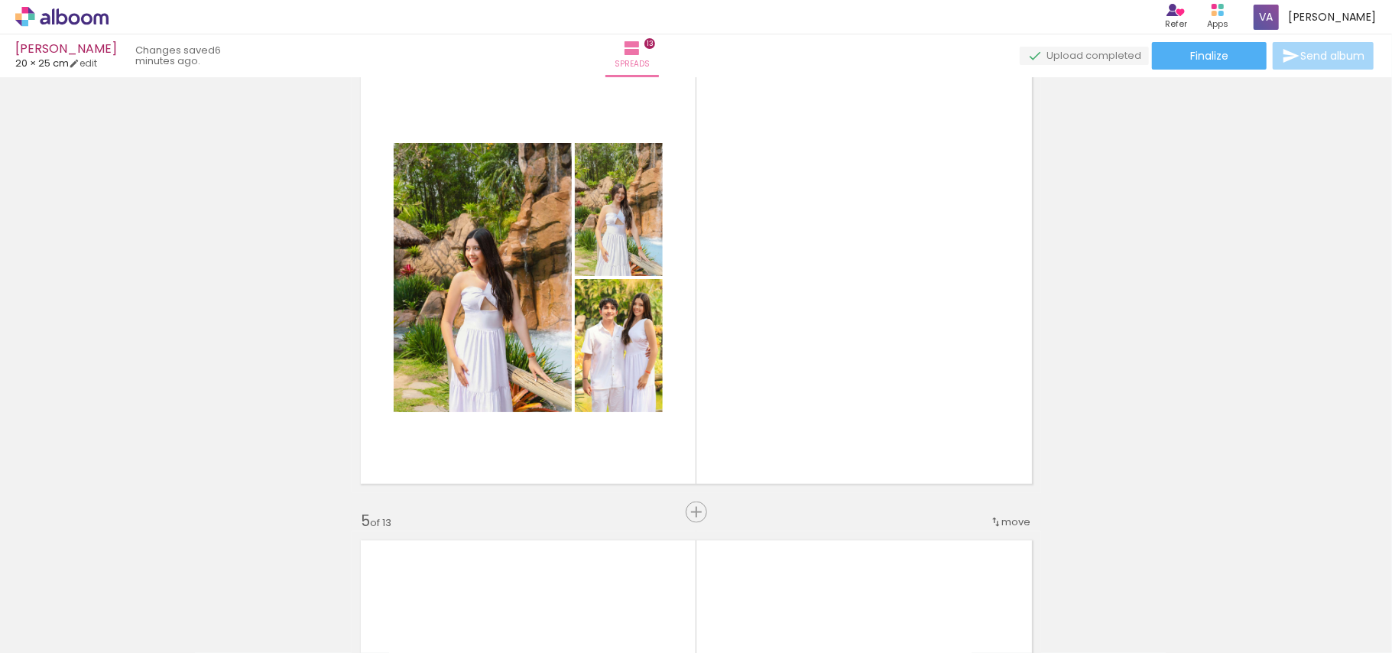
scroll to position [0, 0]
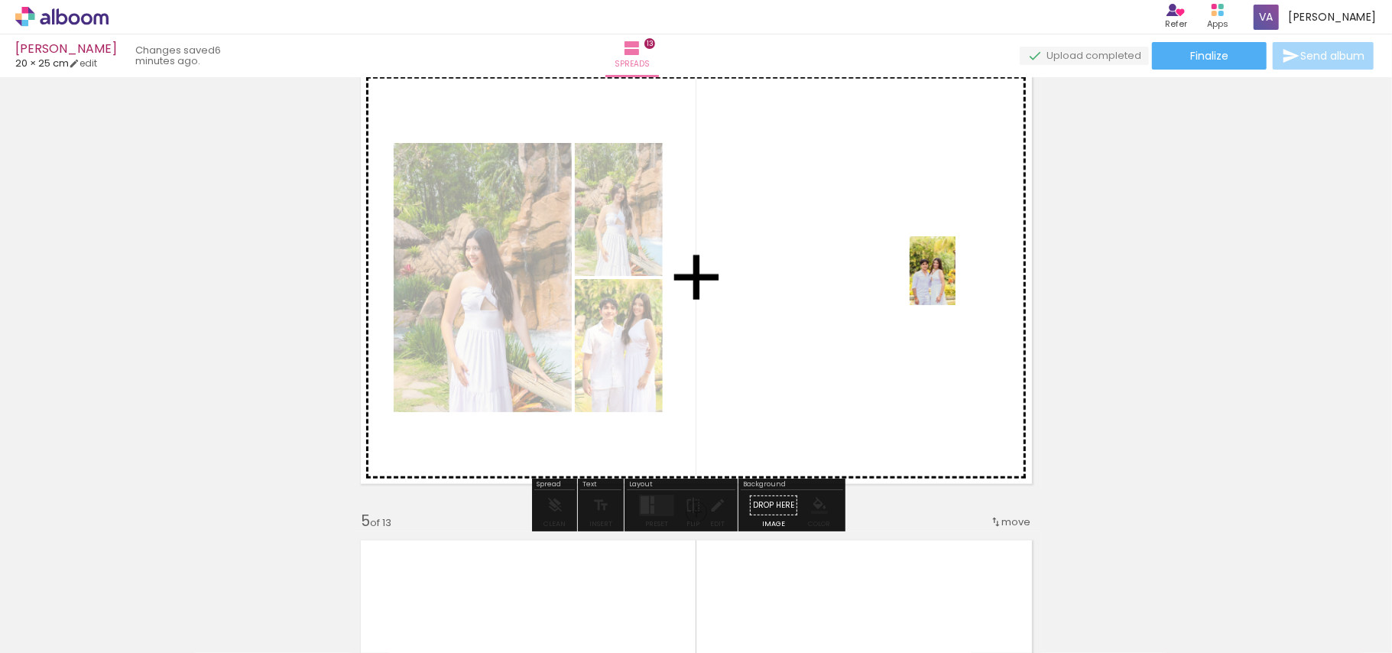
drag, startPoint x: 336, startPoint y: 596, endPoint x: 956, endPoint y: 282, distance: 694.4
click at [956, 282] on quentale-workspace at bounding box center [696, 326] width 1392 height 653
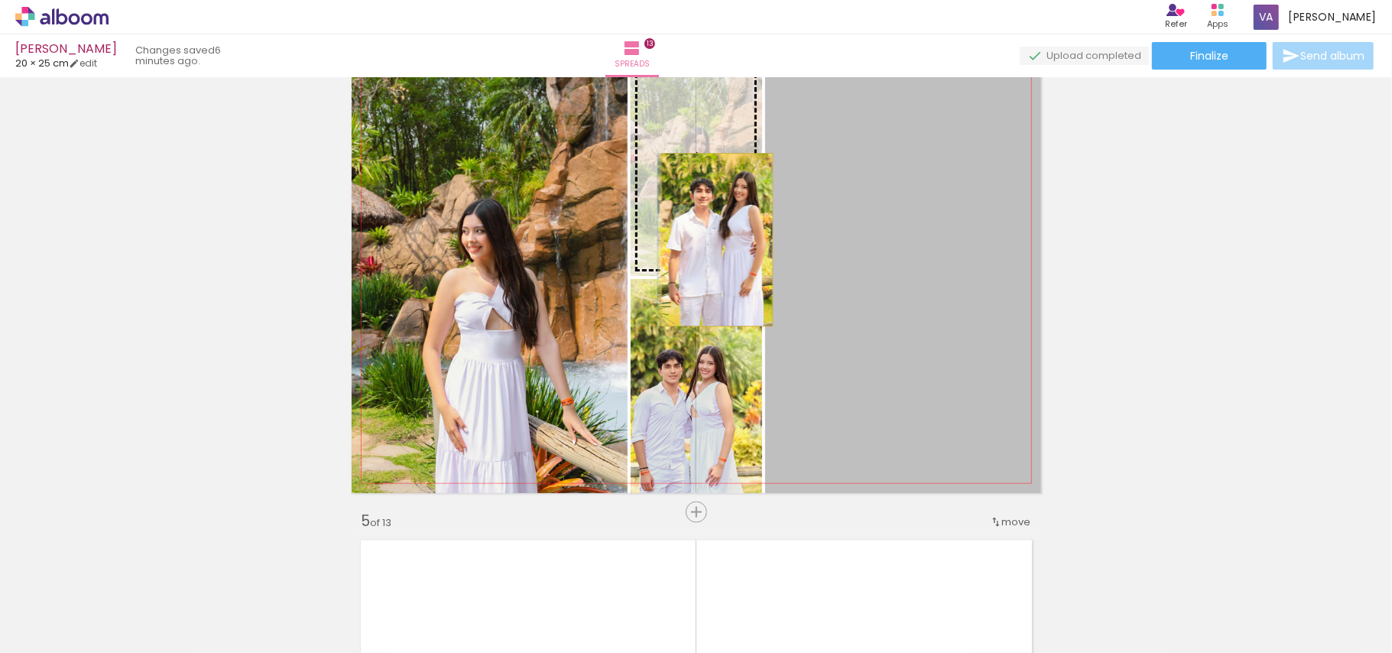
drag, startPoint x: 815, startPoint y: 303, endPoint x: 709, endPoint y: 240, distance: 123.1
click at [0, 0] on slot at bounding box center [0, 0] width 0 height 0
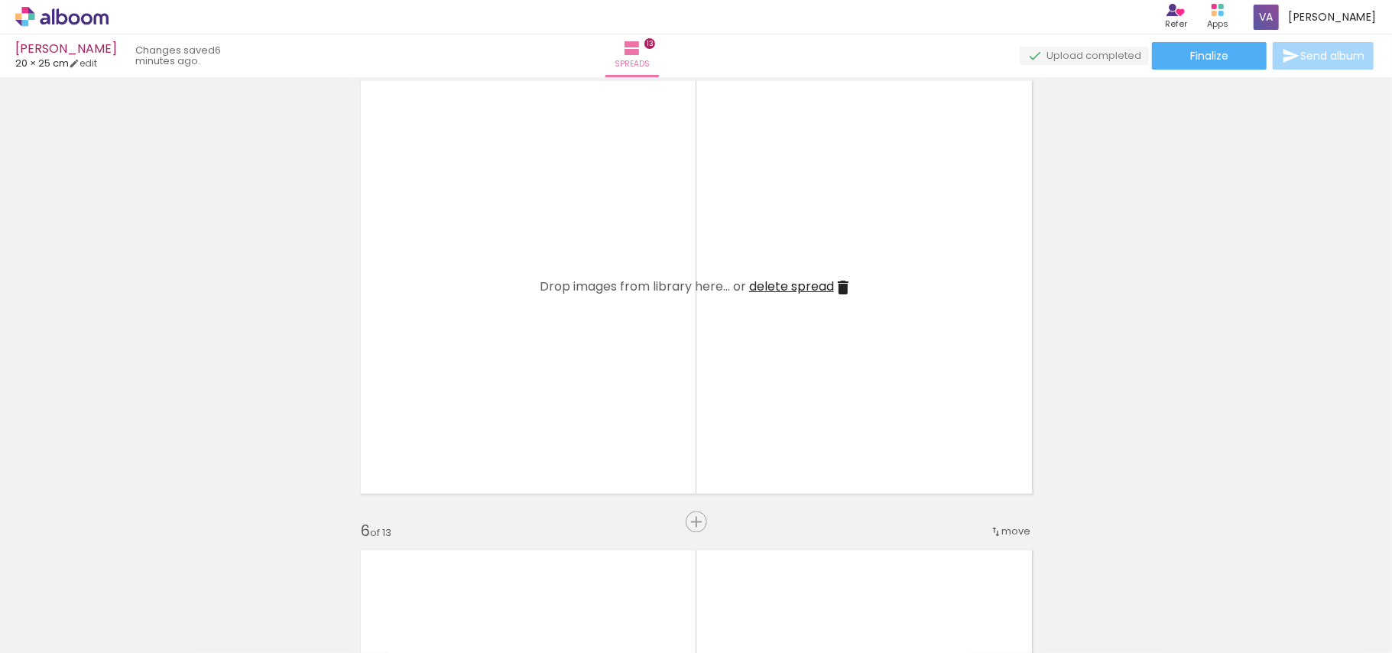
scroll to position [1977, 0]
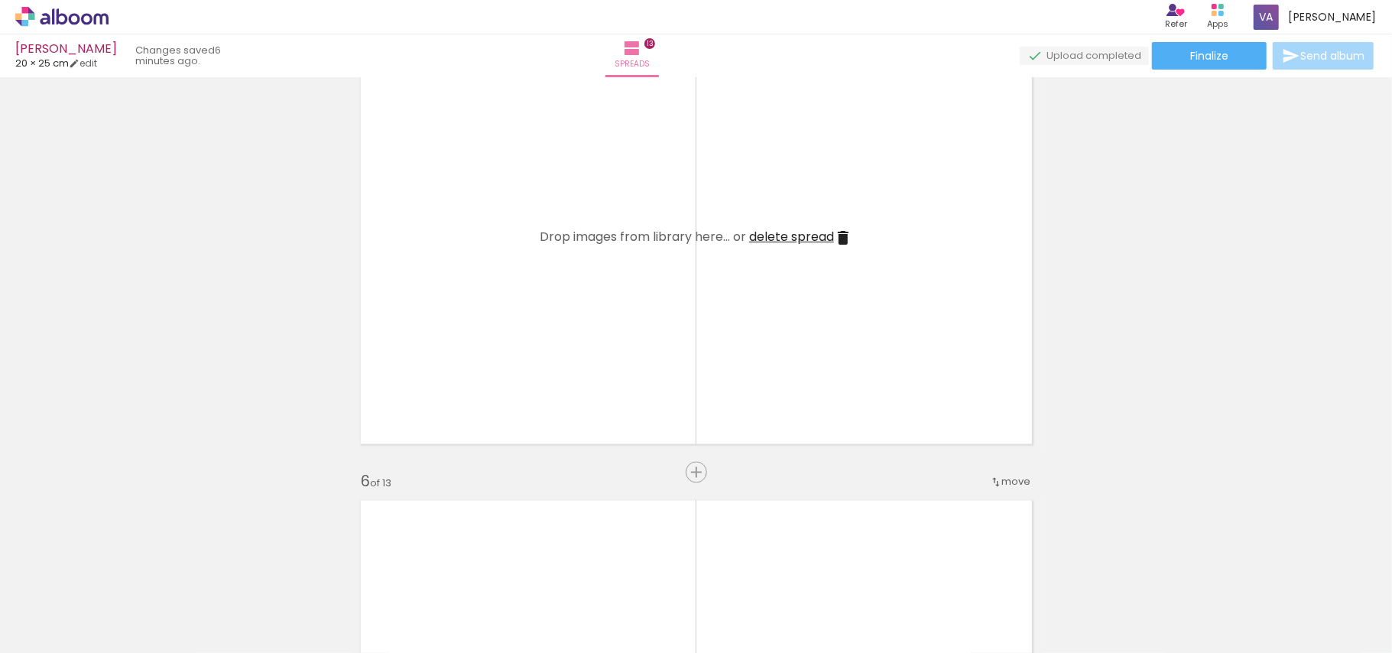
click at [413, 609] on div at bounding box center [397, 601] width 76 height 50
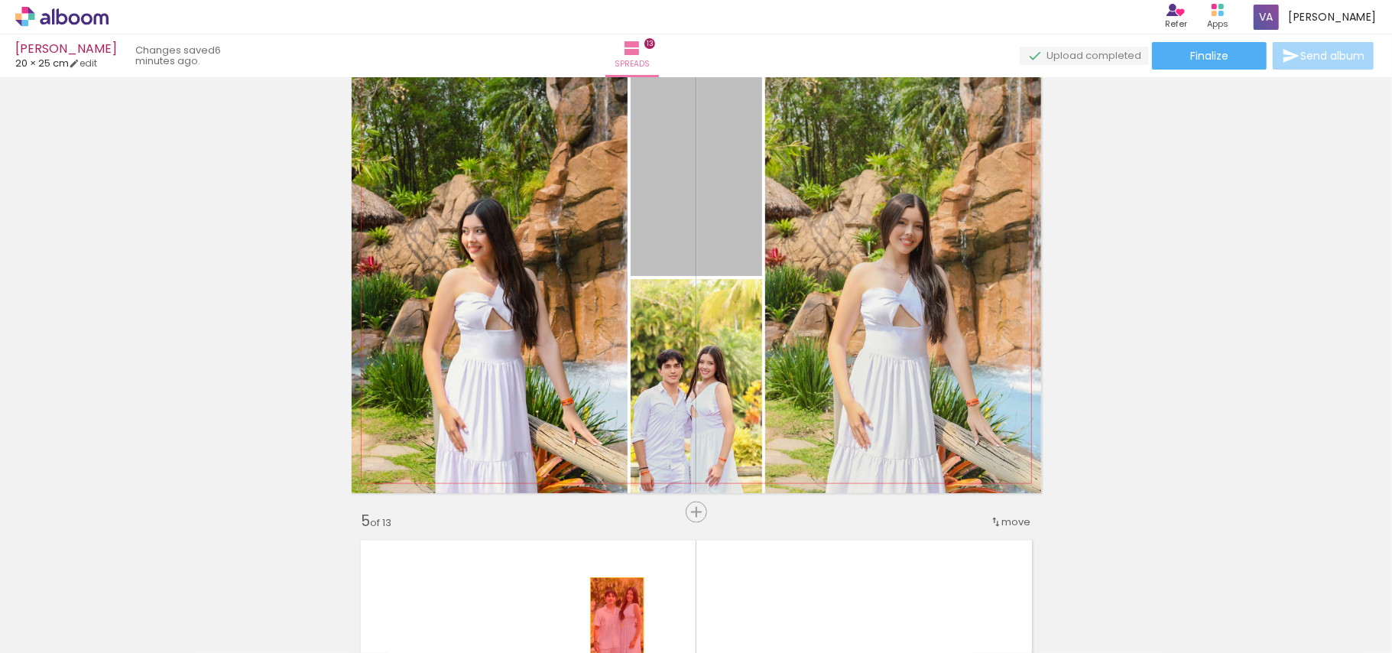
drag, startPoint x: 704, startPoint y: 235, endPoint x: 711, endPoint y: 454, distance: 218.7
click at [609, 619] on quentale-workspace at bounding box center [696, 326] width 1392 height 653
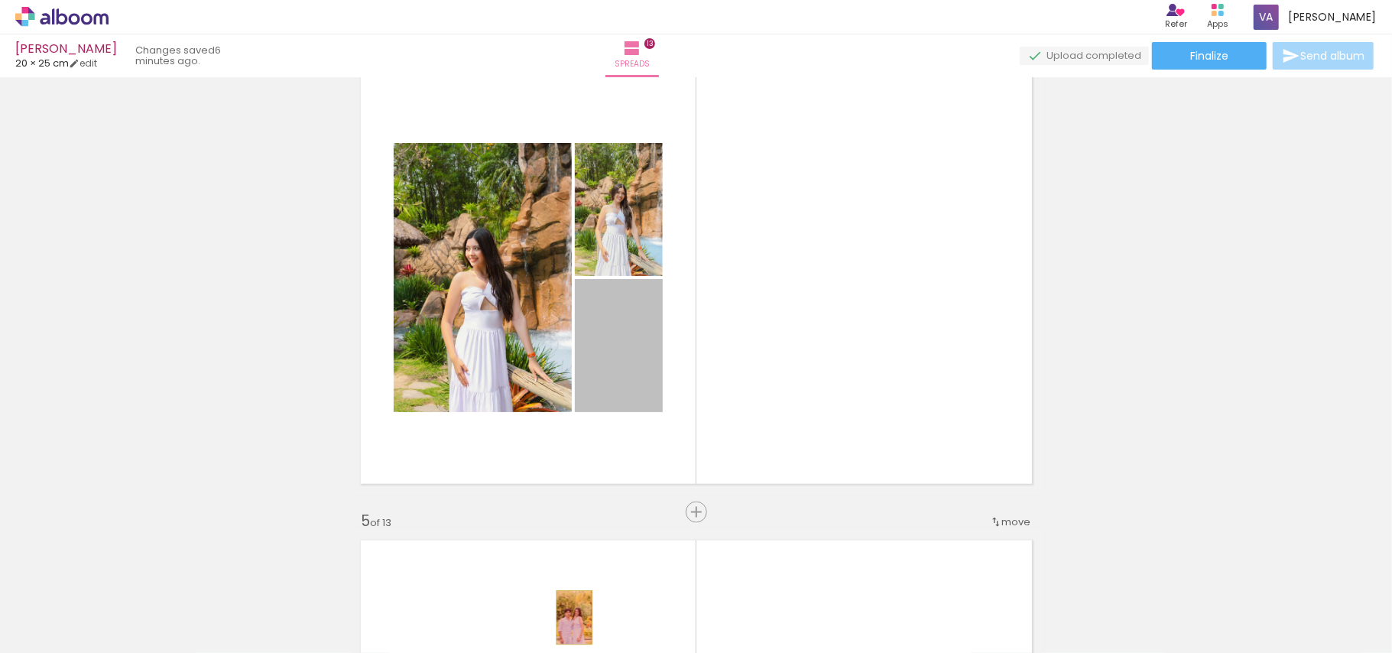
drag, startPoint x: 600, startPoint y: 361, endPoint x: 374, endPoint y: 605, distance: 333.2
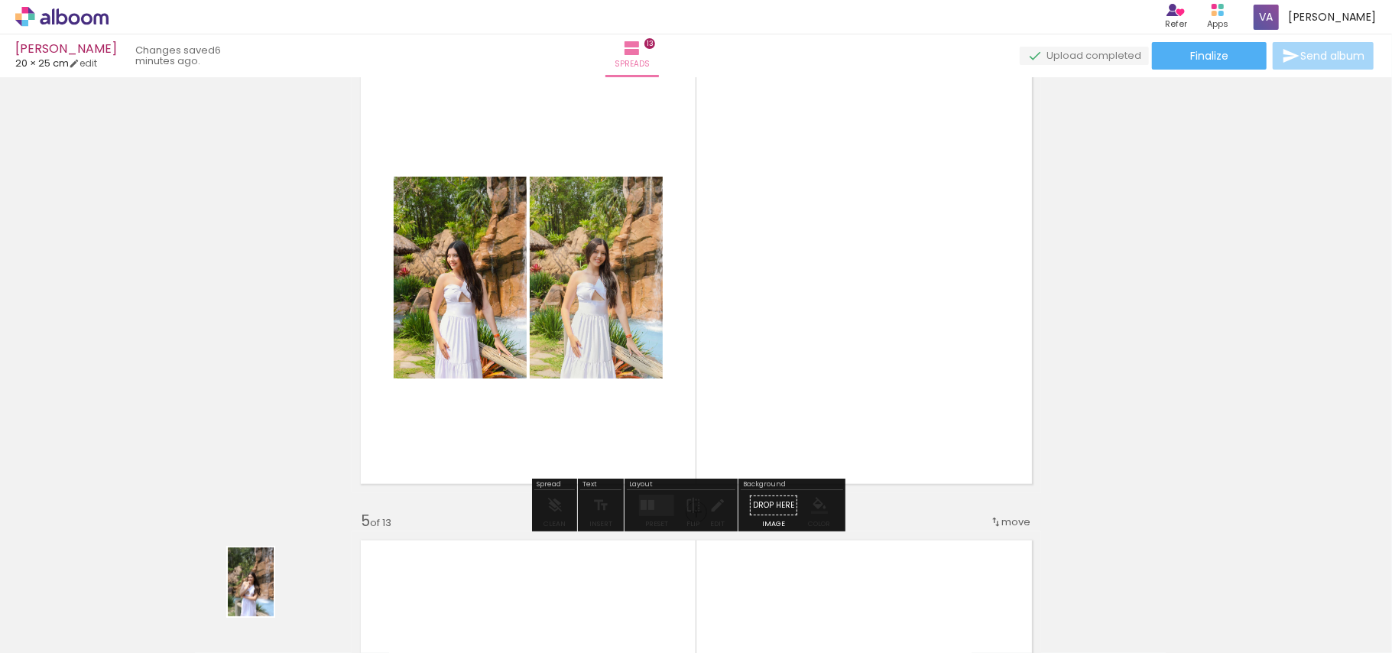
click at [250, 618] on div at bounding box center [225, 601] width 50 height 76
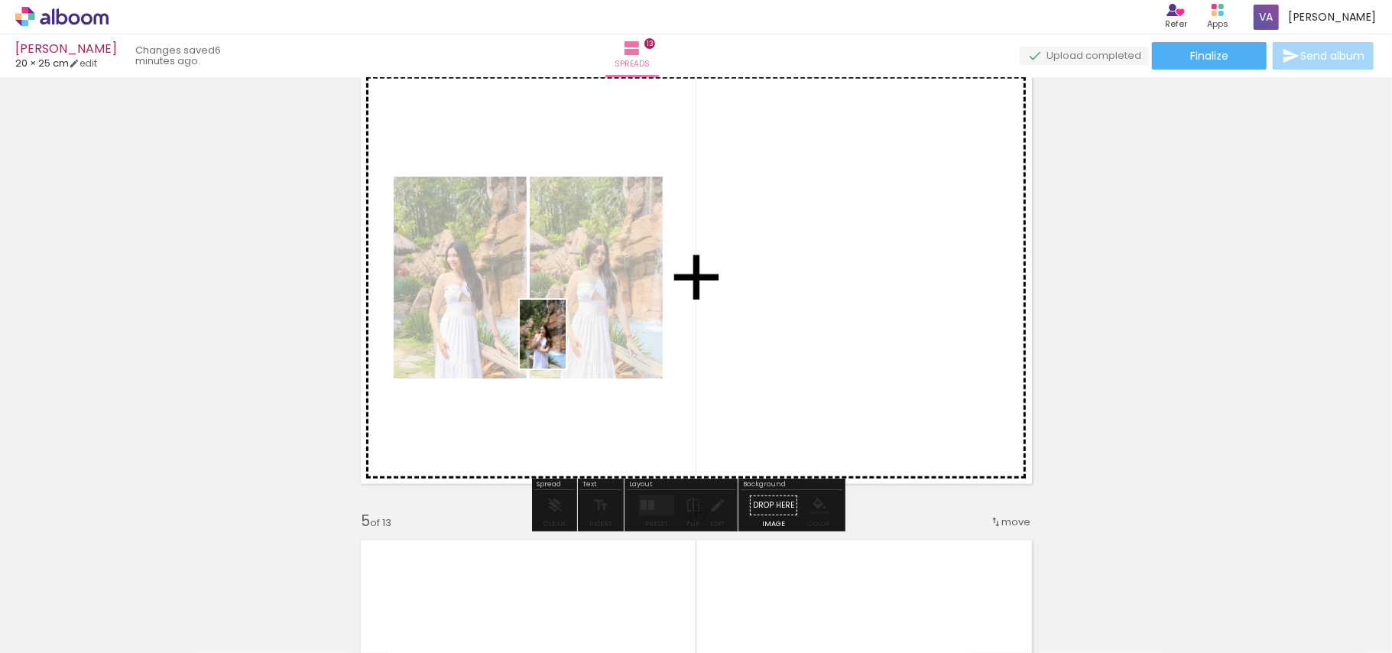
drag, startPoint x: 251, startPoint y: 602, endPoint x: 566, endPoint y: 346, distance: 406.4
click at [566, 346] on quentale-workspace at bounding box center [696, 326] width 1392 height 653
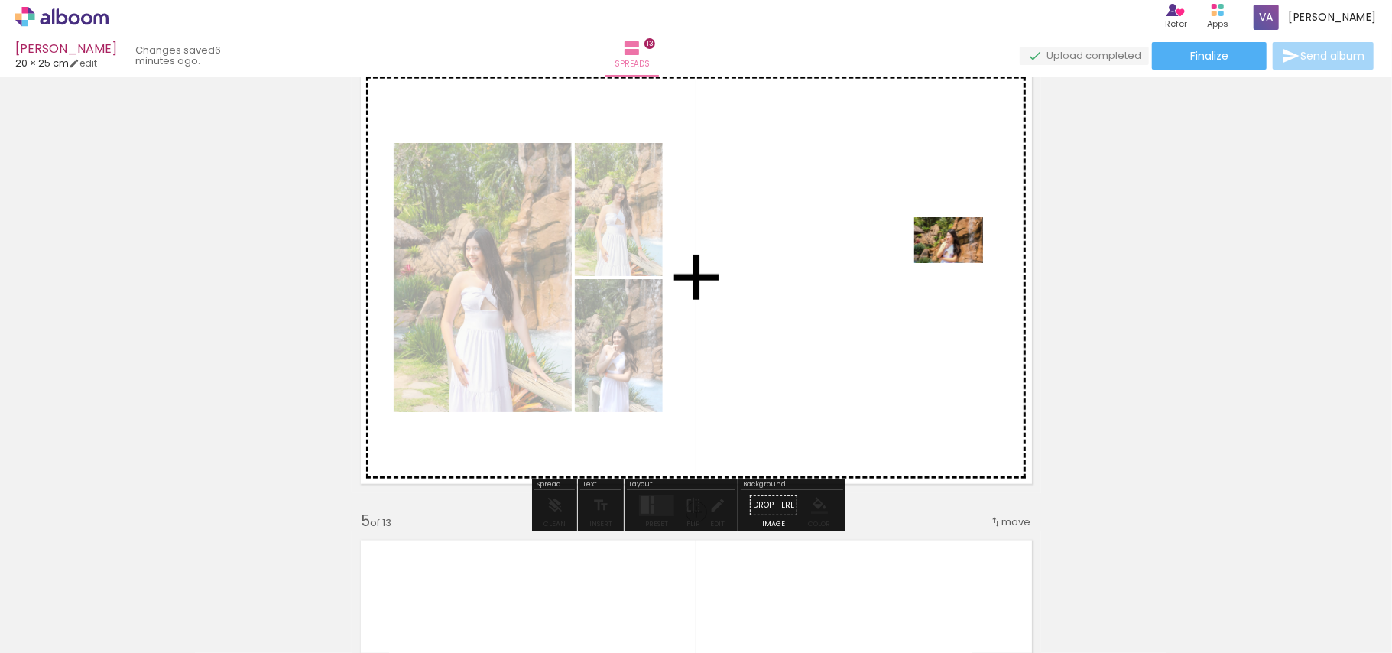
drag, startPoint x: 151, startPoint y: 606, endPoint x: 960, endPoint y: 263, distance: 878.6
click at [960, 263] on quentale-workspace at bounding box center [696, 326] width 1392 height 653
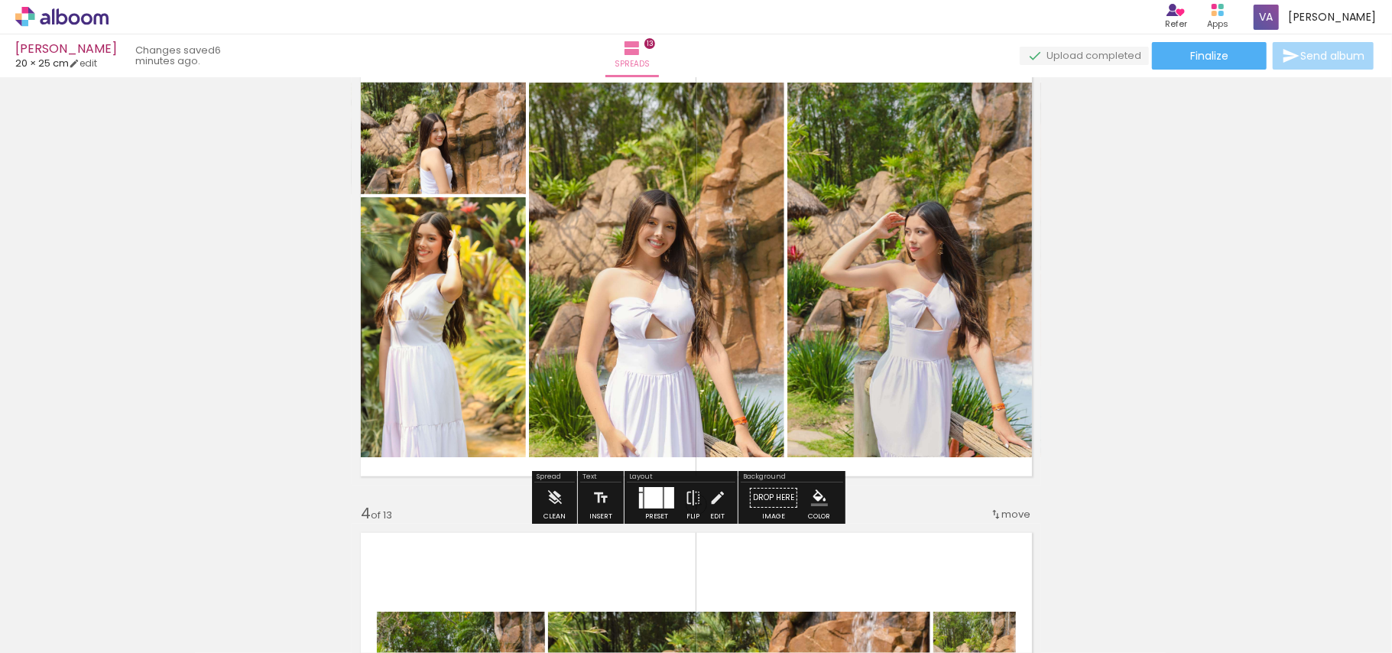
scroll to position [958, 0]
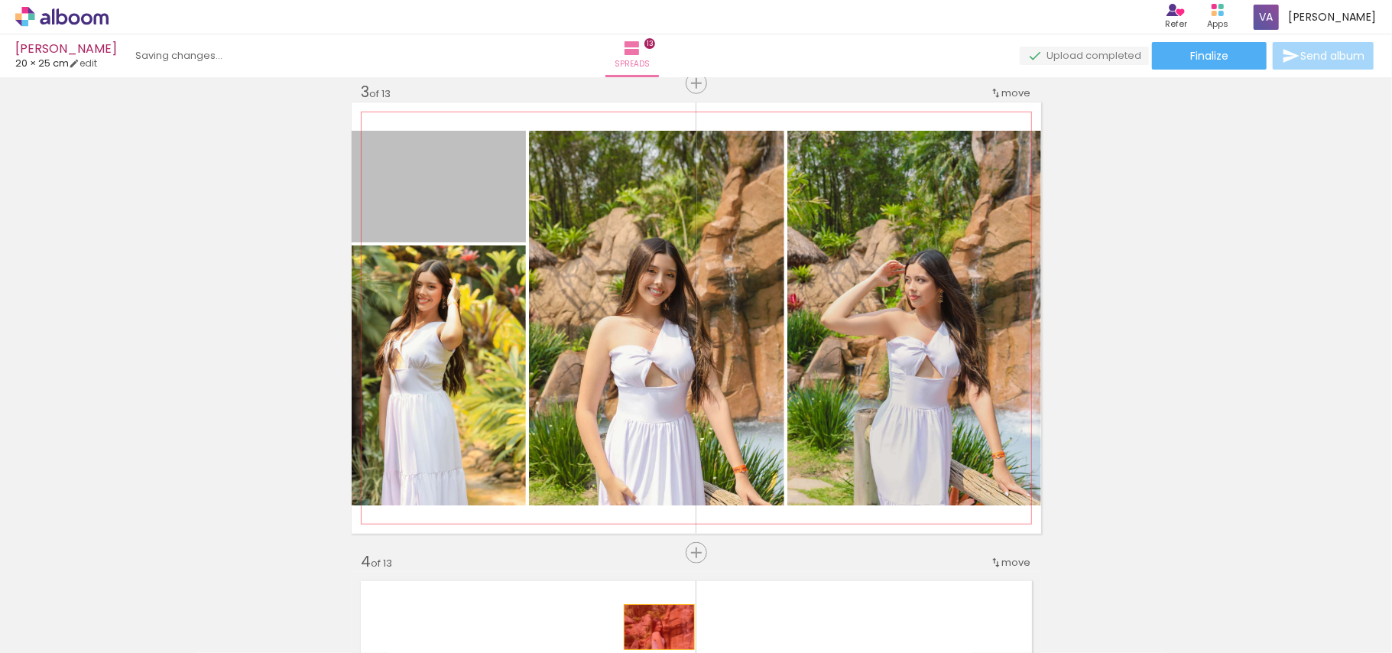
drag, startPoint x: 474, startPoint y: 218, endPoint x: 650, endPoint y: 624, distance: 442.4
click at [650, 625] on quentale-workspace at bounding box center [696, 326] width 1392 height 653
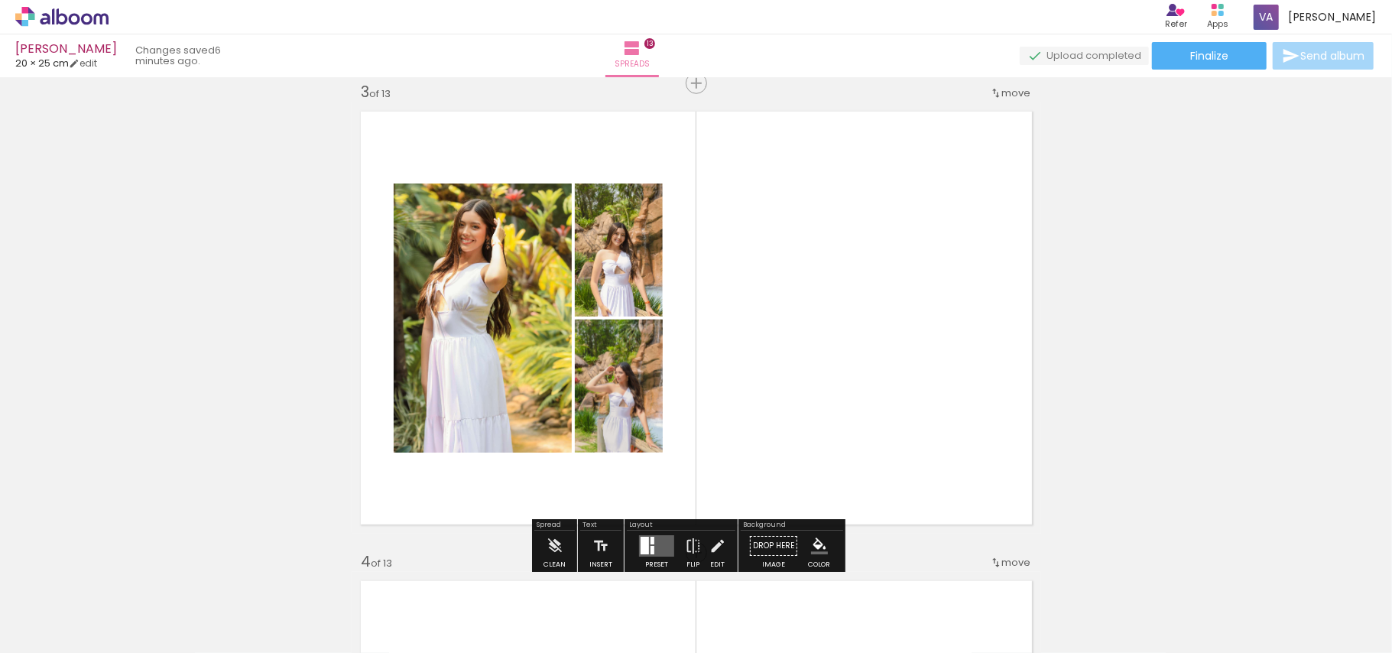
click at [646, 545] on div at bounding box center [645, 546] width 8 height 18
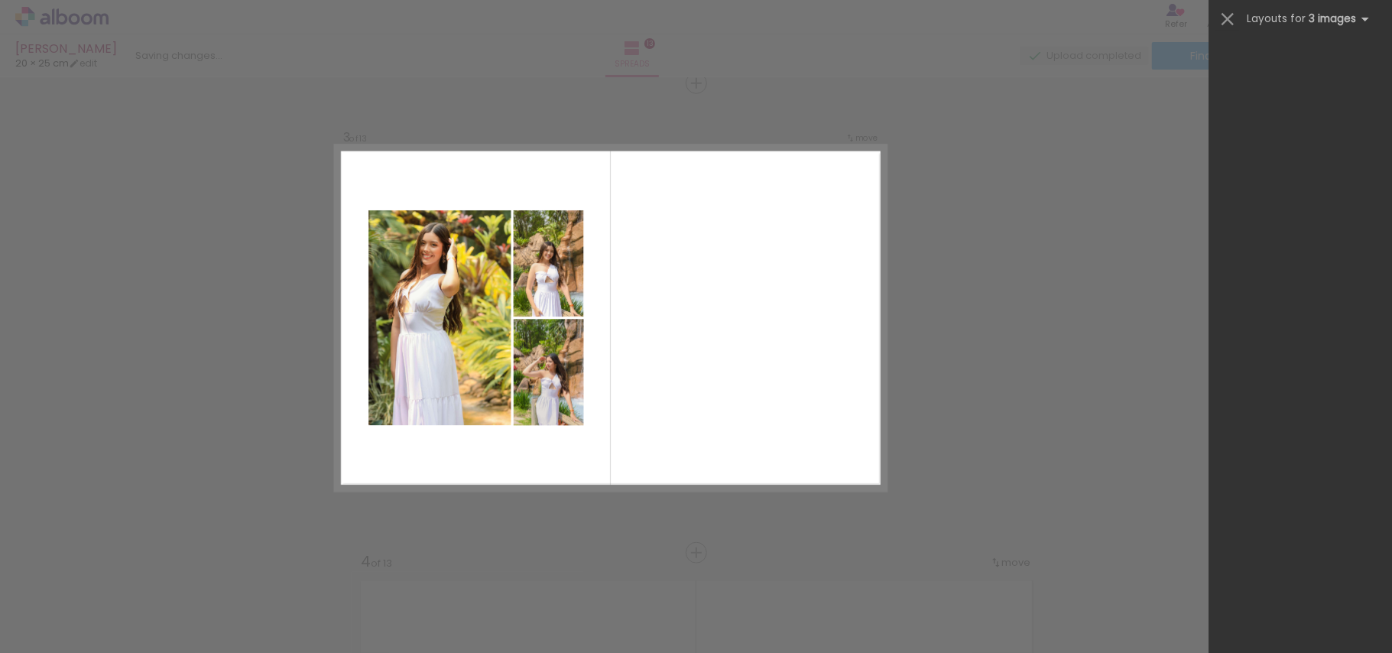
scroll to position [0, 0]
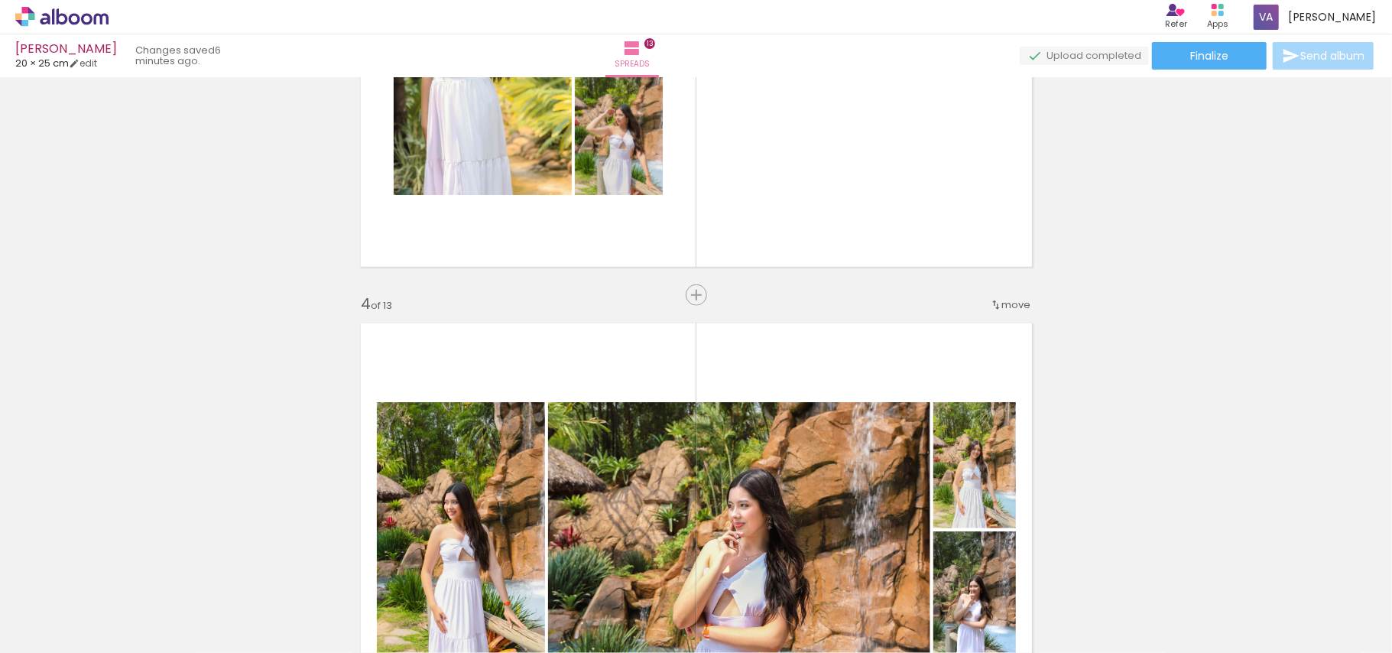
scroll to position [1264, 0]
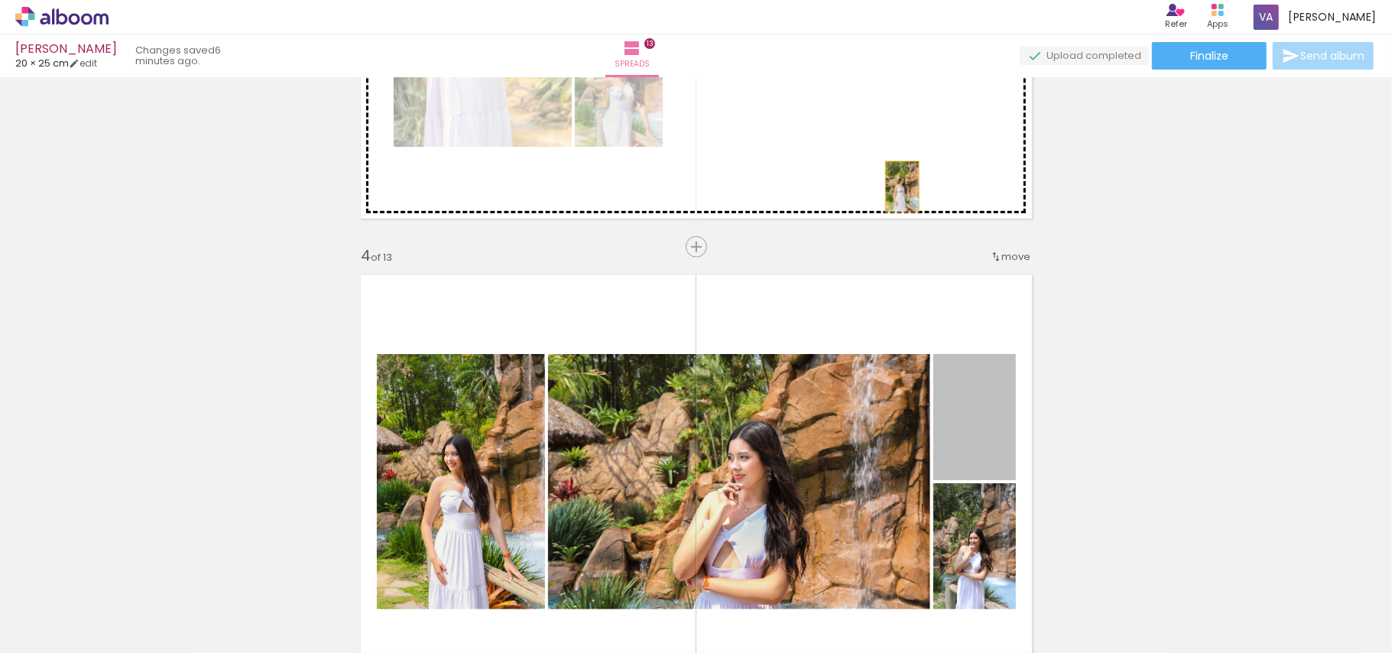
drag, startPoint x: 948, startPoint y: 450, endPoint x: 894, endPoint y: 164, distance: 290.9
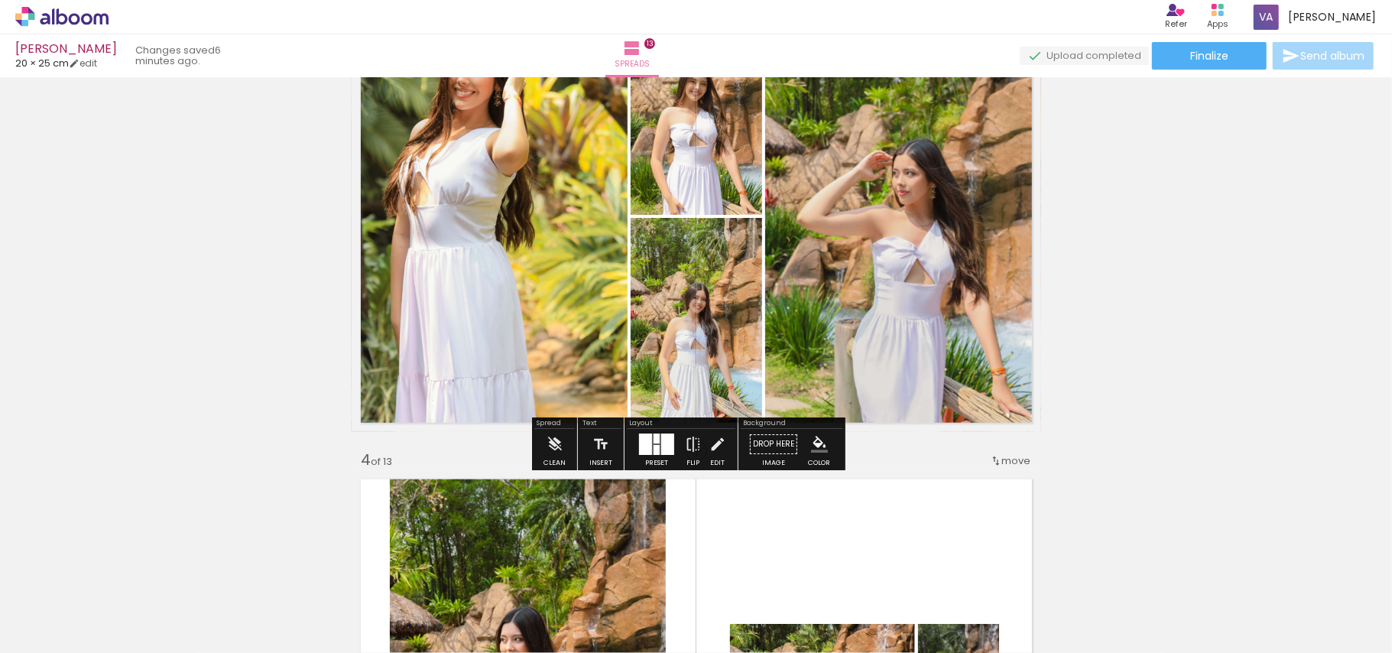
scroll to position [958, 0]
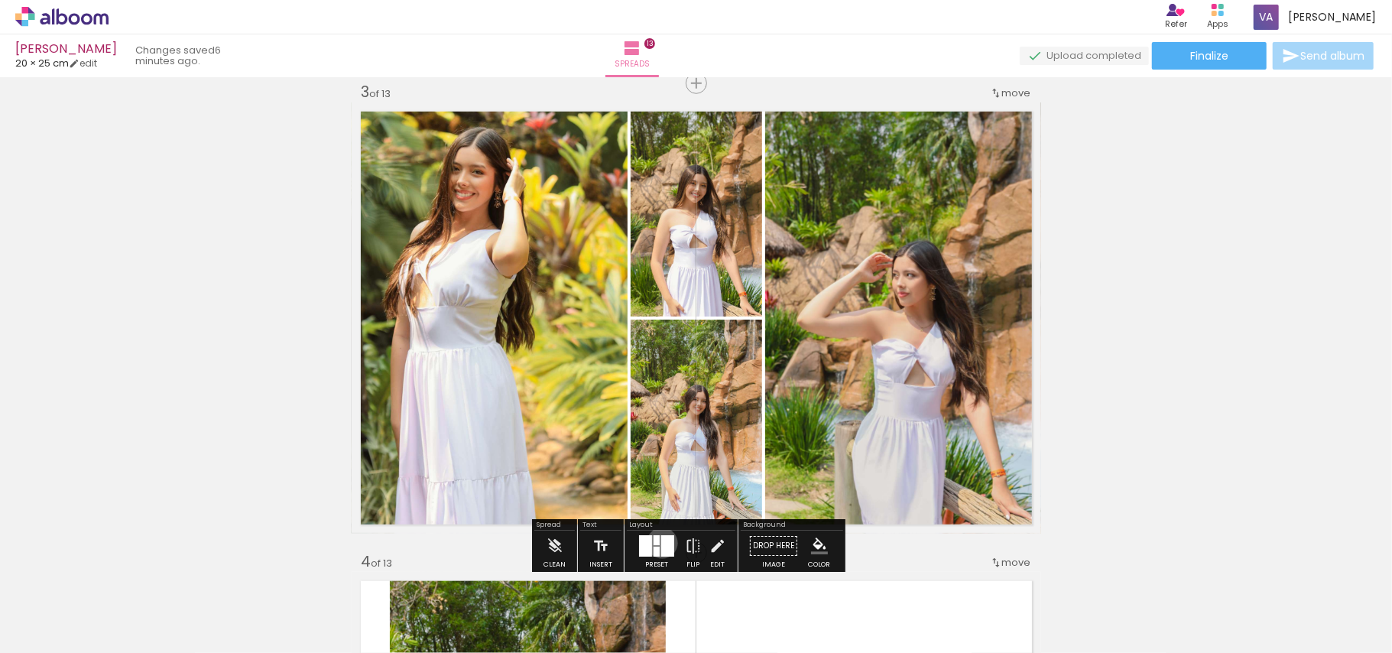
click at [661, 543] on div at bounding box center [667, 545] width 13 height 21
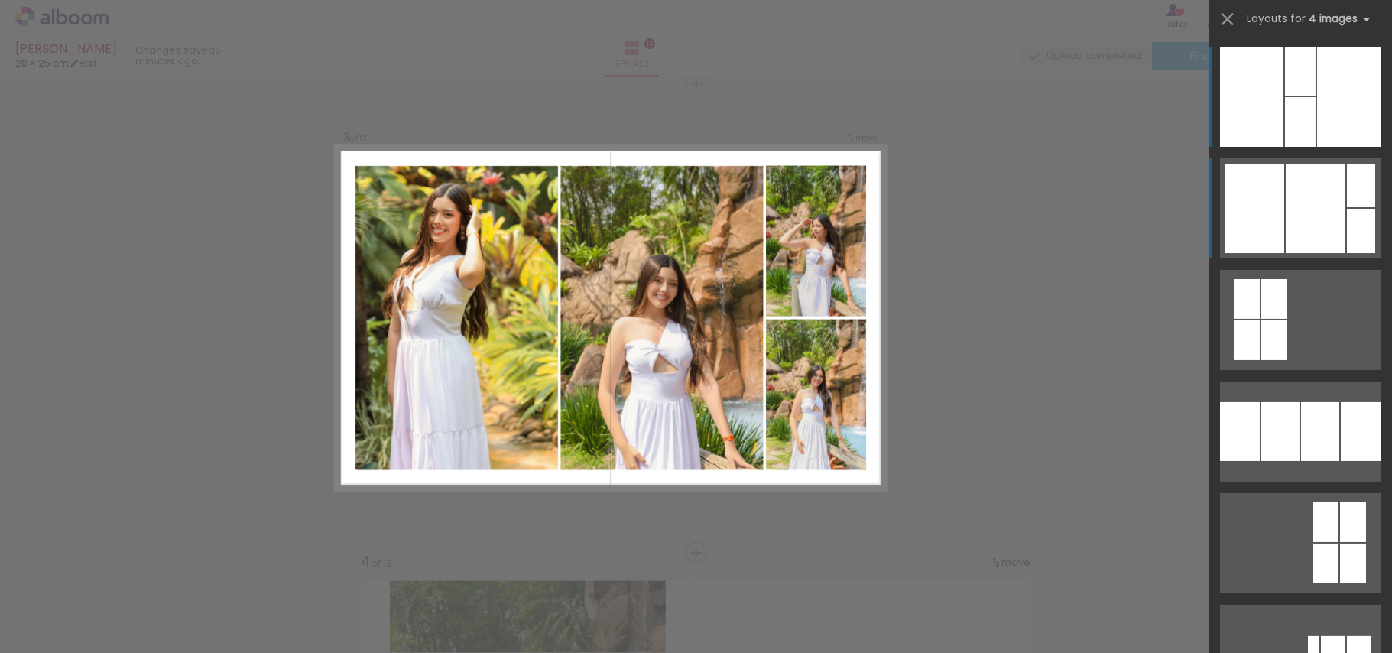
click at [1327, 236] on div at bounding box center [1316, 208] width 60 height 89
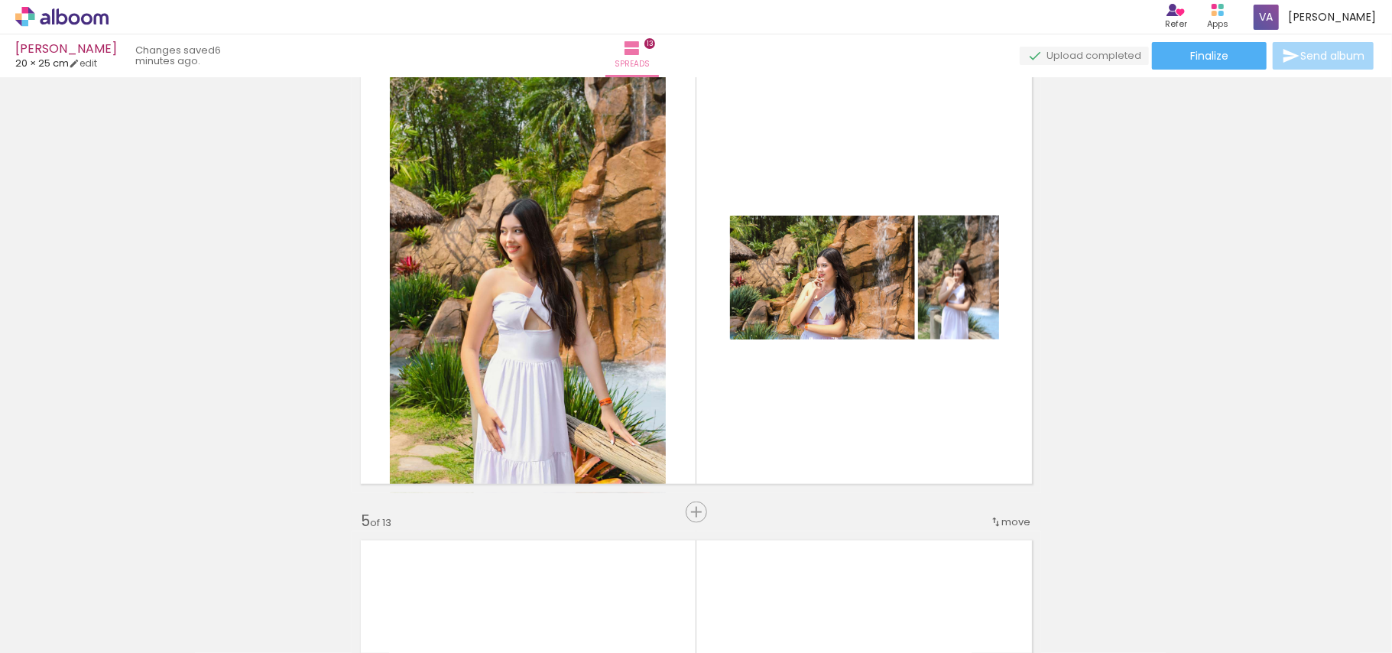
scroll to position [0, 1436]
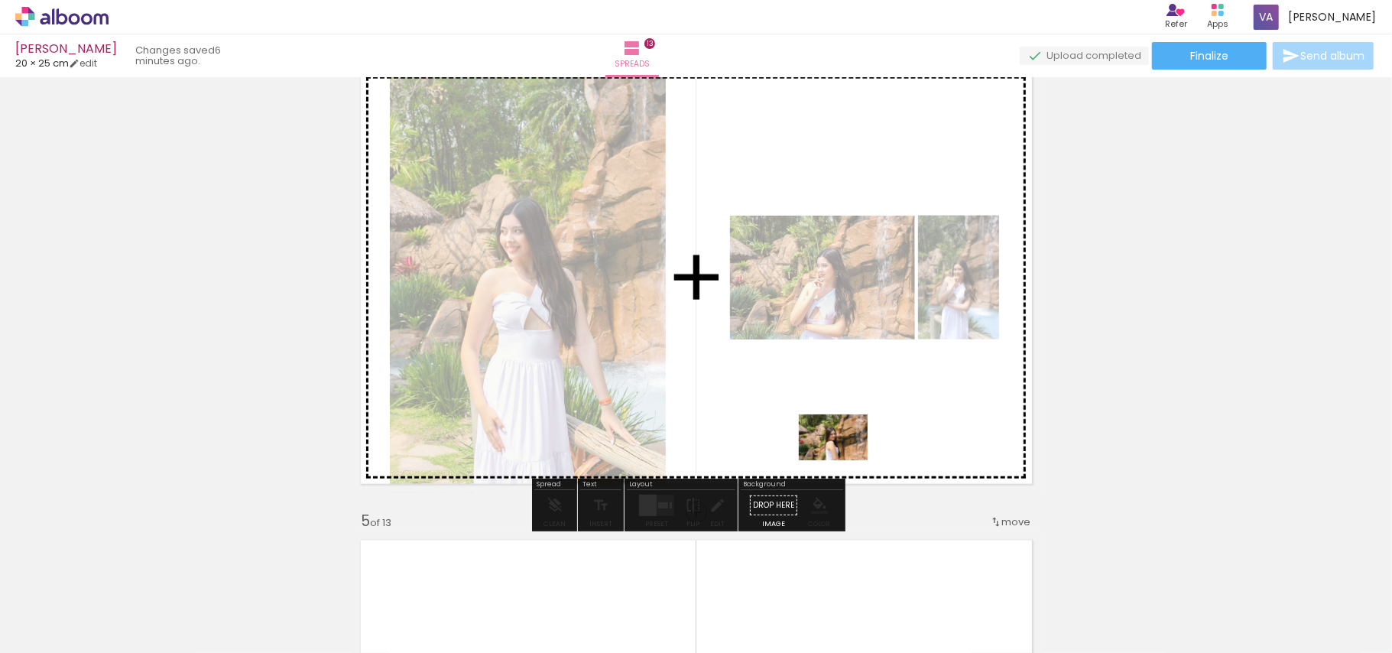
drag, startPoint x: 839, startPoint y: 606, endPoint x: 848, endPoint y: 442, distance: 164.6
click at [848, 442] on quentale-workspace at bounding box center [696, 326] width 1392 height 653
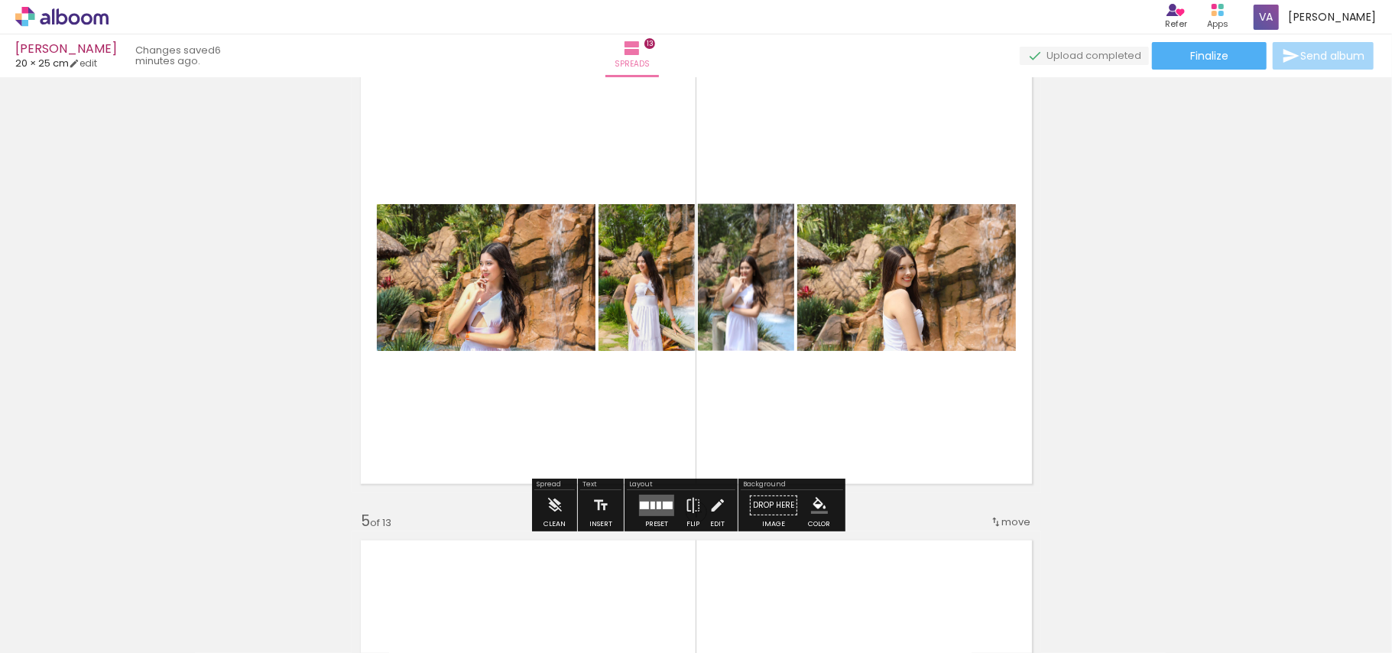
click at [667, 505] on div at bounding box center [668, 505] width 10 height 8
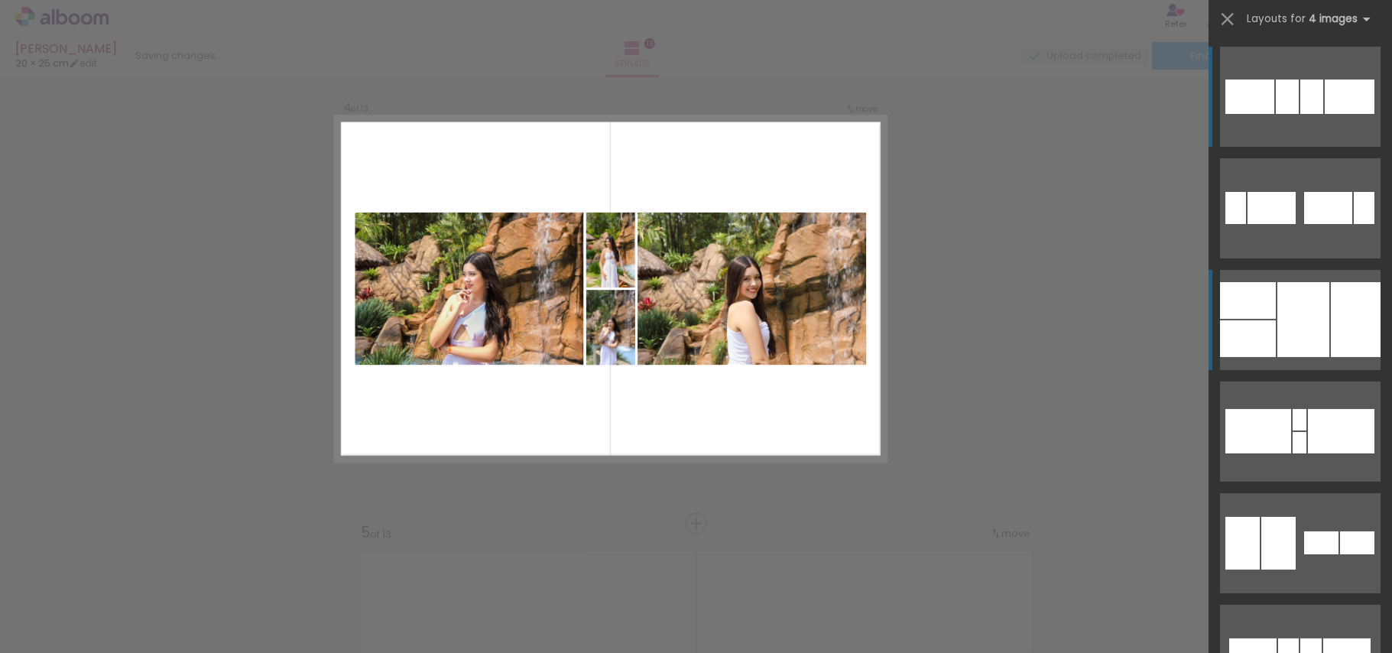
scroll to position [1428, 0]
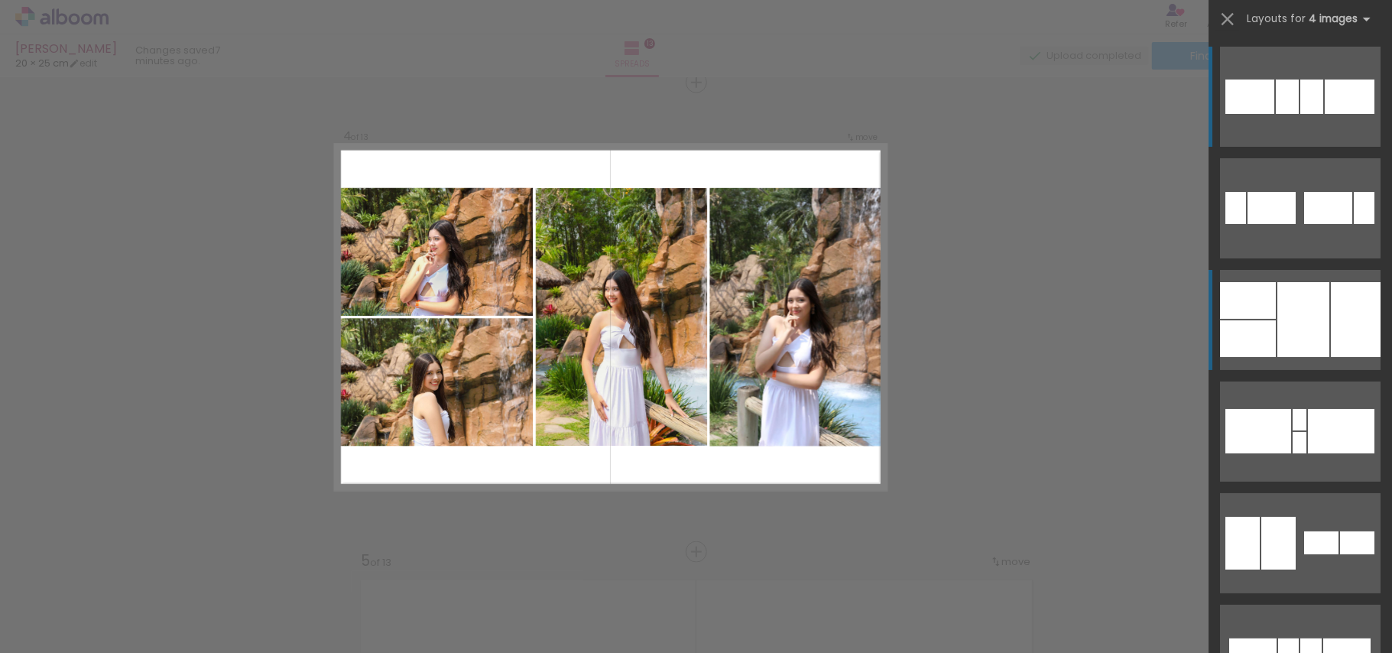
click at [1288, 338] on div at bounding box center [1303, 319] width 52 height 75
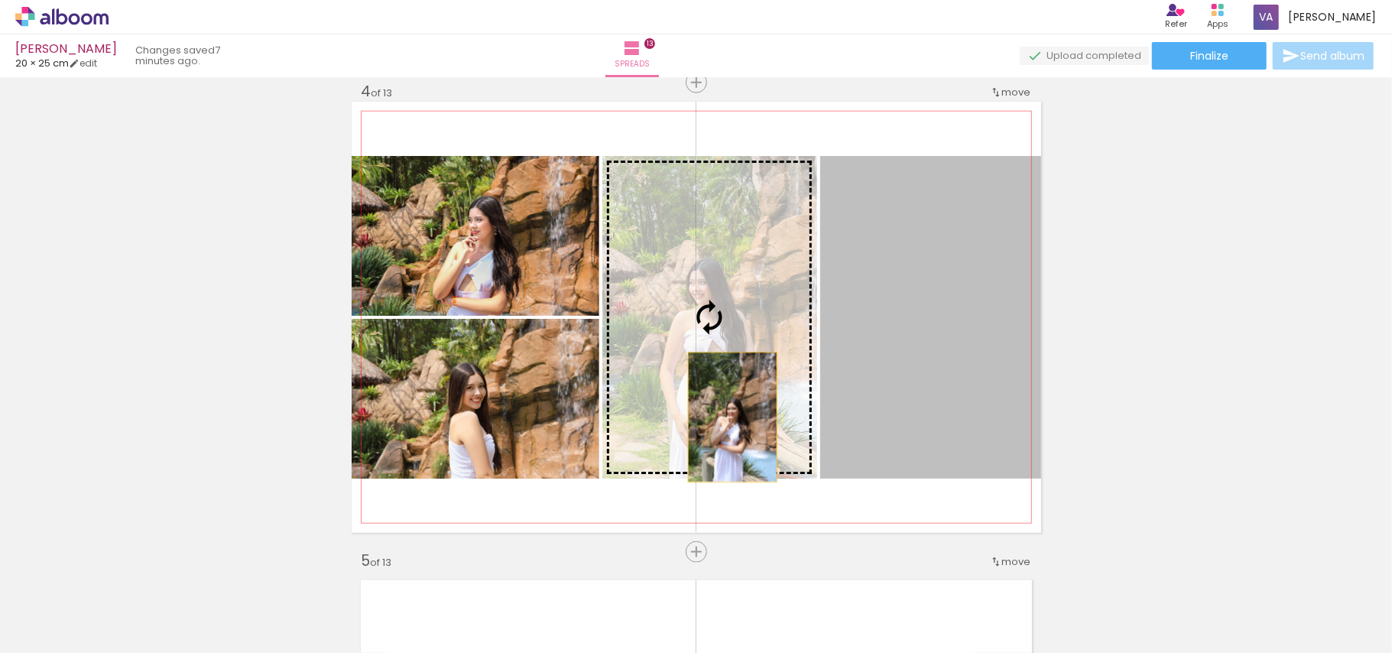
drag, startPoint x: 957, startPoint y: 426, endPoint x: 725, endPoint y: 417, distance: 232.5
click at [0, 0] on slot at bounding box center [0, 0] width 0 height 0
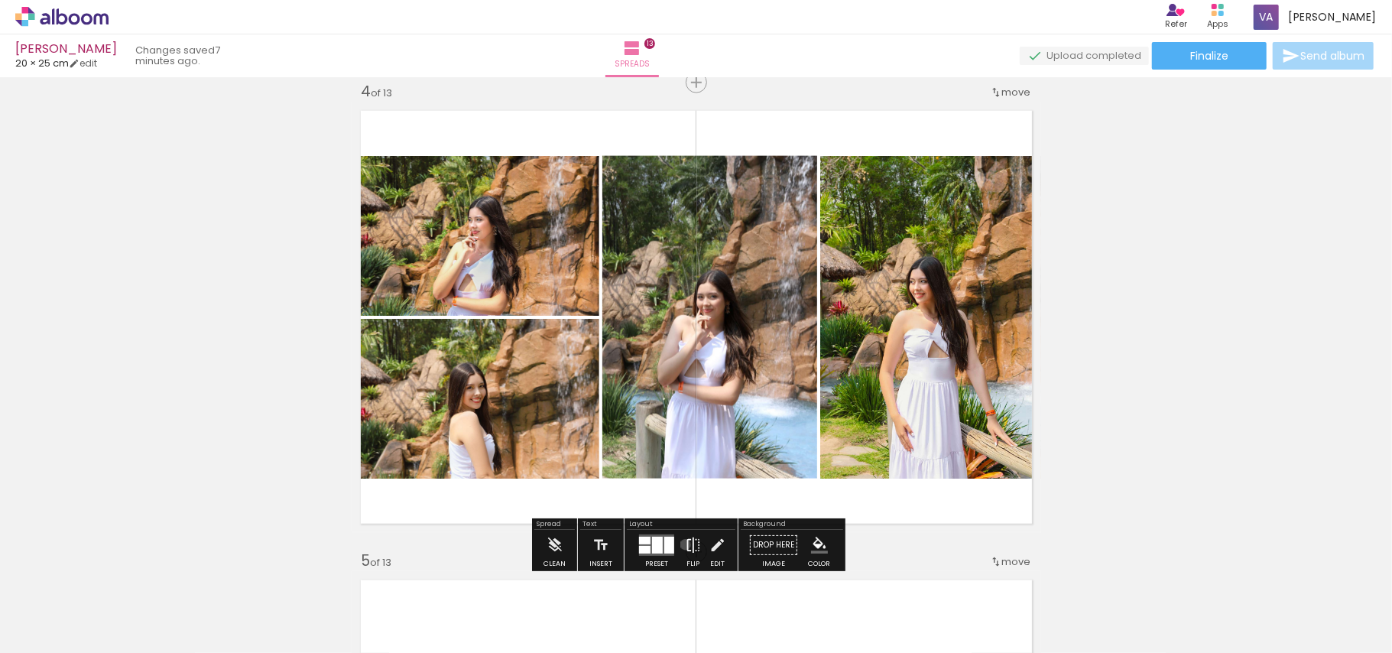
click at [685, 545] on iron-icon at bounding box center [693, 545] width 17 height 31
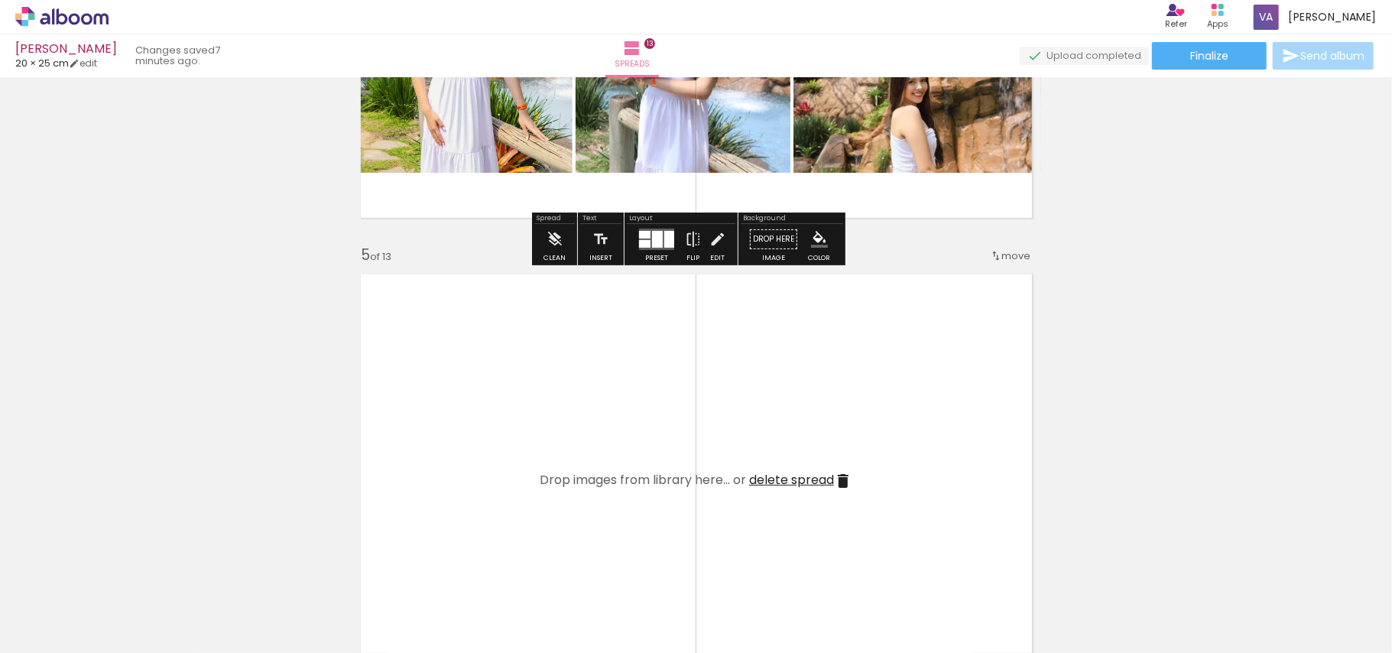
scroll to position [1835, 0]
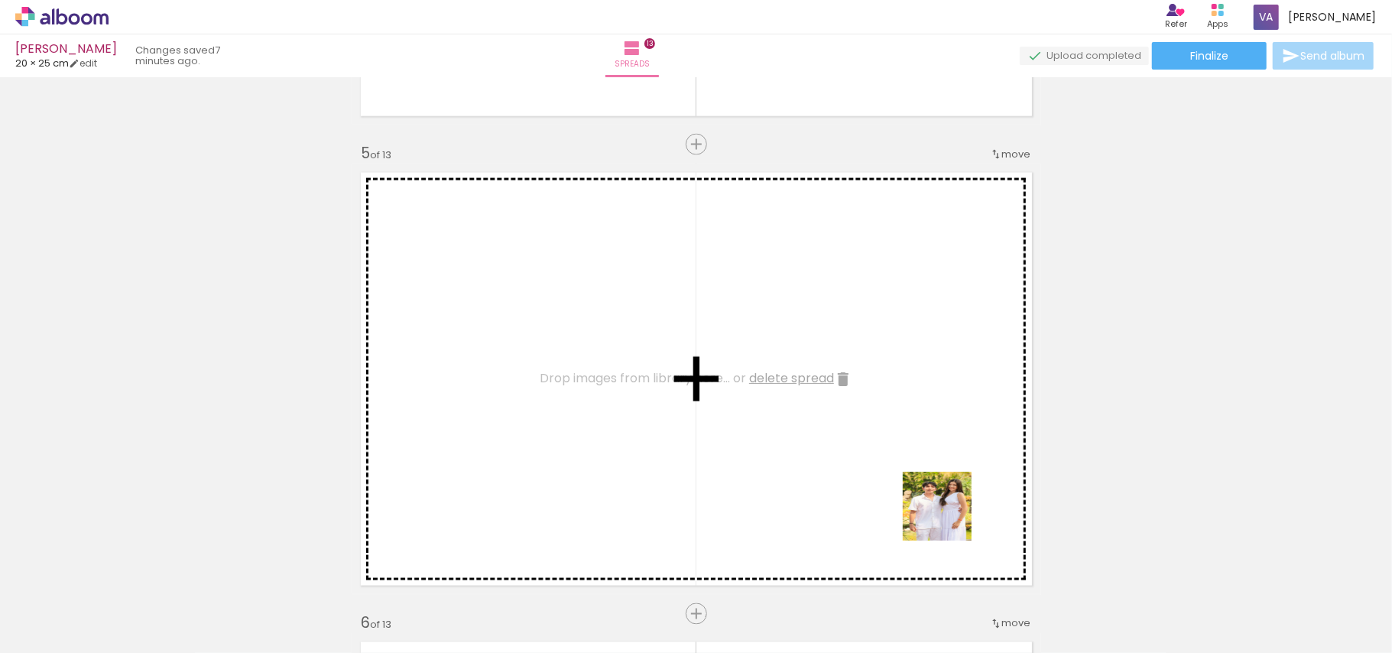
drag, startPoint x: 954, startPoint y: 599, endPoint x: 1023, endPoint y: 613, distance: 70.2
click at [910, 439] on quentale-workspace at bounding box center [696, 326] width 1392 height 653
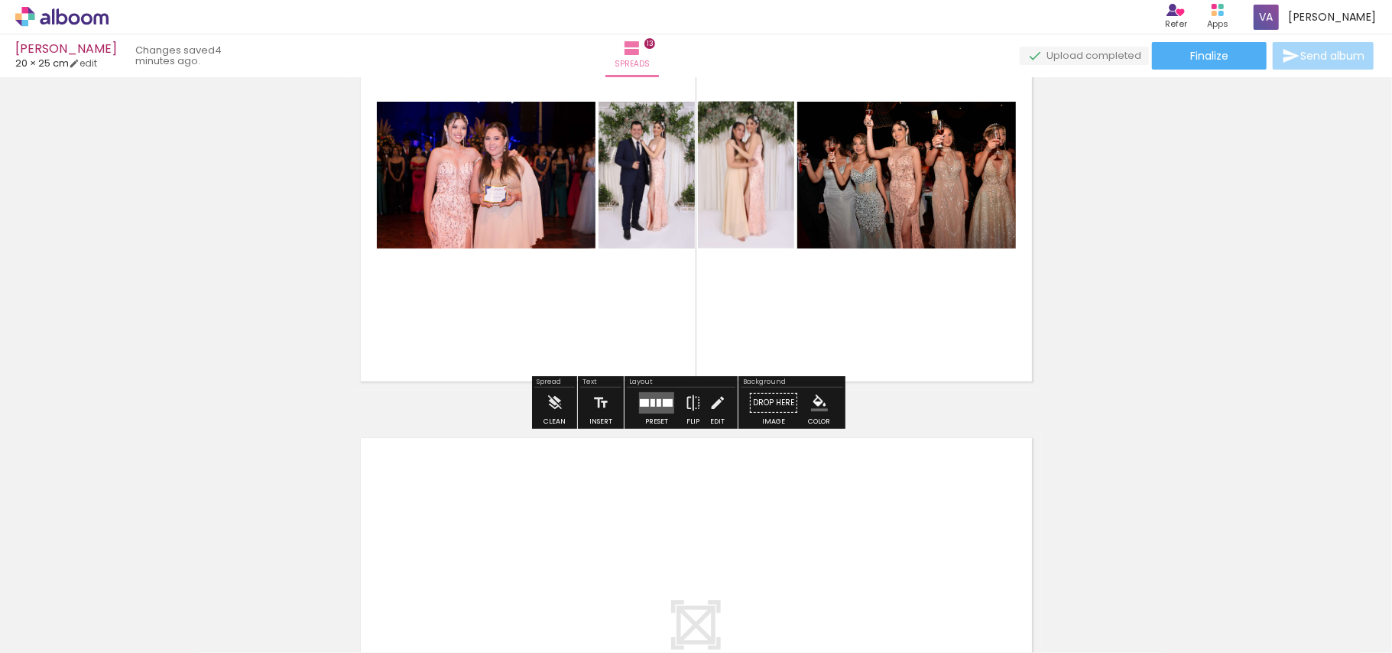
scroll to position [0, 1991]
click at [670, 398] on quentale-layouter at bounding box center [656, 402] width 35 height 21
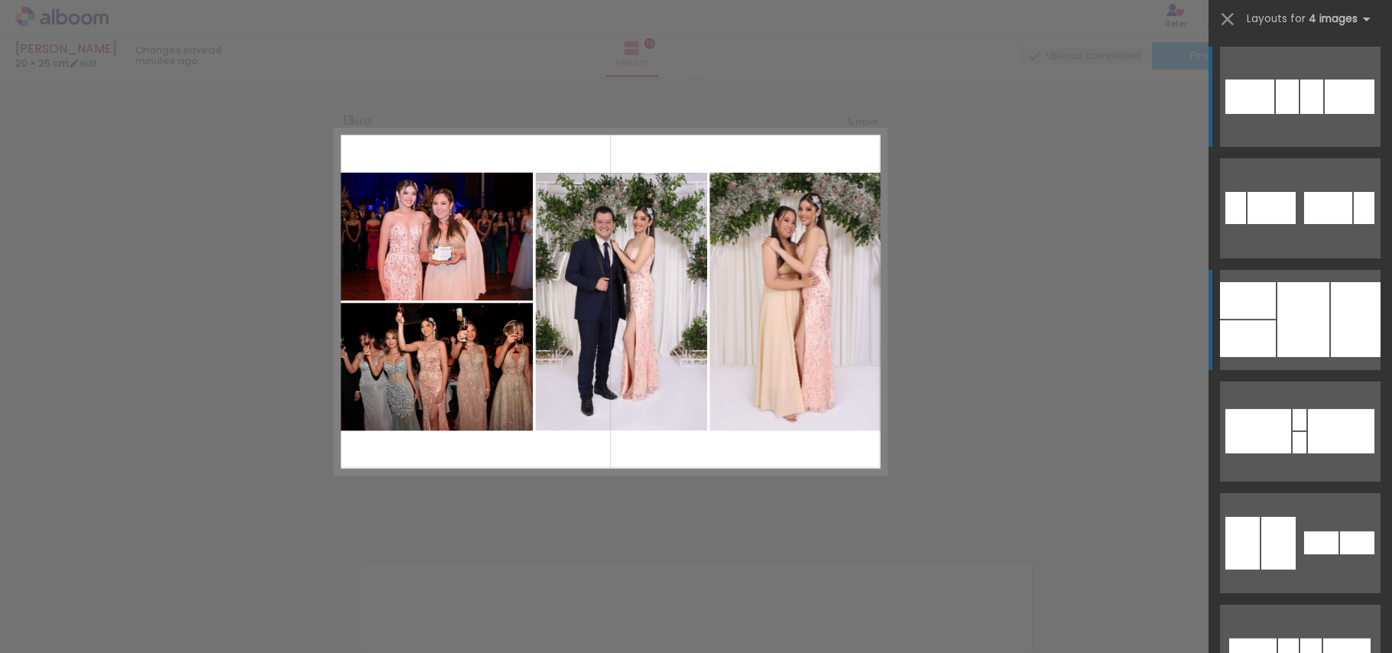
scroll to position [5652, 0]
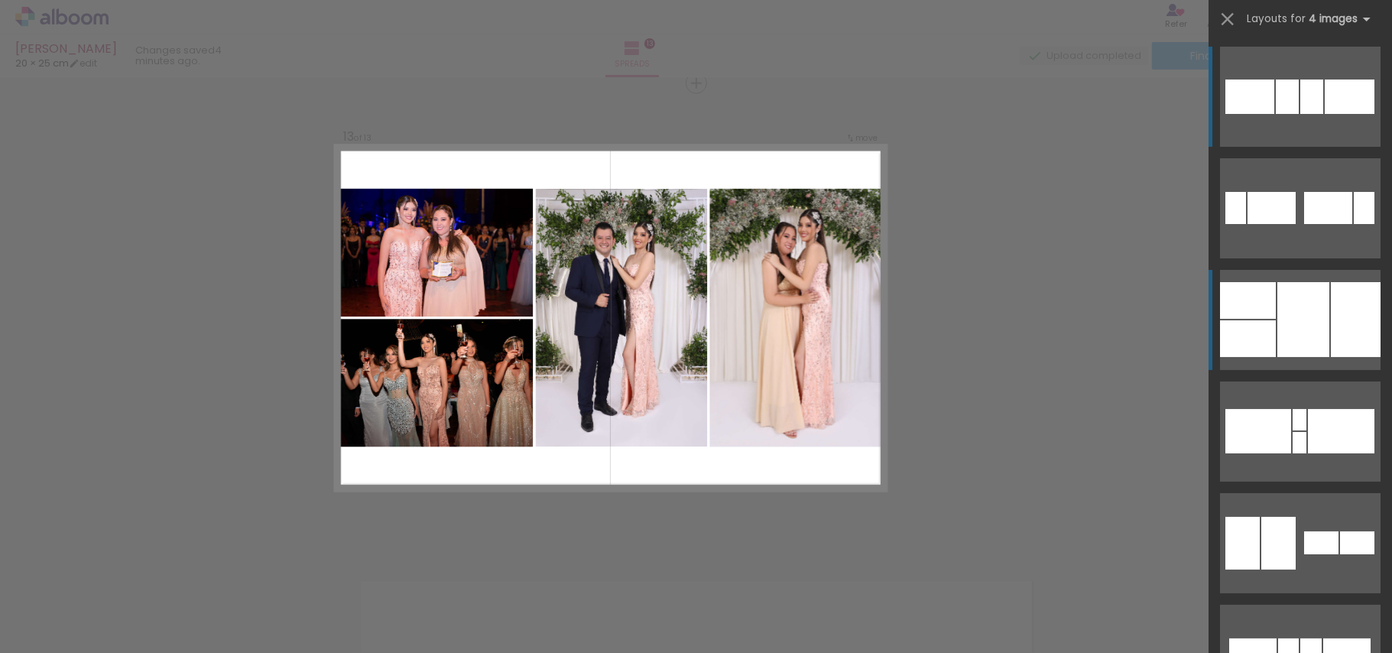
click at [1292, 330] on div at bounding box center [1303, 319] width 52 height 75
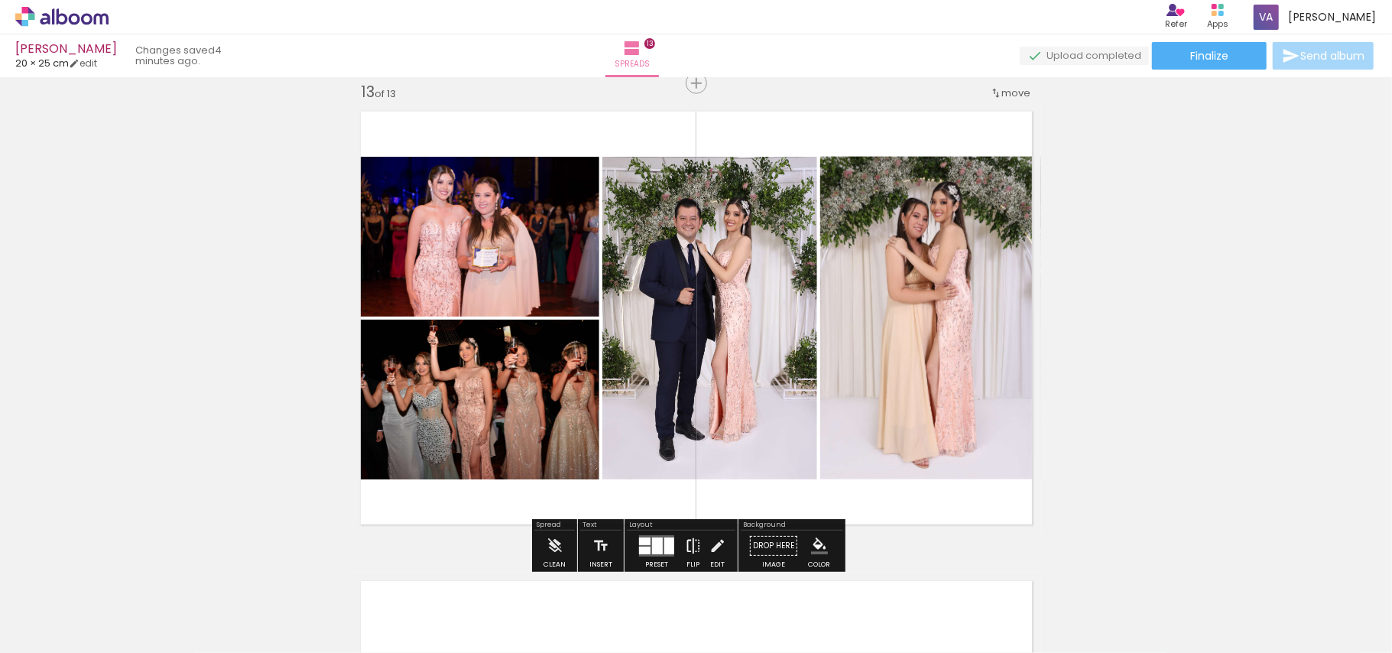
click at [691, 540] on iron-icon at bounding box center [693, 546] width 17 height 31
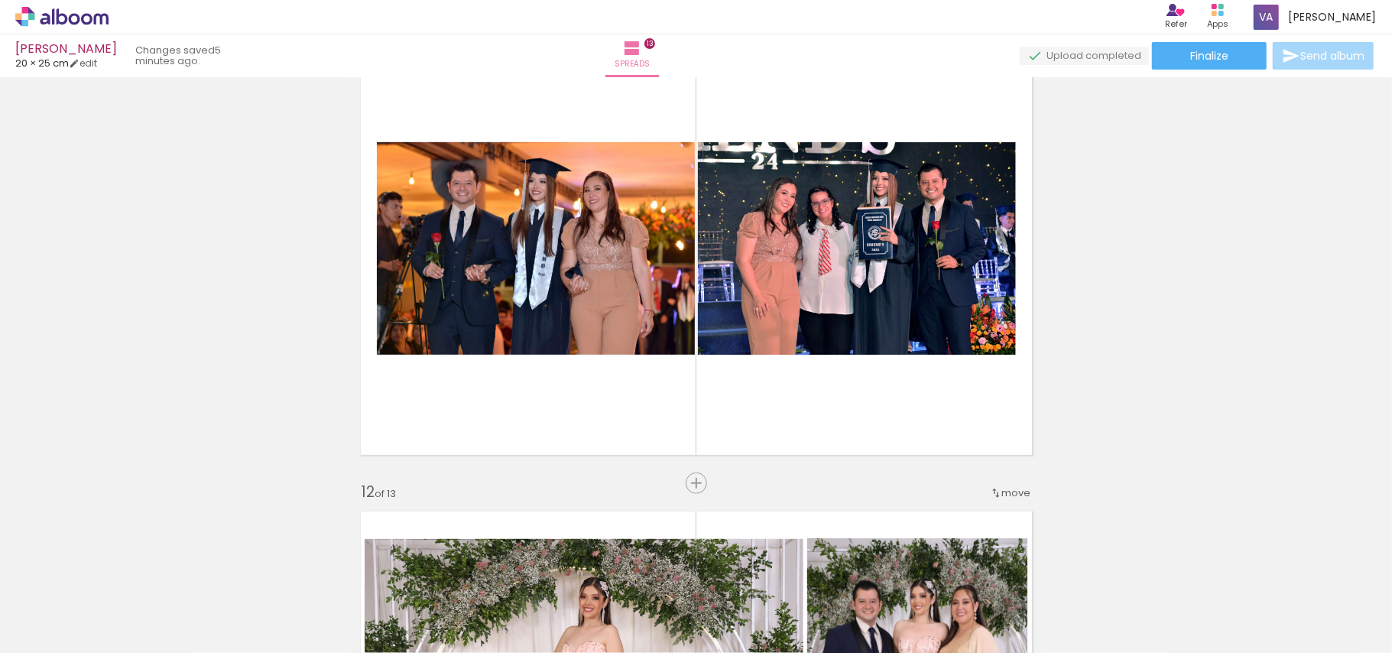
scroll to position [4836, 0]
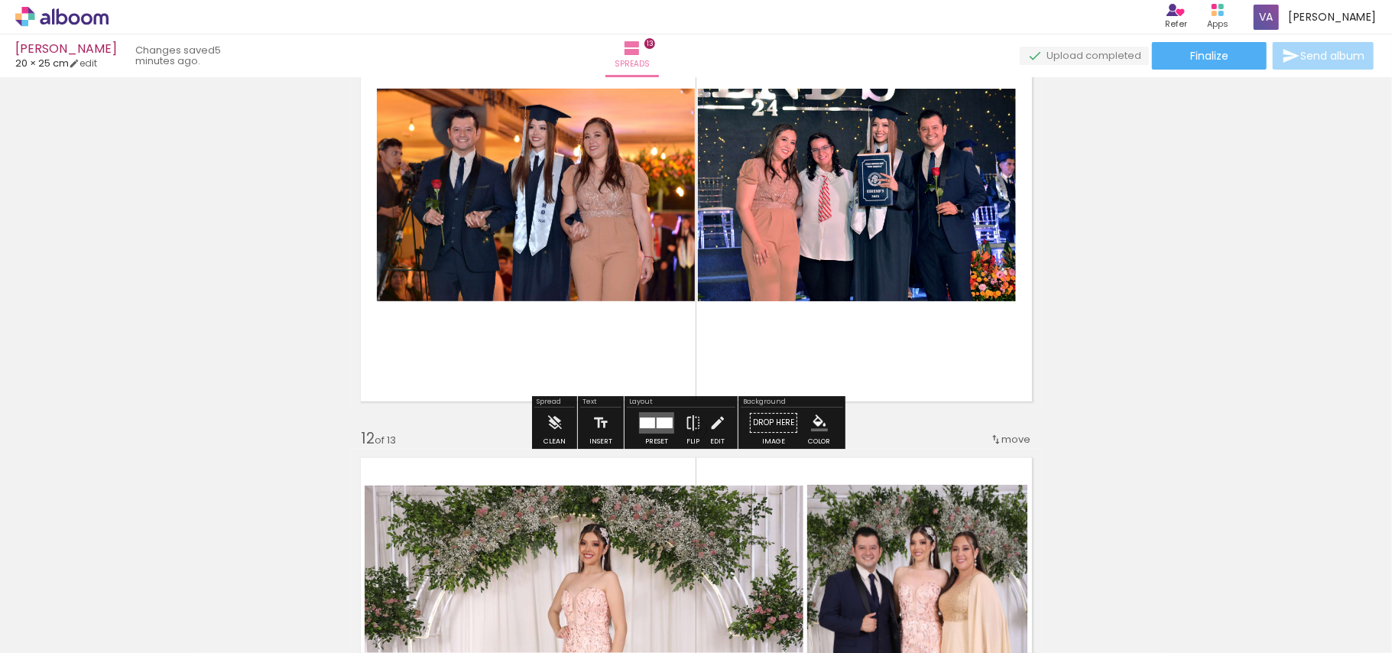
click at [945, 355] on quentale-layouter at bounding box center [697, 194] width 690 height 431
click at [823, 430] on paper-menu-button "#ffebee #ffcdd2 #ef9a9a #e57373 #ef5350 #f44336 #e53935 #d32f2f #c62828 #b71c1c…" at bounding box center [819, 422] width 29 height 29
click at [814, 426] on iron-icon "color picker" at bounding box center [819, 422] width 17 height 17
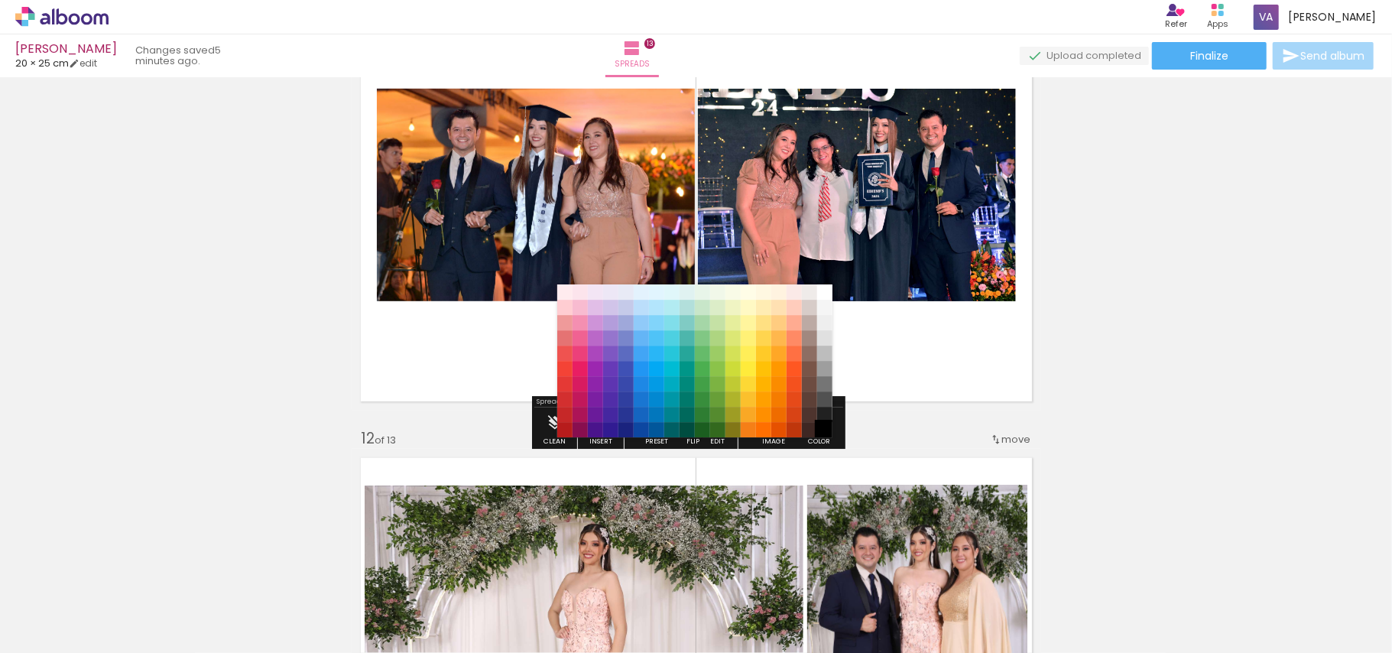
click at [821, 428] on paper-item "#000000" at bounding box center [824, 430] width 15 height 15
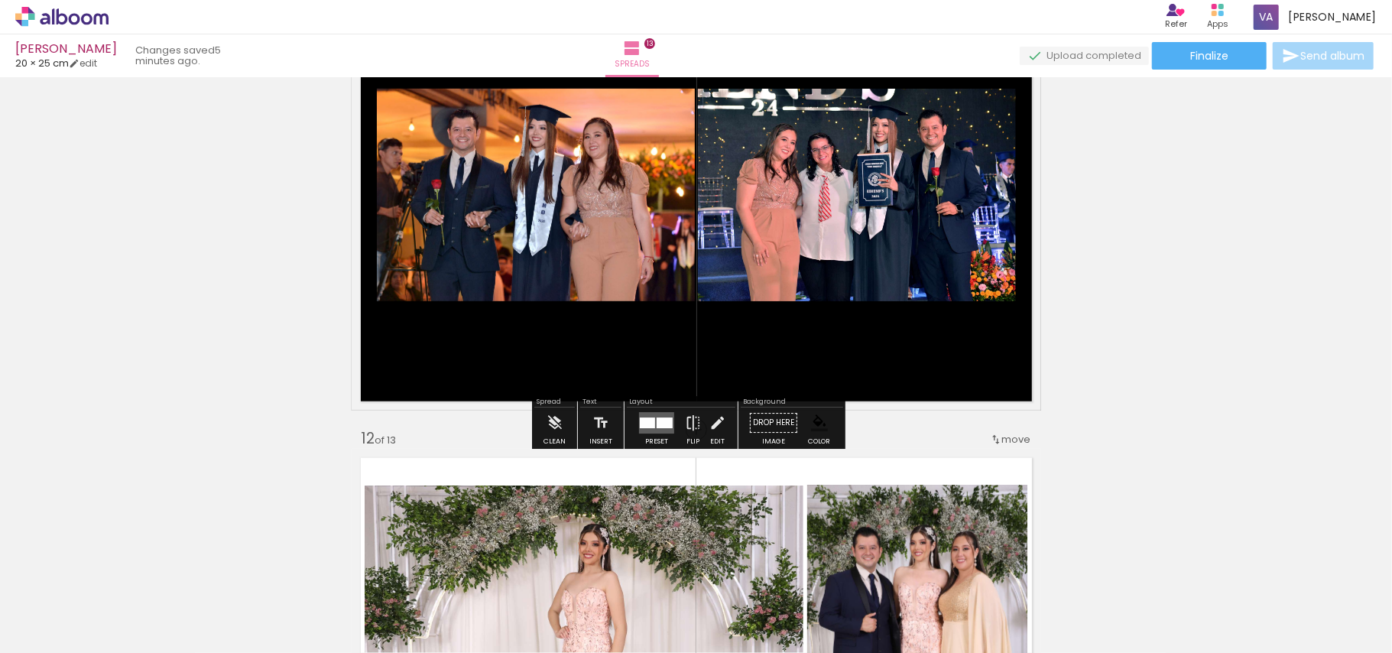
click at [829, 420] on paper-menu-button "#ffebee #ffcdd2 #ef9a9a #e57373 #ef5350 #f44336 #e53935 #d32f2f #c62828 #b71c1c…" at bounding box center [819, 422] width 29 height 29
click at [821, 426] on iron-icon "color picker" at bounding box center [819, 422] width 17 height 17
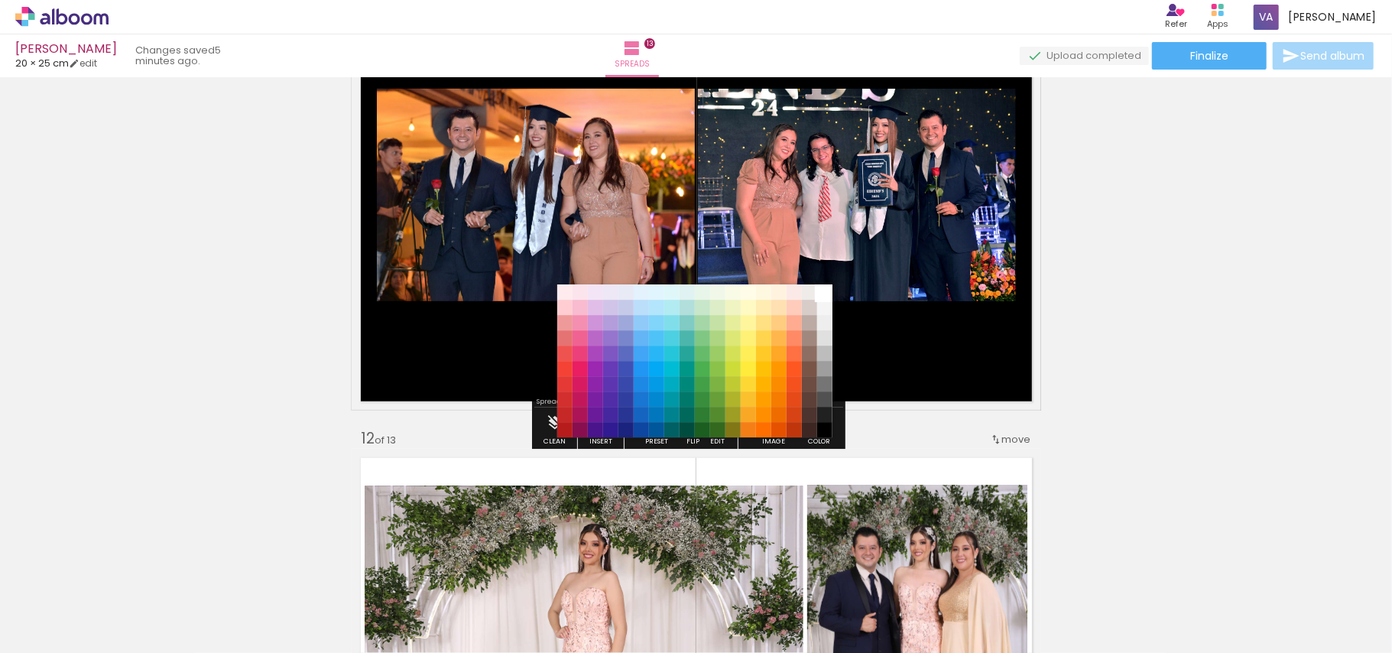
click at [820, 294] on paper-item "#ffffff" at bounding box center [824, 292] width 15 height 15
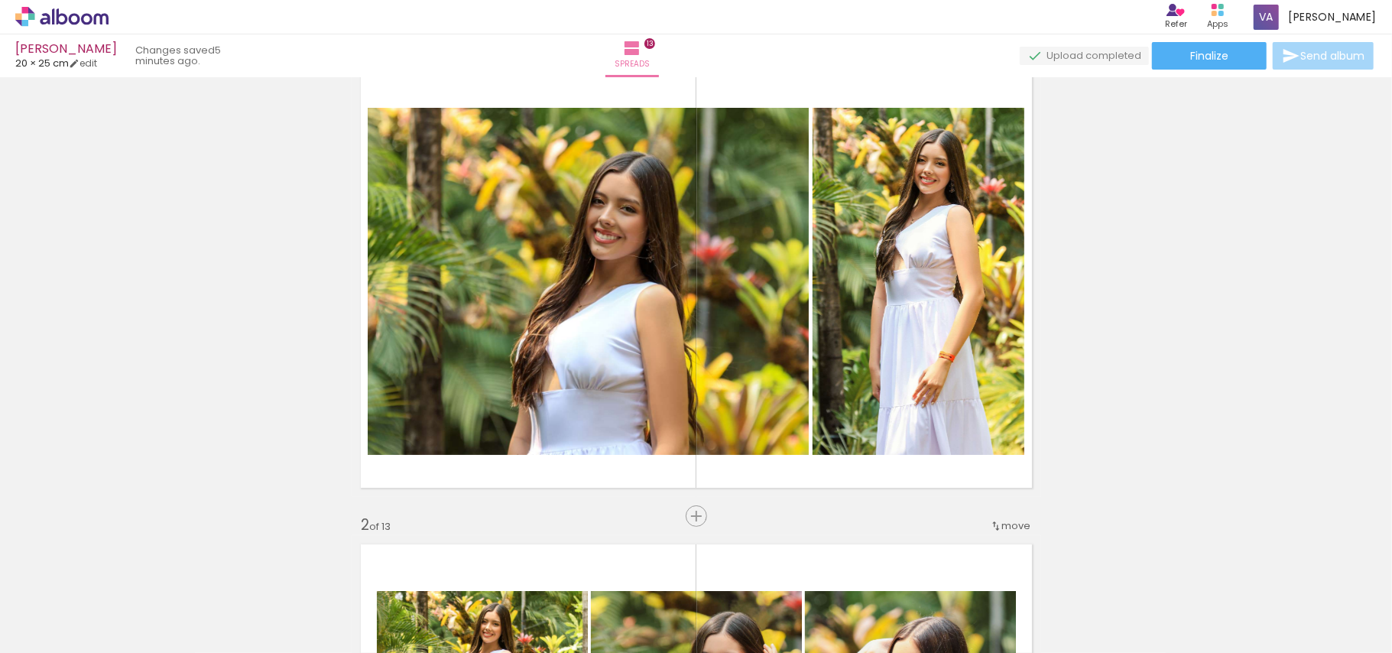
scroll to position [0, 0]
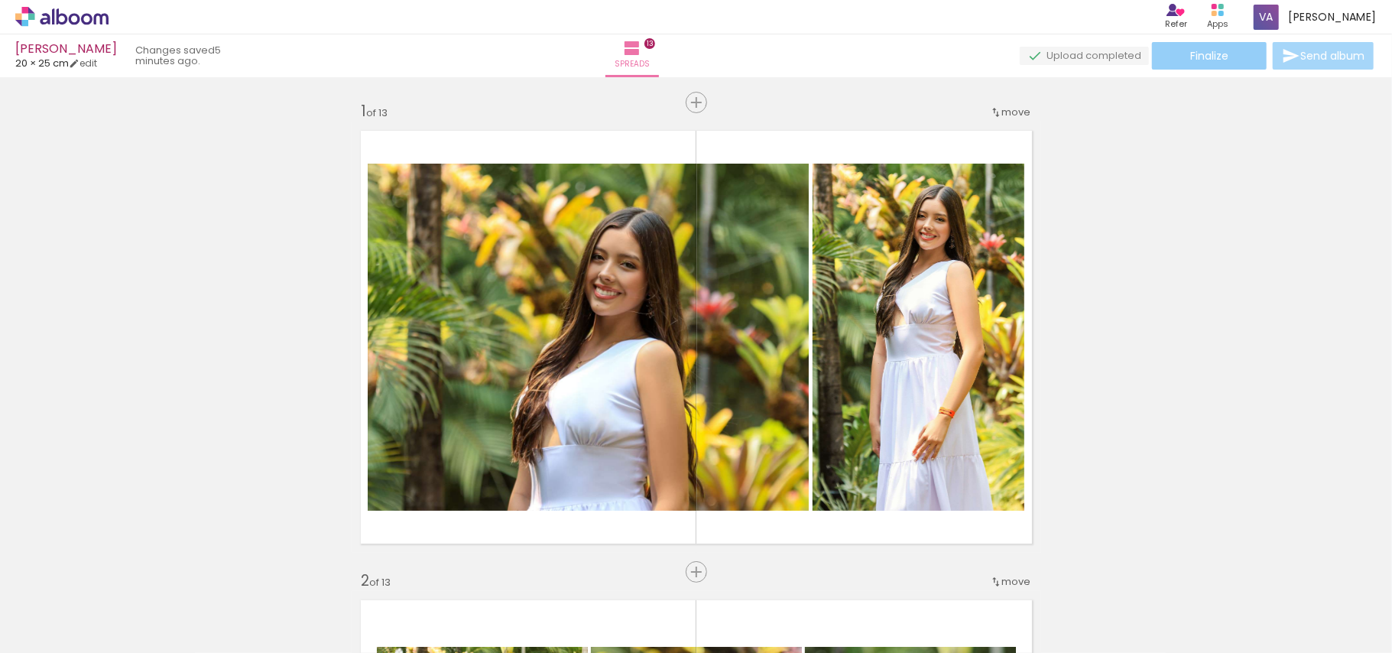
click at [1225, 59] on paper-button "Finalize" at bounding box center [1209, 56] width 115 height 28
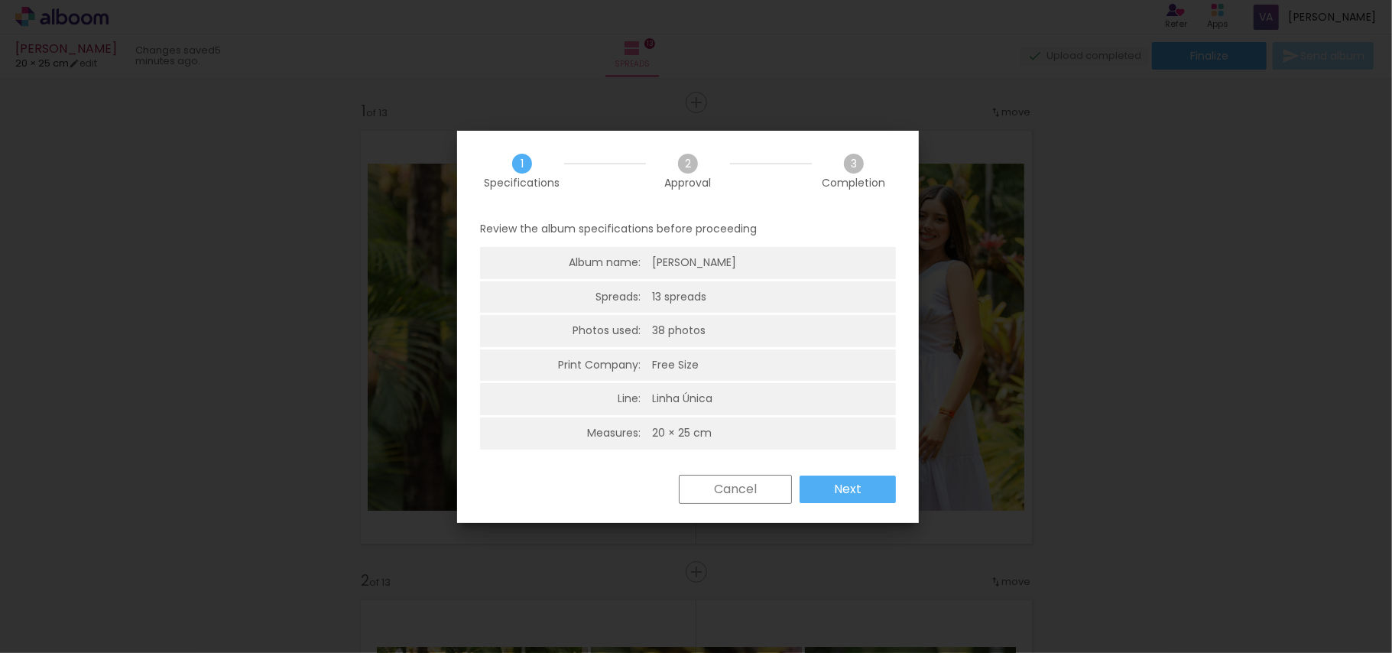
click at [824, 490] on paper-button "Next" at bounding box center [848, 489] width 96 height 28
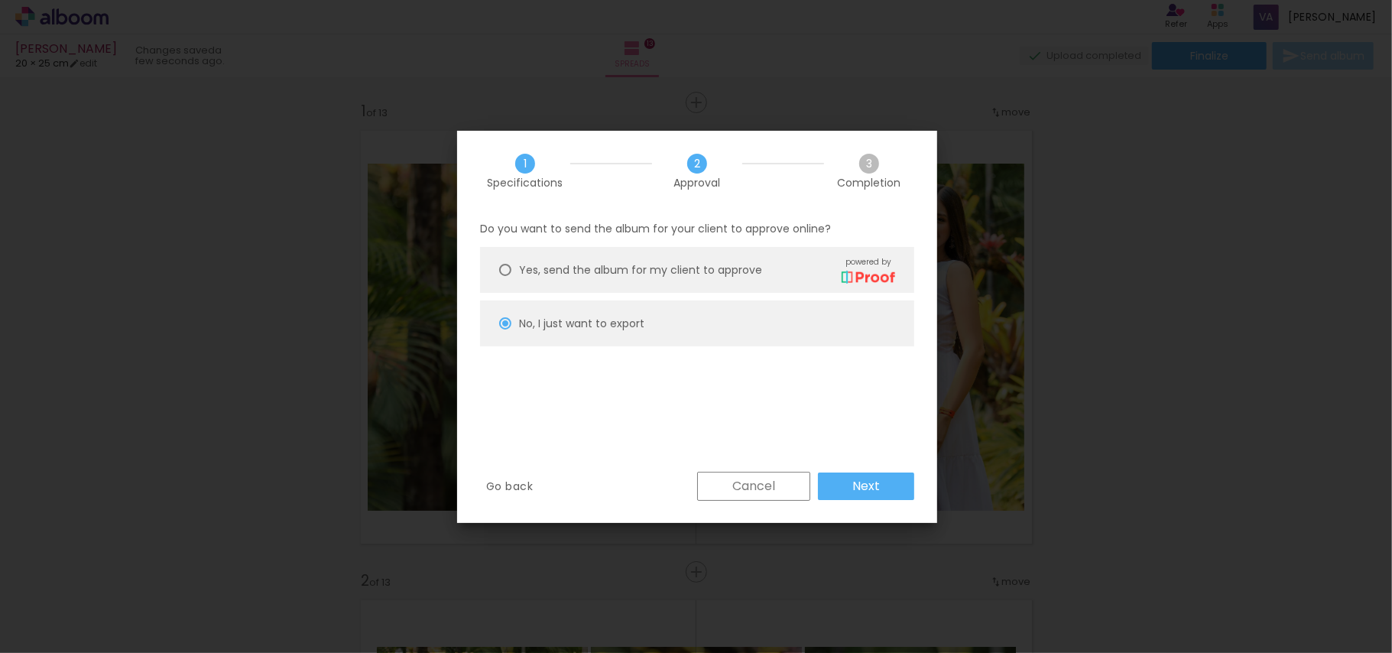
click at [0, 0] on slot "Next" at bounding box center [0, 0] width 0 height 0
type input "High, 300 DPI"
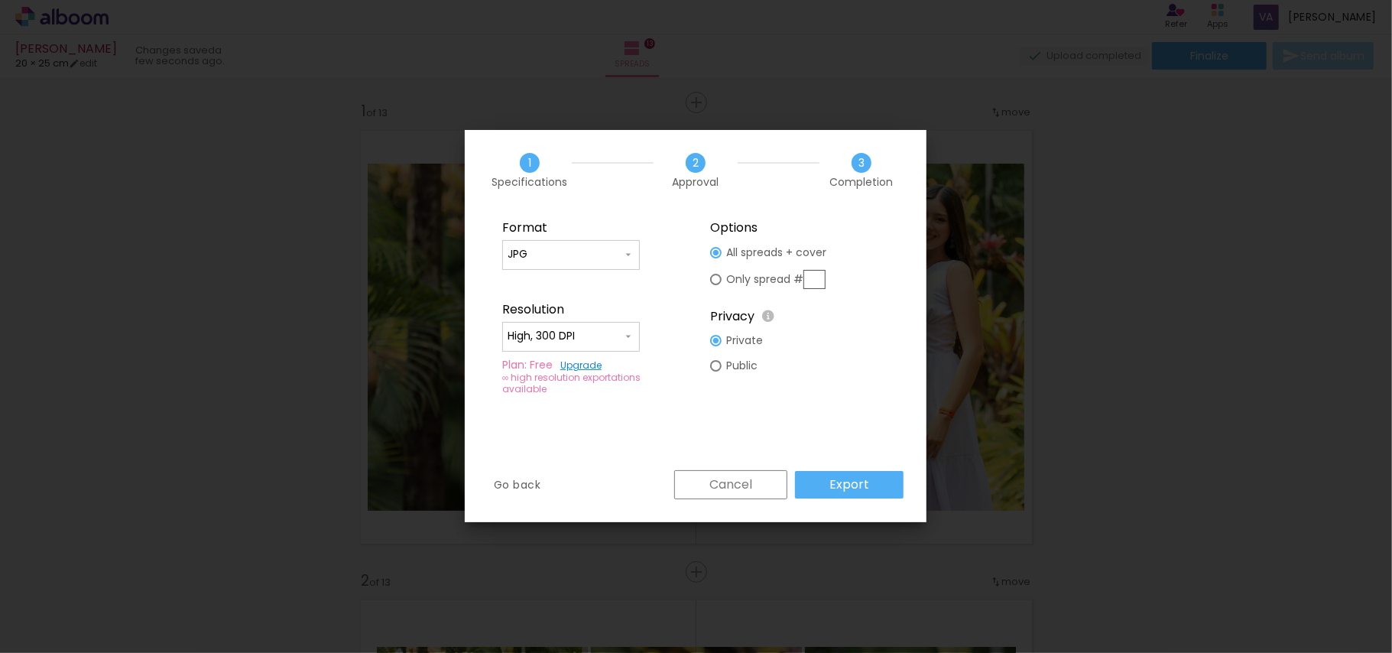
click at [872, 484] on paper-button "Export" at bounding box center [849, 485] width 109 height 28
